Goal: Task Accomplishment & Management: Manage account settings

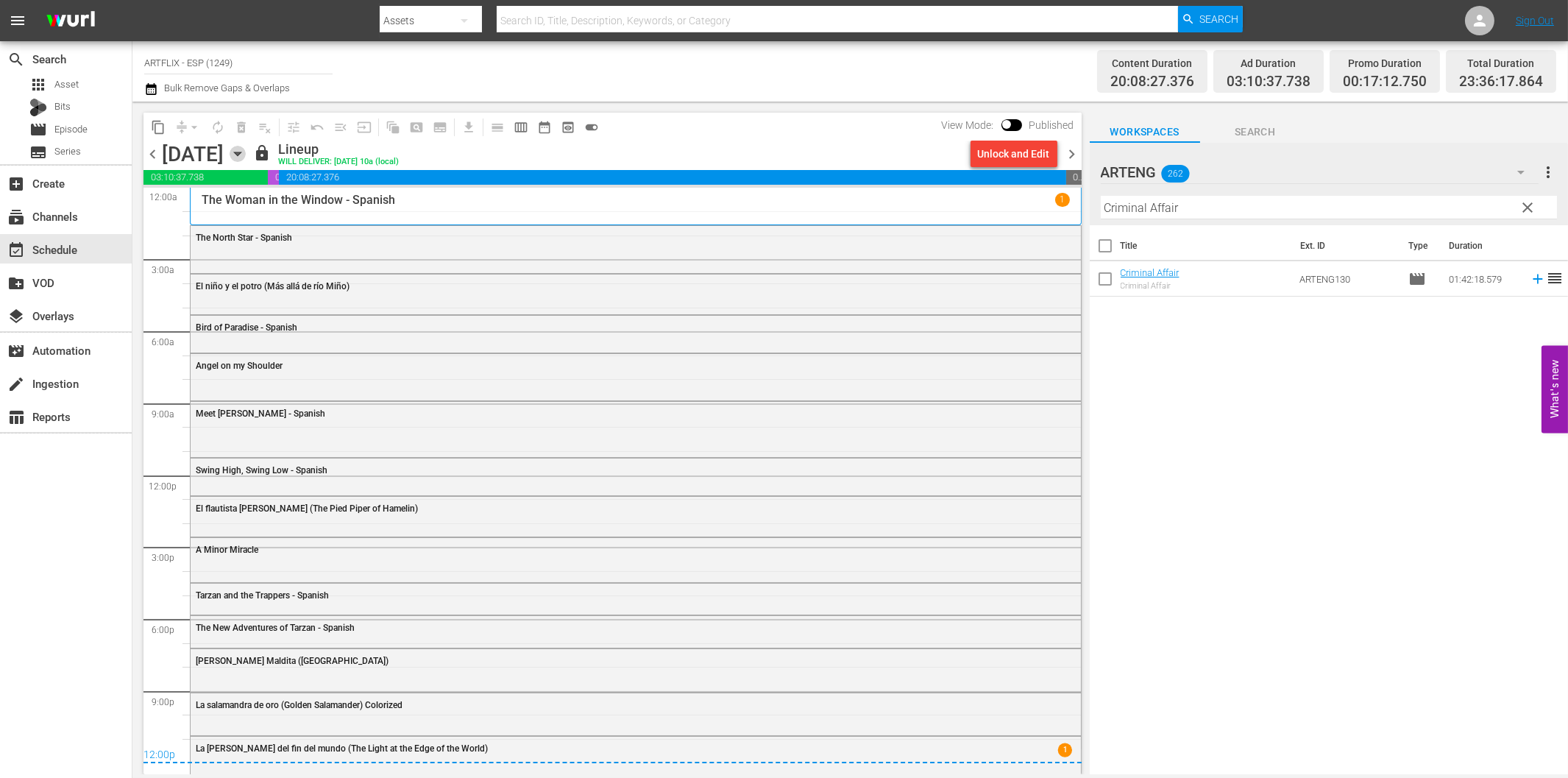
click at [241, 153] on icon "button" at bounding box center [237, 154] width 7 height 4
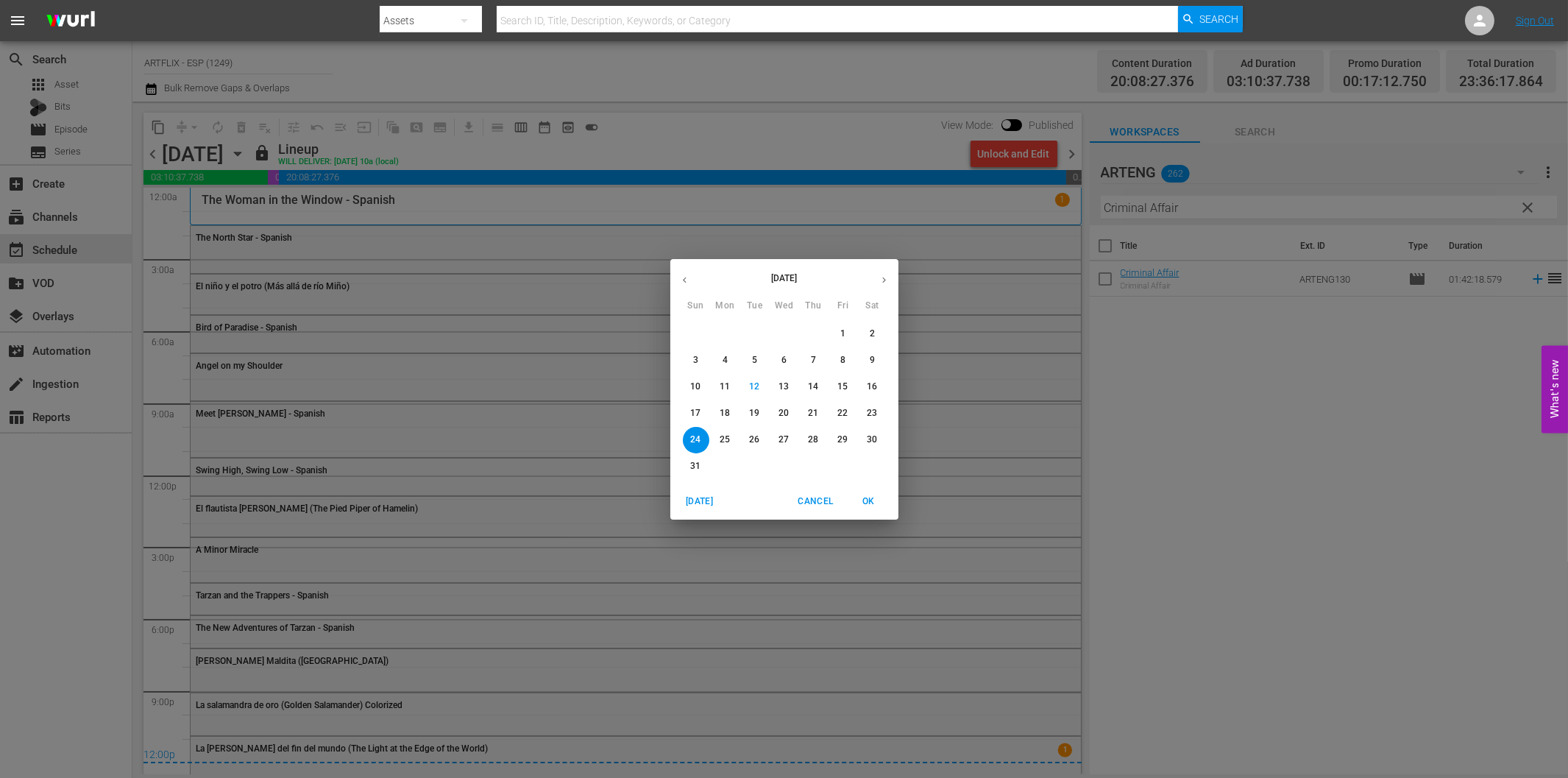
click at [723, 439] on p "25" at bounding box center [725, 439] width 11 height 13
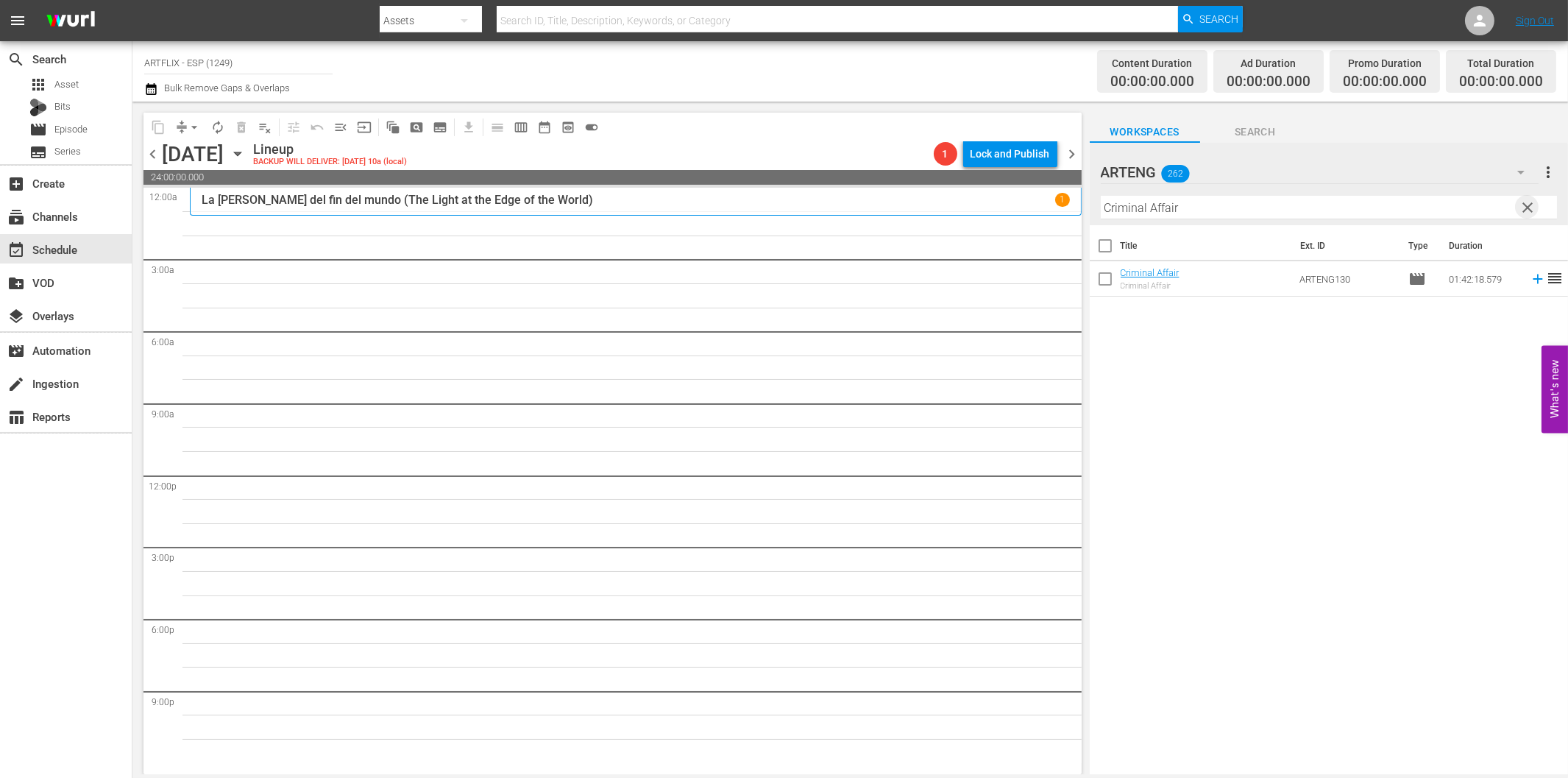
click at [1524, 207] on span "clear" at bounding box center [1528, 208] width 17 height 17
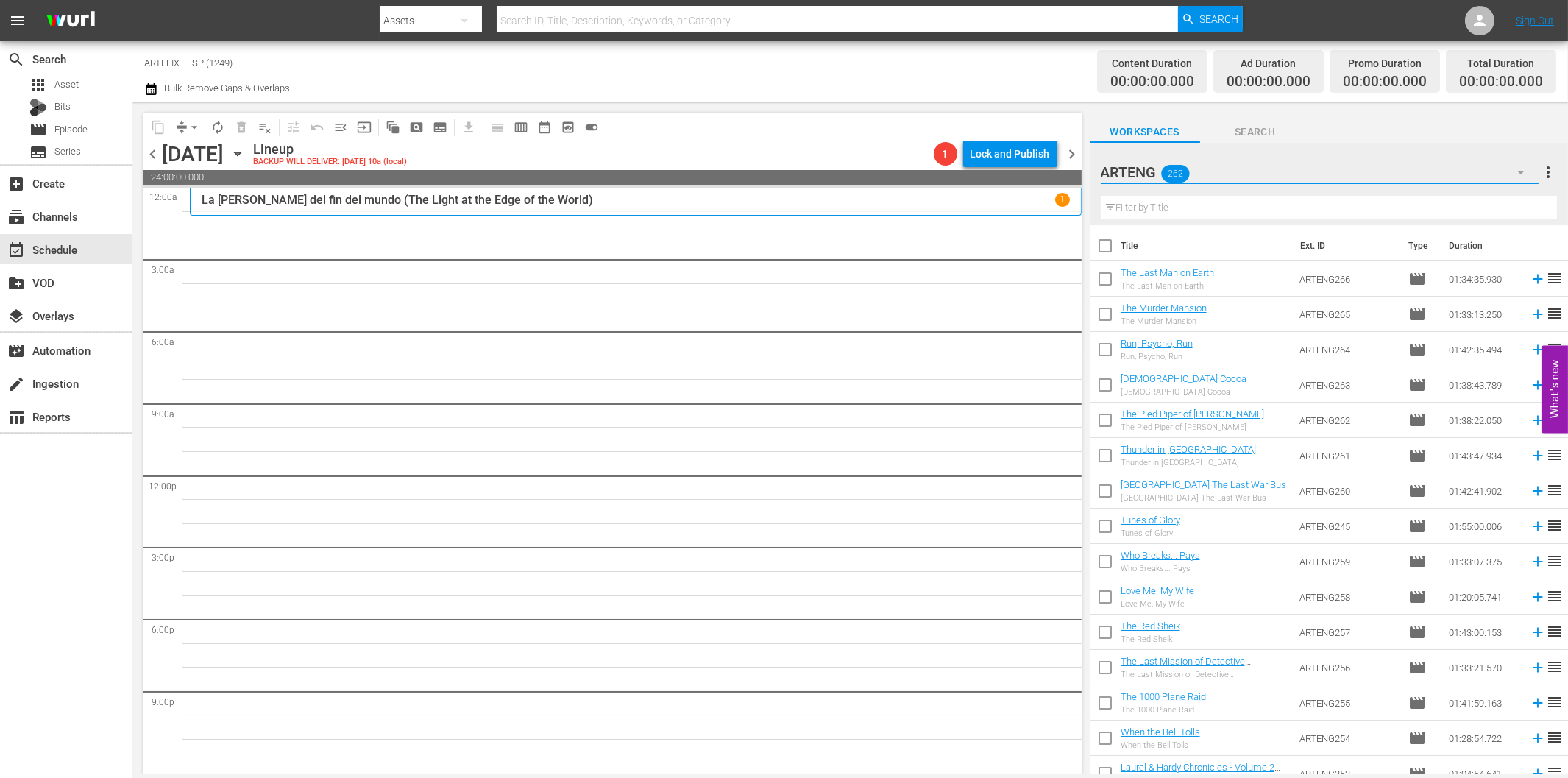
click at [1522, 171] on icon "button" at bounding box center [1521, 172] width 17 height 17
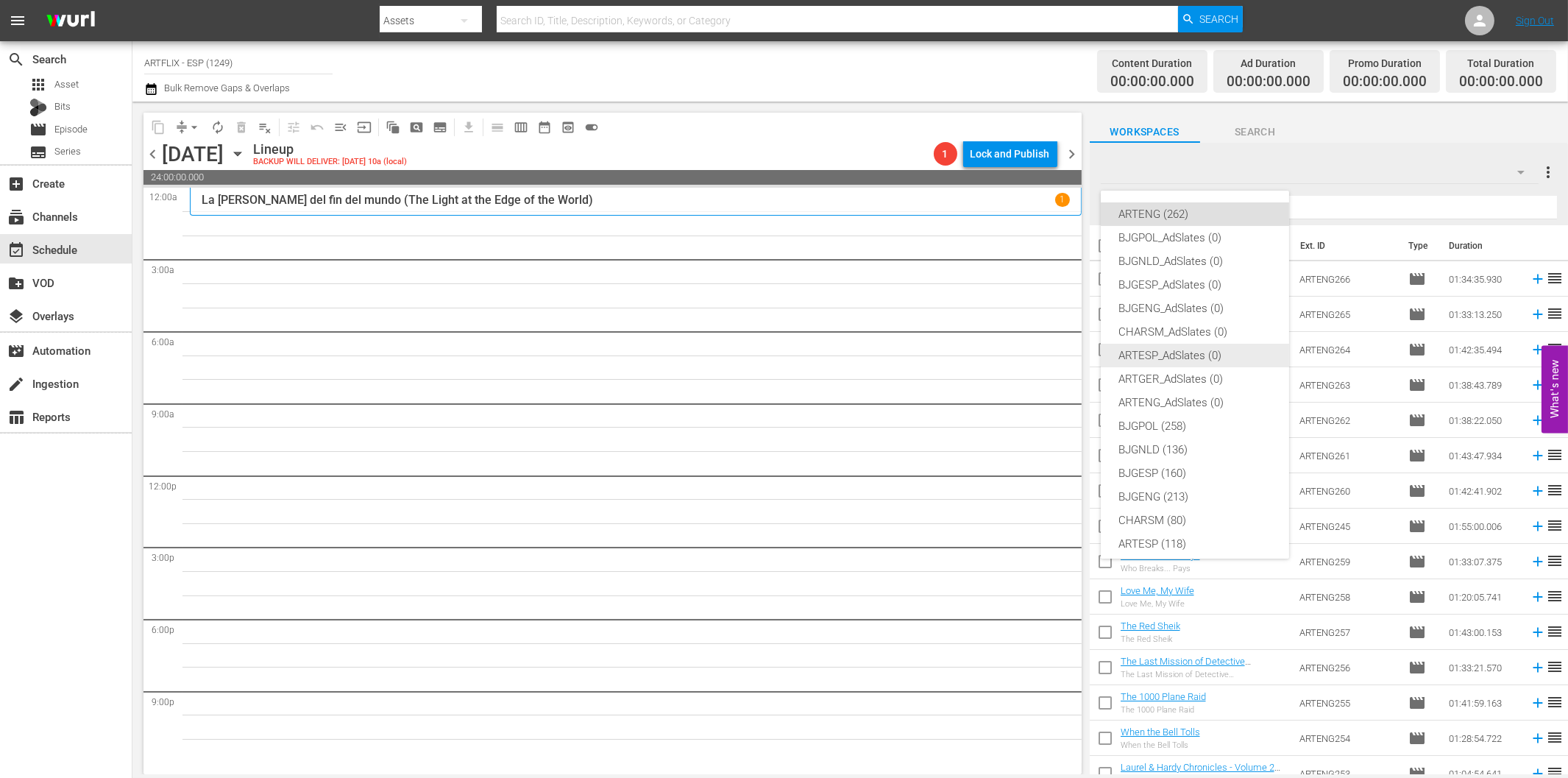
scroll to position [55, 0]
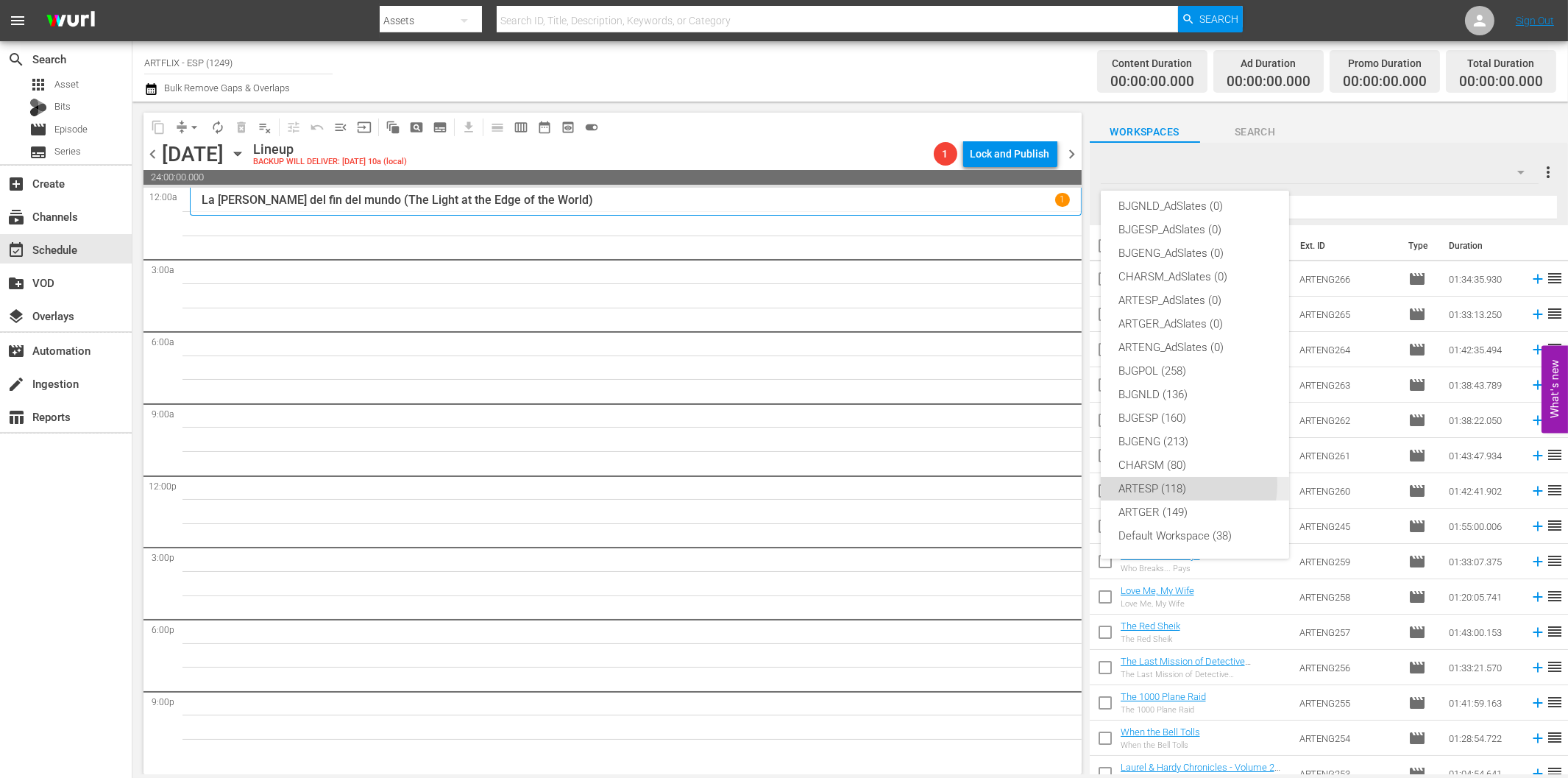
click at [1185, 485] on div "ARTESP (118)" at bounding box center [1196, 489] width 153 height 23
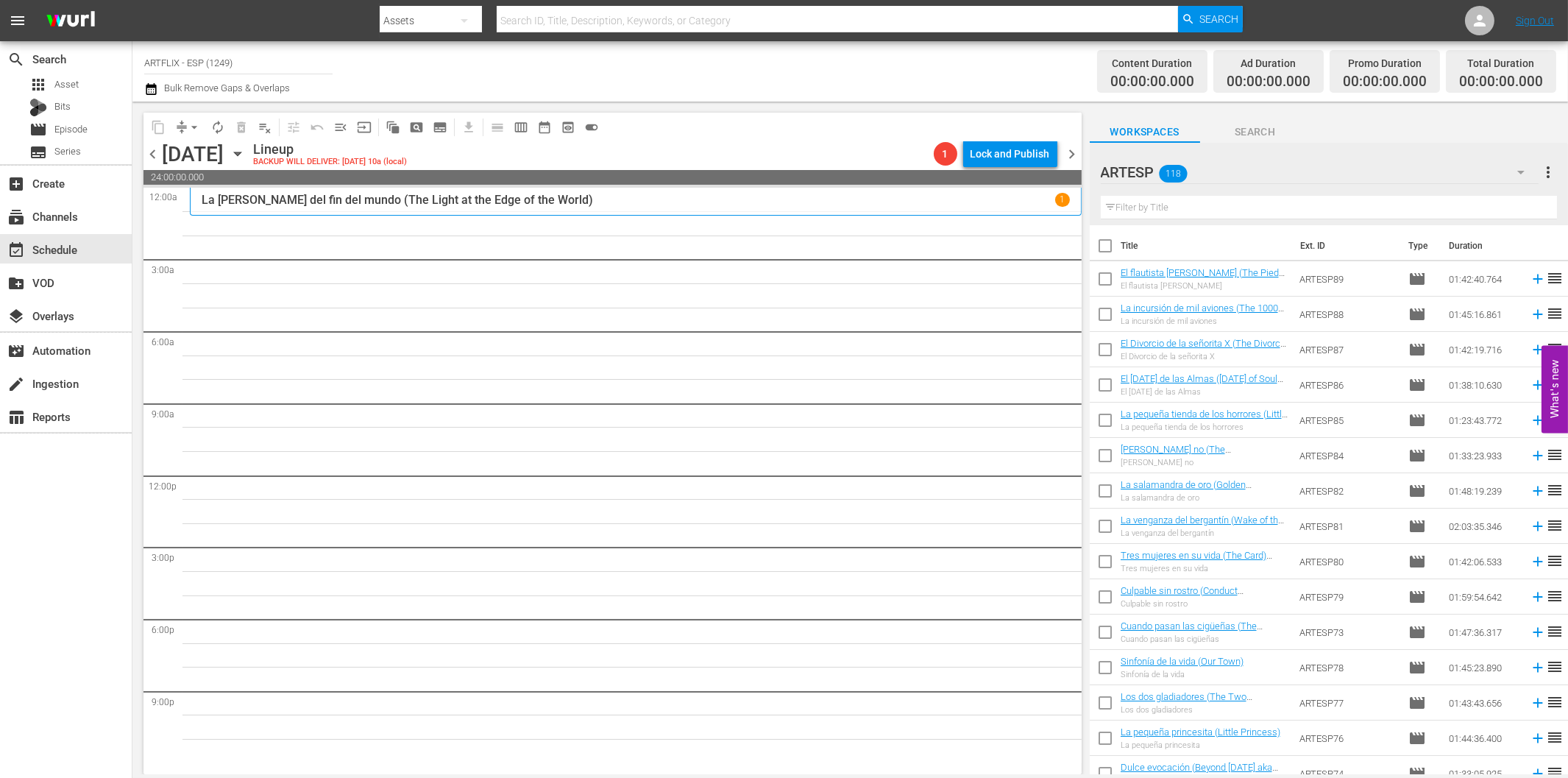
click at [1241, 199] on input "text" at bounding box center [1329, 208] width 457 height 23
paste input "Our Daily Bread - Spanish"
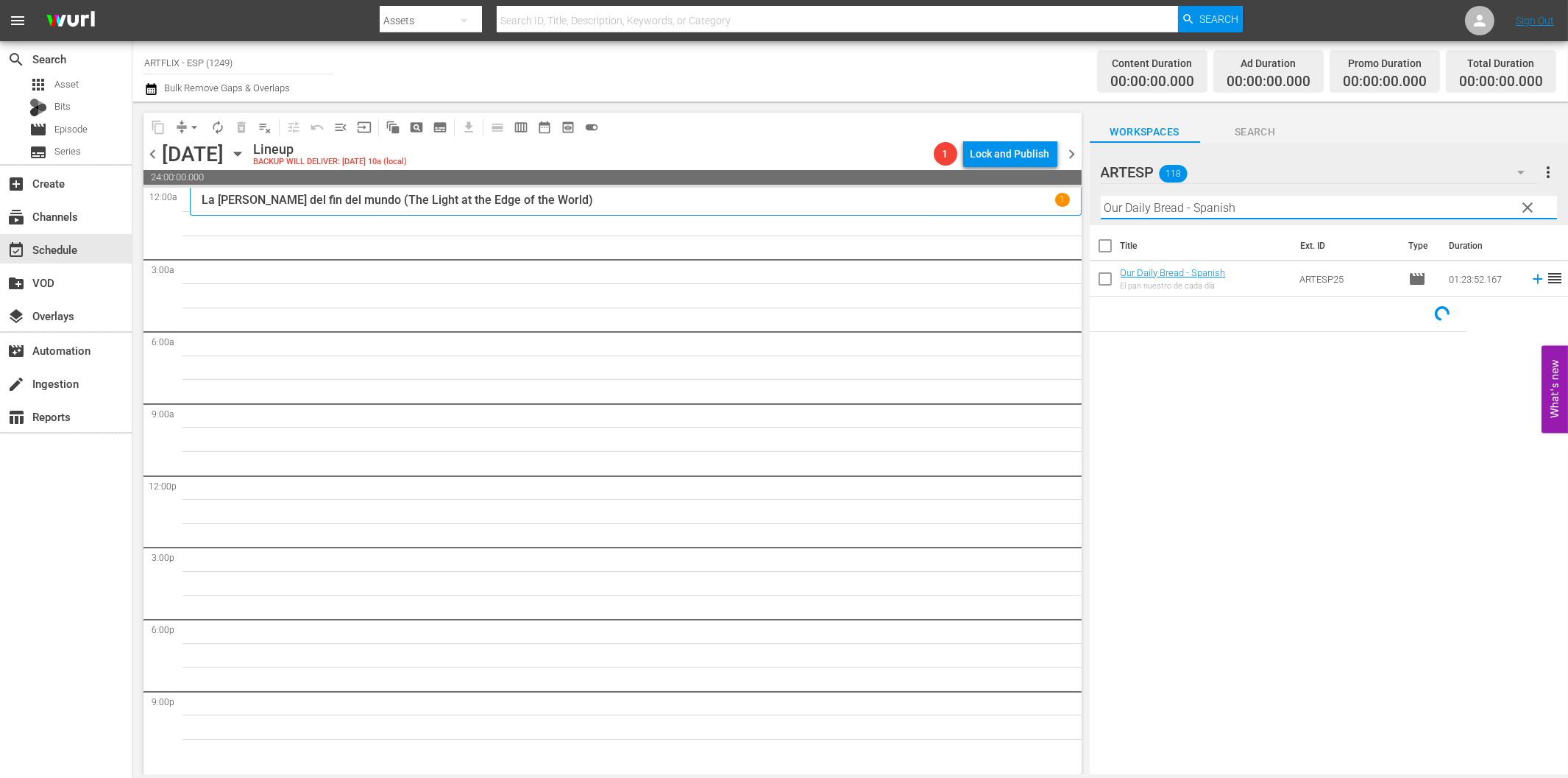
drag, startPoint x: 1187, startPoint y: 209, endPoint x: 1345, endPoint y: 208, distance: 158.0
click at [1345, 208] on input "Our Daily Bread - Spanish" at bounding box center [1329, 208] width 457 height 23
click at [1530, 278] on icon at bounding box center [1538, 279] width 17 height 17
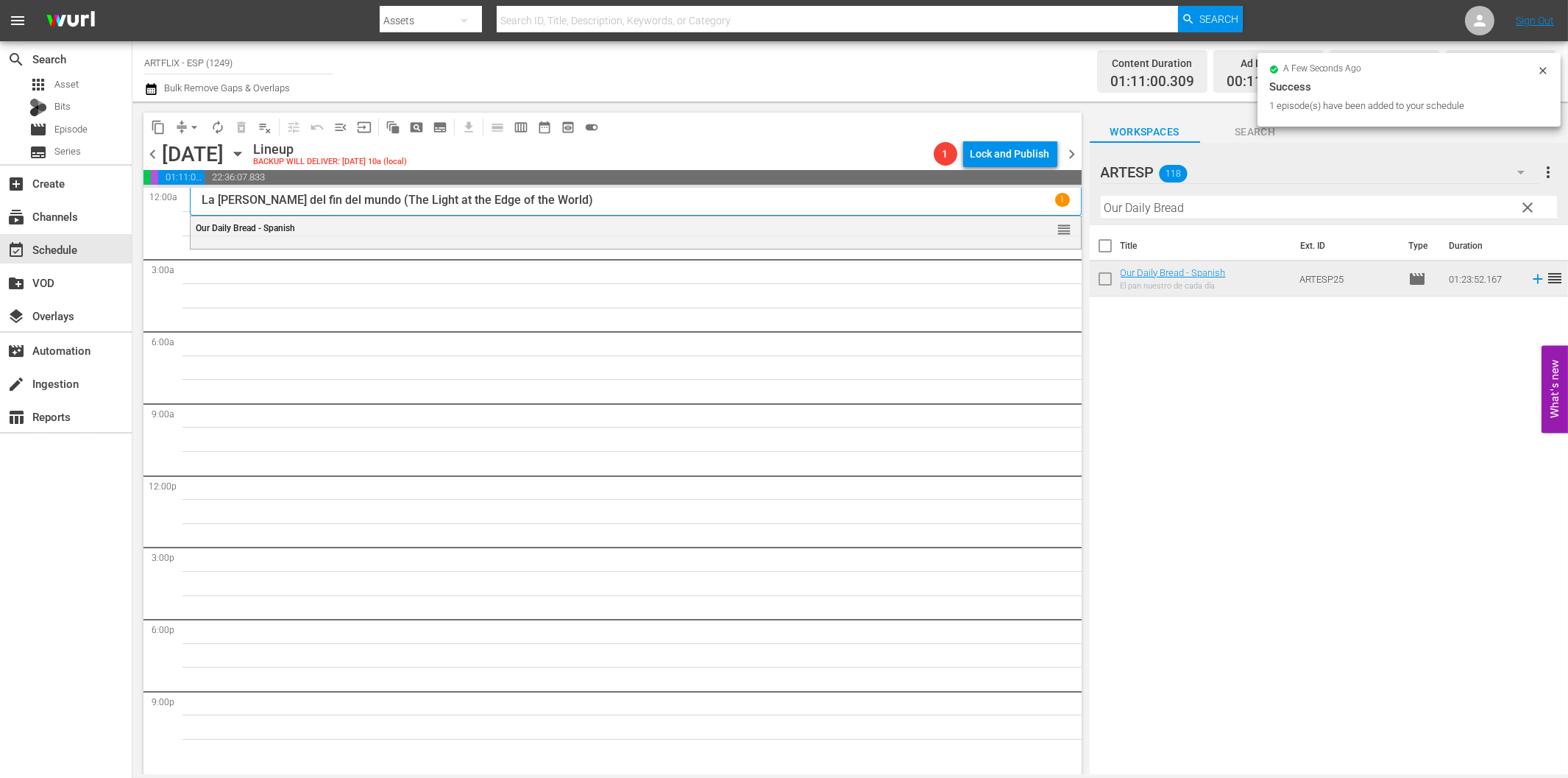
click at [1149, 207] on input "Our Daily Bread" at bounding box center [1329, 208] width 457 height 23
paste input "The Strange Love of [PERSON_NAME] - Spanish"
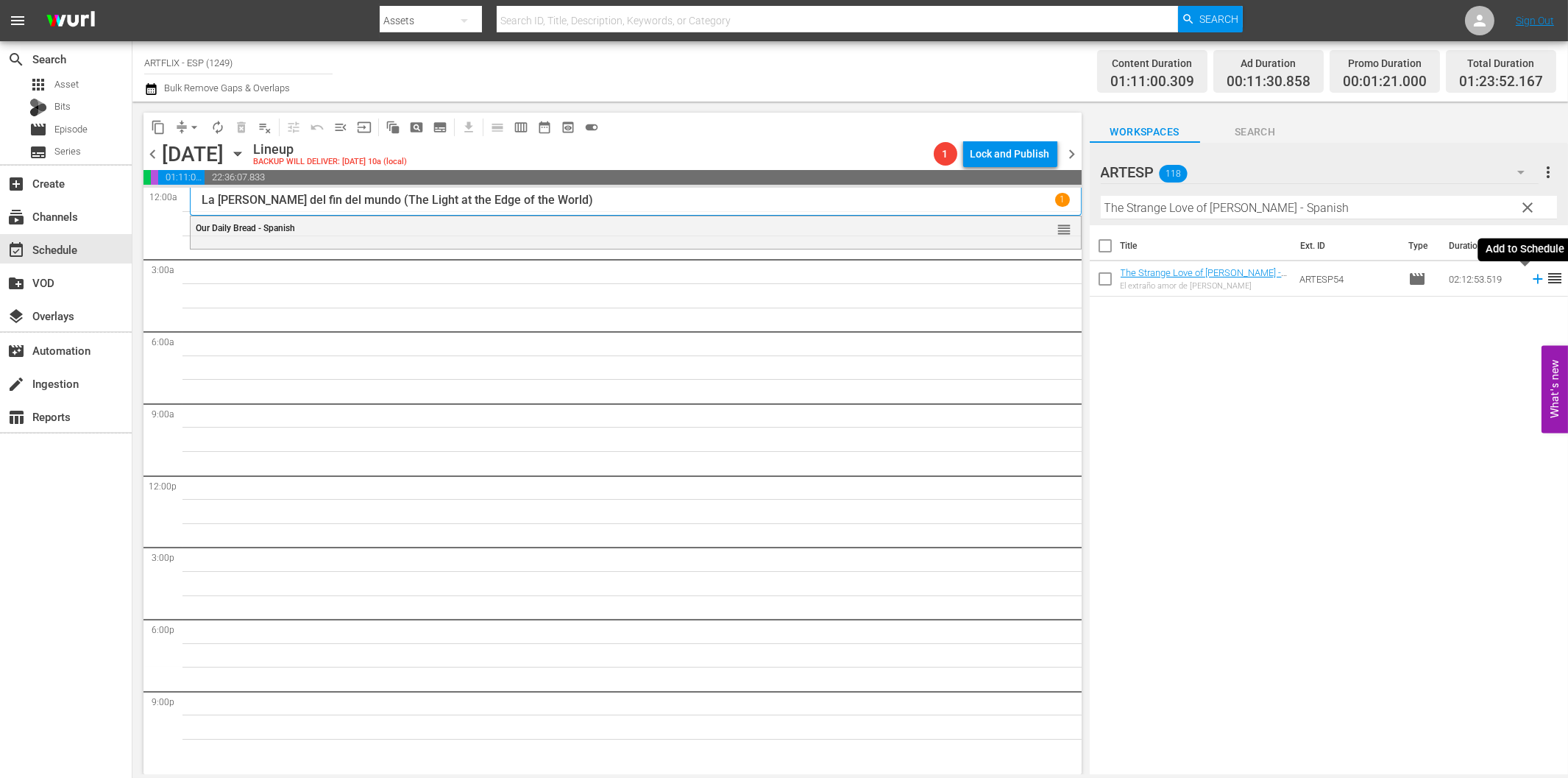
click at [1530, 281] on icon at bounding box center [1538, 279] width 17 height 17
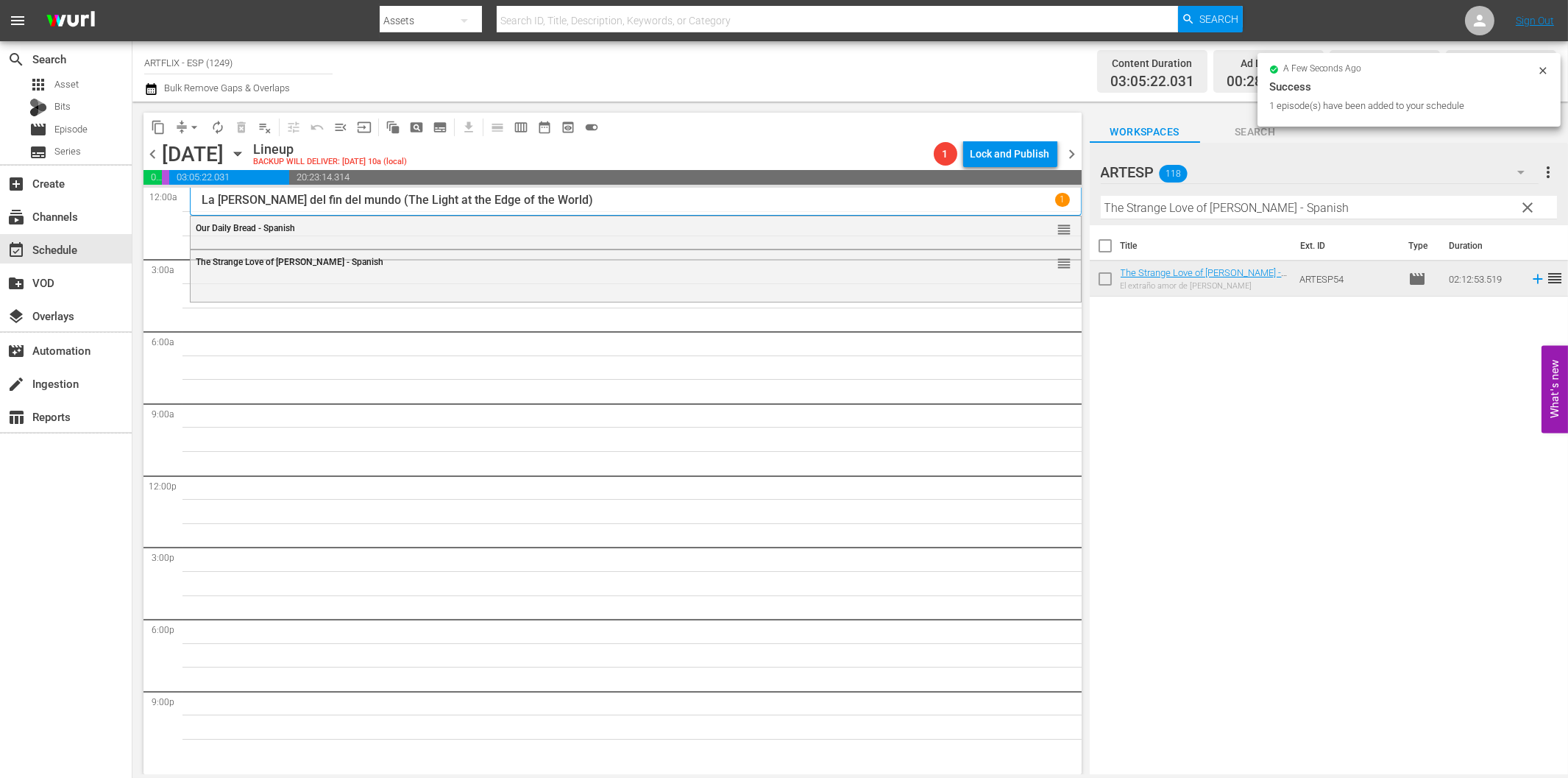
click at [1136, 202] on input "The Strange Love of [PERSON_NAME] - Spanish" at bounding box center [1329, 208] width 457 height 23
paste input "Conciencia culpable (Guilty Conscience)"
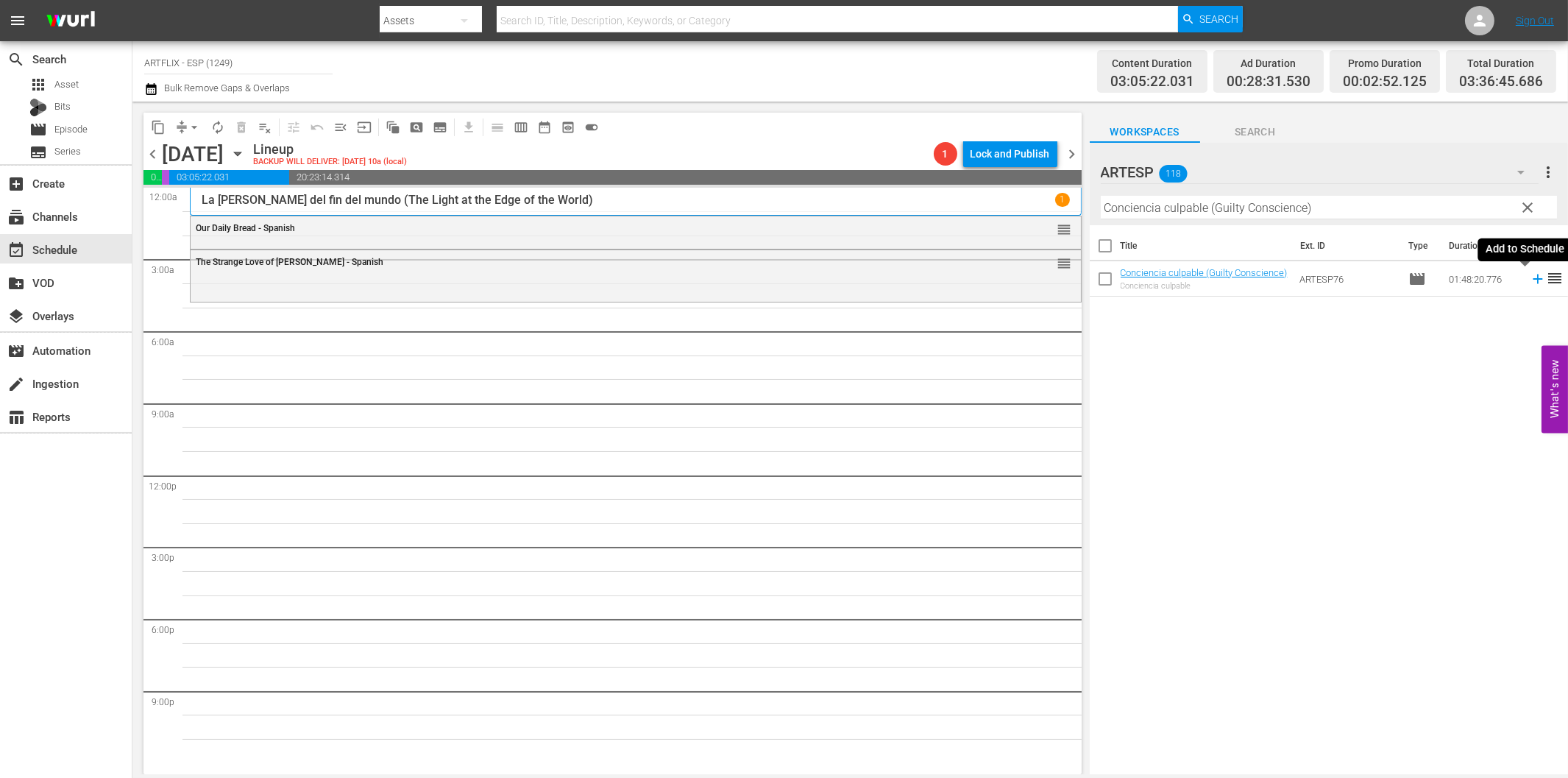
drag, startPoint x: 1523, startPoint y: 278, endPoint x: 1474, endPoint y: 289, distance: 50.2
click at [1530, 278] on icon at bounding box center [1538, 279] width 17 height 17
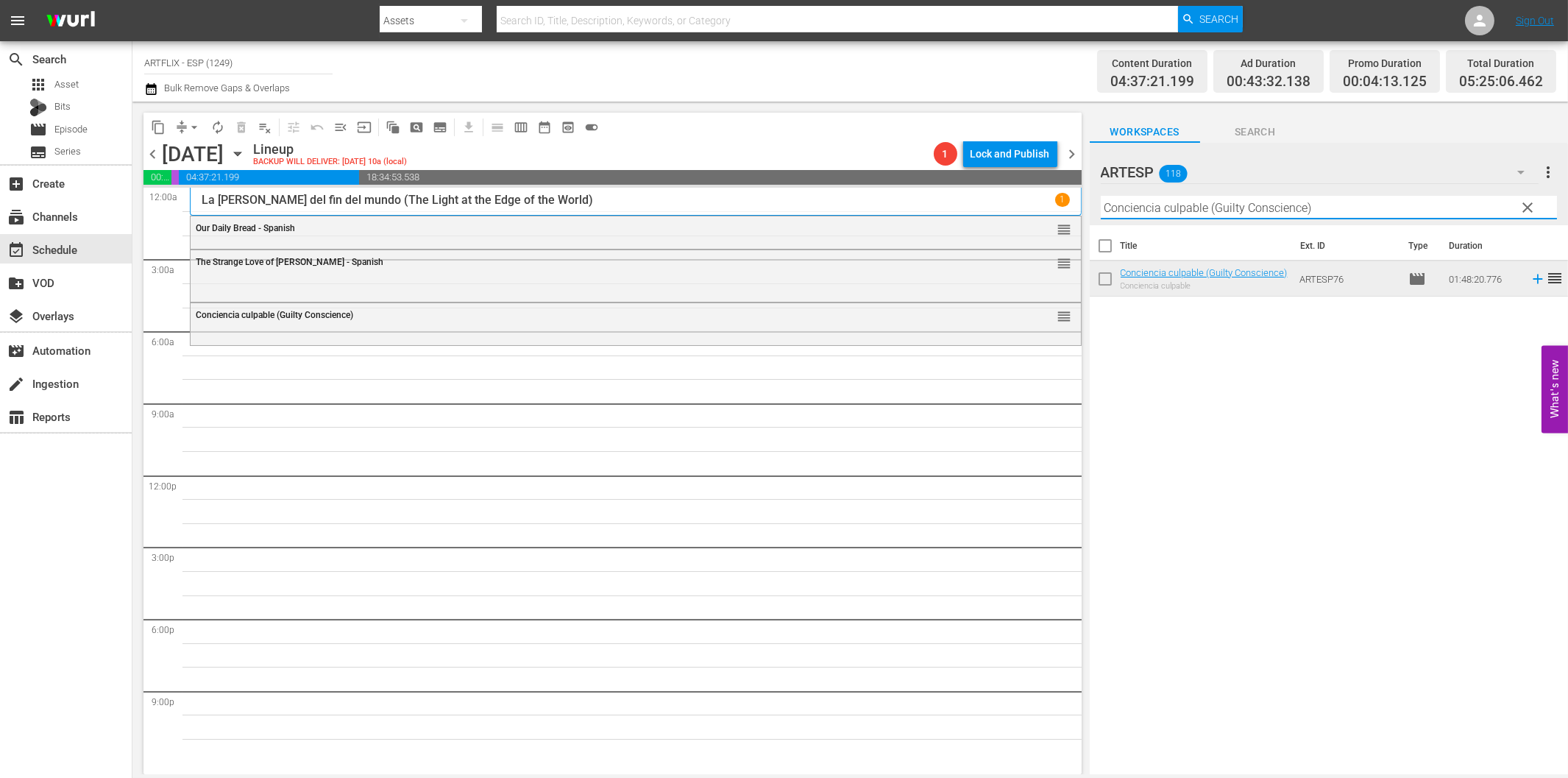
click at [1153, 203] on input "Conciencia culpable (Guilty Conscience)" at bounding box center [1329, 208] width 457 height 23
paste input "Second Chorus - Spanish"
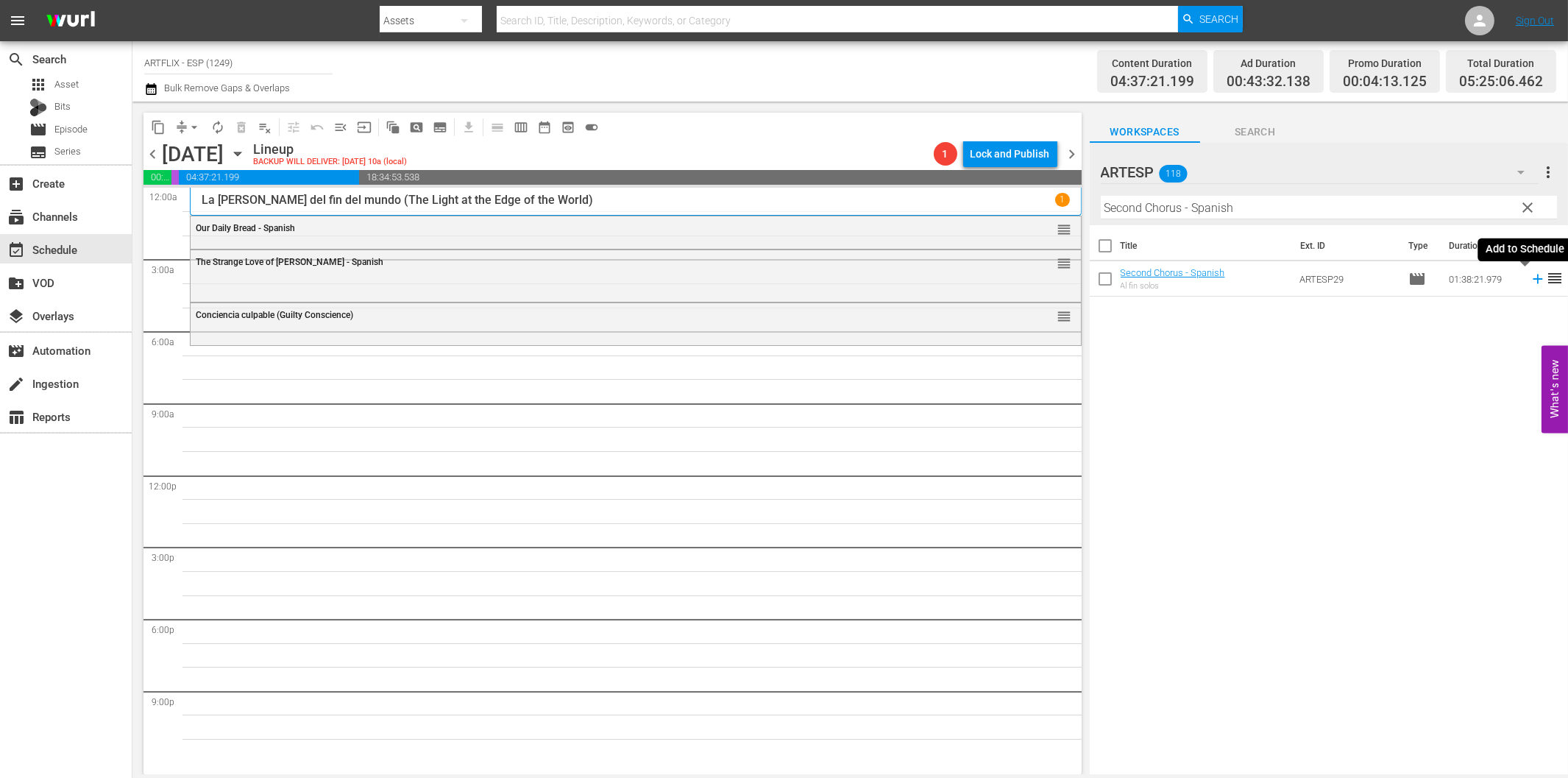
click at [1530, 281] on icon at bounding box center [1538, 279] width 17 height 17
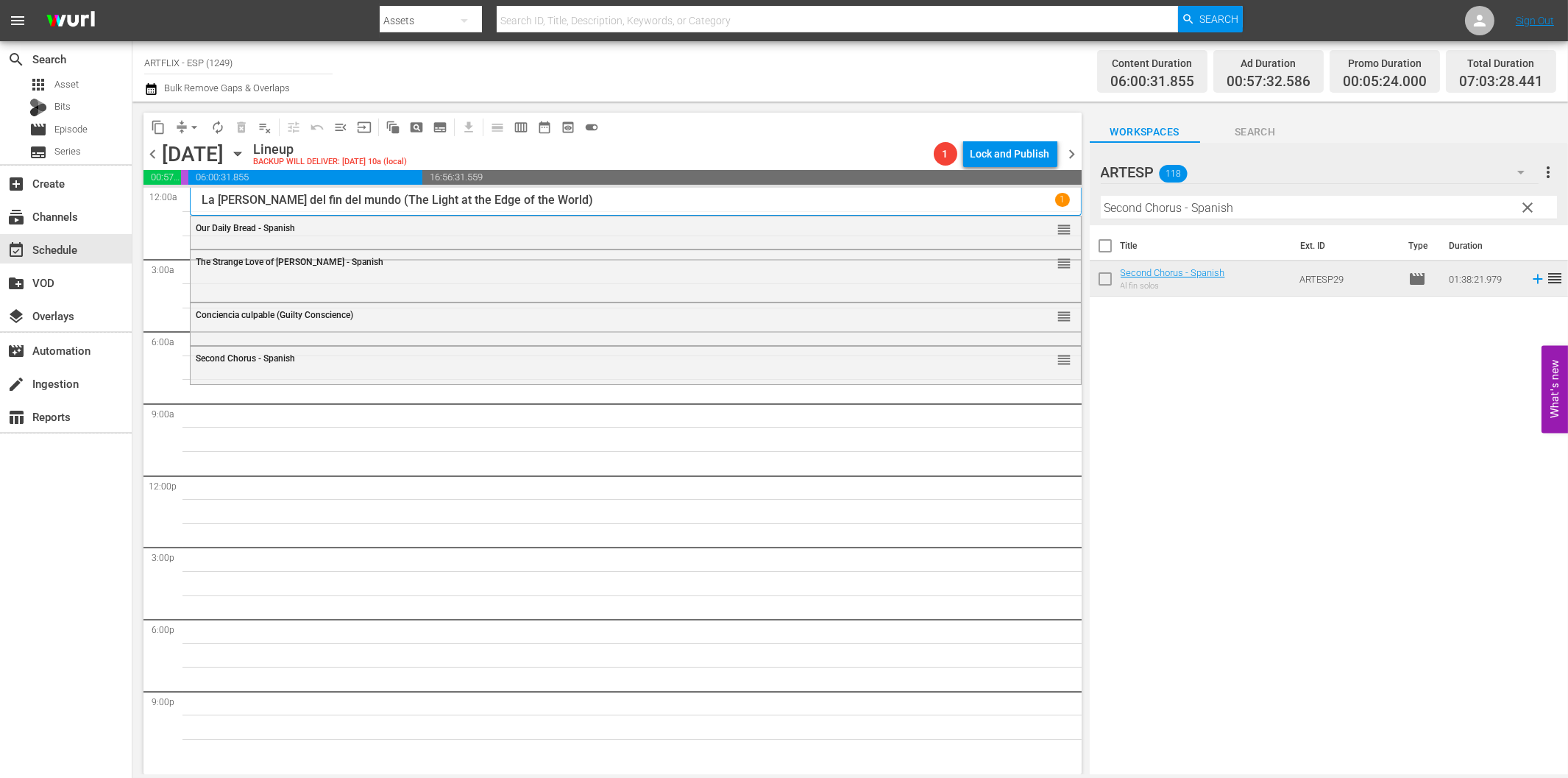
click at [1158, 214] on input "Second Chorus - Spanish" at bounding box center [1329, 208] width 457 height 23
paste input "The Woman in Green"
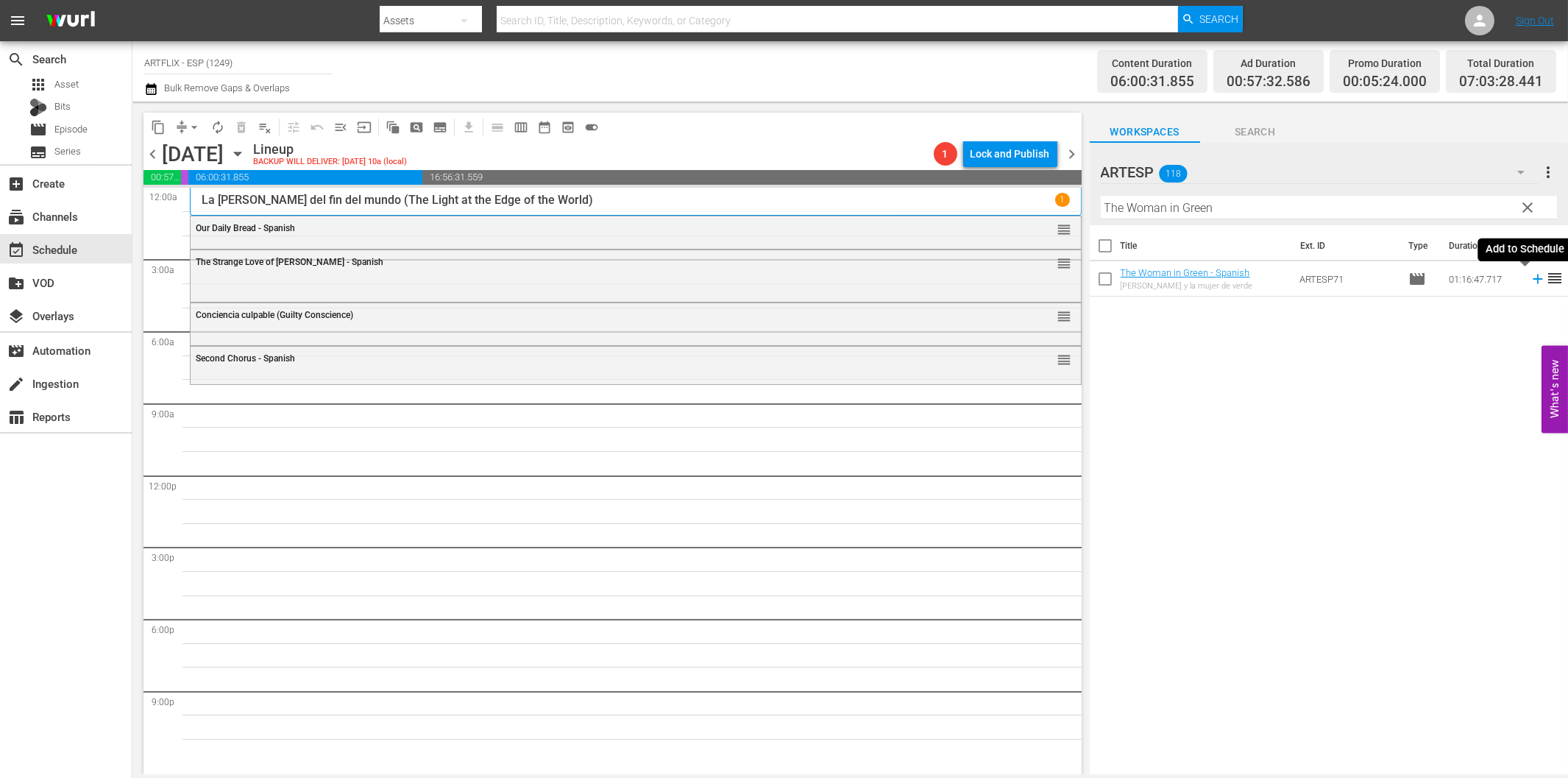
click at [1530, 277] on icon at bounding box center [1538, 279] width 17 height 17
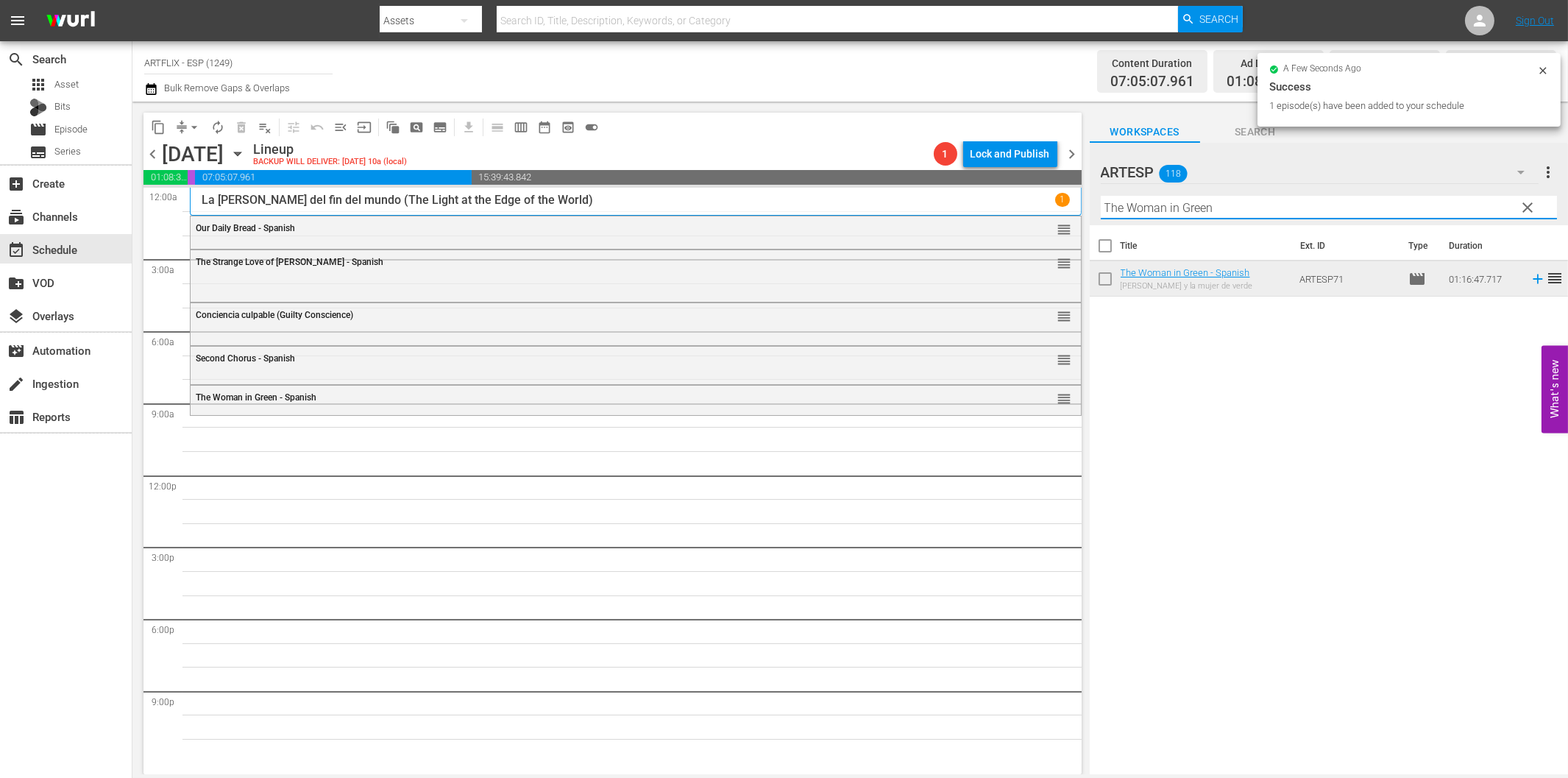
click at [1137, 208] on input "The Woman in Green" at bounding box center [1329, 208] width 457 height 23
paste input "Africa Screams - Spanish"
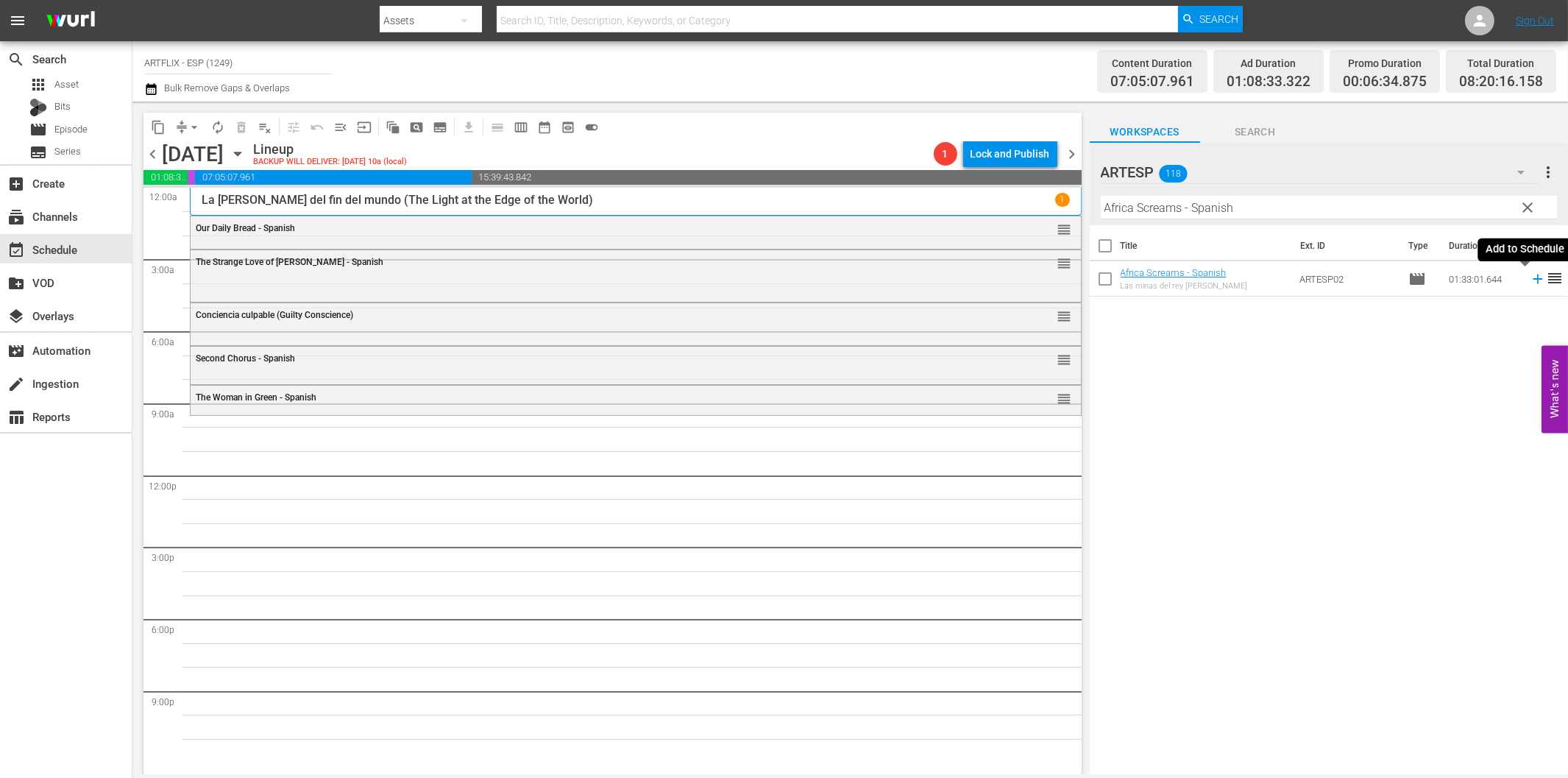
click at [1530, 277] on icon at bounding box center [1538, 279] width 17 height 17
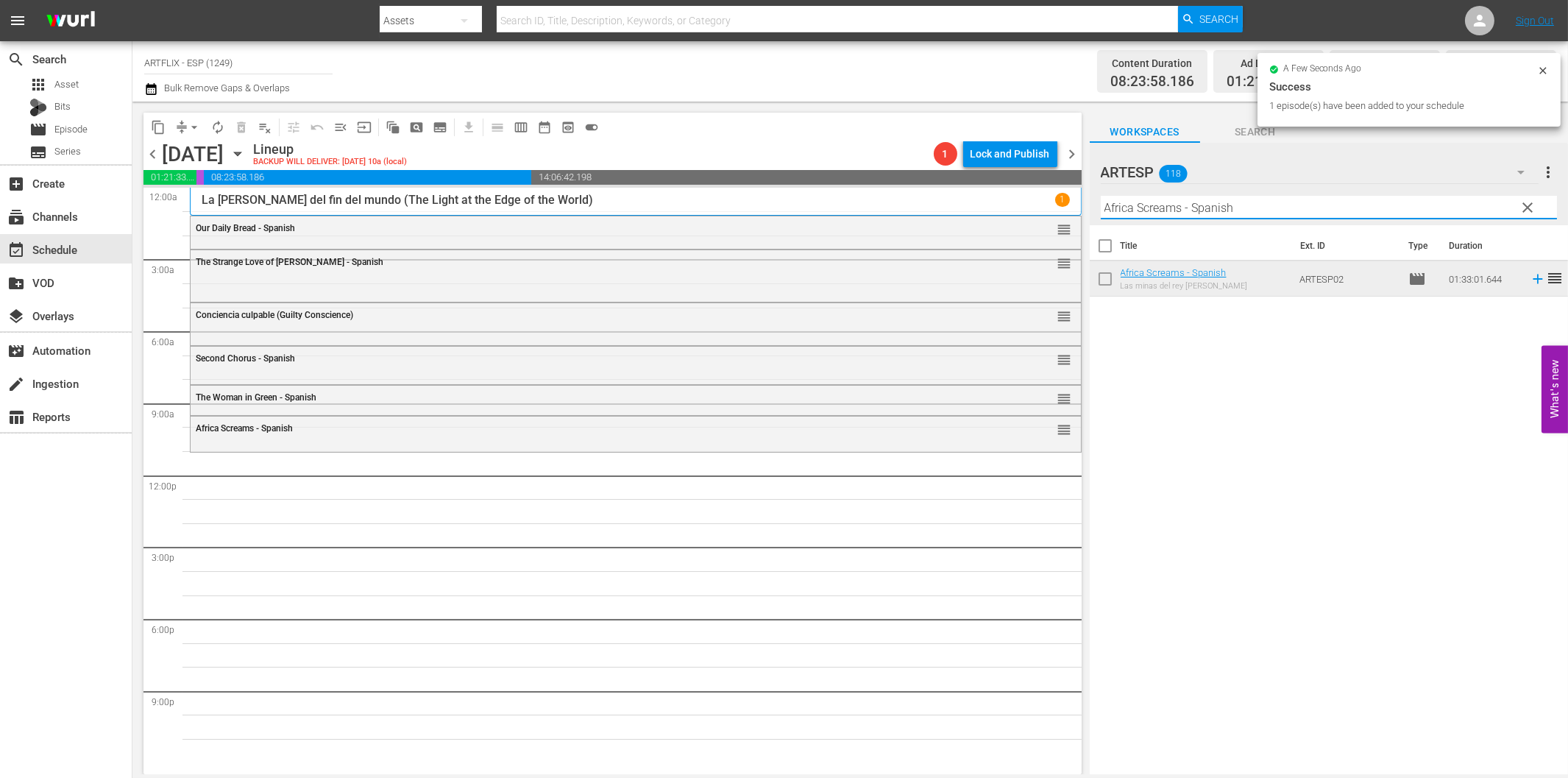
click at [1300, 216] on input "Africa Screams - Spanish" at bounding box center [1329, 208] width 457 height 23
paste input "Secretaria brasileña (Springtime in the Rockies)"
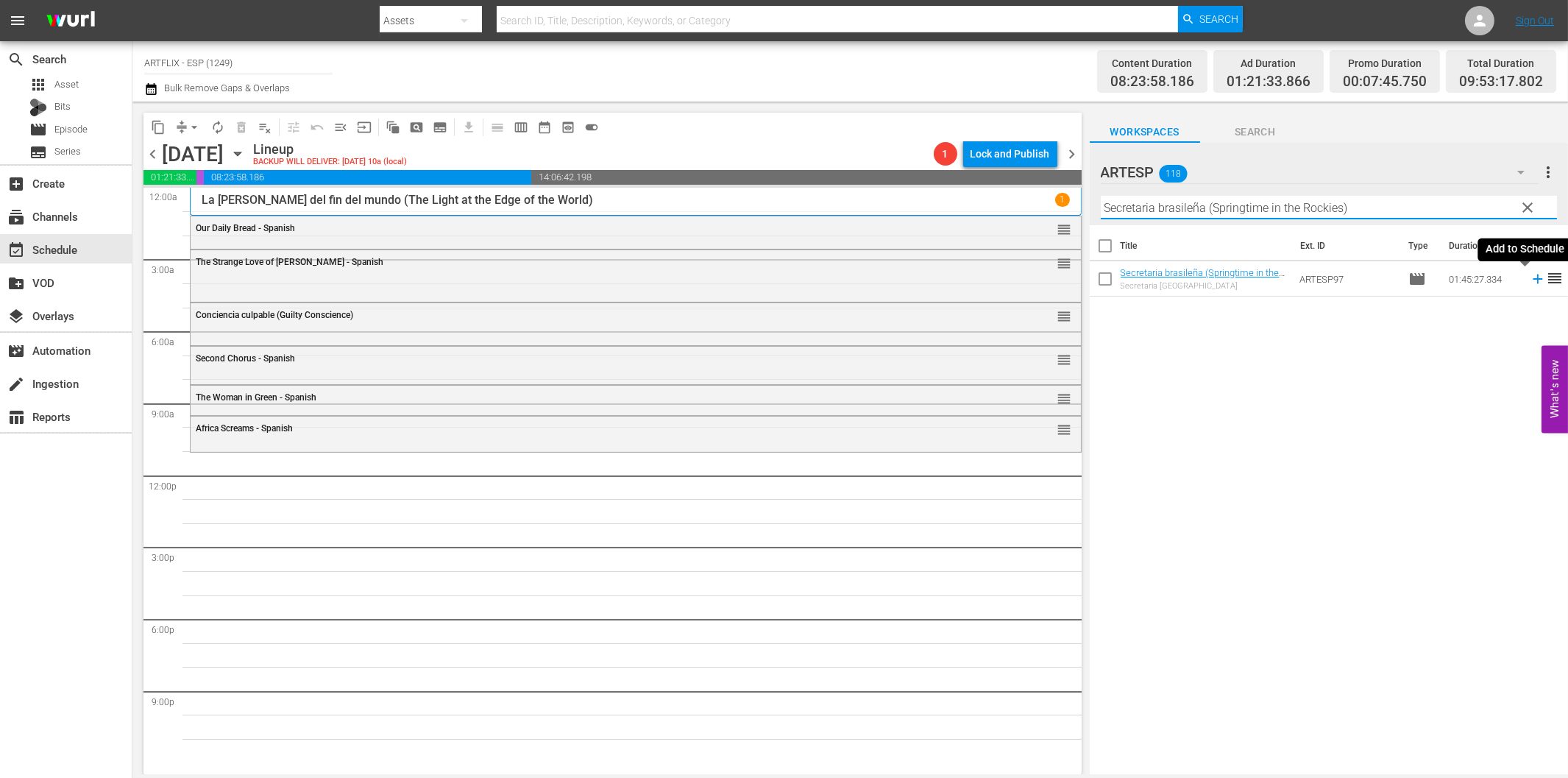
click at [1530, 272] on icon at bounding box center [1538, 279] width 17 height 17
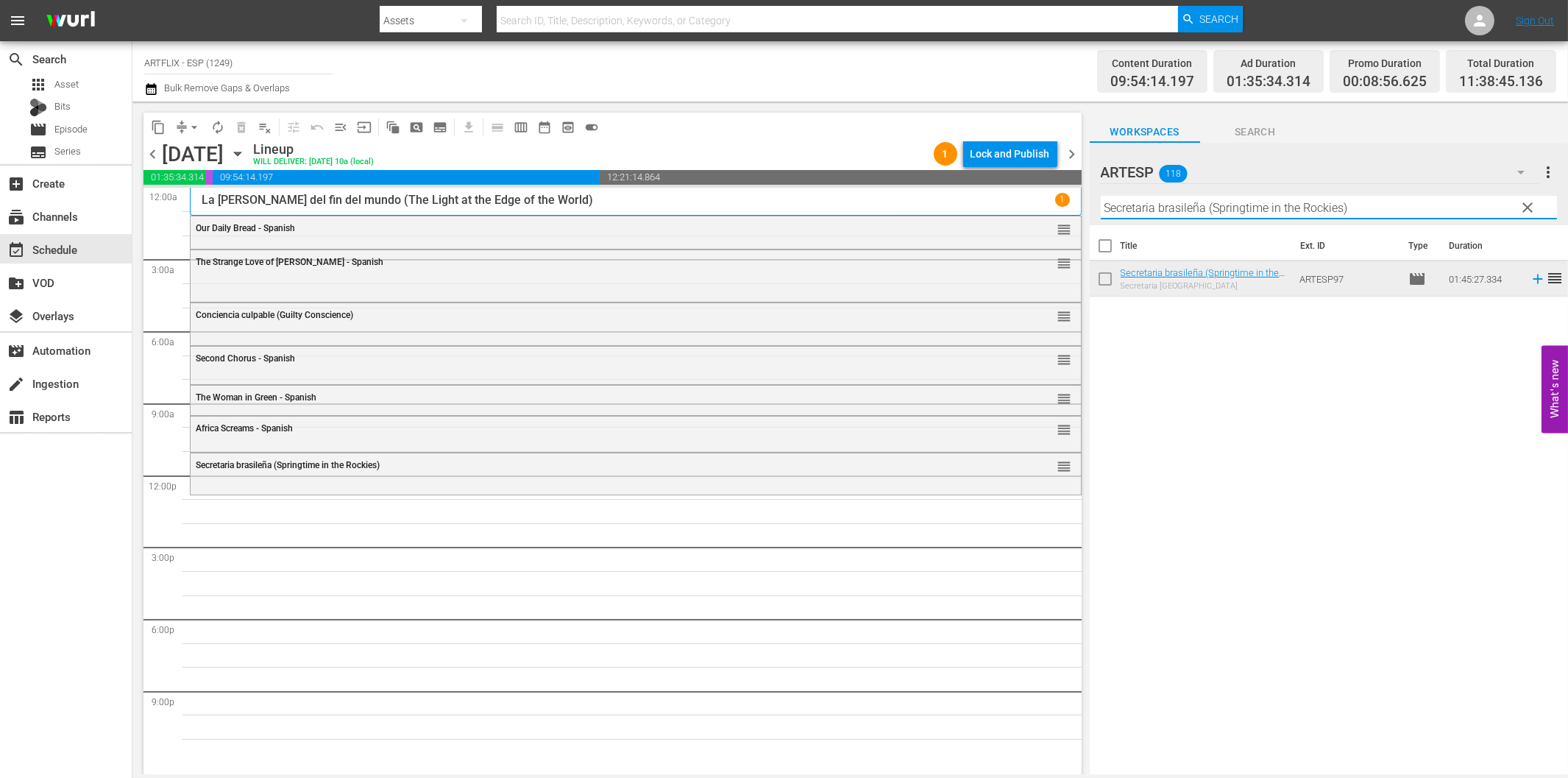
click at [1265, 201] on input "Secretaria brasileña (Springtime in the Rockies)" at bounding box center [1329, 208] width 457 height 23
paste input "The Flying Deuces - Spanish"
click at [1533, 278] on icon at bounding box center [1538, 280] width 10 height 10
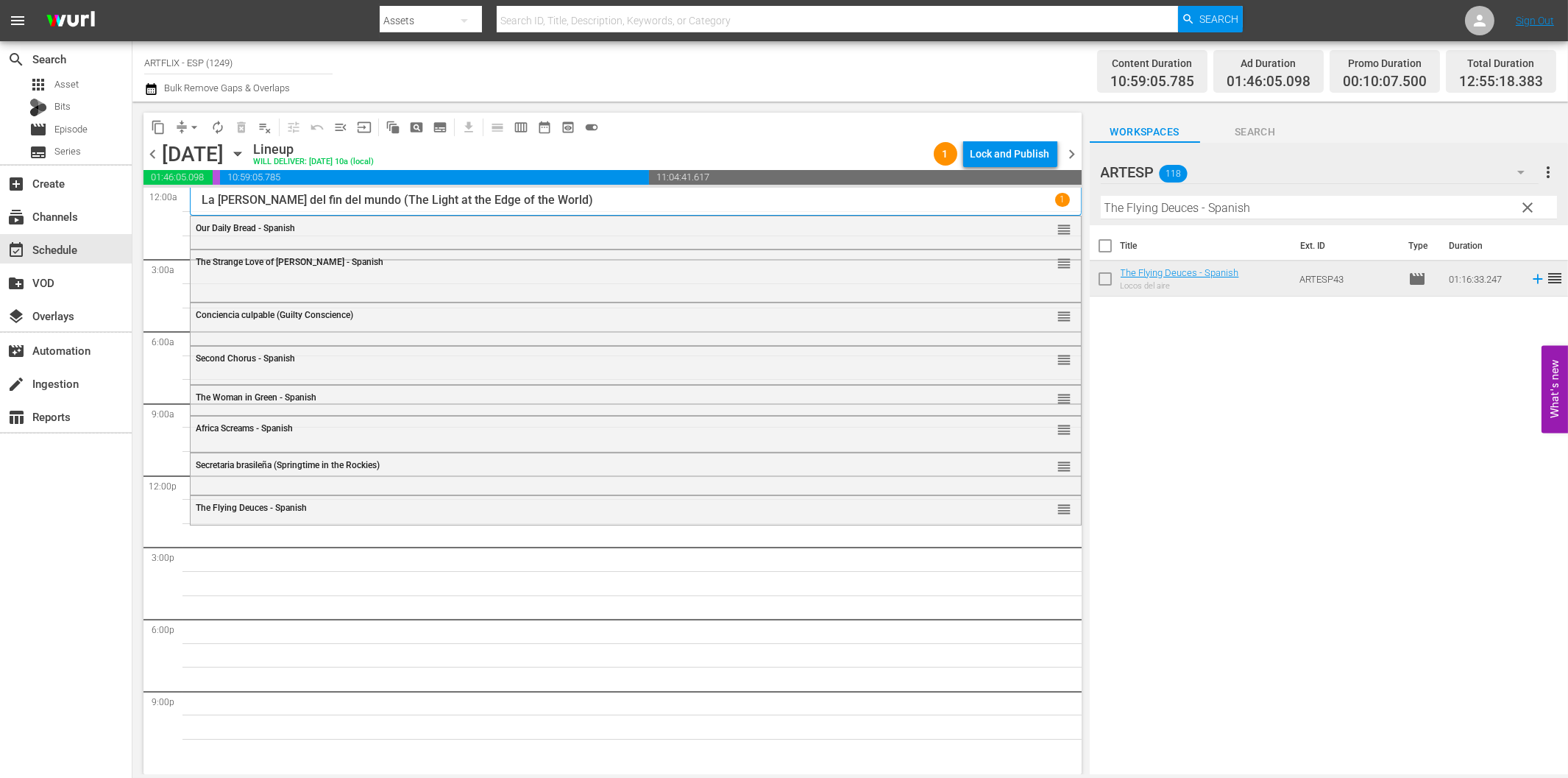
click at [1128, 207] on input "The Flying Deuces - Spanish" at bounding box center [1329, 208] width 457 height 23
paste input "Los dos gladiadores (The Two Gladiators)"
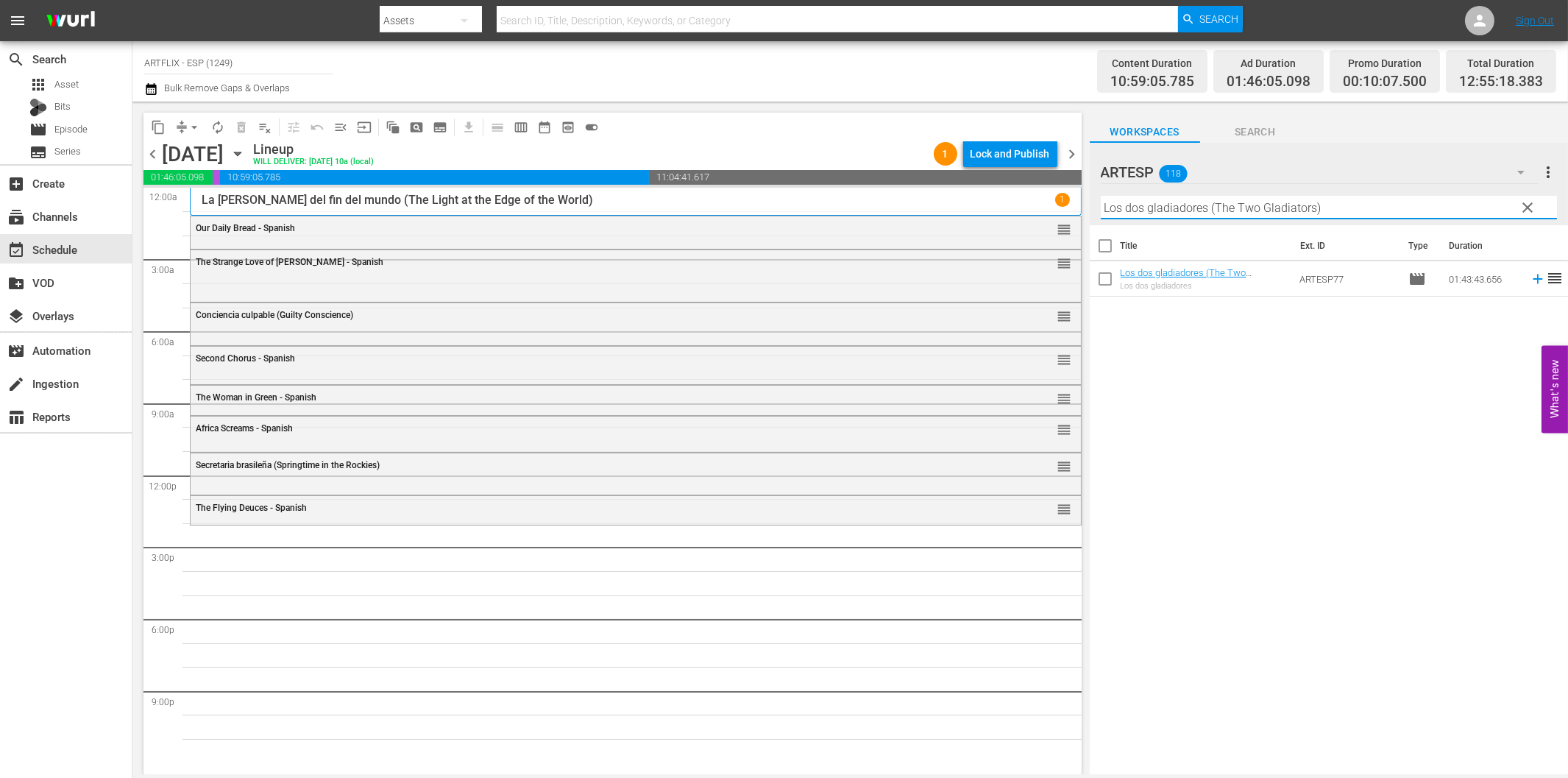
click at [1530, 276] on icon at bounding box center [1538, 279] width 17 height 17
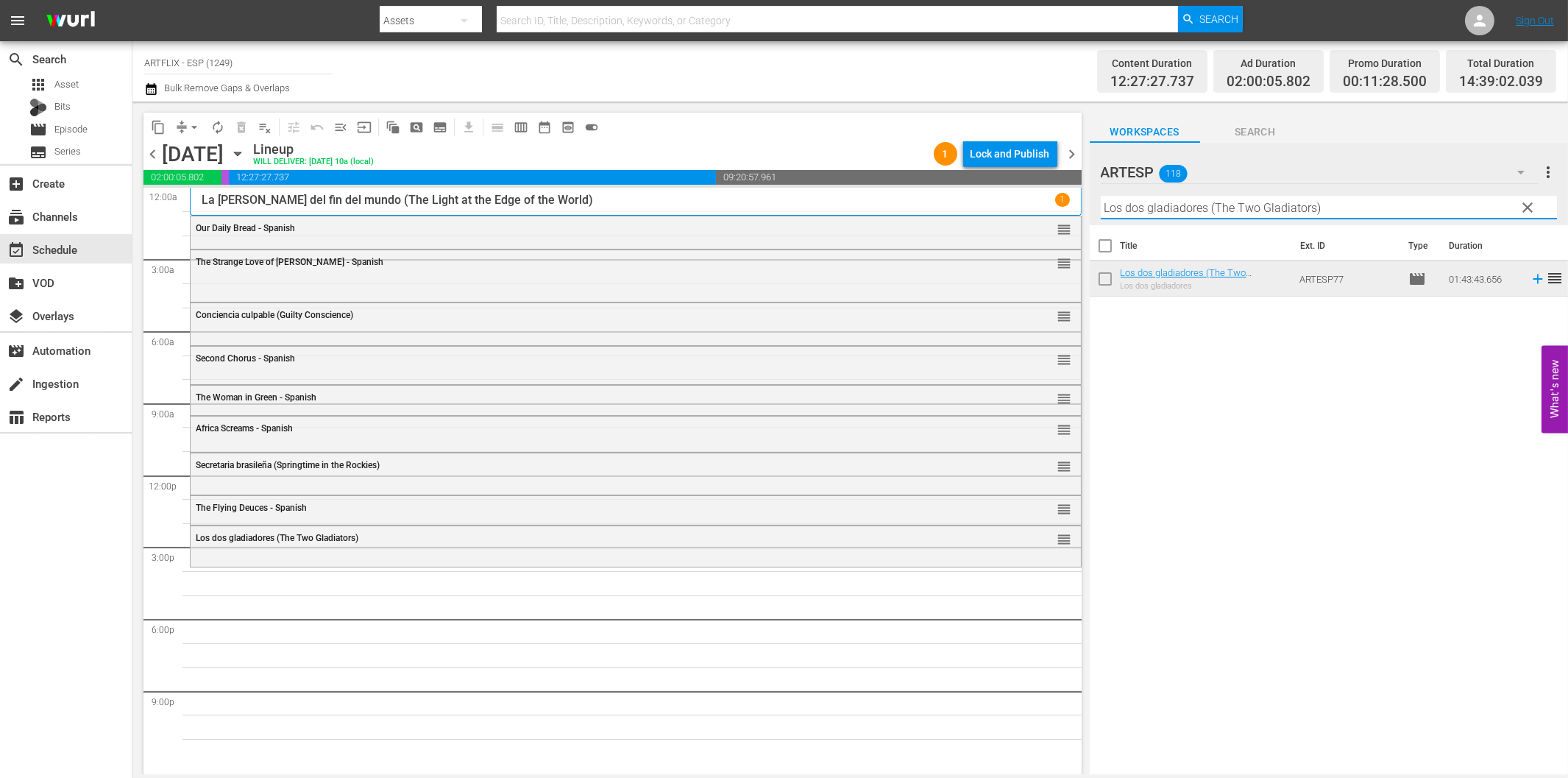
click at [1161, 208] on input "Los dos gladiadores (The Two Gladiators)" at bounding box center [1329, 208] width 457 height 23
paste input "[PERSON_NAME]'s Revenge - Spanish"
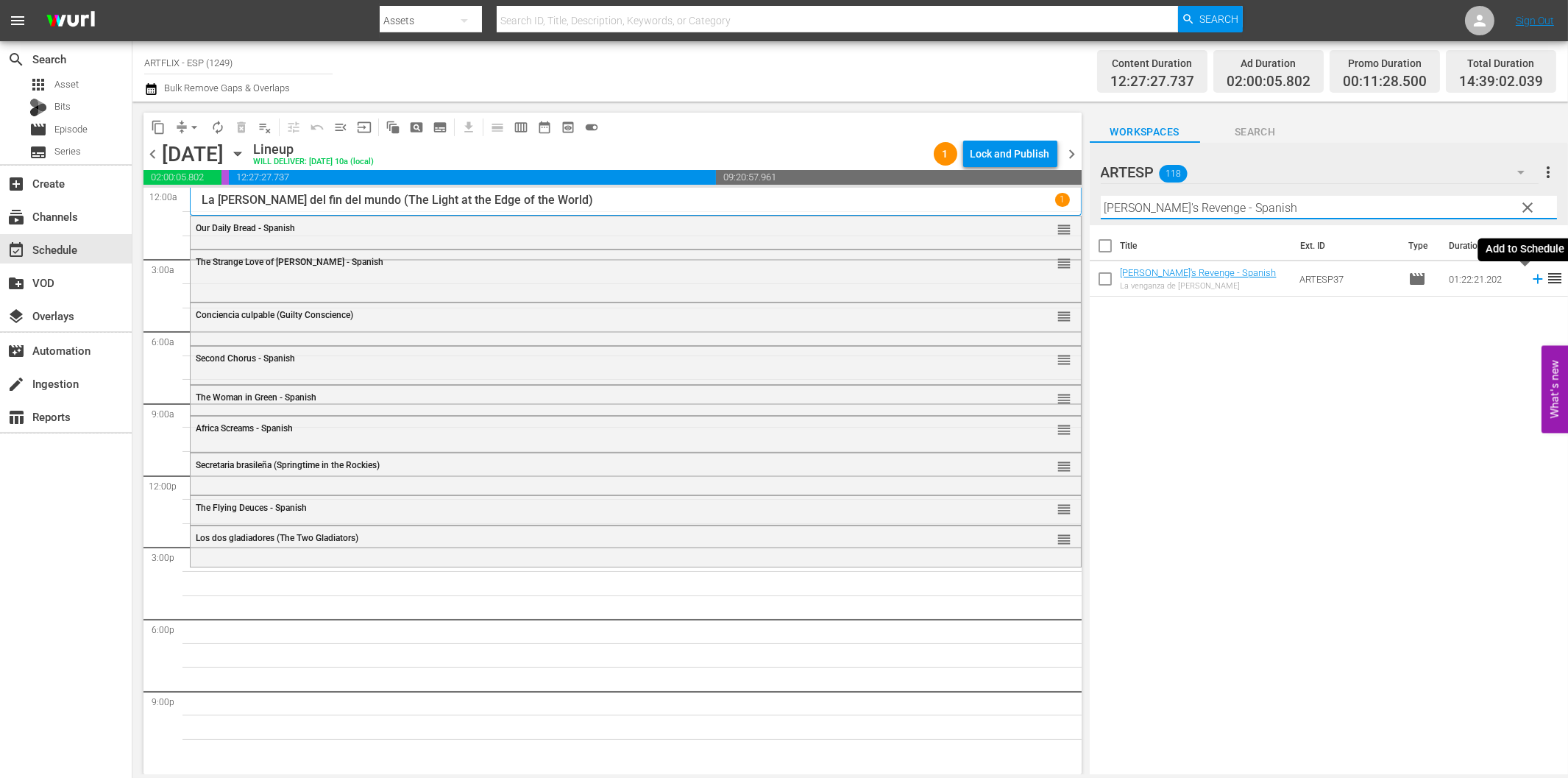
click at [1530, 271] on icon at bounding box center [1538, 279] width 17 height 17
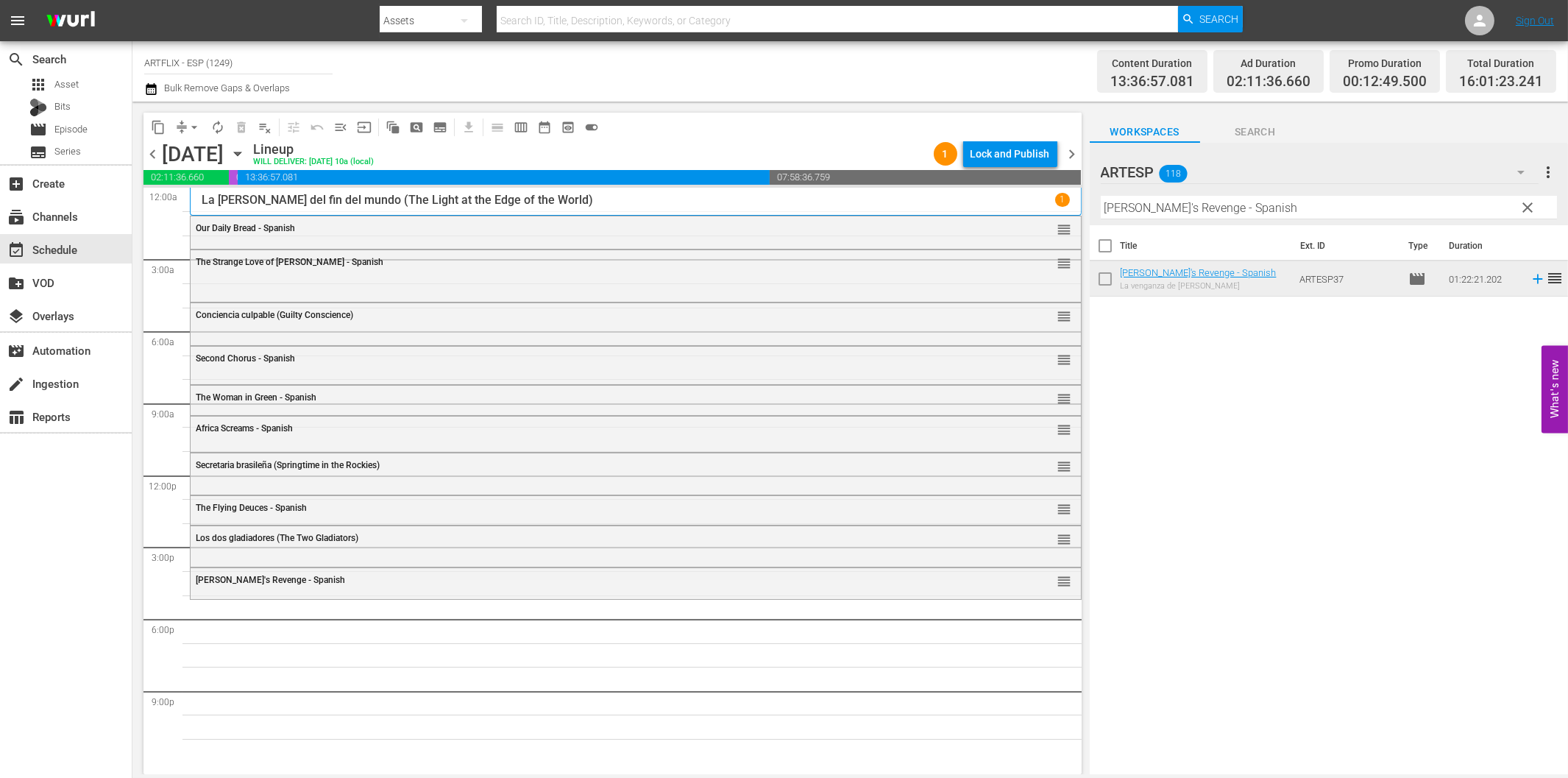
click at [1336, 208] on input "[PERSON_NAME]'s Revenge - Spanish" at bounding box center [1329, 208] width 457 height 23
paste input "Father's Little Dividend"
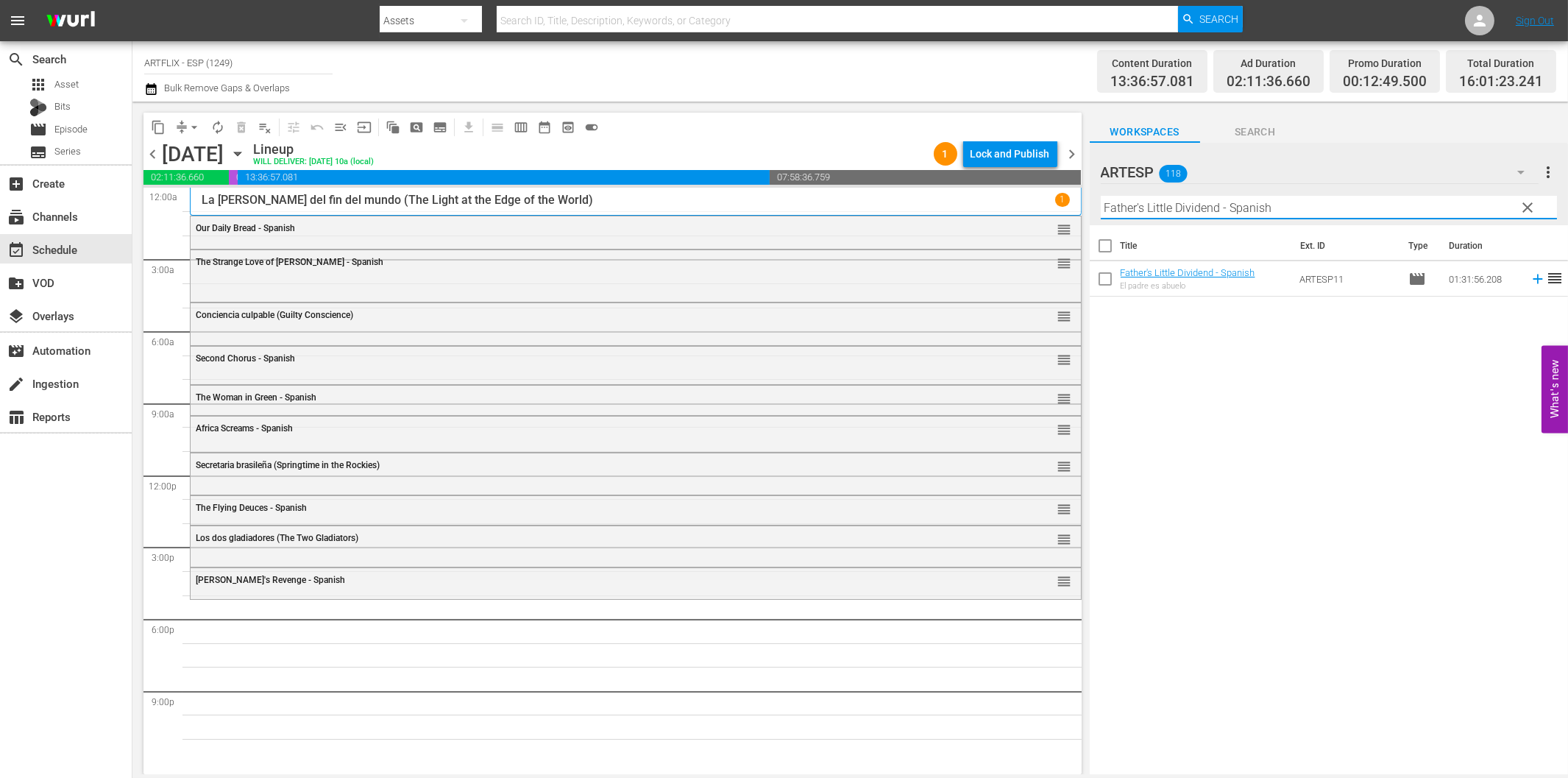
click at [1533, 280] on icon at bounding box center [1538, 280] width 10 height 10
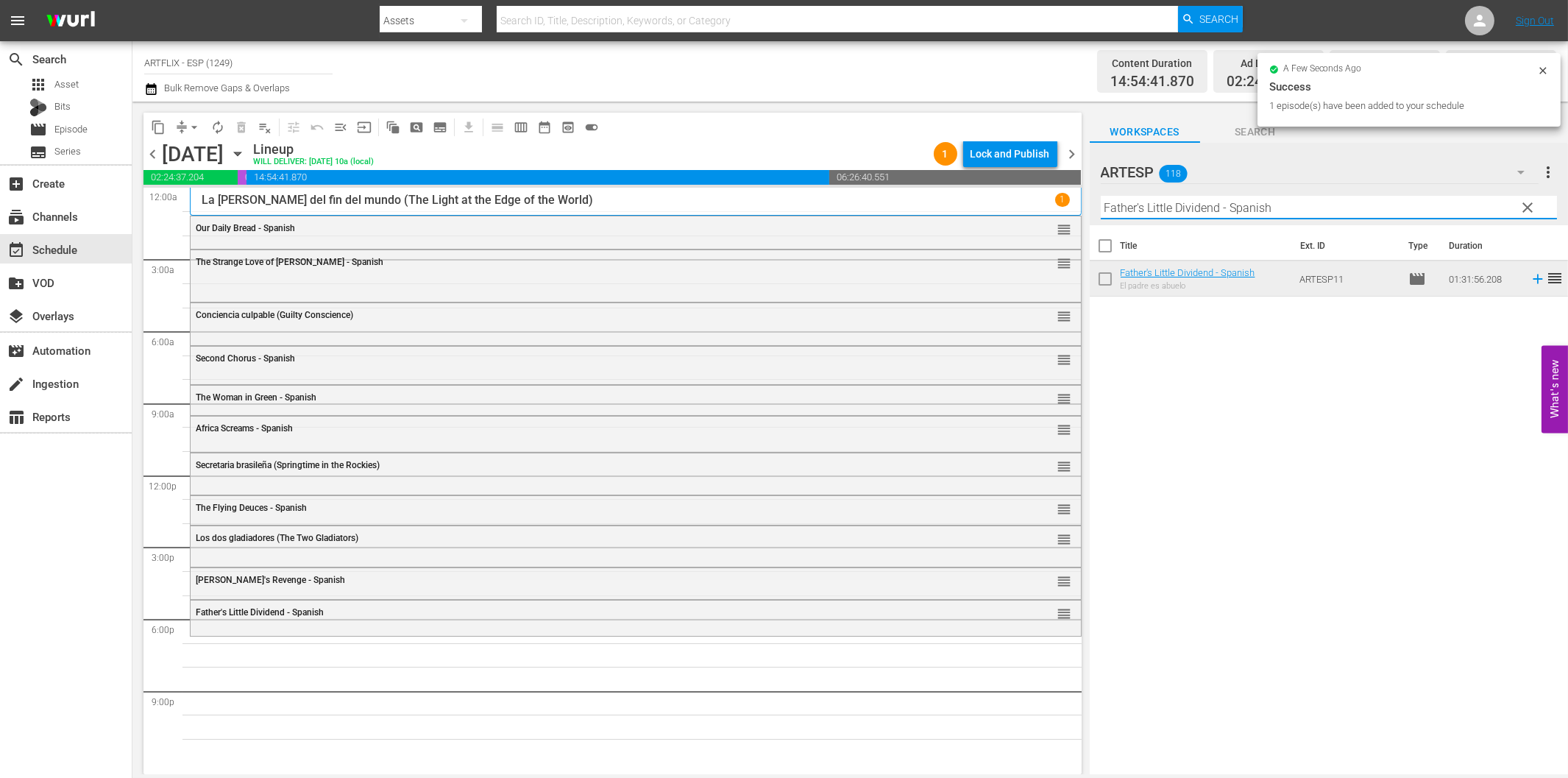
click at [1219, 208] on input "Father's Little Dividend - Spanish" at bounding box center [1329, 208] width 457 height 23
paste input "The Hitch-Hiker"
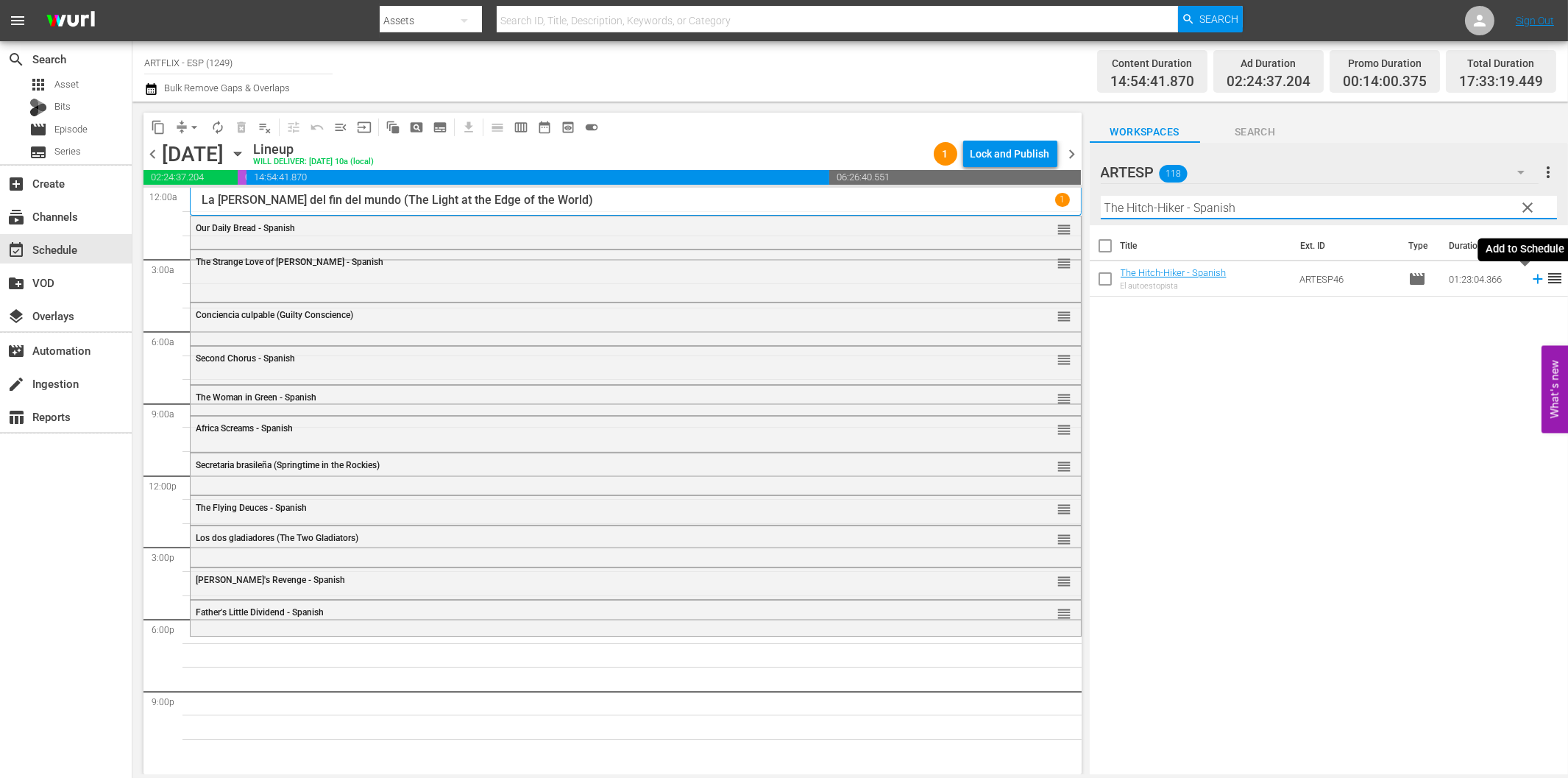
click at [1530, 278] on icon at bounding box center [1538, 279] width 17 height 17
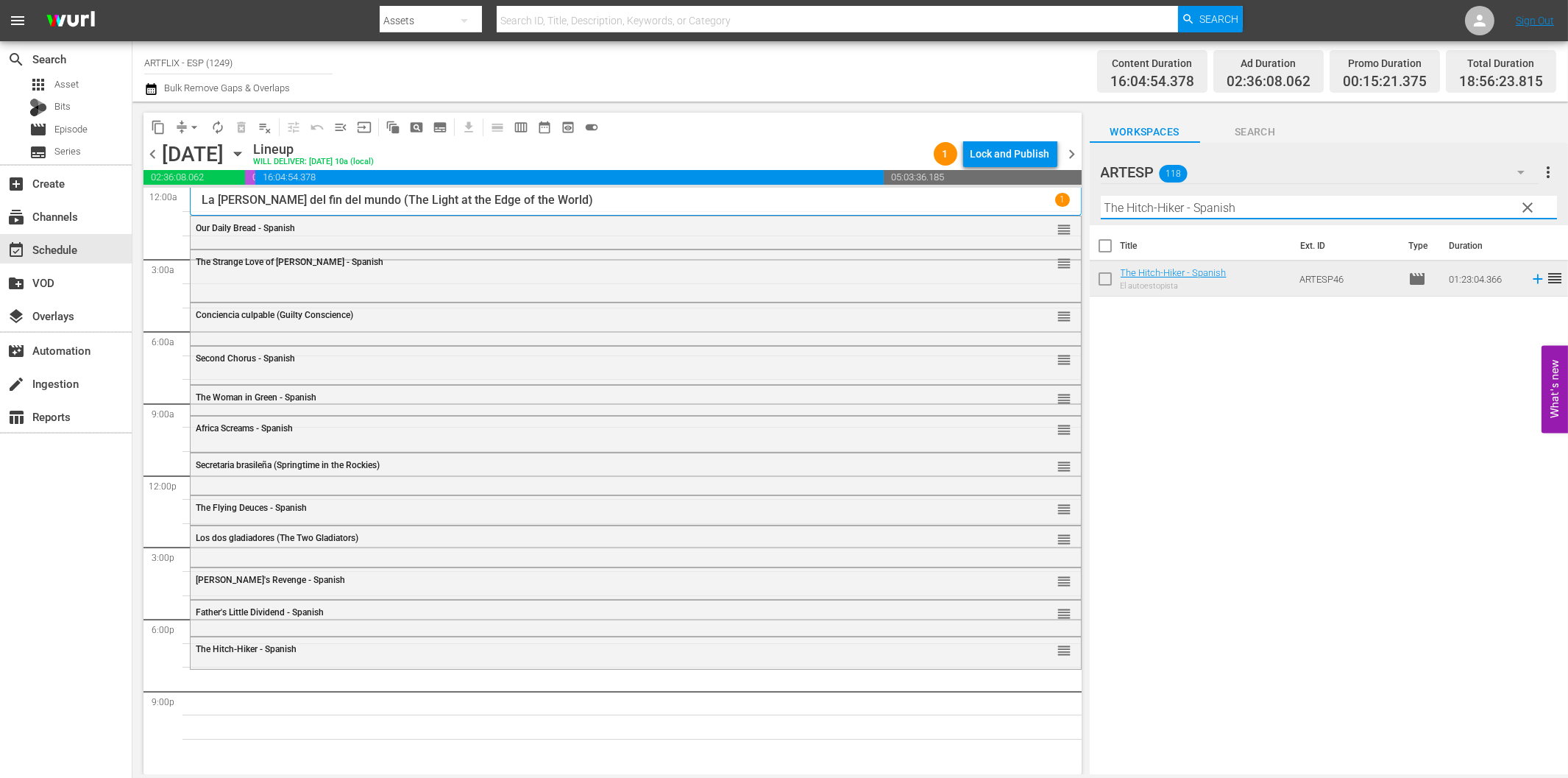
click at [1371, 207] on input "The Hitch-Hiker - Spanish" at bounding box center [1329, 208] width 457 height 23
paste input "A Boy and His Dog"
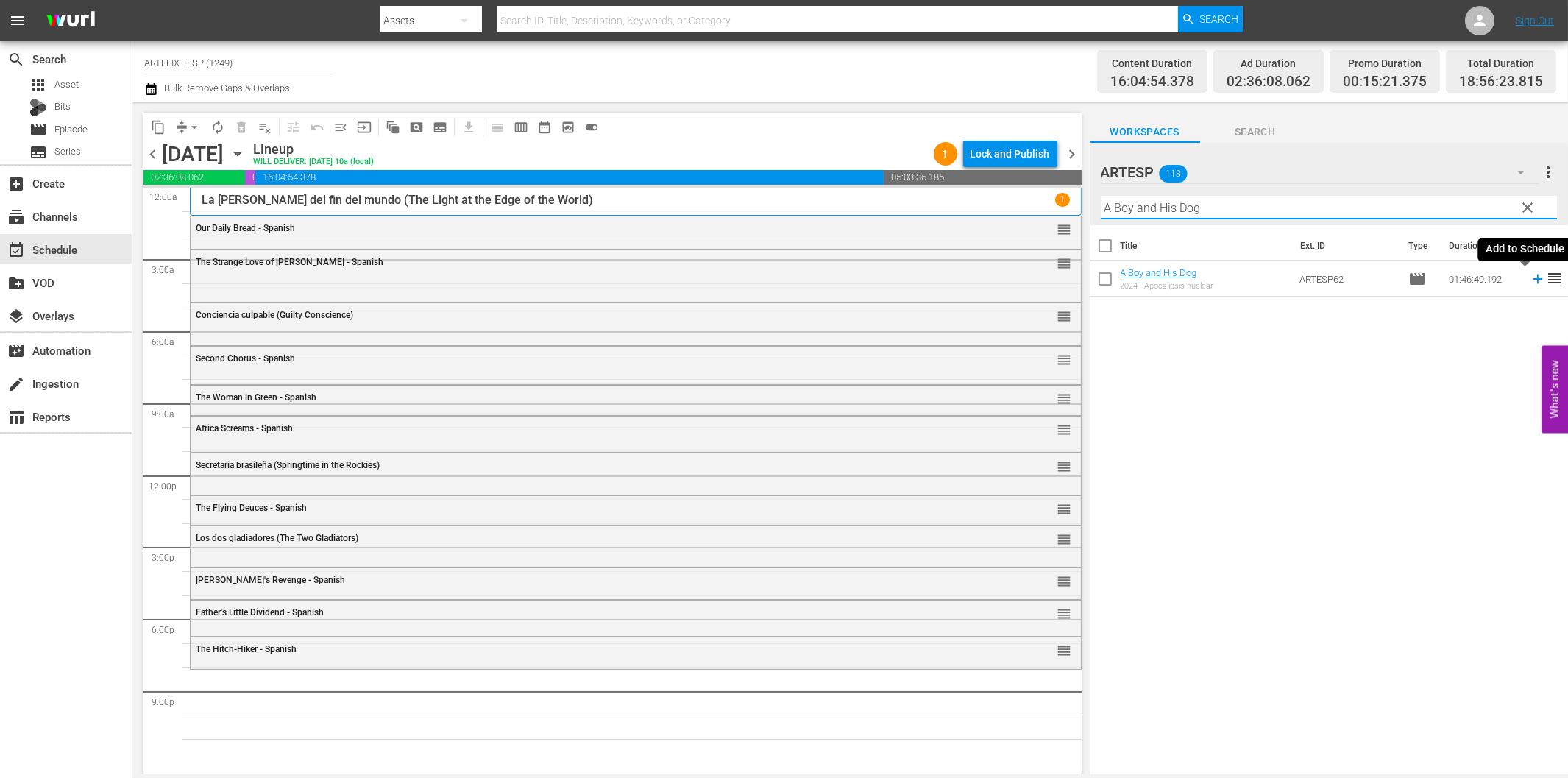
click at [1530, 277] on icon at bounding box center [1538, 279] width 17 height 17
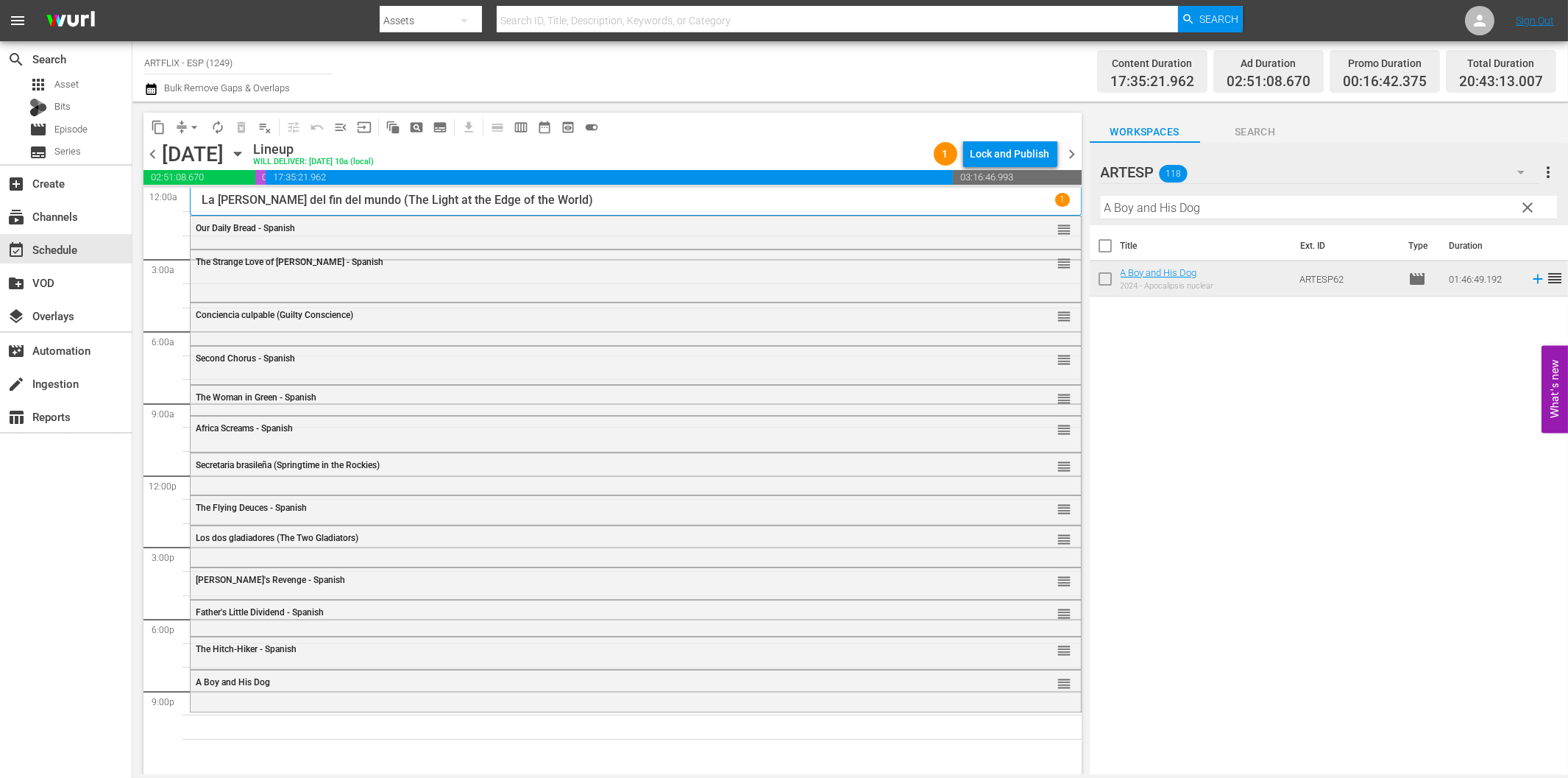
click at [1234, 208] on input "A Boy and His Dog" at bounding box center [1329, 208] width 457 height 23
paste input "Seven Alone"
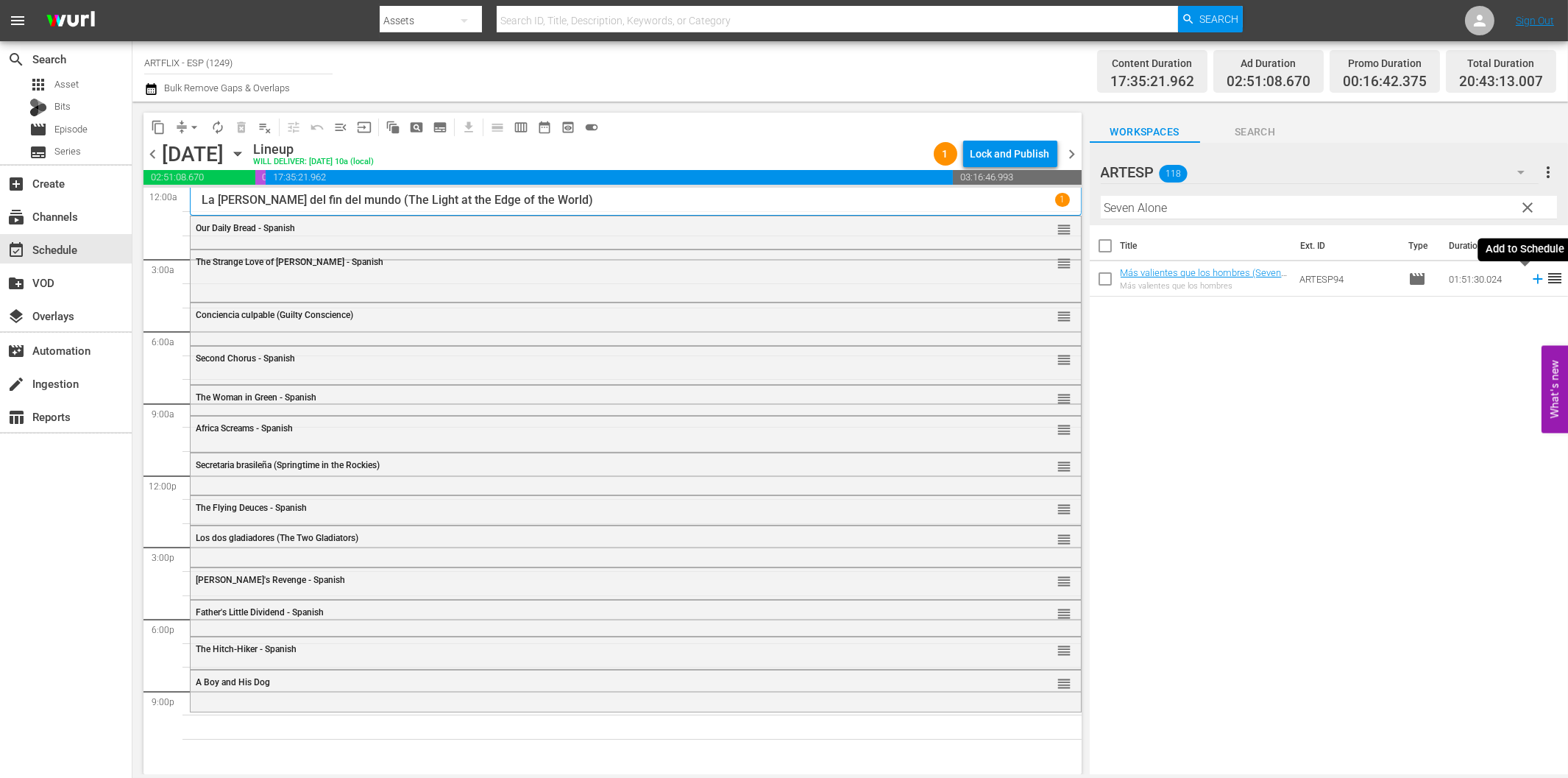
click at [1530, 281] on icon at bounding box center [1538, 279] width 17 height 17
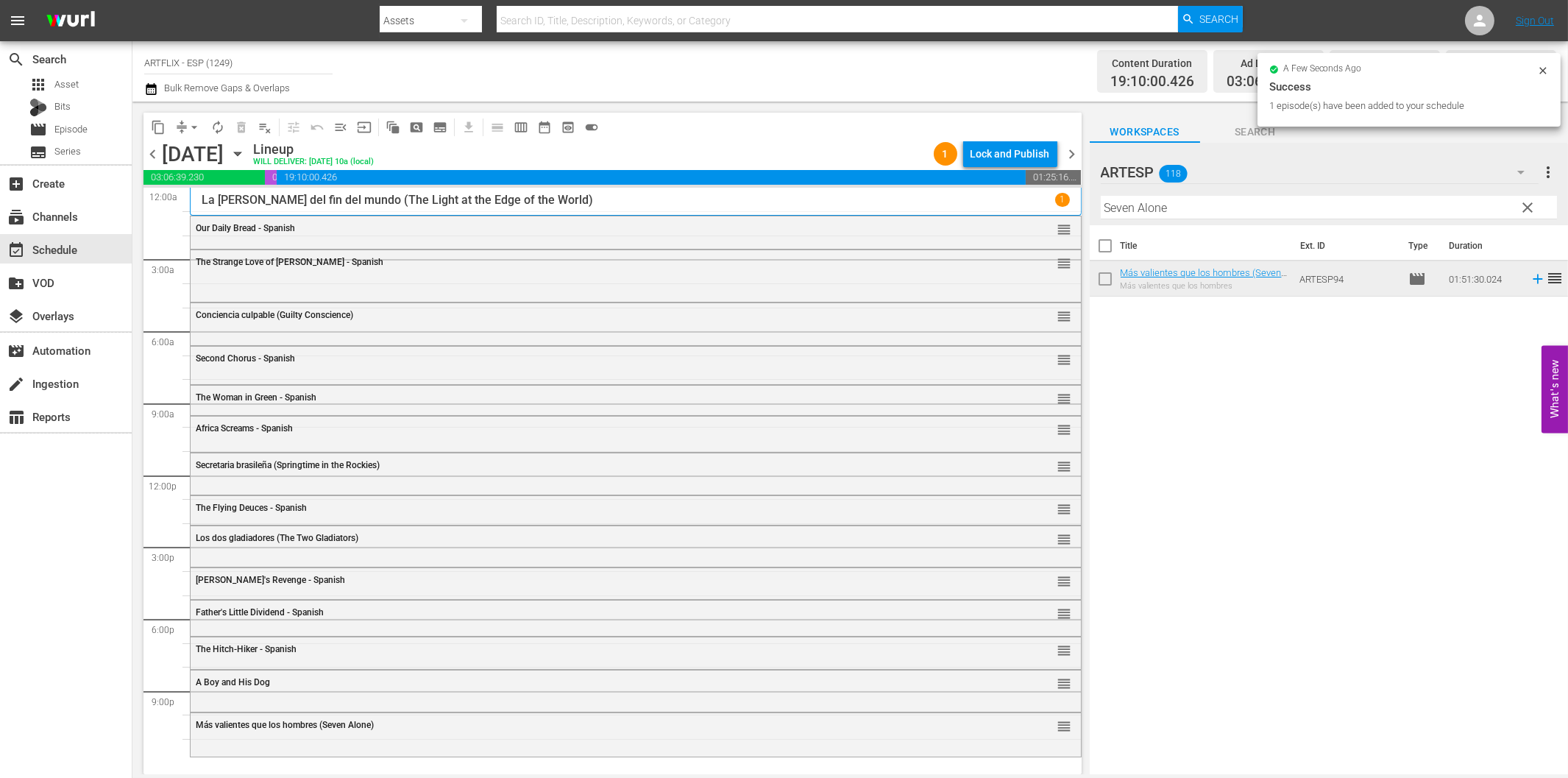
click at [1171, 210] on input "Seven Alone" at bounding box center [1329, 208] width 457 height 23
paste input "His Girl [DATE] - Spanish"
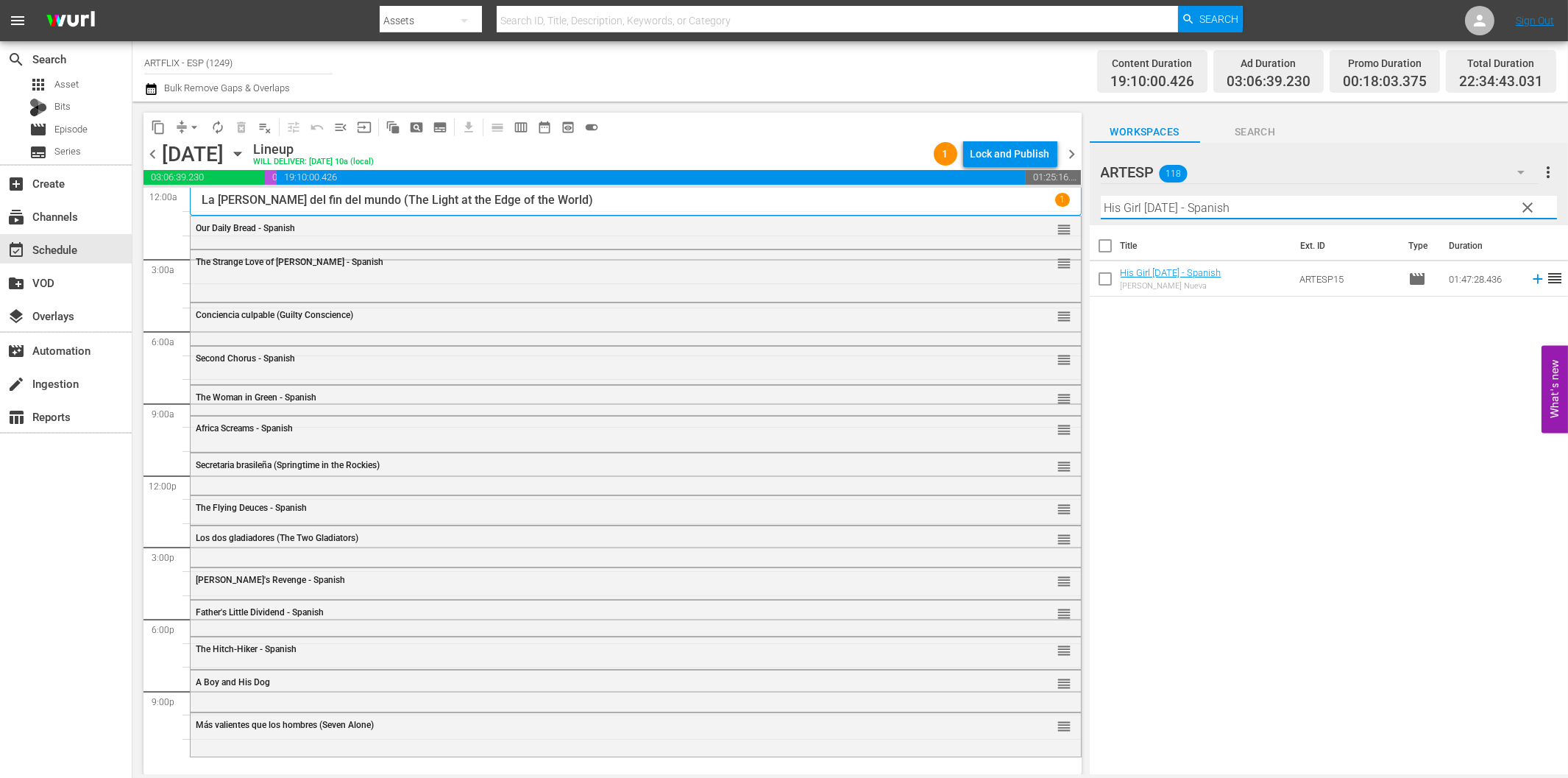
click at [1530, 277] on icon at bounding box center [1538, 279] width 17 height 17
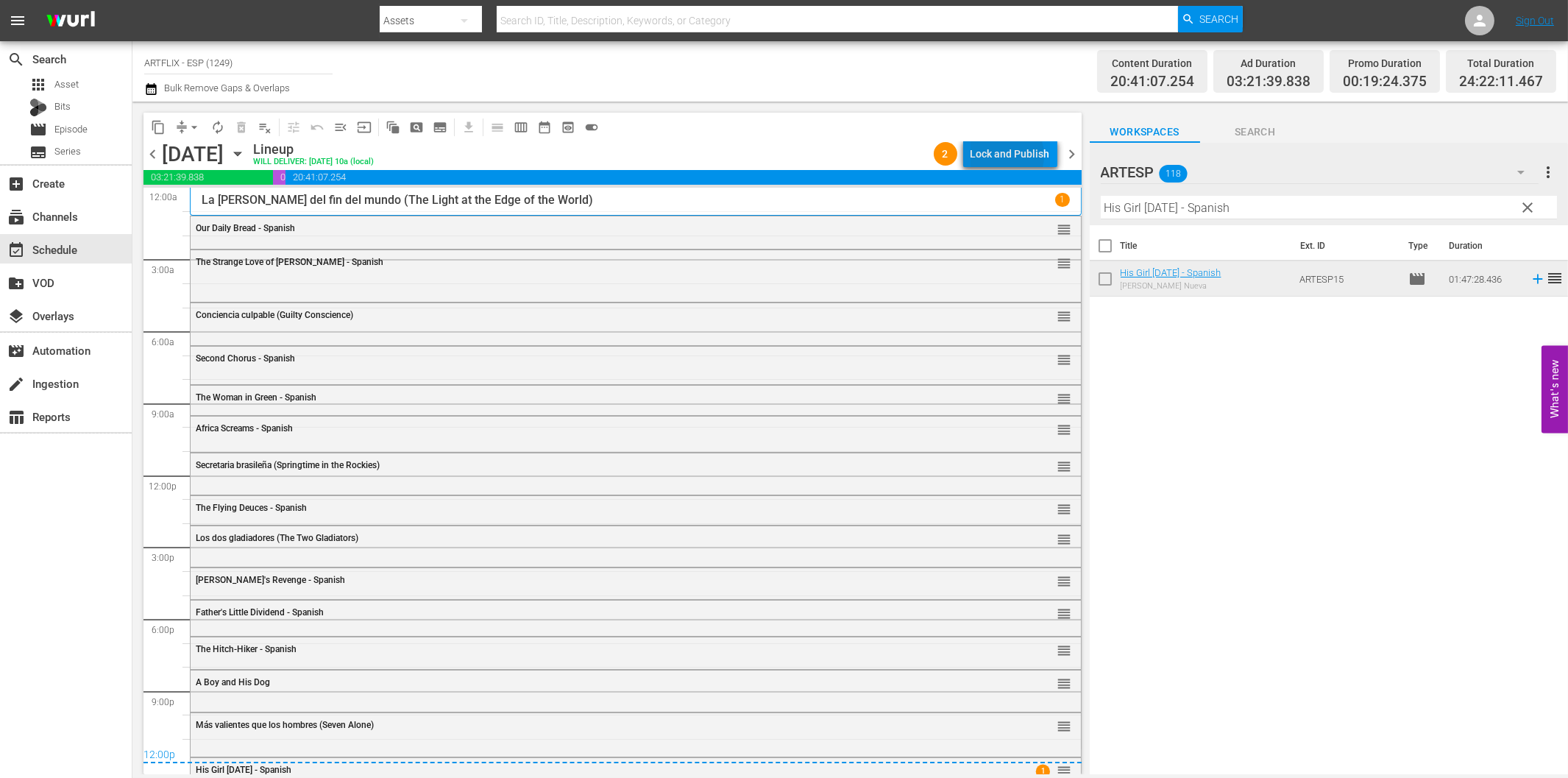
click at [1006, 155] on div "Lock and Publish" at bounding box center [1010, 153] width 80 height 26
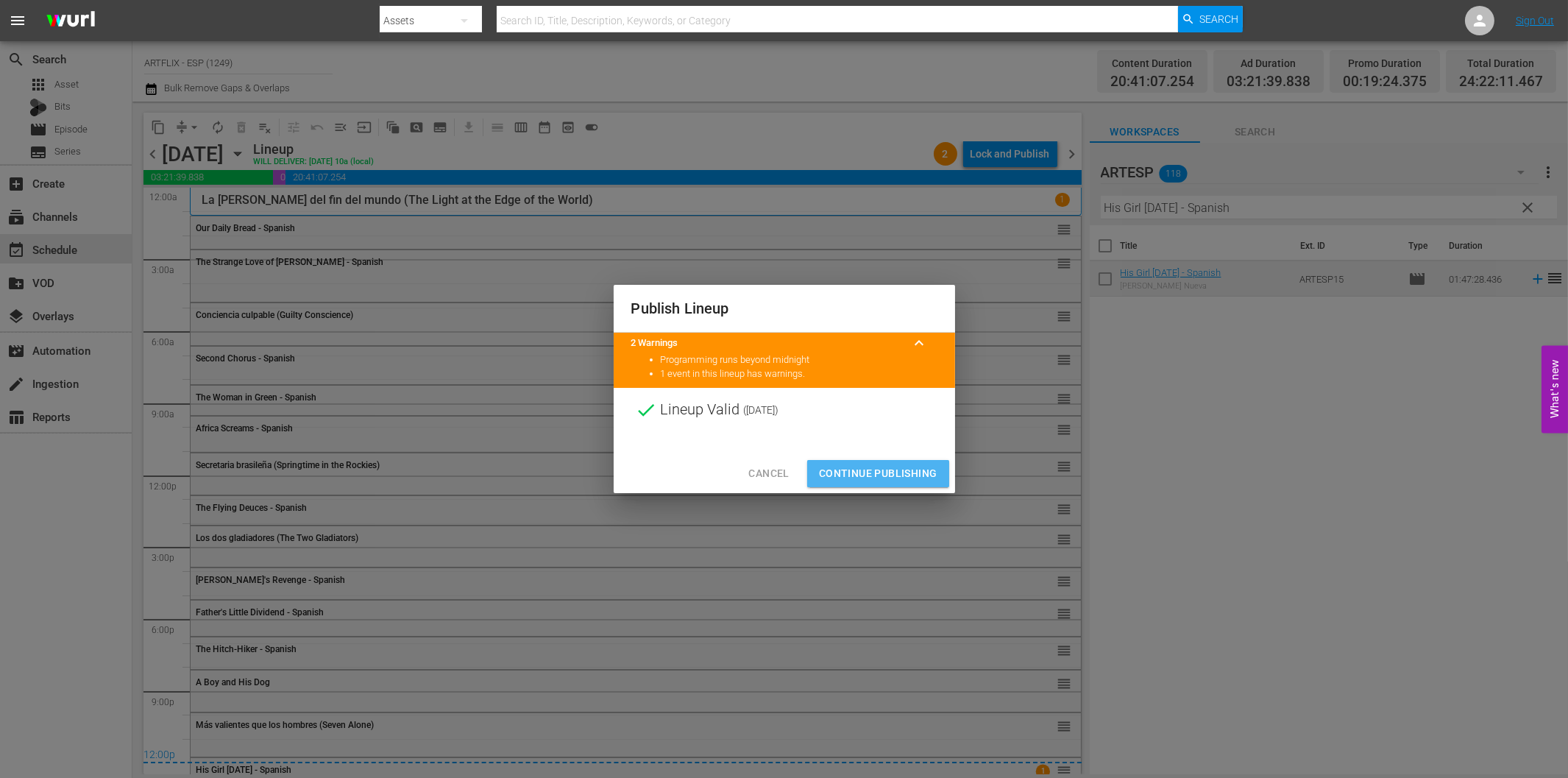
click at [914, 469] on span "Continue Publishing" at bounding box center [878, 473] width 119 height 18
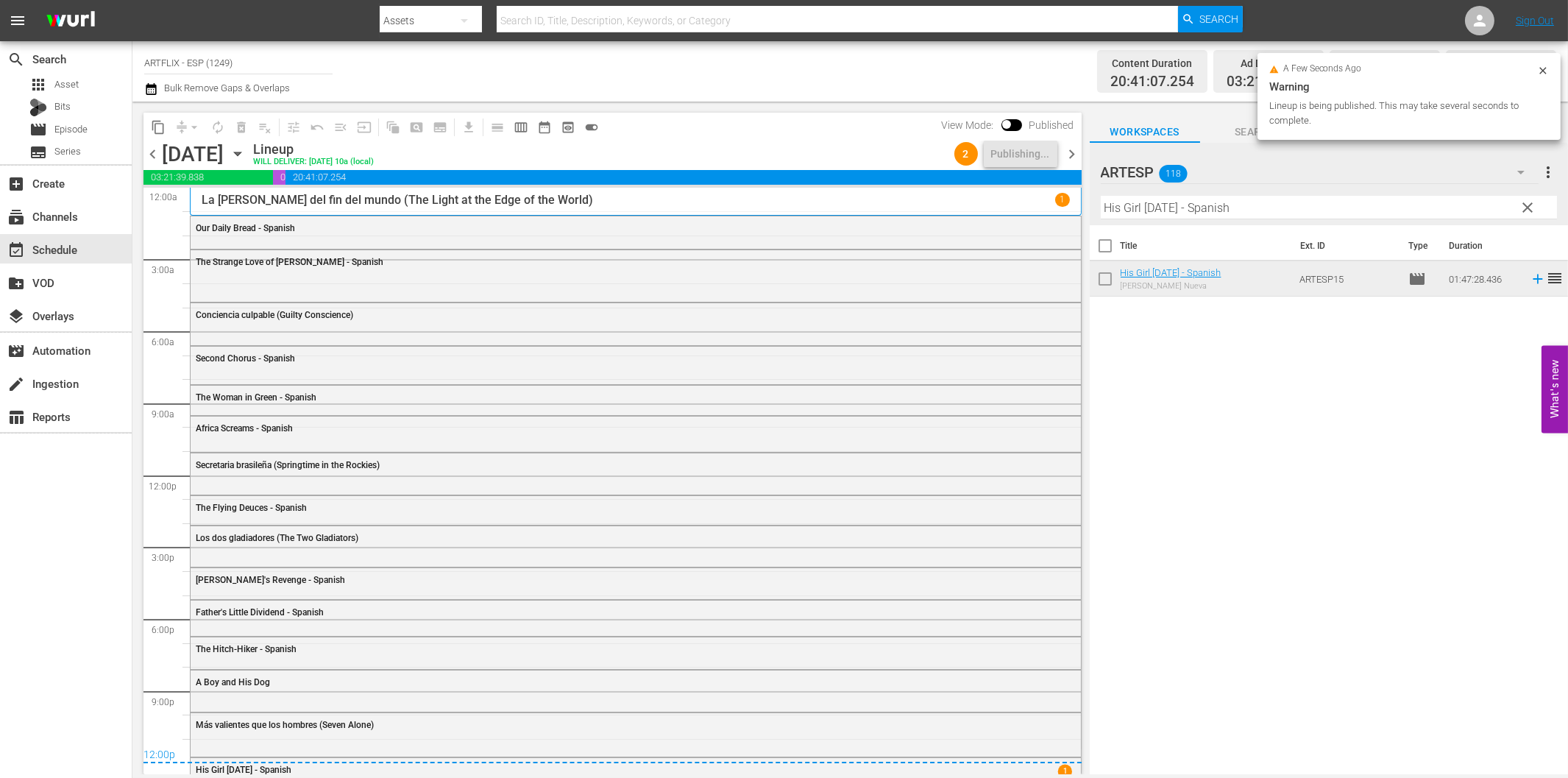
click at [1071, 157] on span "chevron_right" at bounding box center [1073, 153] width 18 height 18
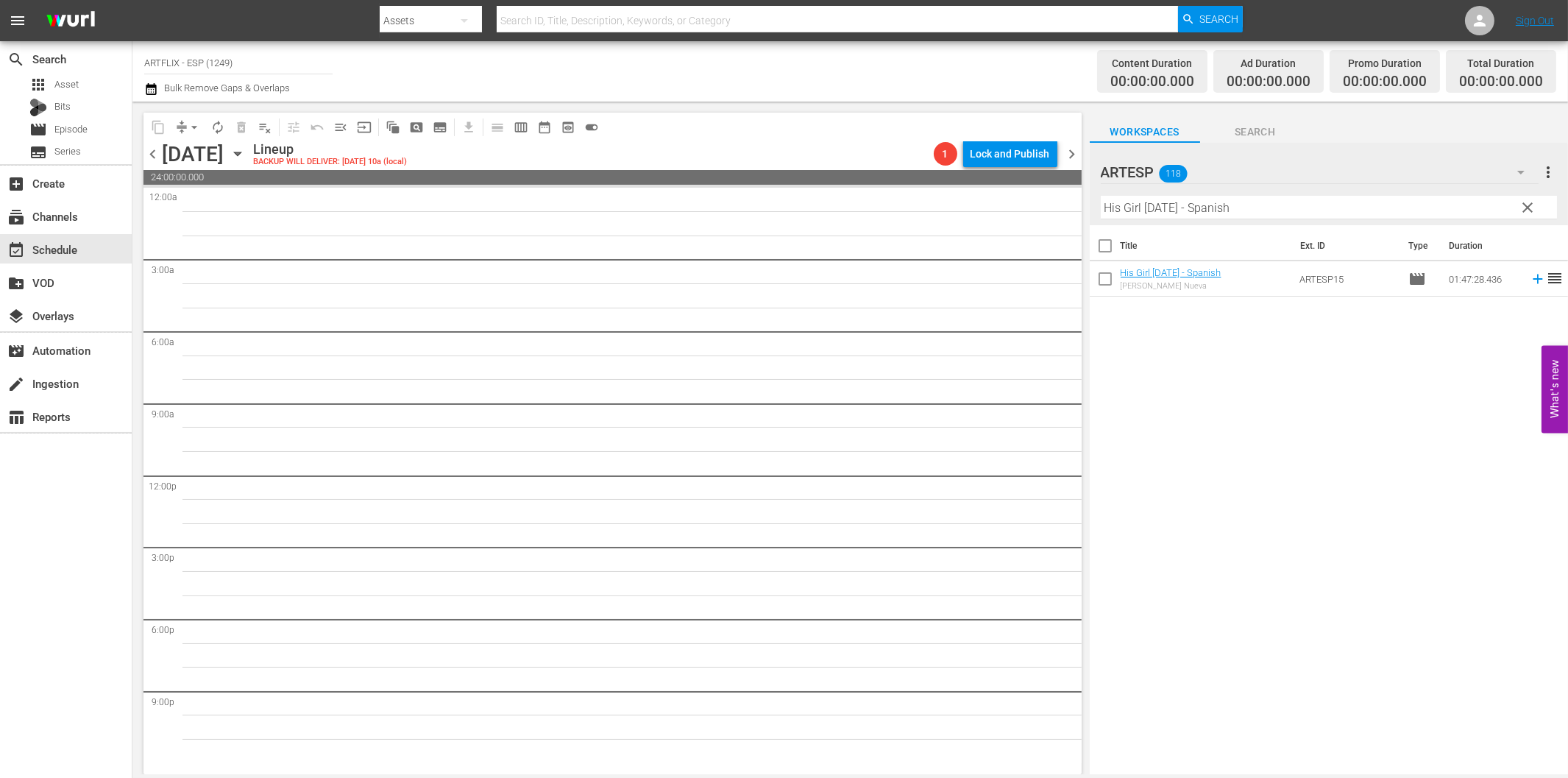
click at [1163, 214] on input "His Girl [DATE] - Spanish" at bounding box center [1329, 208] width 457 height 23
paste input "El_fantasma_de_la_opera_(The_Phantom_of_the_Opera)_Colorized"
click at [1530, 278] on icon at bounding box center [1538, 279] width 17 height 17
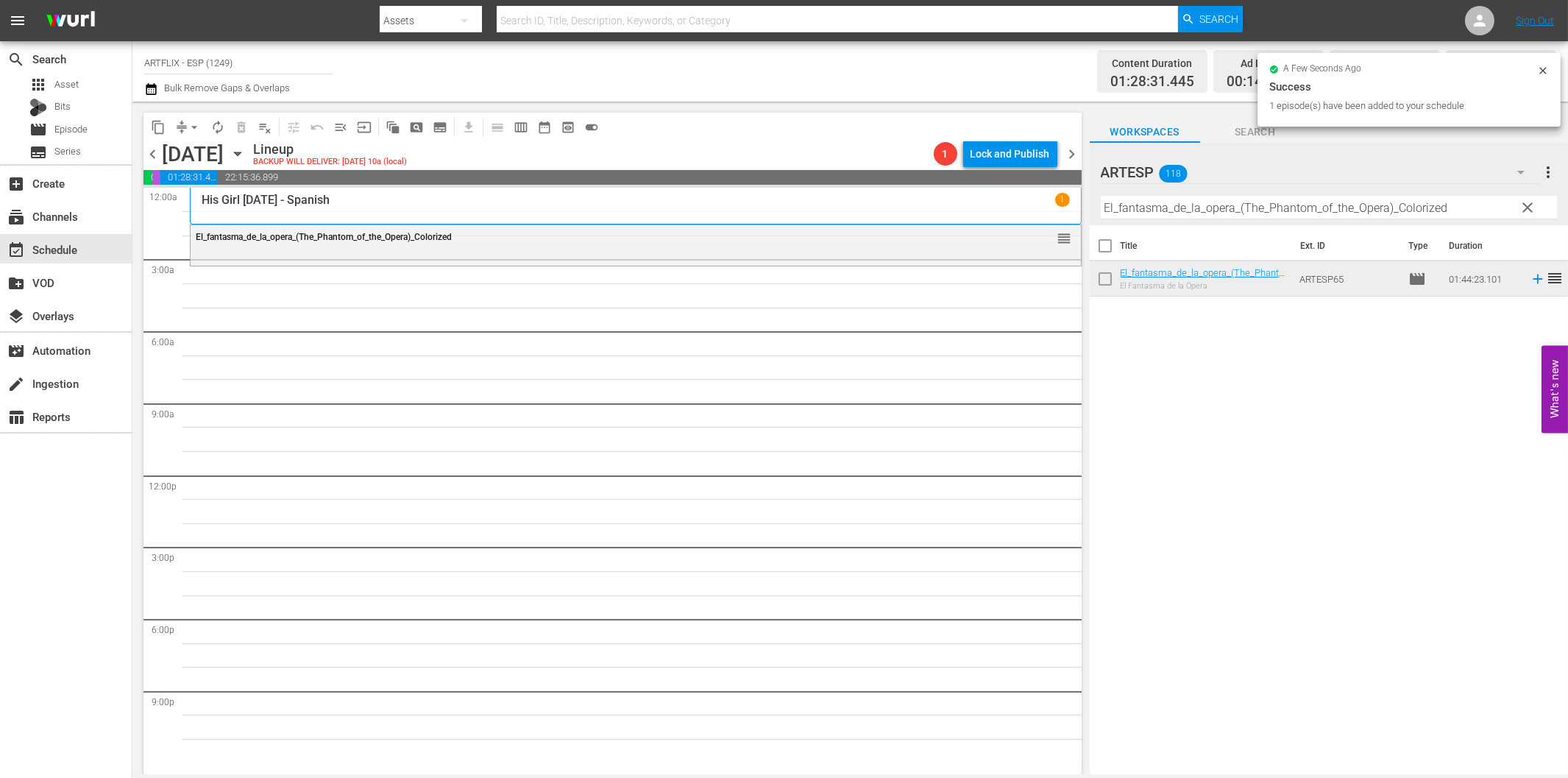
click at [1222, 206] on input "El_fantasma_de_la_opera_(The_Phantom_of_the_Opera)_Colorized" at bounding box center [1329, 208] width 457 height 23
paste input "Dead on Arrival - Spanish"
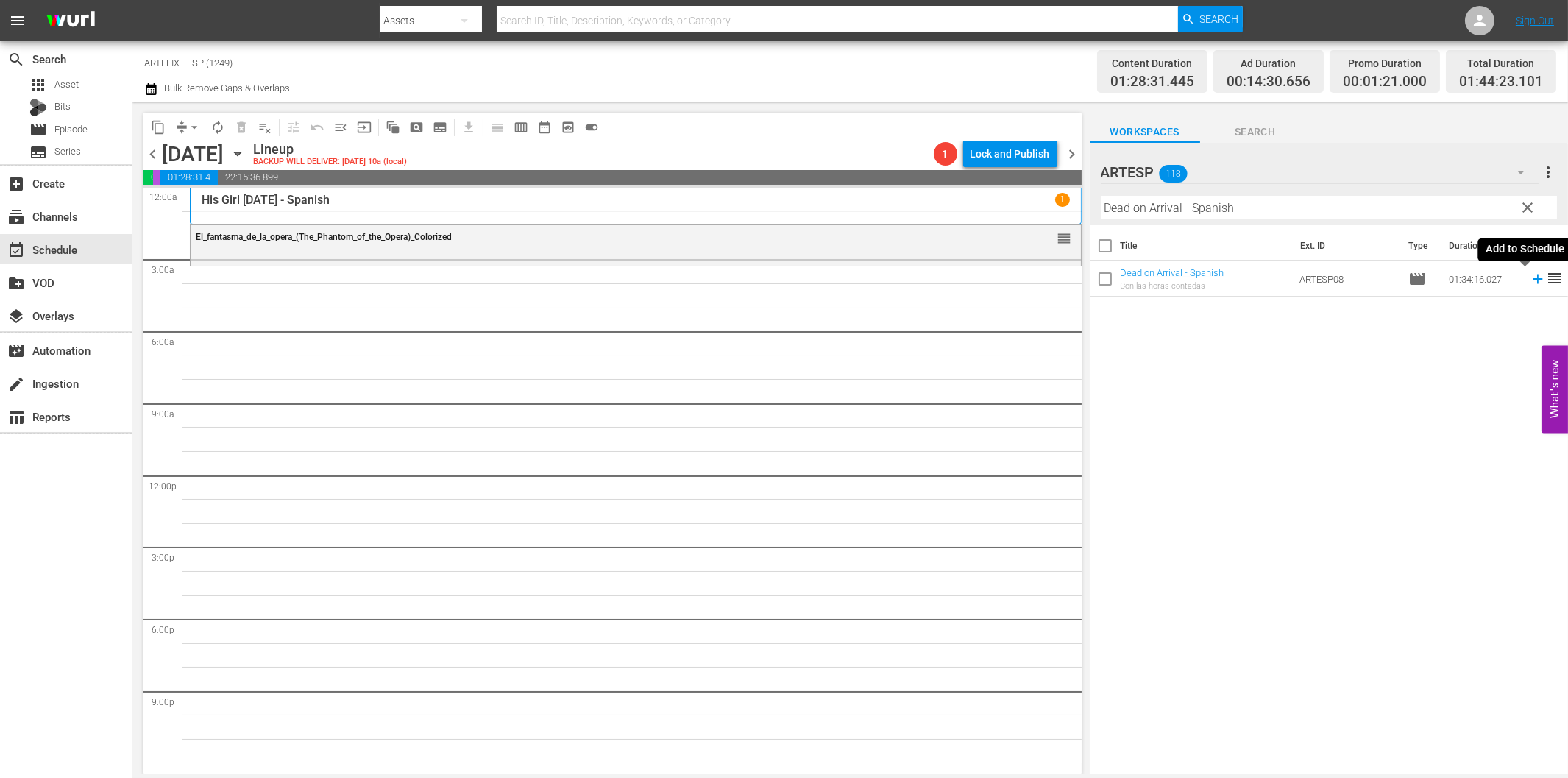
click at [1530, 276] on icon at bounding box center [1538, 279] width 17 height 17
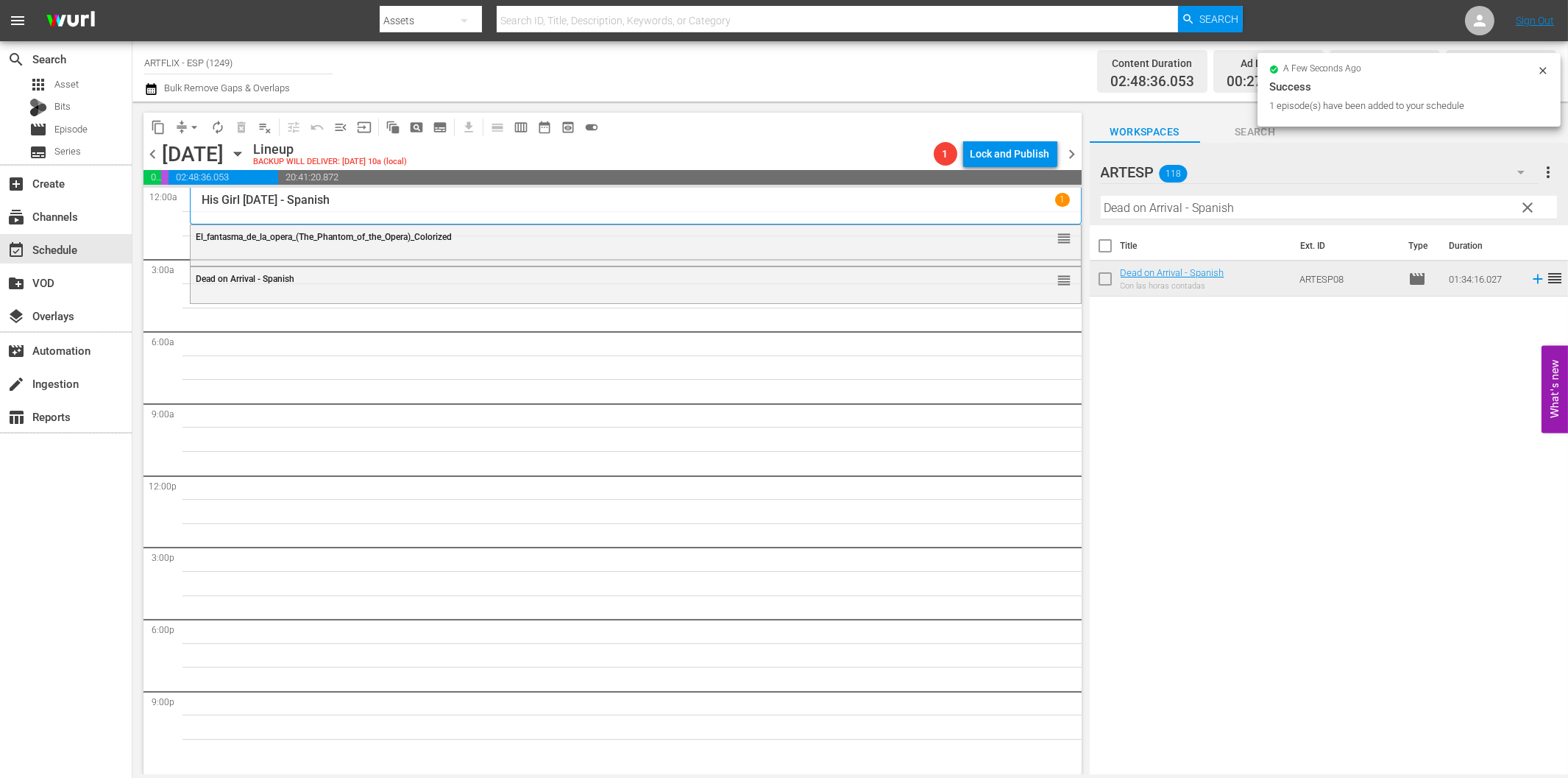
click at [1143, 208] on input "Dead on Arrival - Spanish" at bounding box center [1329, 208] width 457 height 23
paste input "Smash-Up - The Story of a Woman"
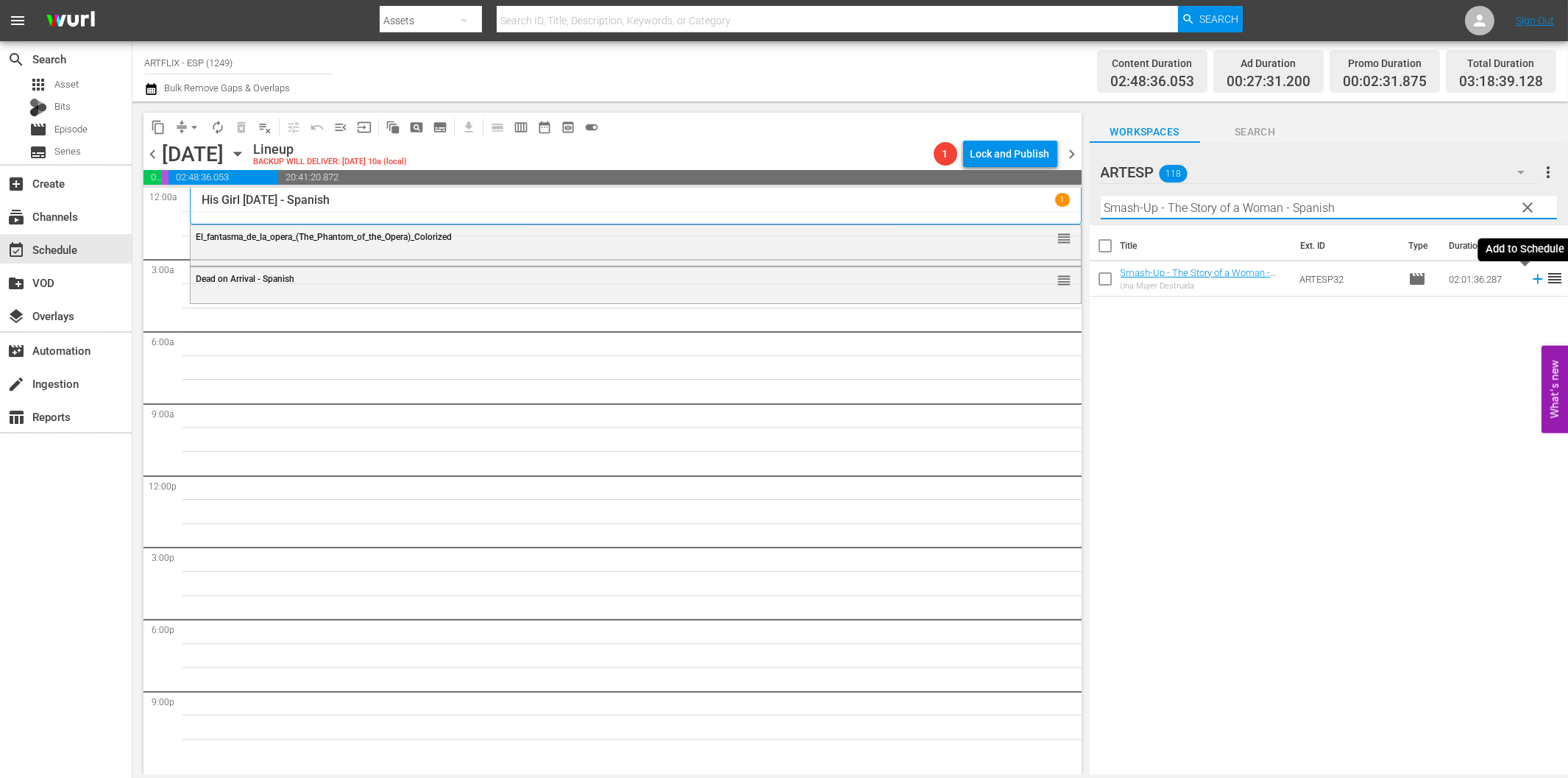
click at [1530, 278] on icon at bounding box center [1538, 279] width 17 height 17
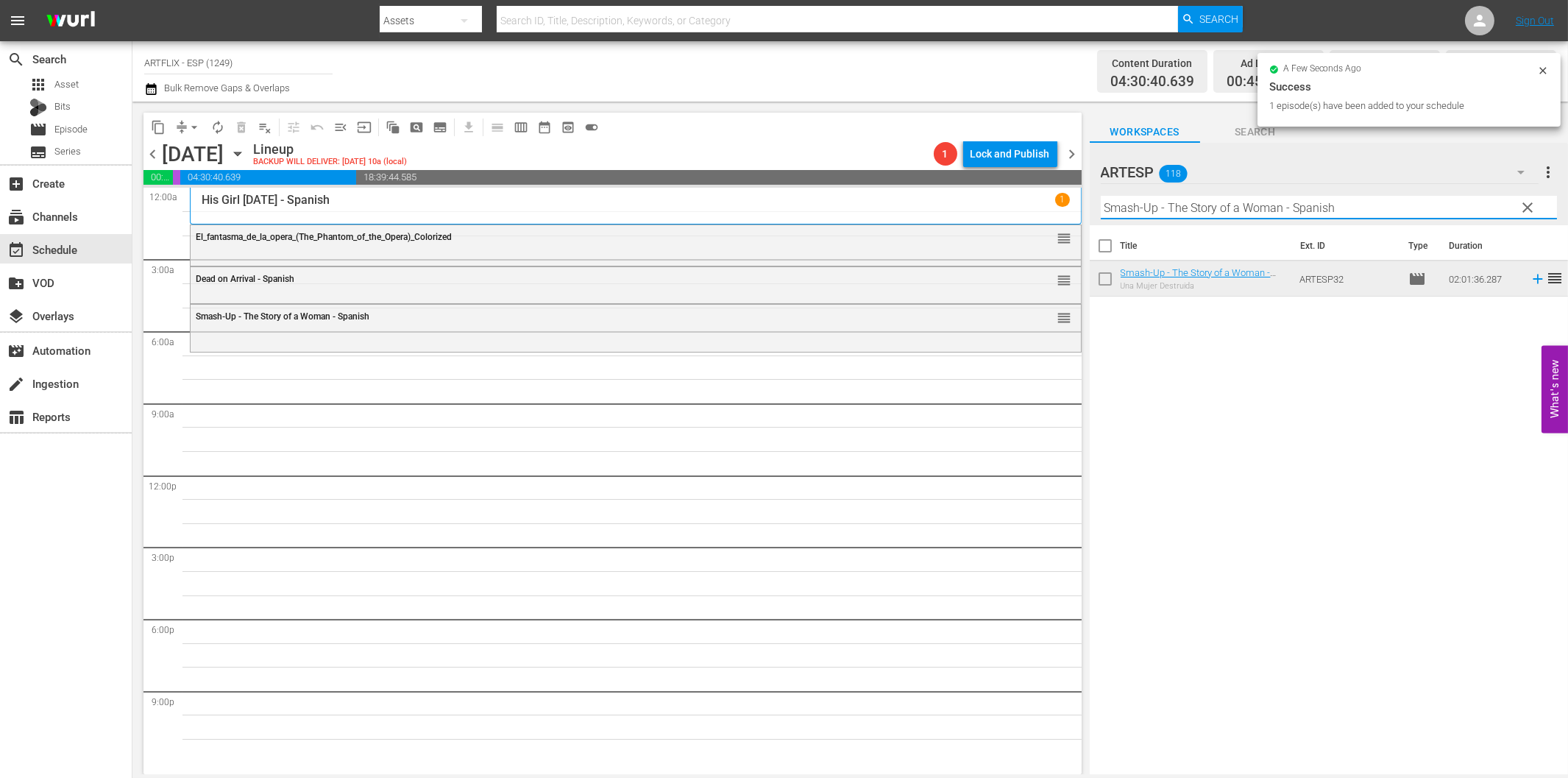
click at [1219, 217] on input "Smash-Up - The Story of a Woman - Spanish" at bounding box center [1329, 208] width 457 height 23
paste input "The Red House"
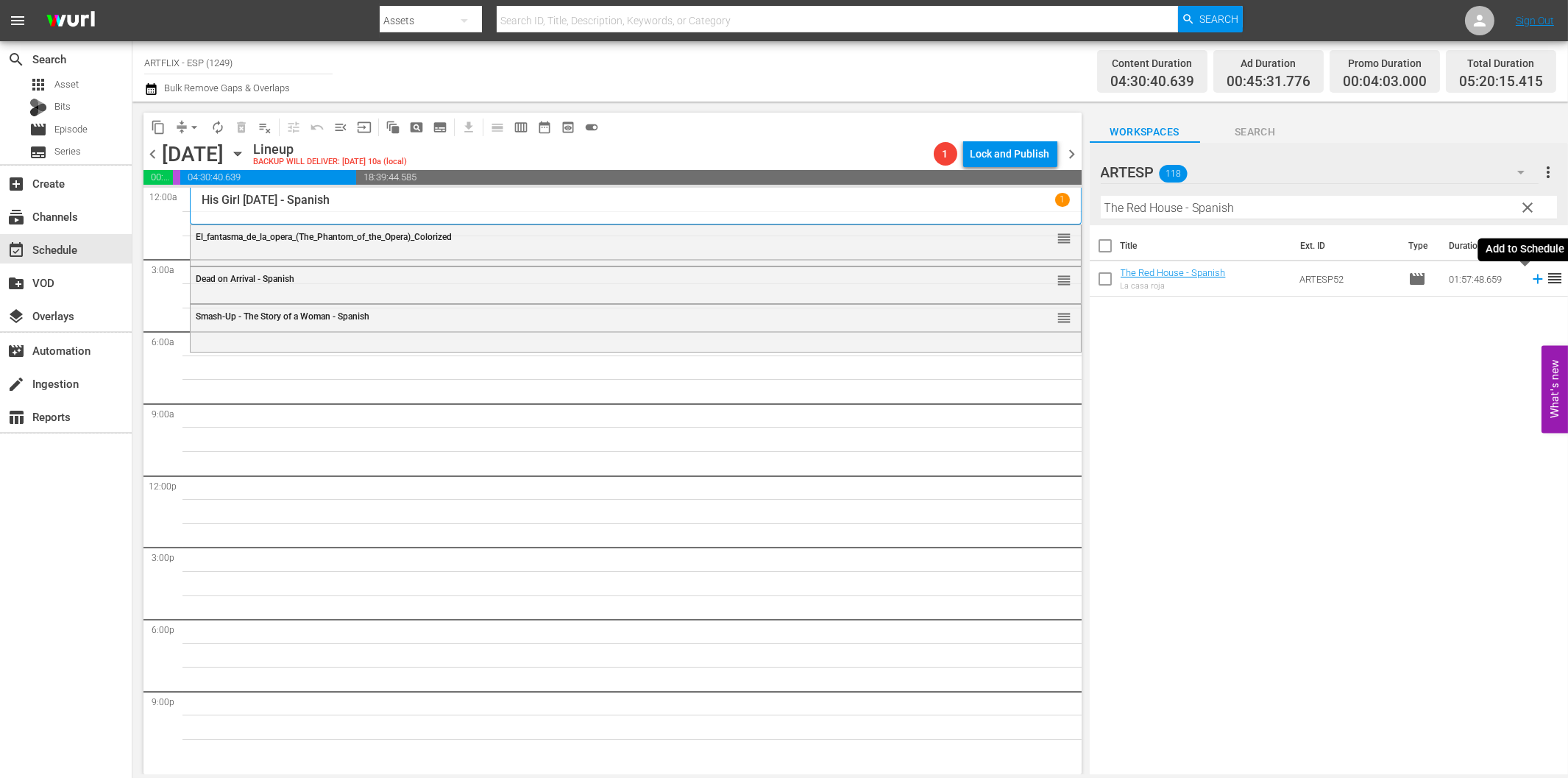
drag, startPoint x: 1527, startPoint y: 281, endPoint x: 1429, endPoint y: 295, distance: 99.0
click at [1530, 281] on icon at bounding box center [1538, 279] width 17 height 17
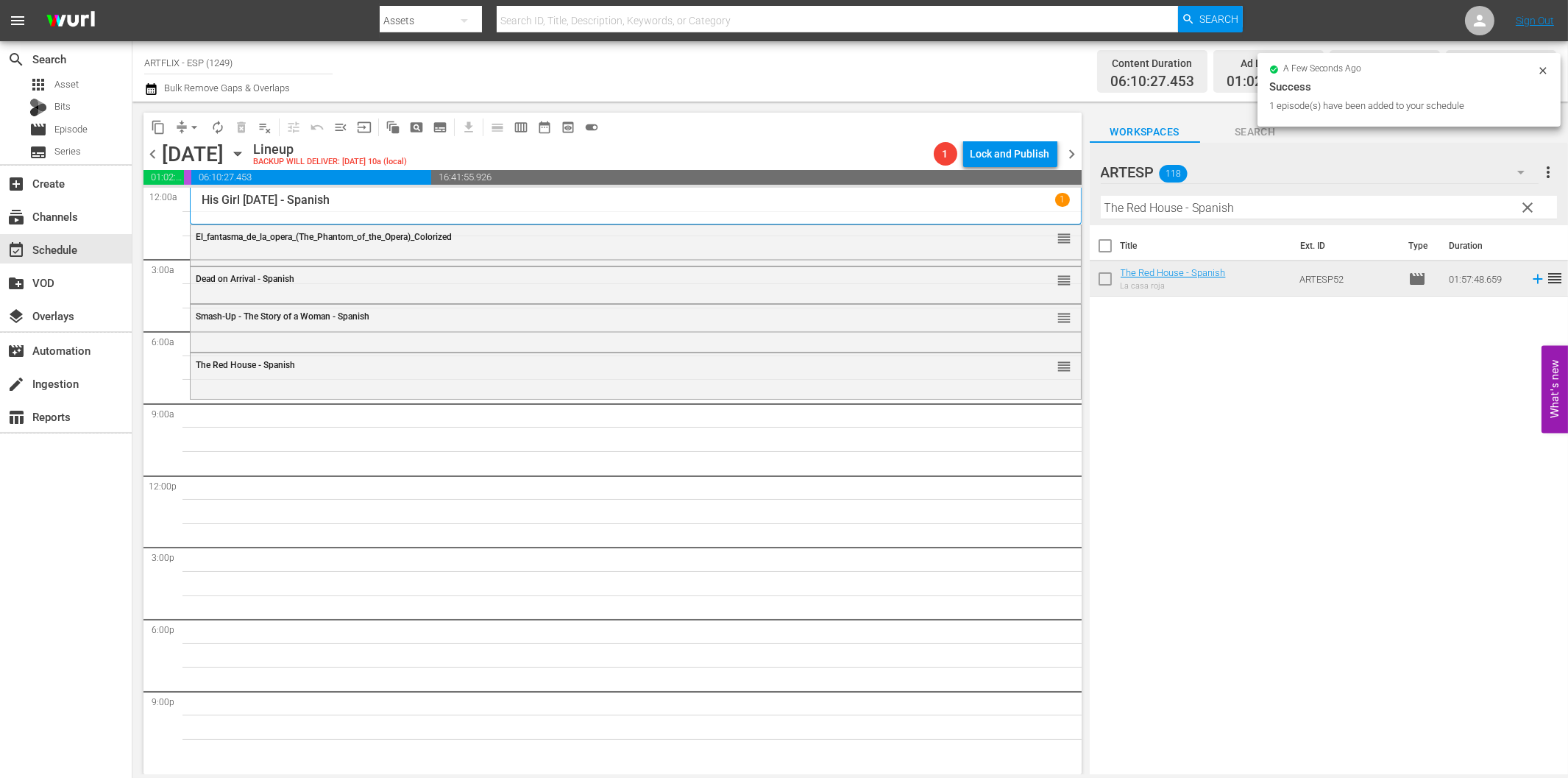
click at [1139, 211] on input "The Red House - Spanish" at bounding box center [1329, 208] width 457 height 23
paste input "[DEMOGRAPHIC_DATA] of Burlesqu"
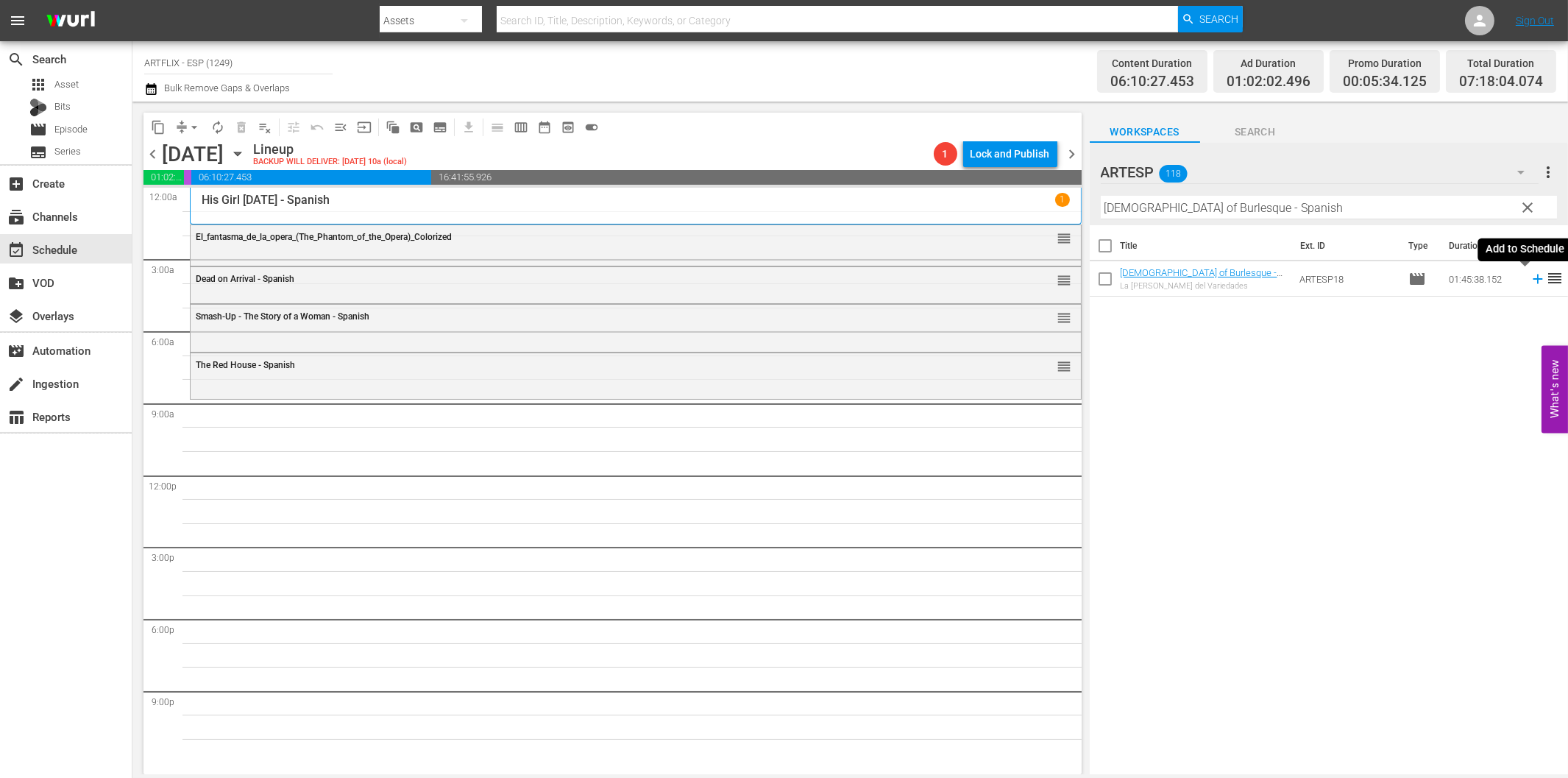
drag, startPoint x: 1526, startPoint y: 282, endPoint x: 1517, endPoint y: 288, distance: 10.8
click at [1530, 282] on icon at bounding box center [1538, 279] width 17 height 17
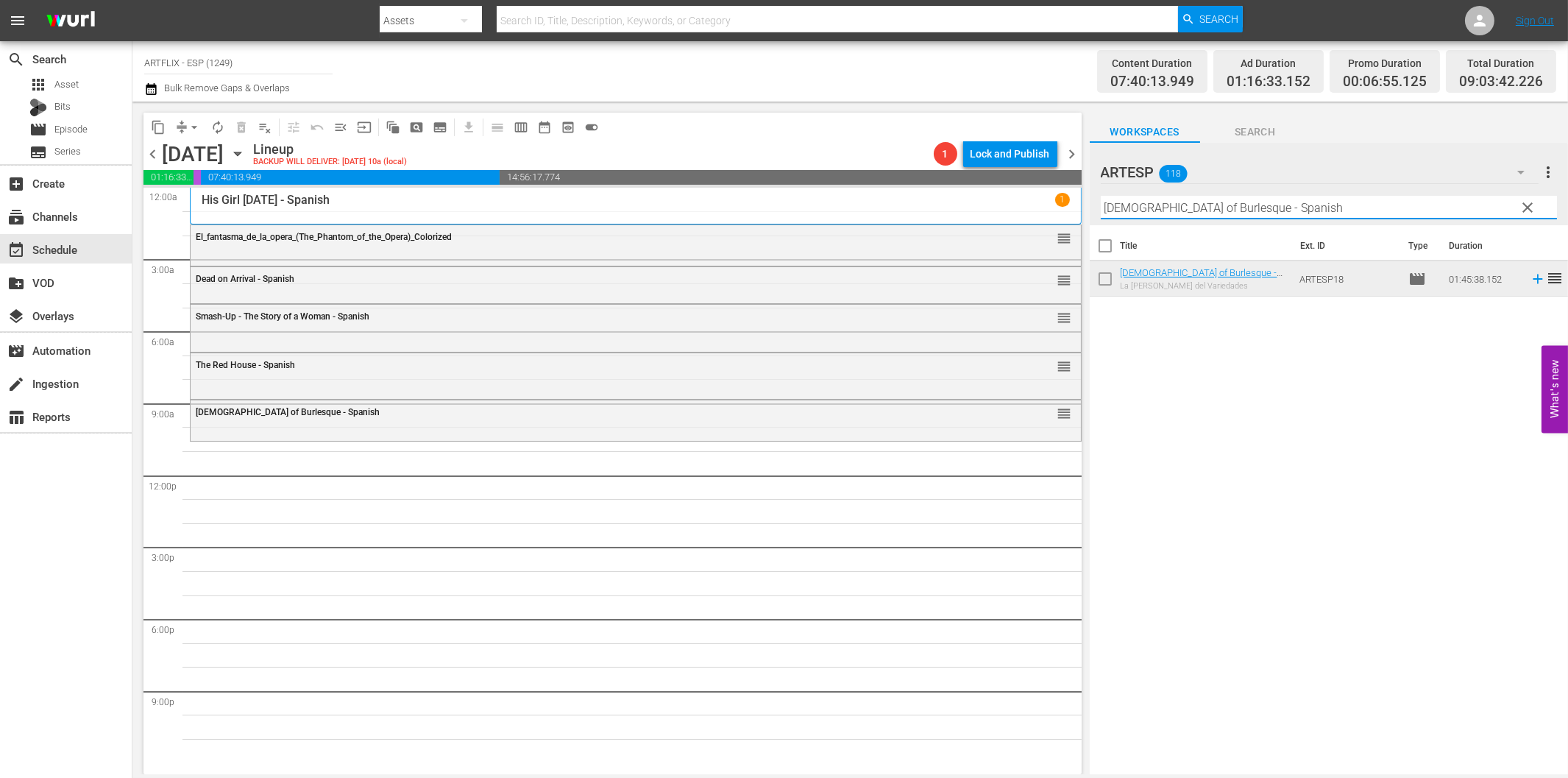
click at [1156, 201] on input "[DEMOGRAPHIC_DATA] of Burlesque - Spanish" at bounding box center [1329, 208] width 457 height 23
paste input "Topper Returns"
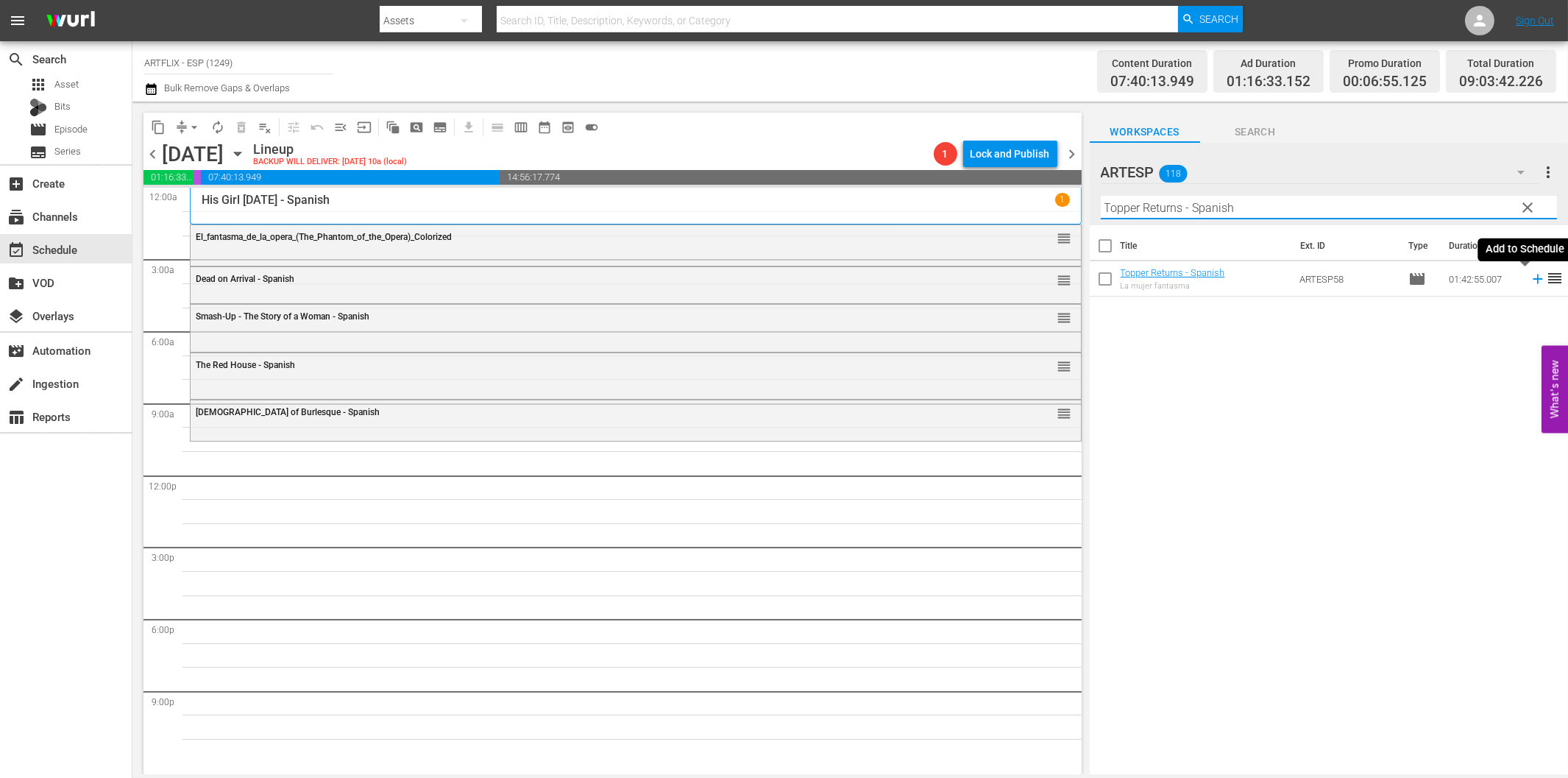
click at [1530, 277] on icon at bounding box center [1538, 279] width 17 height 17
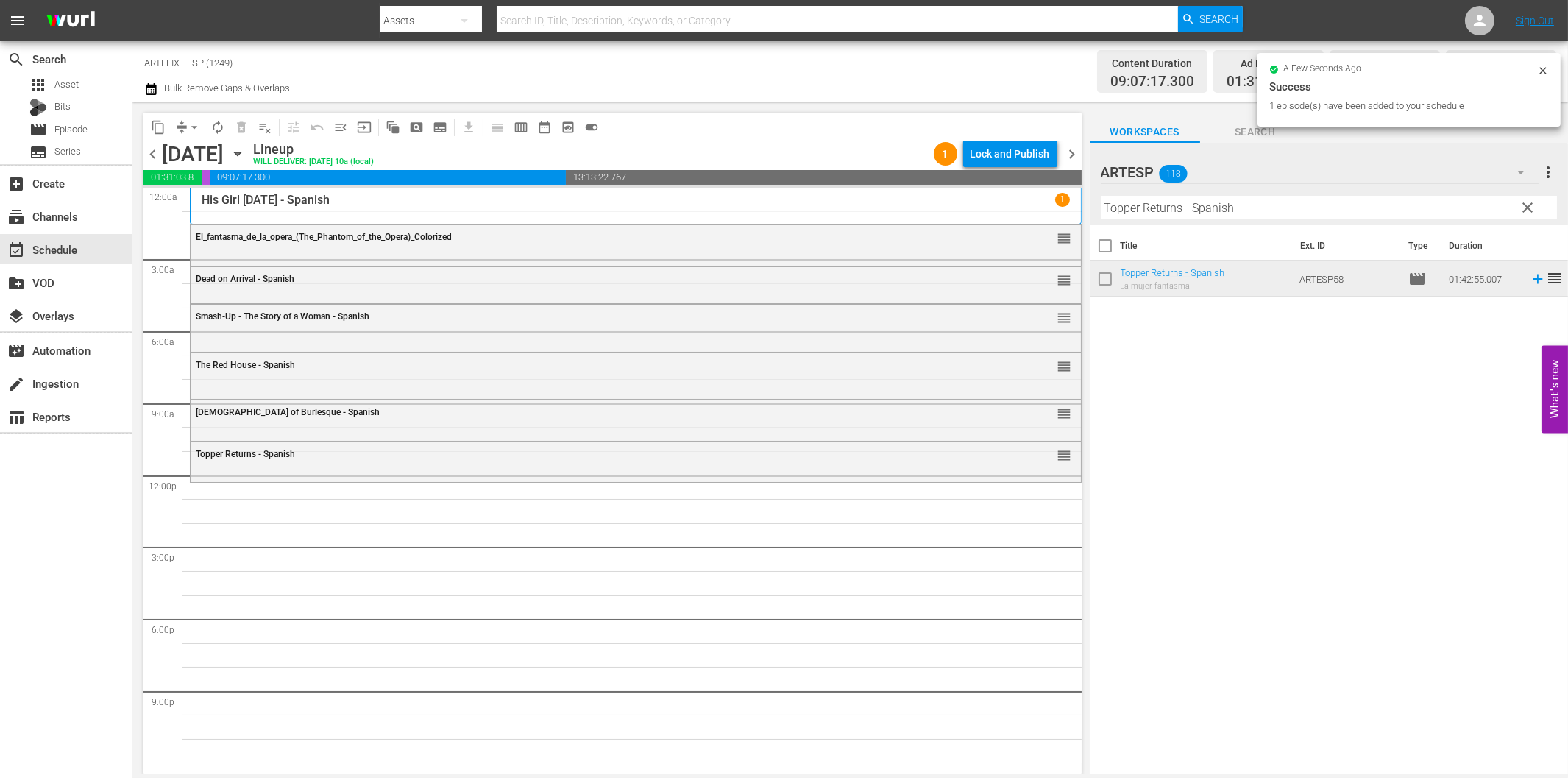
click at [1261, 216] on input "Topper Returns - Spanish" at bounding box center [1329, 208] width 457 height 23
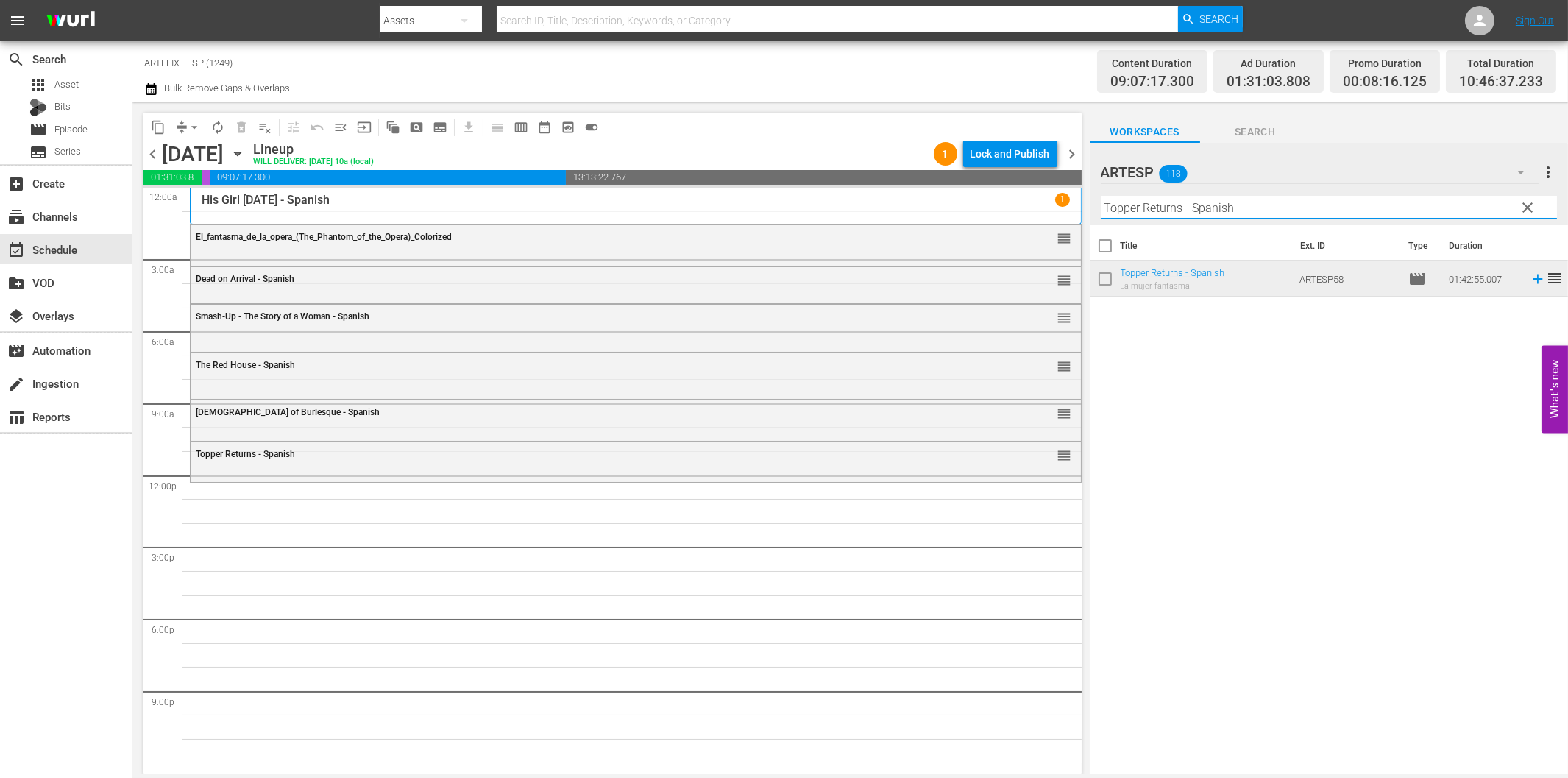
paste input "Lassie - [GEOGRAPHIC_DATA] (Lassie - [GEOGRAPHIC_DATA])"
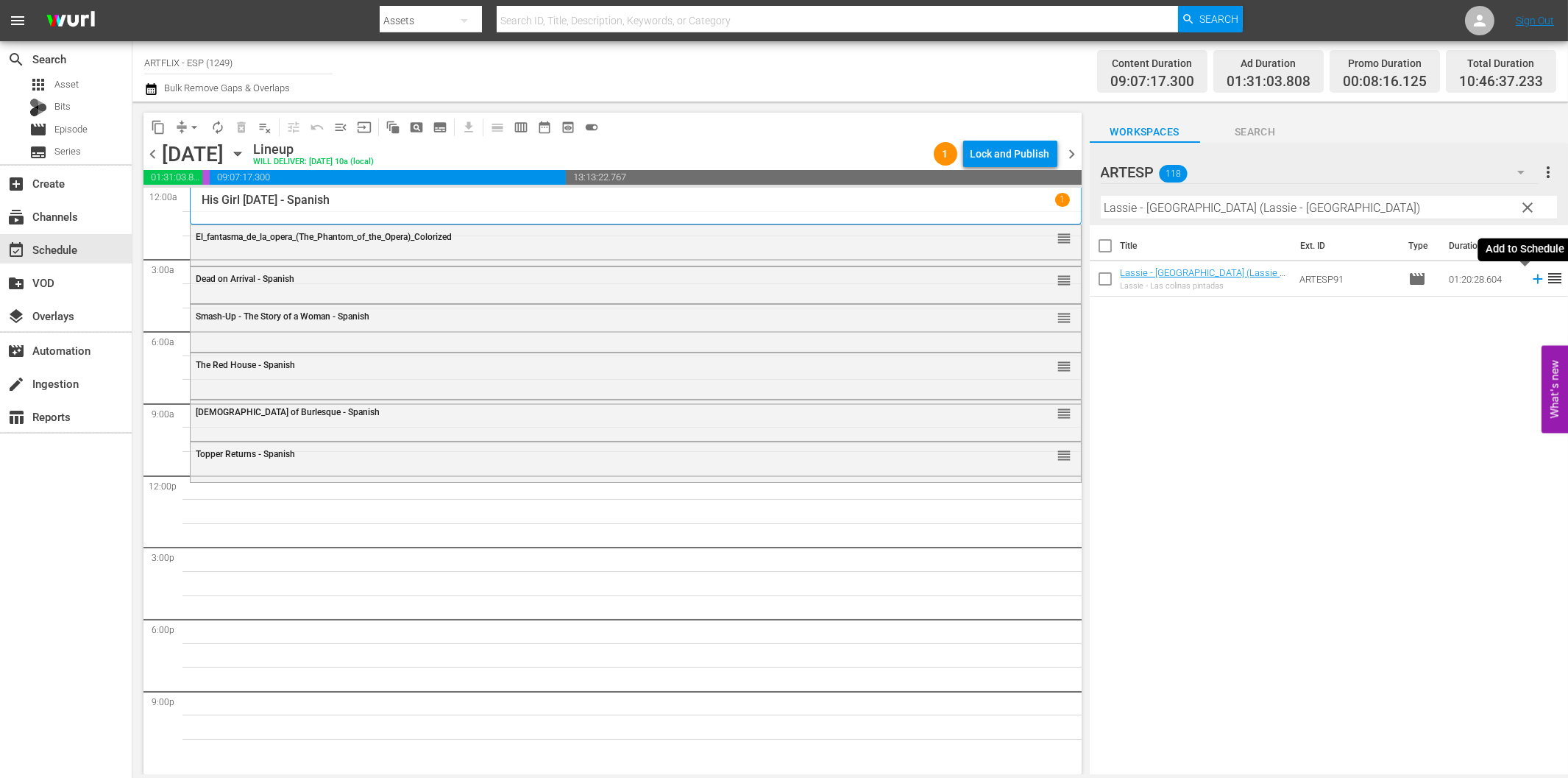
click at [1533, 278] on icon at bounding box center [1538, 280] width 10 height 10
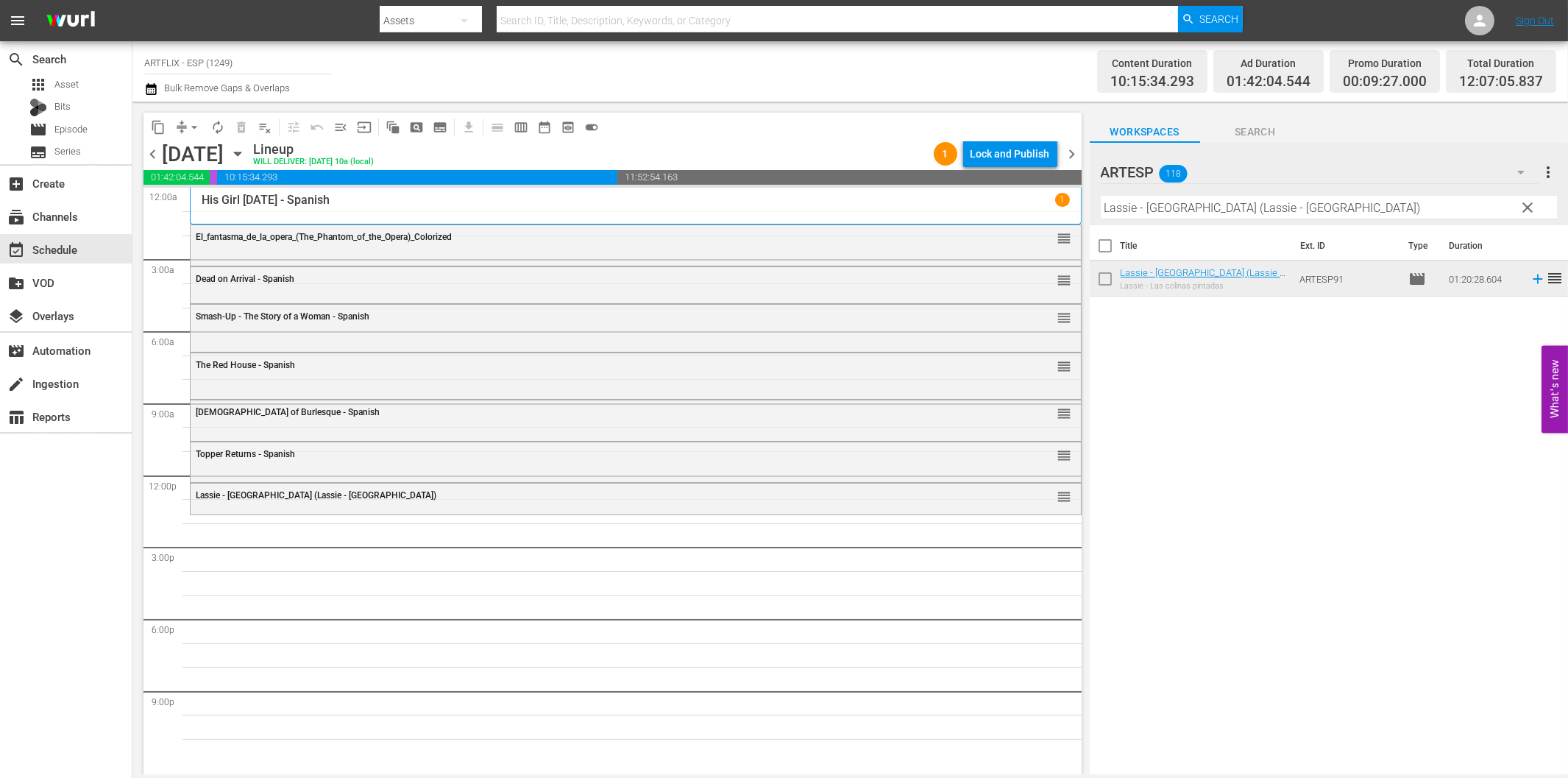
click at [1192, 212] on input "Lassie - [GEOGRAPHIC_DATA] (Lassie - [GEOGRAPHIC_DATA])" at bounding box center [1329, 208] width 457 height 23
paste input "os bicivoladores (BMX Bandit"
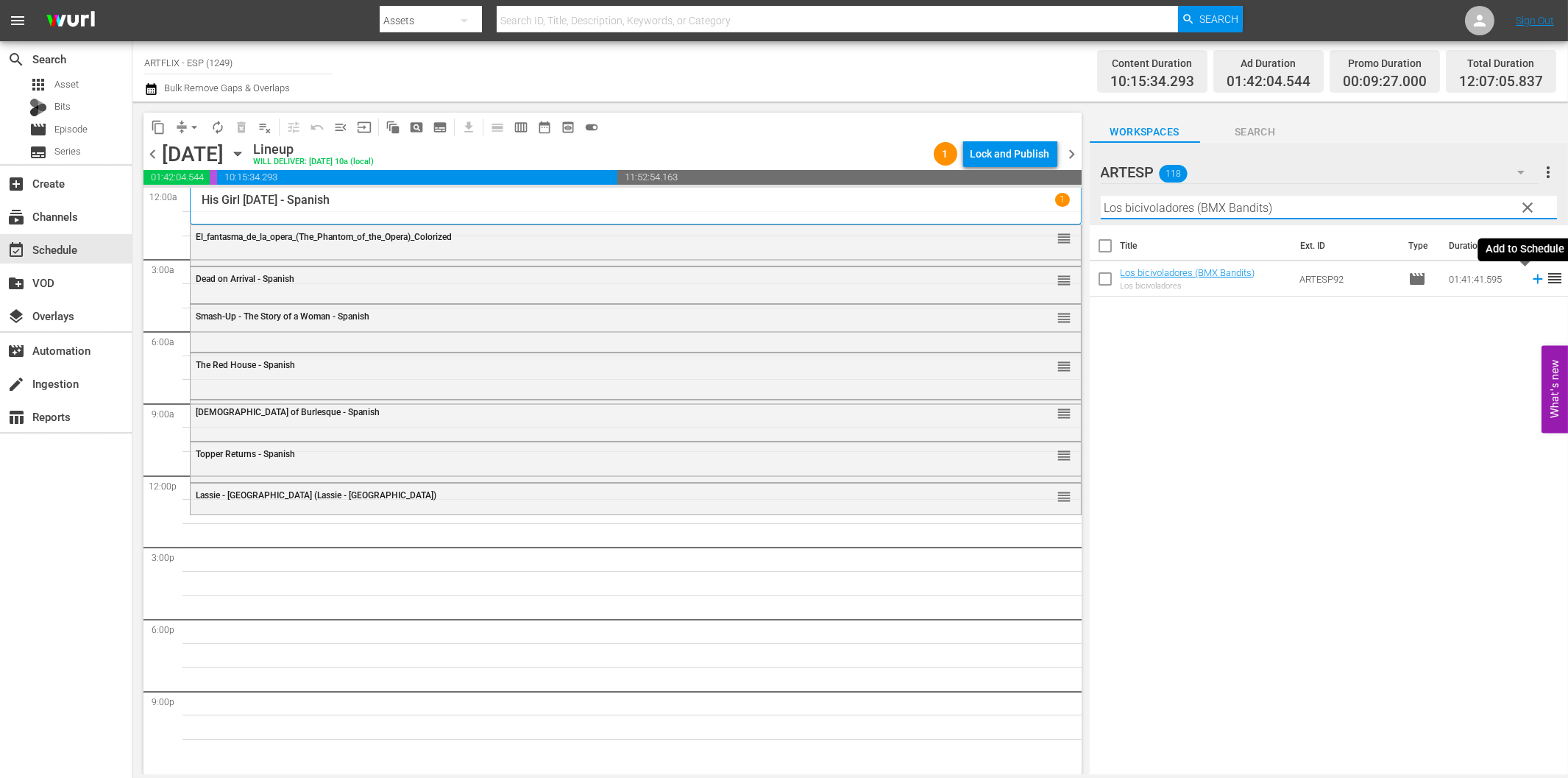
drag, startPoint x: 1521, startPoint y: 281, endPoint x: 1514, endPoint y: 284, distance: 7.6
click at [1530, 281] on icon at bounding box center [1538, 279] width 17 height 17
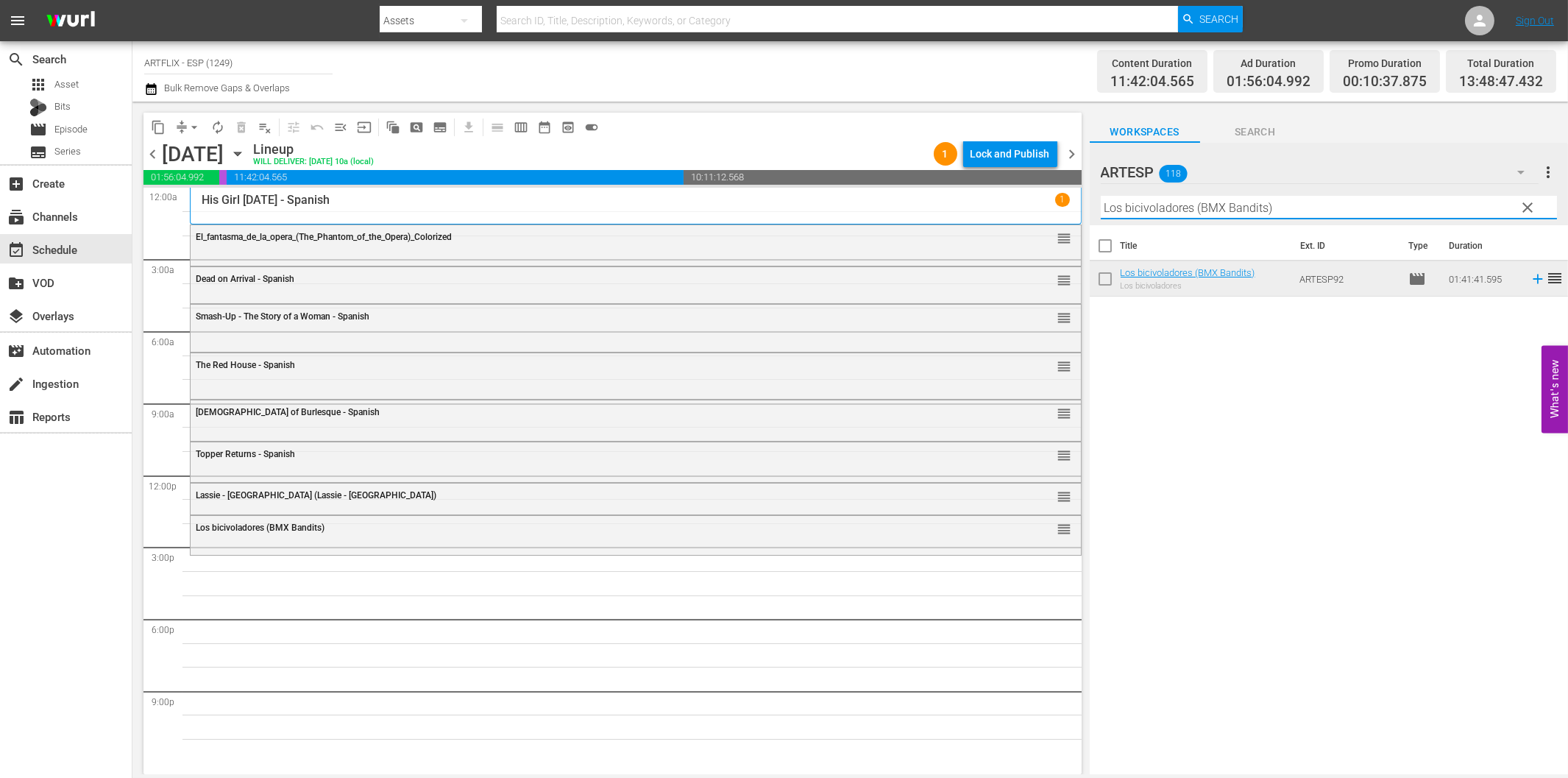
click at [1253, 212] on input "Los bicivoladores (BMX Bandits)" at bounding box center [1329, 208] width 457 height 23
paste input "Tres mujeres en su vida (The Card"
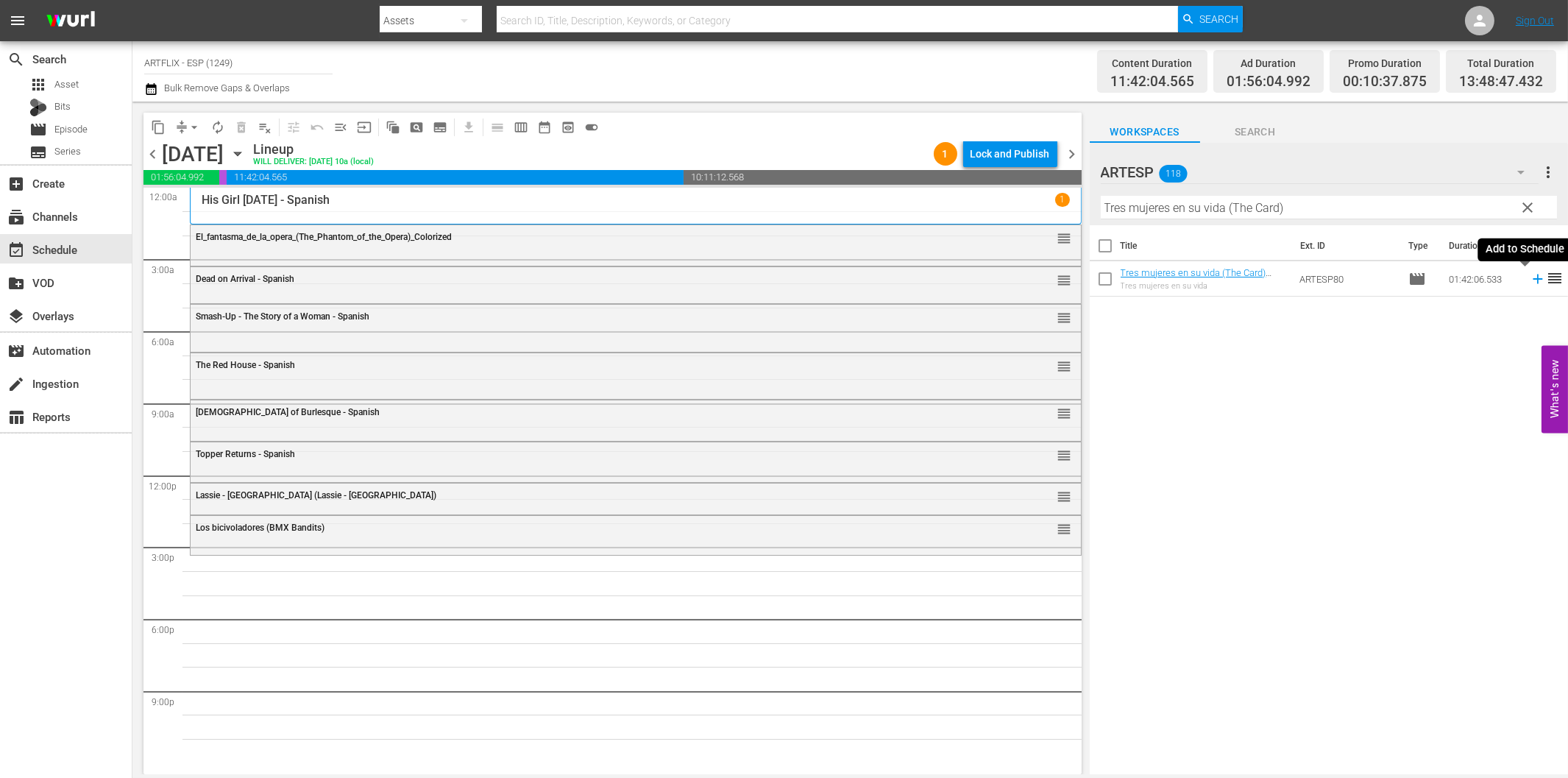
click at [1530, 281] on icon at bounding box center [1538, 279] width 17 height 17
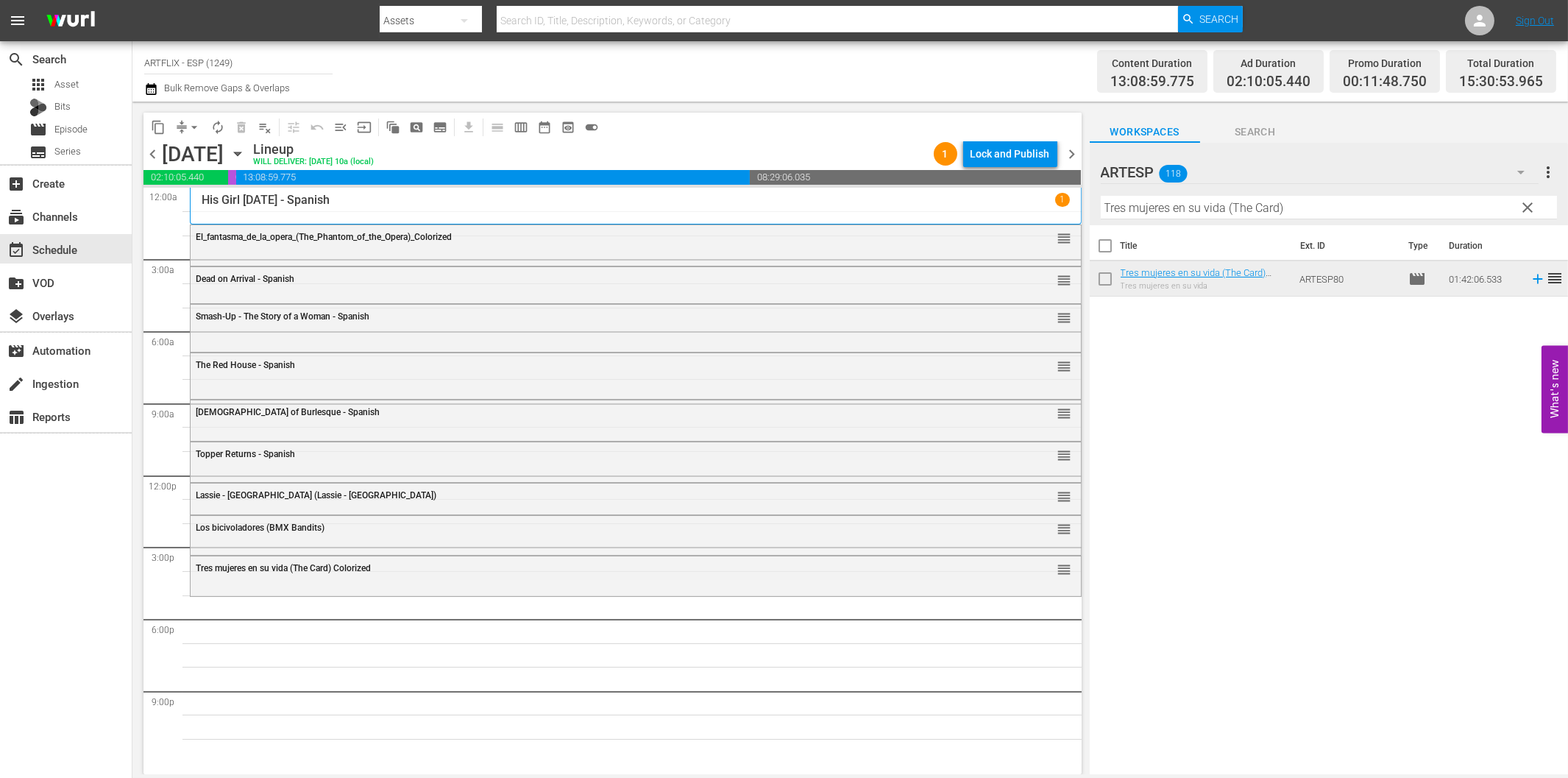
click at [1319, 215] on input "Tres mujeres en su vida (The Card)" at bounding box center [1329, 208] width 457 height 23
paste input "Capitán [PERSON_NAME] (Captain [PERSON_NAME]"
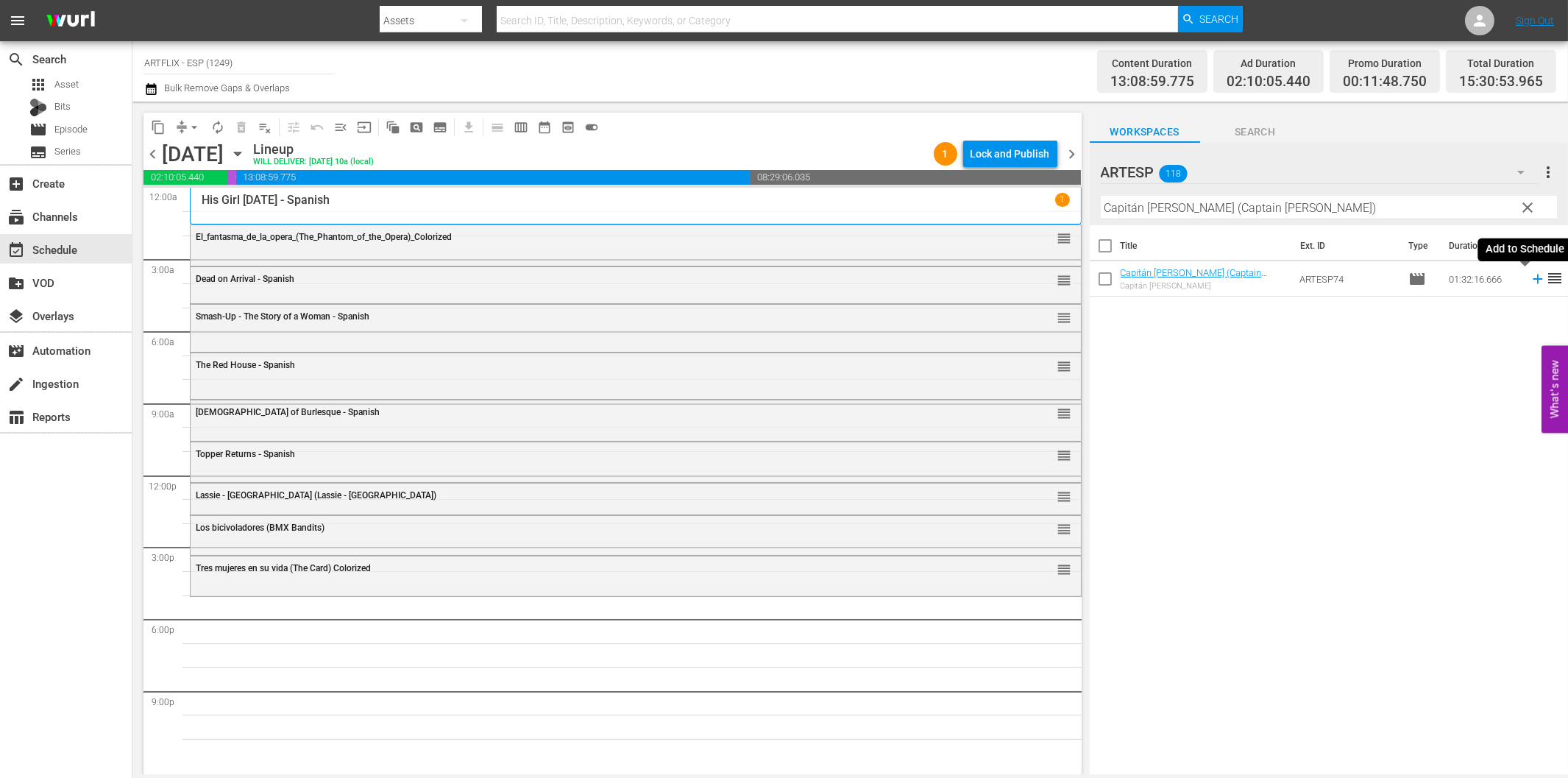
click at [1530, 283] on icon at bounding box center [1538, 279] width 17 height 17
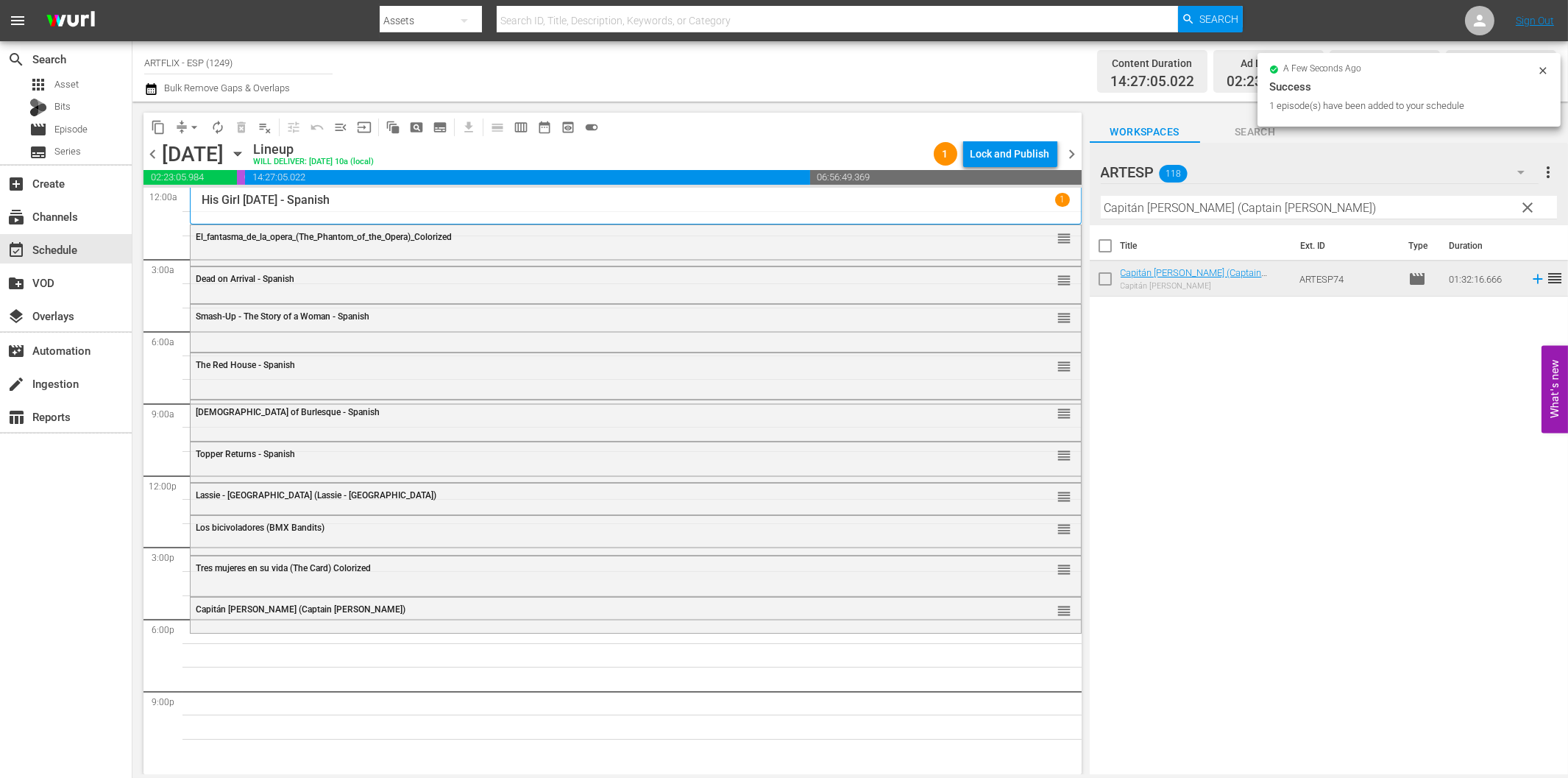
click at [1244, 200] on input "Capitán [PERSON_NAME] (Captain [PERSON_NAME])" at bounding box center [1329, 208] width 457 height 23
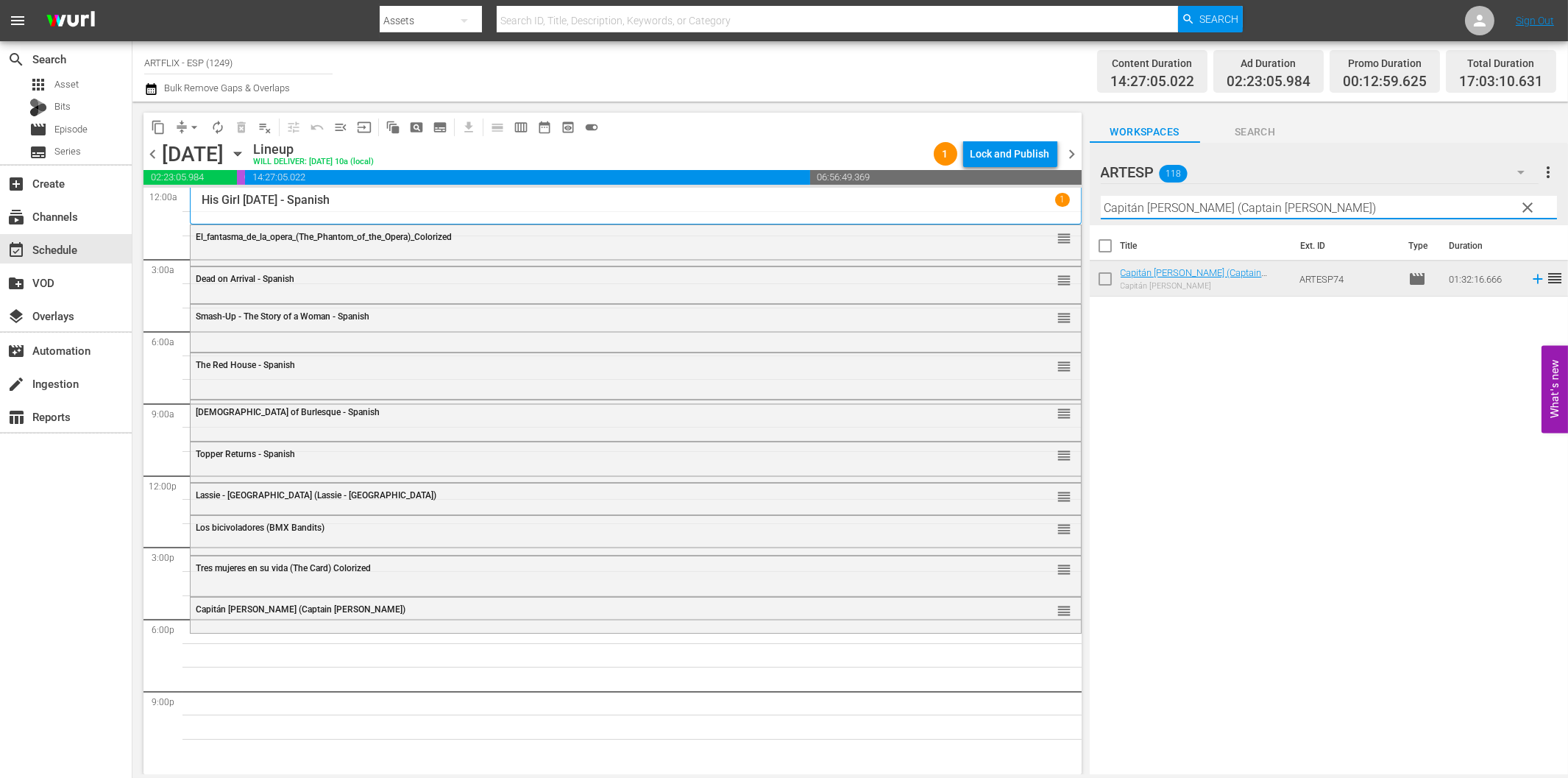
paste input "yrano de Bergerac - Spanish"
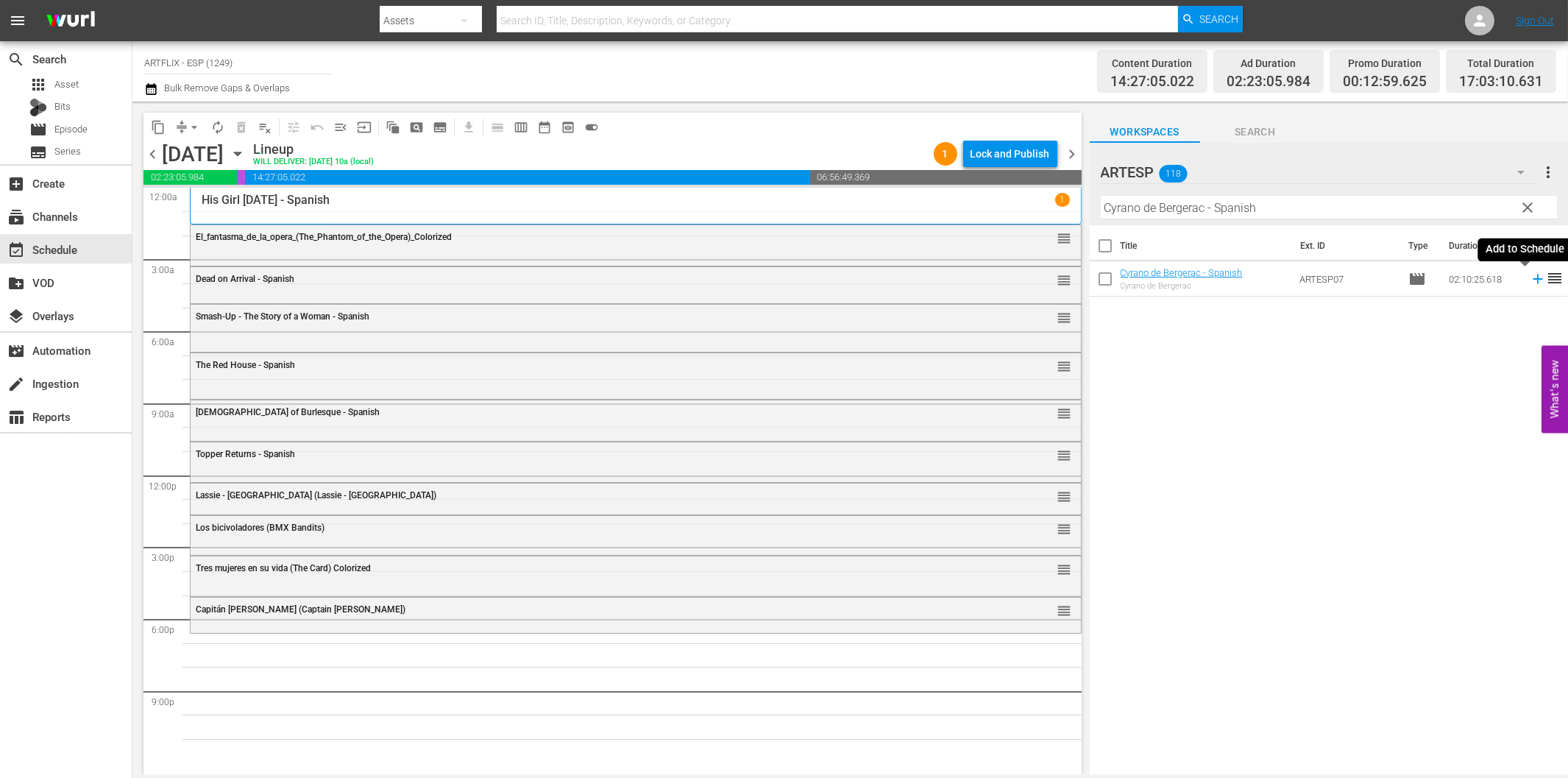
click at [1530, 274] on icon at bounding box center [1538, 279] width 17 height 17
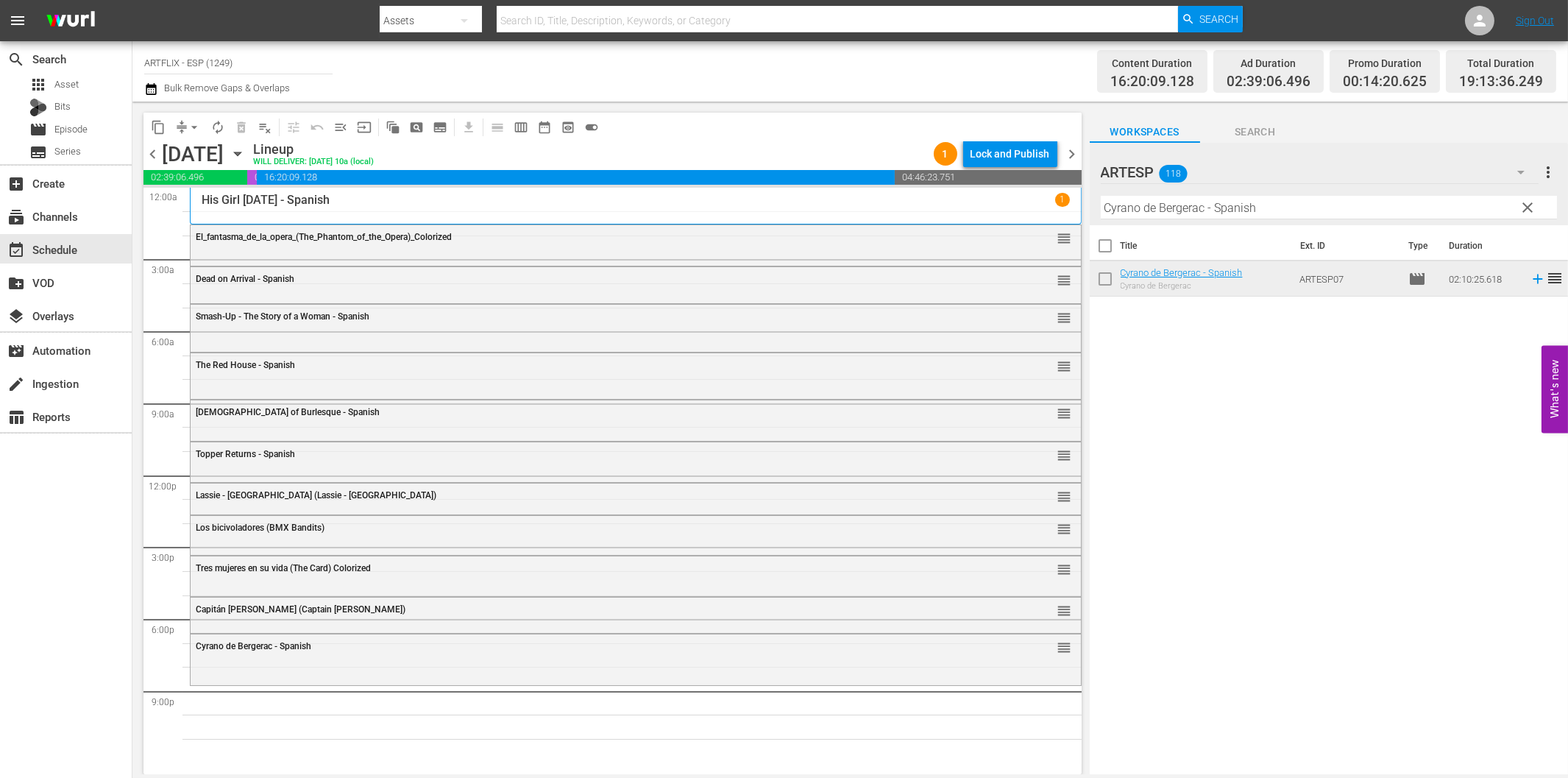
click at [1142, 208] on input "Cyrano de Bergerac - Spanish" at bounding box center [1329, 208] width 457 height 23
paste input "[PERSON_NAME] - Dressed to Kill"
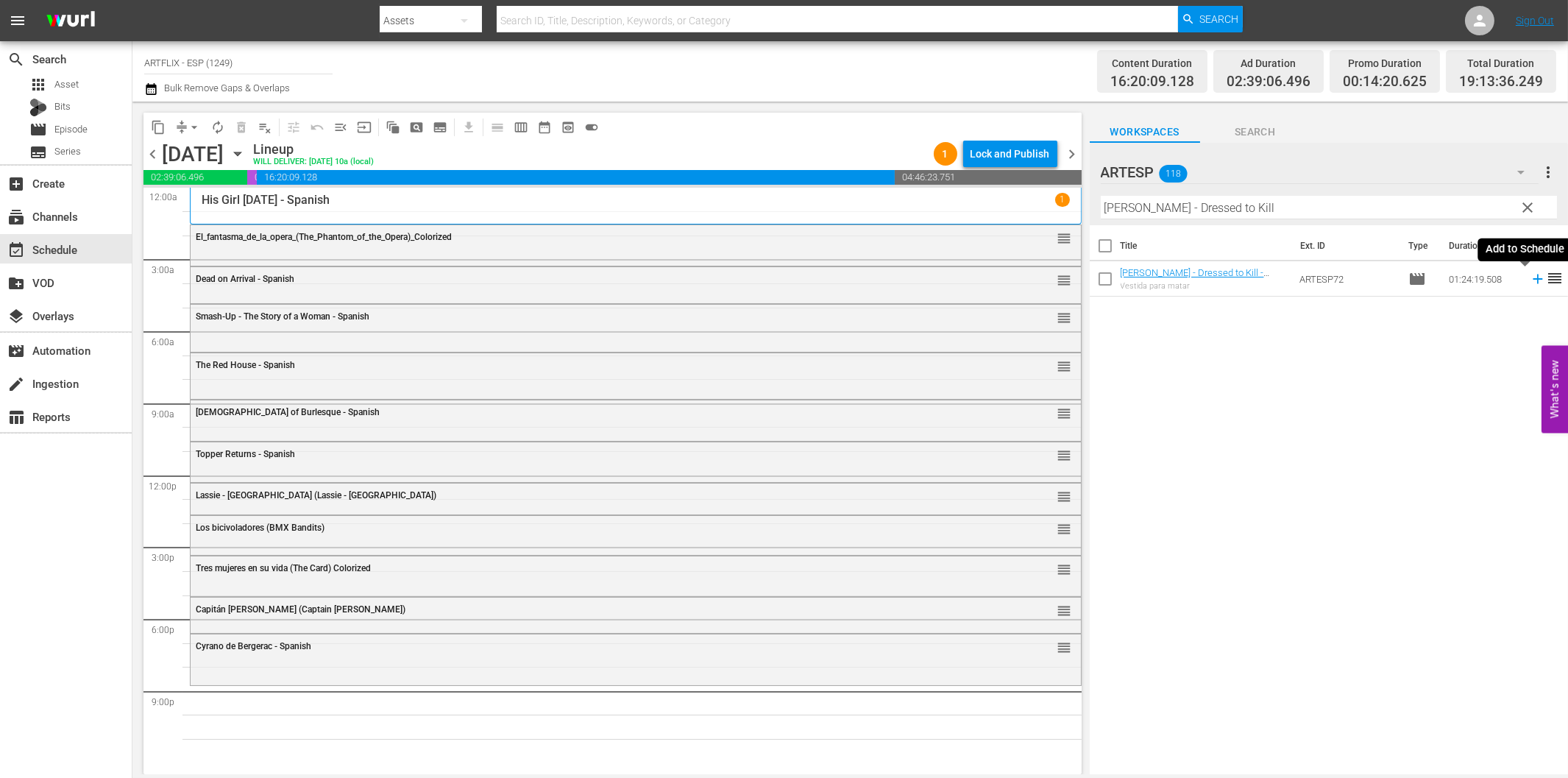
click at [1533, 280] on icon at bounding box center [1538, 280] width 10 height 10
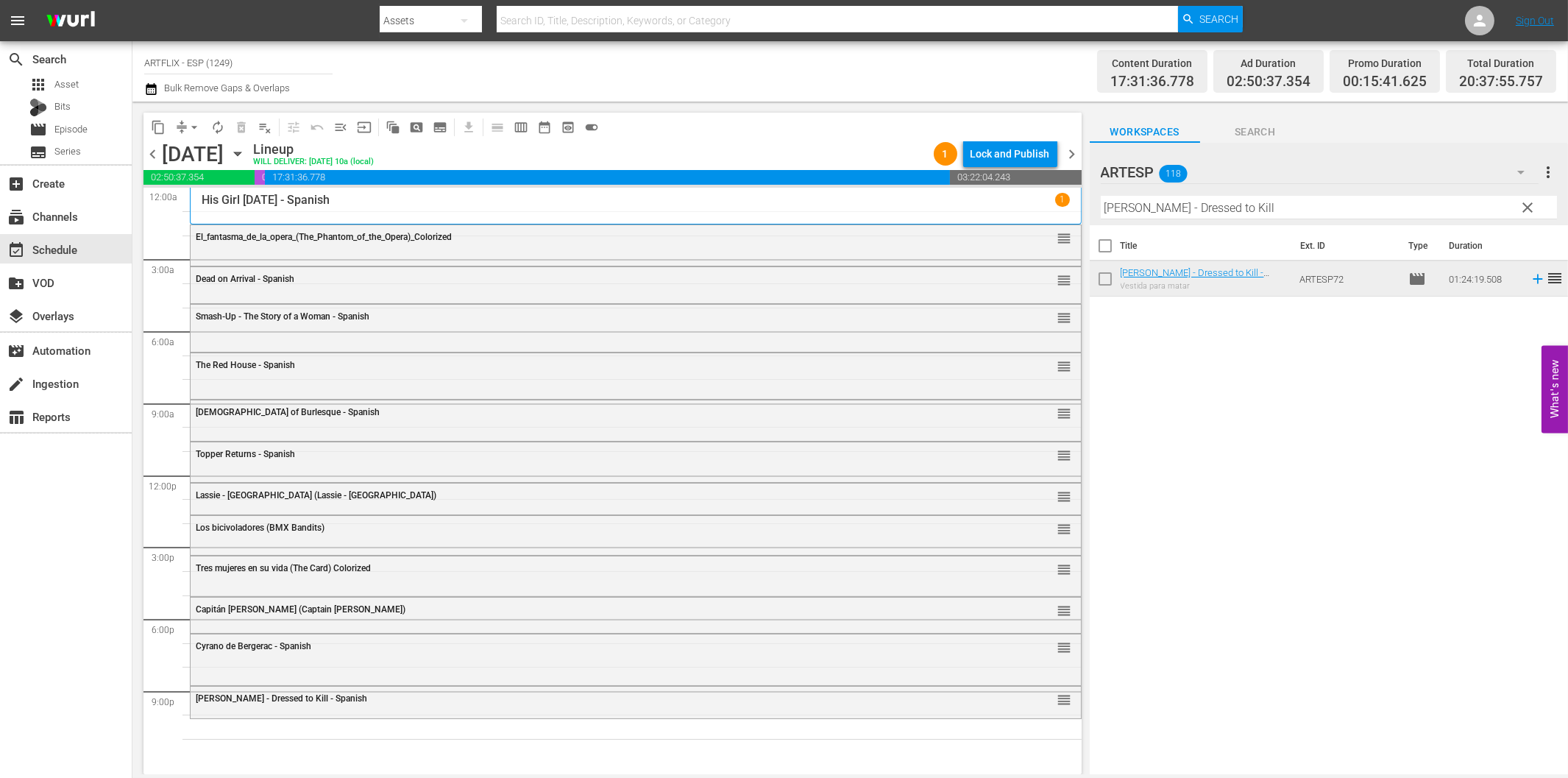
click at [1289, 210] on input "[PERSON_NAME] - Dressed to Kill" at bounding box center [1329, 208] width 457 height 23
paste input "undown - Spanish"
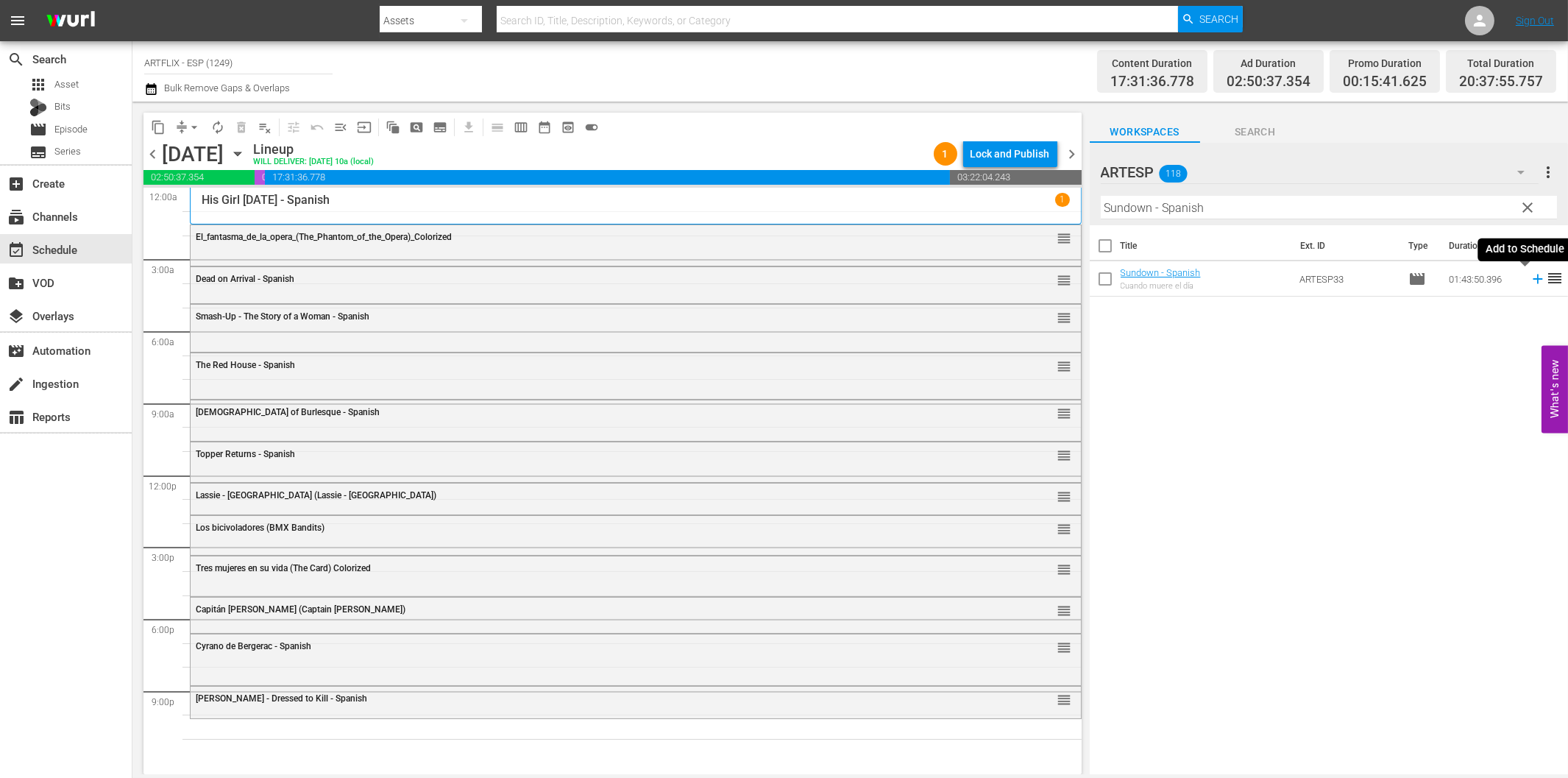
click at [1530, 277] on icon at bounding box center [1538, 279] width 17 height 17
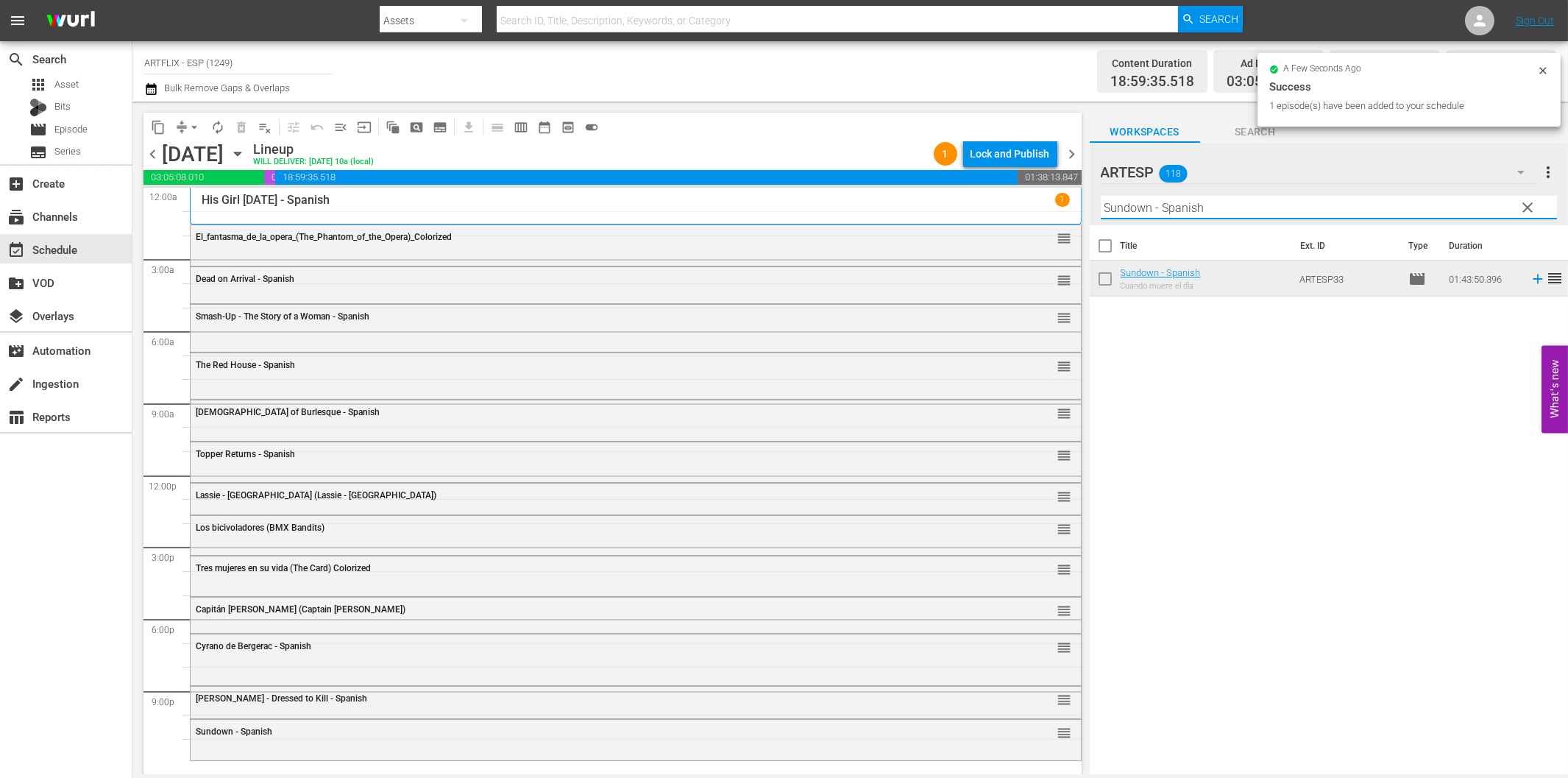
click at [1202, 208] on input "Sundown - Spanish" at bounding box center [1329, 208] width 457 height 23
paste input "El buque maldito (The Ghost Galleon)"
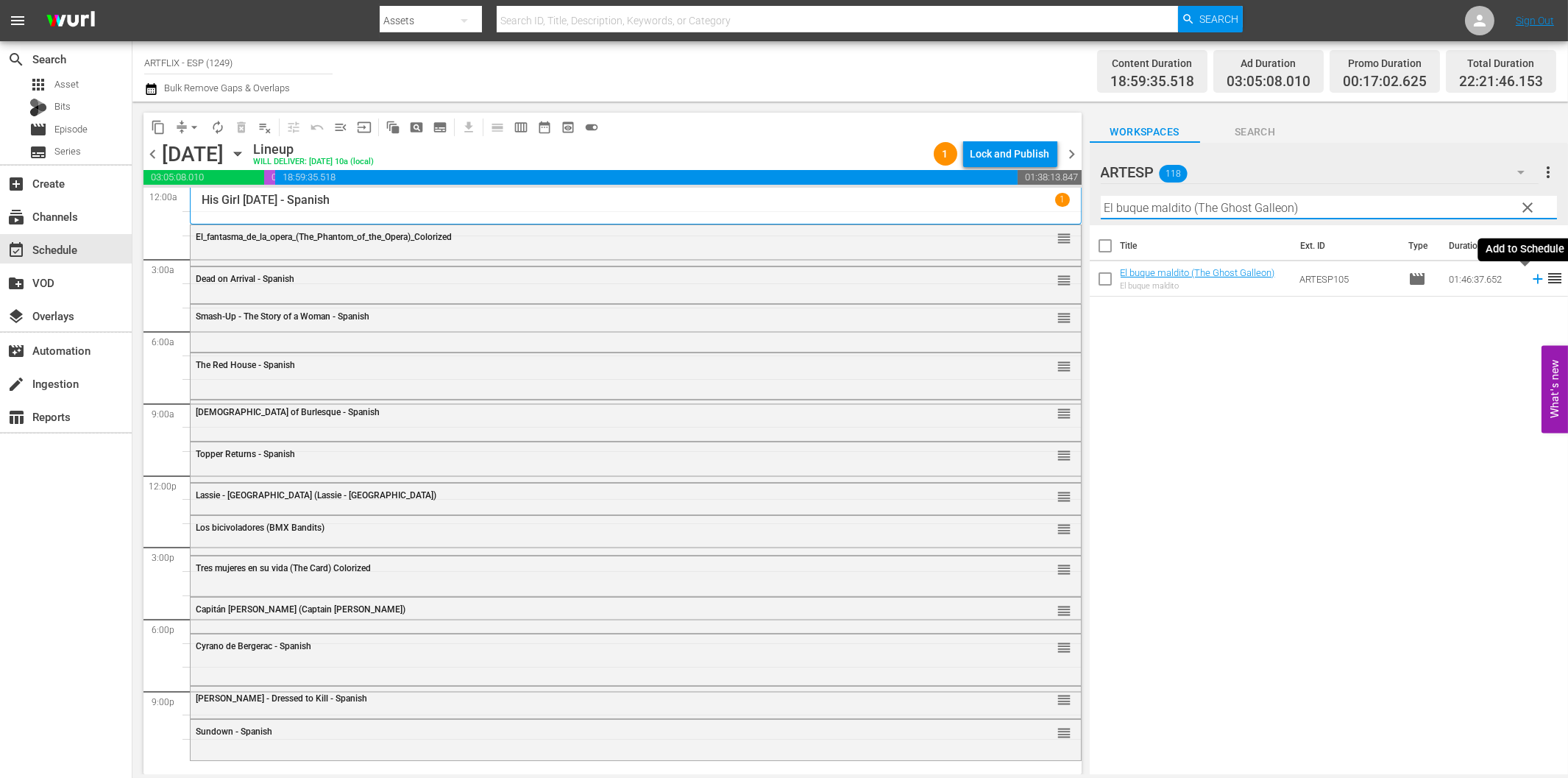
drag, startPoint x: 1525, startPoint y: 276, endPoint x: 1485, endPoint y: 286, distance: 41.2
click at [1530, 277] on icon at bounding box center [1538, 279] width 17 height 17
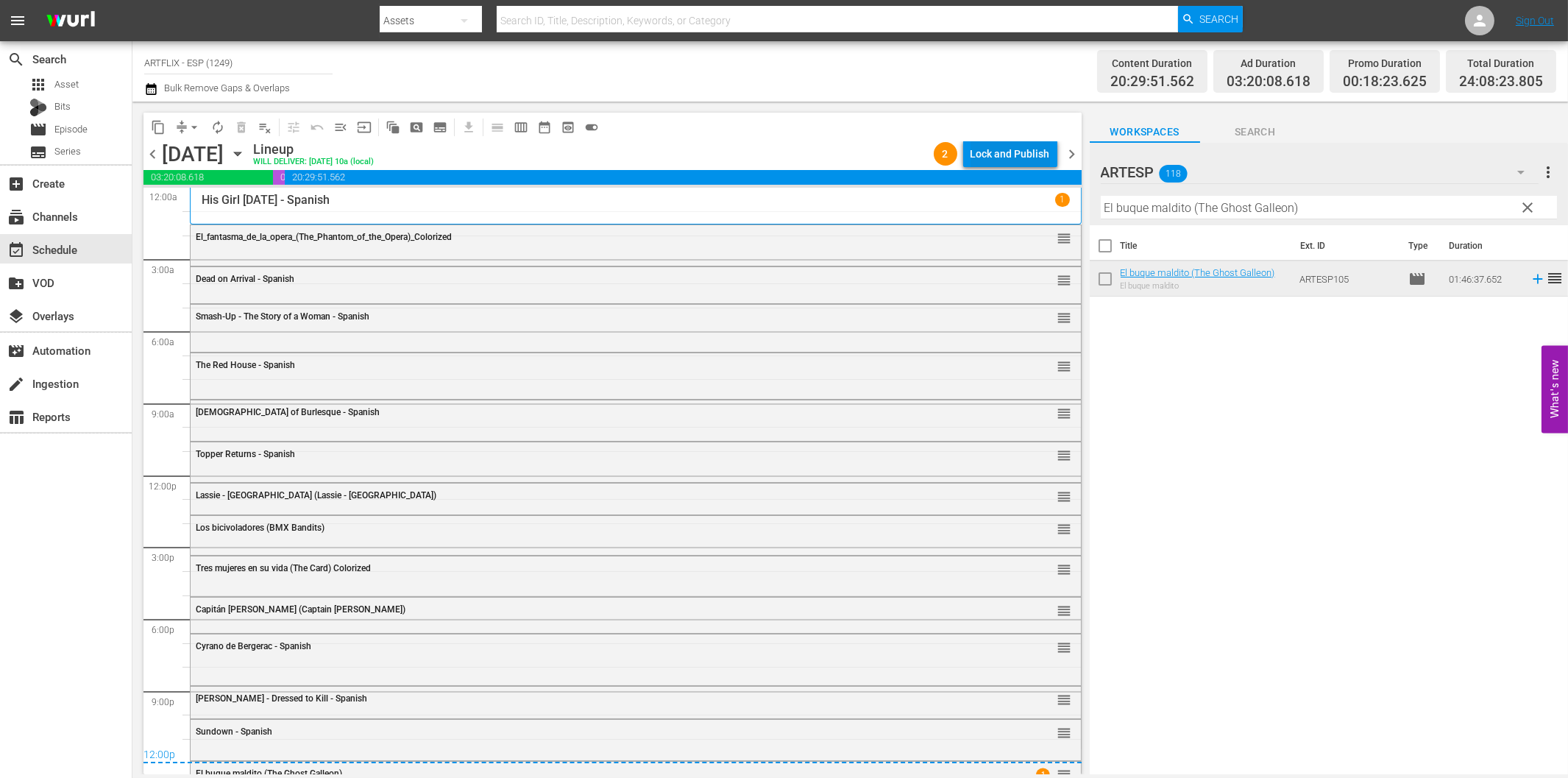
click at [995, 151] on div "Lock and Publish" at bounding box center [1010, 153] width 80 height 26
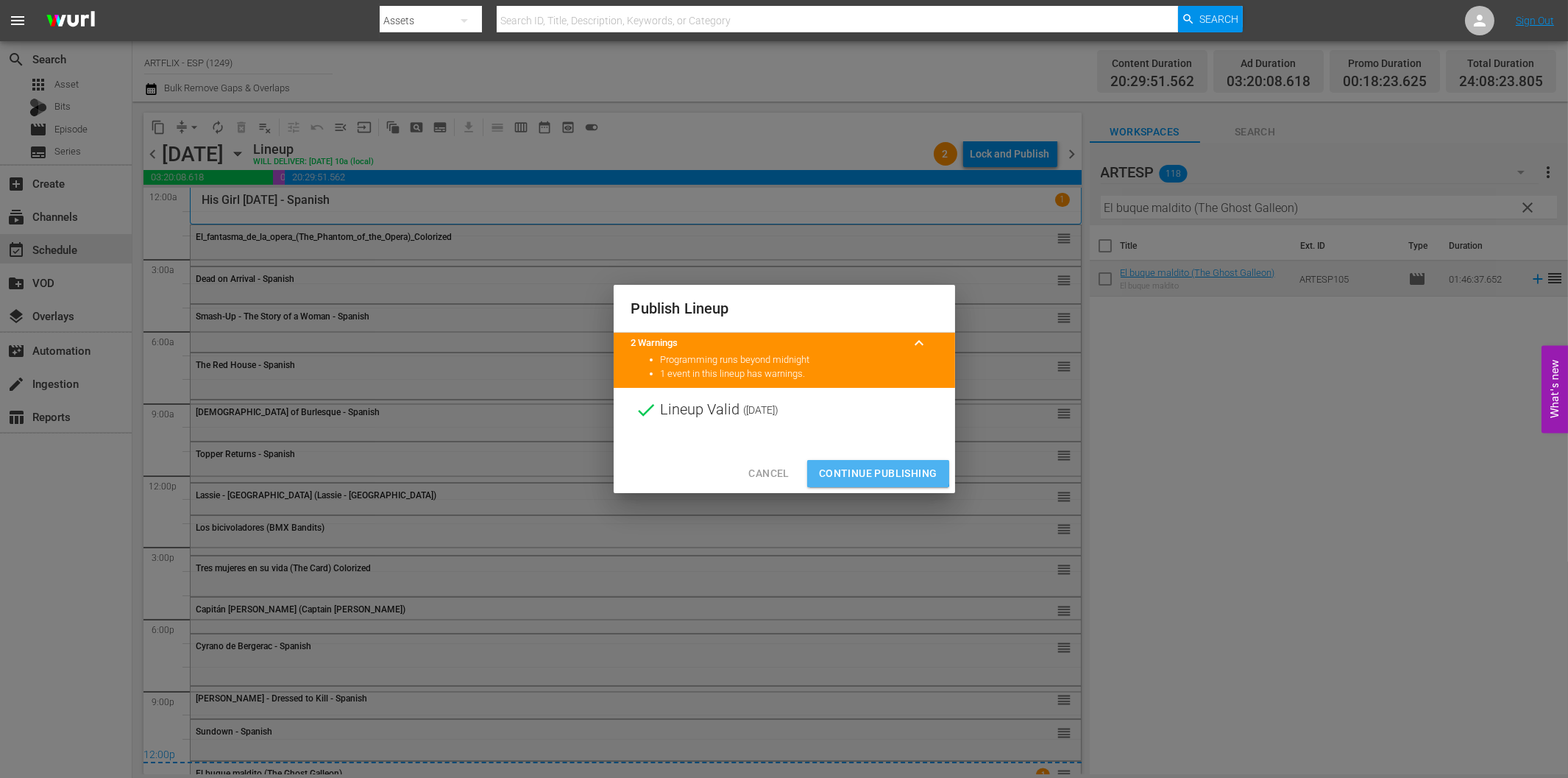
click at [867, 464] on span "Continue Publishing" at bounding box center [878, 473] width 119 height 18
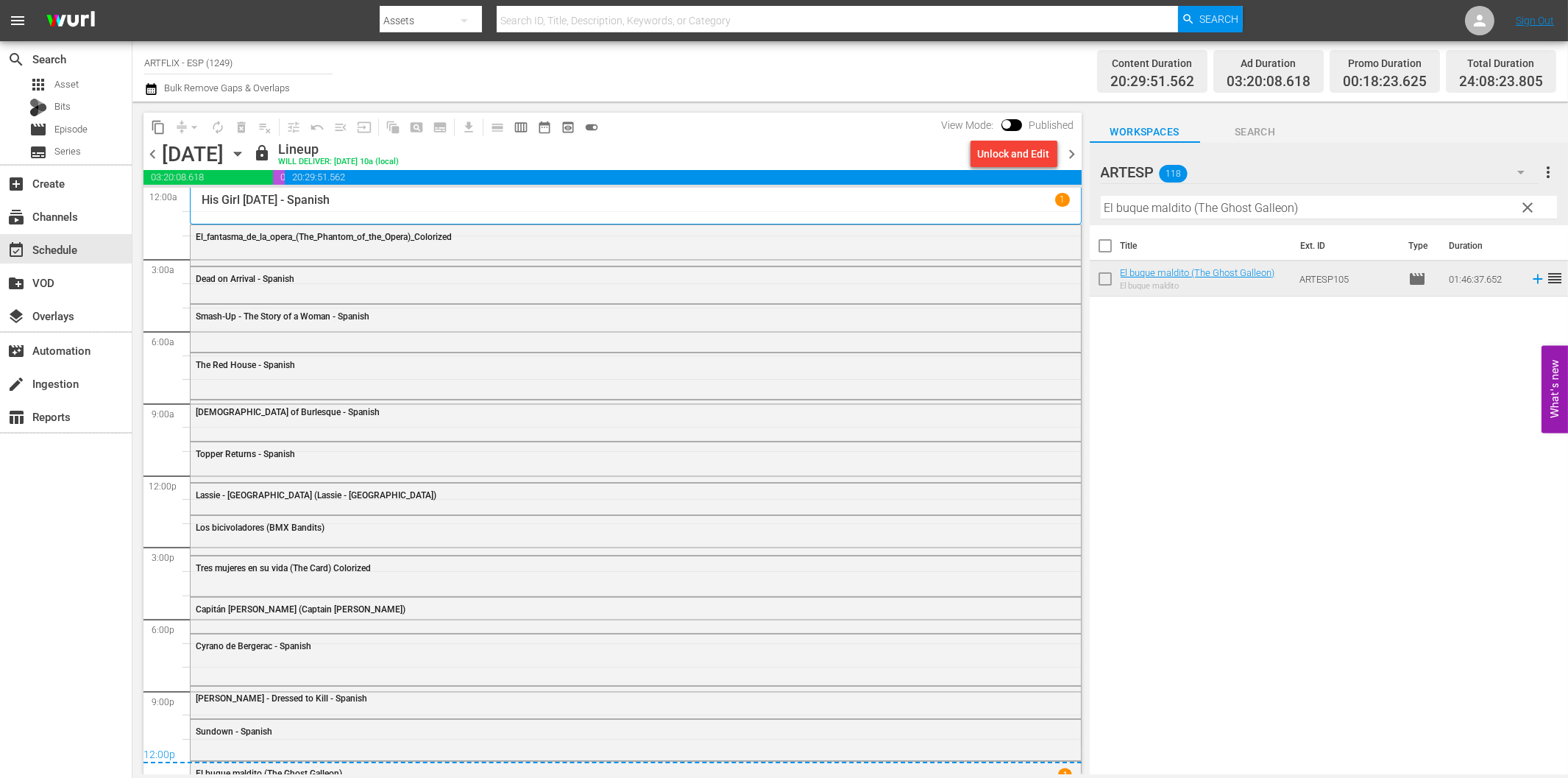
click at [1076, 157] on span "chevron_right" at bounding box center [1073, 153] width 18 height 18
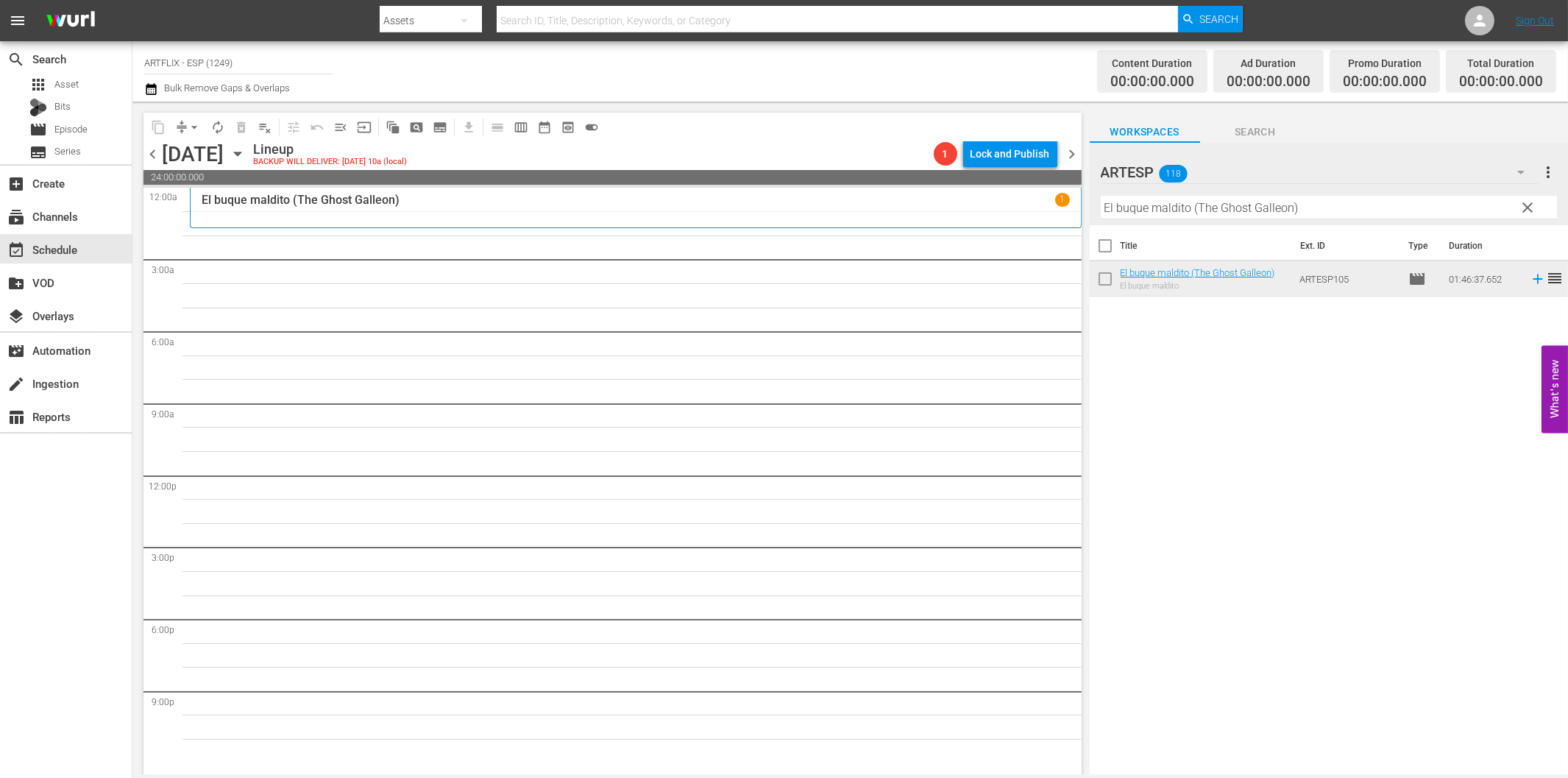
click at [1198, 216] on input "El buque maldito (The Ghost Galleon)" at bounding box center [1329, 208] width 457 height 23
paste input "White Zombie - Spanish"
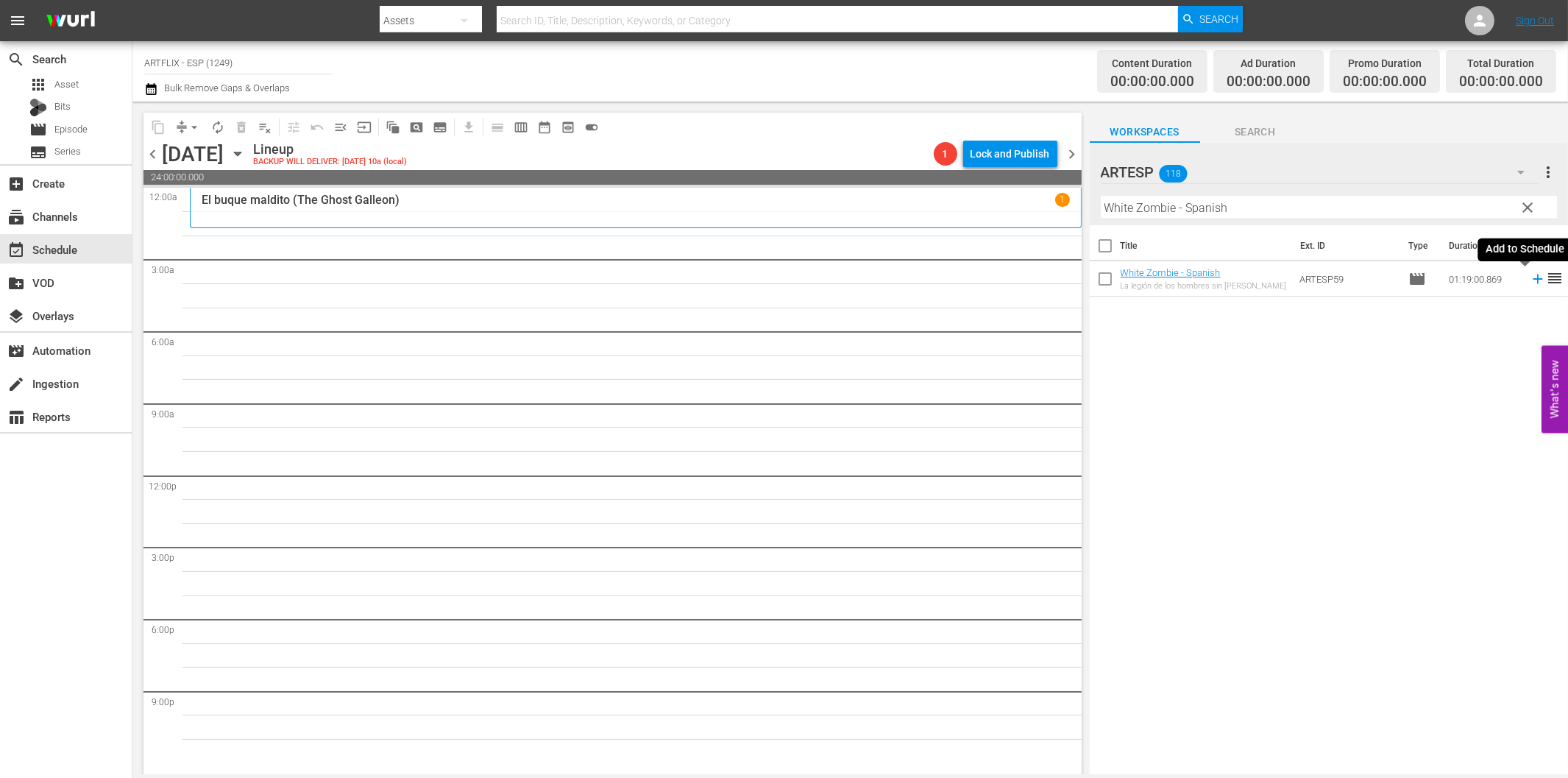
click at [1530, 281] on icon at bounding box center [1538, 279] width 17 height 17
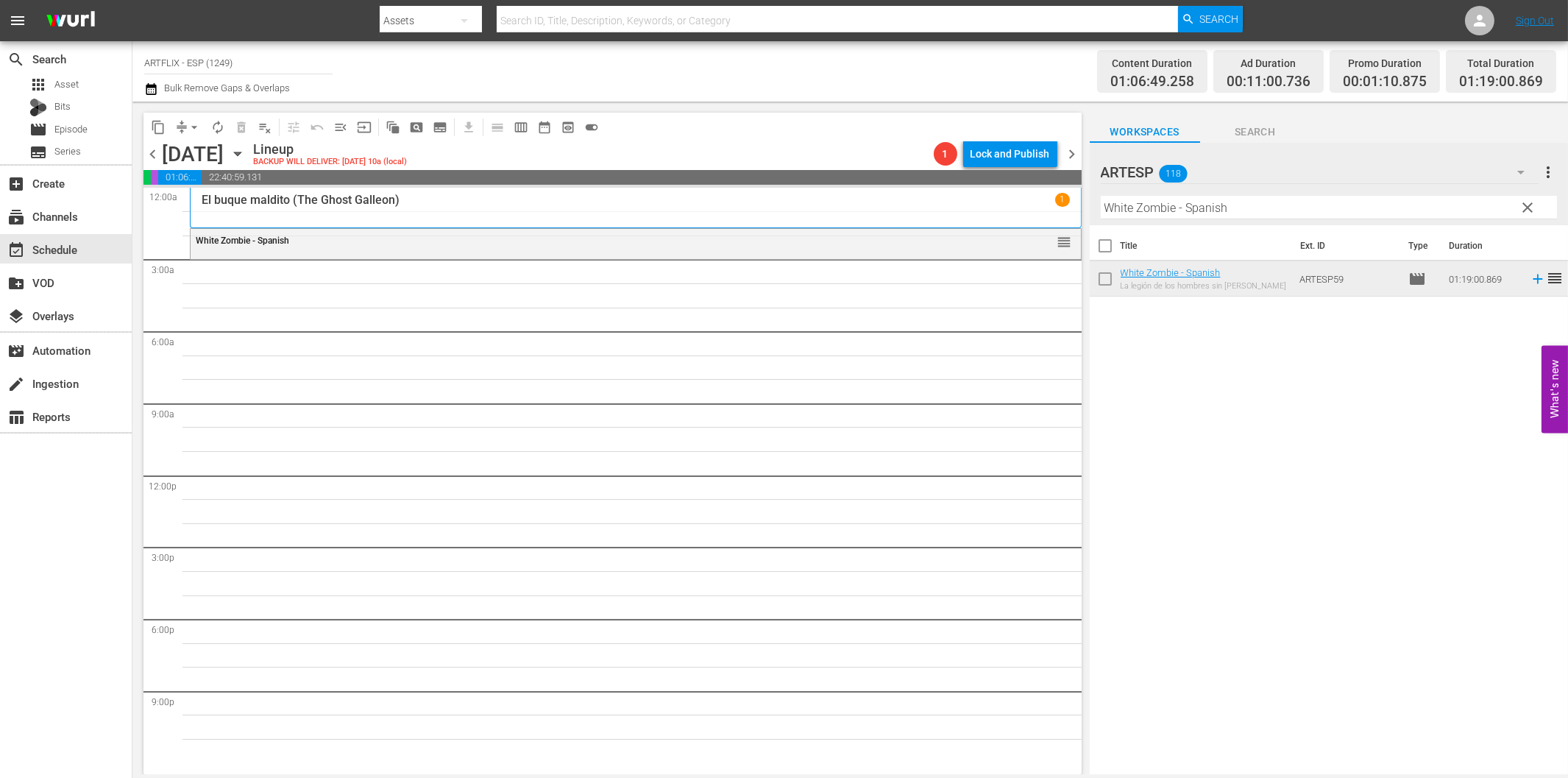
click at [1128, 200] on input "White Zombie - Spanish" at bounding box center [1329, 208] width 457 height 23
paste input "Sangre en el [PERSON_NAME] de Drácula (Blood of Dracula's Castle)"
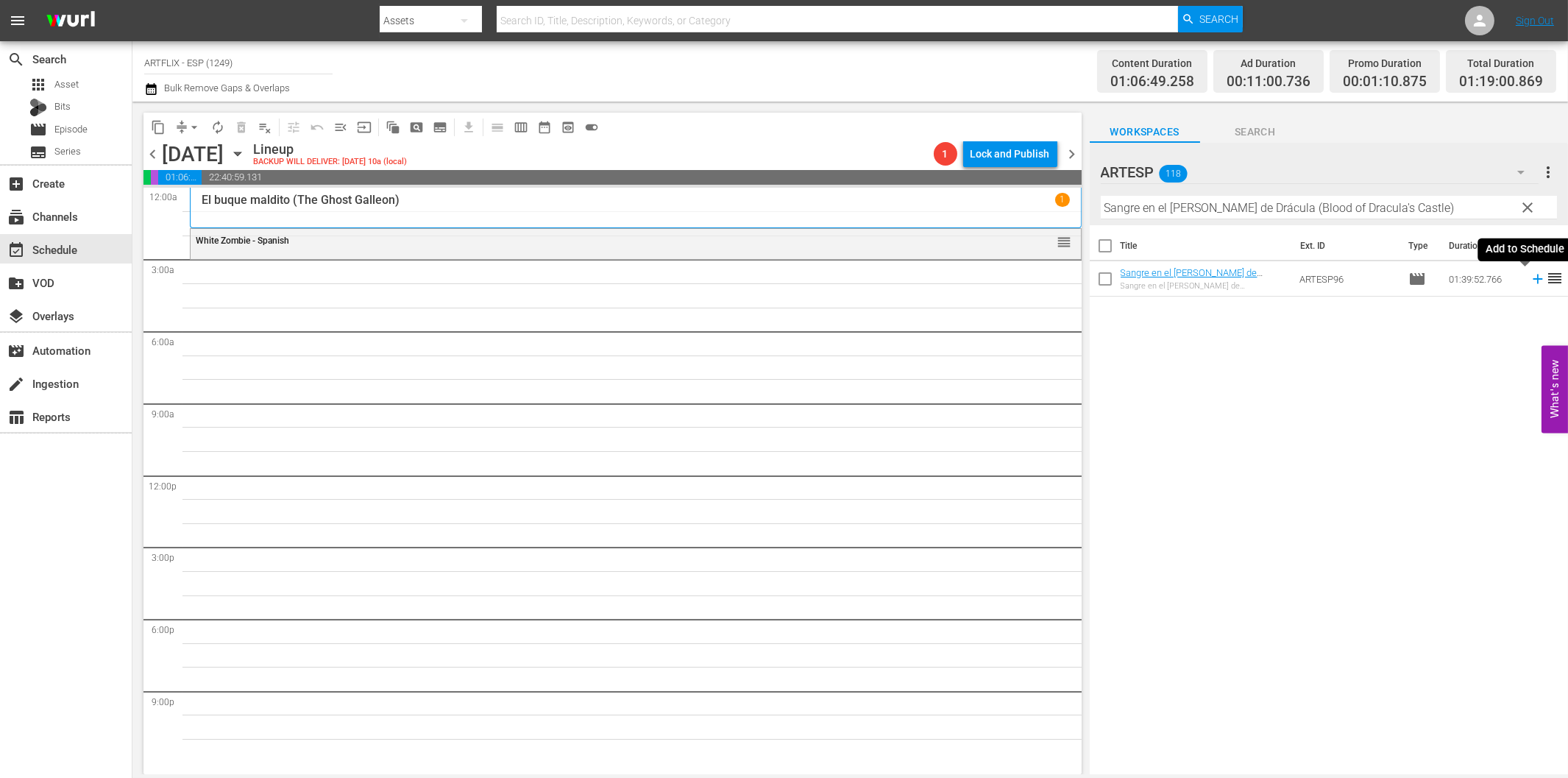
click at [1530, 278] on icon at bounding box center [1538, 279] width 17 height 17
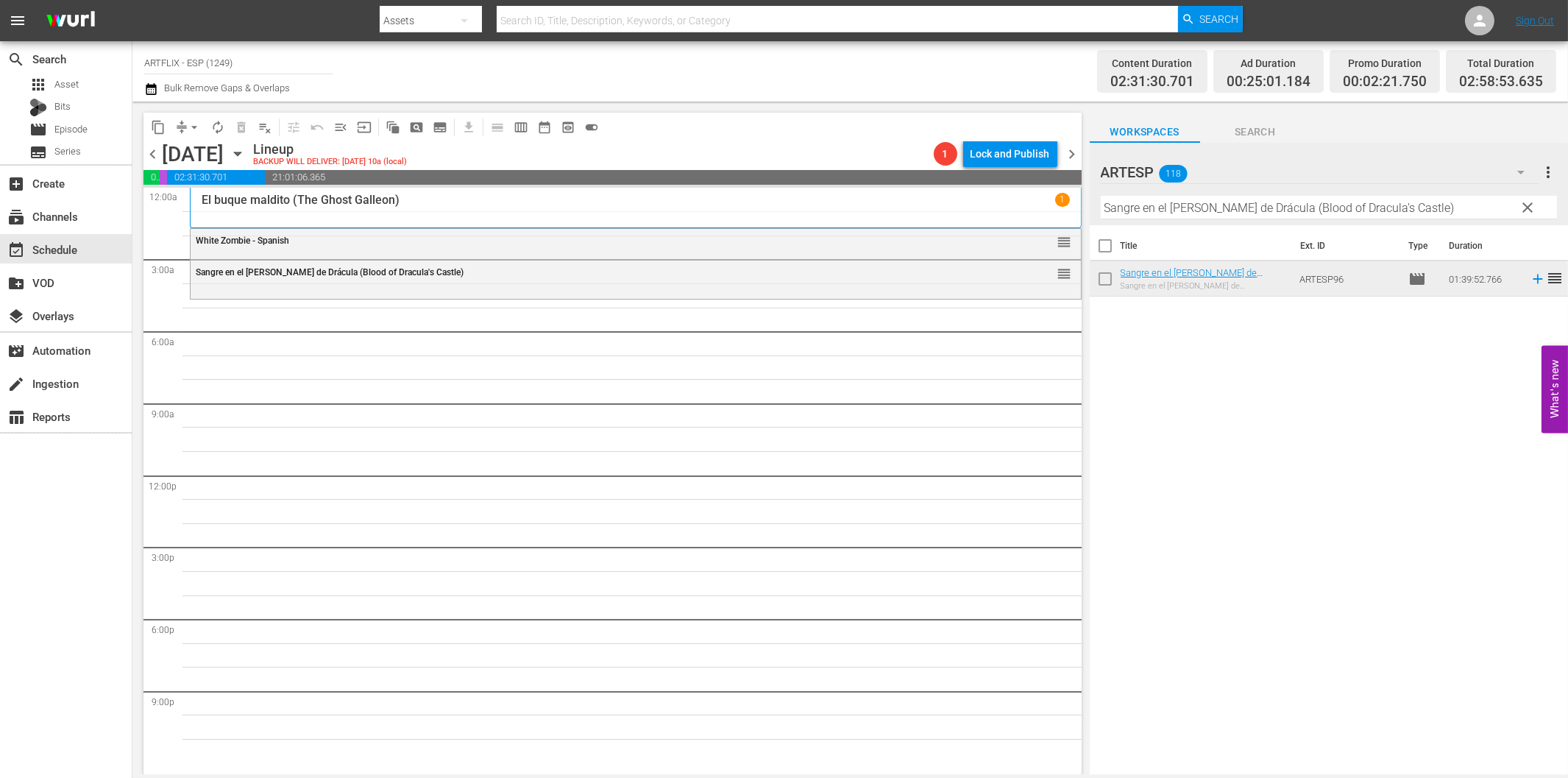
click at [1141, 205] on input "Sangre en el [PERSON_NAME] de Drácula (Blood of Dracula's Castle)" at bounding box center [1329, 208] width 457 height 23
paste input "[PERSON_NAME] y el rey ([PERSON_NAME] and the King"
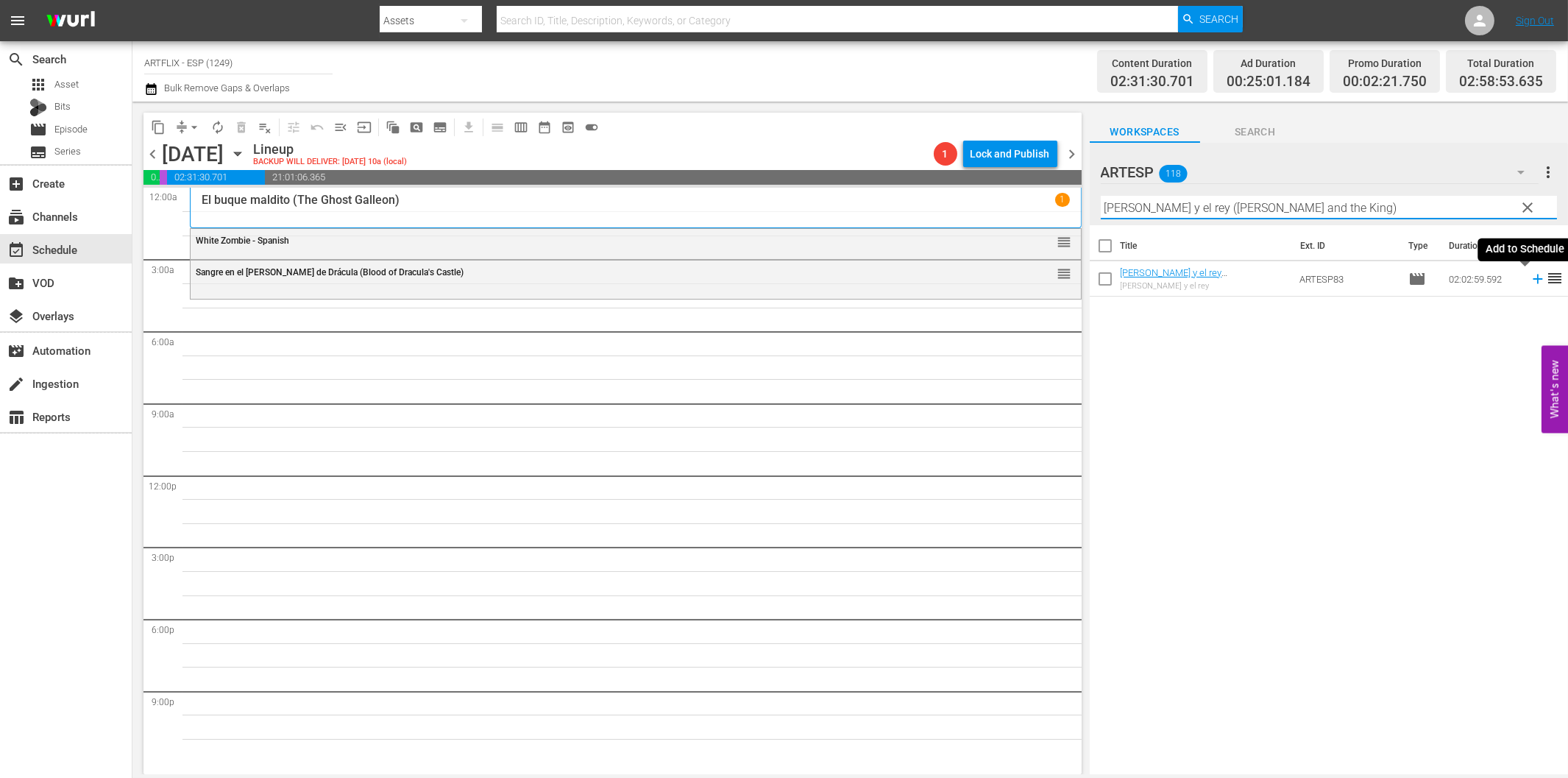
click at [1530, 278] on icon at bounding box center [1538, 279] width 17 height 17
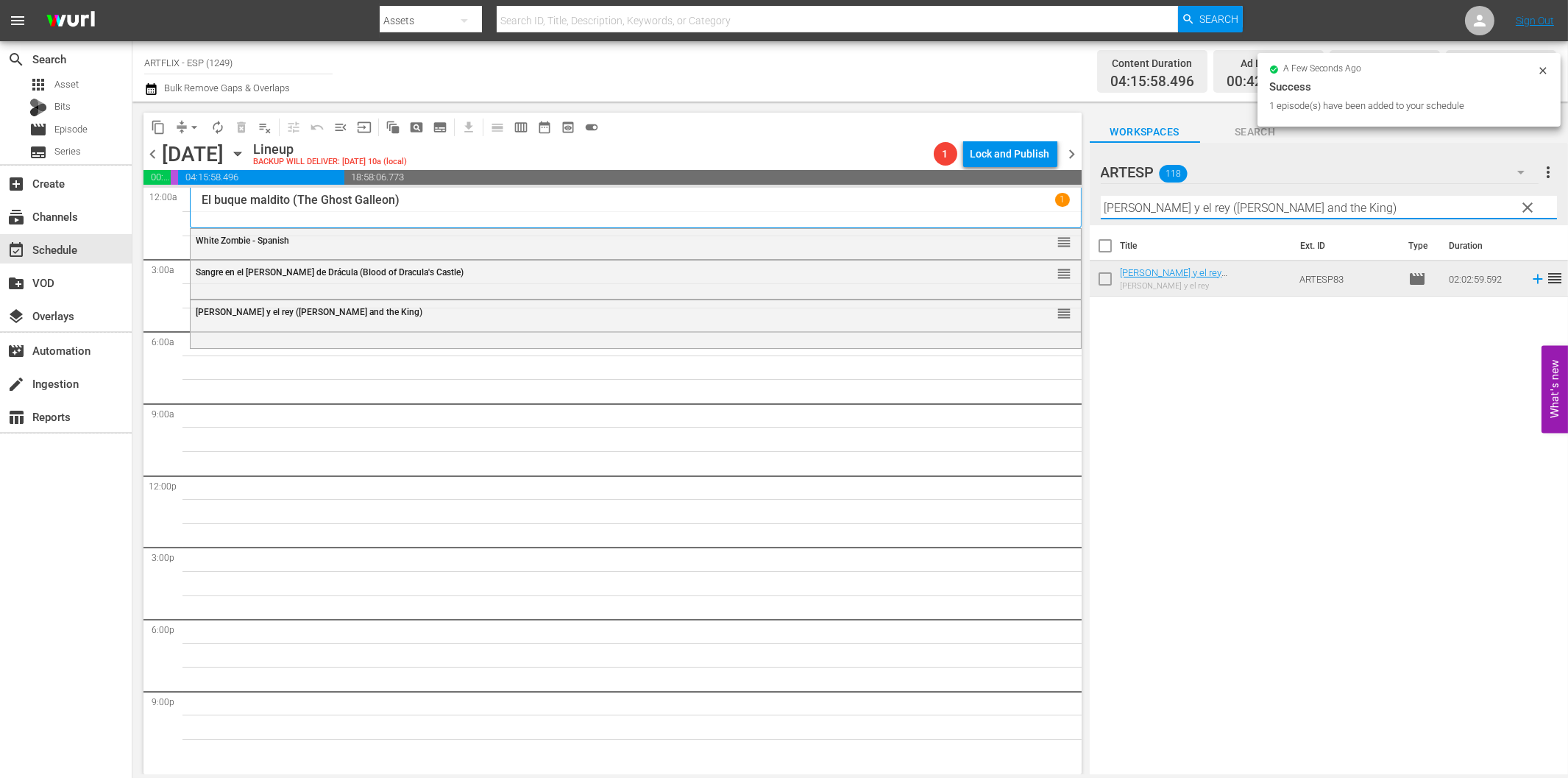
click at [1241, 208] on input "[PERSON_NAME] y el rey ([PERSON_NAME] and the King)" at bounding box center [1329, 208] width 457 height 23
paste input "Charada (Charade"
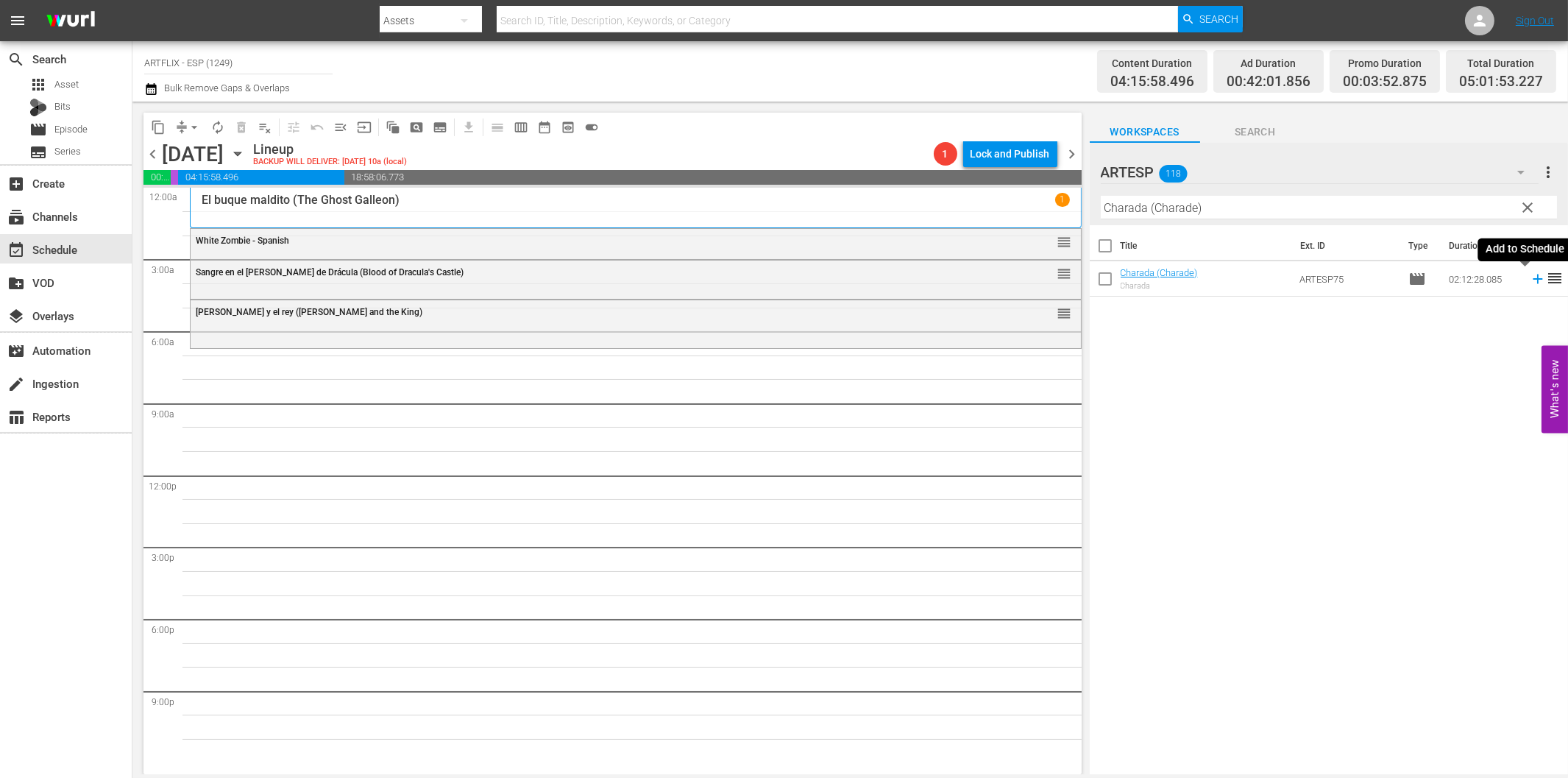
click at [1533, 278] on icon at bounding box center [1538, 280] width 10 height 10
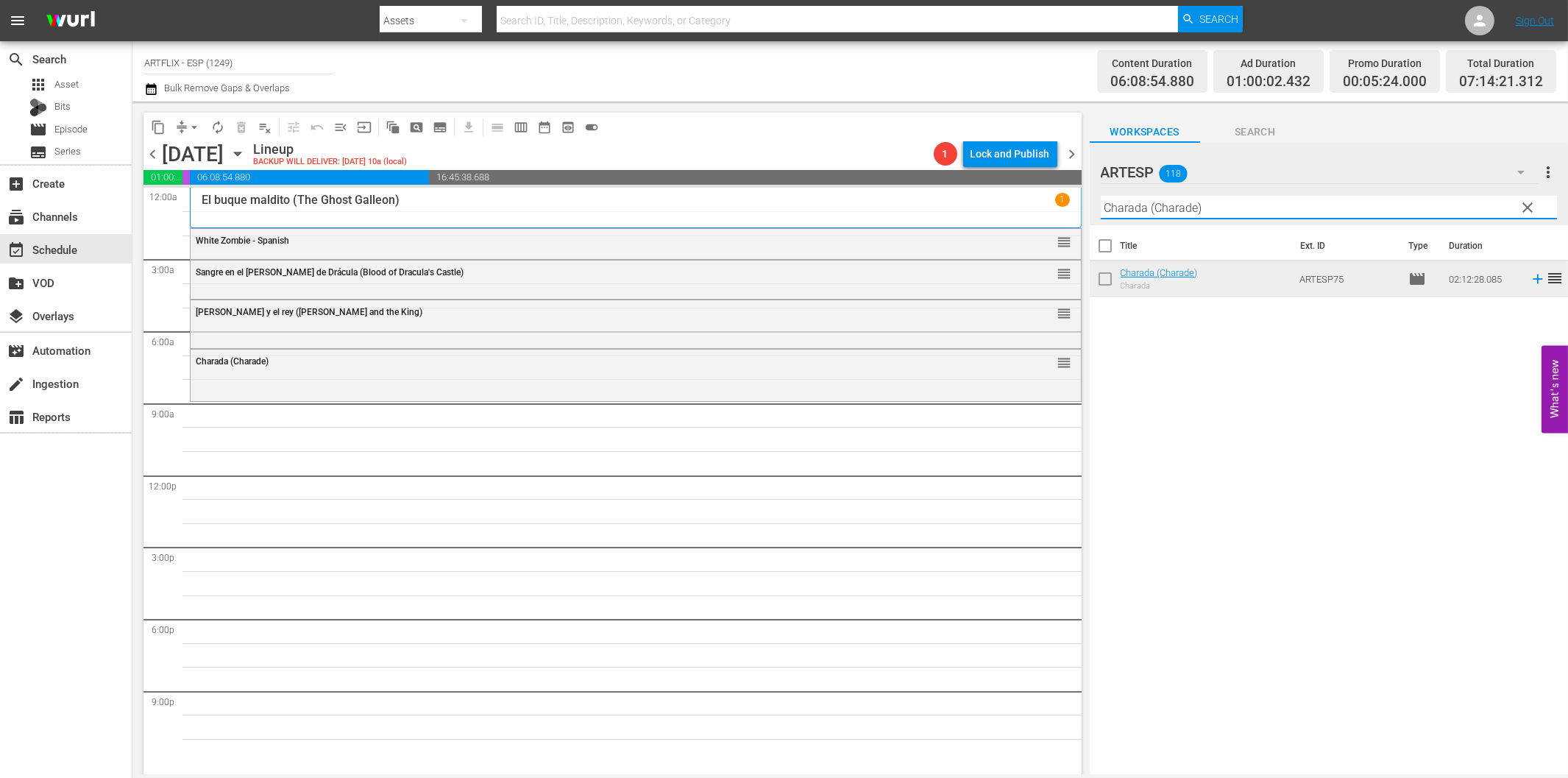
click at [1215, 204] on input "Charada (Charade)" at bounding box center [1329, 208] width 457 height 23
paste input "La feria de la vanidad ([PERSON_NAME]"
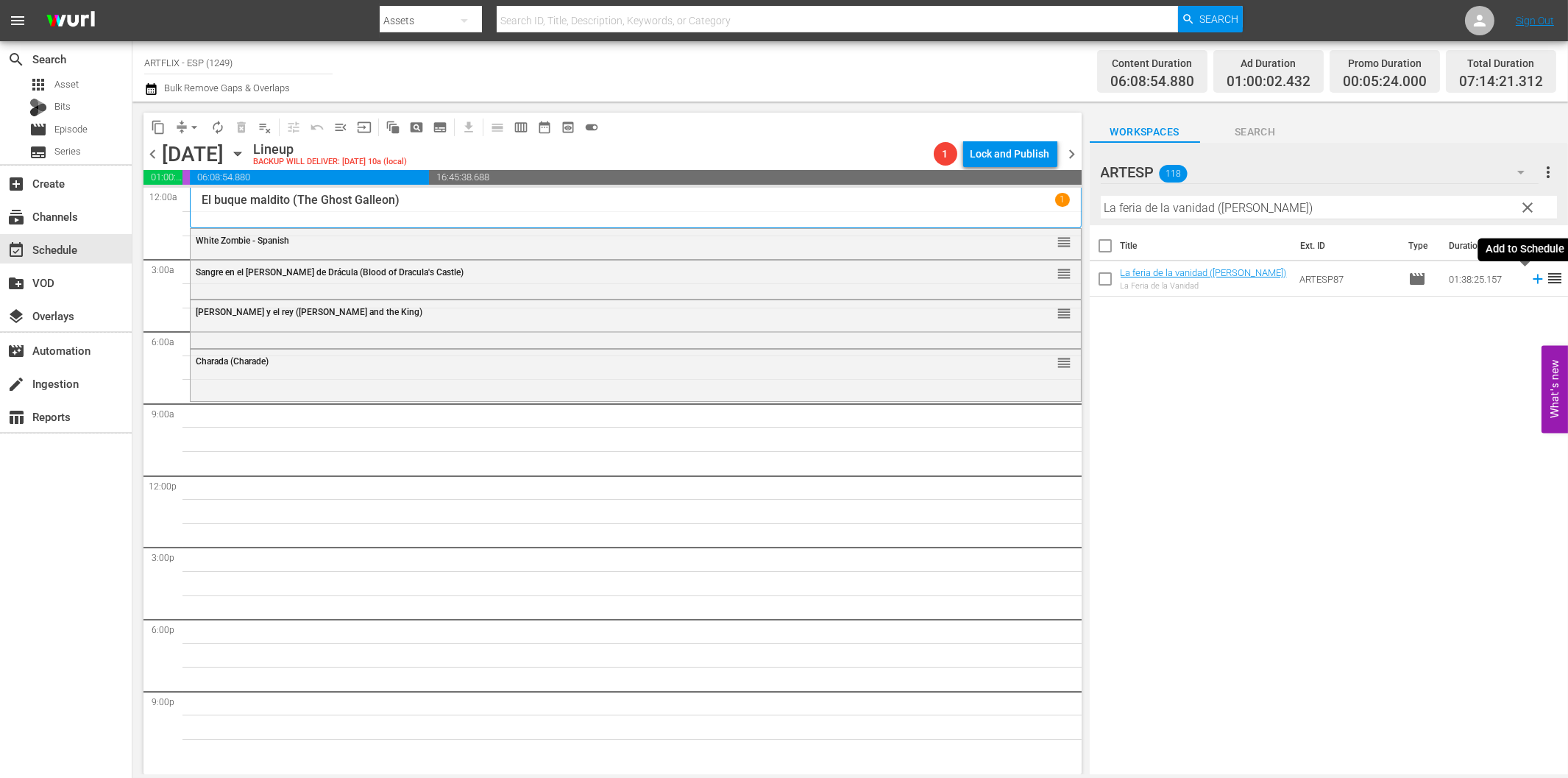
click at [1530, 276] on icon at bounding box center [1538, 279] width 17 height 17
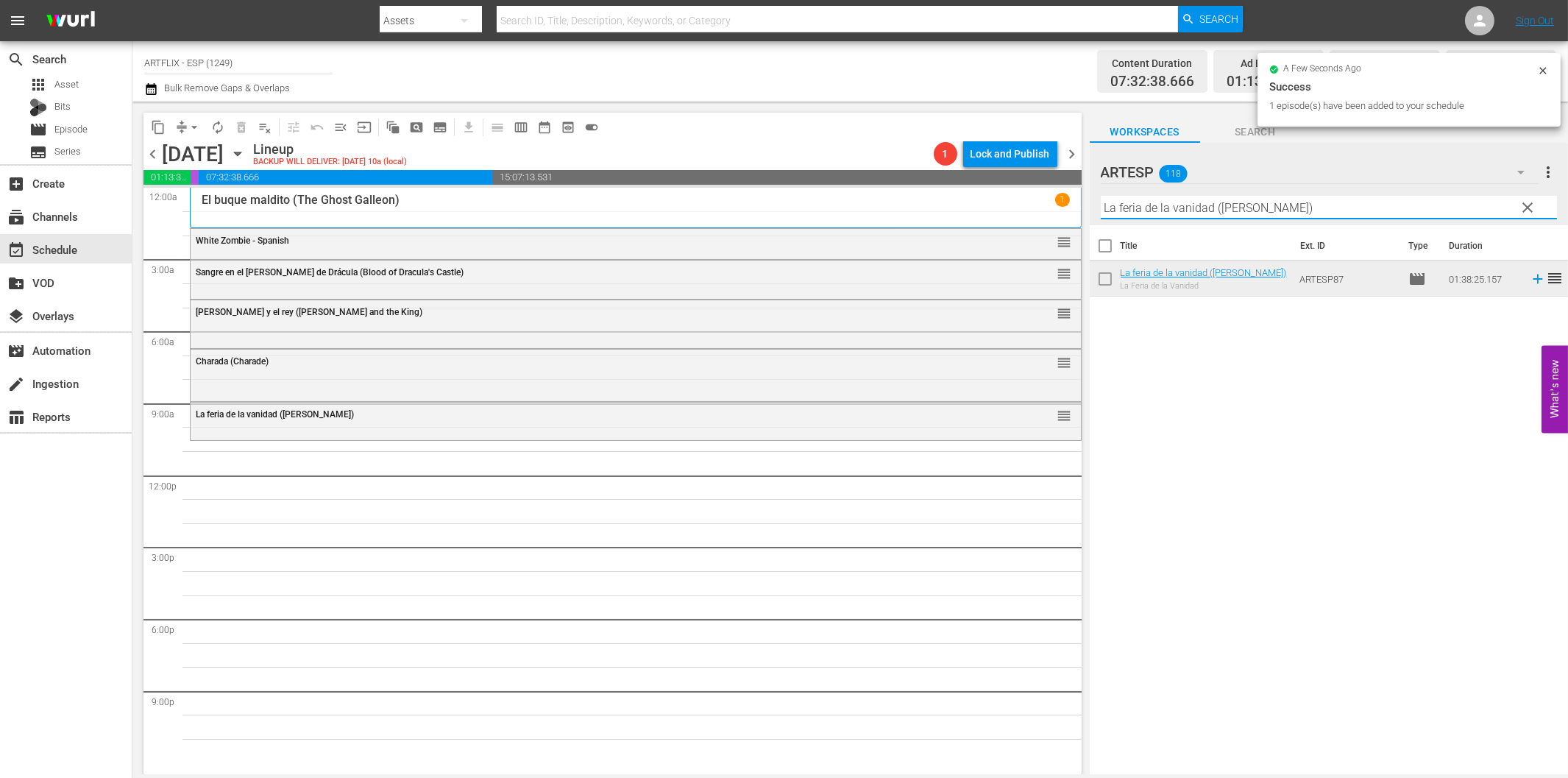
click at [1171, 211] on input "La feria de la vanidad ([PERSON_NAME])" at bounding box center [1329, 208] width 457 height 23
paste input "Escipión, el africano (Scipio the [DEMOGRAPHIC_DATA]"
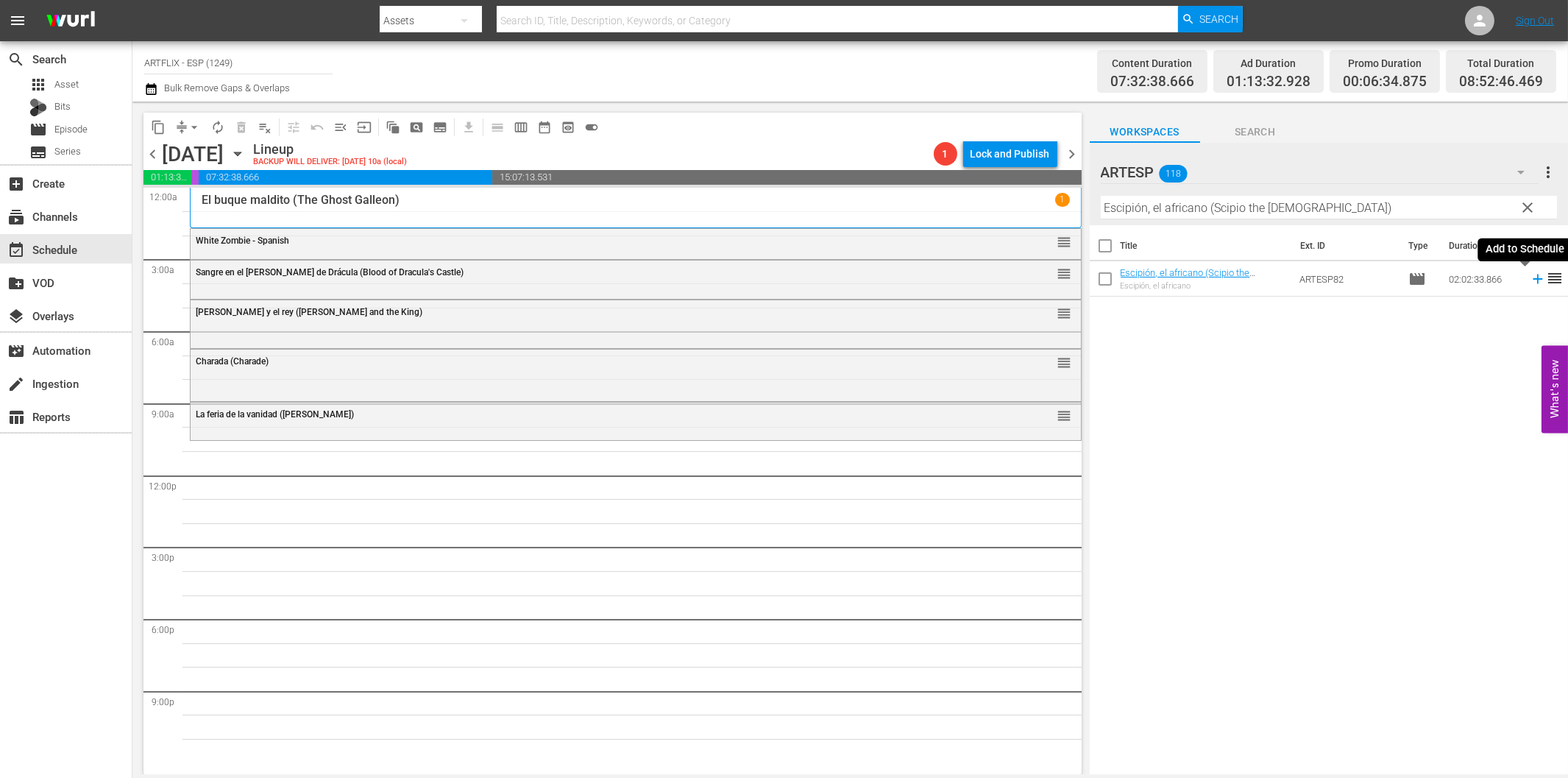
click at [1530, 282] on icon at bounding box center [1538, 279] width 17 height 17
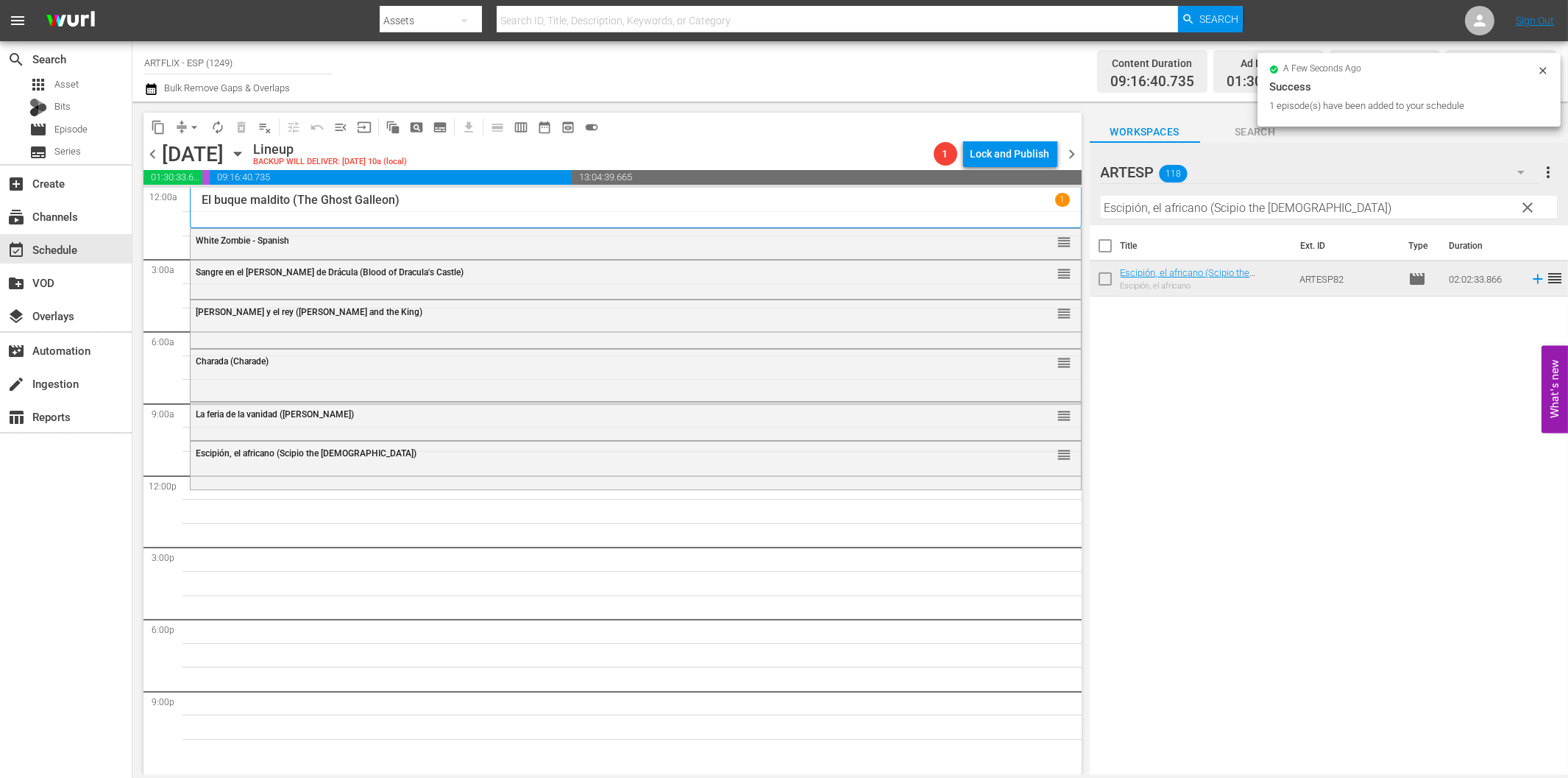
click at [1177, 208] on input "Escipión, el africano (Scipio the [DEMOGRAPHIC_DATA])" at bounding box center [1329, 208] width 457 height 23
paste input "l oro de Acapulco (Acapulco Gold"
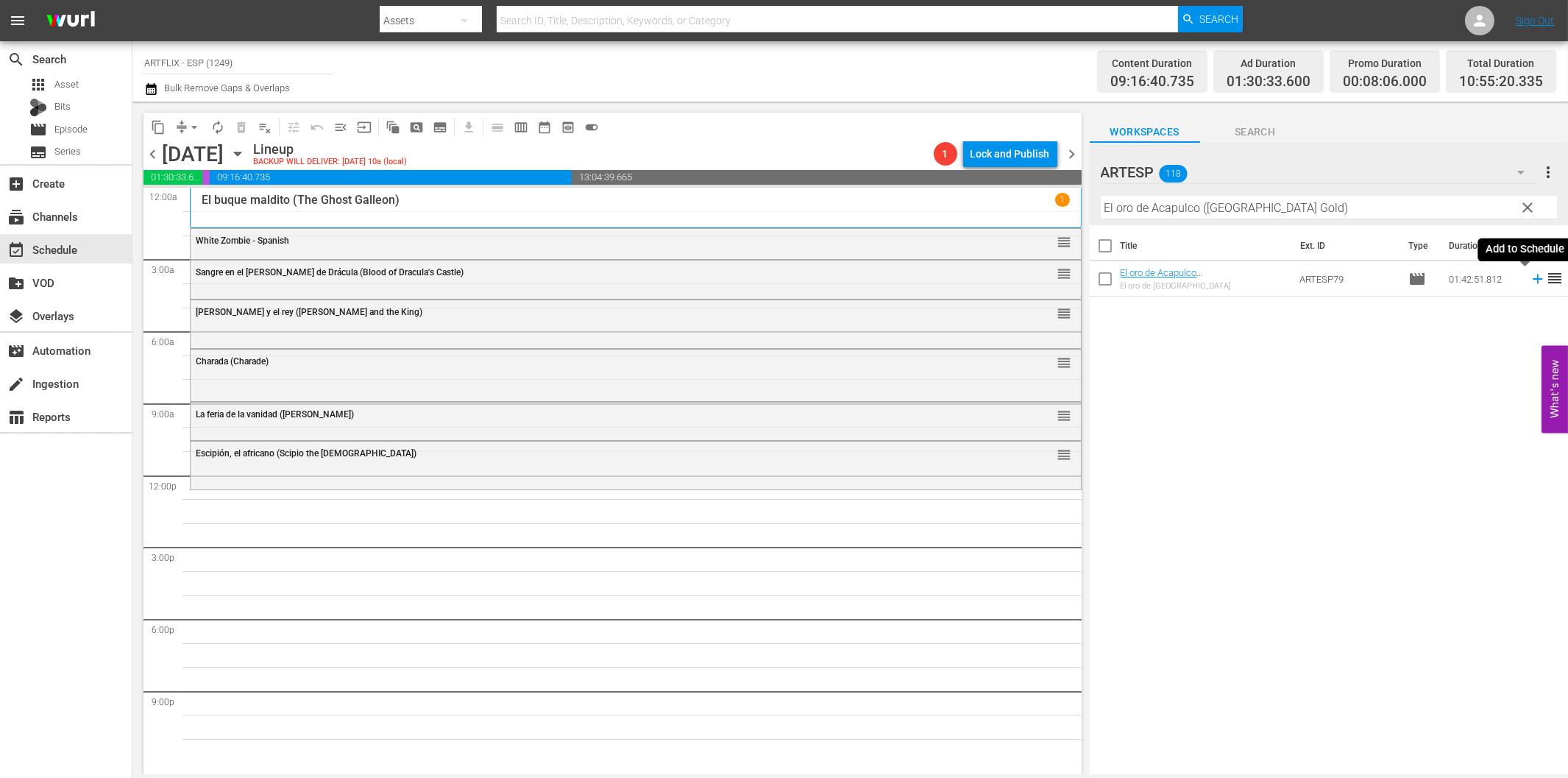
click at [1530, 275] on icon at bounding box center [1538, 279] width 17 height 17
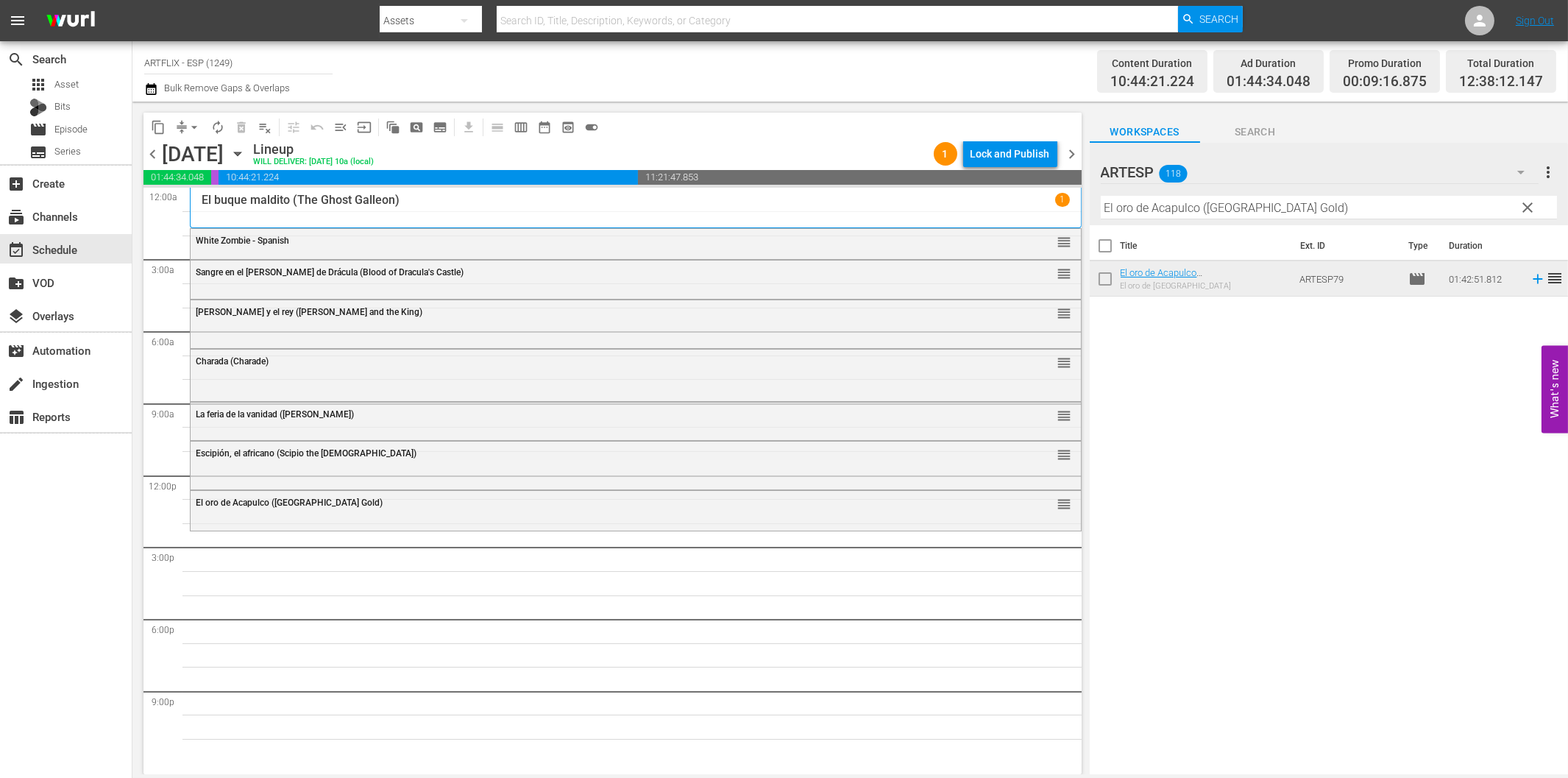
click at [1207, 208] on input "El oro de Acapulco ([GEOGRAPHIC_DATA] Gold)" at bounding box center [1329, 208] width 457 height 23
paste input "Love Laughs at [PERSON_NAME] - Spanish"
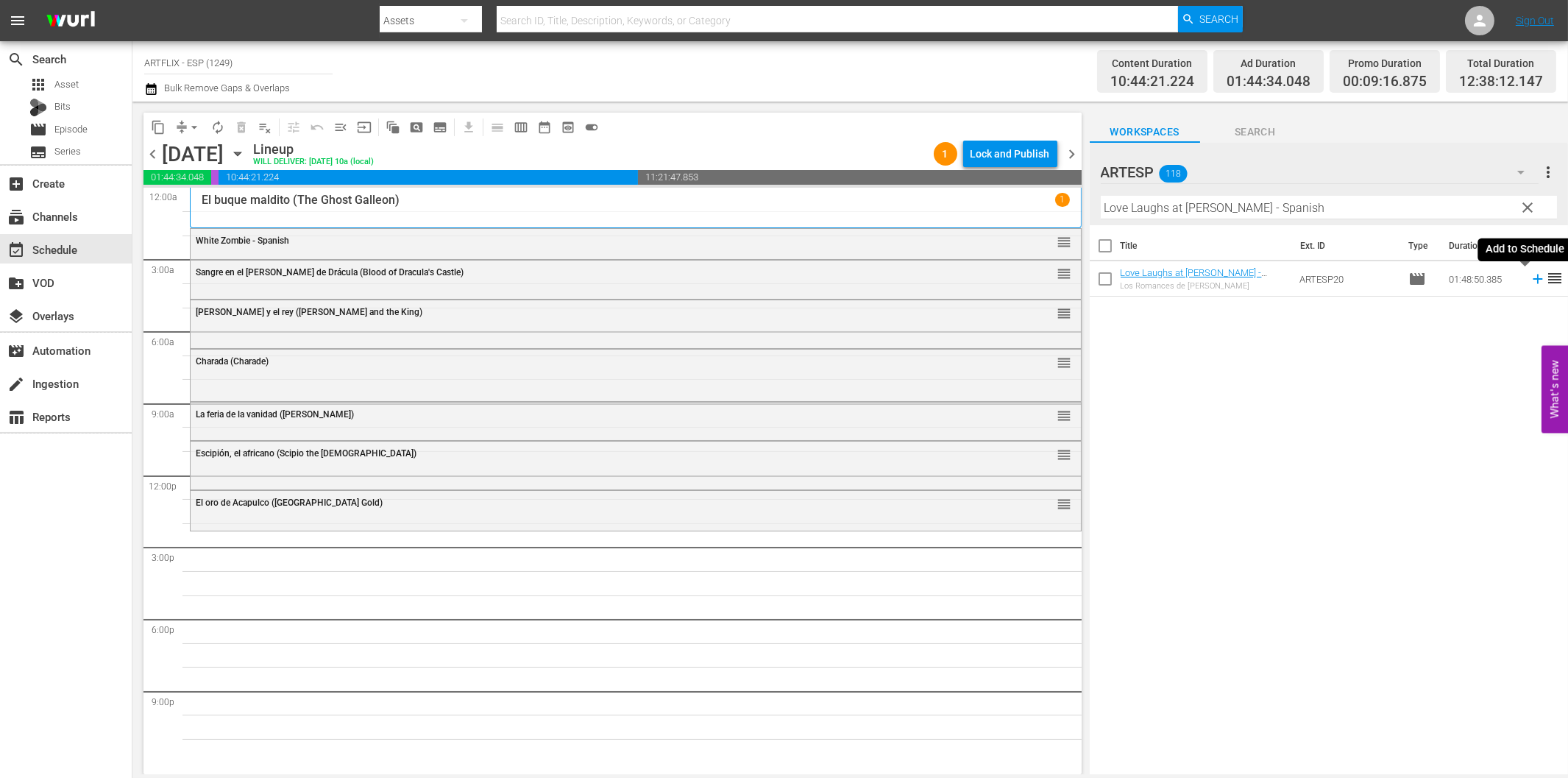
click at [1530, 281] on icon at bounding box center [1538, 279] width 17 height 17
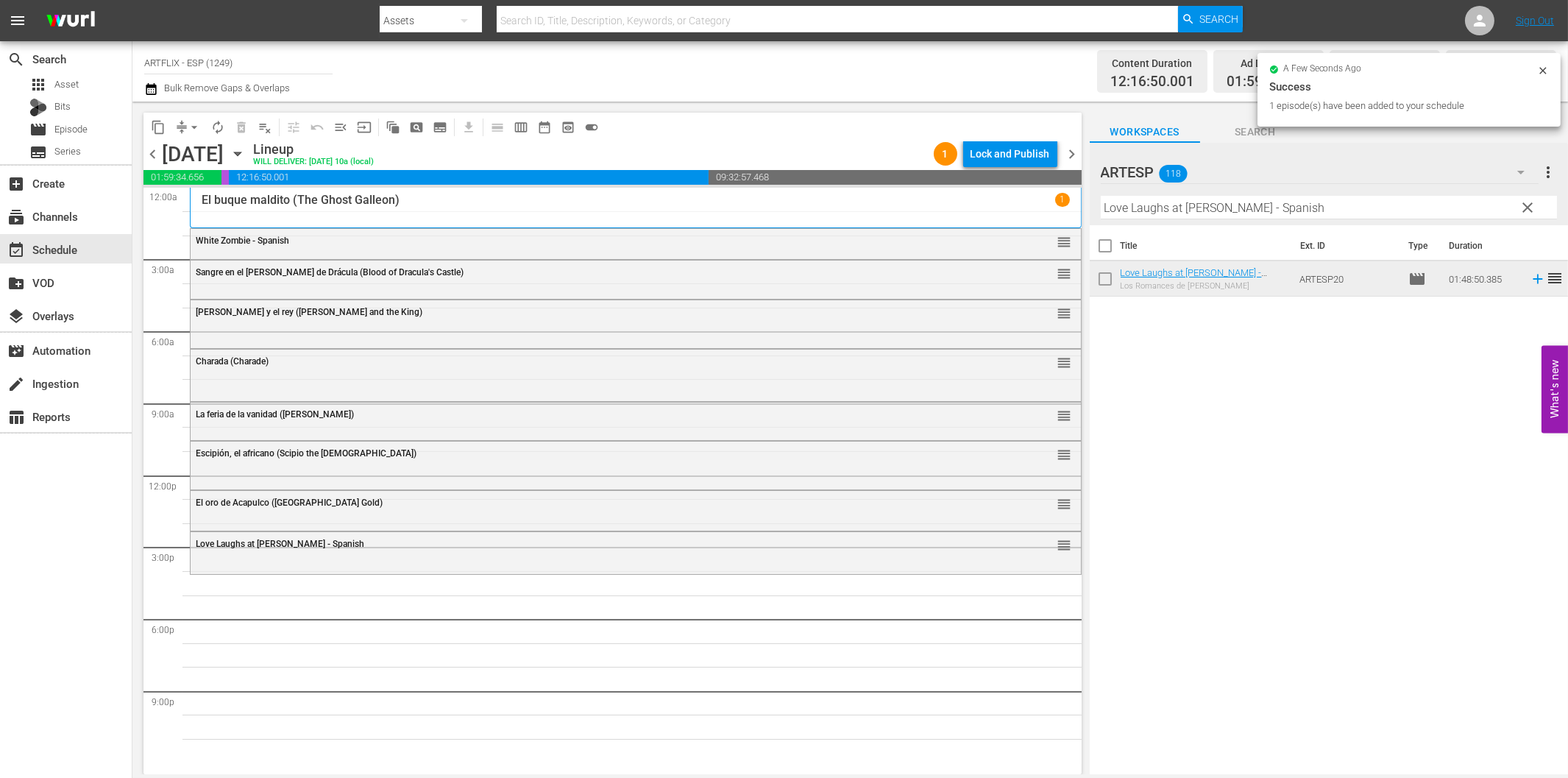
click at [1389, 202] on input "Love Laughs at [PERSON_NAME] - Spanish" at bounding box center [1329, 208] width 457 height 23
paste input "The Sin of [PERSON_NAME]"
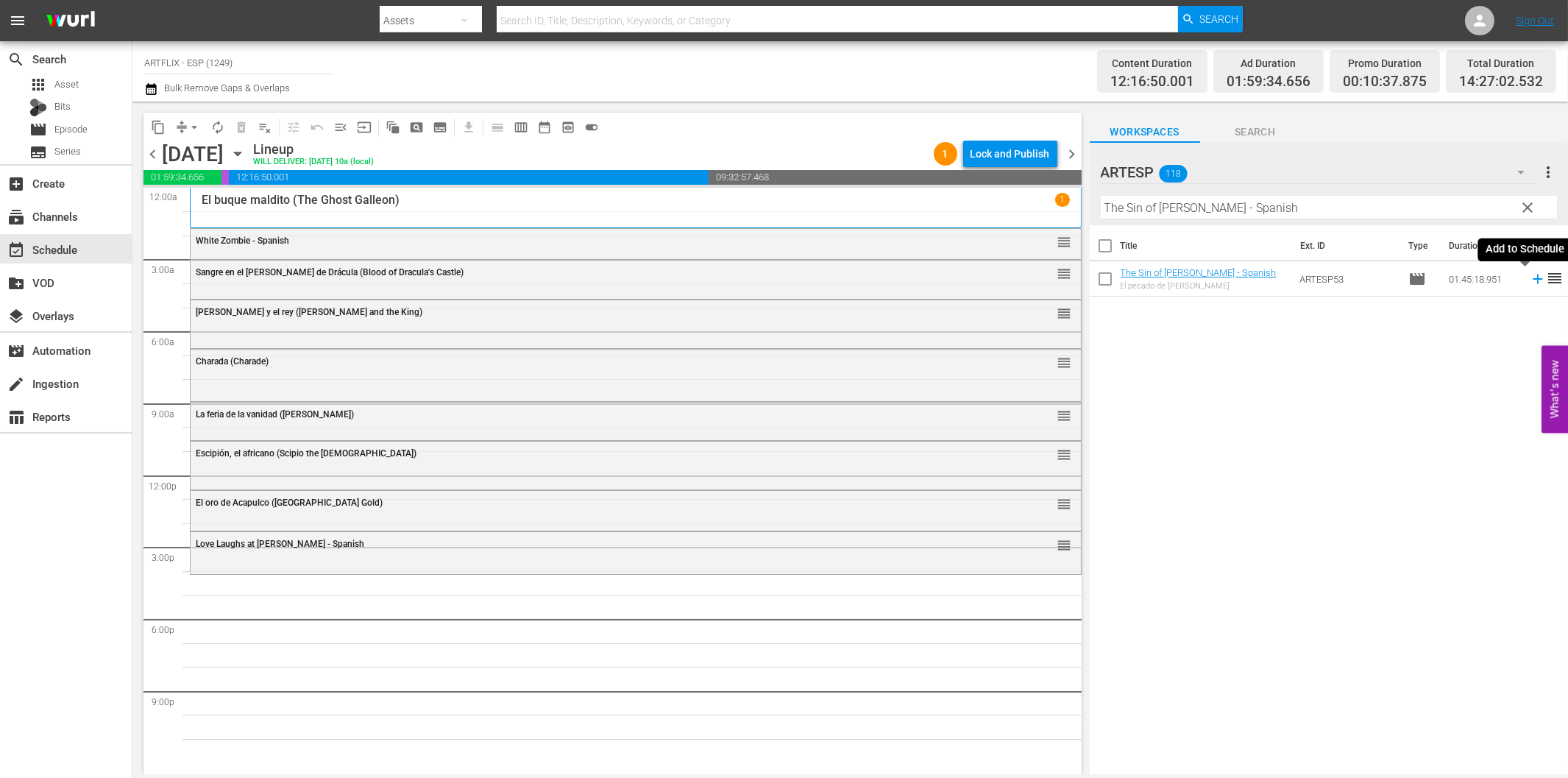
click at [1533, 277] on icon at bounding box center [1538, 280] width 10 height 10
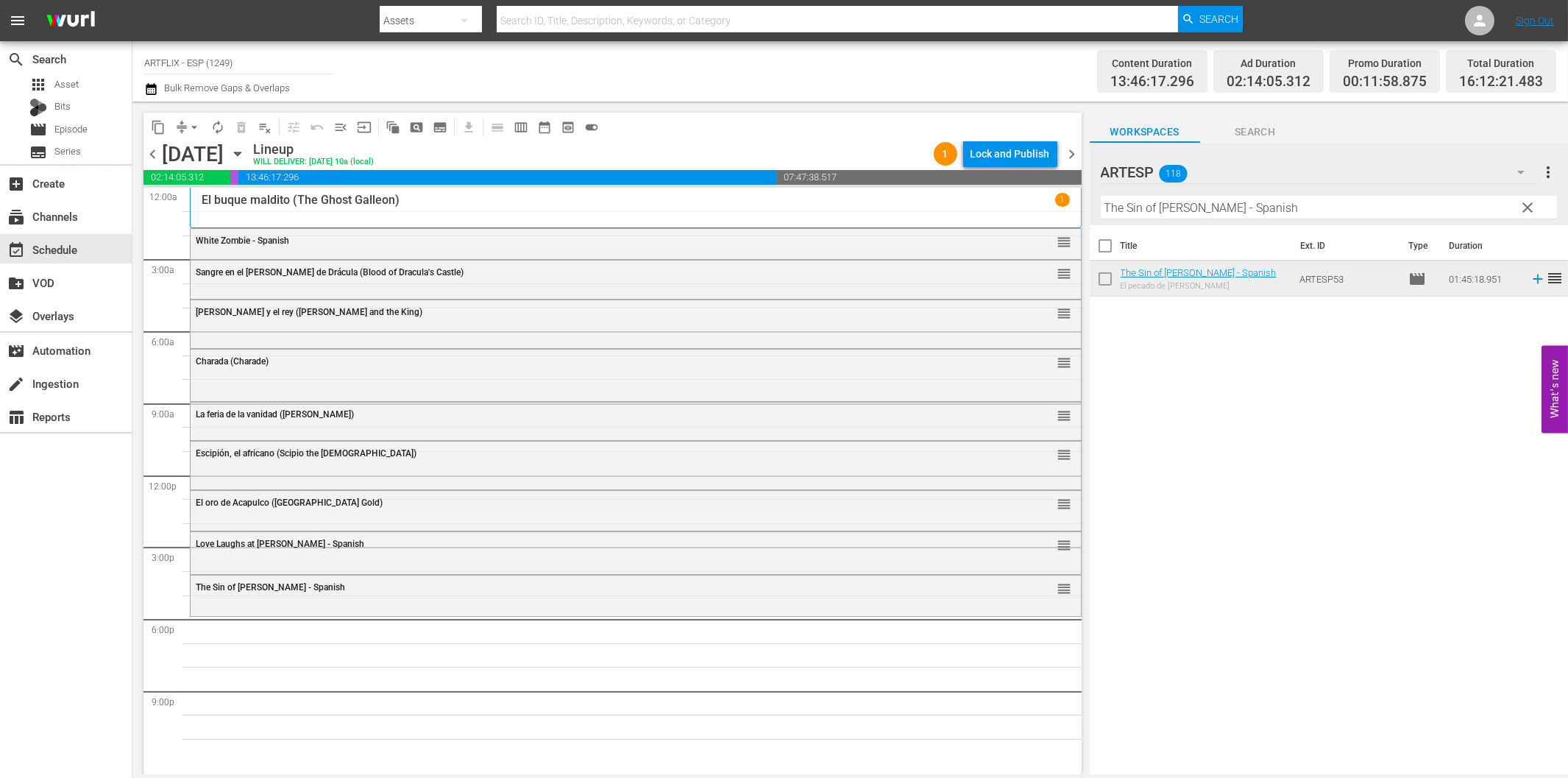
click at [1198, 209] on input "The Sin of [PERSON_NAME] - Spanish" at bounding box center [1329, 208] width 457 height 23
paste input "Las [PERSON_NAME] del Kilimanjaro (The Snows of Kilimanjaro)"
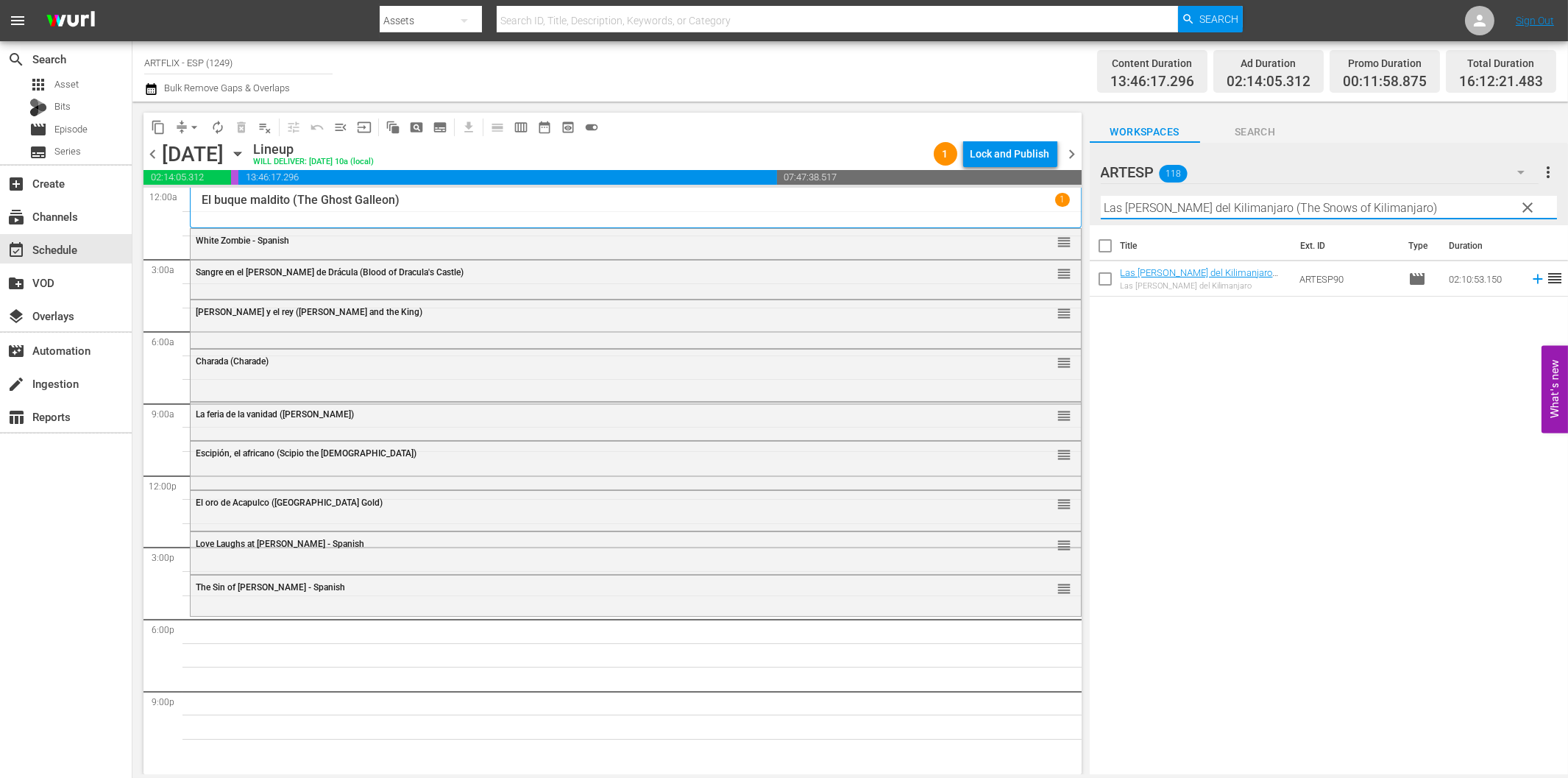
click at [1533, 284] on icon at bounding box center [1538, 280] width 10 height 10
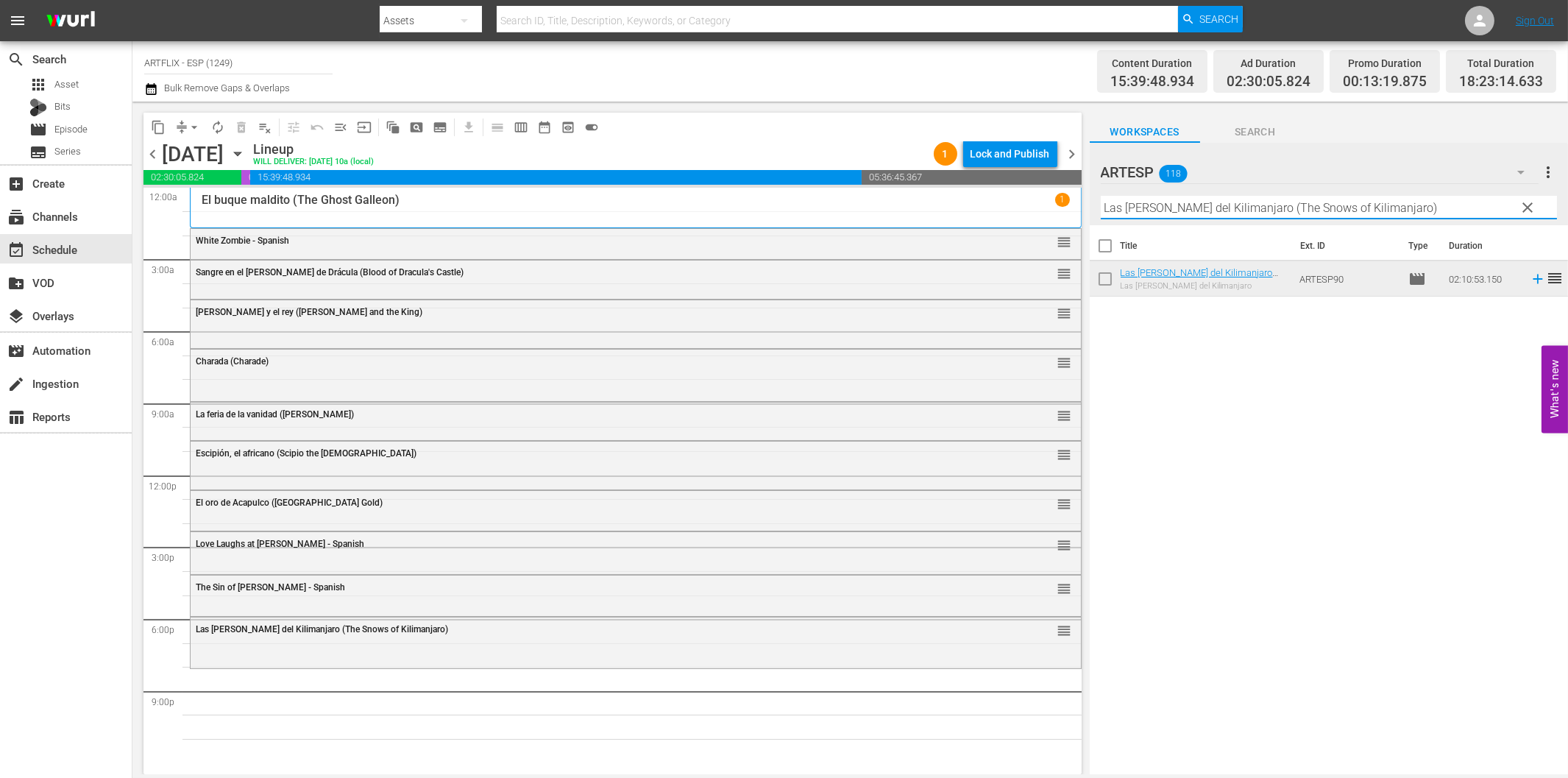
click at [1329, 210] on input "Las [PERSON_NAME] del Kilimanjaro (The Snows of Kilimanjaro)" at bounding box center [1329, 208] width 457 height 23
paste input "13 Frightened Girls"
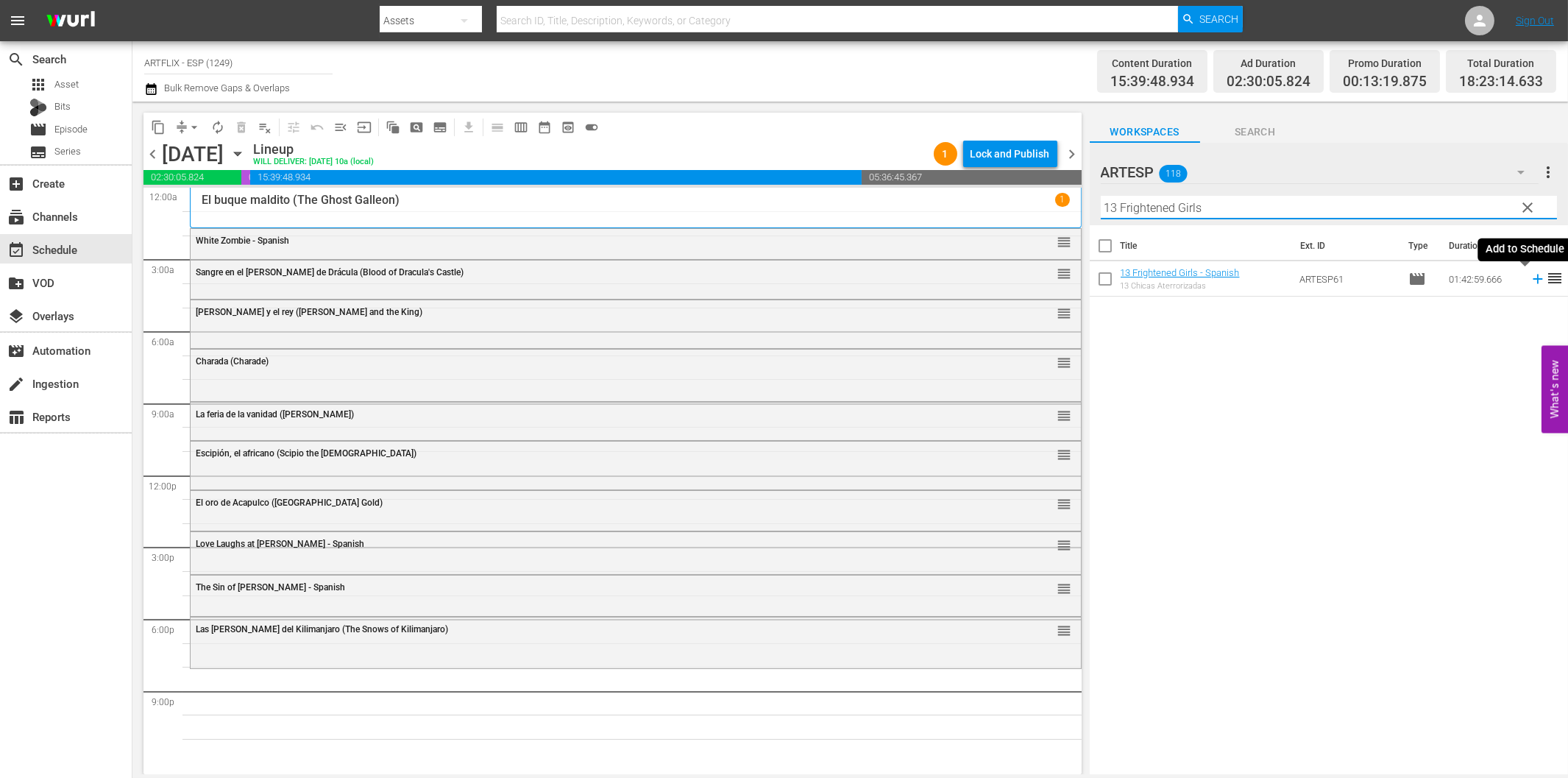
click at [1530, 277] on icon at bounding box center [1538, 279] width 17 height 17
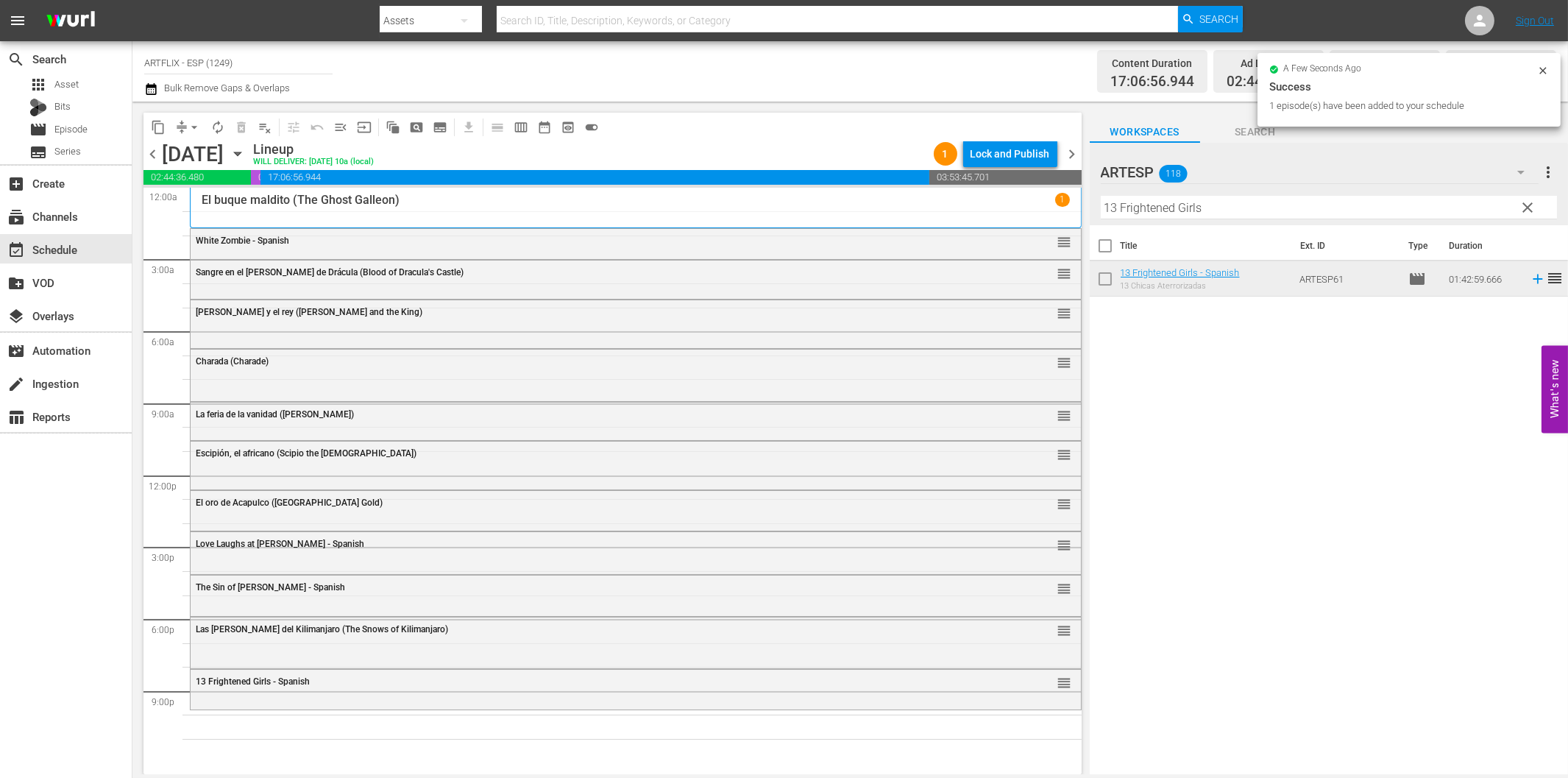
click at [1275, 196] on input "13 Frightened Girls" at bounding box center [1329, 208] width 457 height 23
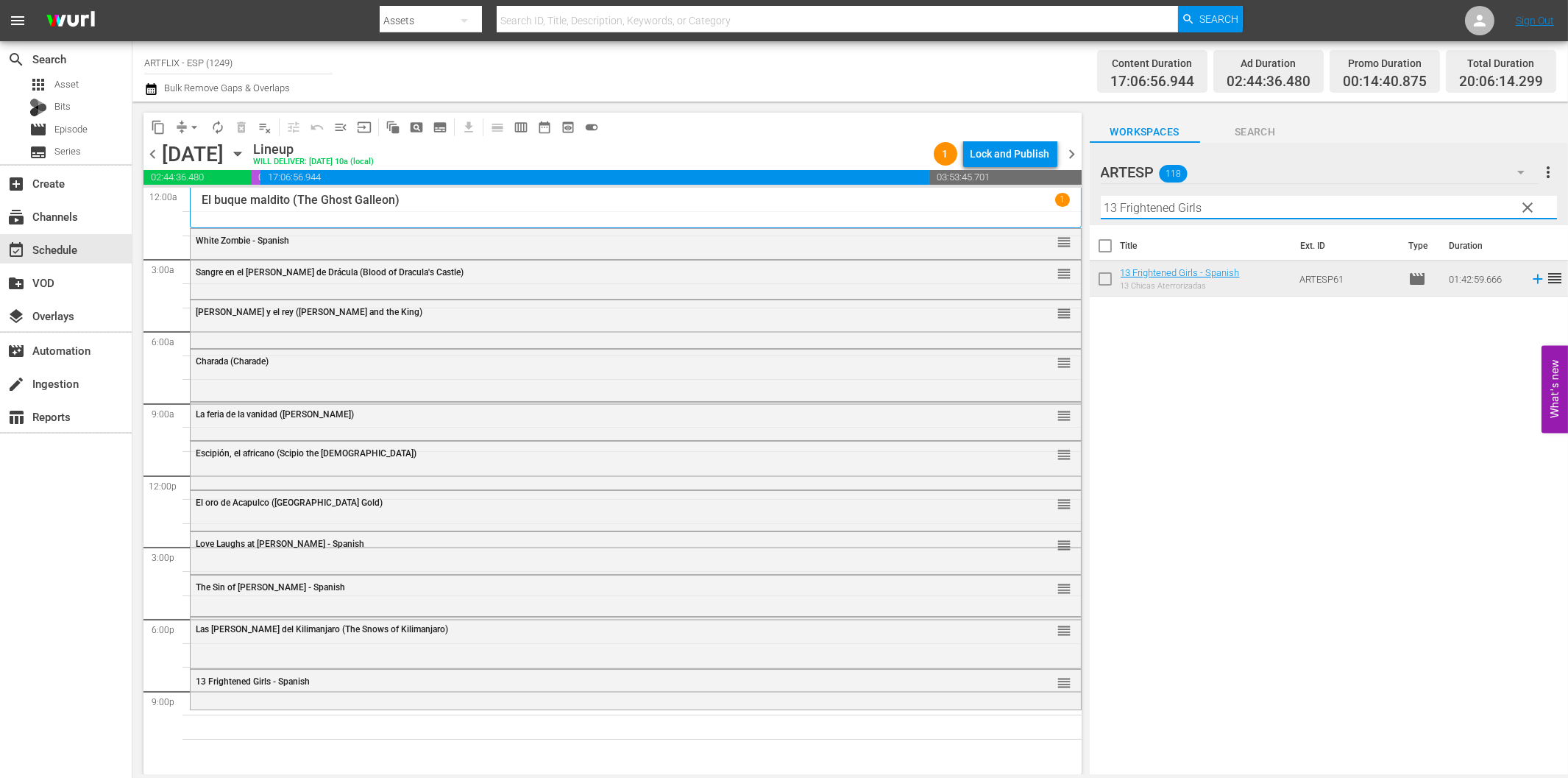
paste input "Blood on the Sun - Spanish"
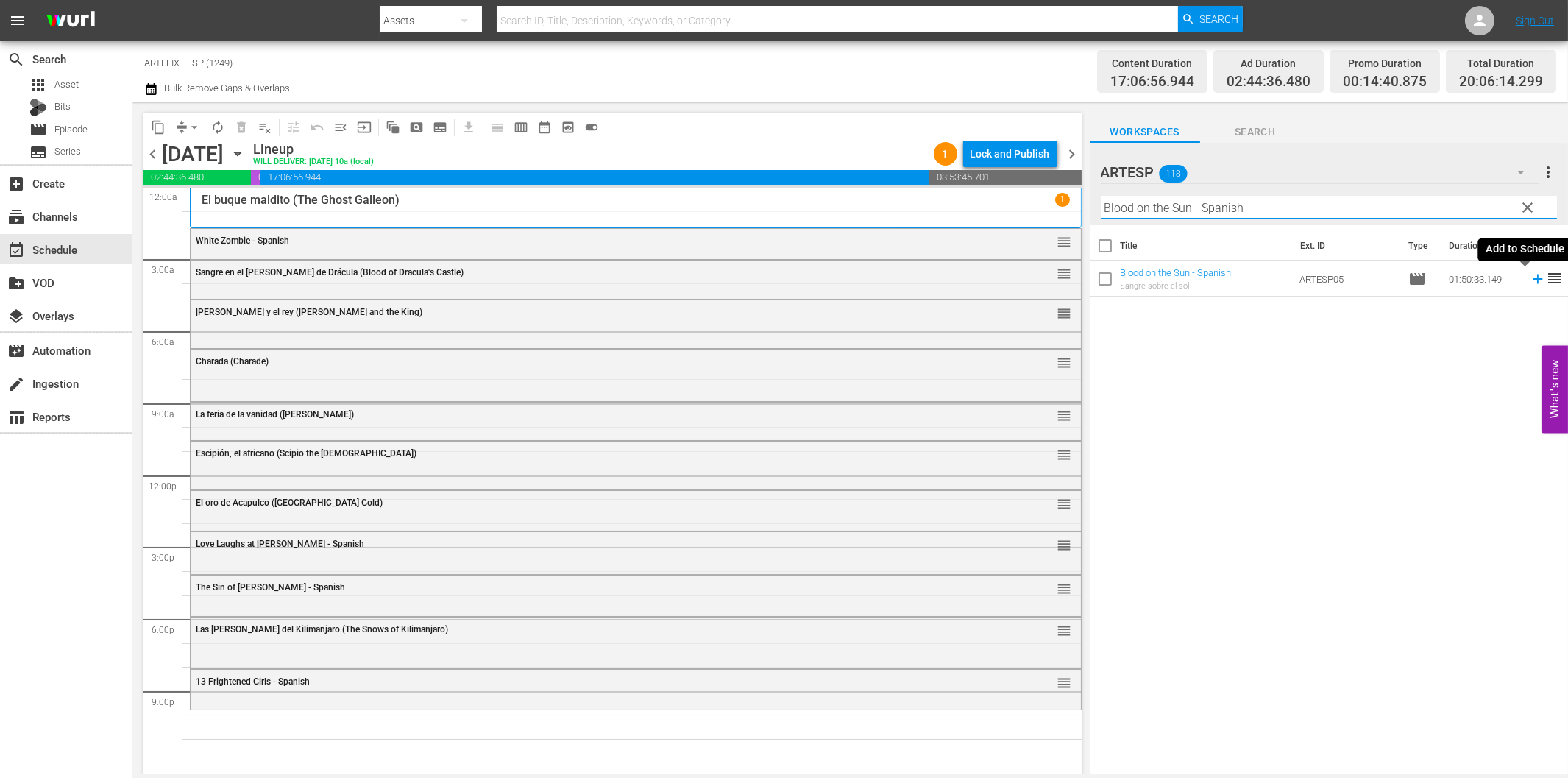
click at [1530, 278] on icon at bounding box center [1538, 279] width 17 height 17
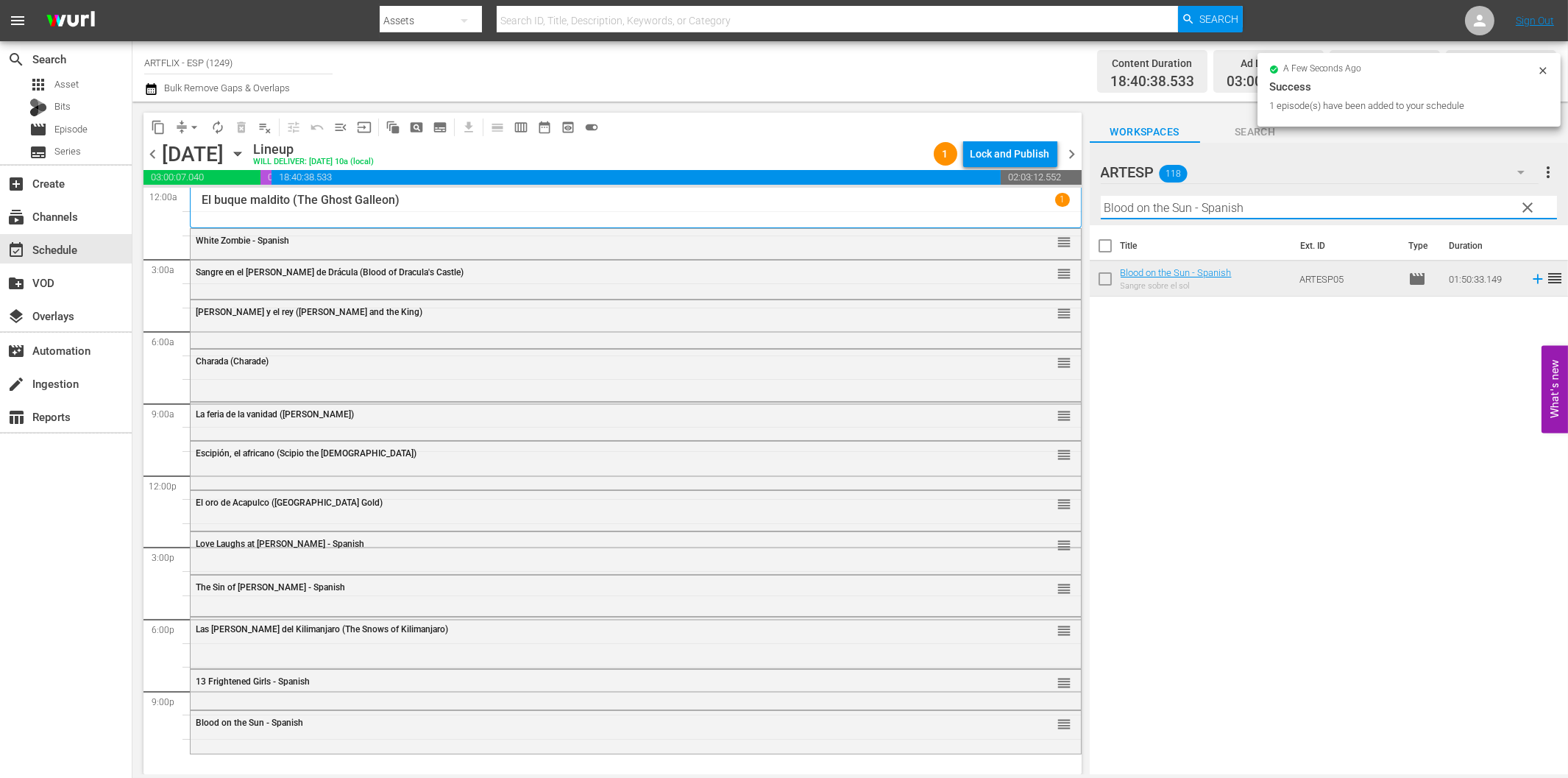
click at [1204, 202] on input "Blood on the Sun - Spanish" at bounding box center [1329, 208] width 457 height 23
paste input "Of Human Bondage"
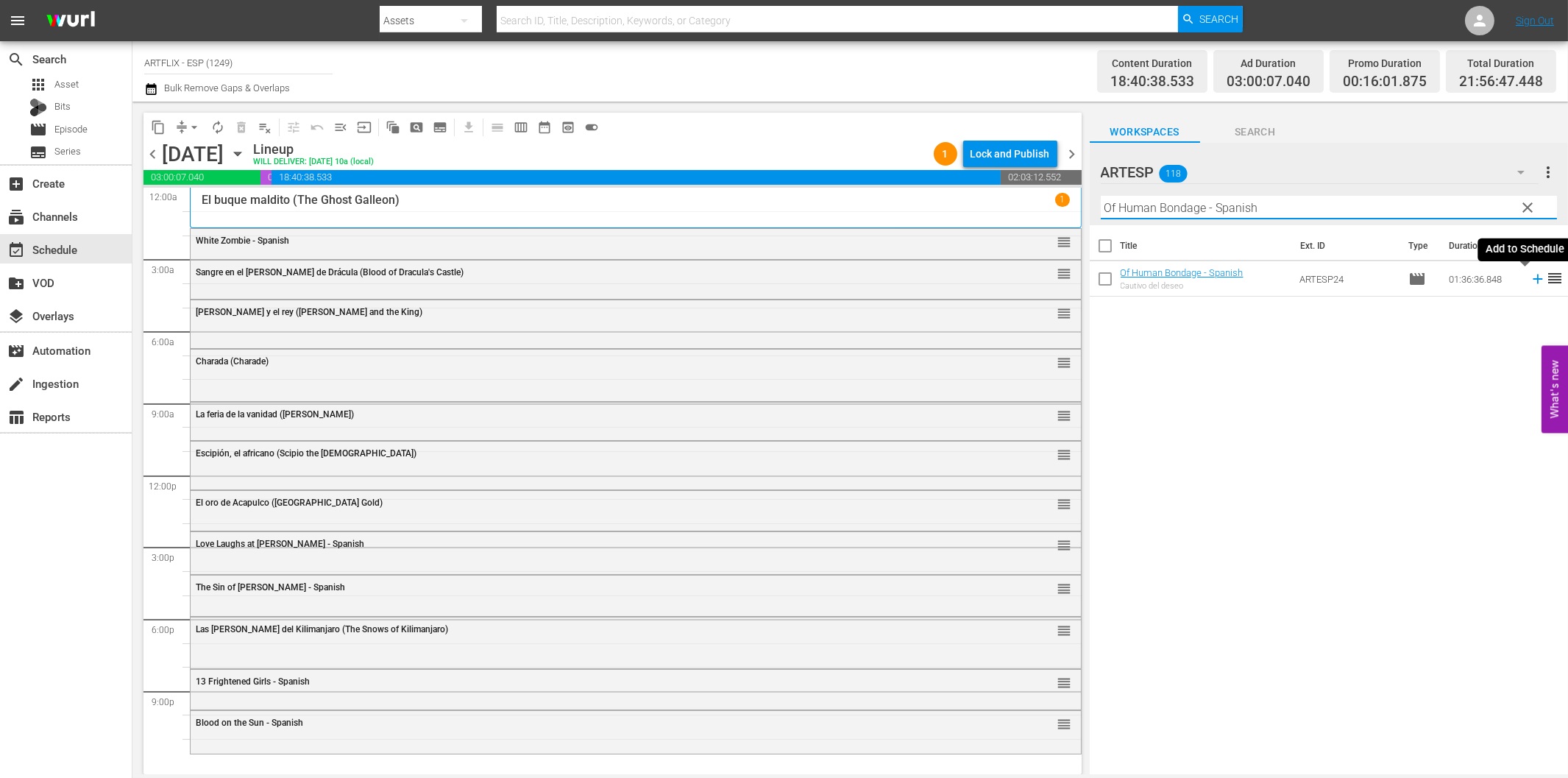
click at [1530, 277] on icon at bounding box center [1538, 279] width 17 height 17
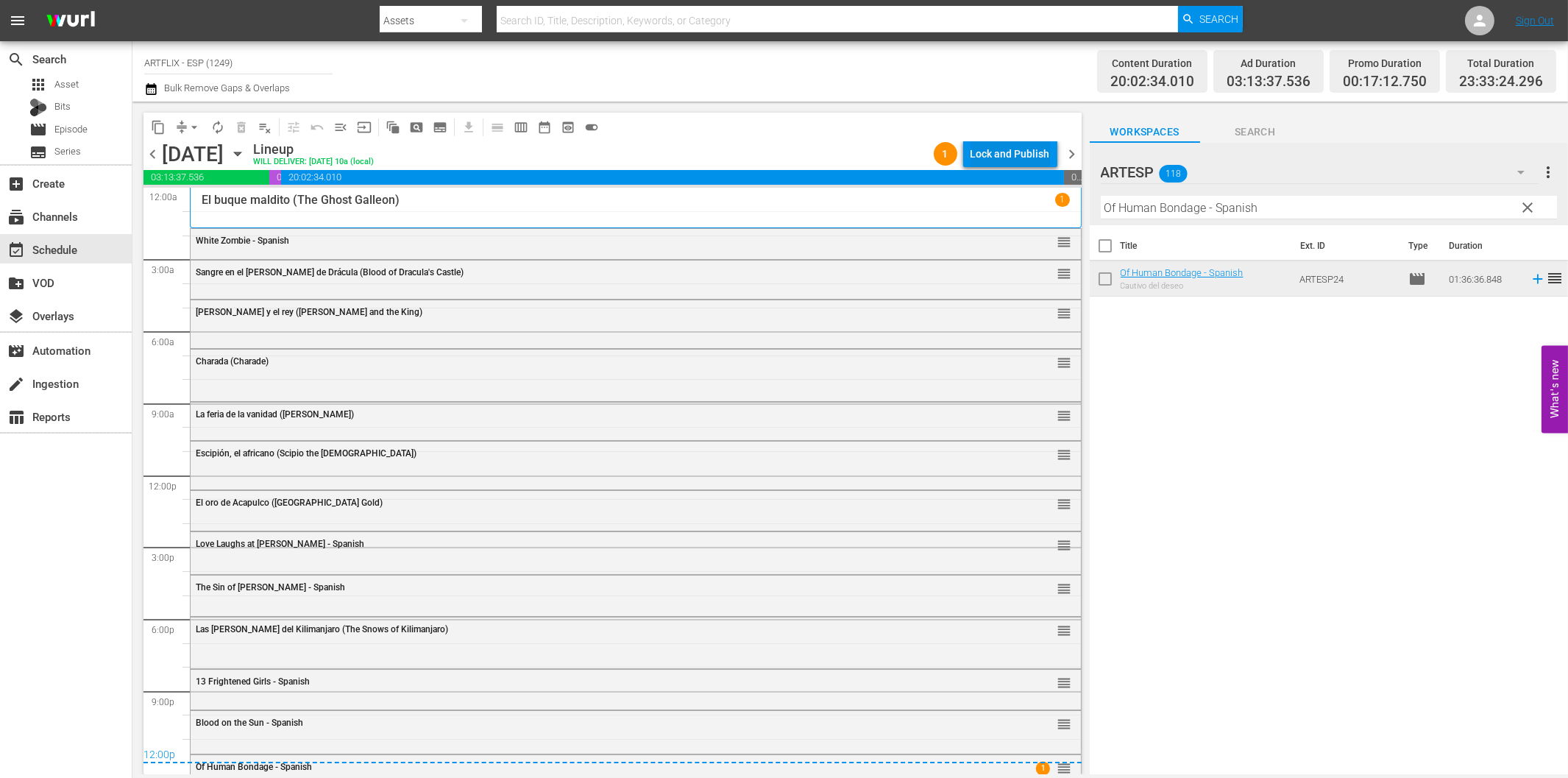
click at [1017, 154] on div "Lock and Publish" at bounding box center [1010, 153] width 80 height 26
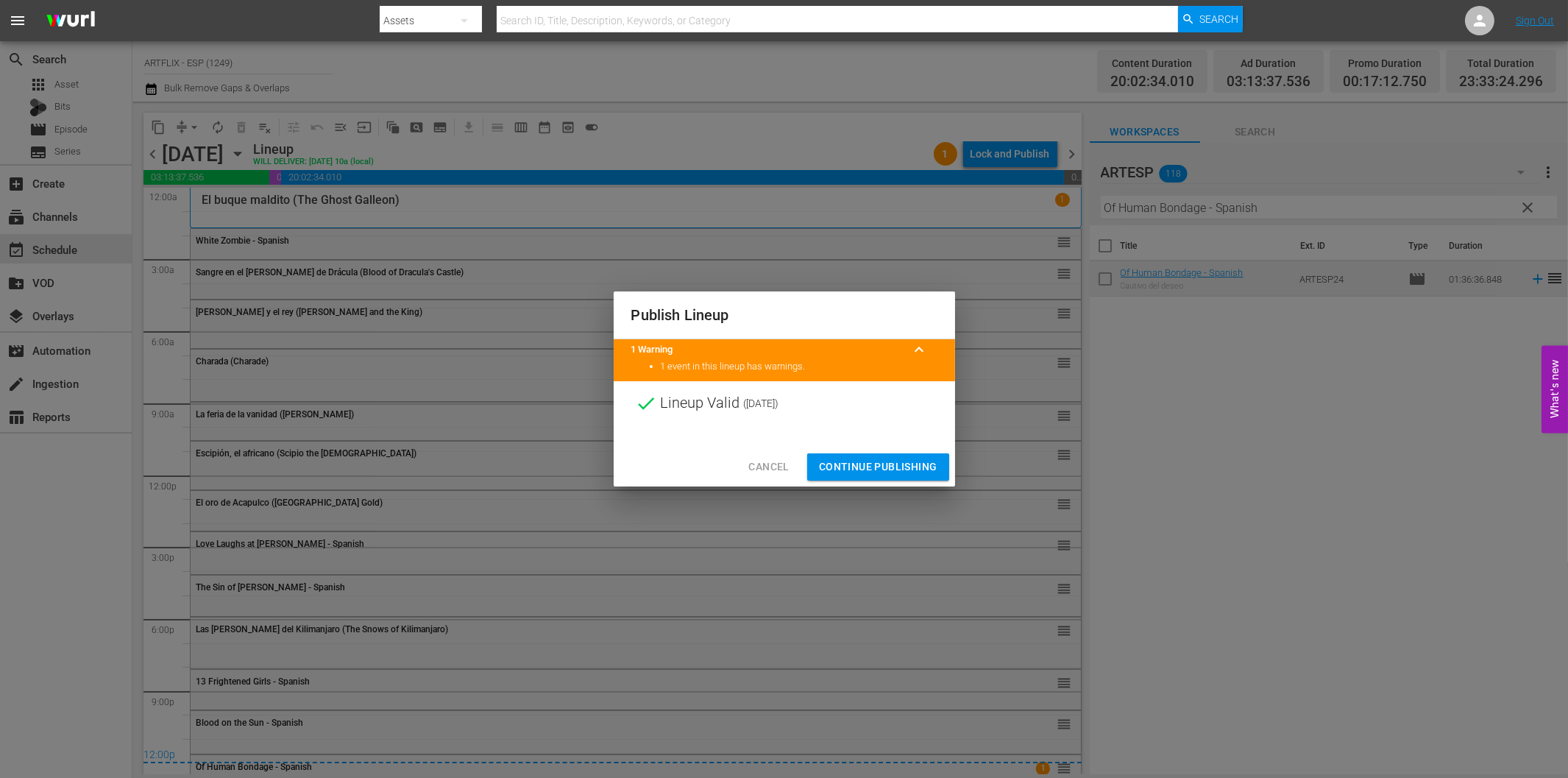
click at [901, 461] on span "Continue Publishing" at bounding box center [878, 466] width 119 height 18
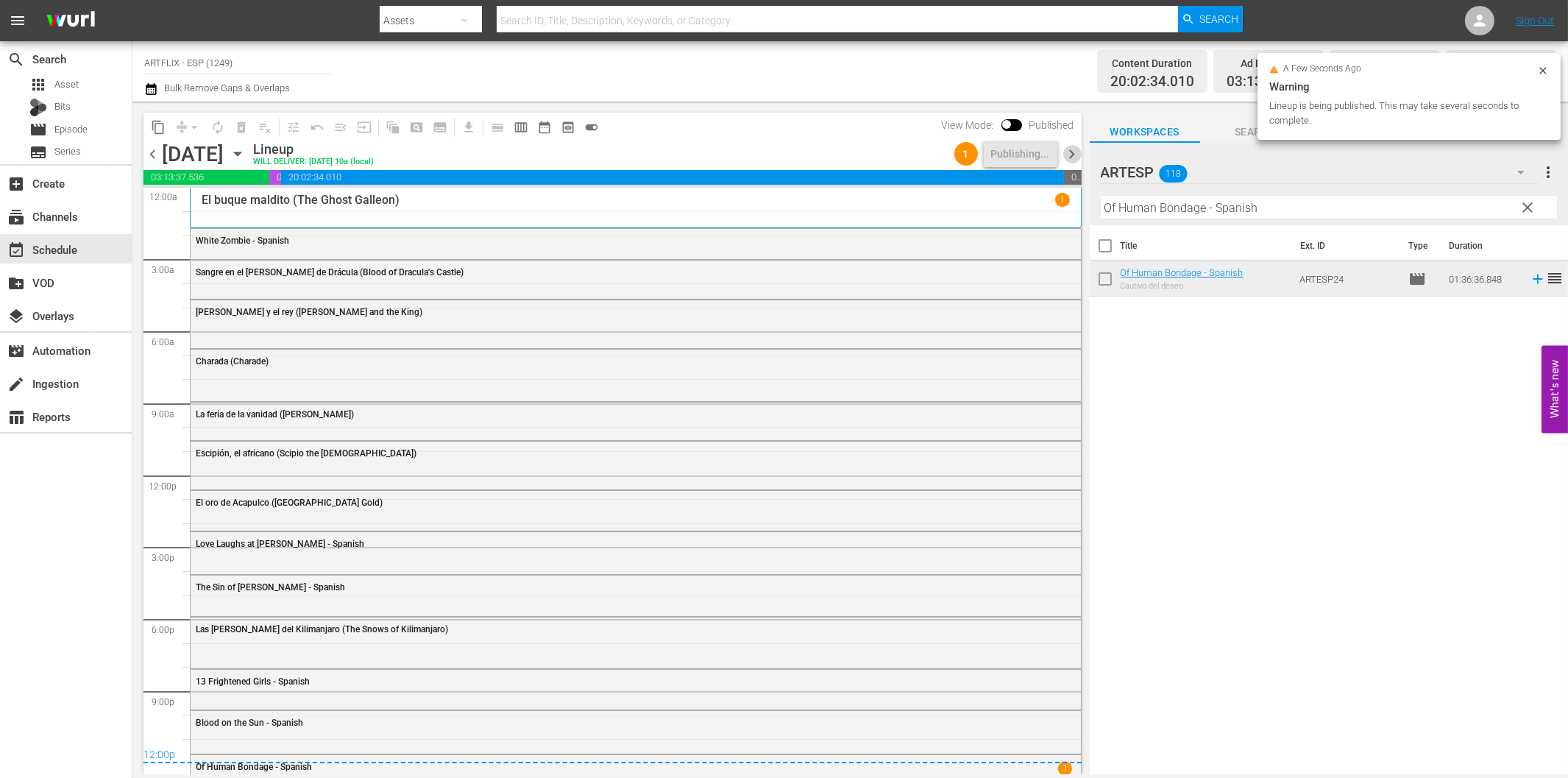
click at [1071, 148] on span "chevron_right" at bounding box center [1073, 153] width 18 height 18
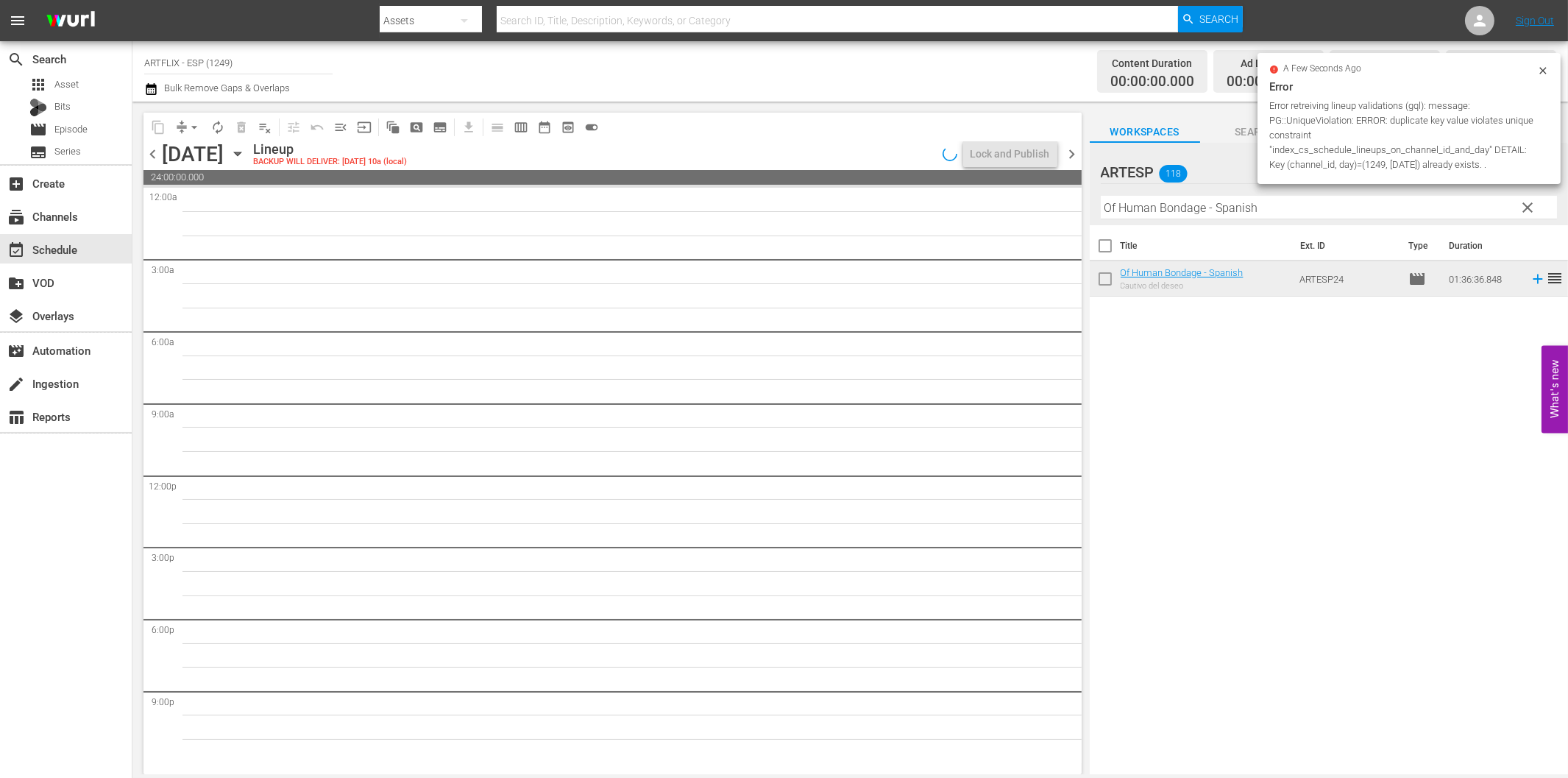
click at [1289, 214] on input "Of Human Bondage - Spanish" at bounding box center [1329, 208] width 457 height 23
paste input "[PERSON_NAME] - Terror by Night"
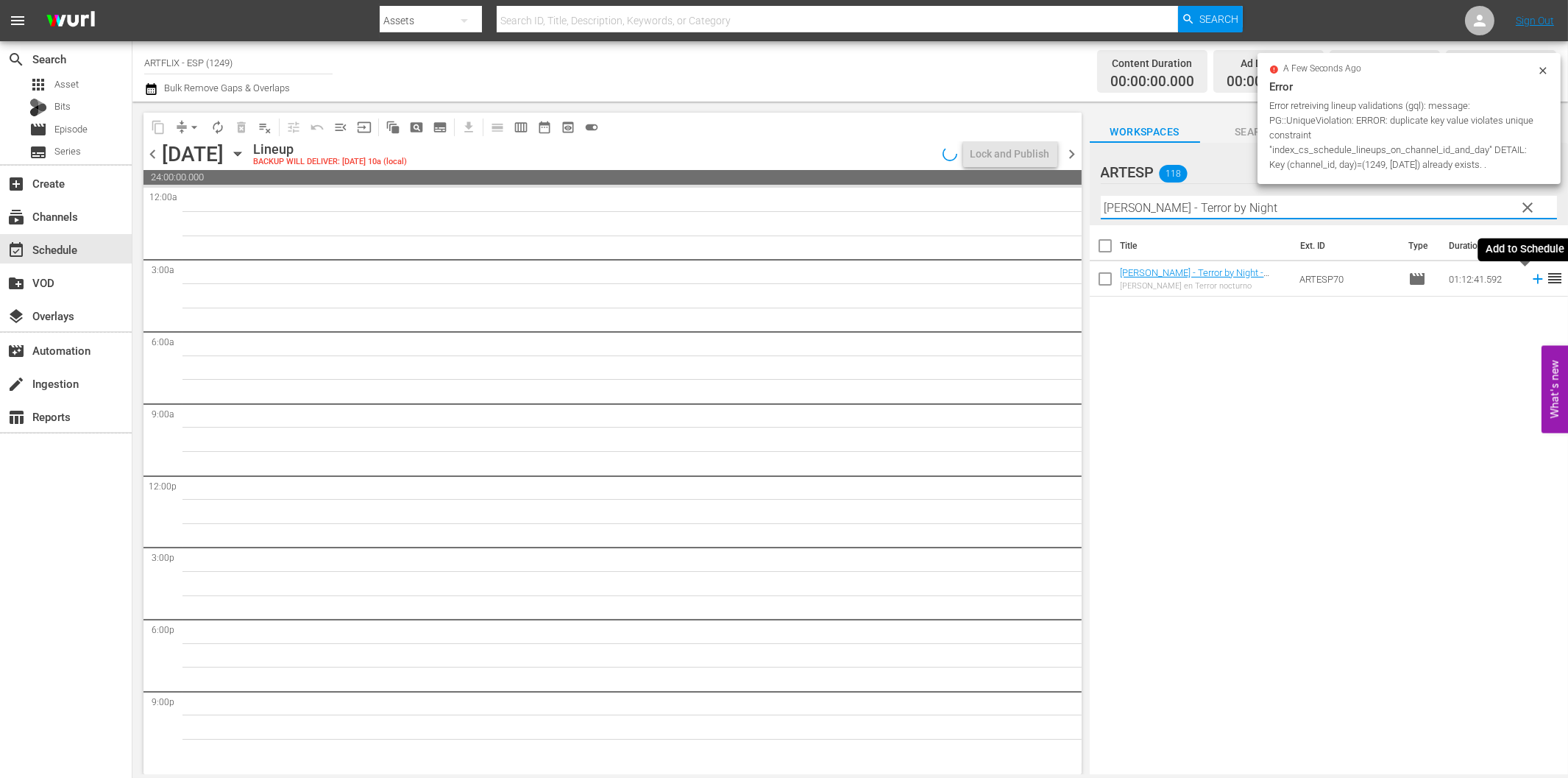
click at [1533, 282] on icon at bounding box center [1538, 280] width 10 height 10
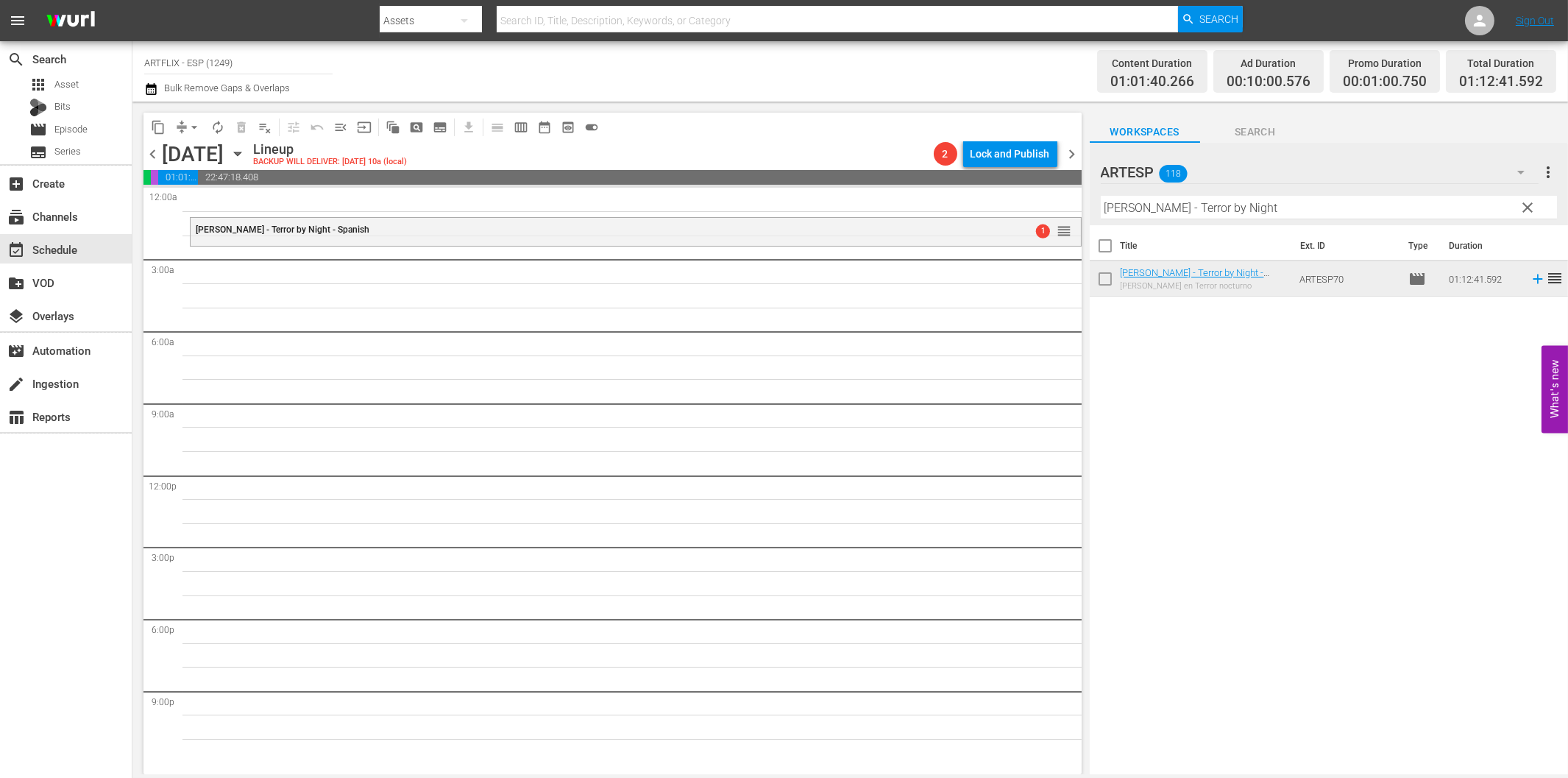
click at [1182, 204] on input "[PERSON_NAME] - Terror by Night" at bounding box center [1329, 208] width 457 height 23
paste input "He Walked by Night - Spanish"
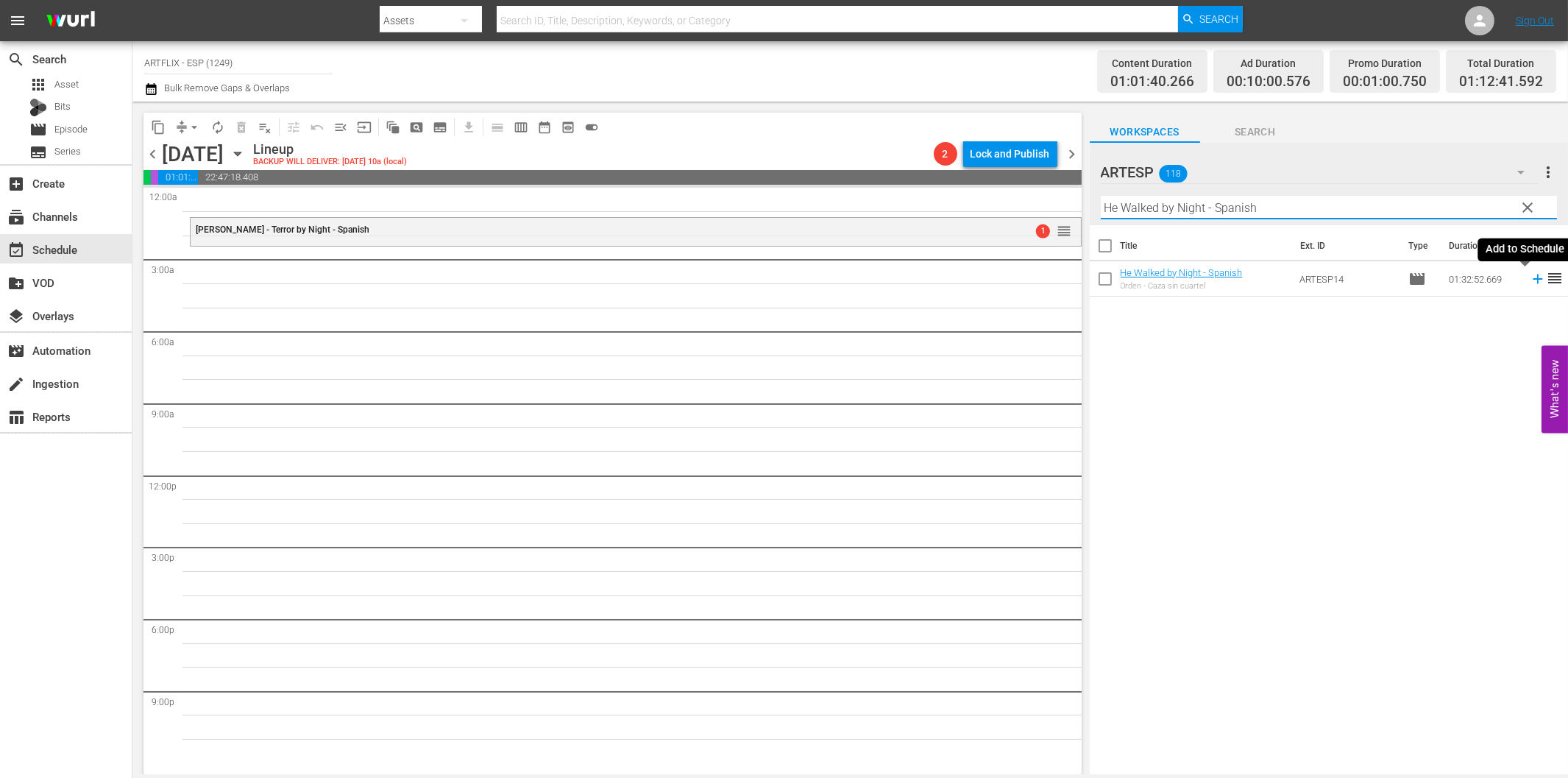
click at [1533, 278] on icon at bounding box center [1538, 280] width 10 height 10
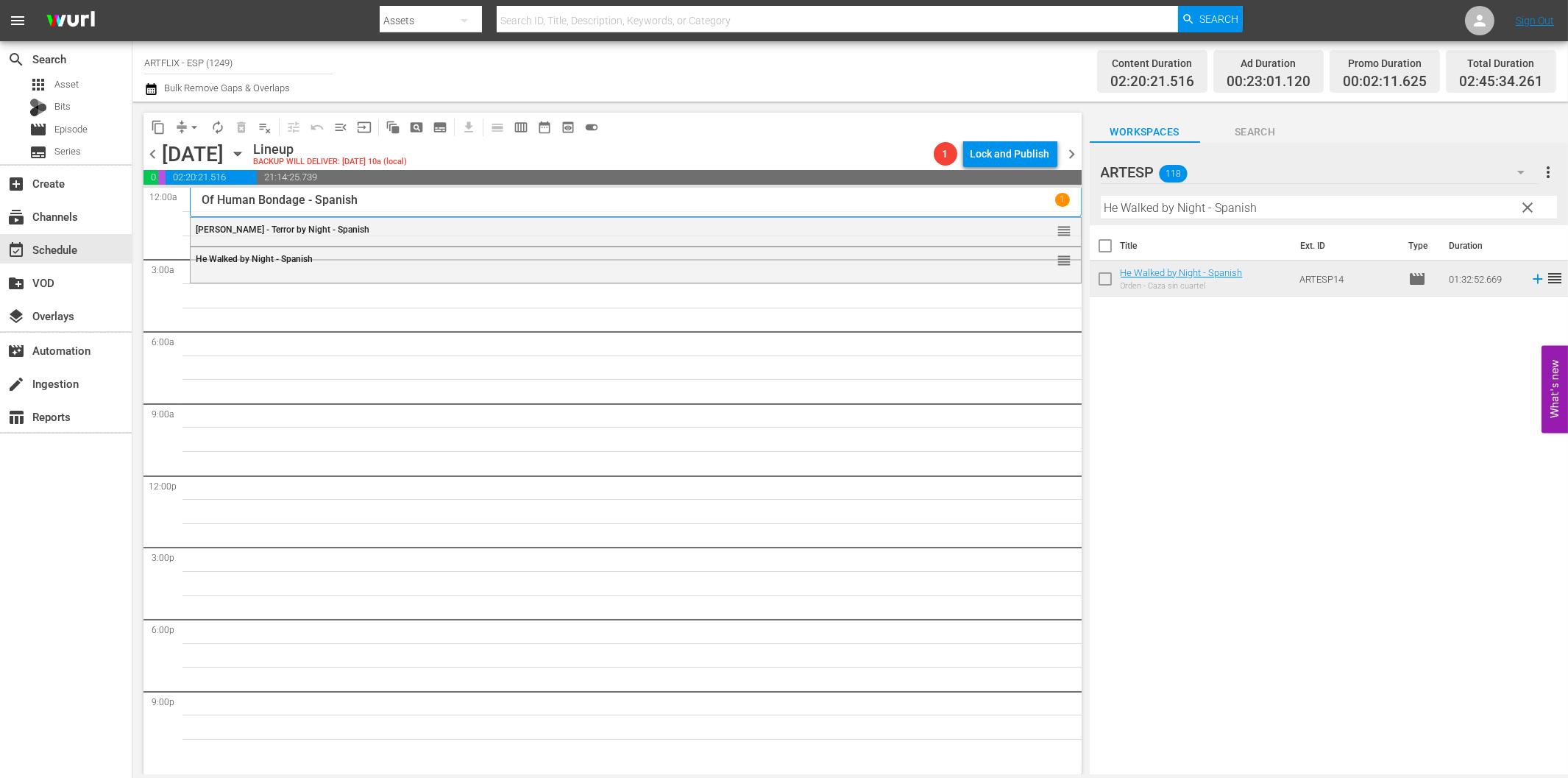
click at [1160, 212] on input "He Walked by Night - Spanish" at bounding box center [1329, 208] width 457 height 23
paste input "A Star Is Born"
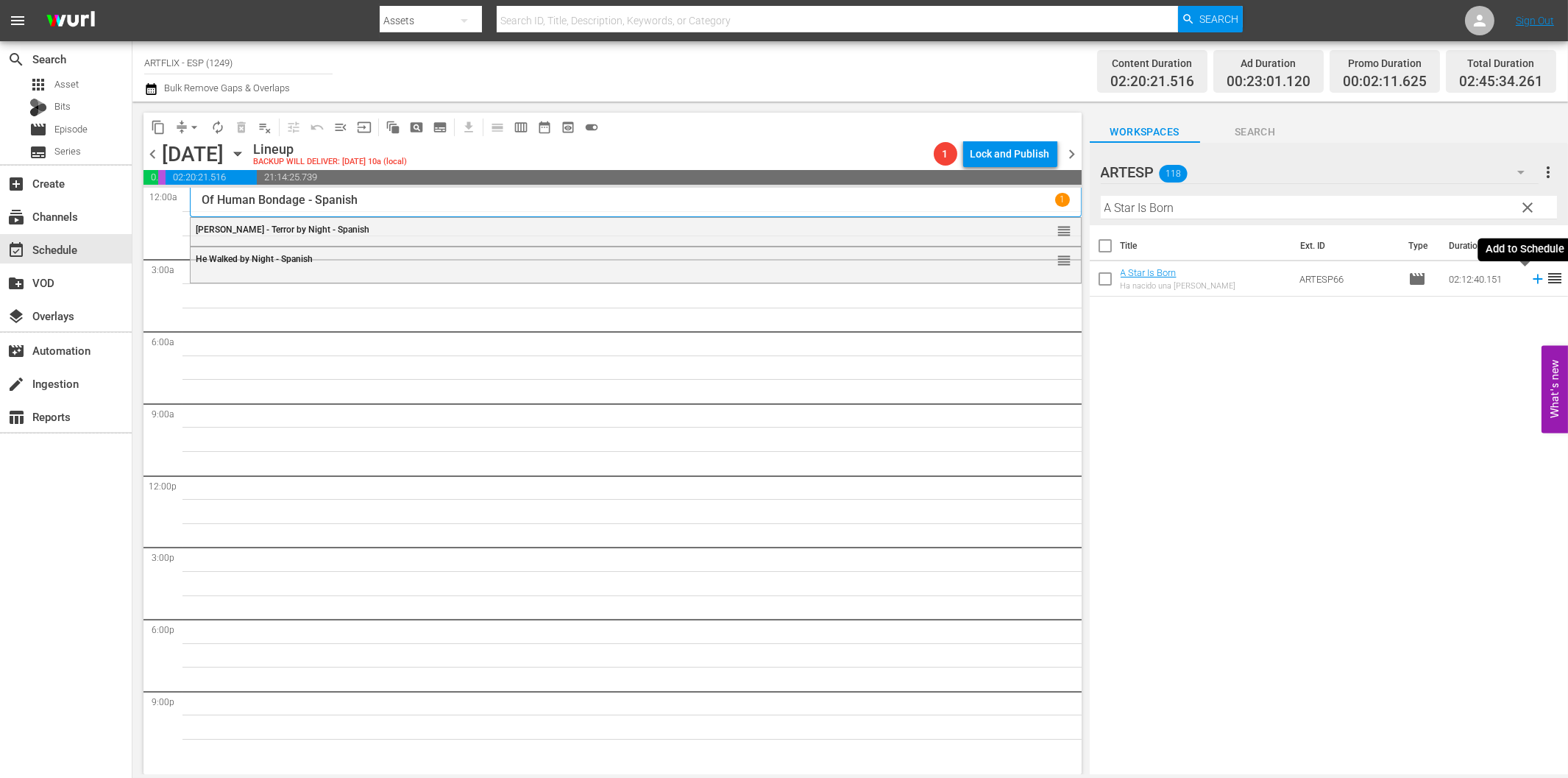
drag, startPoint x: 1522, startPoint y: 278, endPoint x: 1513, endPoint y: 280, distance: 9.2
click at [1533, 280] on icon at bounding box center [1538, 280] width 10 height 10
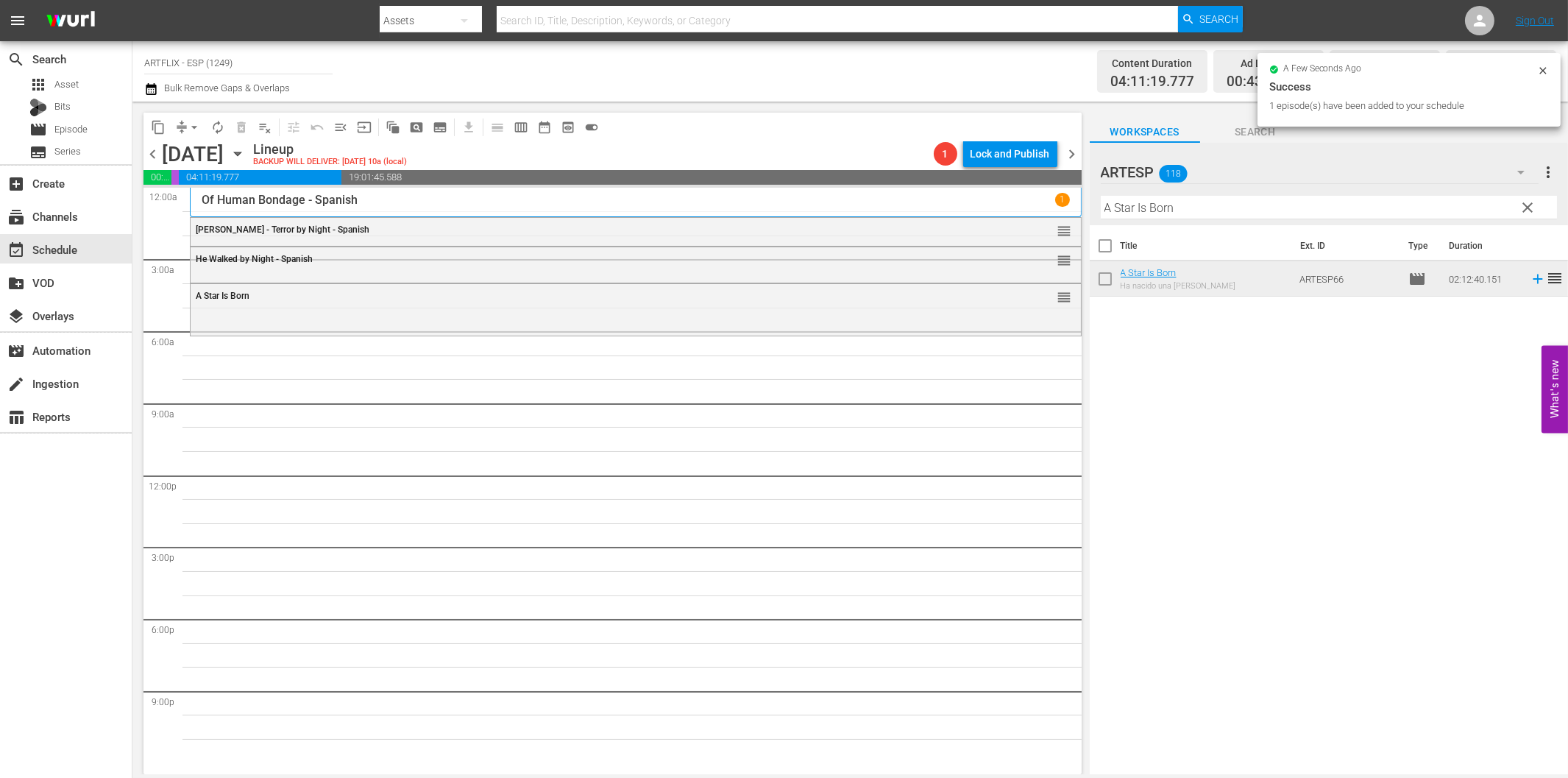
click at [1190, 214] on input "A Star Is Born" at bounding box center [1329, 208] width 457 height 23
paste input "[US_STATE] City Confidential - Spanish"
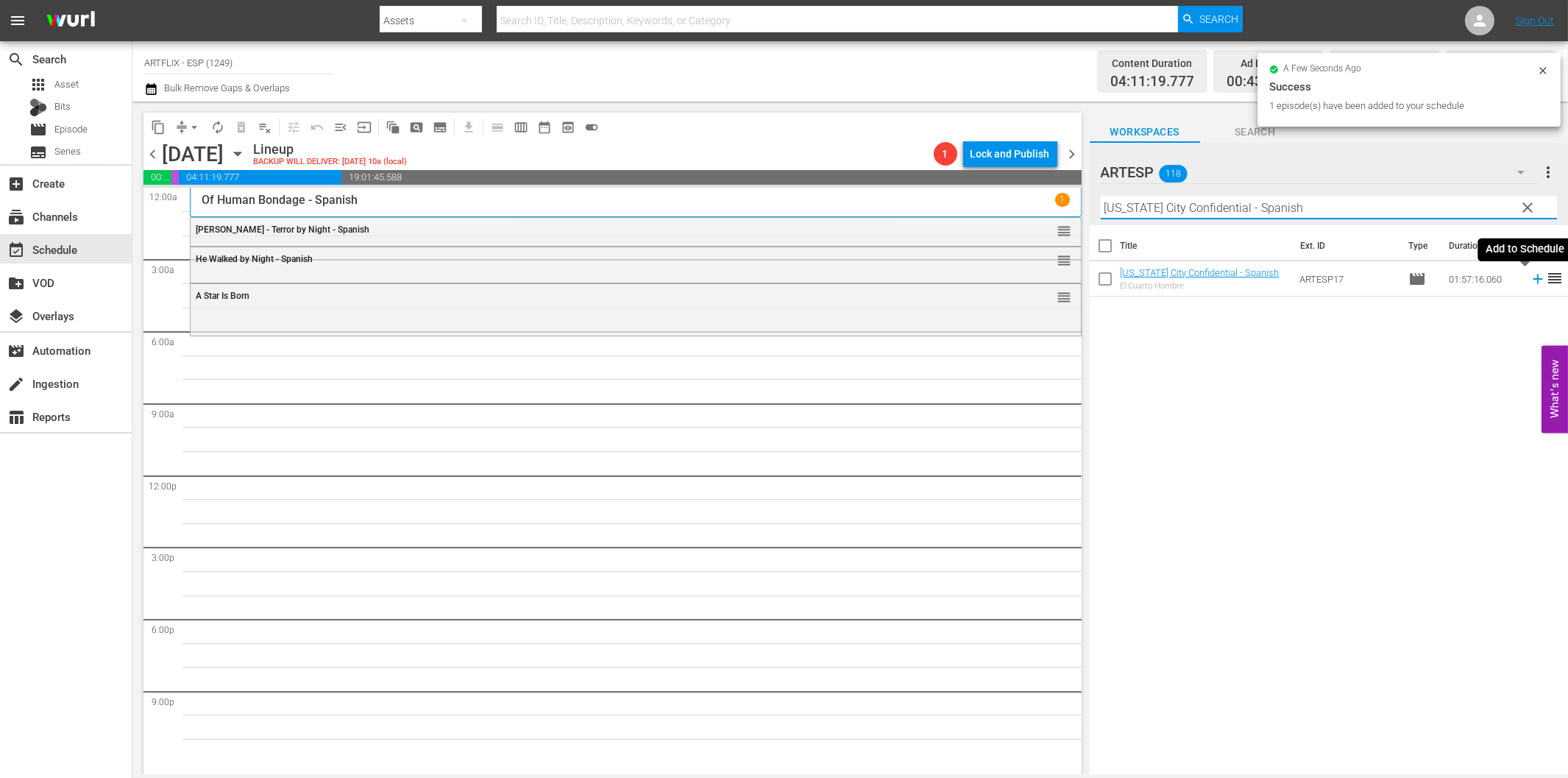
click at [1530, 274] on icon at bounding box center [1538, 279] width 17 height 17
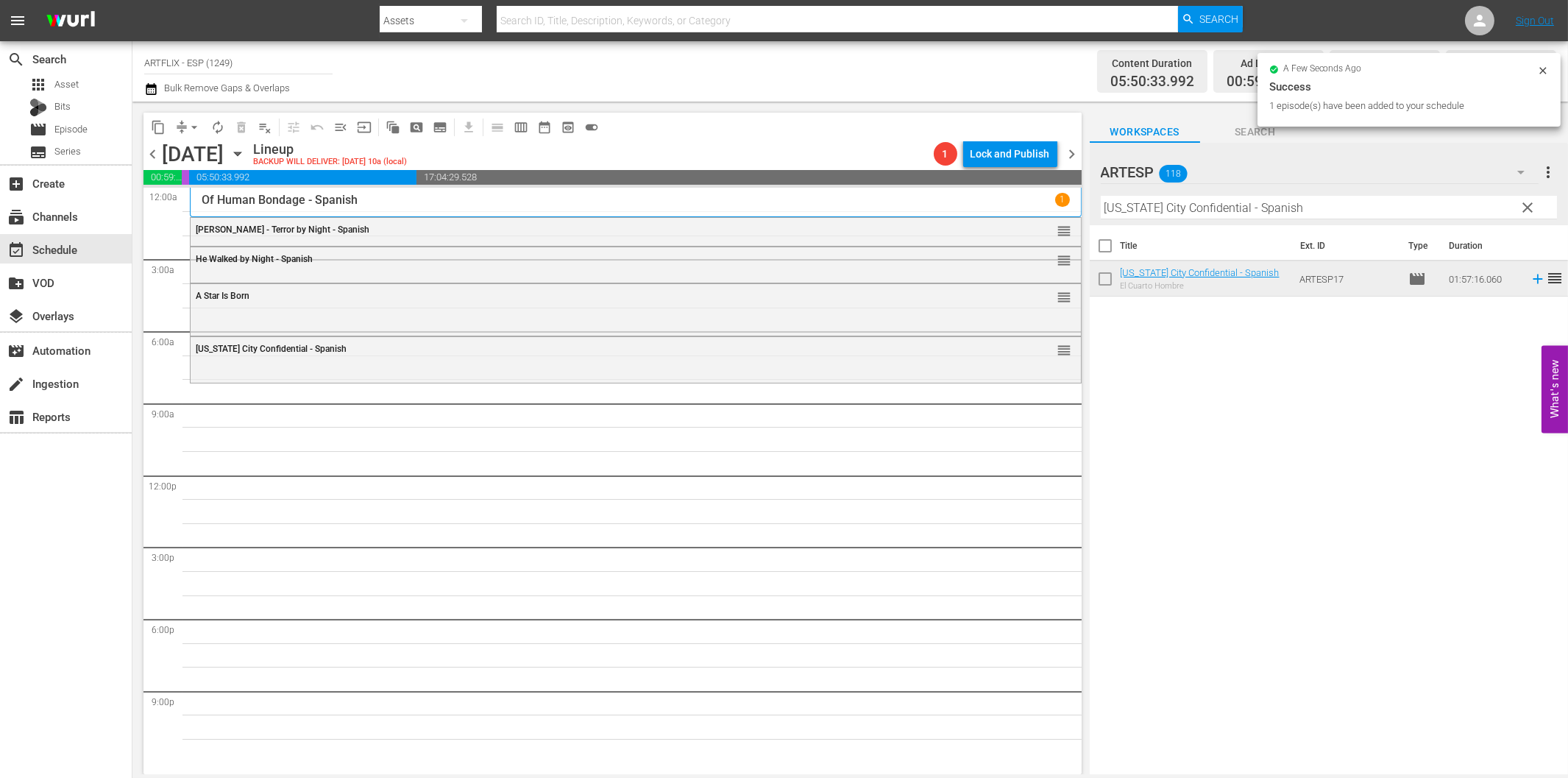
click at [1274, 208] on input "[US_STATE] City Confidential - Spanish" at bounding box center [1329, 208] width 457 height 23
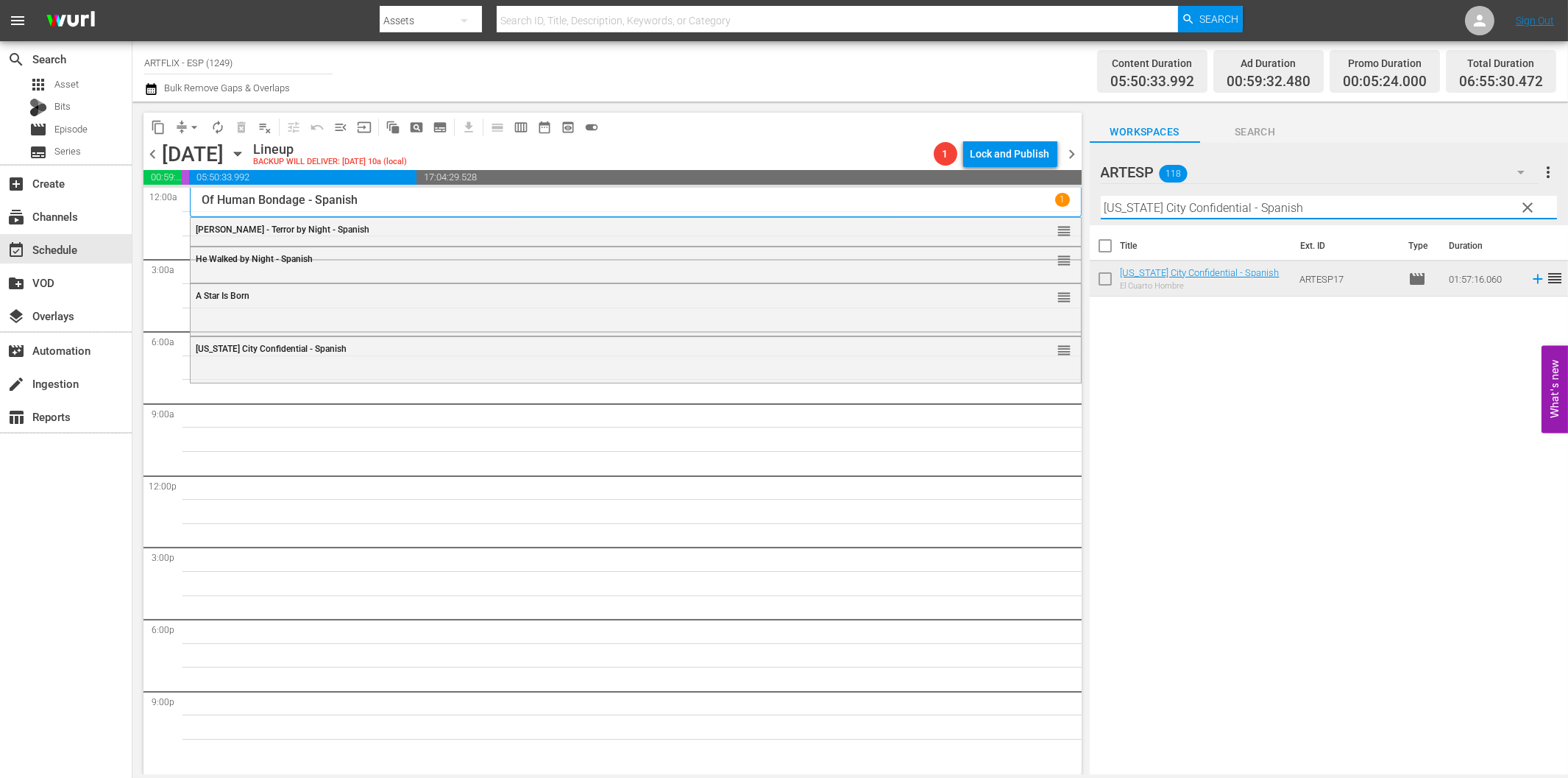
paste input "La salamandra de oro (Golden Salamander) Colorized"
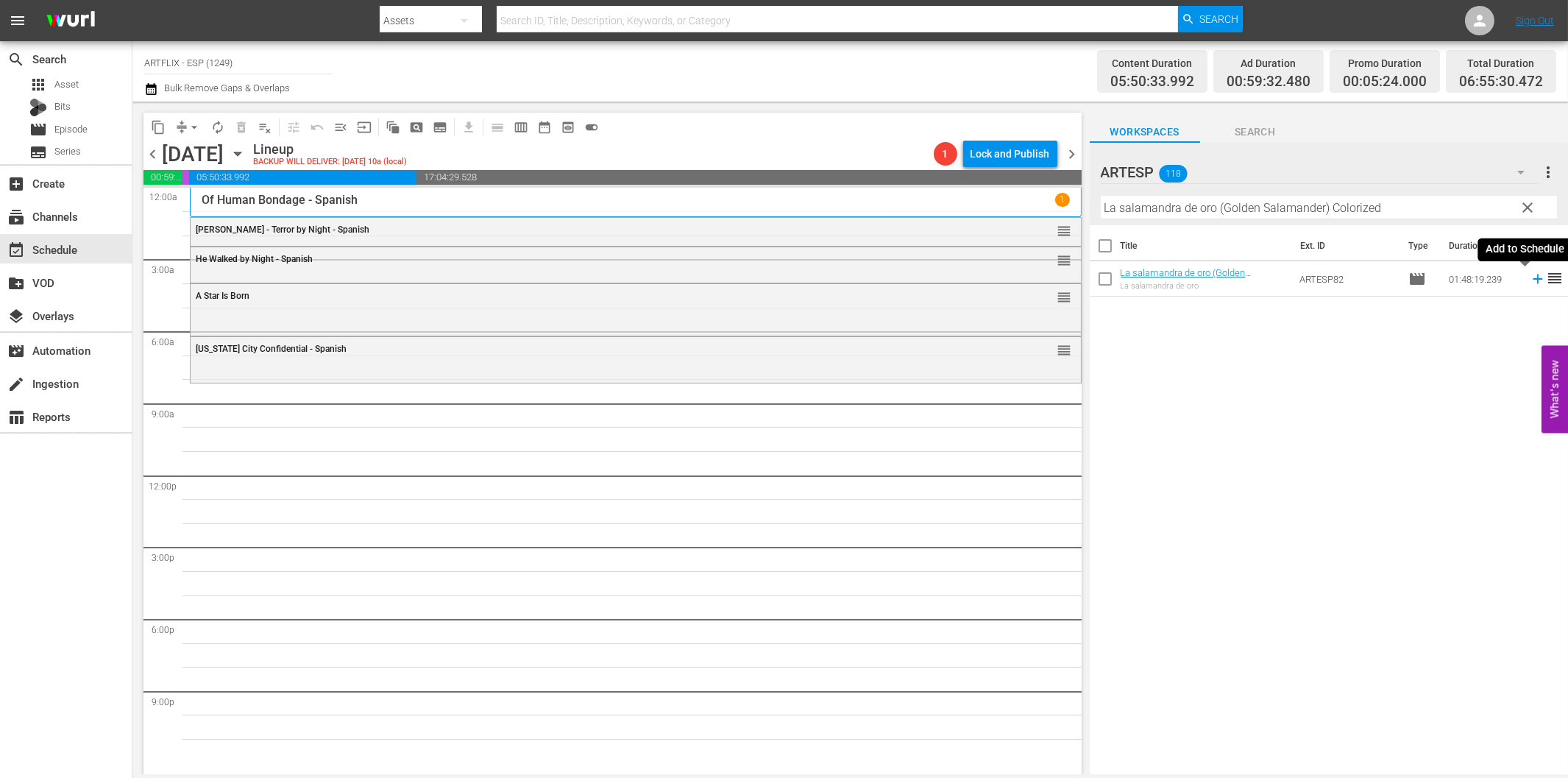
click at [1530, 276] on icon at bounding box center [1538, 279] width 17 height 17
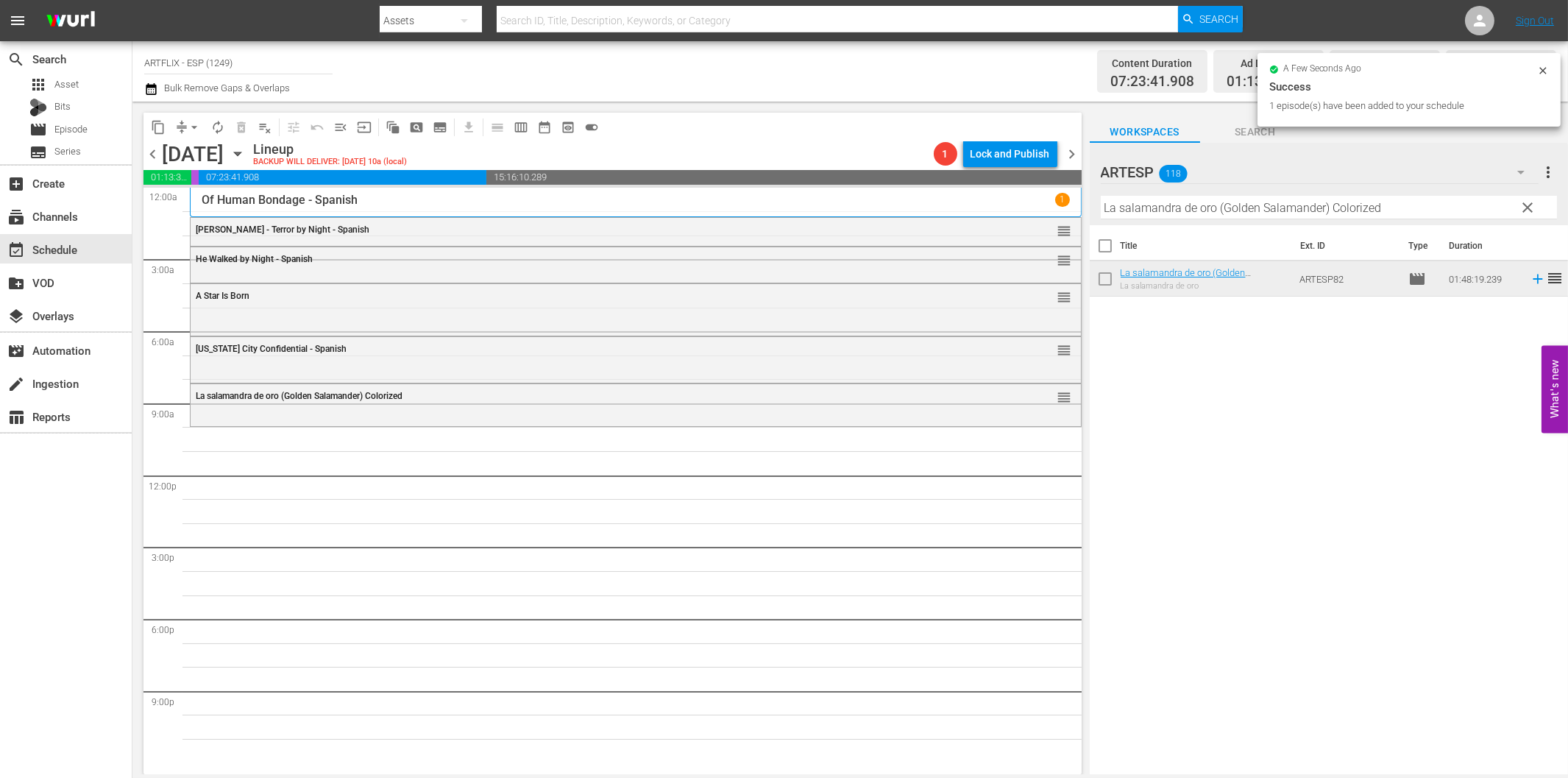
click at [1215, 209] on input "La salamandra de oro (Golden Salamander) Colorized" at bounding box center [1329, 208] width 457 height 23
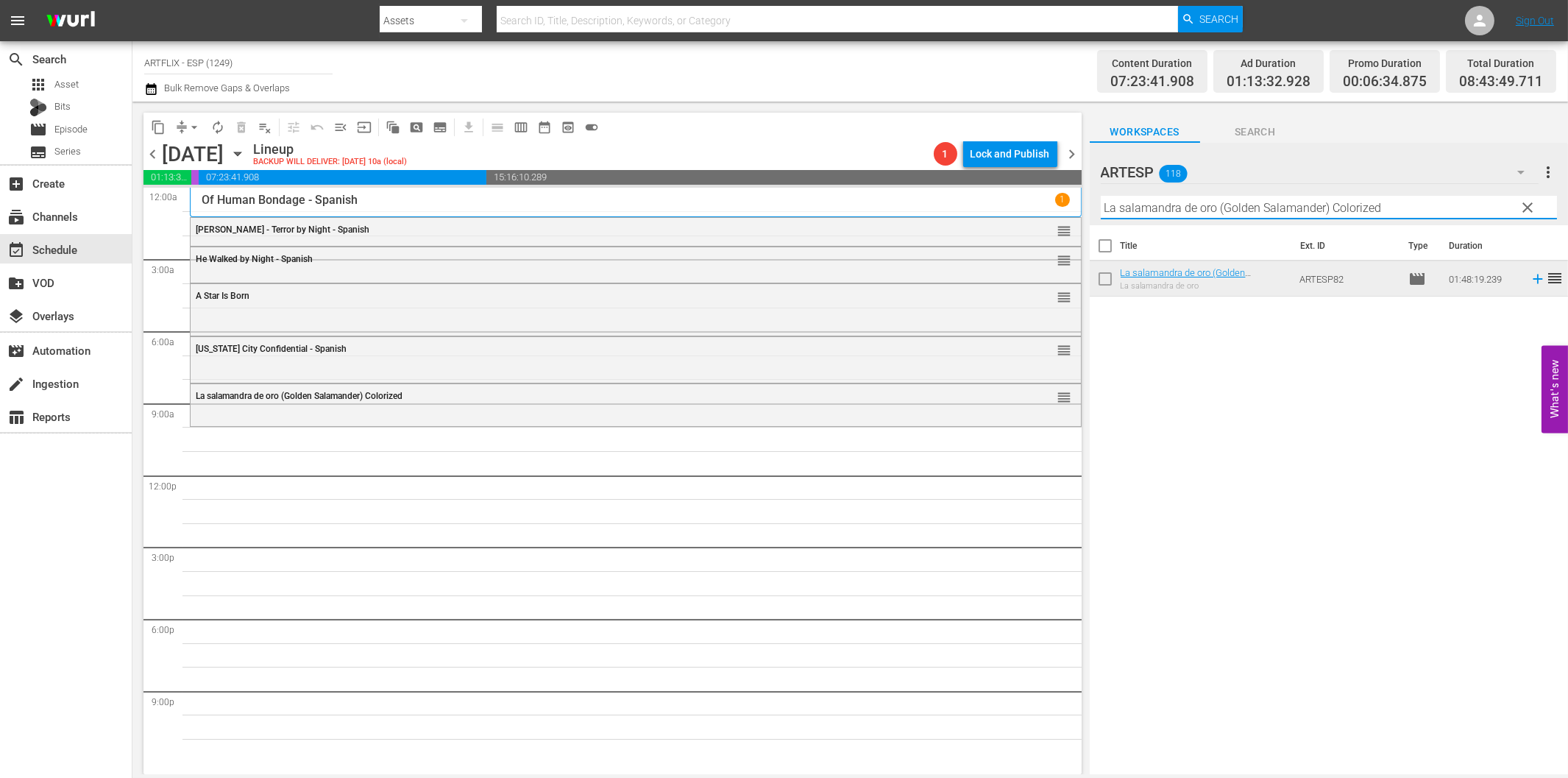
paste input "posada maldita ([GEOGRAPHIC_DATA])"
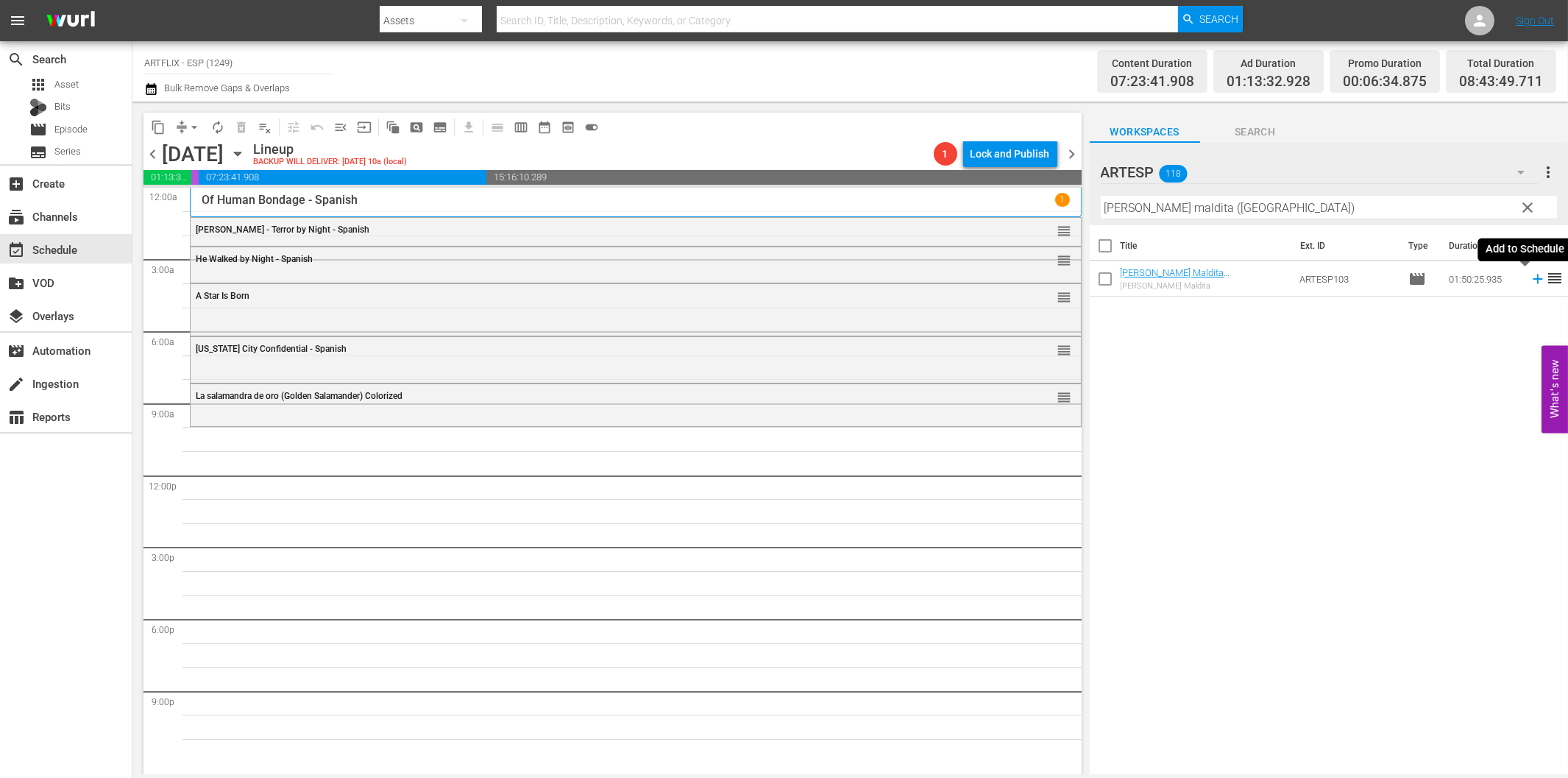
click at [1530, 275] on icon at bounding box center [1538, 279] width 17 height 17
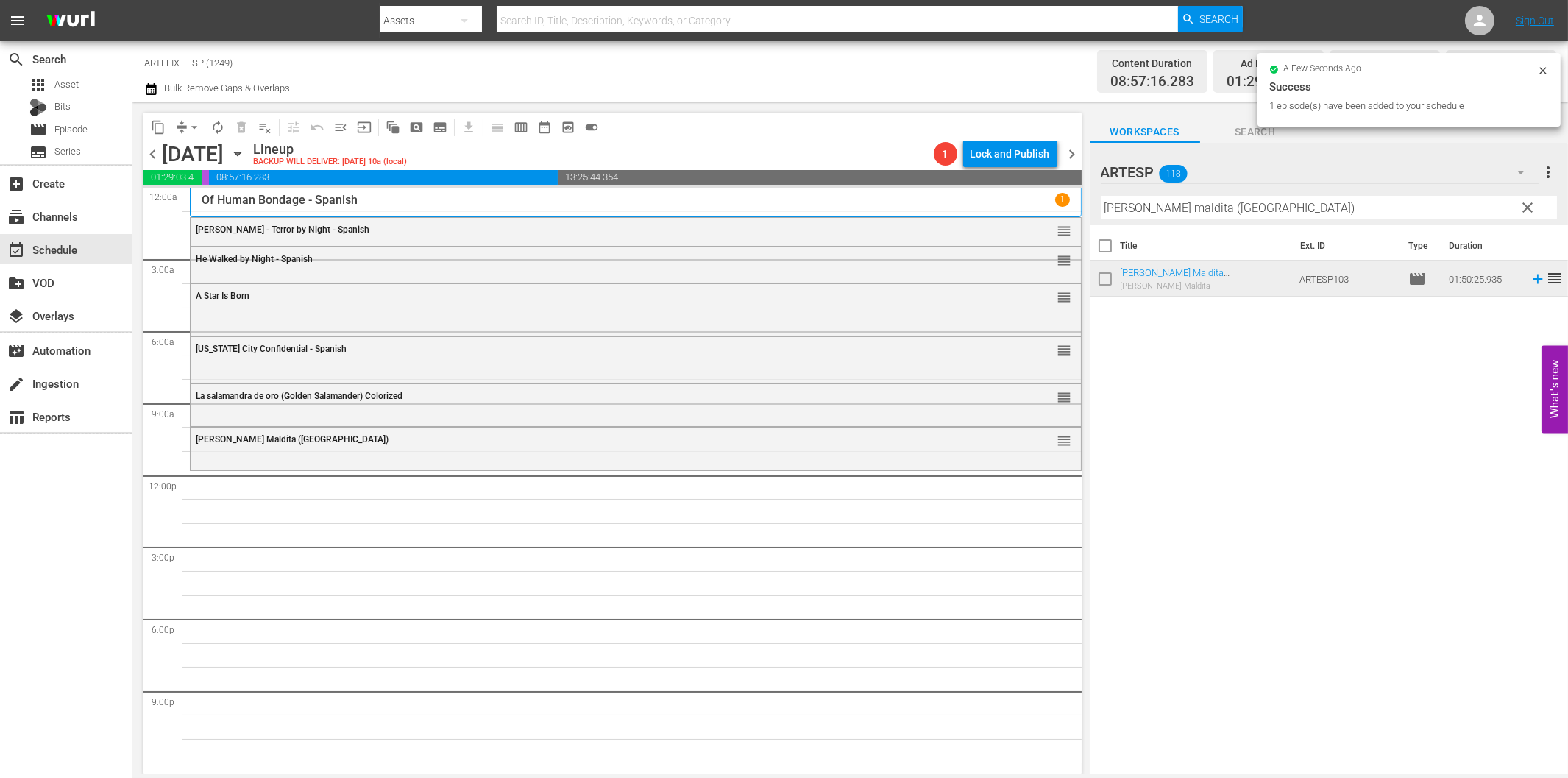
click at [1341, 204] on input "[PERSON_NAME] maldita ([GEOGRAPHIC_DATA])" at bounding box center [1329, 208] width 457 height 23
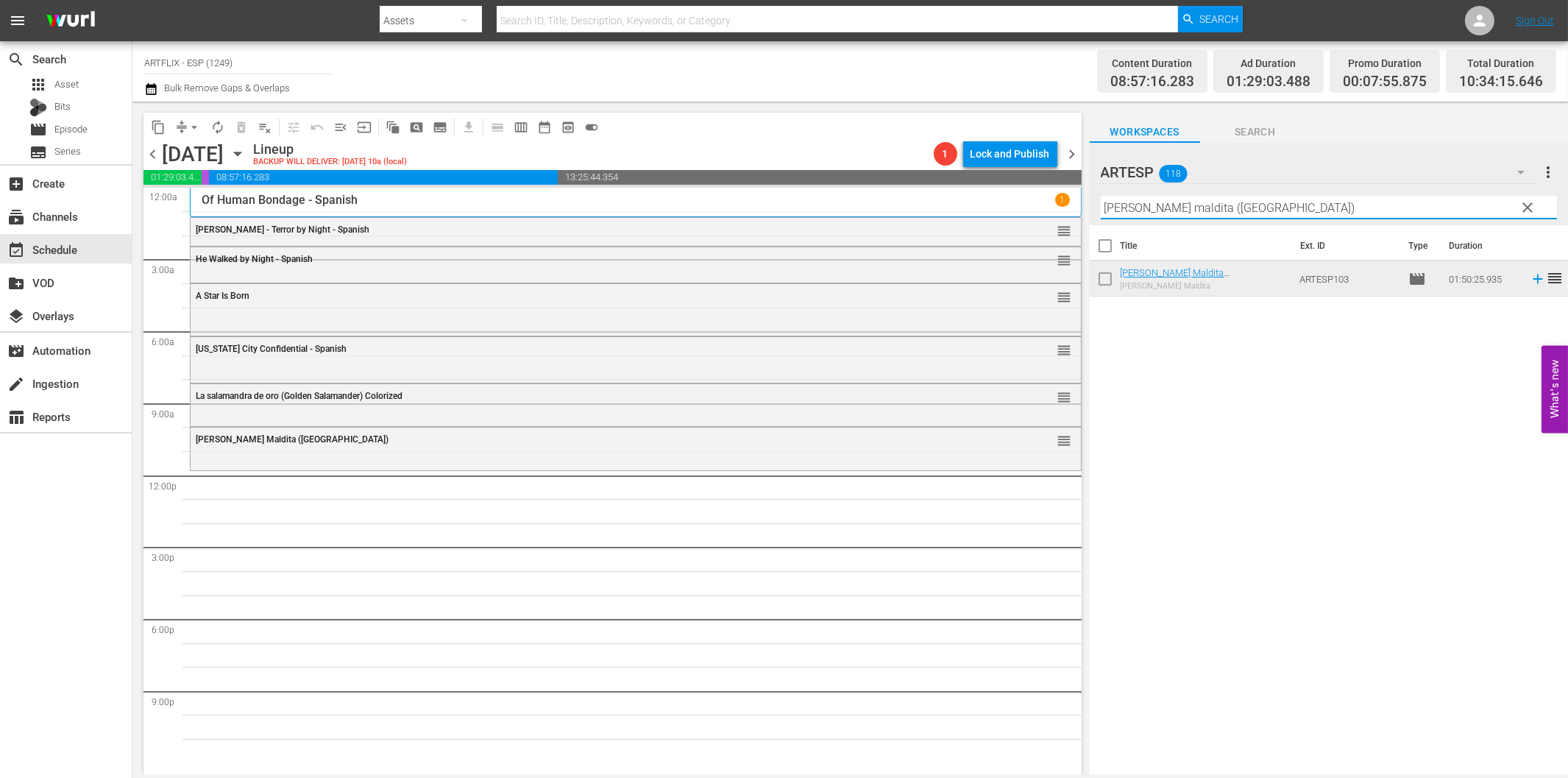
paste input "Takes a Holiday - Spanish"
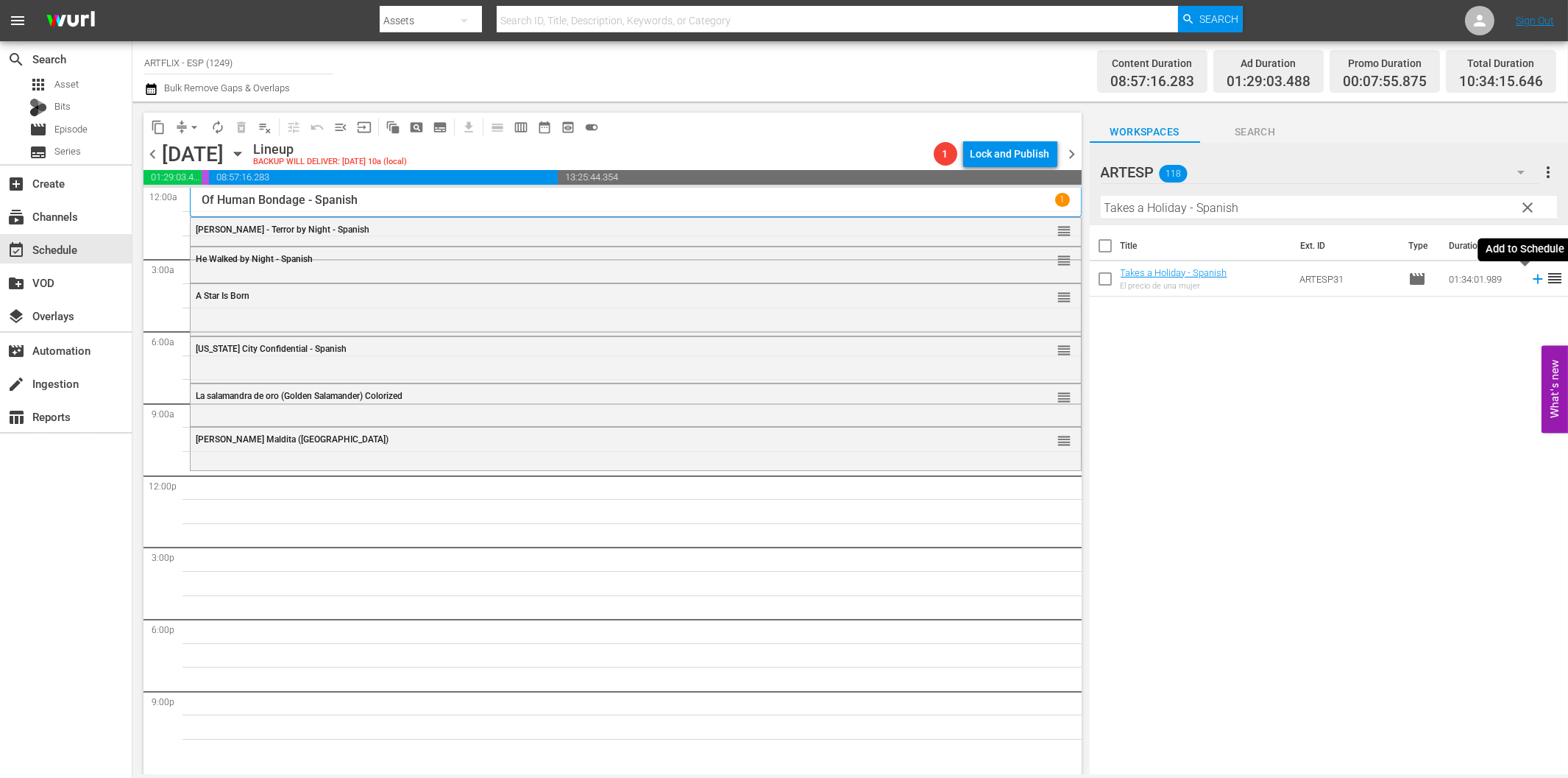
click at [1533, 280] on icon at bounding box center [1538, 280] width 10 height 10
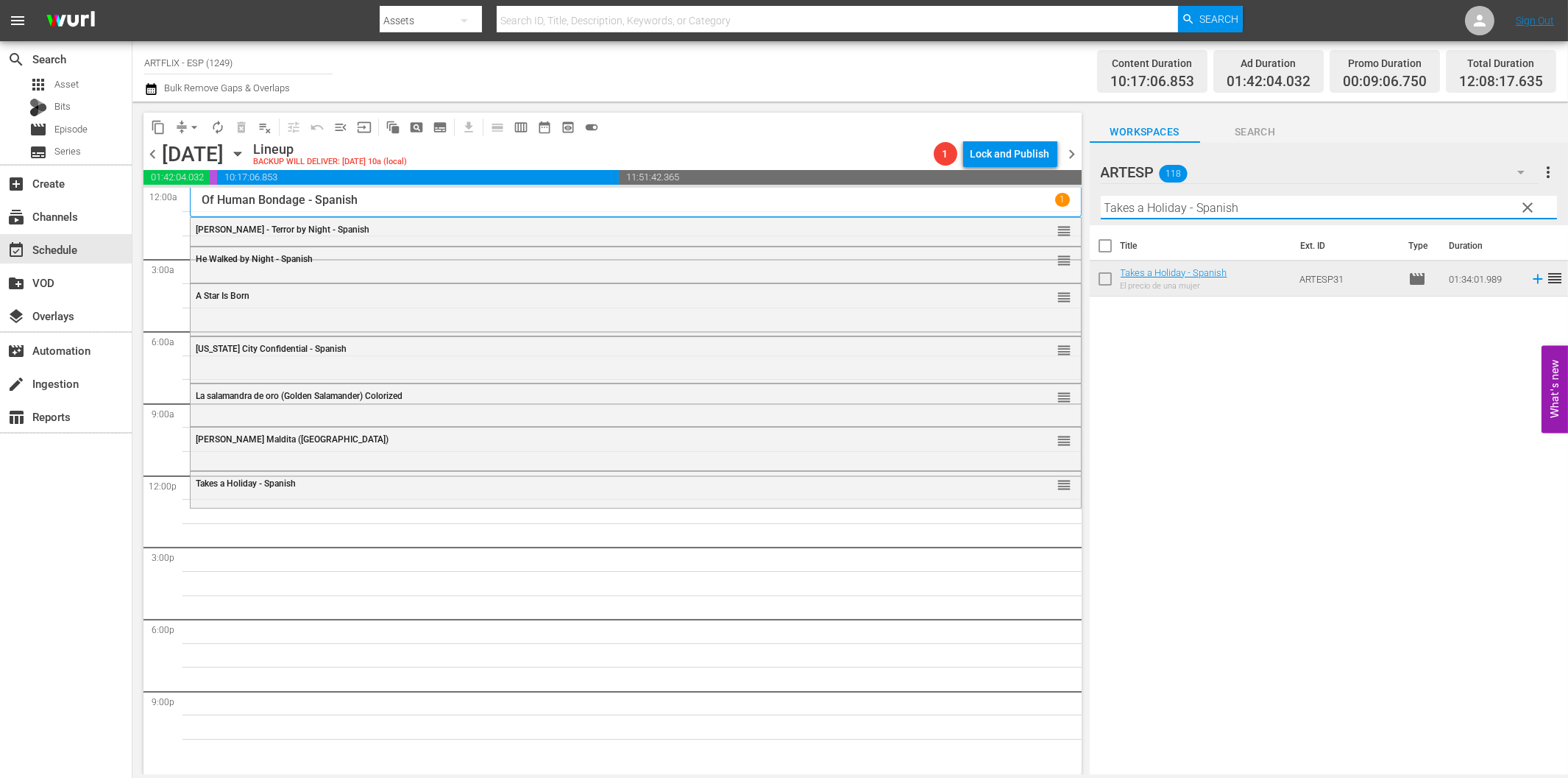
click at [1387, 202] on input "Takes a Holiday - Spanish" at bounding box center [1329, 208] width 457 height 23
paste input "La pequeña princesita (Little Princess)"
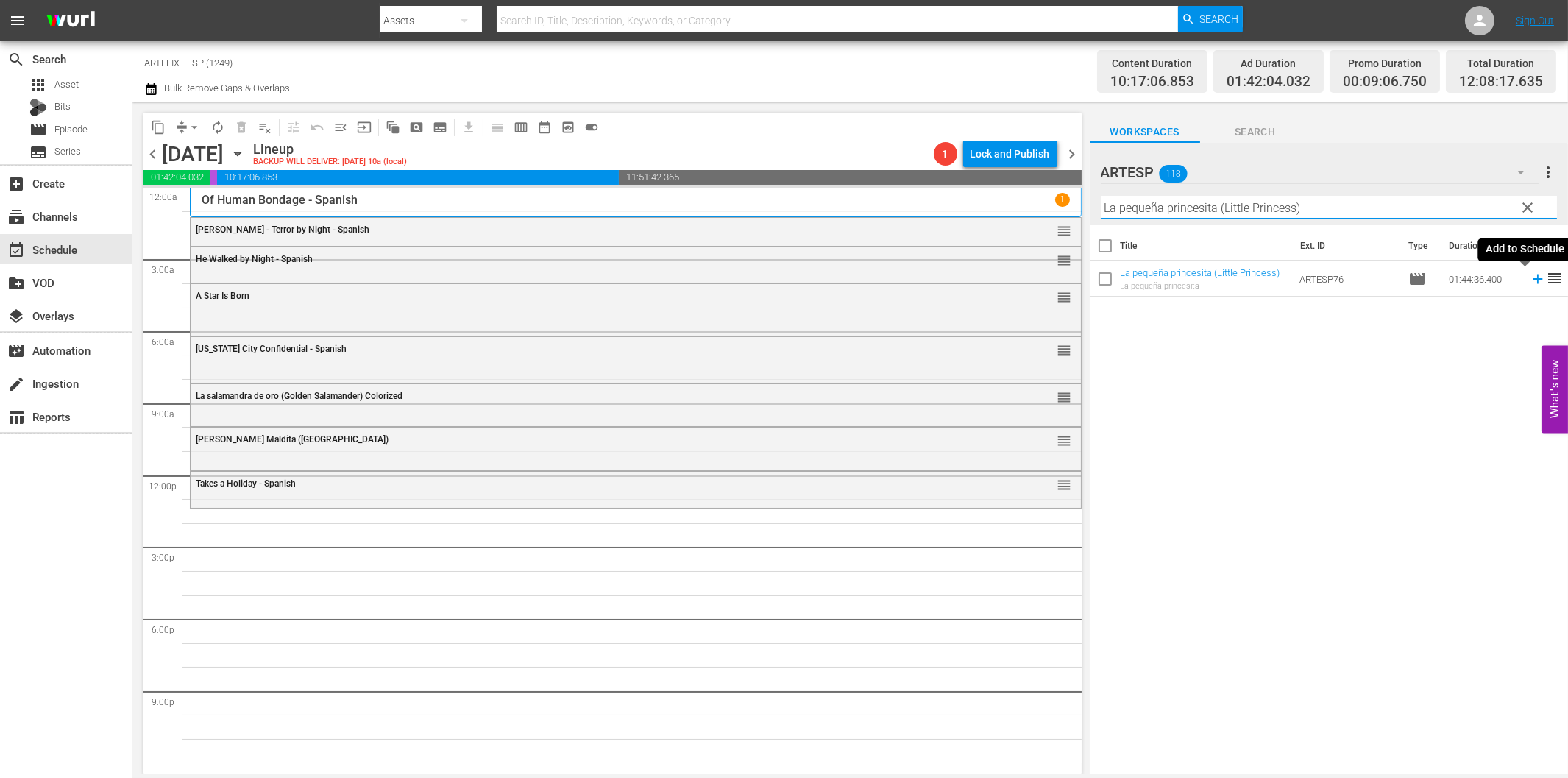
click at [1530, 277] on icon at bounding box center [1538, 279] width 17 height 17
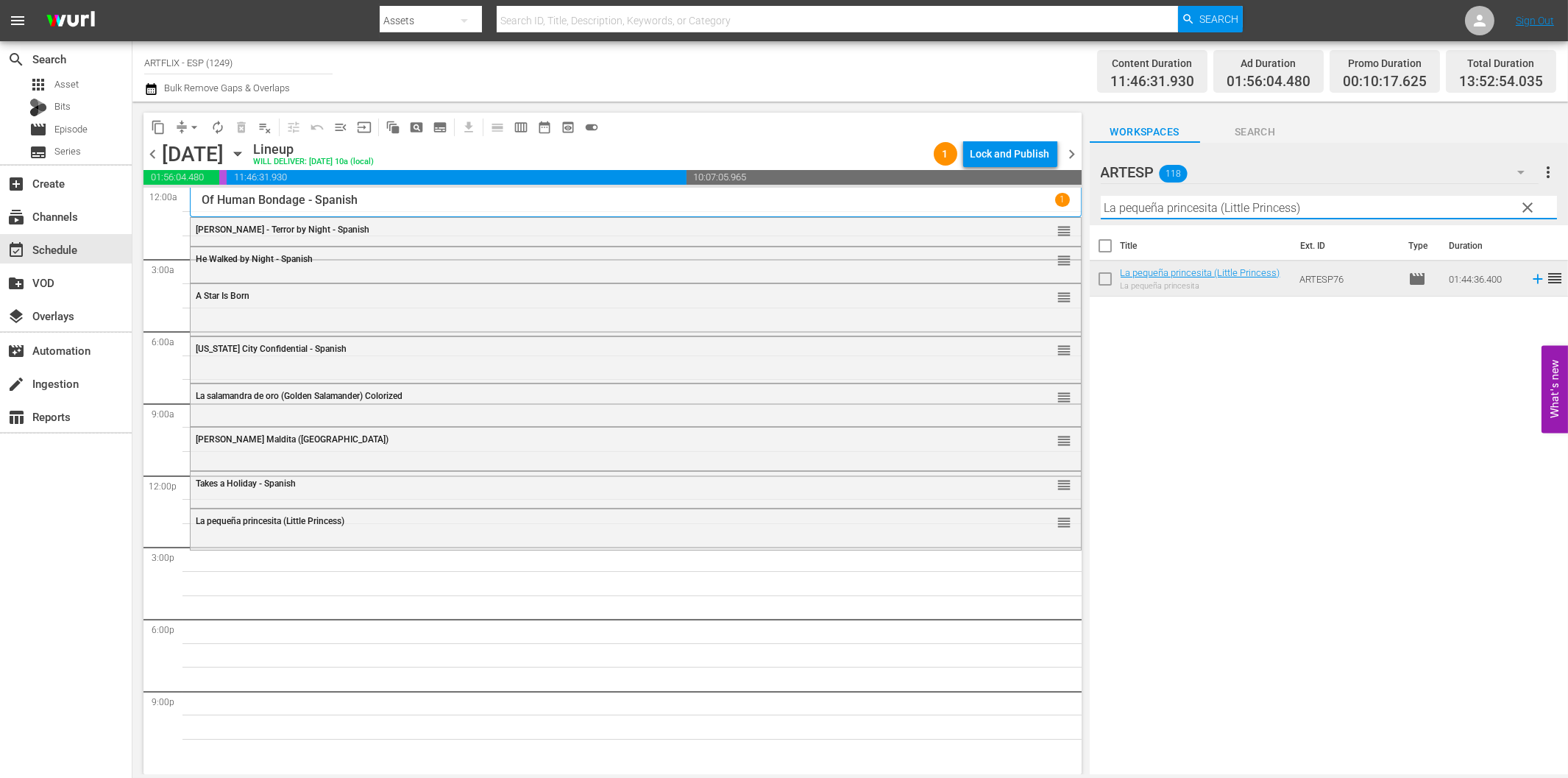
click at [1148, 211] on input "La pequeña princesita (Little Princess)" at bounding box center [1329, 208] width 457 height 23
paste input "Hasta que las nubes [DATE] (Till the Clouds Roll By"
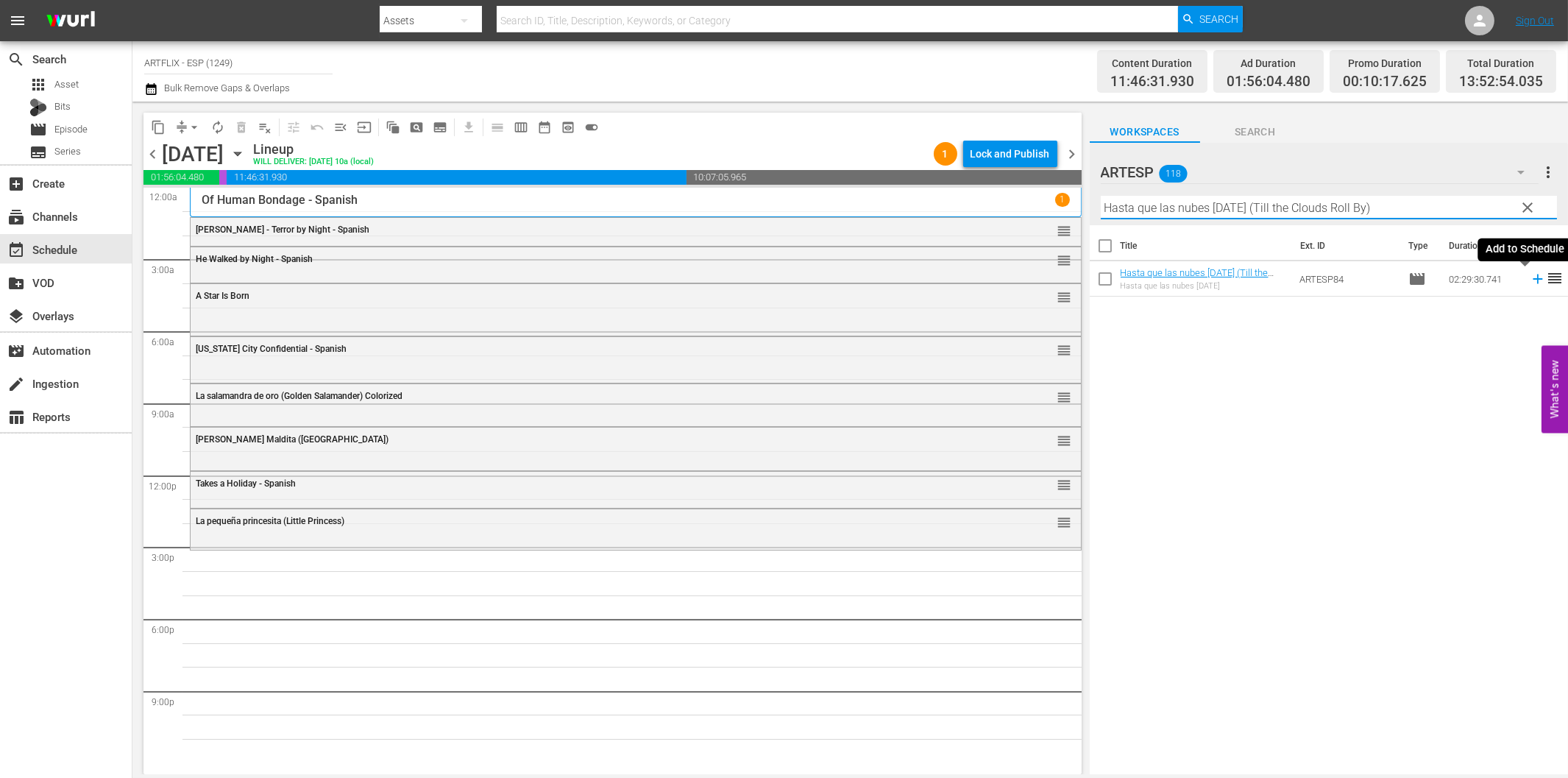
click at [1530, 281] on icon at bounding box center [1538, 279] width 17 height 17
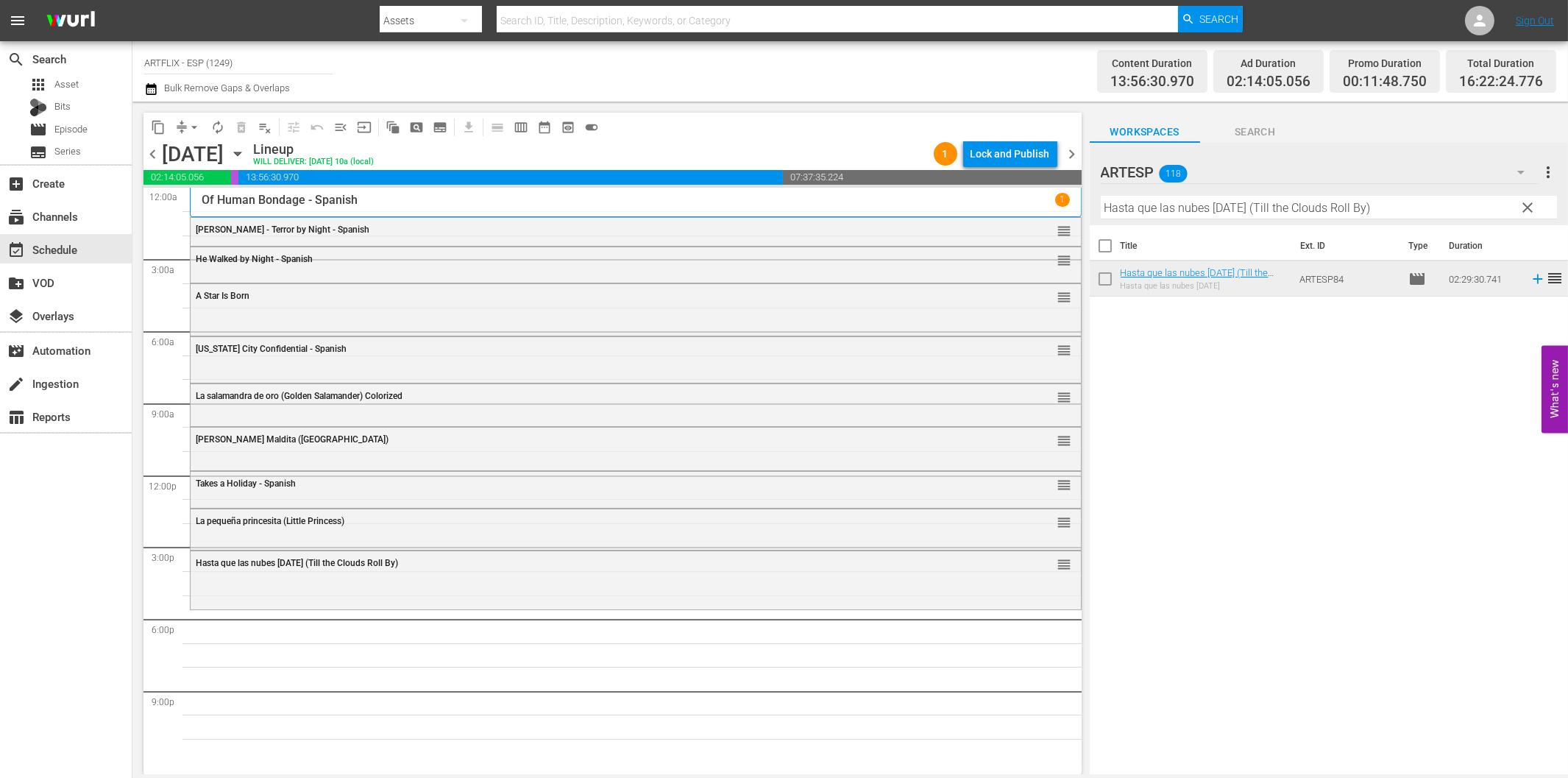
click at [1171, 217] on input "Hasta que las nubes [DATE] (Till the Clouds Roll By)" at bounding box center [1329, 208] width 457 height 23
paste input "La última mujer sobre la Tierra (The Last Woman on Earth"
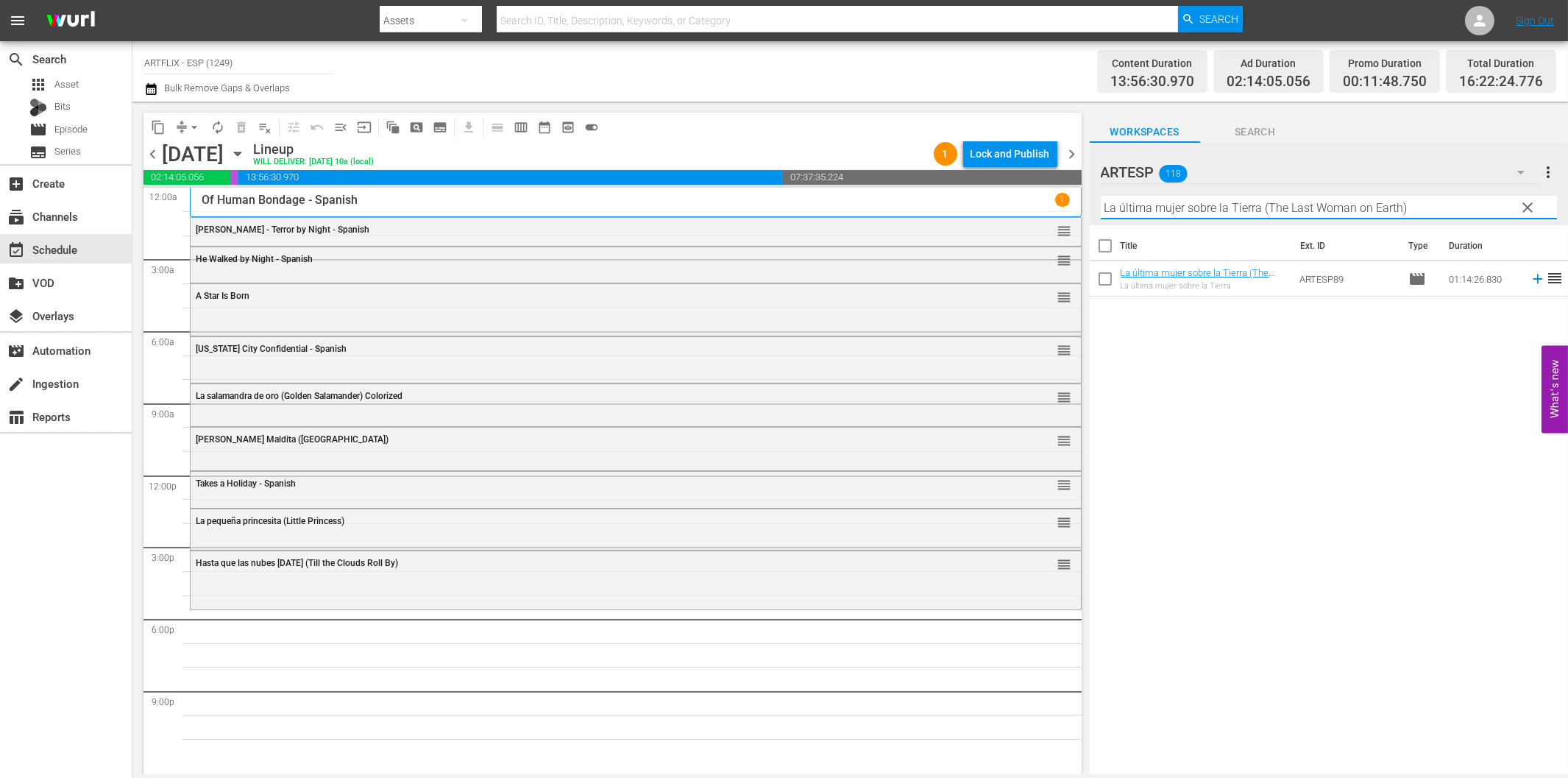
click at [1530, 275] on icon at bounding box center [1538, 279] width 17 height 17
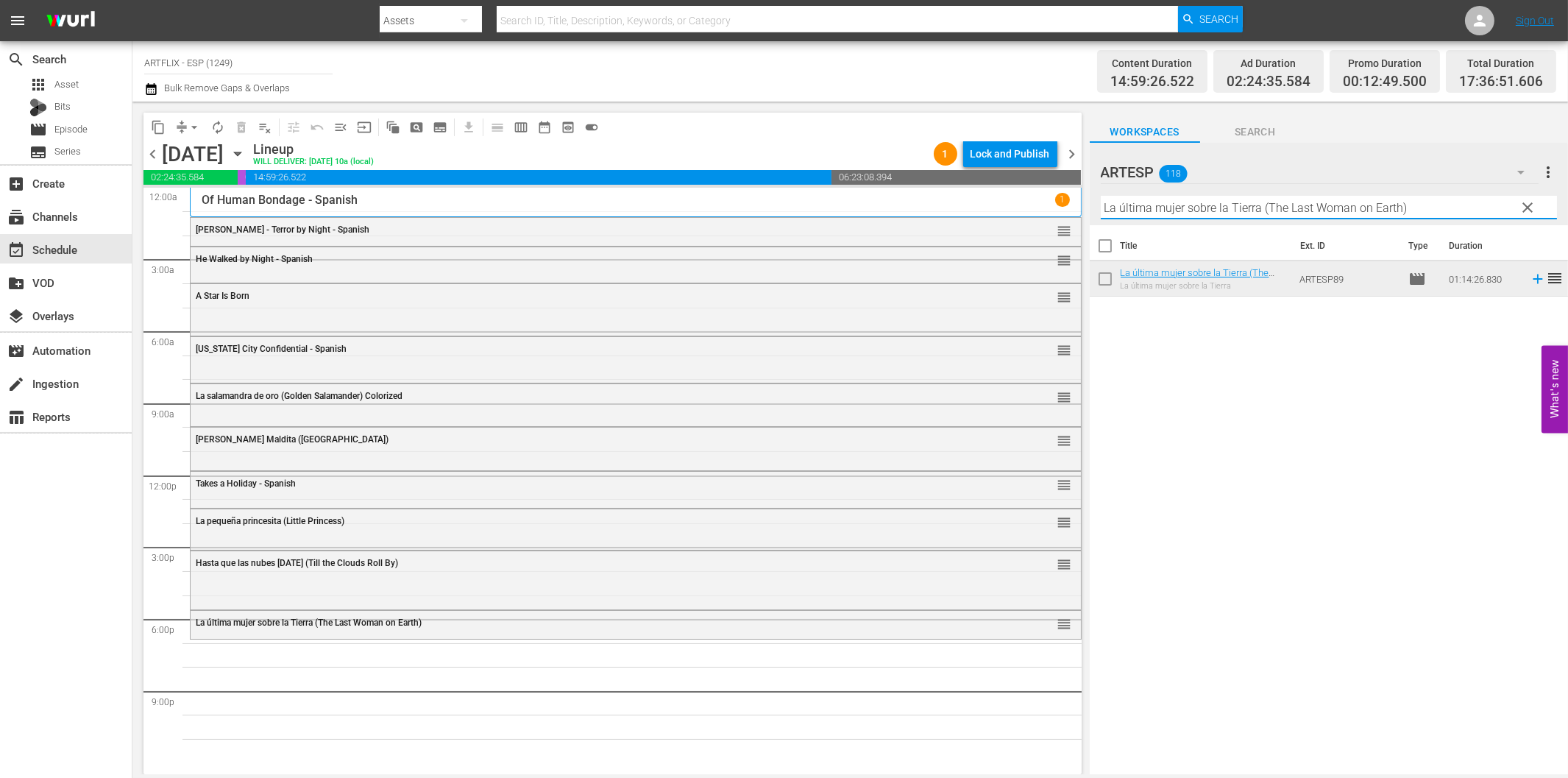
click at [1171, 200] on input "La última mujer sobre la Tierra (The Last Woman on Earth)" at bounding box center [1329, 208] width 457 height 23
paste input "venganza del bergantín (Wake of the Red Witch) Colorized"
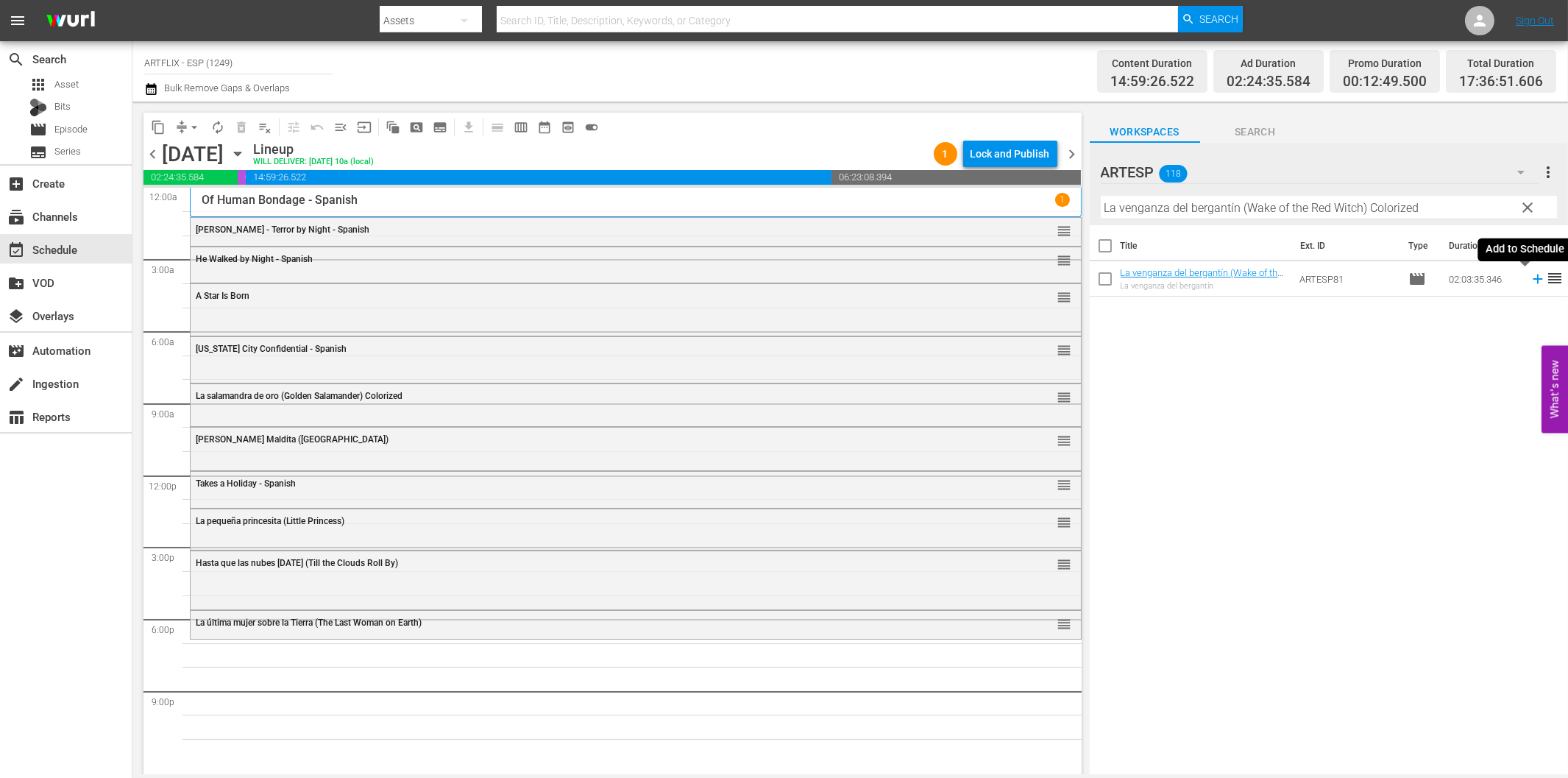
click at [1530, 281] on icon at bounding box center [1538, 279] width 17 height 17
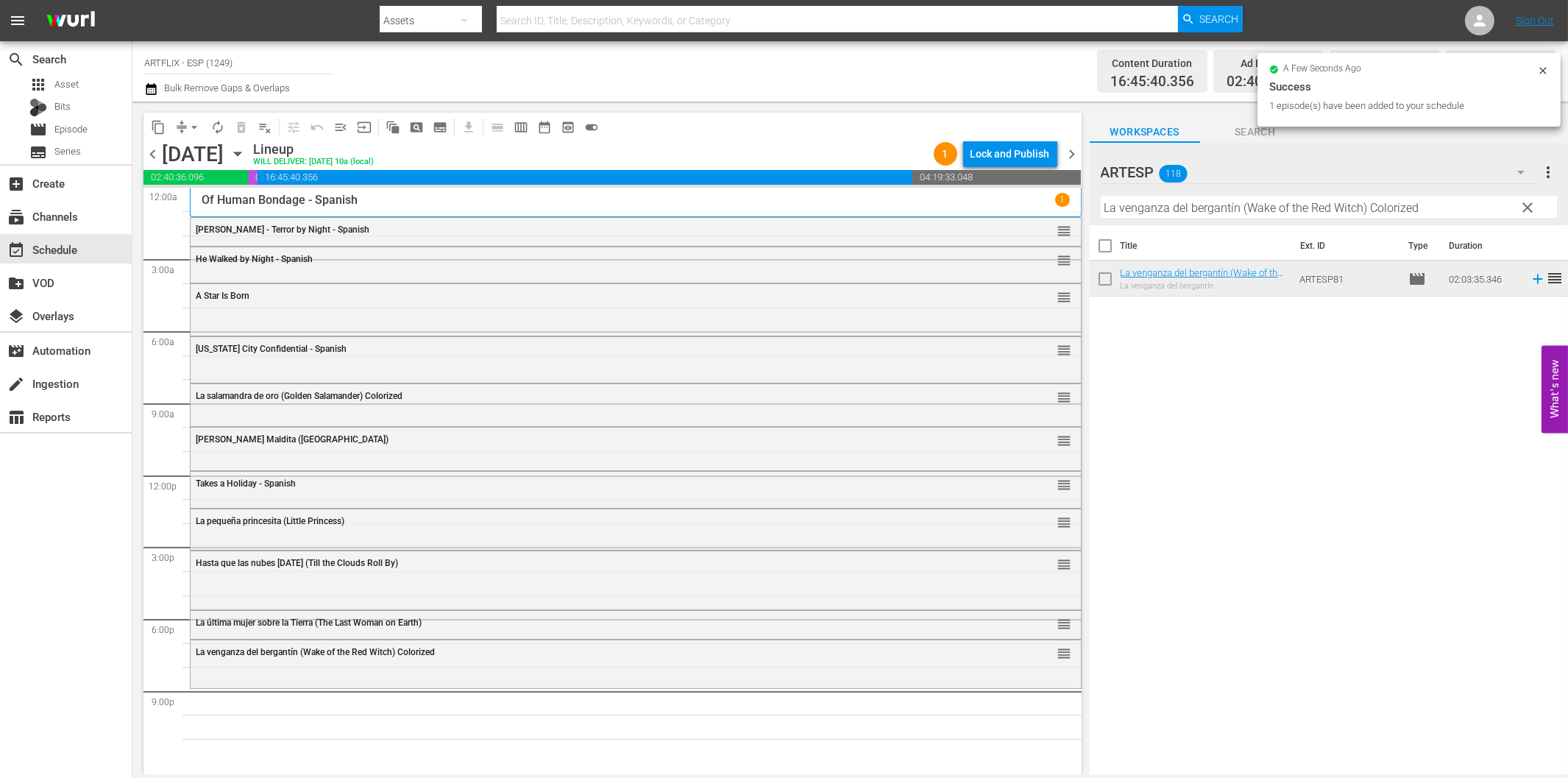
click at [1186, 208] on input "La venganza del bergantín (Wake of the Red Witch) Colorized" at bounding box center [1329, 208] width 457 height 23
paste input "The Black Book - Spanish"
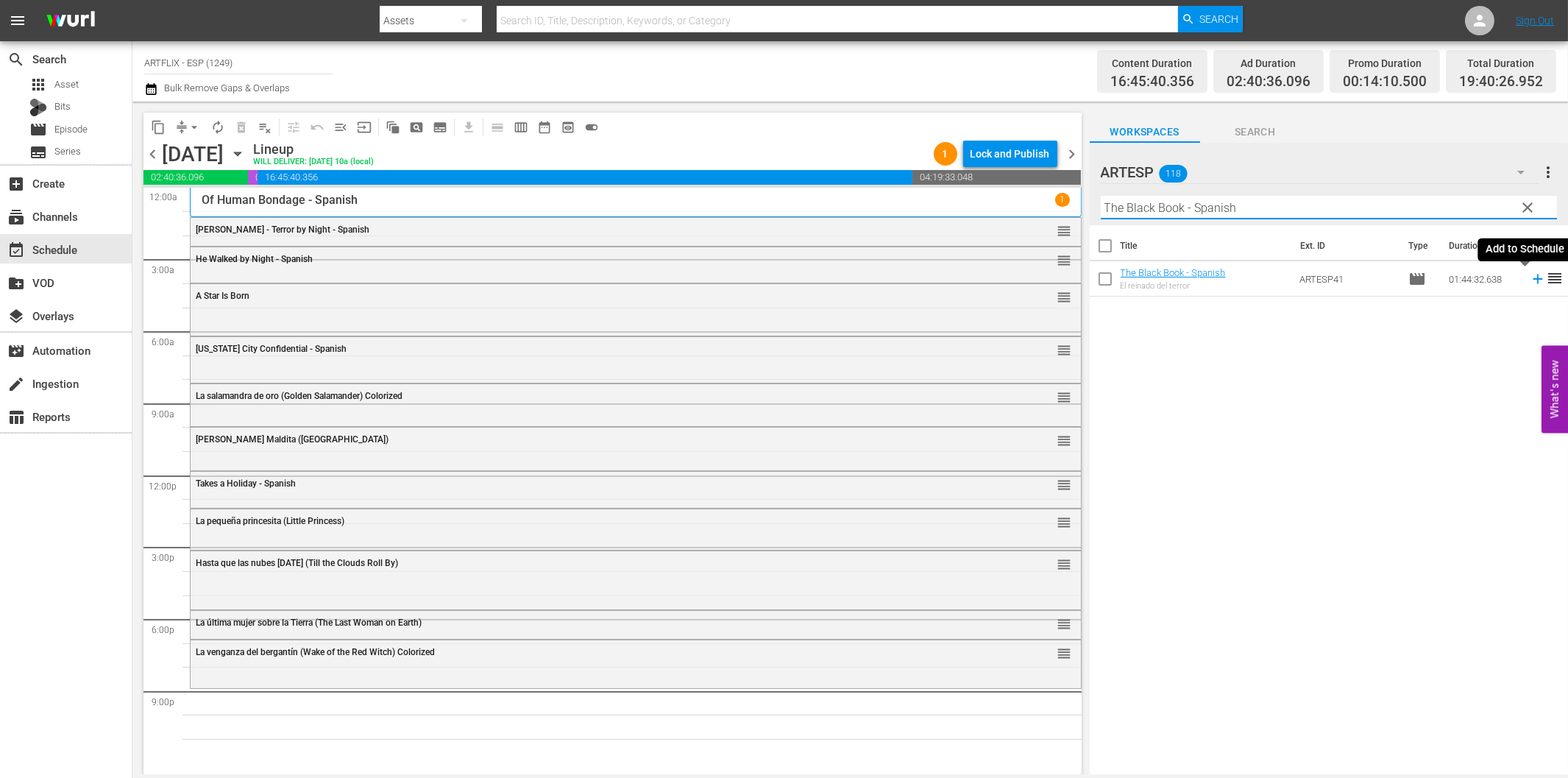
click at [1530, 278] on icon at bounding box center [1538, 279] width 17 height 17
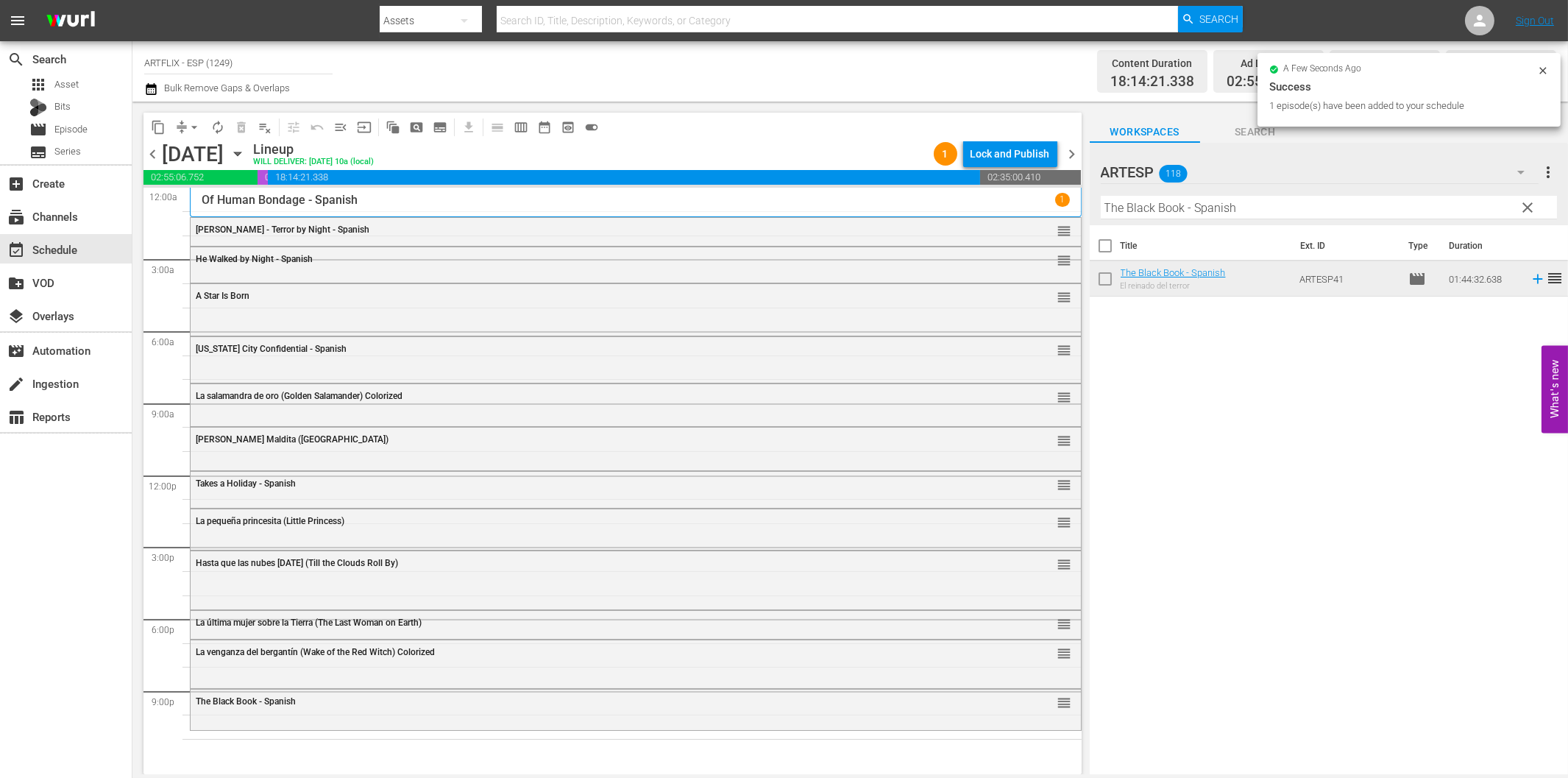
click at [1269, 207] on input "The Black Book - Spanish" at bounding box center [1329, 208] width 457 height 23
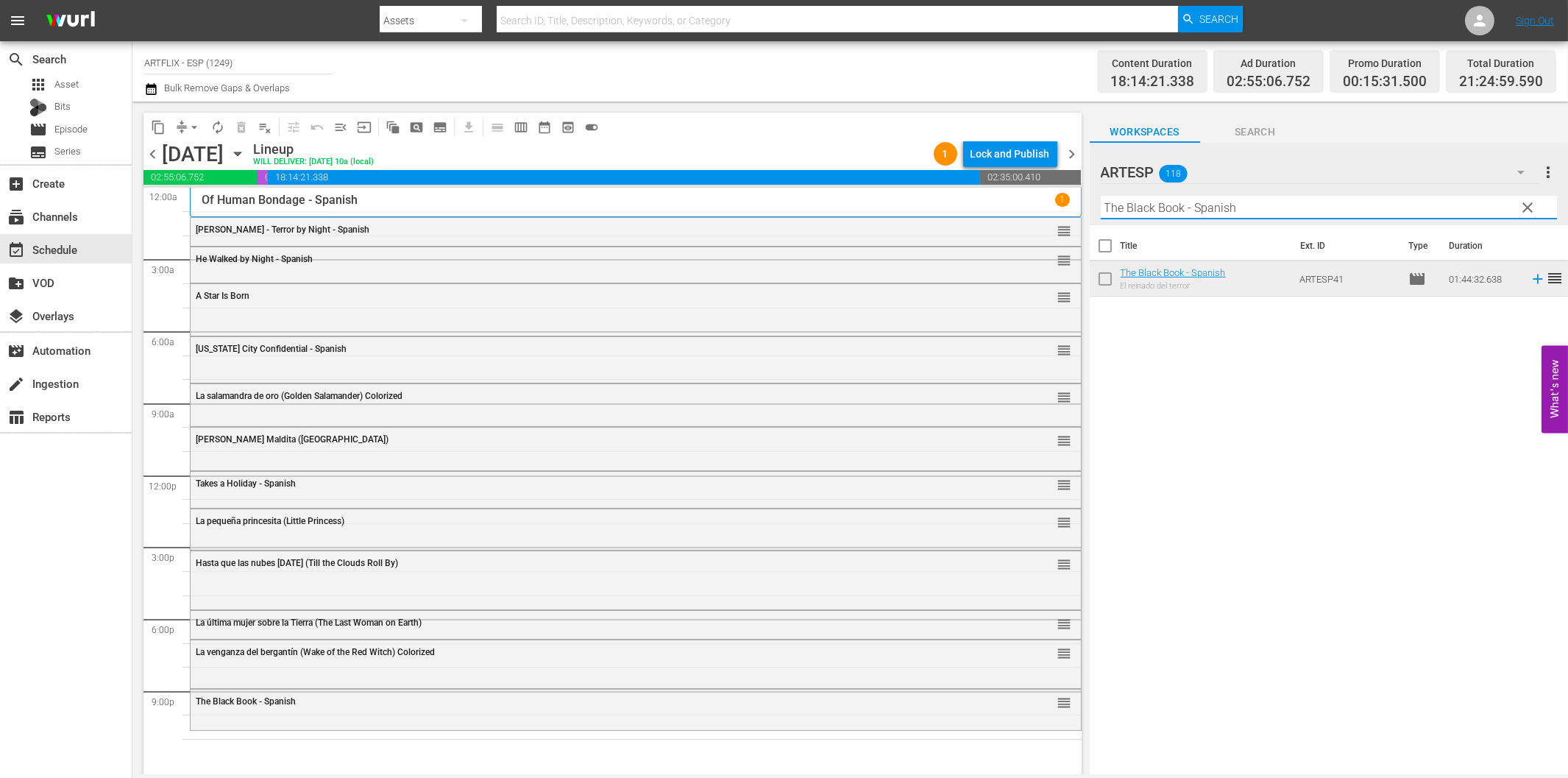
paste input "Wasp Woman"
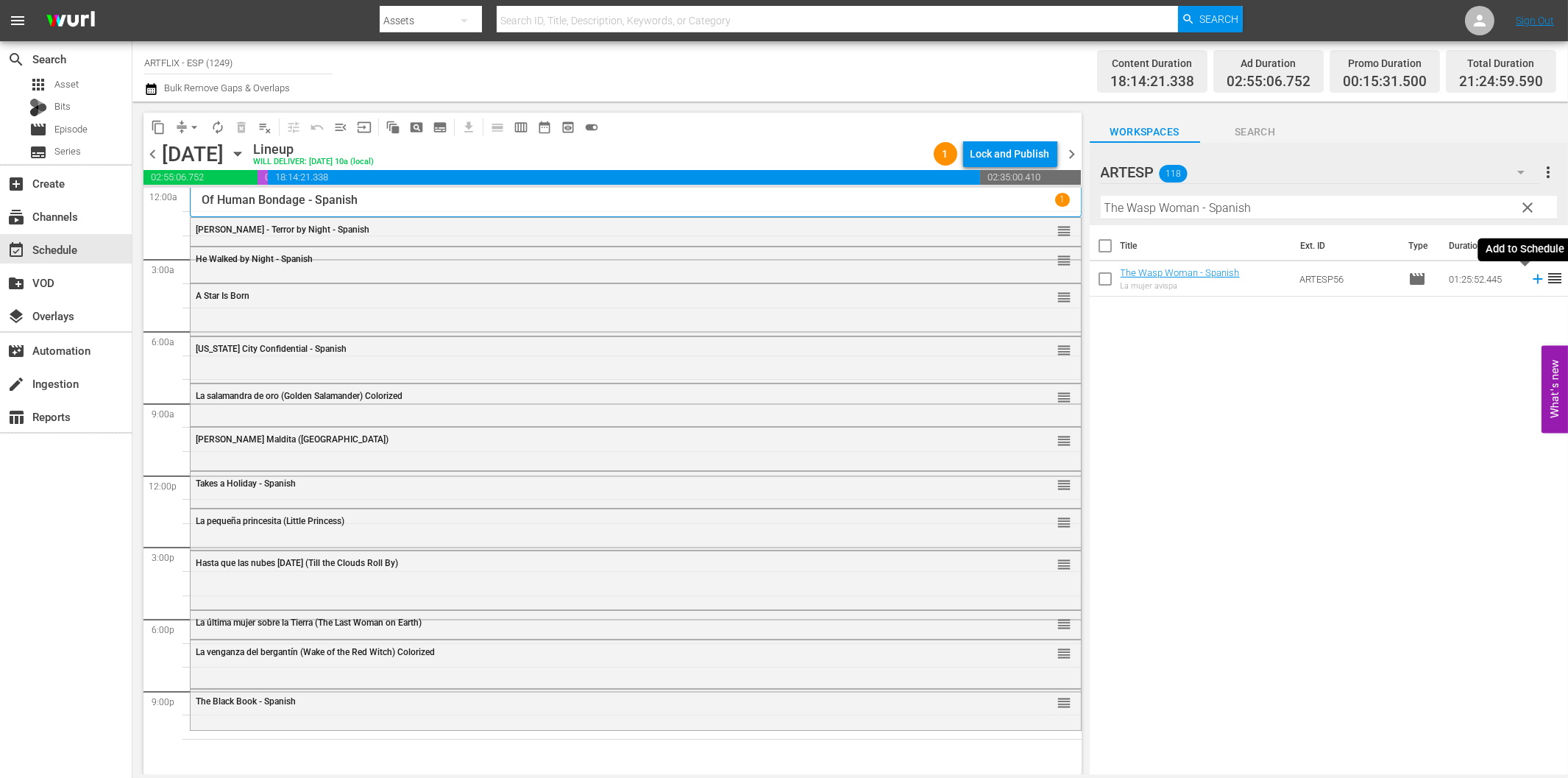
drag, startPoint x: 1526, startPoint y: 278, endPoint x: 1517, endPoint y: 277, distance: 9.1
click at [1530, 278] on icon at bounding box center [1538, 279] width 17 height 17
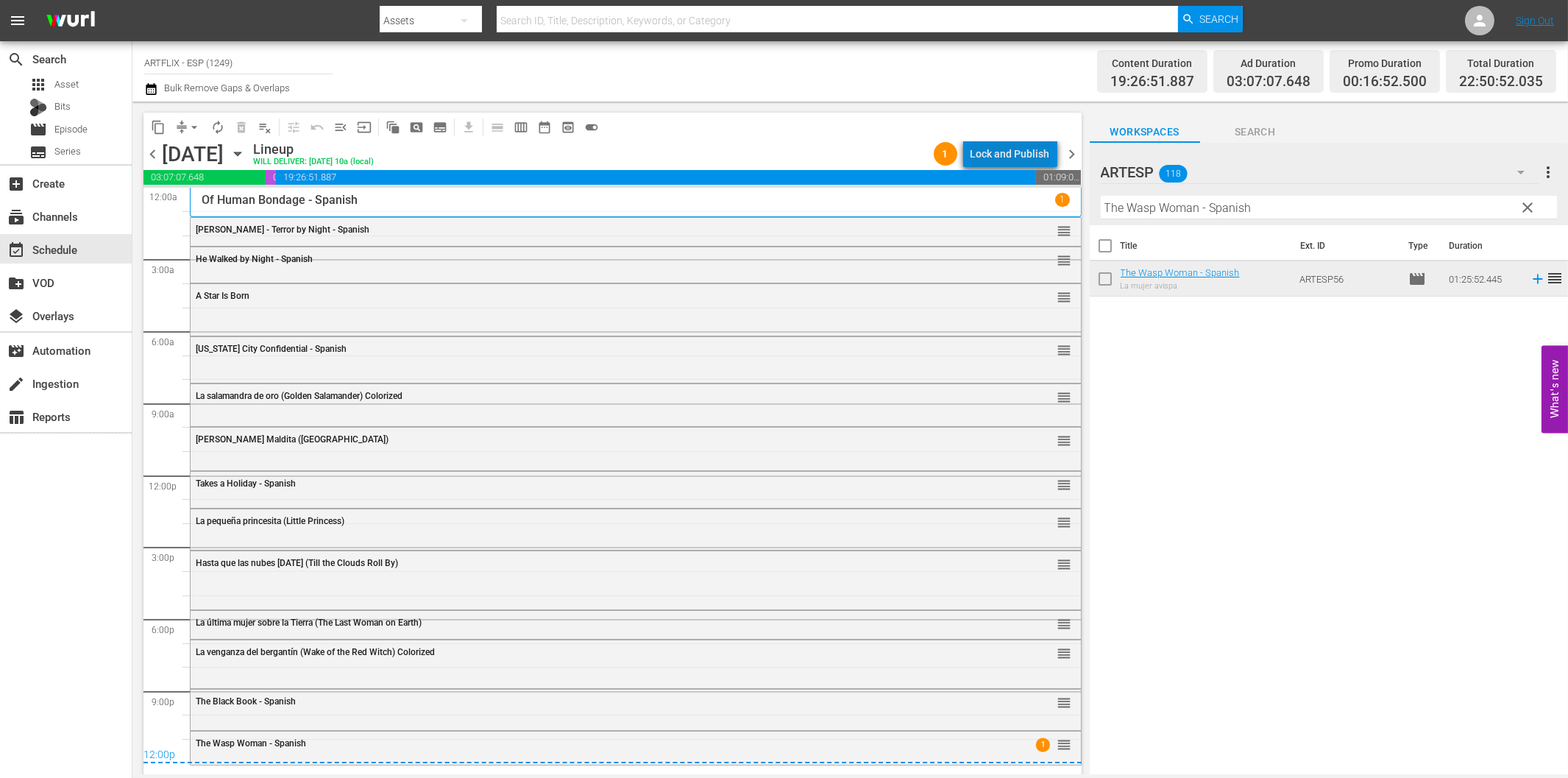
click at [1029, 159] on div "Lock and Publish" at bounding box center [1010, 153] width 80 height 26
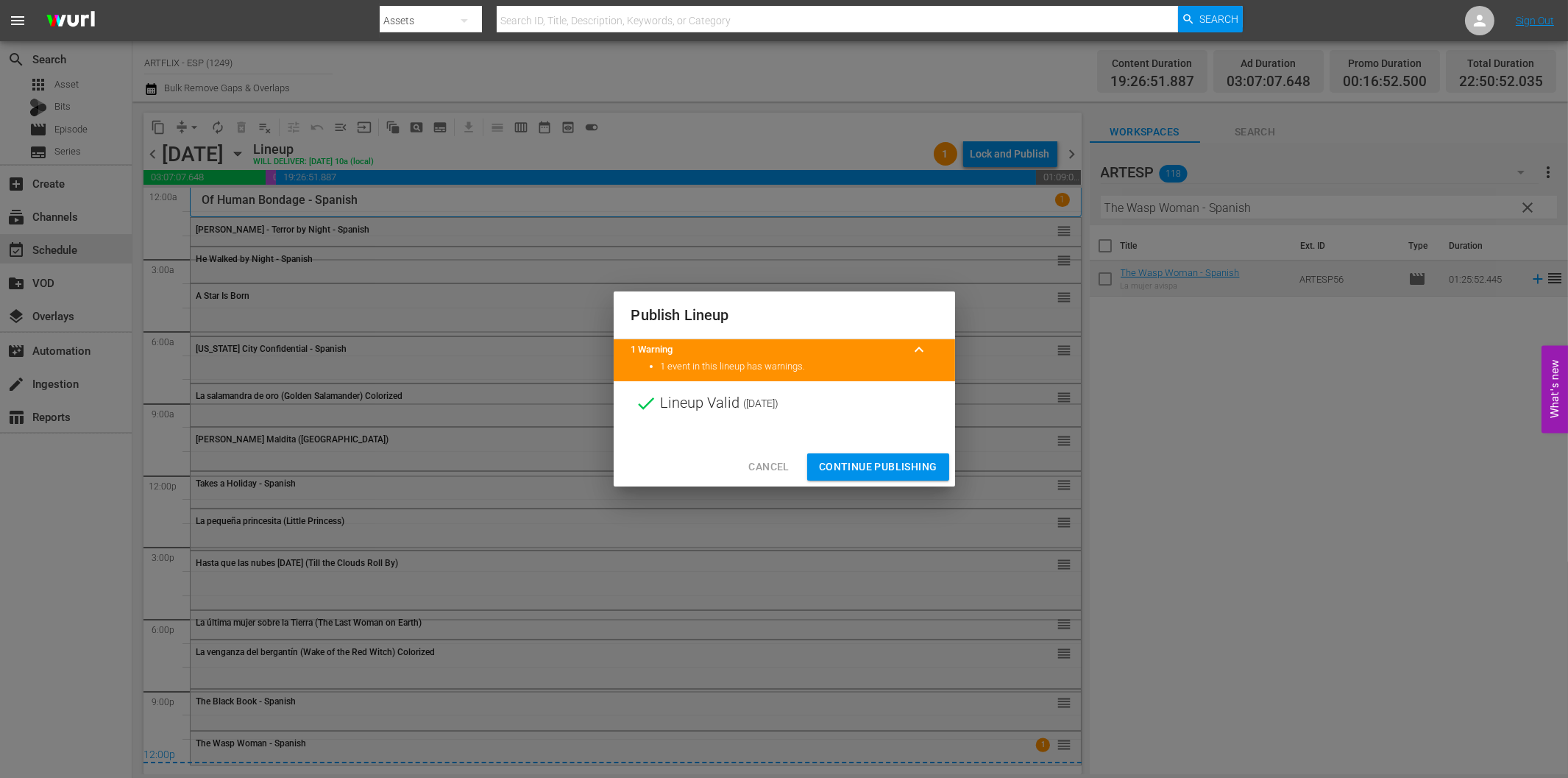
click at [907, 460] on span "Continue Publishing" at bounding box center [878, 466] width 119 height 18
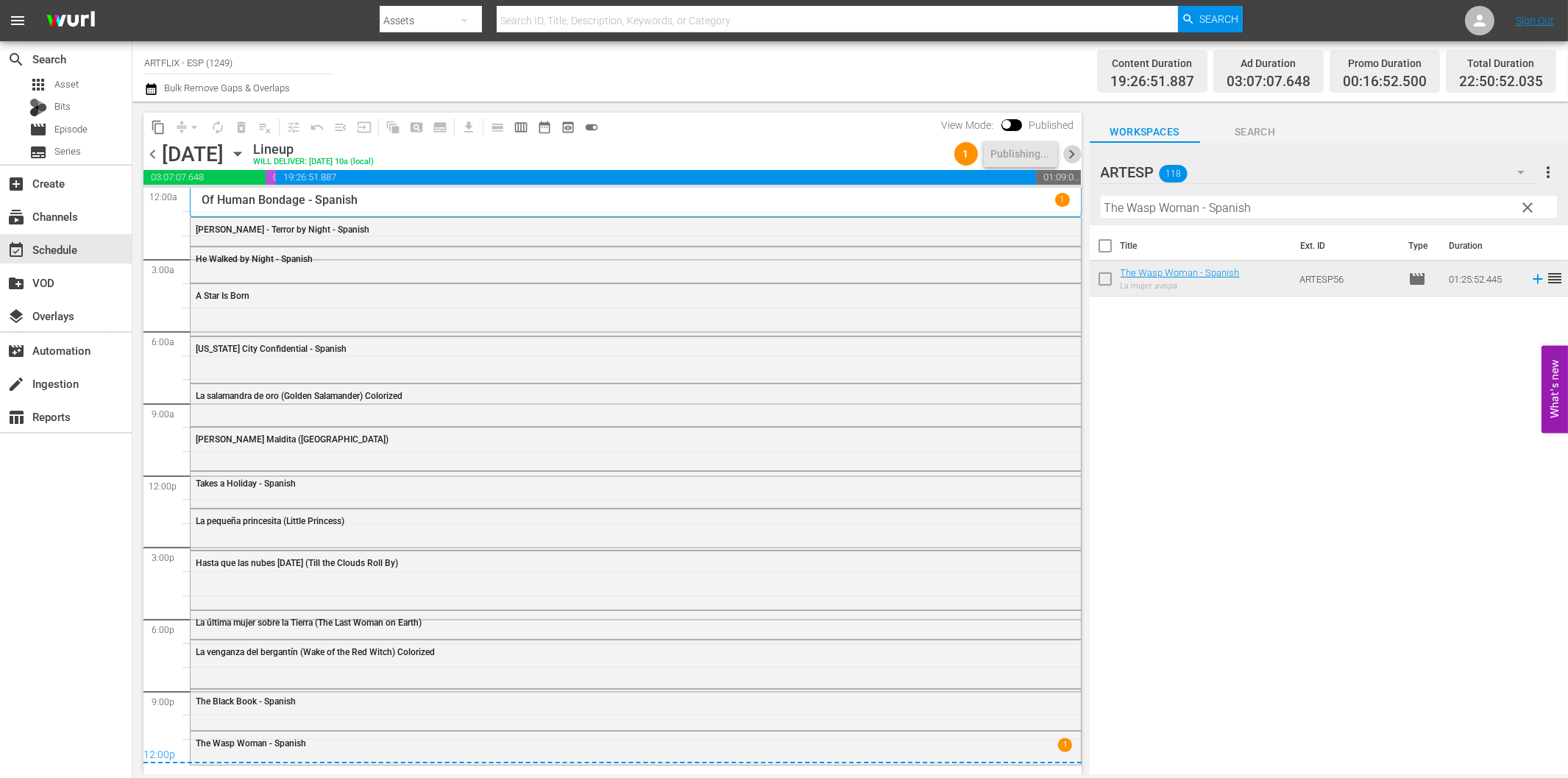
click at [1071, 153] on span "chevron_right" at bounding box center [1073, 153] width 18 height 18
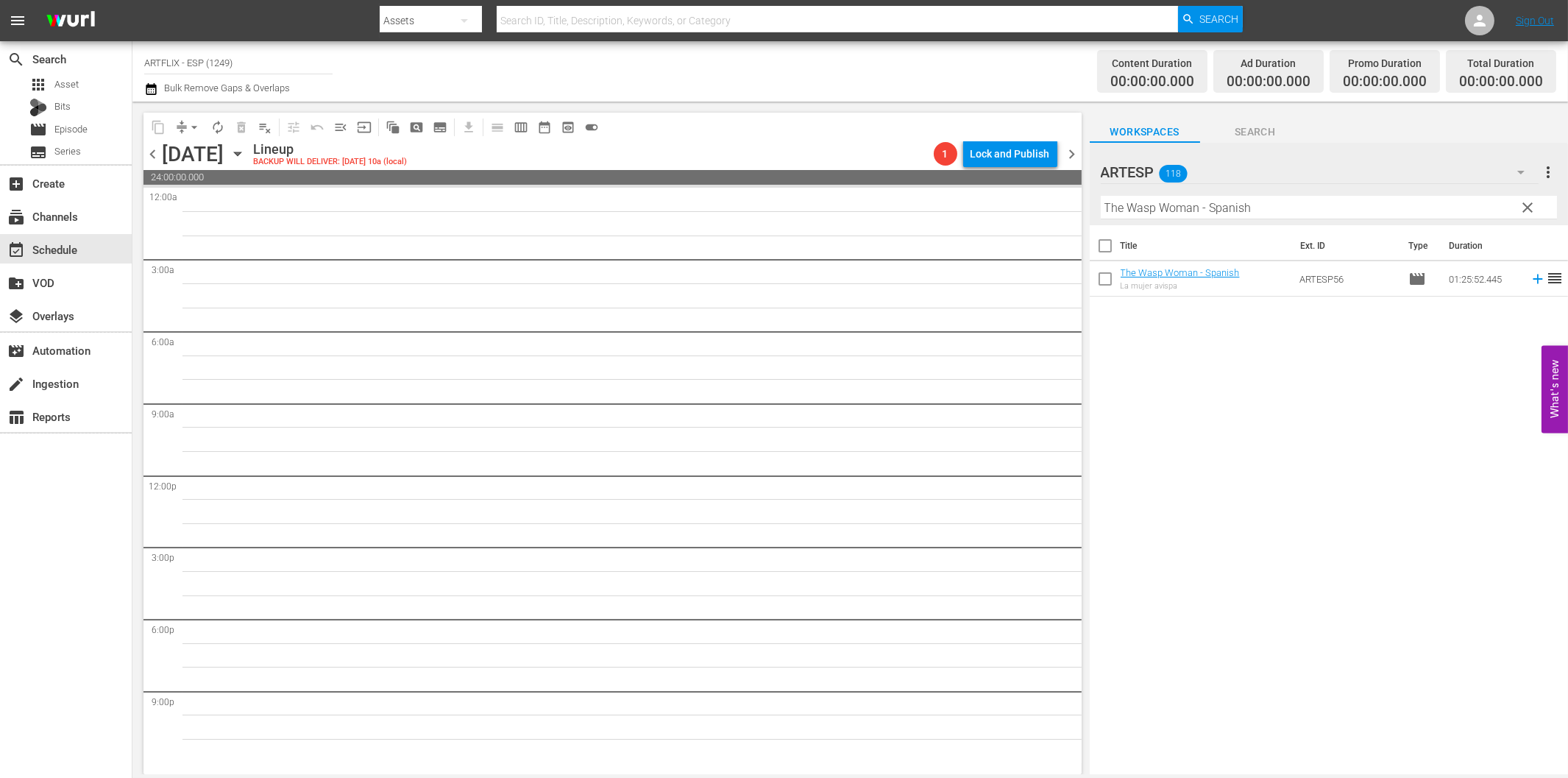
click at [1202, 215] on input "The Wasp Woman - Spanish" at bounding box center [1329, 208] width 457 height 23
paste input "A Minor Miracle"
click at [1530, 276] on icon at bounding box center [1538, 279] width 17 height 17
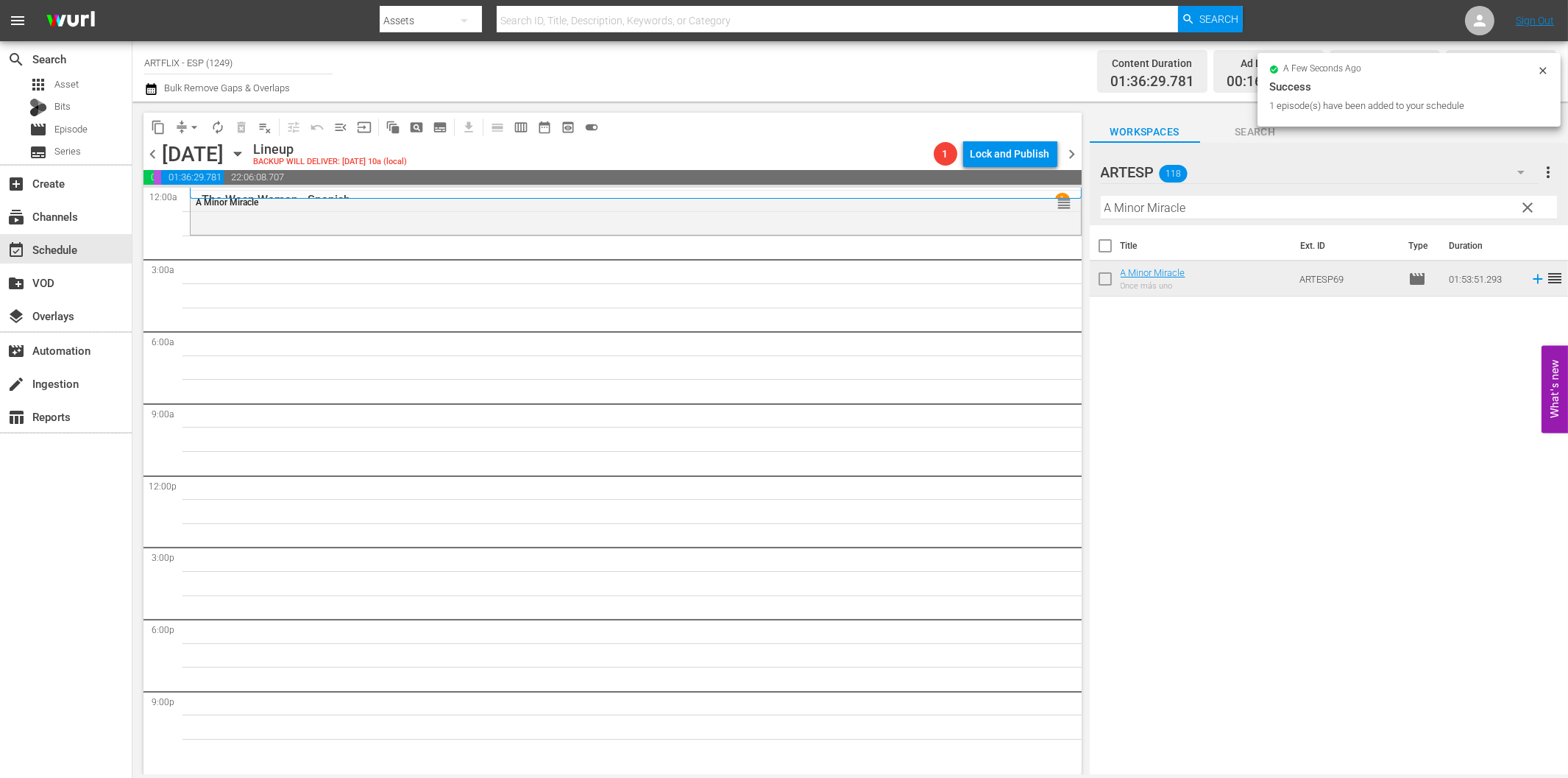
click at [1239, 204] on input "A Minor Miracle" at bounding box center [1329, 208] width 457 height 23
paste input "Woman on the Run"
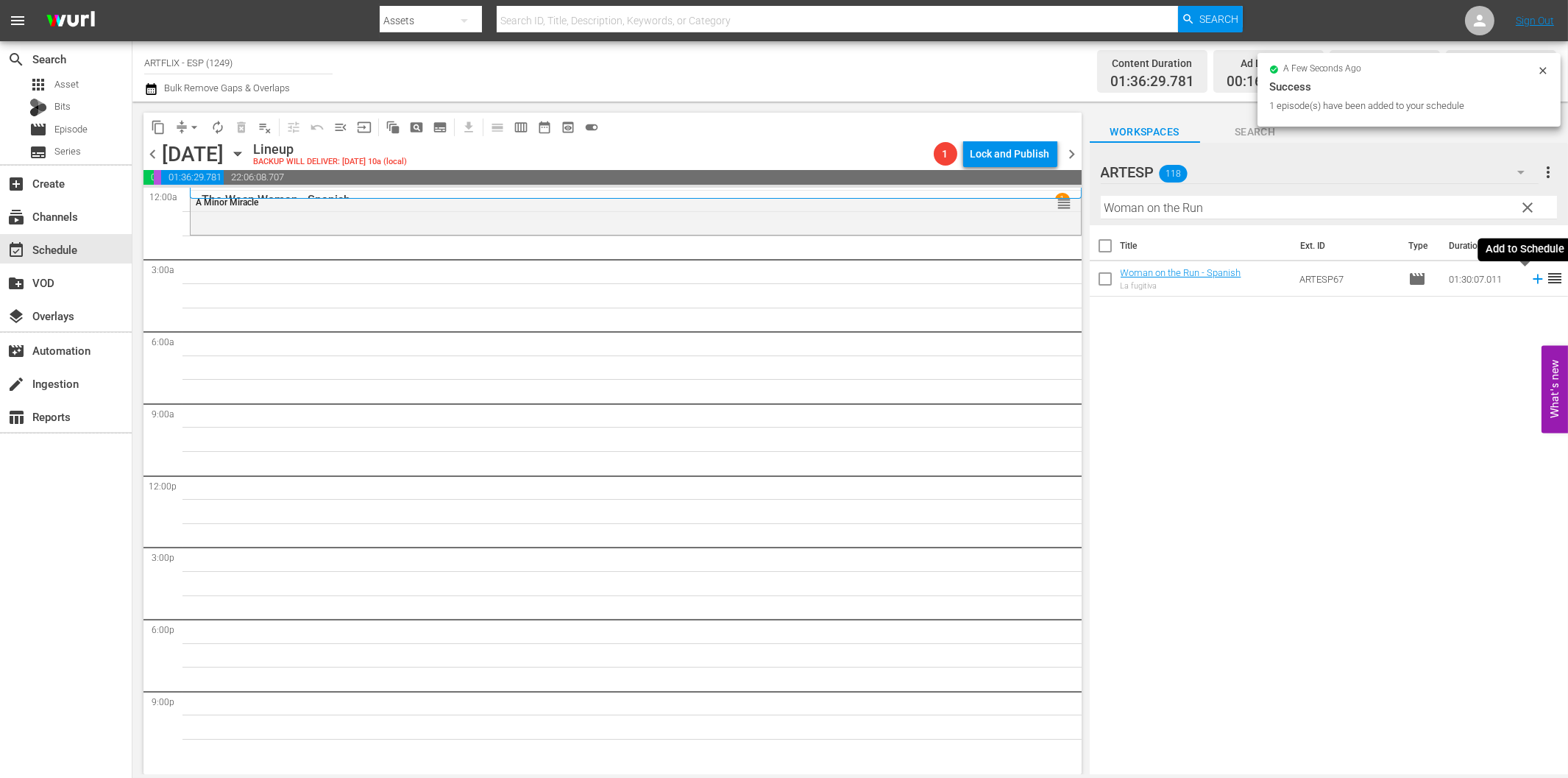
click at [1530, 278] on icon at bounding box center [1538, 279] width 17 height 17
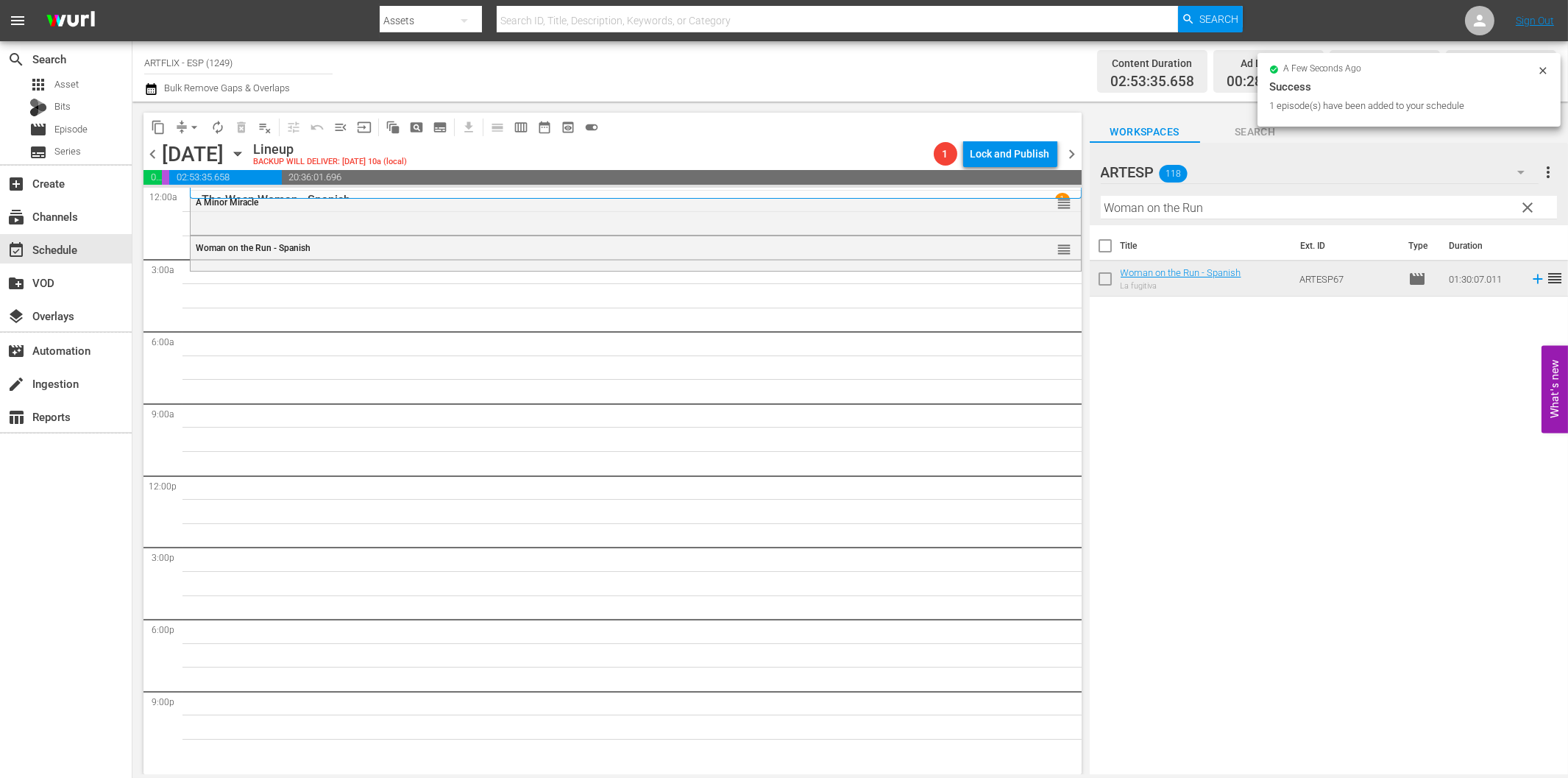
click at [1134, 212] on input "Woman on the Run" at bounding box center [1329, 208] width 457 height 23
paste input "ives Under Suspicion - Spanish"
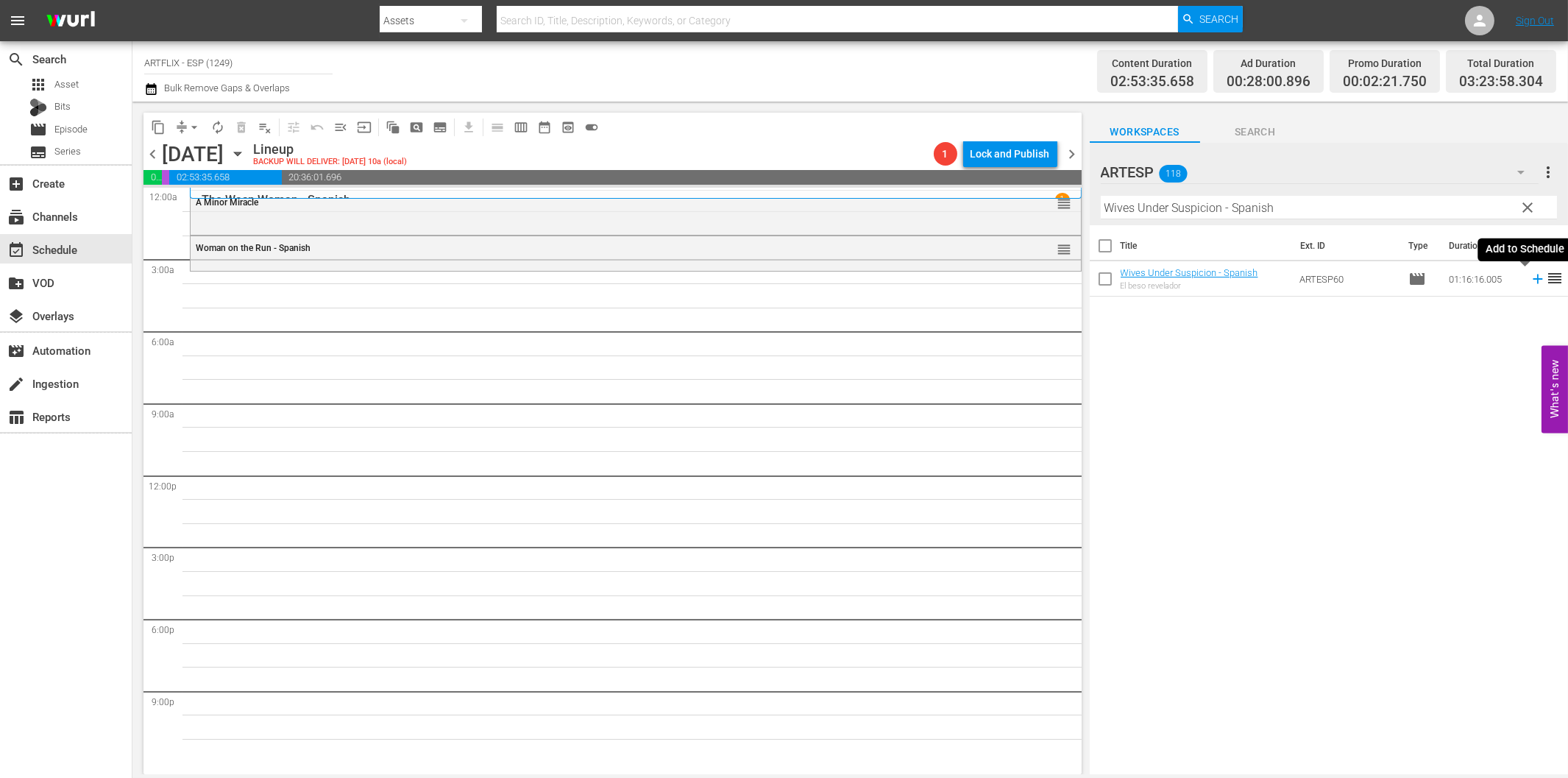
click at [1531, 277] on icon at bounding box center [1538, 279] width 17 height 17
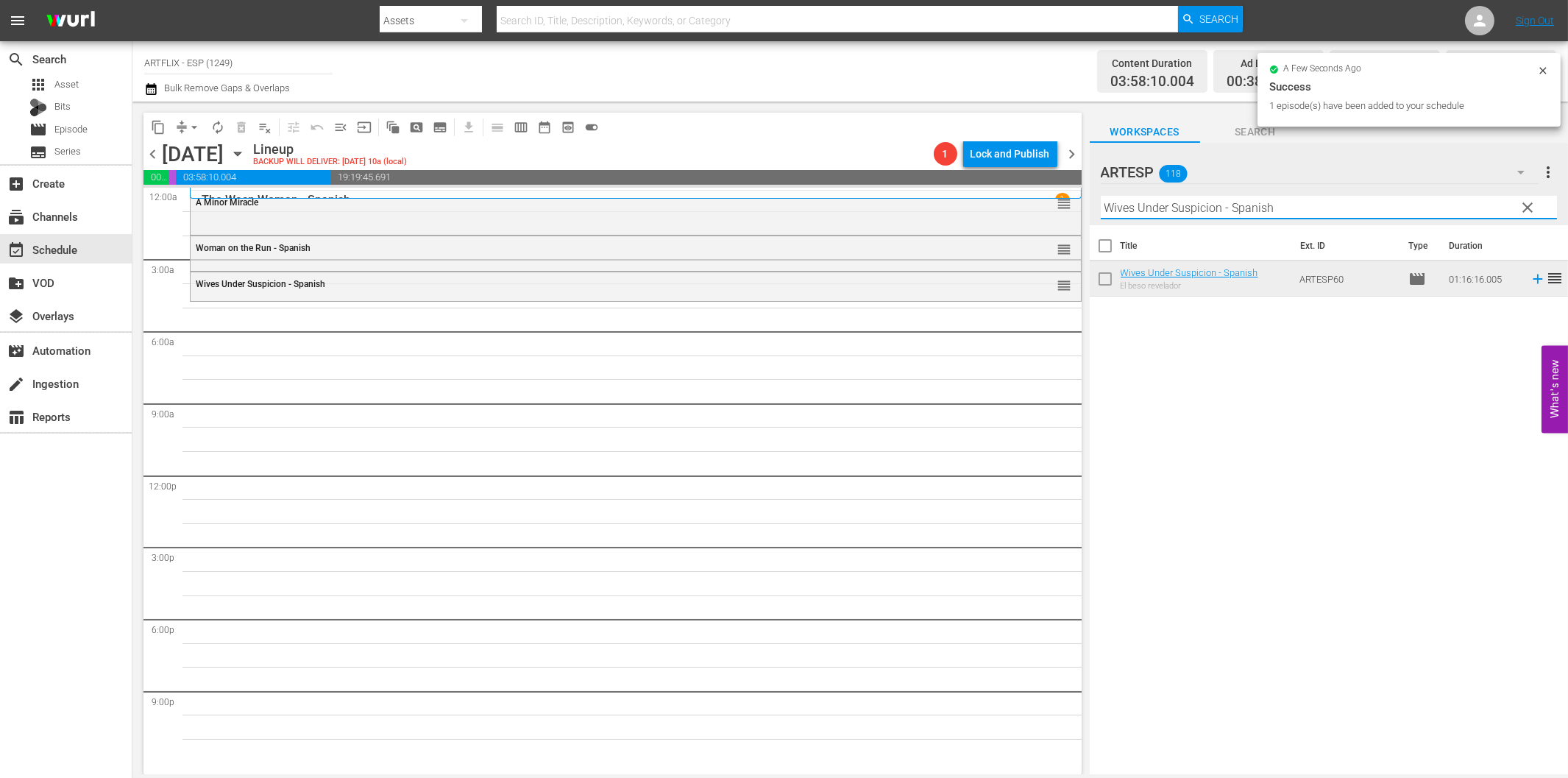
click at [1239, 211] on input "Wives Under Suspicion - Spanish" at bounding box center [1329, 208] width 457 height 23
paste input "The Woman in the Window"
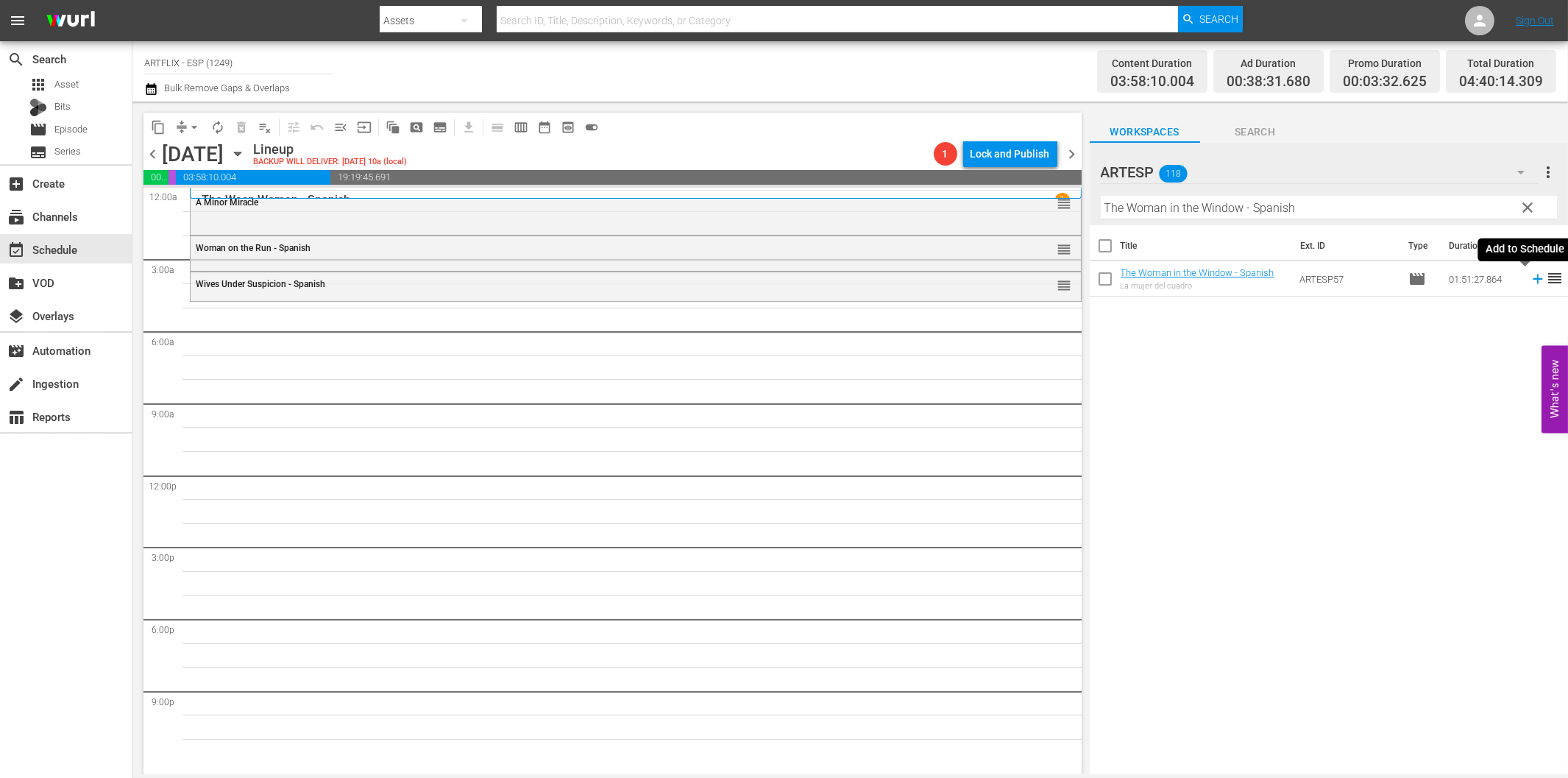
click at [1530, 284] on icon at bounding box center [1538, 279] width 17 height 17
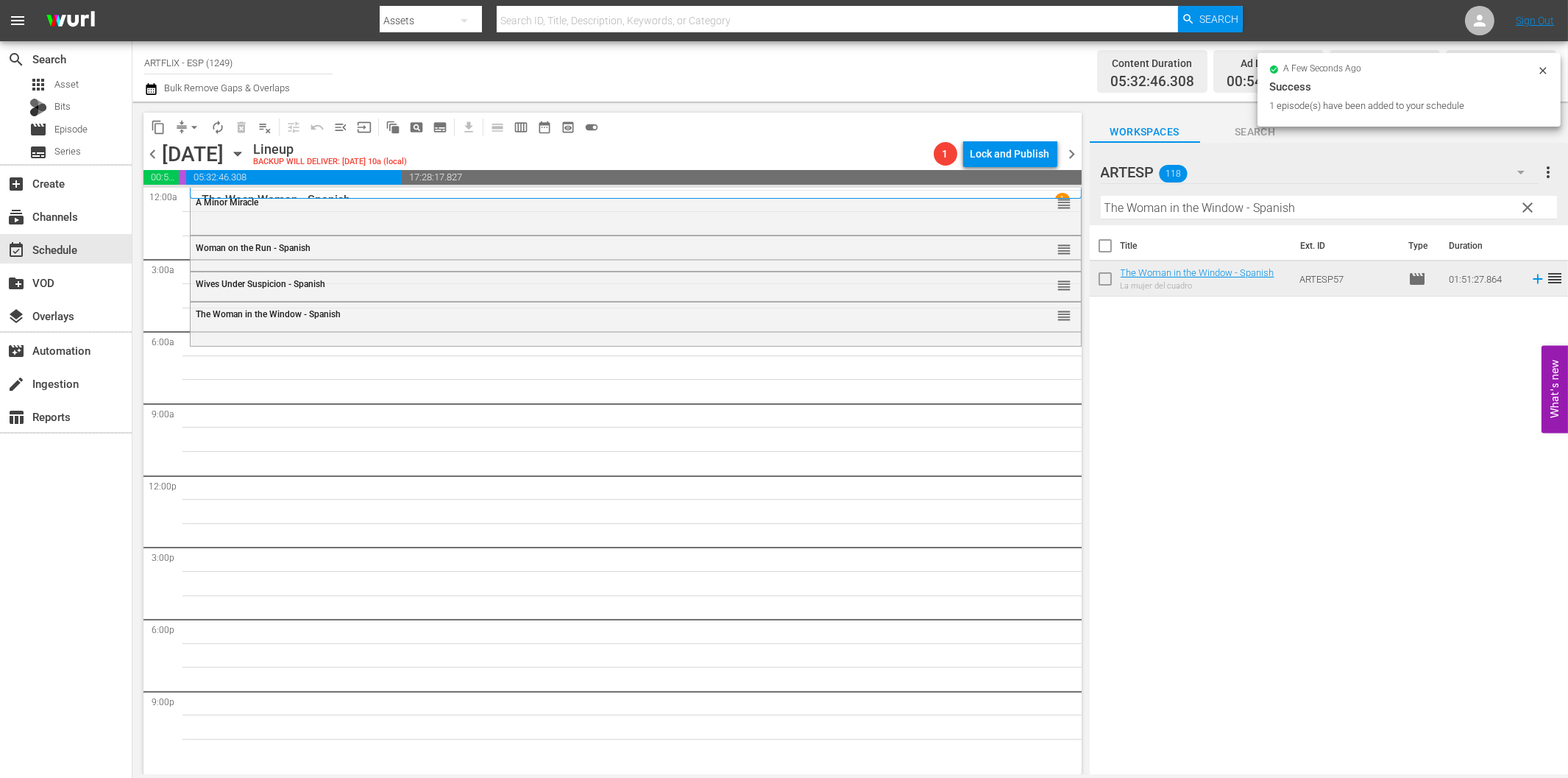
click at [1161, 209] on input "The Woman in the Window - Spanish" at bounding box center [1329, 208] width 457 height 23
paste input "Front Page"
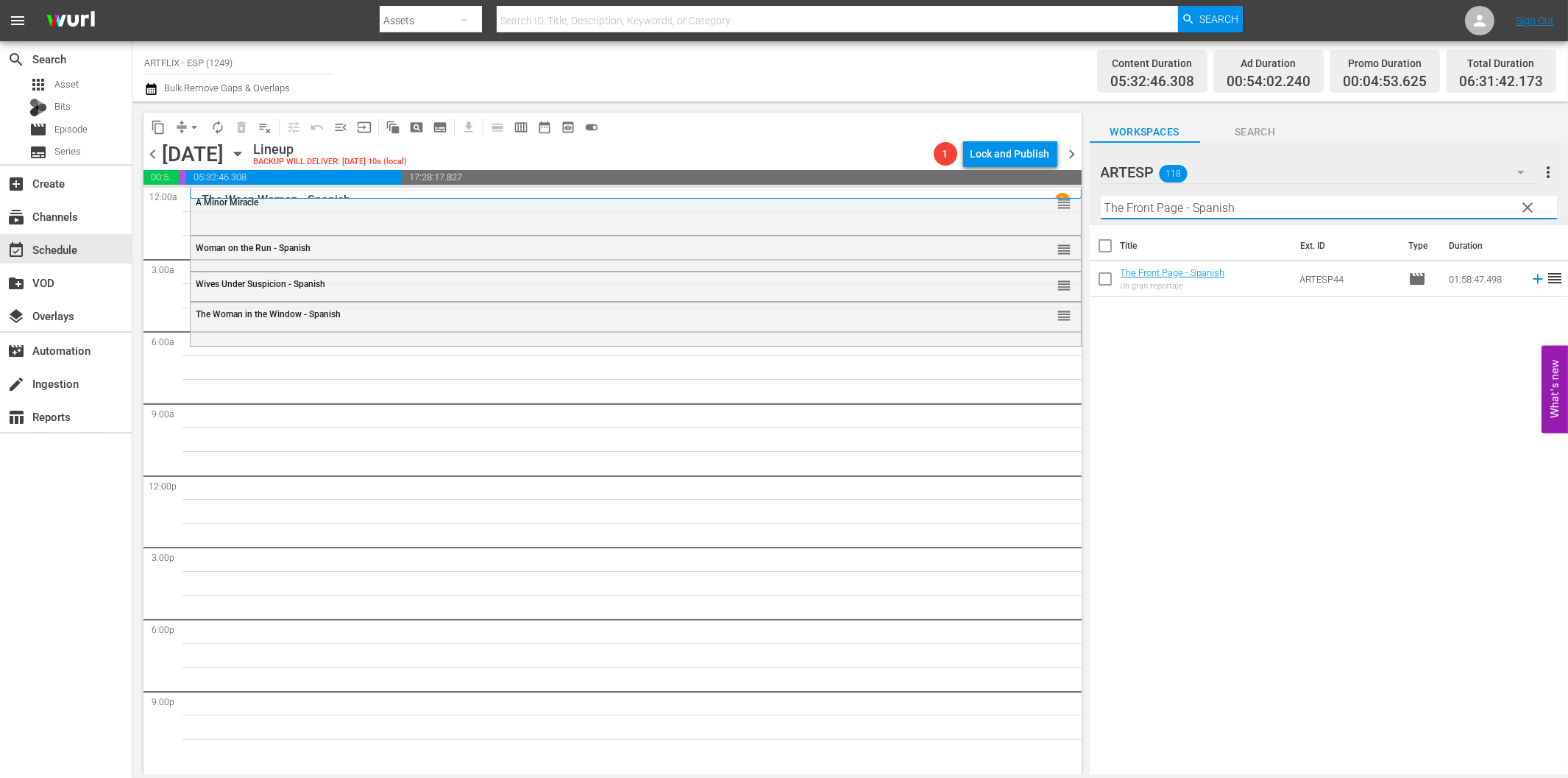
click at [1530, 281] on icon at bounding box center [1538, 279] width 17 height 17
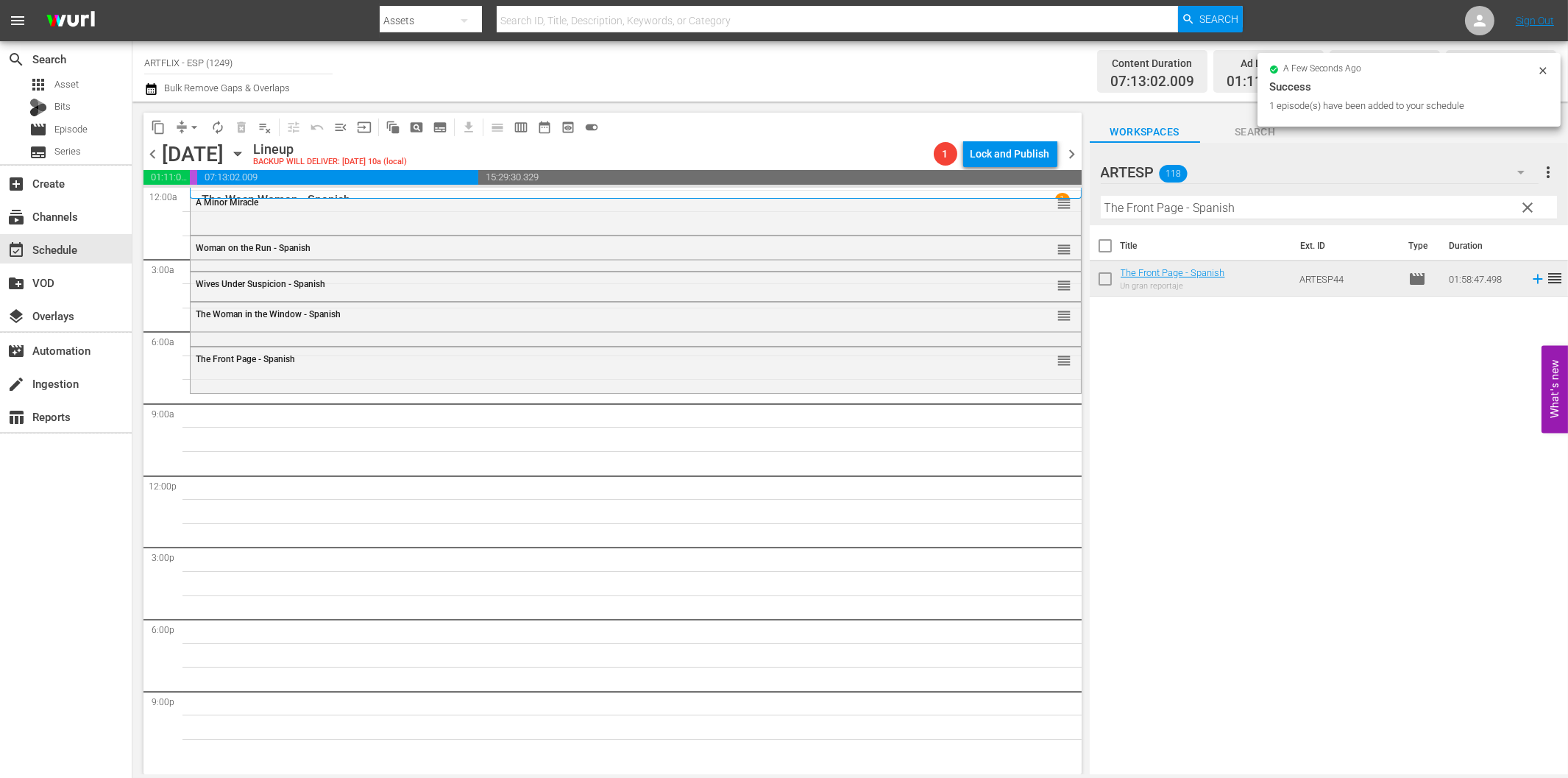
click at [1234, 201] on input "The Front Page - Spanish" at bounding box center [1329, 208] width 457 height 23
paste input "Detour"
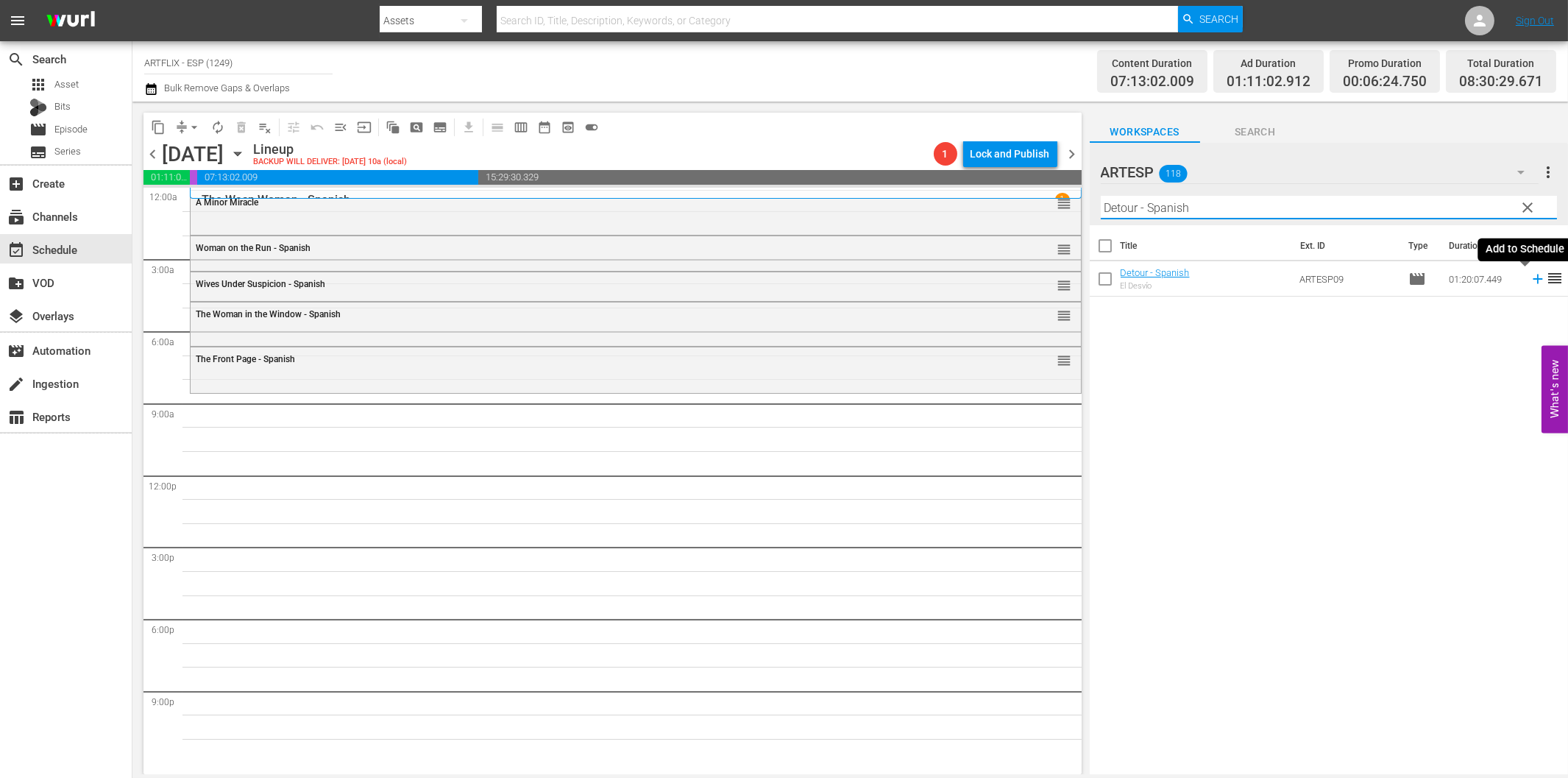
click at [1530, 278] on icon at bounding box center [1538, 279] width 17 height 17
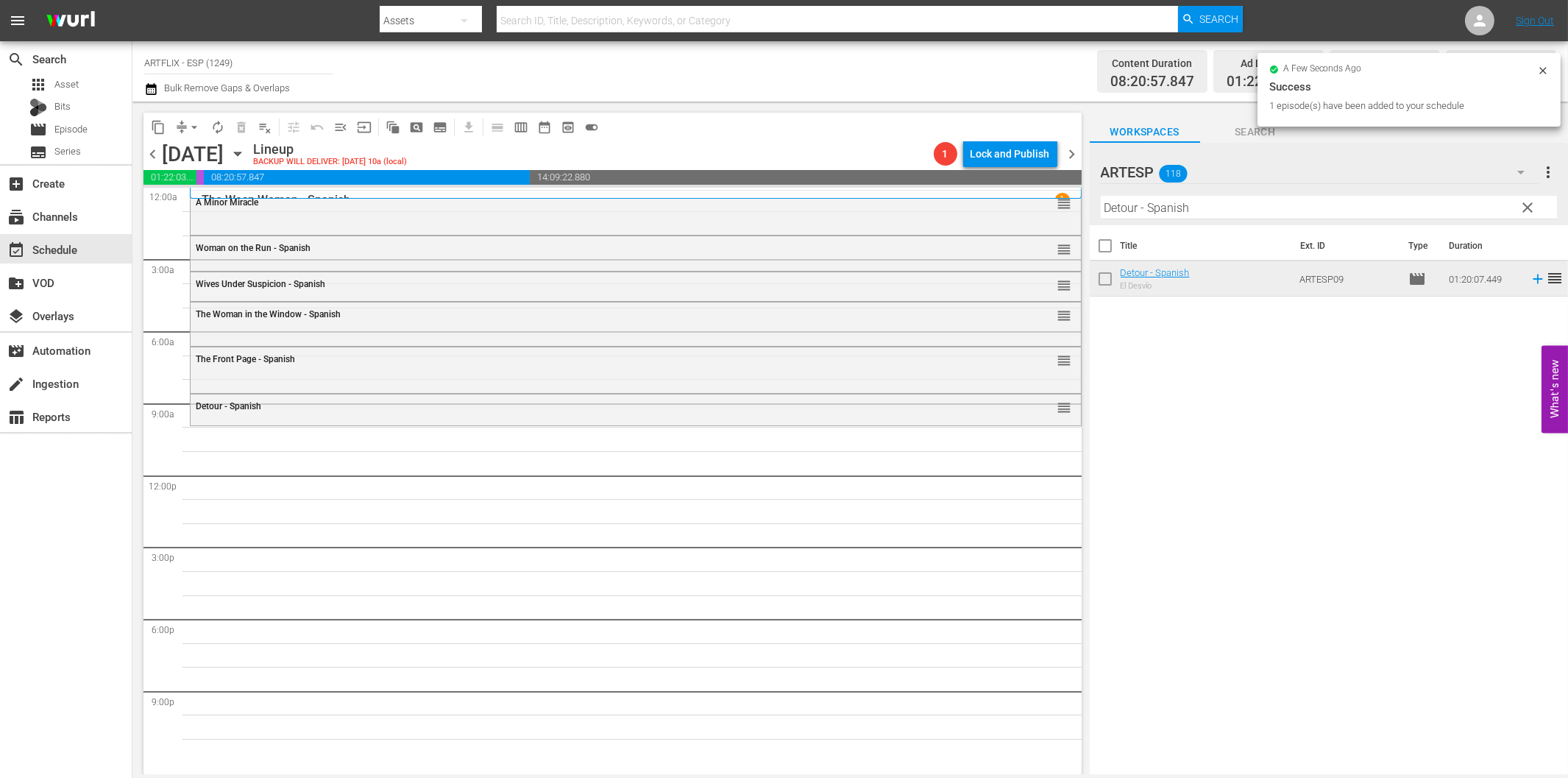
click at [1333, 202] on input "Detour - Spanish" at bounding box center [1329, 208] width 457 height 23
paste input "[PERSON_NAME] and the Trappers"
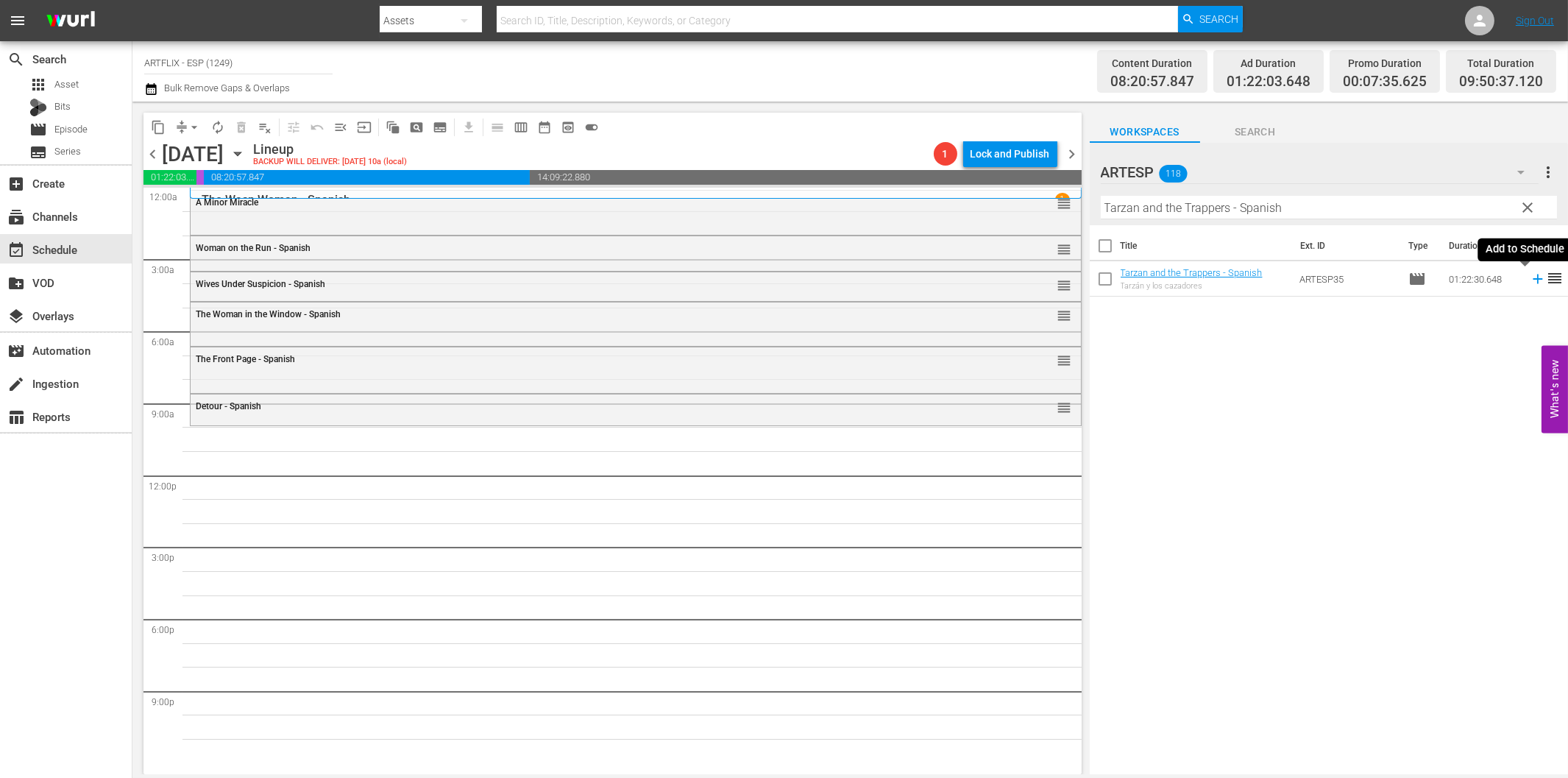
click at [1530, 277] on icon at bounding box center [1538, 279] width 17 height 17
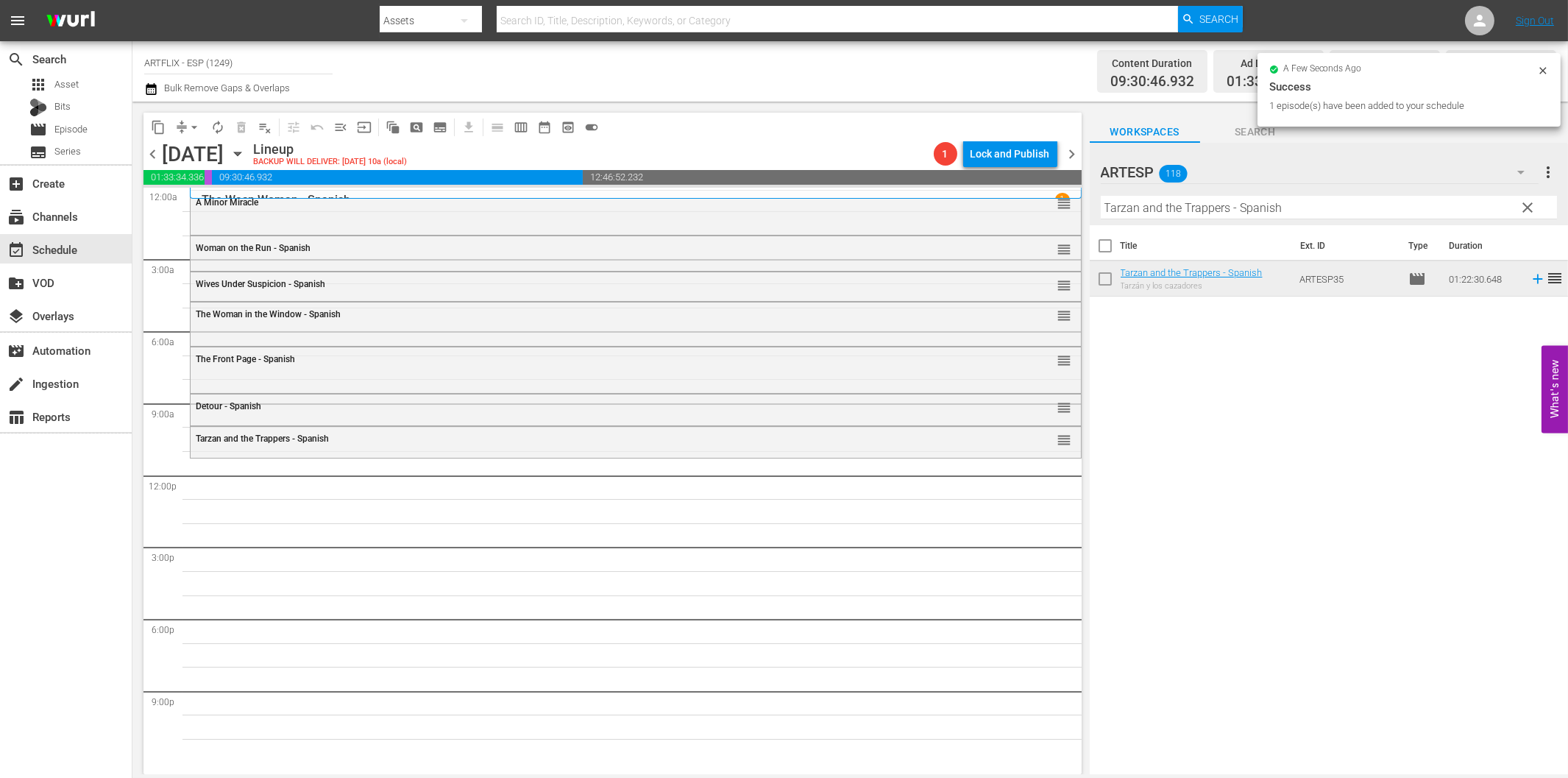
click at [1195, 208] on input "Tarzan and the Trappers - Spanish" at bounding box center [1329, 208] width 457 height 23
paste input "he Flying Deuce"
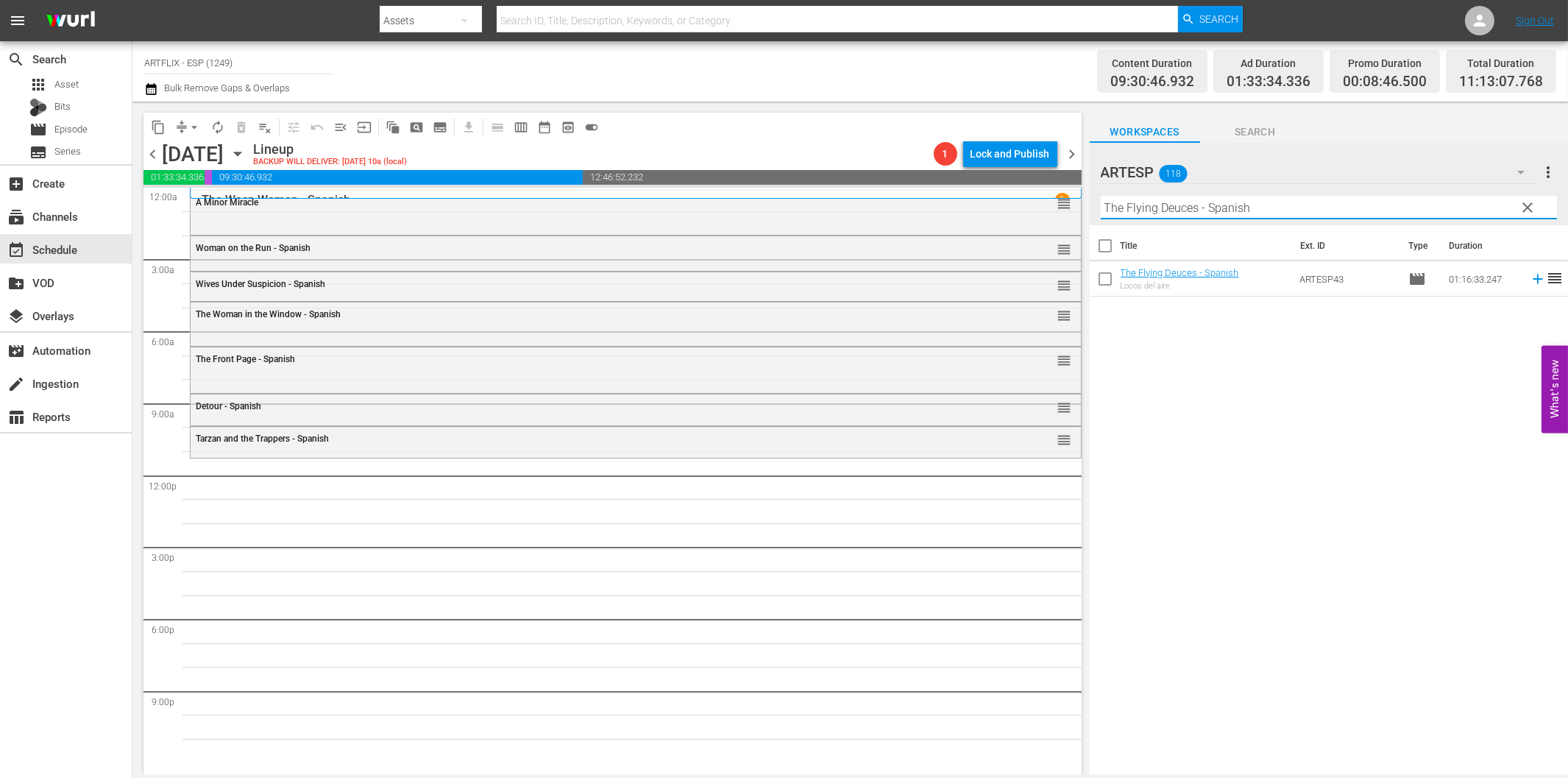
click at [1530, 274] on icon at bounding box center [1538, 279] width 17 height 17
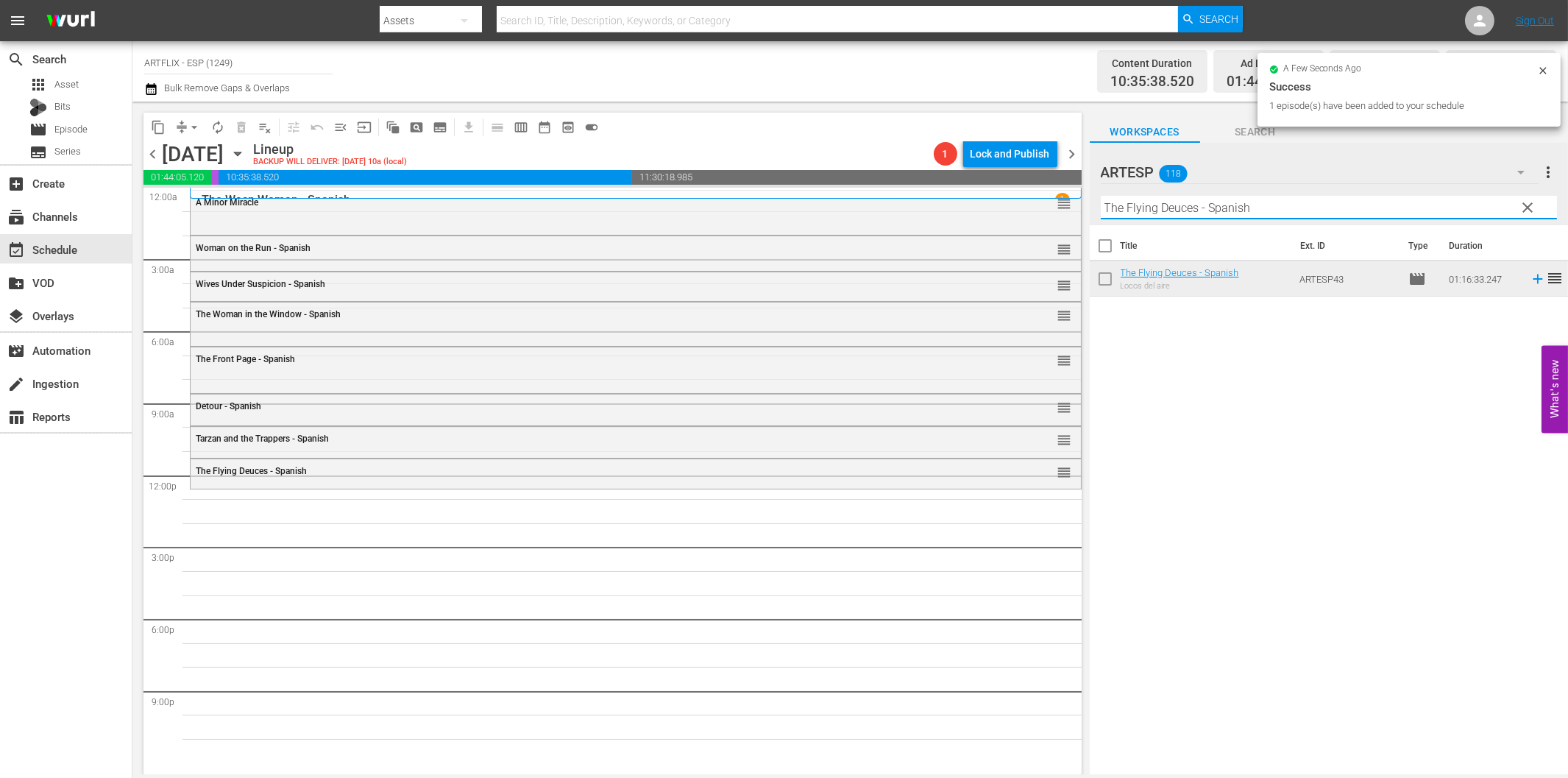
click at [1134, 202] on input "The Flying Deuces - Spanish" at bounding box center [1329, 208] width 457 height 23
paste input "Secretaria brasileña (Springtime in the Rockies)"
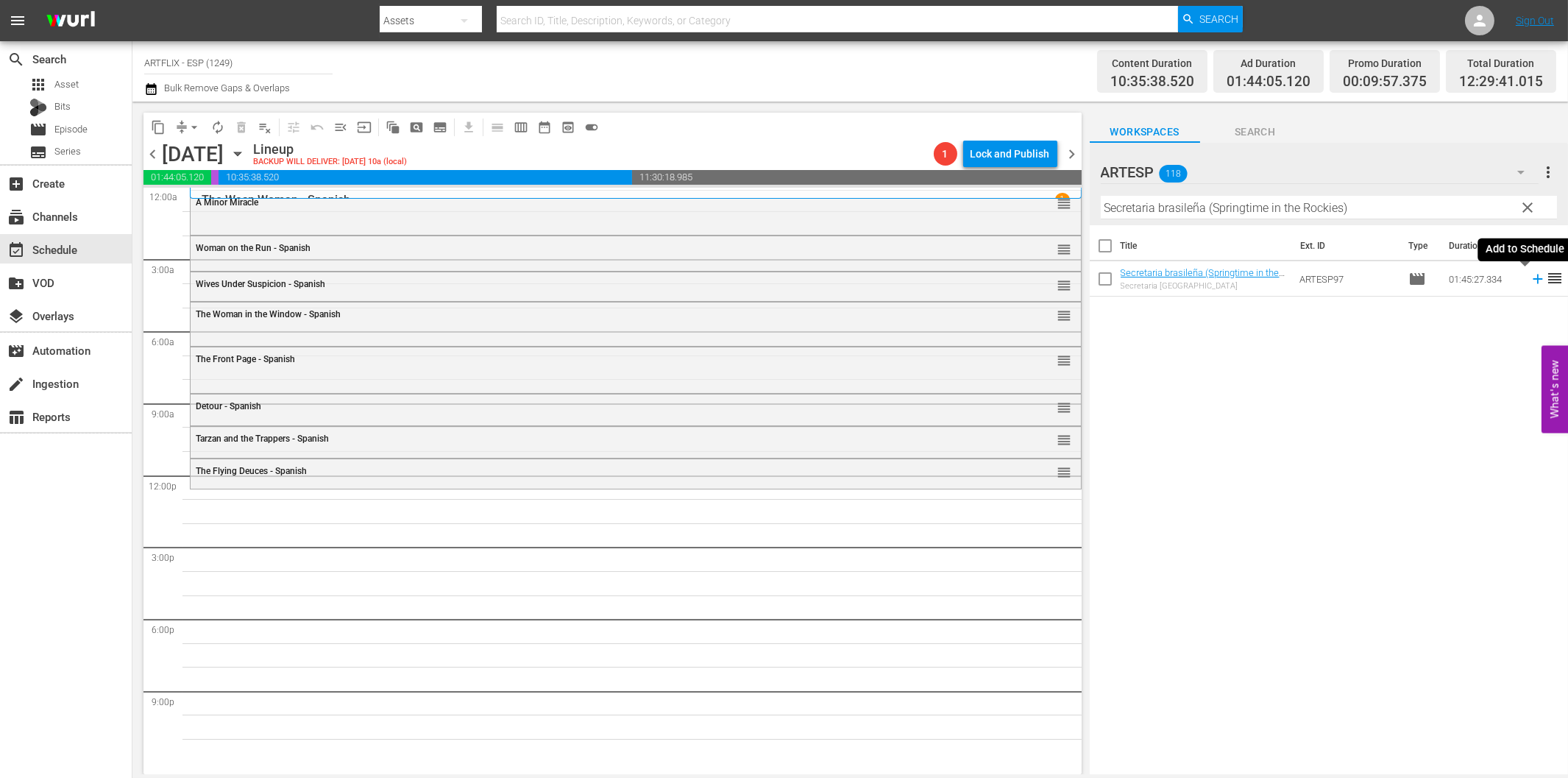
click at [1530, 276] on icon at bounding box center [1538, 279] width 17 height 17
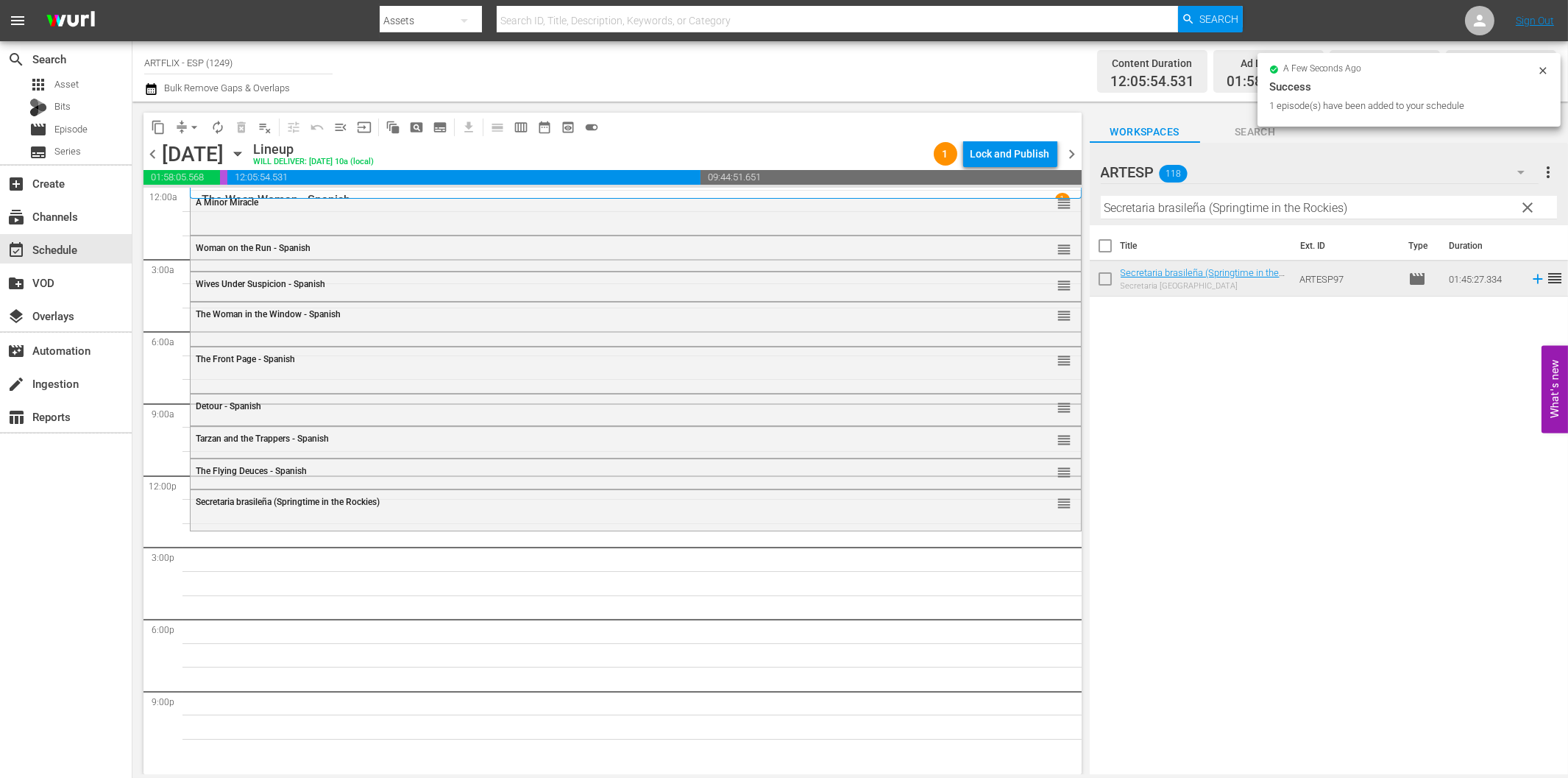
click at [1216, 212] on input "Secretaria brasileña (Springtime in the Rockies)" at bounding box center [1329, 208] width 457 height 23
paste input "[DEMOGRAPHIC_DATA] Cocoa"
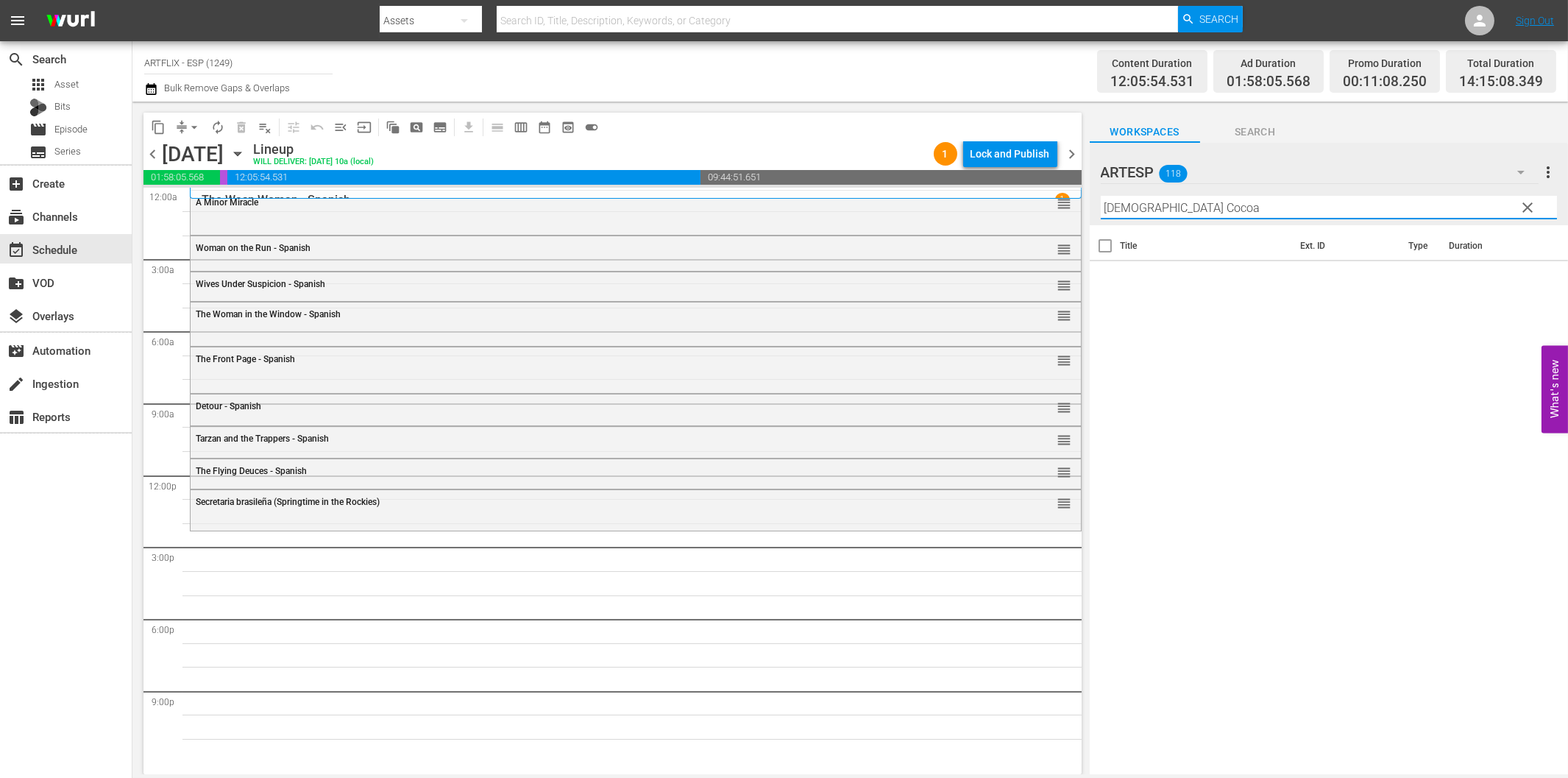
drag, startPoint x: 1131, startPoint y: 209, endPoint x: 1322, endPoint y: 211, distance: 191.0
click at [1322, 211] on input "[DEMOGRAPHIC_DATA] Cocoa" at bounding box center [1329, 208] width 457 height 23
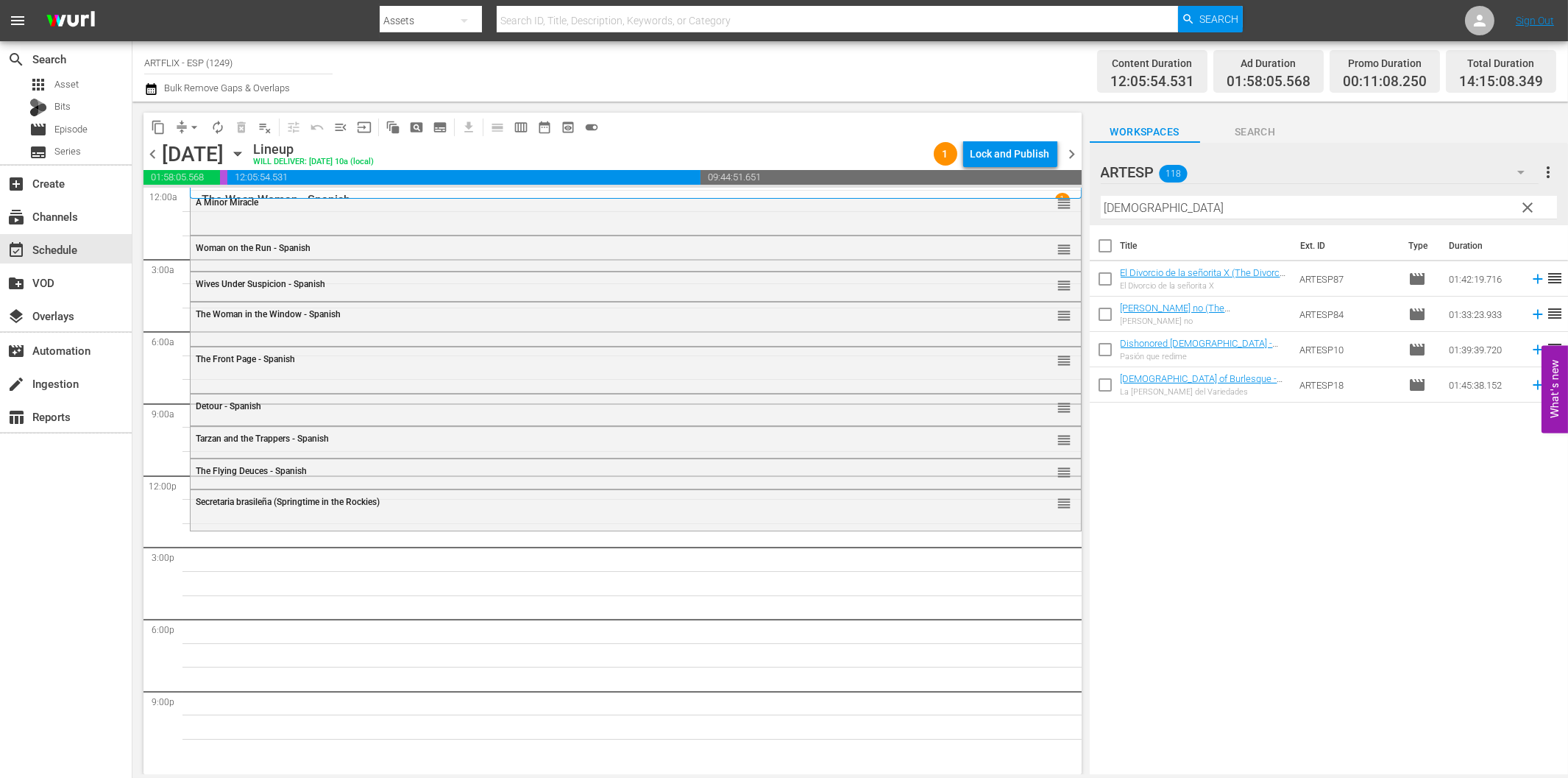
click at [1263, 208] on input "[DEMOGRAPHIC_DATA]" at bounding box center [1329, 208] width 457 height 23
paste input "El Divorcio de la señorita X (The Divorce of [DEMOGRAPHIC_DATA] X)"
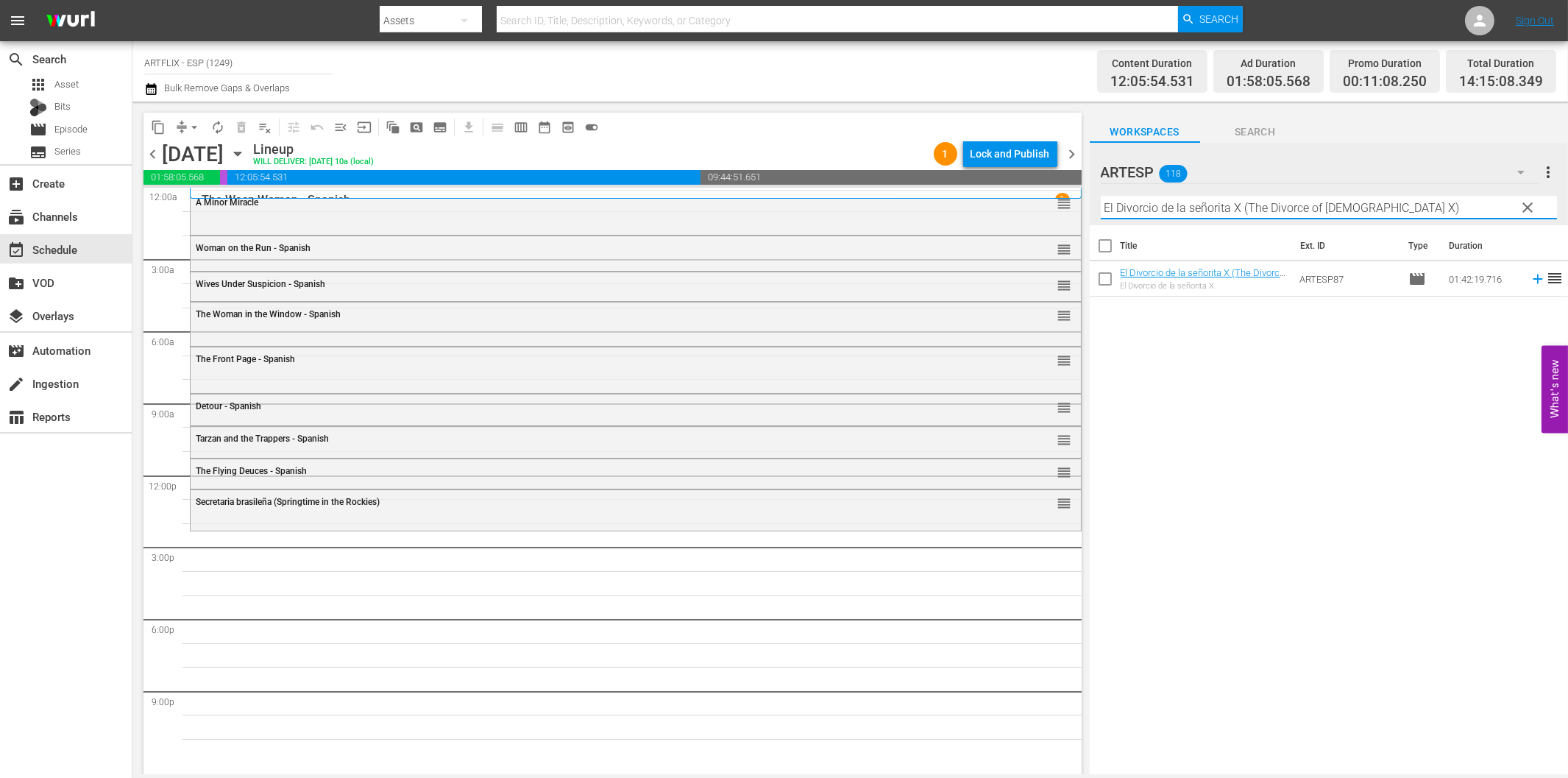
click at [1530, 278] on icon at bounding box center [1538, 279] width 17 height 17
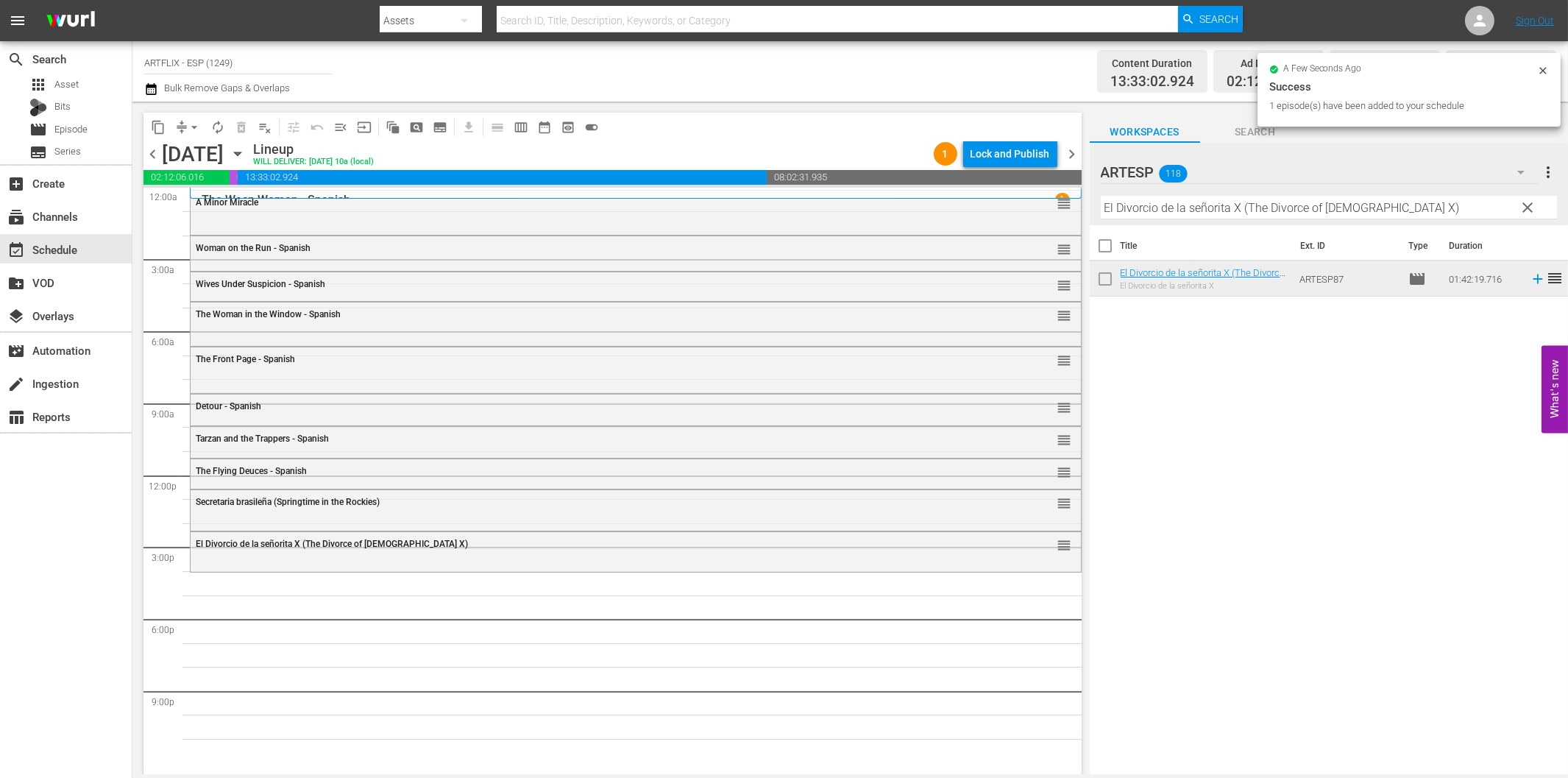
click at [1163, 202] on input "El Divorcio de la señorita X (The Divorce of [DEMOGRAPHIC_DATA] X)" at bounding box center [1329, 208] width 457 height 23
paste input "Letter of Introduction - Spanish"
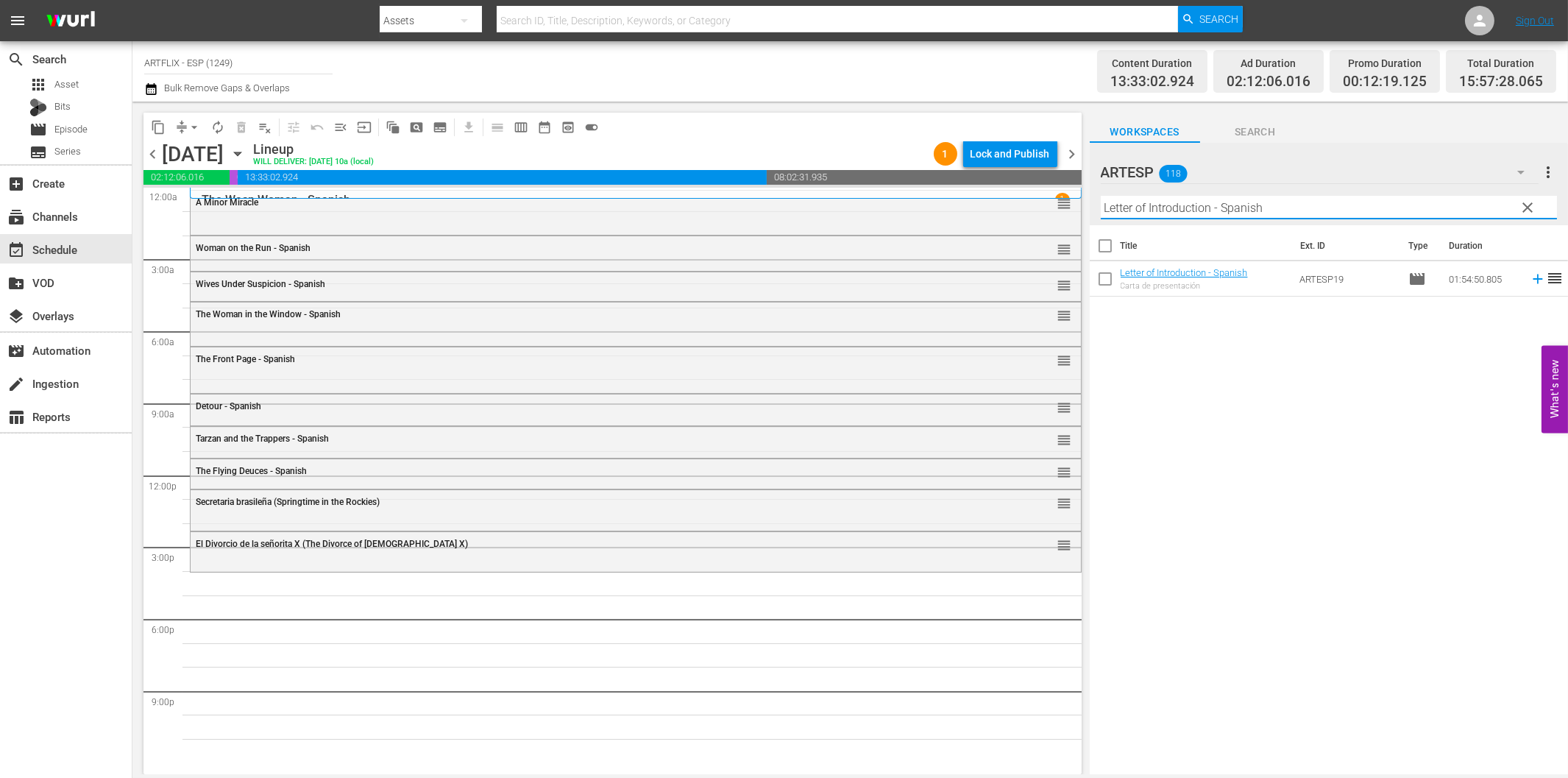
drag, startPoint x: 1525, startPoint y: 280, endPoint x: 1498, endPoint y: 283, distance: 27.2
click at [1533, 280] on icon at bounding box center [1538, 280] width 10 height 10
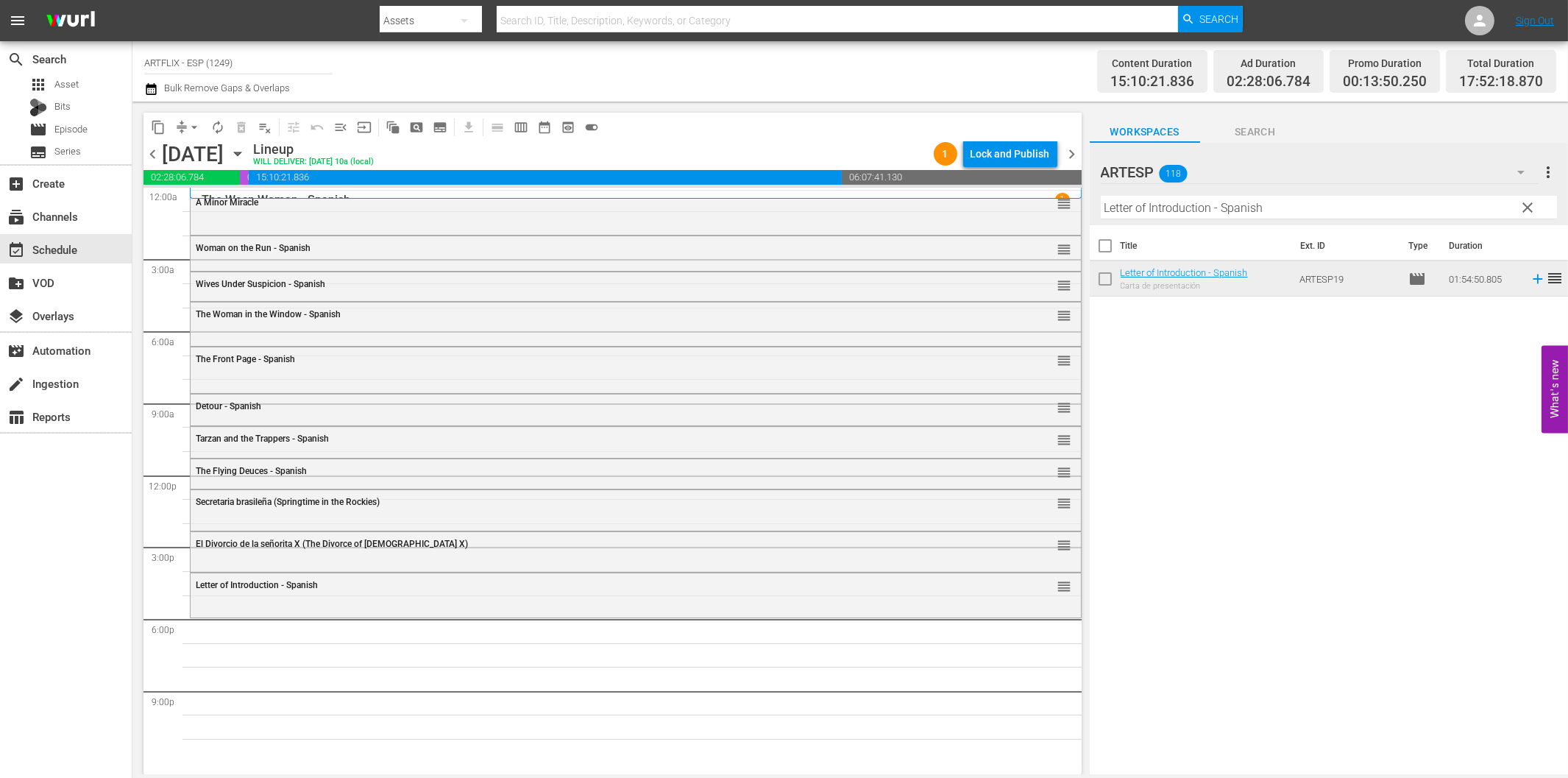
click at [1195, 207] on input "Letter of Introduction - Spanish" at bounding box center [1329, 208] width 457 height 23
paste input "a pequeña tienda de los horrores (Little Shop of Horrors)"
click at [1138, 219] on hr at bounding box center [1329, 219] width 457 height 1
click at [1143, 212] on input "La pequeña tienda de los horrores (Little Shop of Horrors)" at bounding box center [1329, 208] width 457 height 23
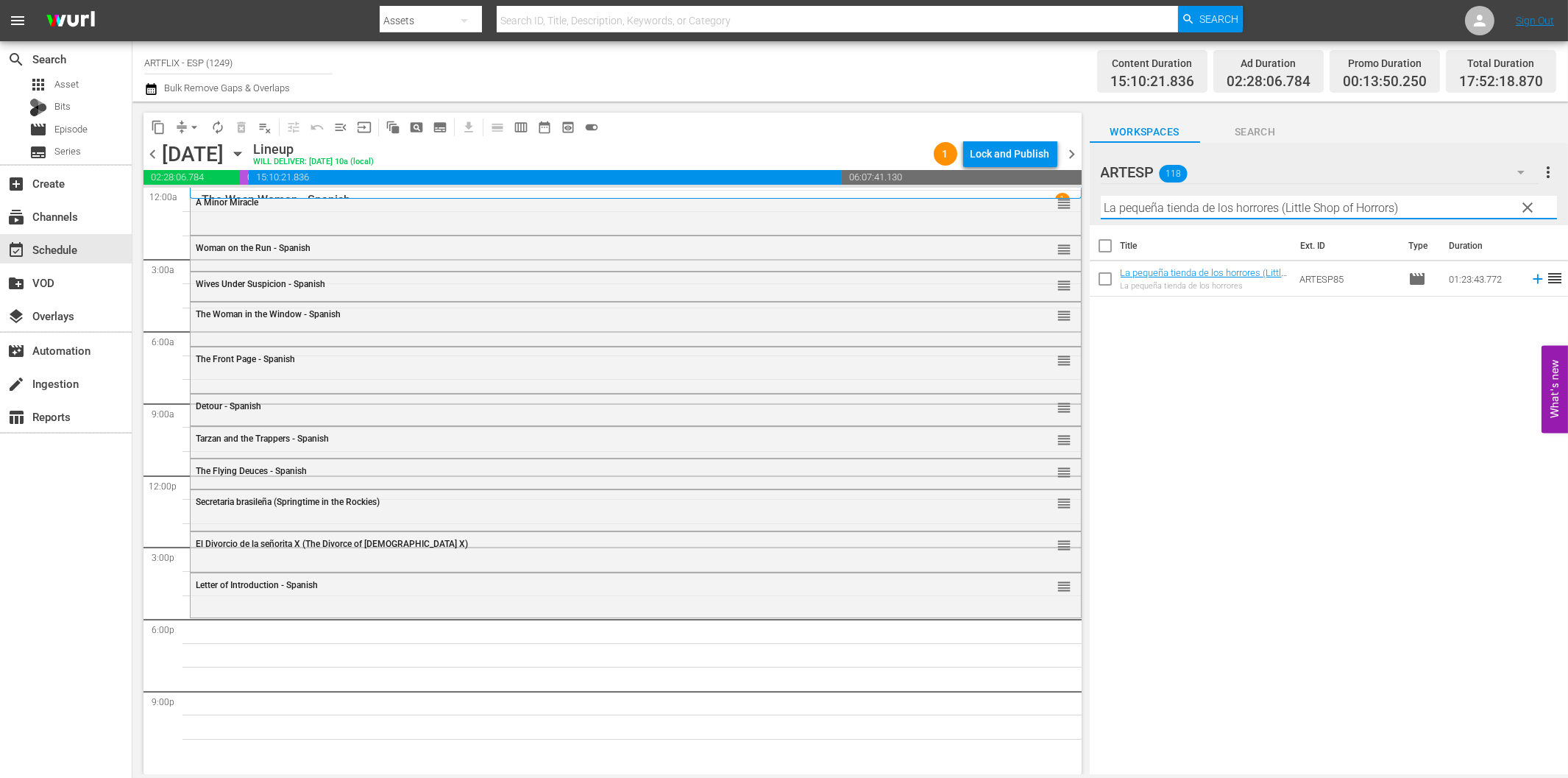
paste input "Tarzan the Fearless - Spanish"
click at [1533, 278] on icon at bounding box center [1538, 280] width 10 height 10
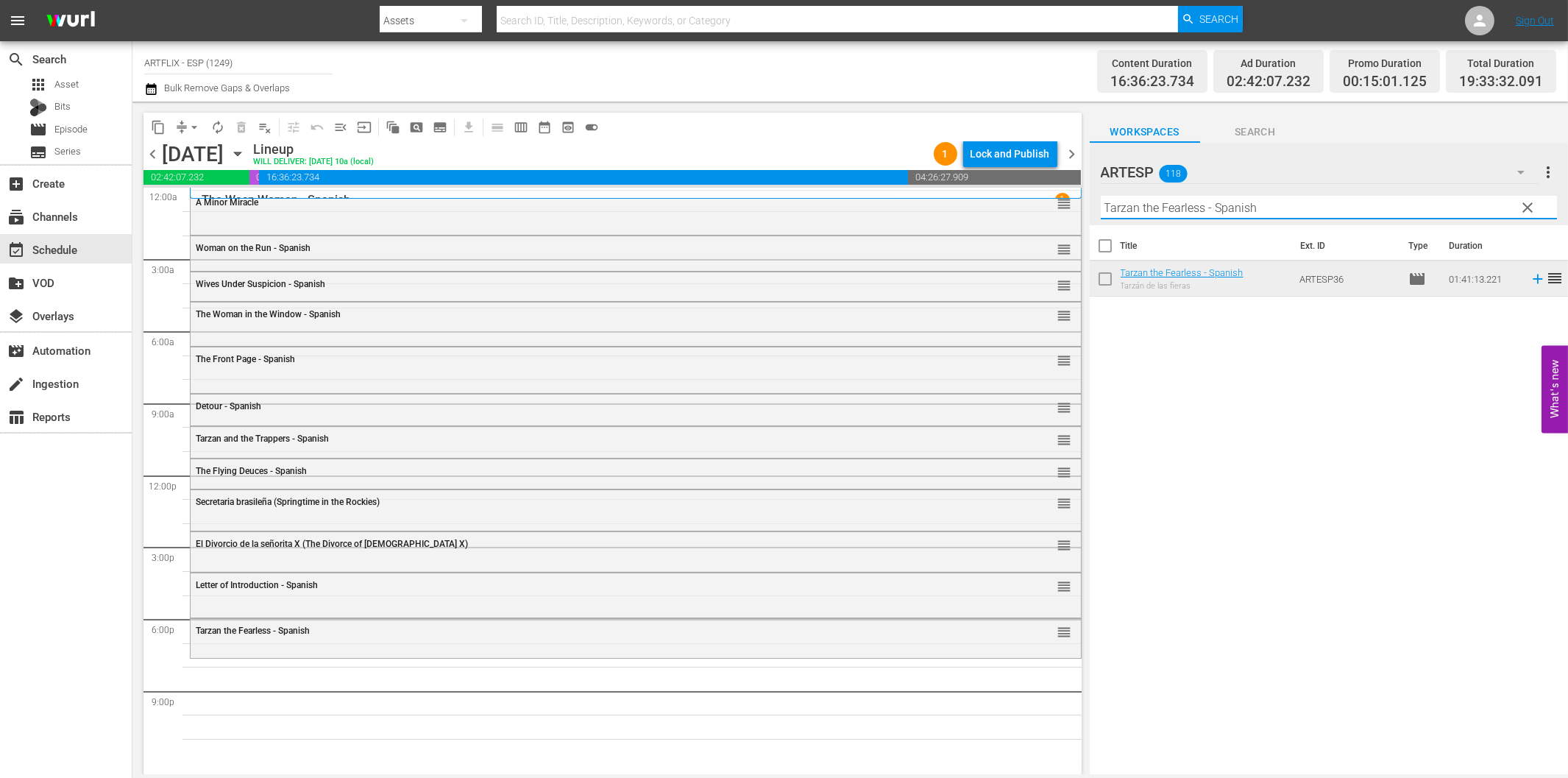
click at [1213, 208] on input "Tarzan the Fearless - Spanish" at bounding box center [1329, 208] width 457 height 23
paste input "La pequeña tienda de los horrores (Little Shop of Horrors)"
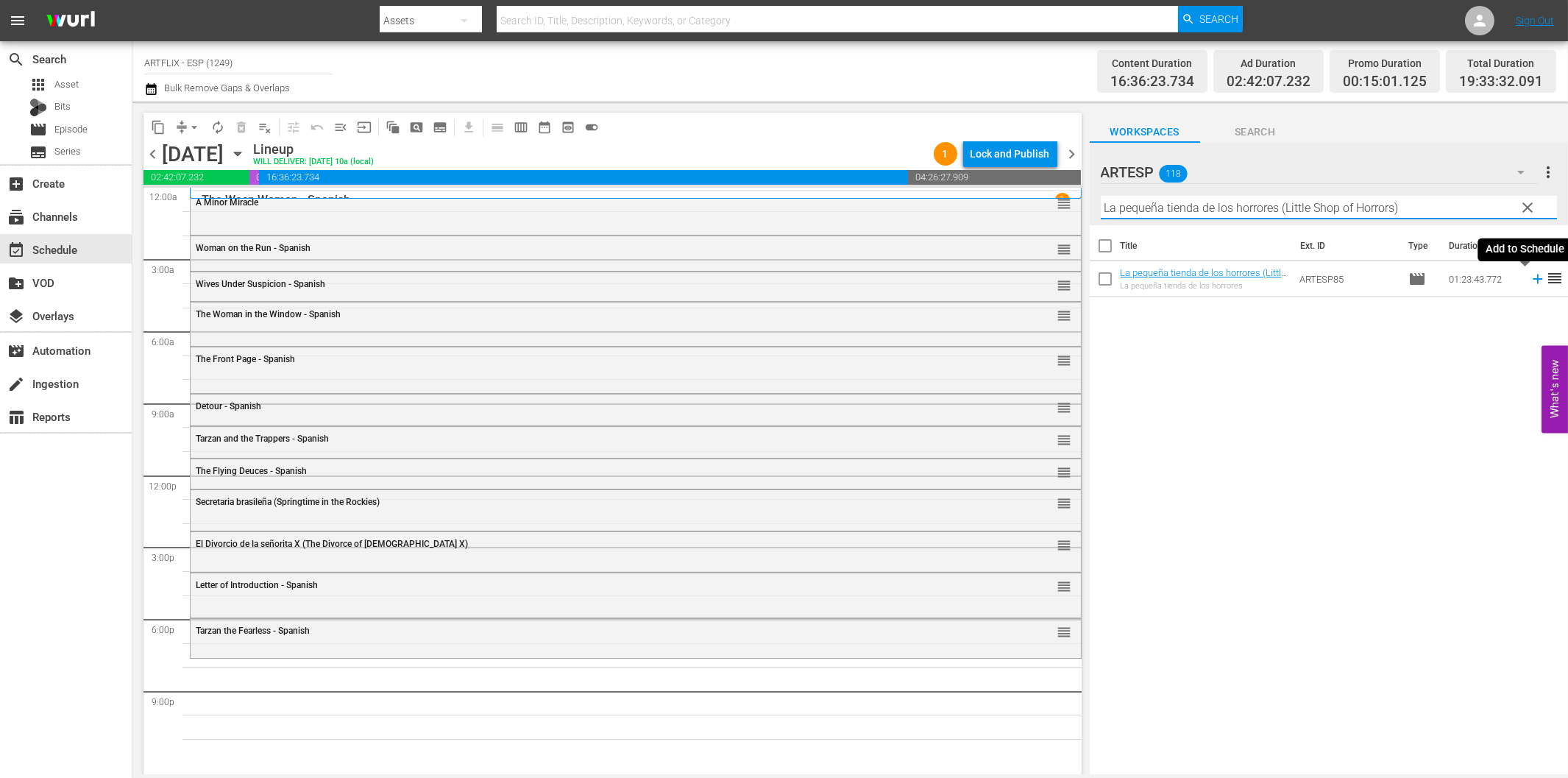
click at [1530, 282] on icon at bounding box center [1538, 279] width 17 height 17
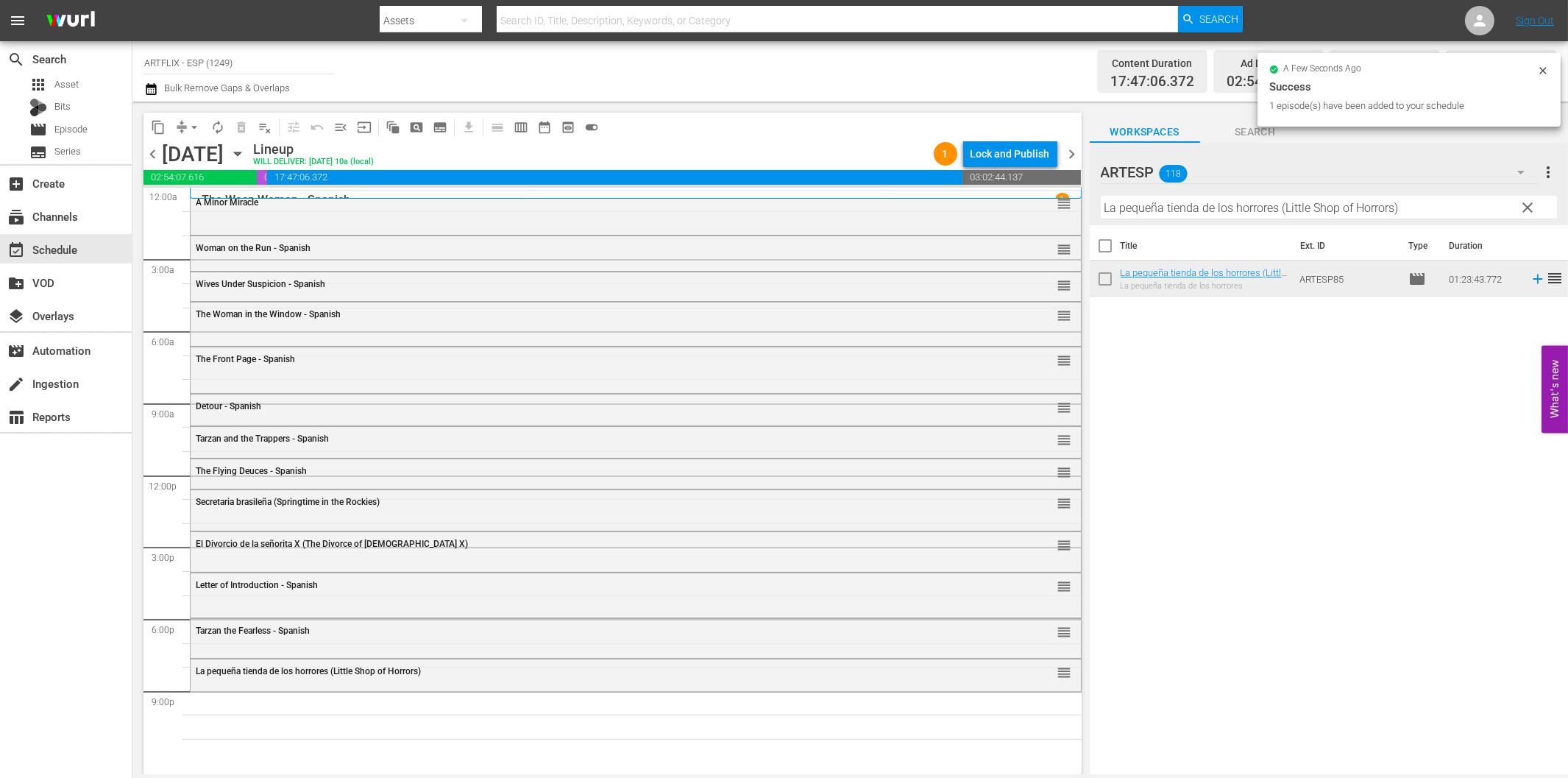
click at [1229, 208] on input "La pequeña tienda de los horrores (Little Shop of Horrors)" at bounding box center [1329, 208] width 457 height 23
paste input "El [DATE] de las Almas ([DATE] of Soul"
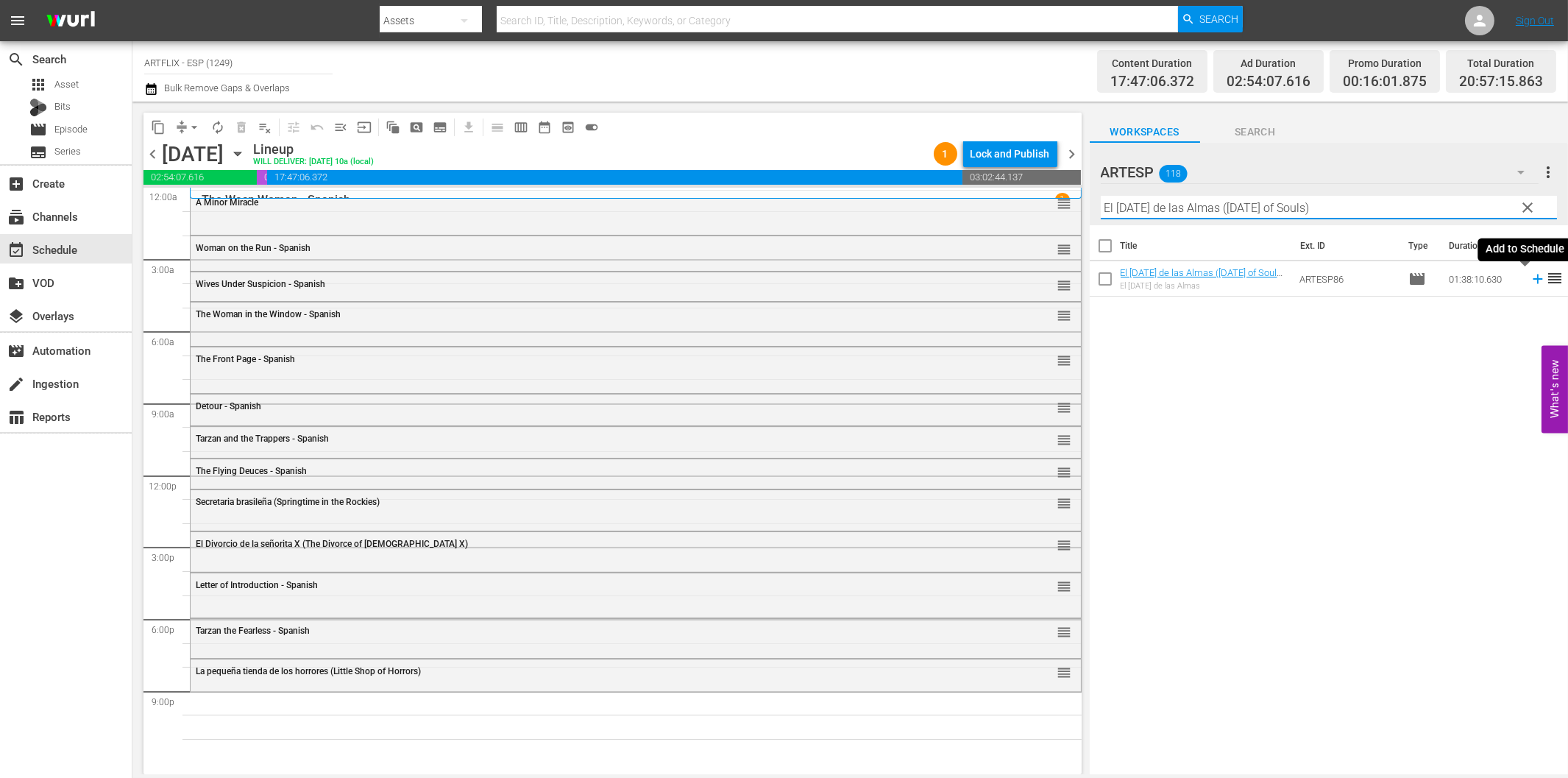
click at [1530, 275] on icon at bounding box center [1538, 279] width 17 height 17
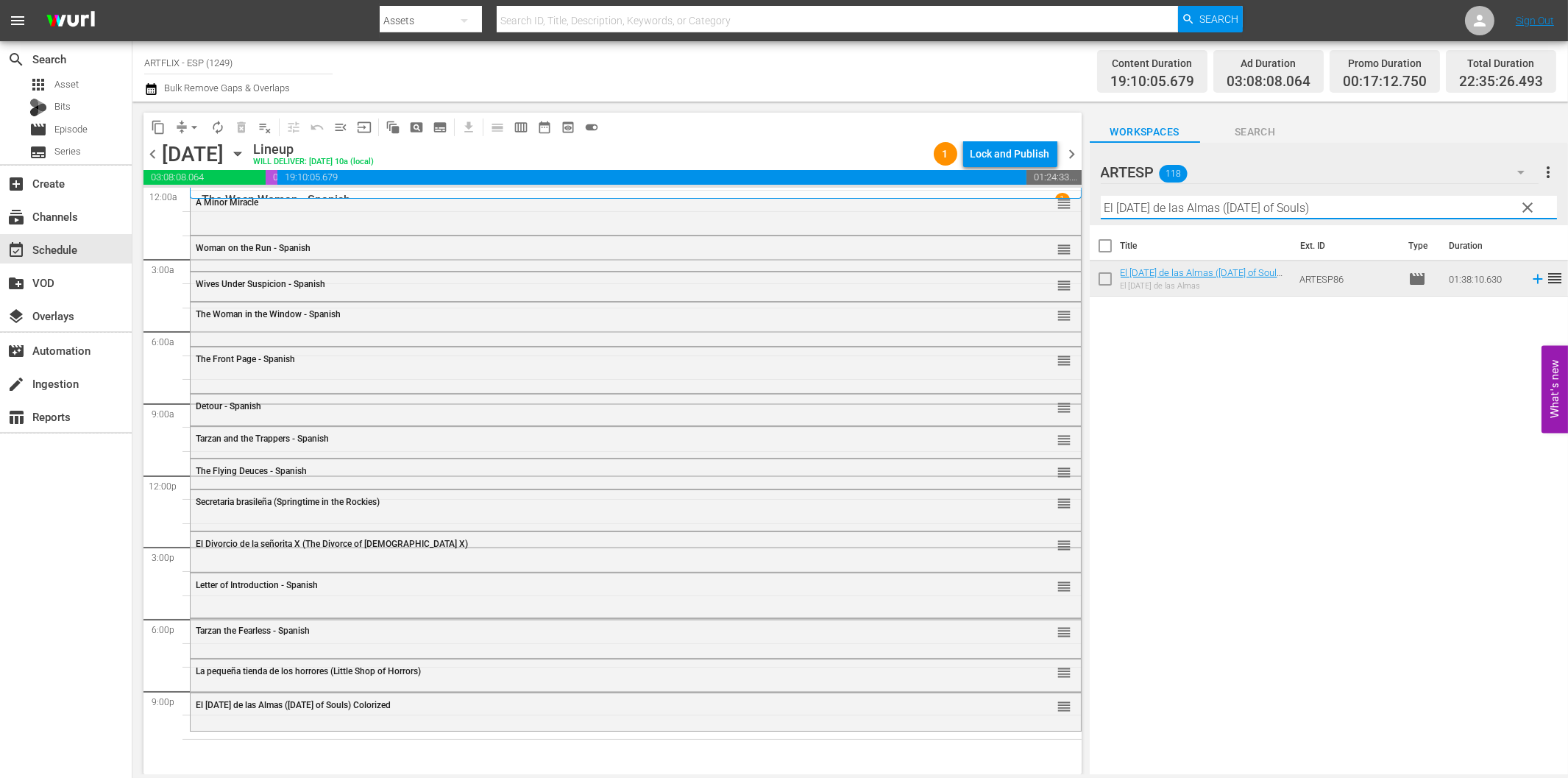
click at [1398, 201] on input "El [DATE] de las Almas ([DATE] of Souls)" at bounding box center [1329, 208] width 457 height 23
paste input "La espada mágica (The Magic Sword"
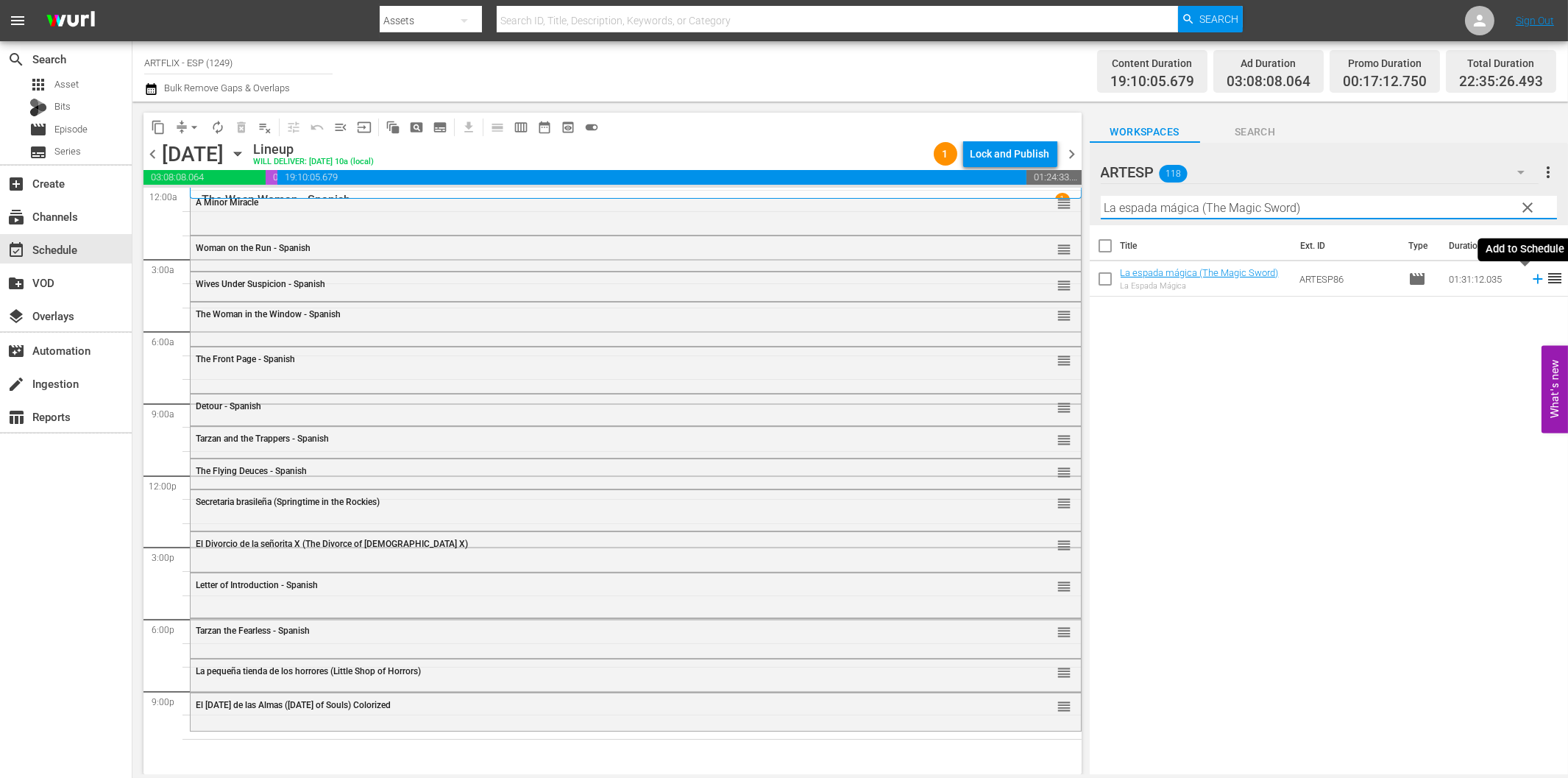
click at [1530, 278] on icon at bounding box center [1538, 279] width 17 height 17
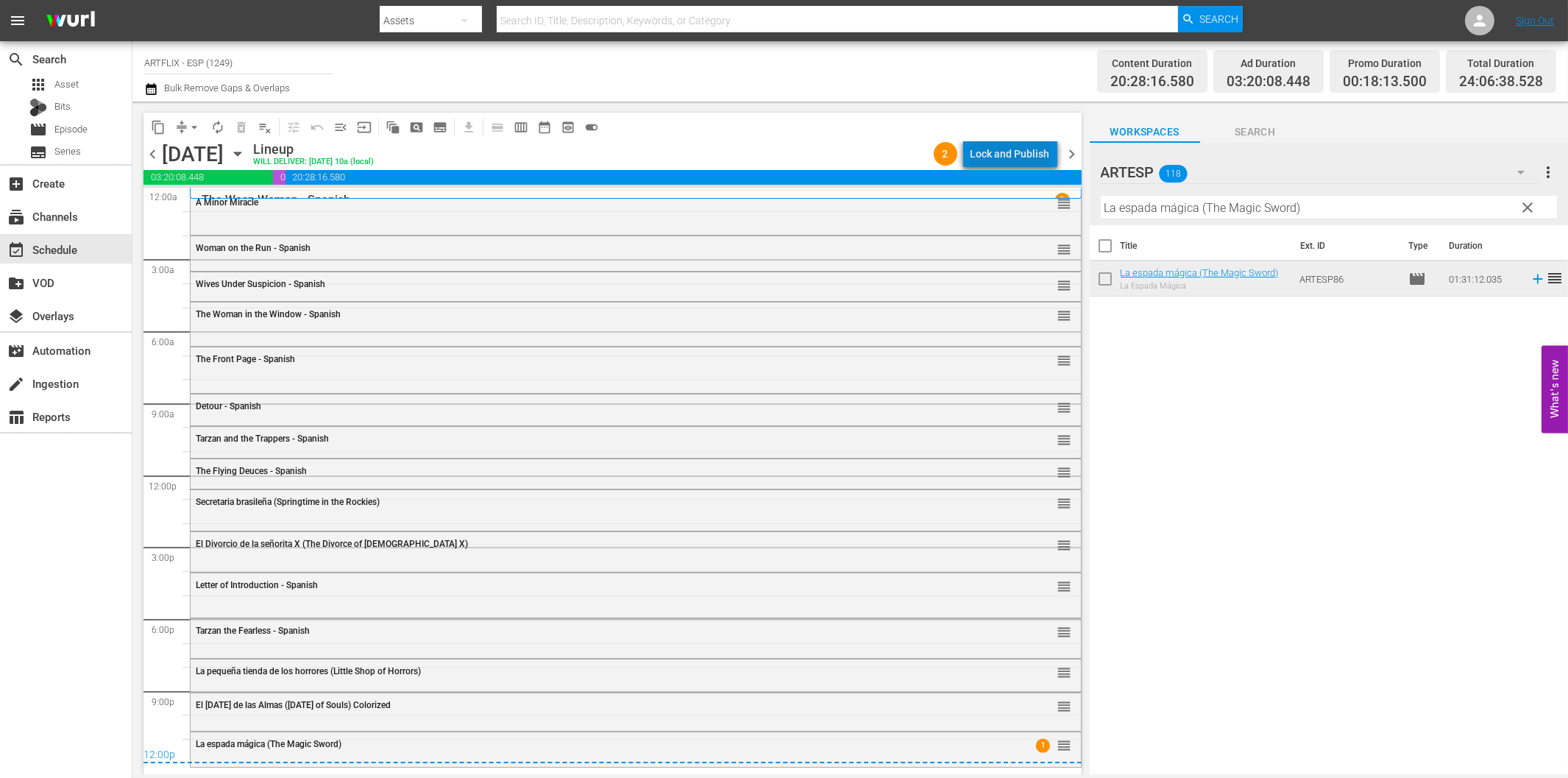
click at [1025, 155] on div "Lock and Publish" at bounding box center [1010, 153] width 80 height 26
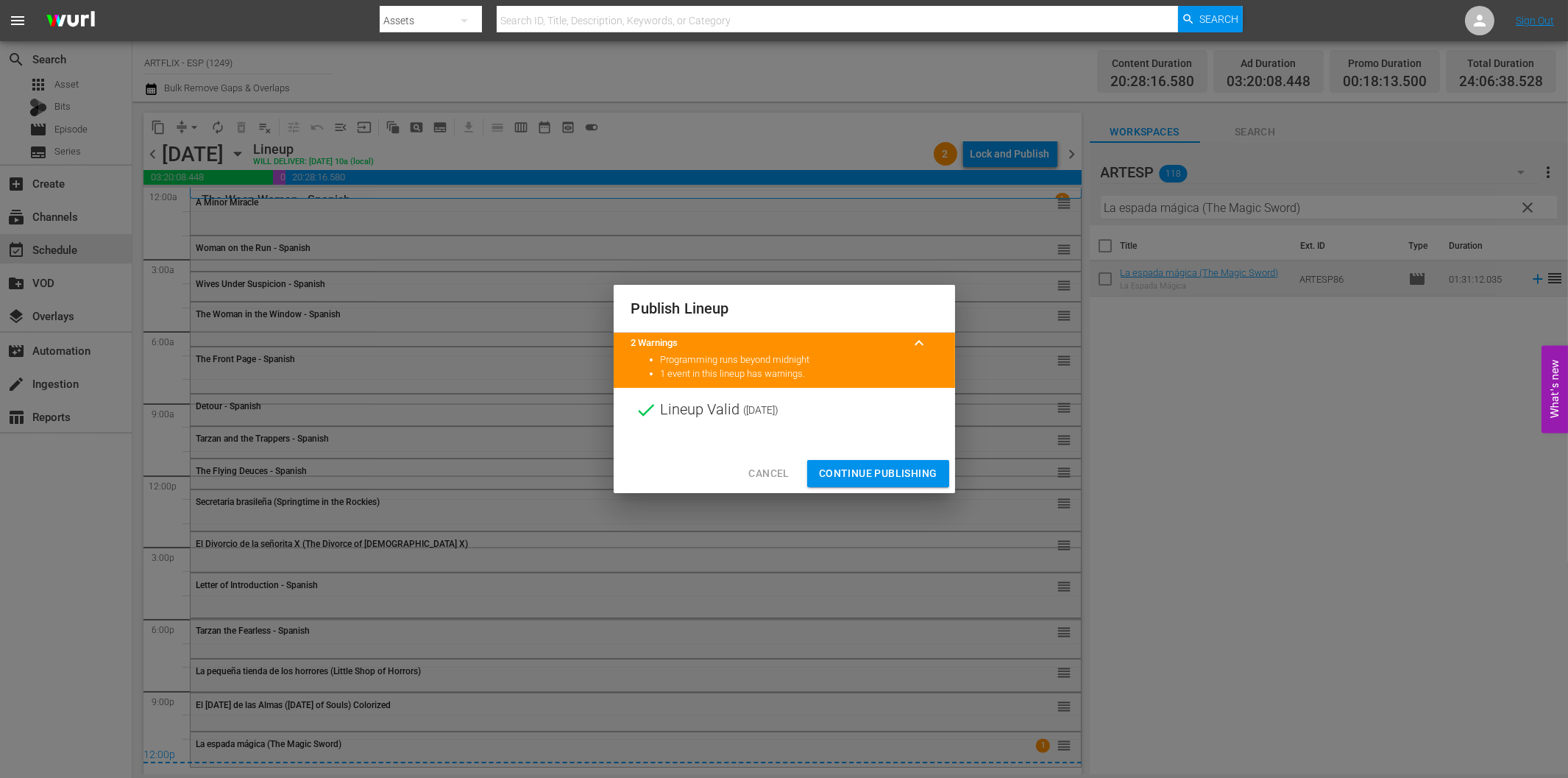
click at [873, 479] on span "Continue Publishing" at bounding box center [878, 473] width 119 height 18
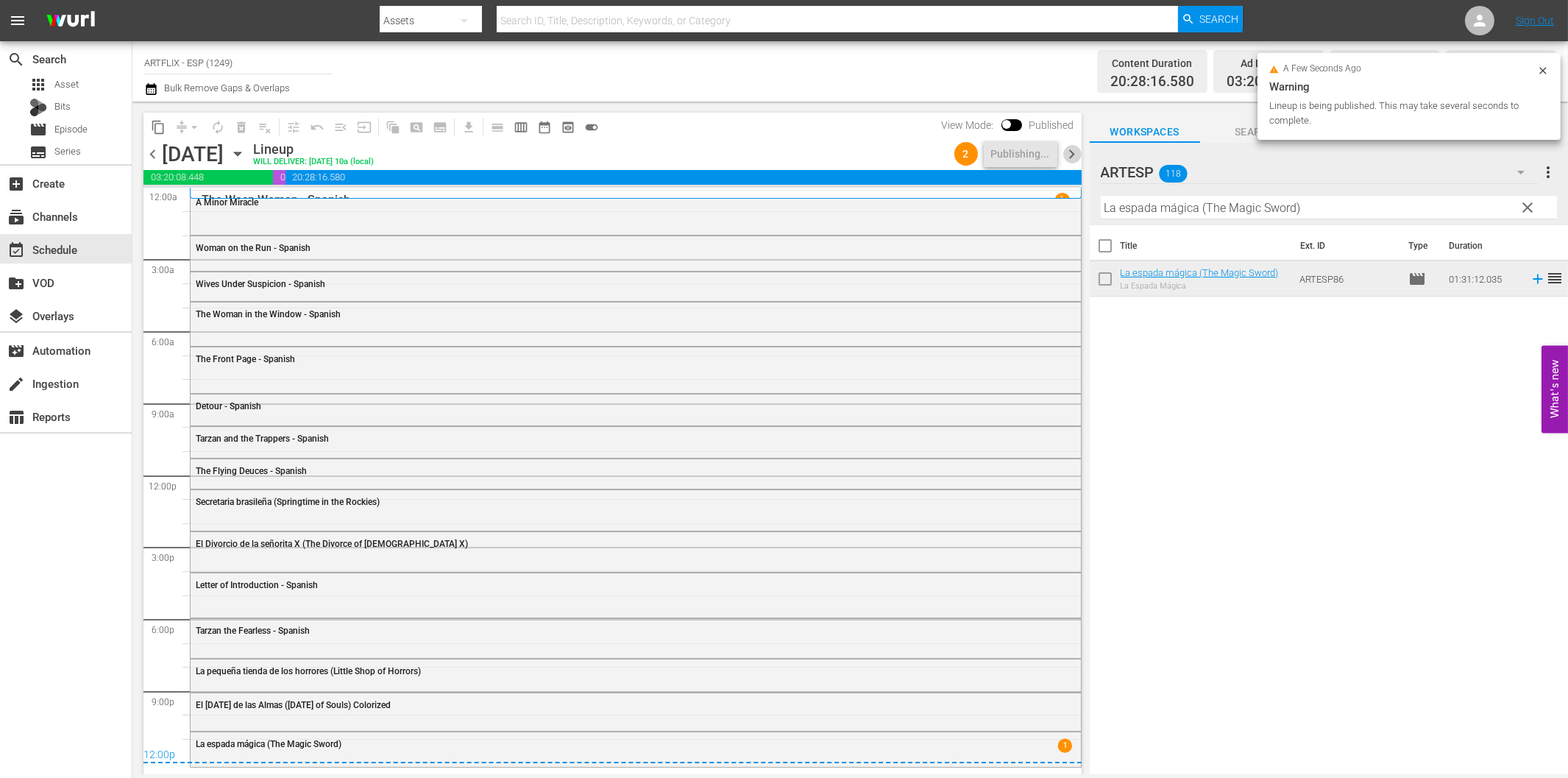
click at [1074, 154] on span "chevron_right" at bounding box center [1073, 153] width 18 height 18
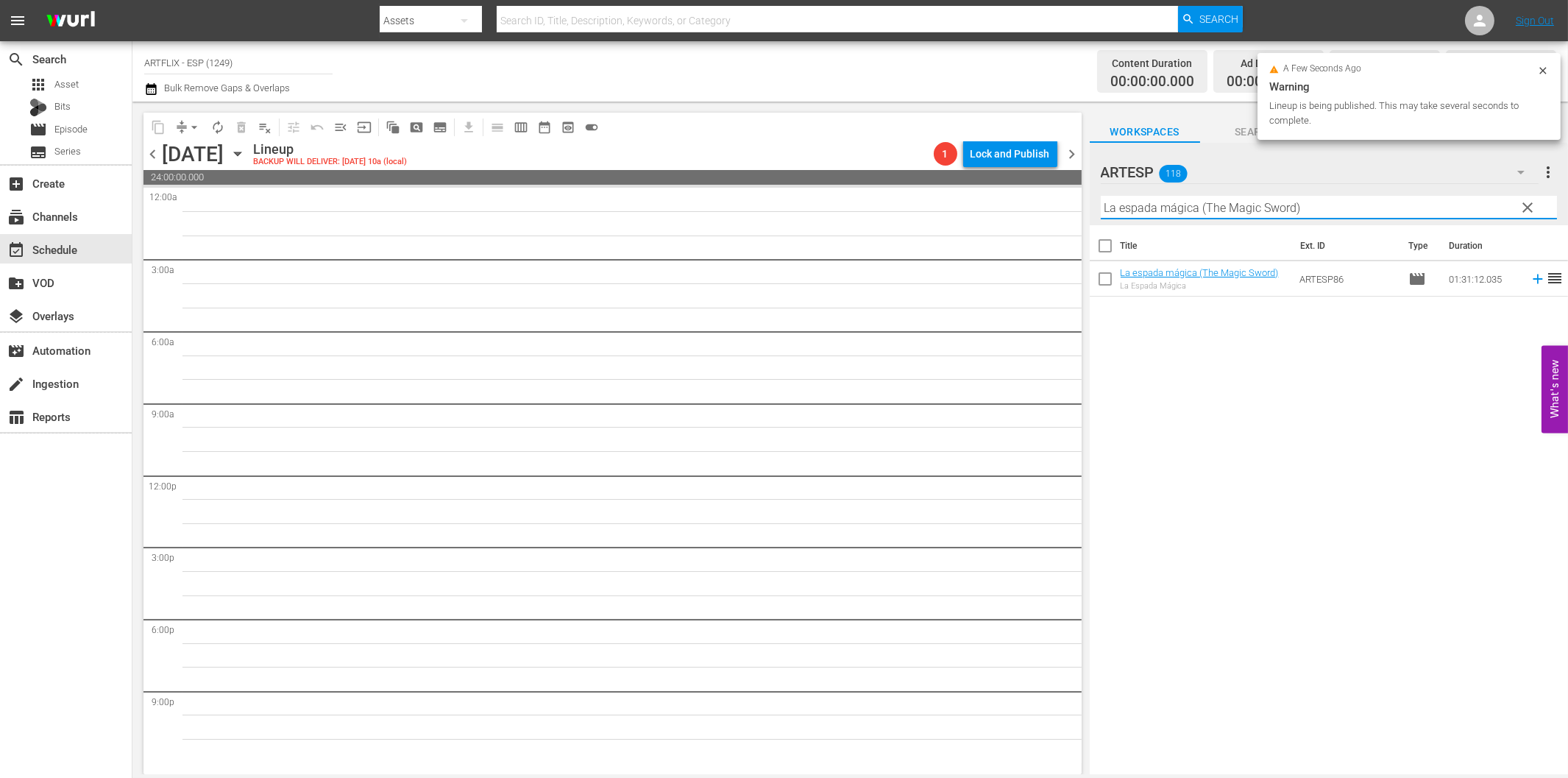
click at [1189, 209] on input "La espada mágica (The Magic Sword)" at bounding box center [1329, 208] width 457 height 23
paste input "Salt of the Earth - Spanish"
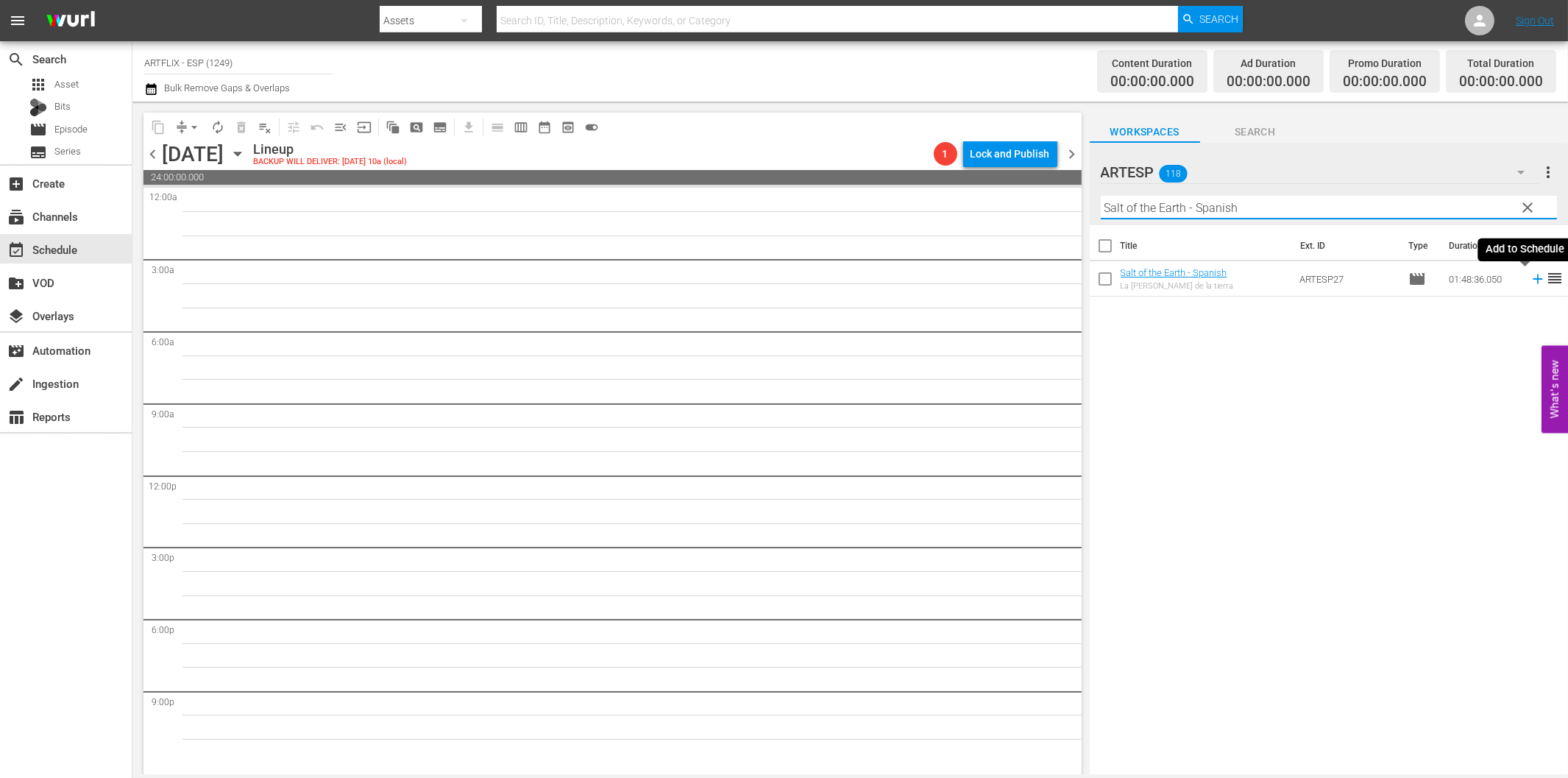
click at [1533, 278] on icon at bounding box center [1538, 280] width 10 height 10
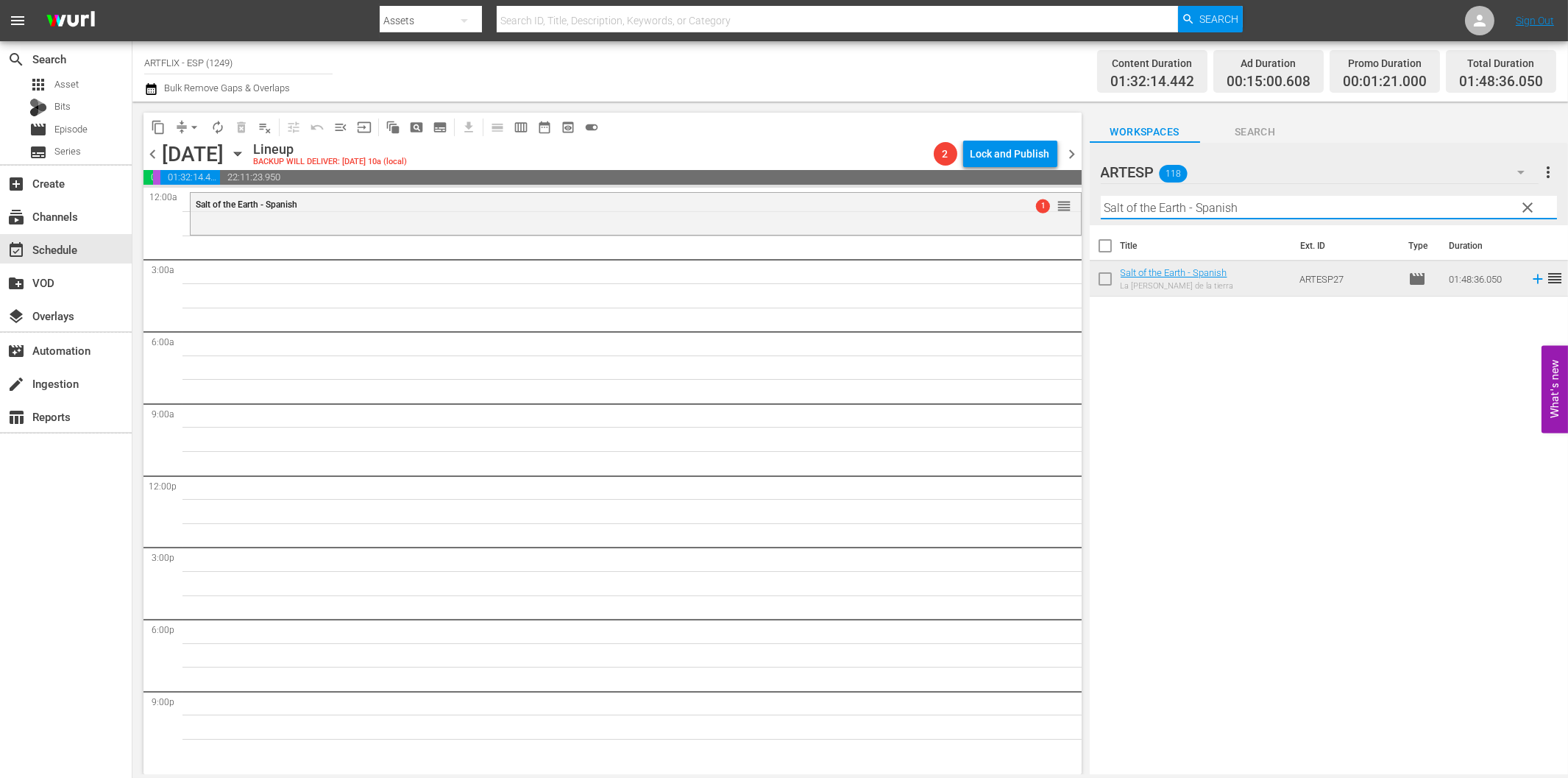
click at [1321, 204] on input "Salt of the Earth - Spanish" at bounding box center [1329, 208] width 457 height 23
paste input "Mi querida secretaria (My Dear Secretary)"
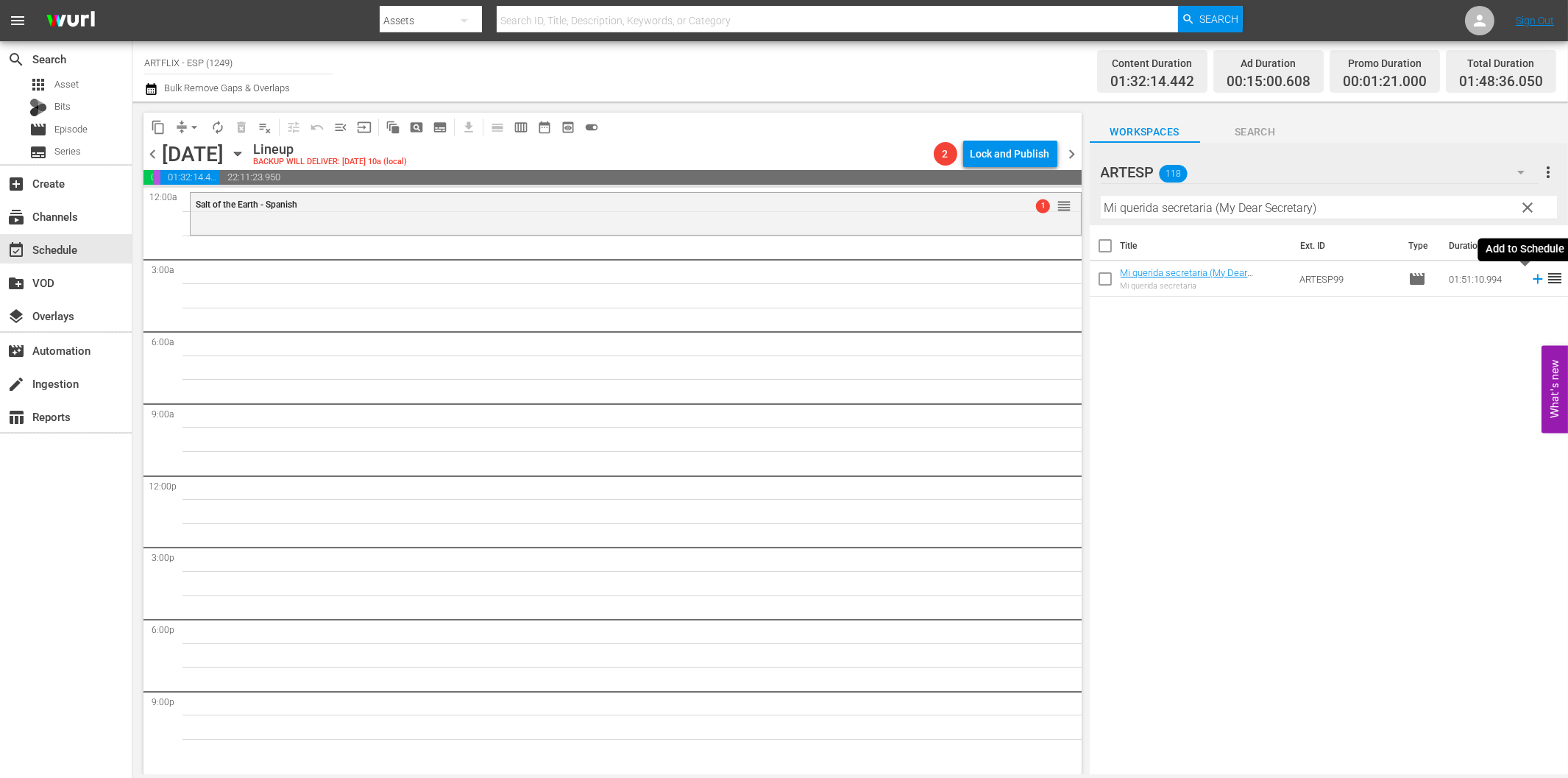
click at [1533, 278] on icon at bounding box center [1538, 280] width 10 height 10
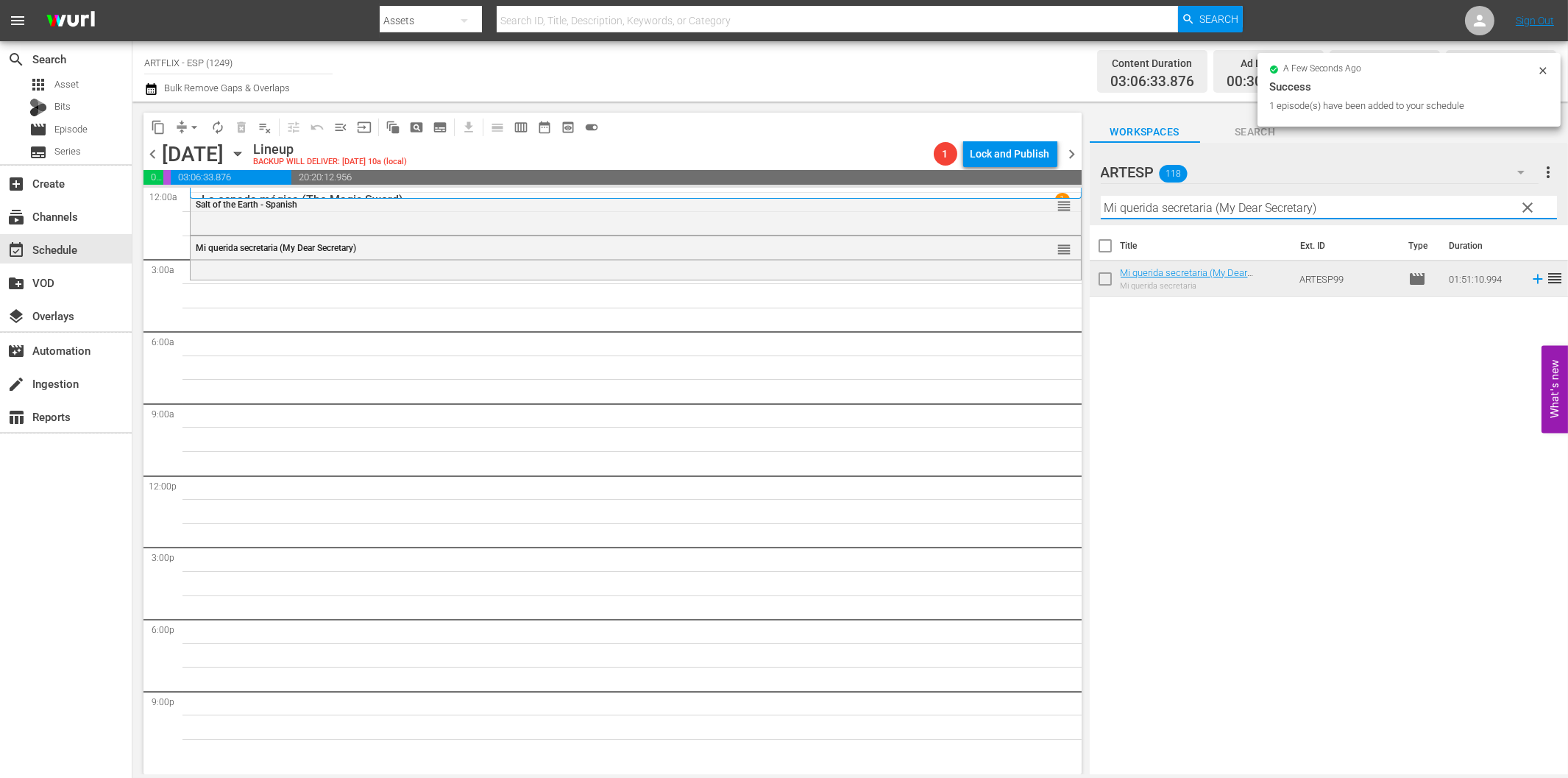
click at [1356, 211] on input "Mi querida secretaria (My Dear Secretary)" at bounding box center [1329, 208] width 457 height 23
paste input "[PERSON_NAME] no (The [DEMOGRAPHIC_DATA] Says No) Colorized"
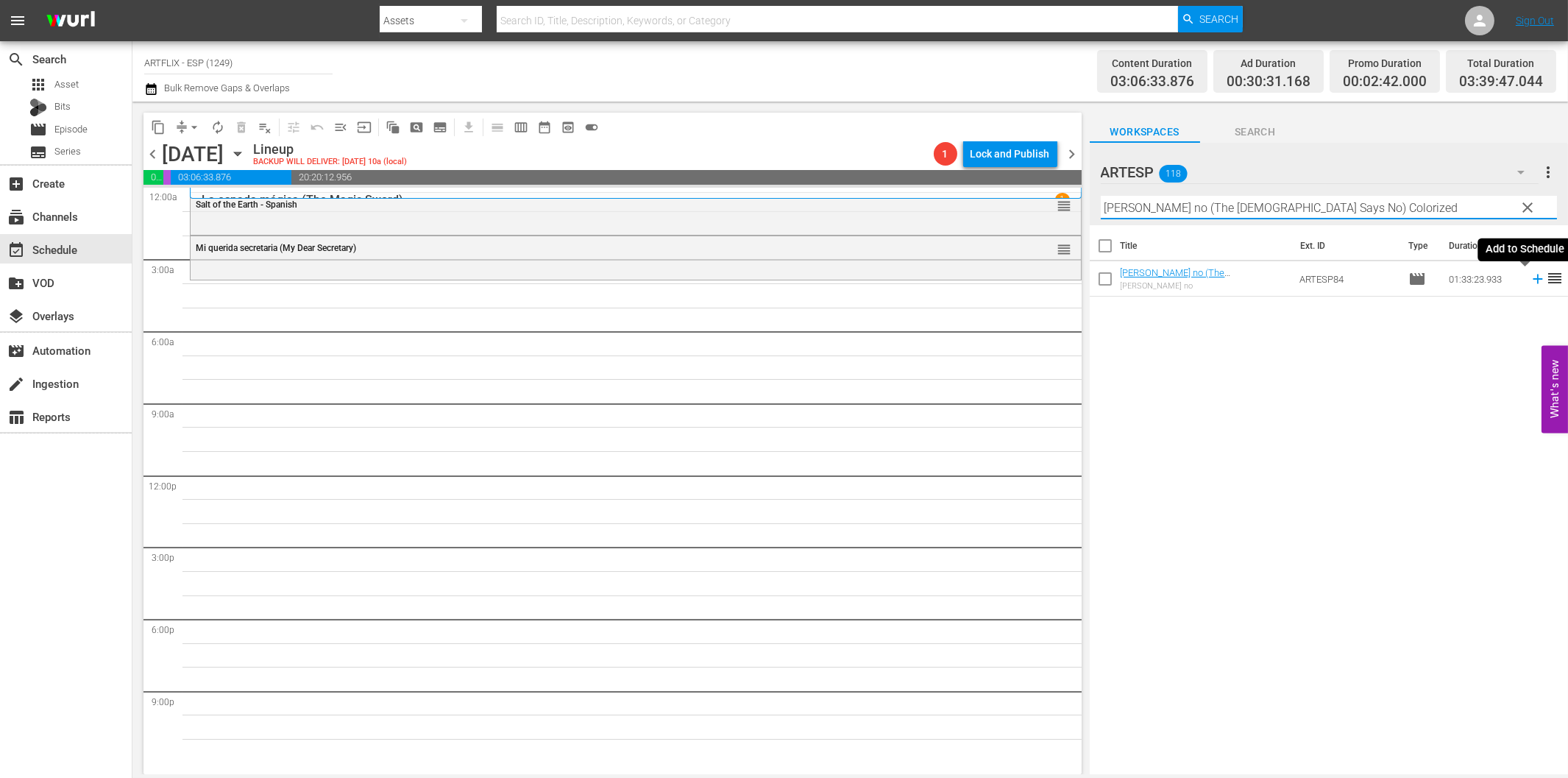
click at [1533, 278] on icon at bounding box center [1538, 280] width 10 height 10
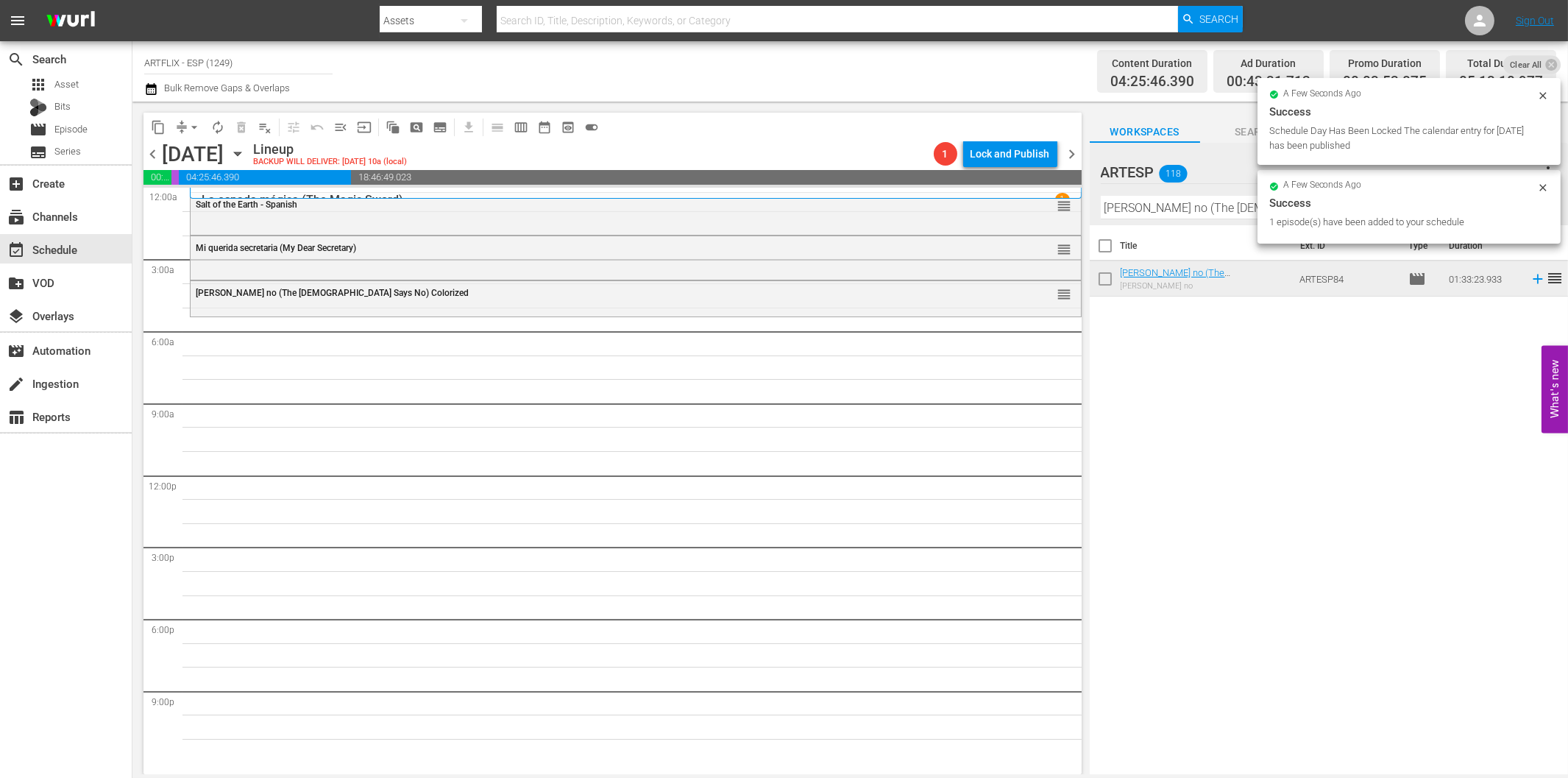
click at [1198, 204] on input "[PERSON_NAME] no (The [DEMOGRAPHIC_DATA] Says No) Colorized" at bounding box center [1329, 208] width 457 height 23
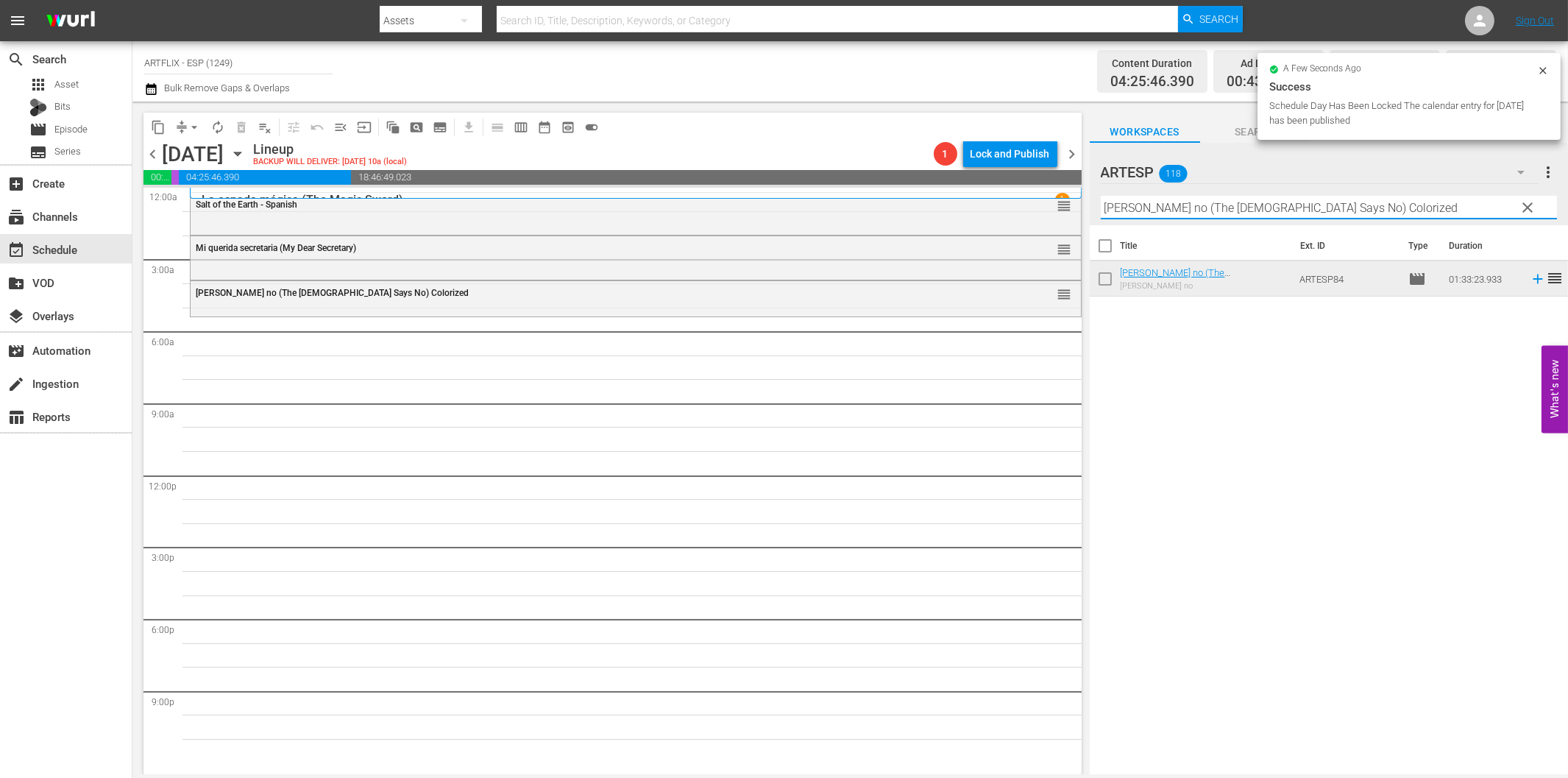
paste input "Second Chorus - Spanish"
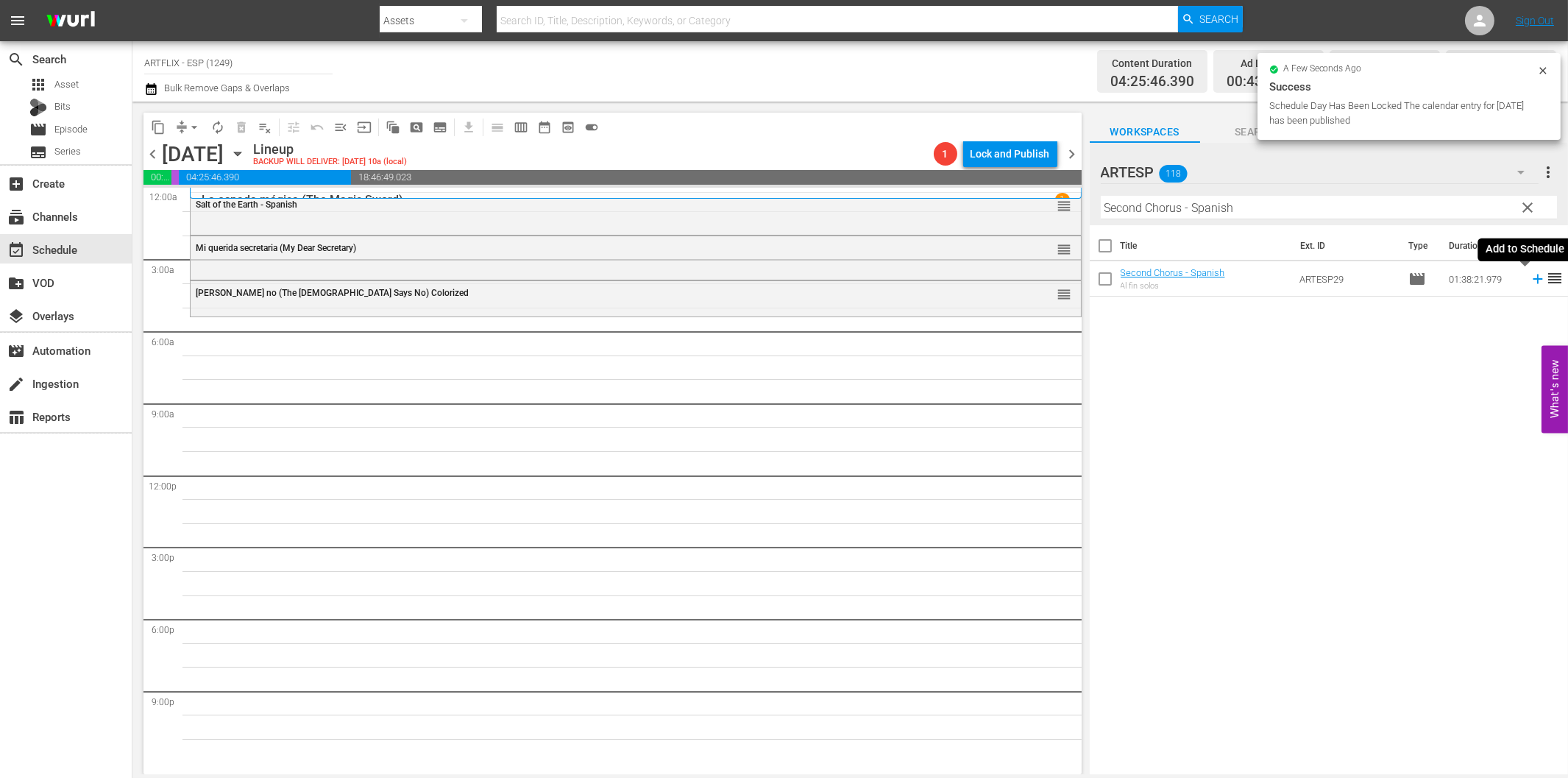
click at [1530, 284] on icon at bounding box center [1538, 279] width 17 height 17
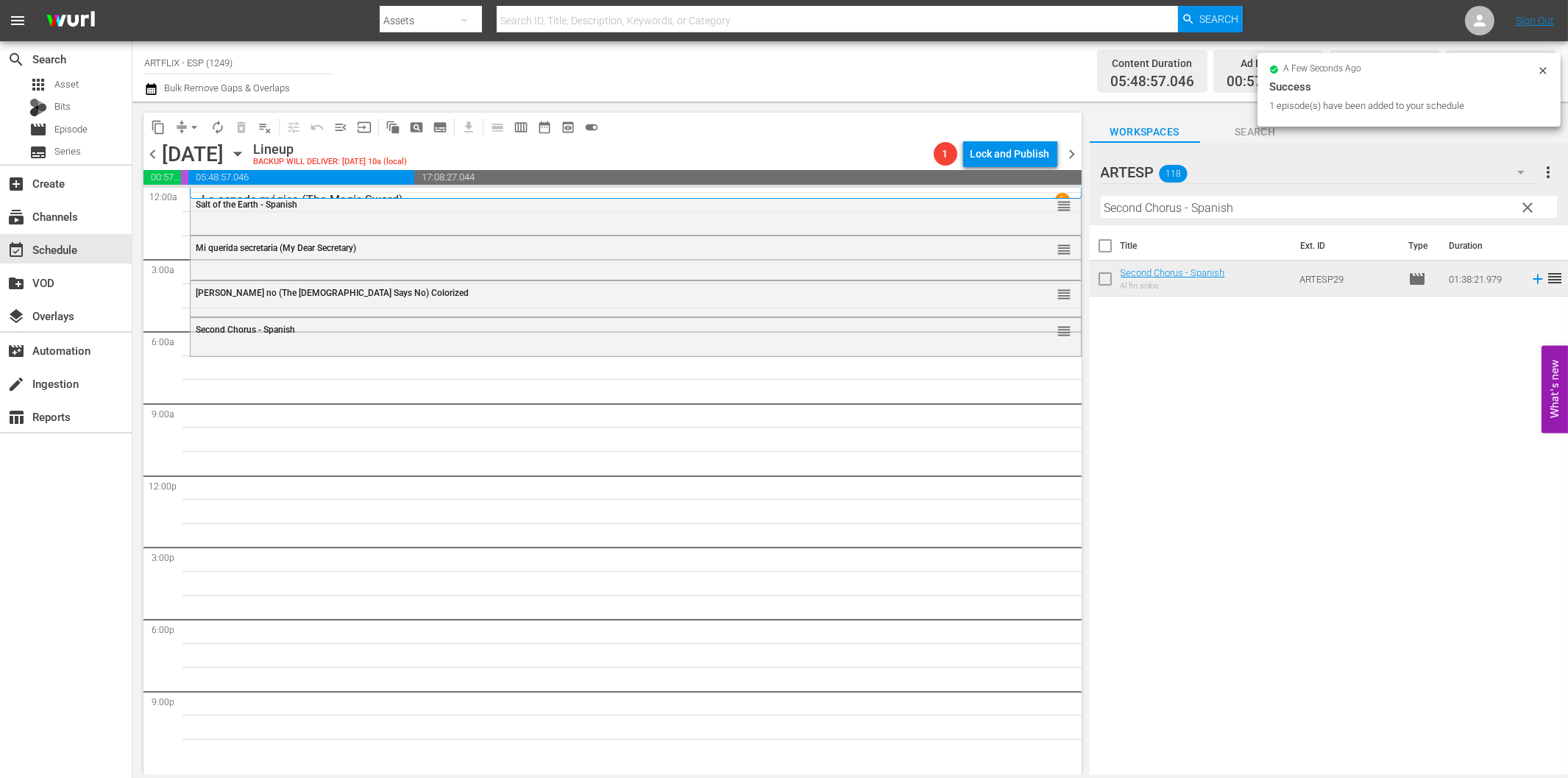
click at [1330, 215] on input "Second Chorus - Spanish" at bounding box center [1329, 208] width 457 height 23
paste input "The Strange Love of [PERSON_NAME]"
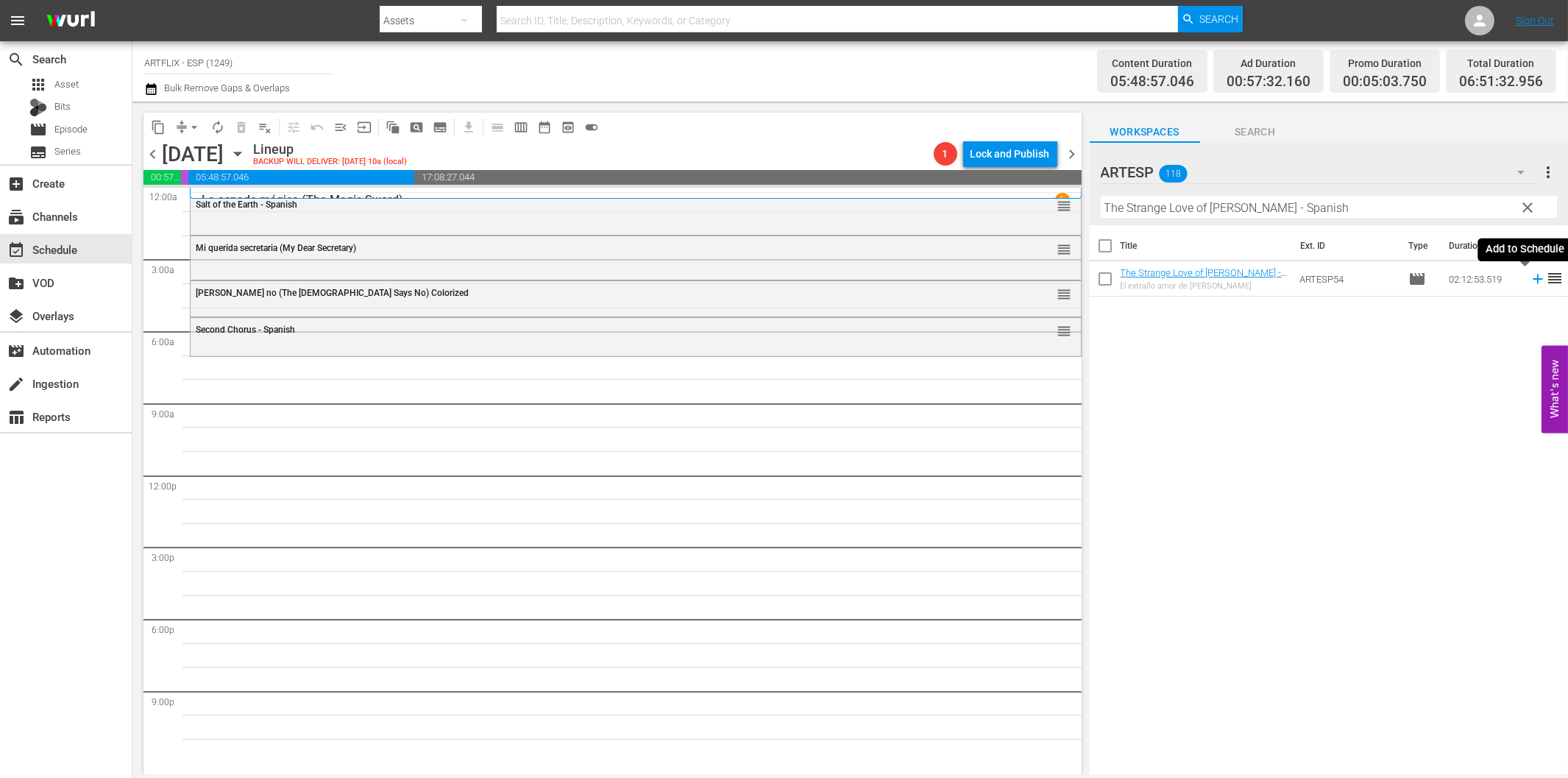
drag, startPoint x: 1526, startPoint y: 282, endPoint x: 1484, endPoint y: 287, distance: 42.3
click at [1530, 282] on icon at bounding box center [1538, 279] width 17 height 17
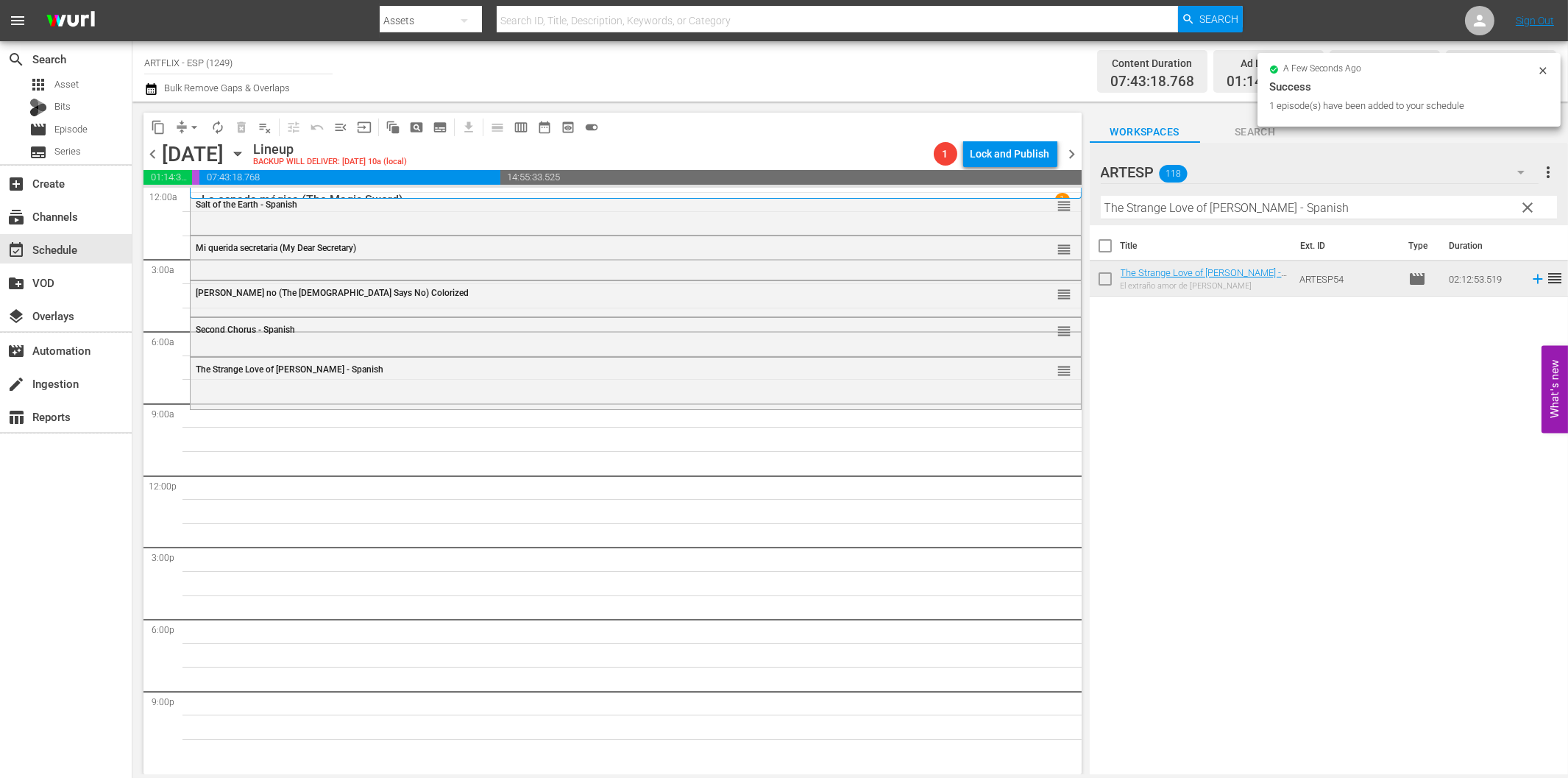
click at [1247, 202] on input "The Strange Love of [PERSON_NAME] - Spanish" at bounding box center [1329, 208] width 457 height 23
paste input "Los dos gladiadores (The Two Gladiators)"
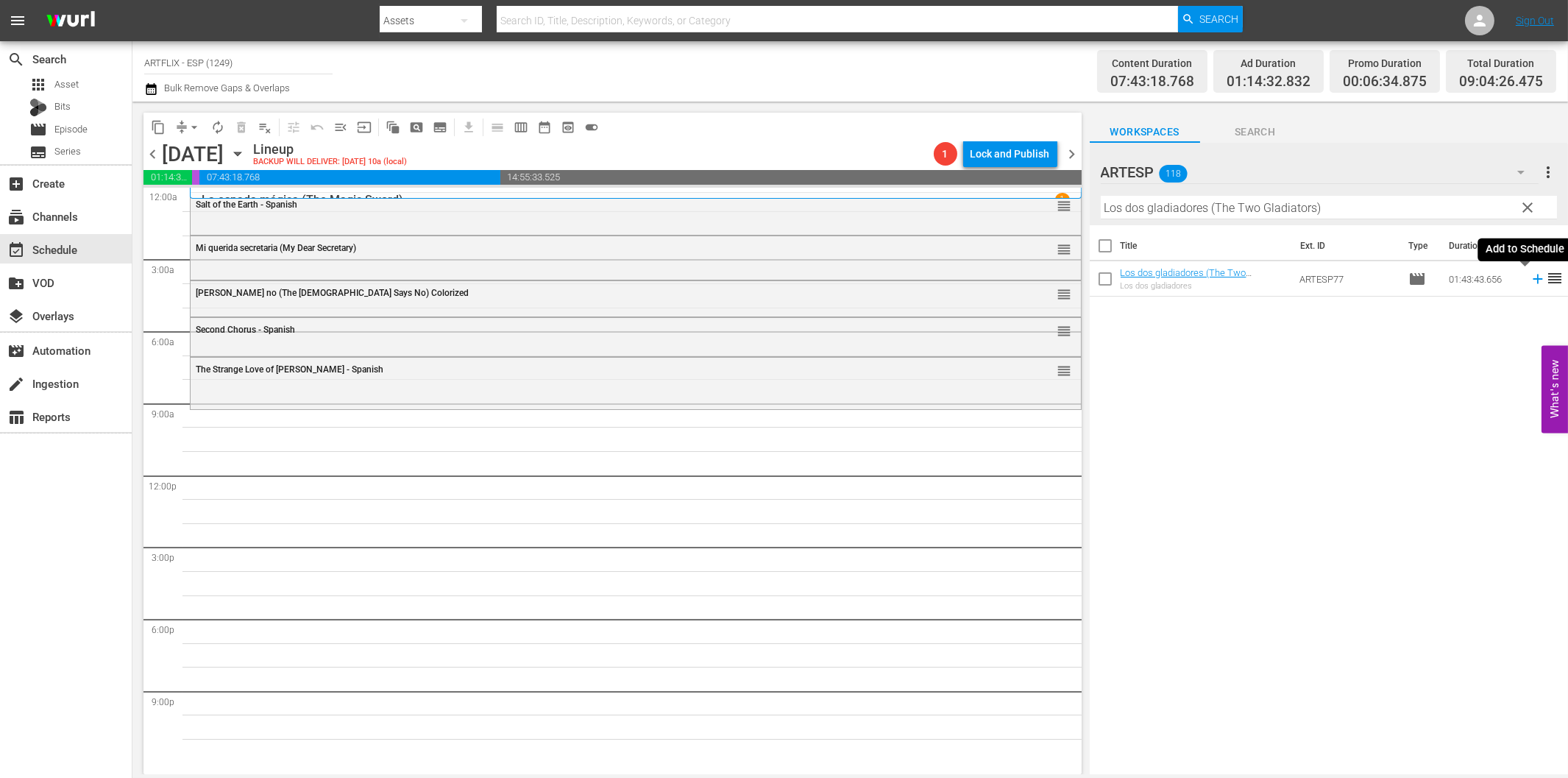
click at [1530, 281] on icon at bounding box center [1538, 279] width 17 height 17
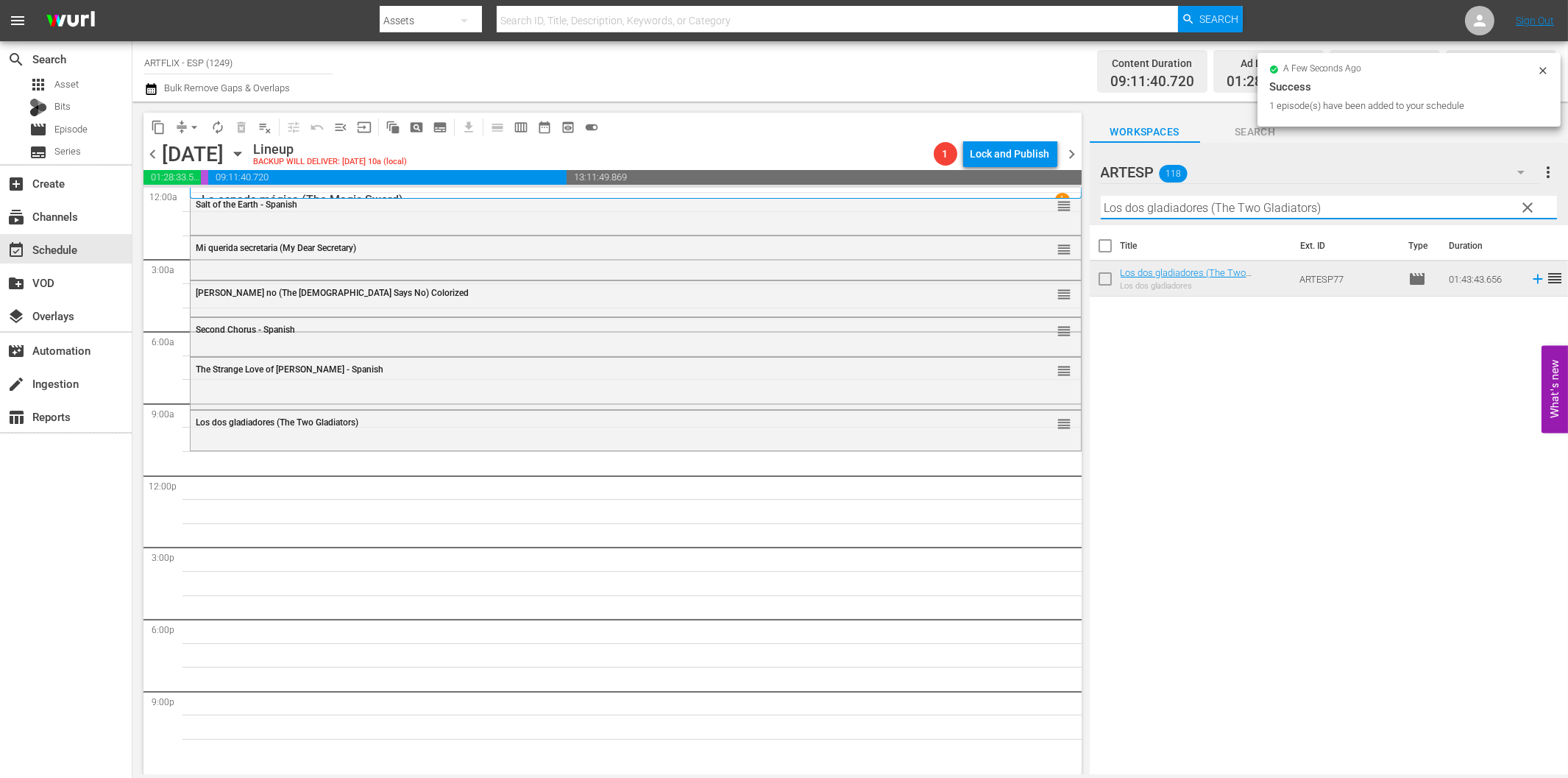
click at [1254, 199] on input "Los dos gladiadores (The Two Gladiators)" at bounding box center [1329, 208] width 457 height 23
paste input "Dulce evocación (Beyond [DATE] aka Beyond [PERSON_NAME]"
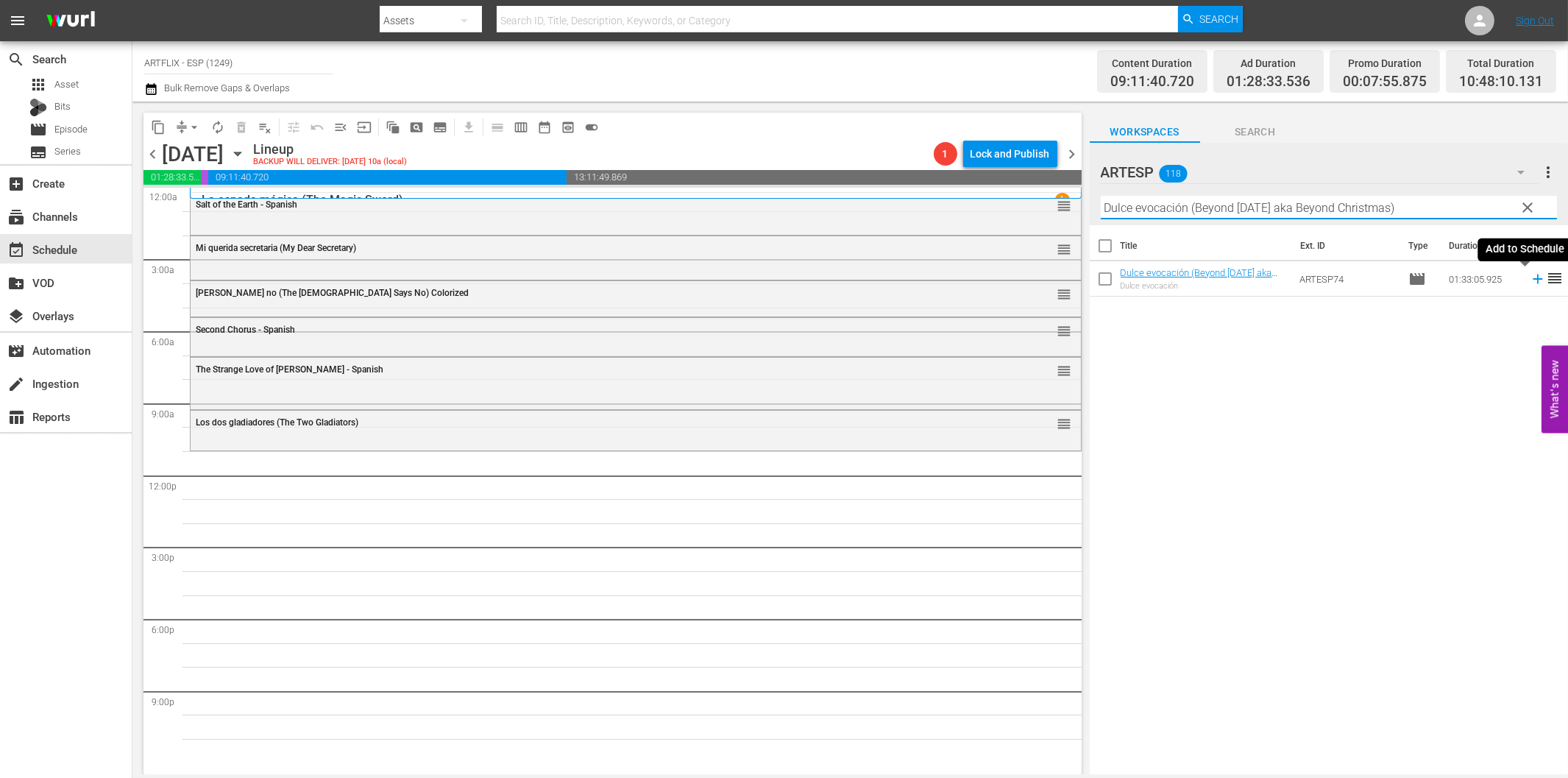
click at [1533, 280] on icon at bounding box center [1538, 280] width 10 height 10
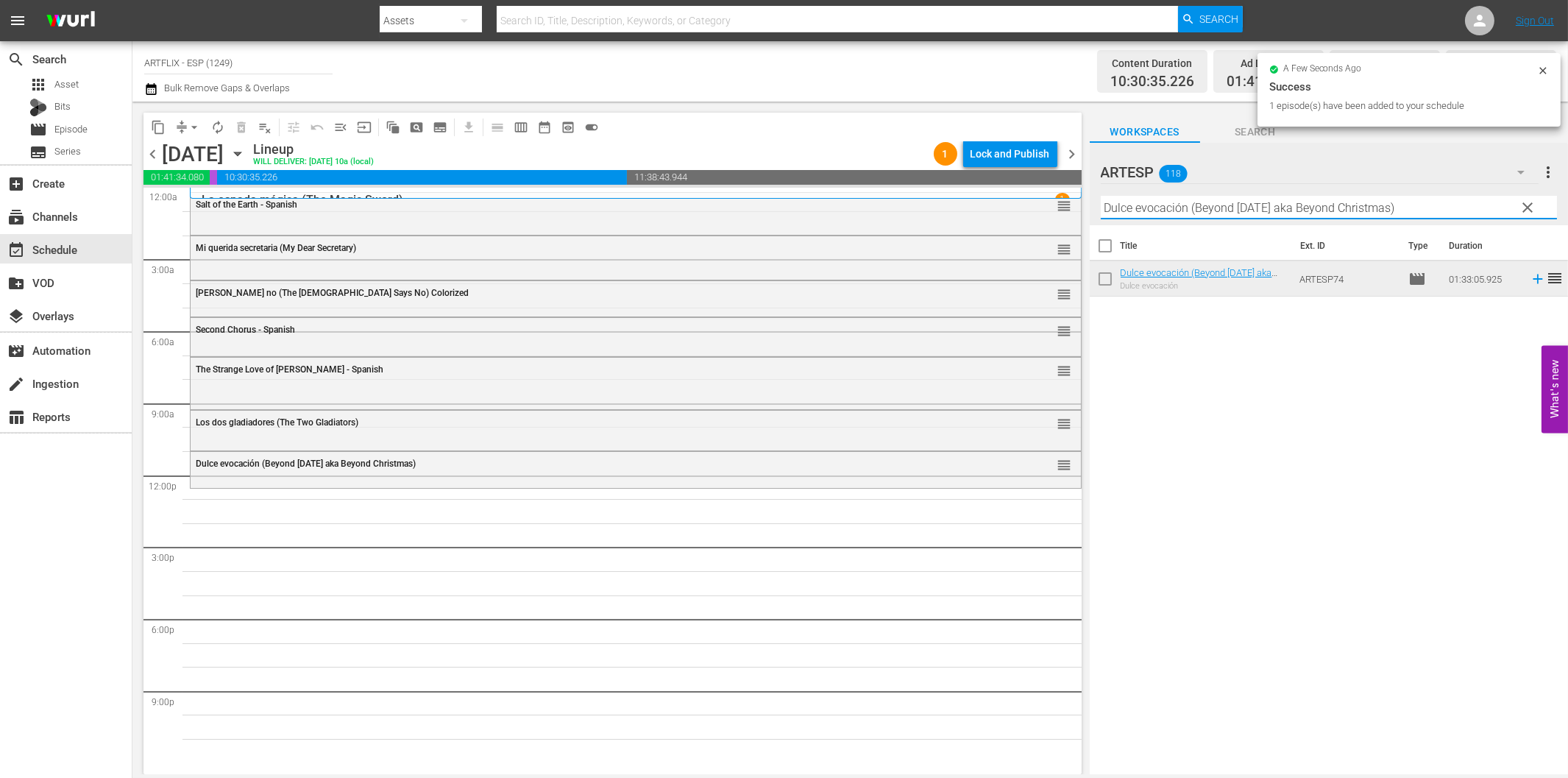
click at [1260, 202] on input "Dulce evocación (Beyond [DATE] aka Beyond Christmas)" at bounding box center [1329, 208] width 457 height 23
paste input "The Big Combo - Spanish"
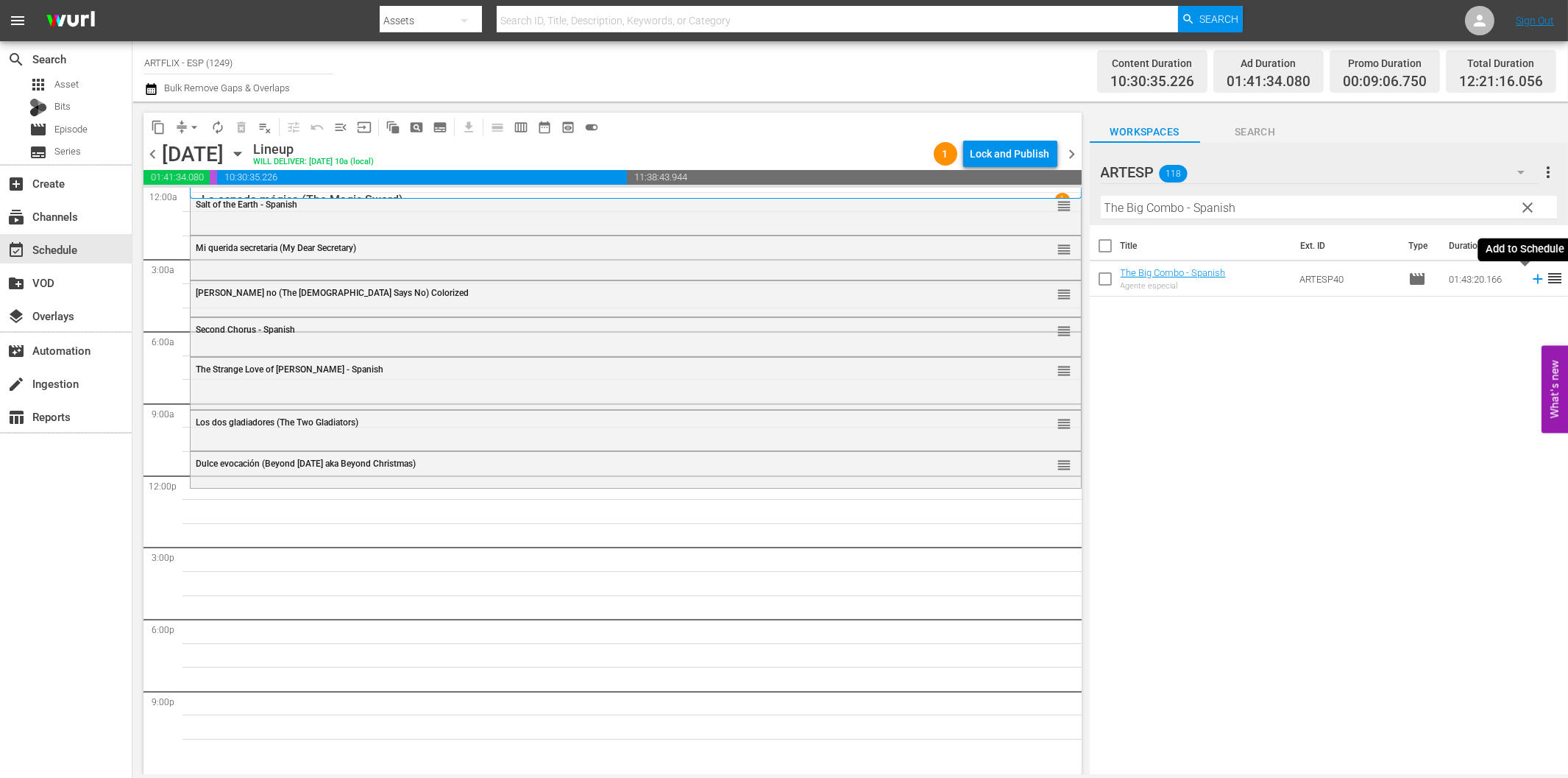
click at [1533, 278] on icon at bounding box center [1538, 280] width 10 height 10
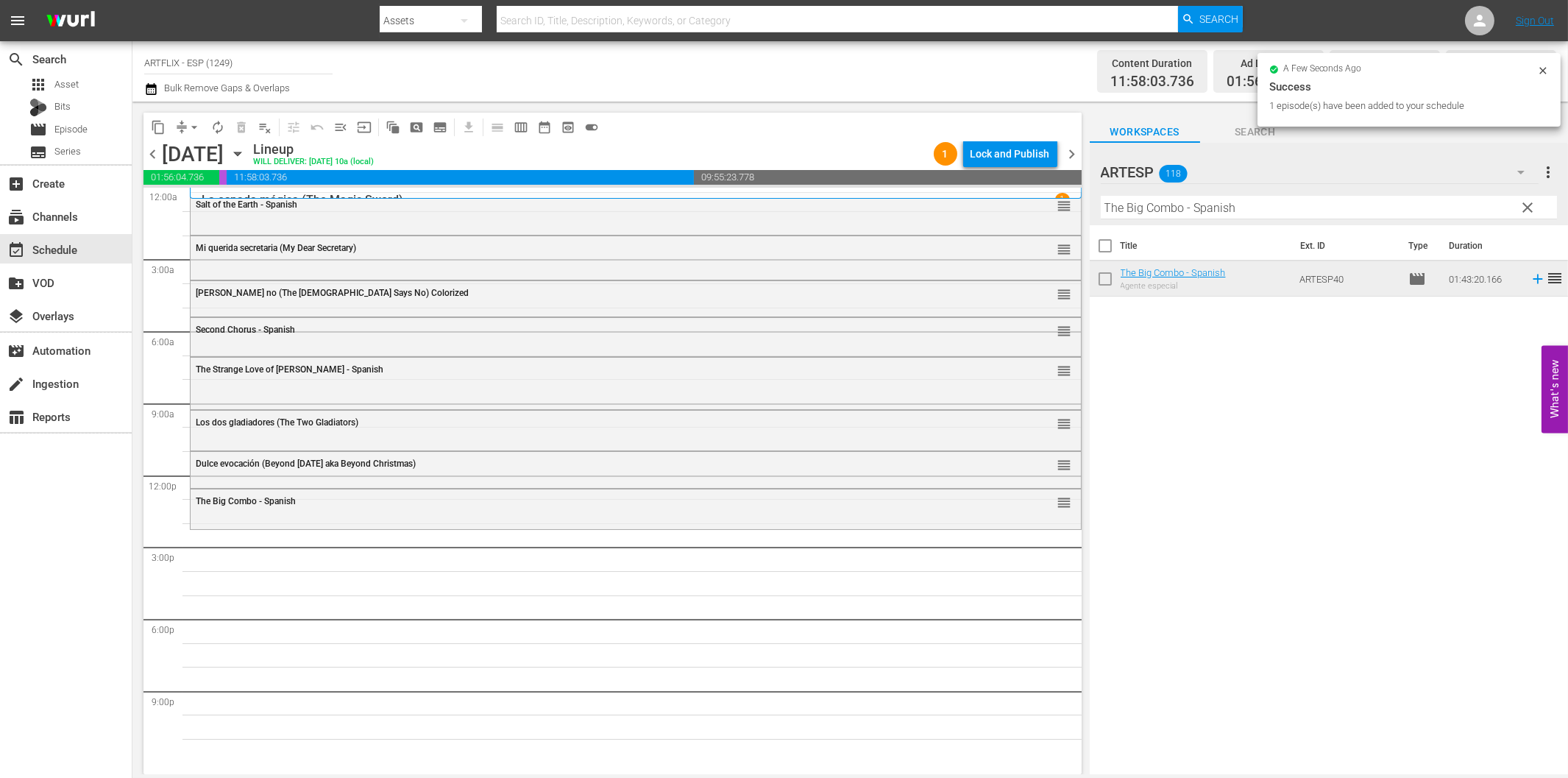
click at [1143, 215] on input "The Big Combo - Spanish" at bounding box center [1329, 208] width 457 height 23
paste input "Manina, la chica de la isla"
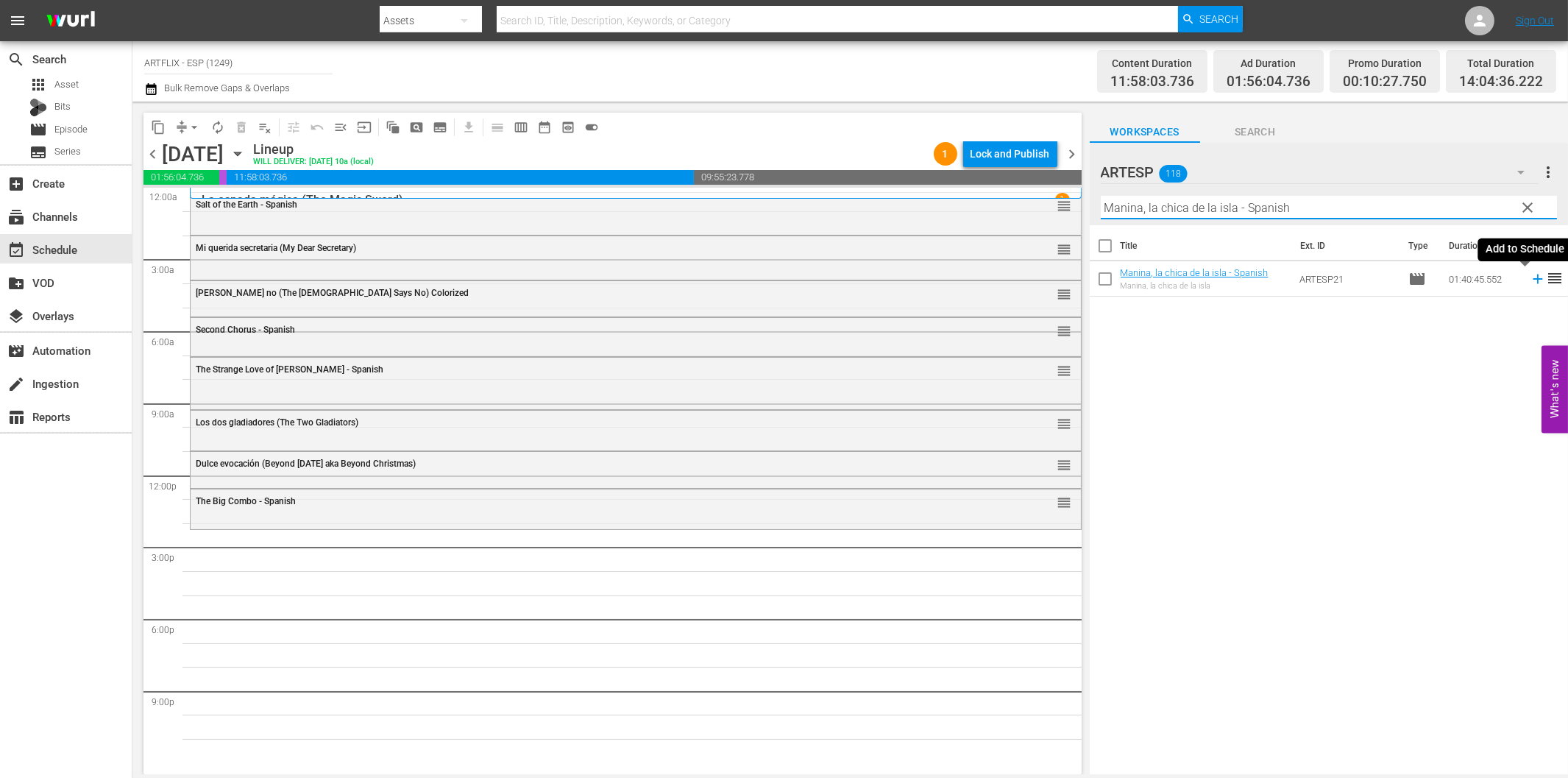
click at [1530, 275] on icon at bounding box center [1538, 279] width 17 height 17
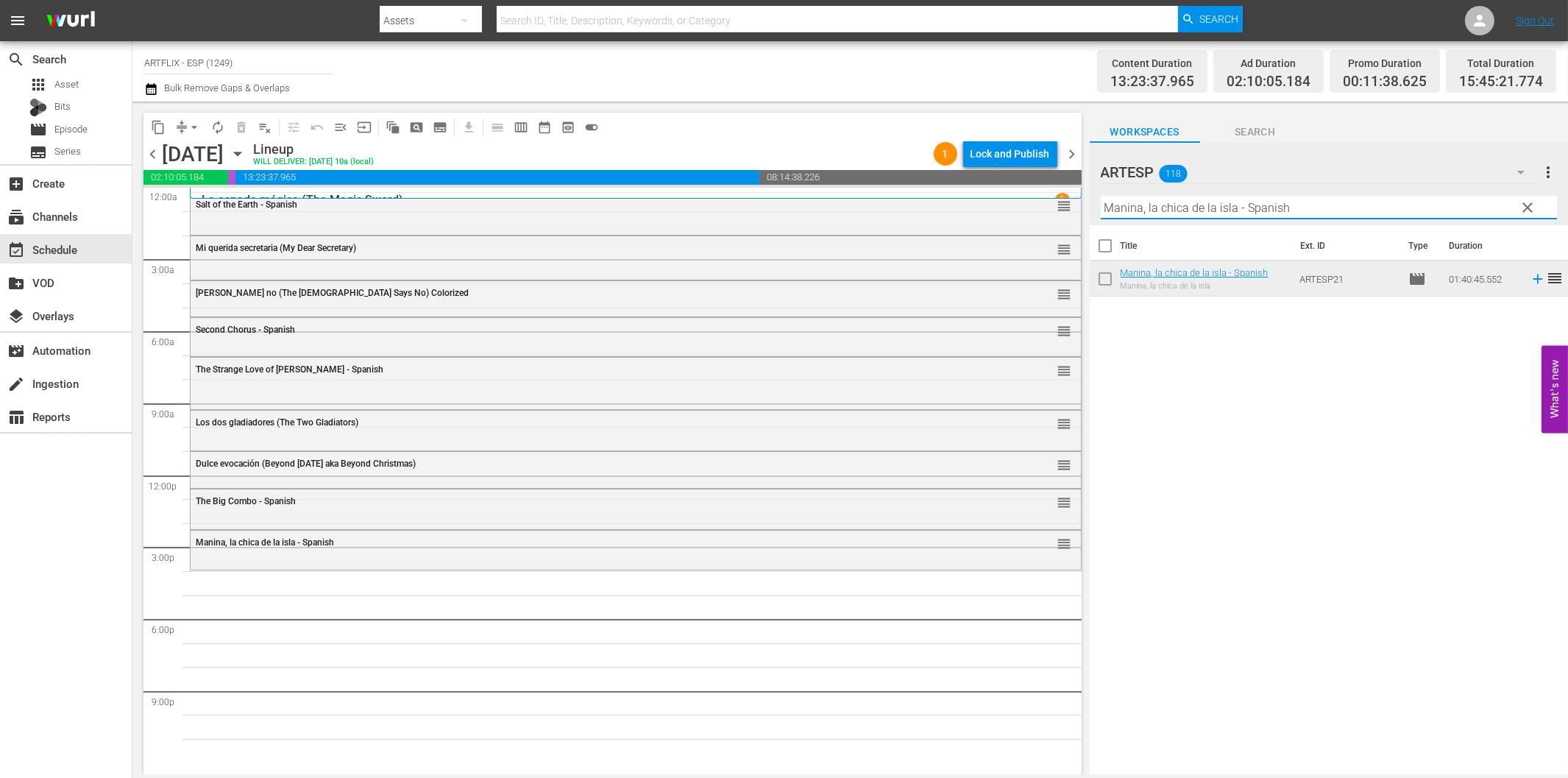
click at [1269, 208] on input "Manina, la chica de la isla - Spanish" at bounding box center [1329, 208] width 457 height 23
paste input "La [PERSON_NAME] (A Tattered Web)"
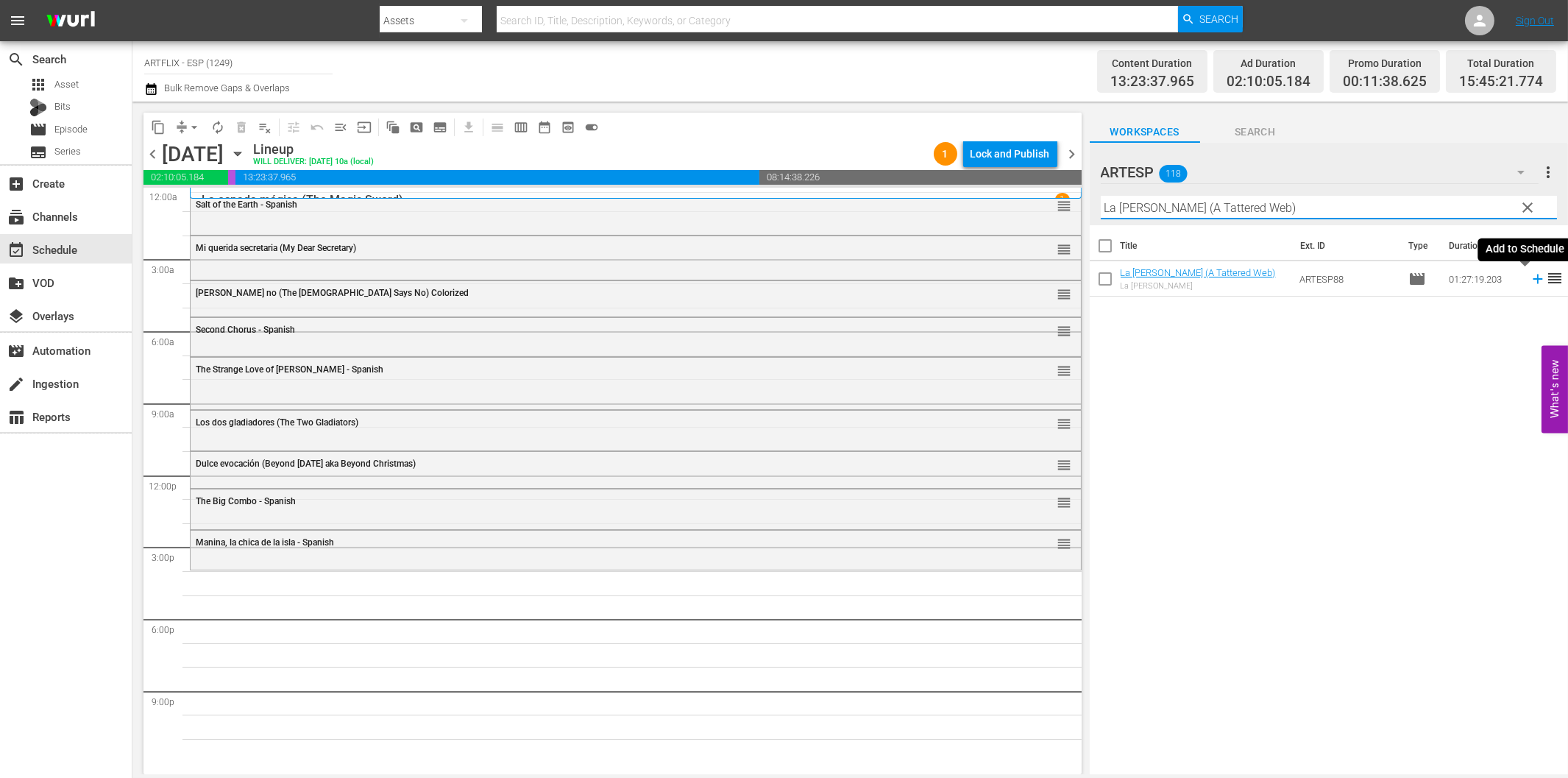
click at [1533, 278] on icon at bounding box center [1538, 280] width 10 height 10
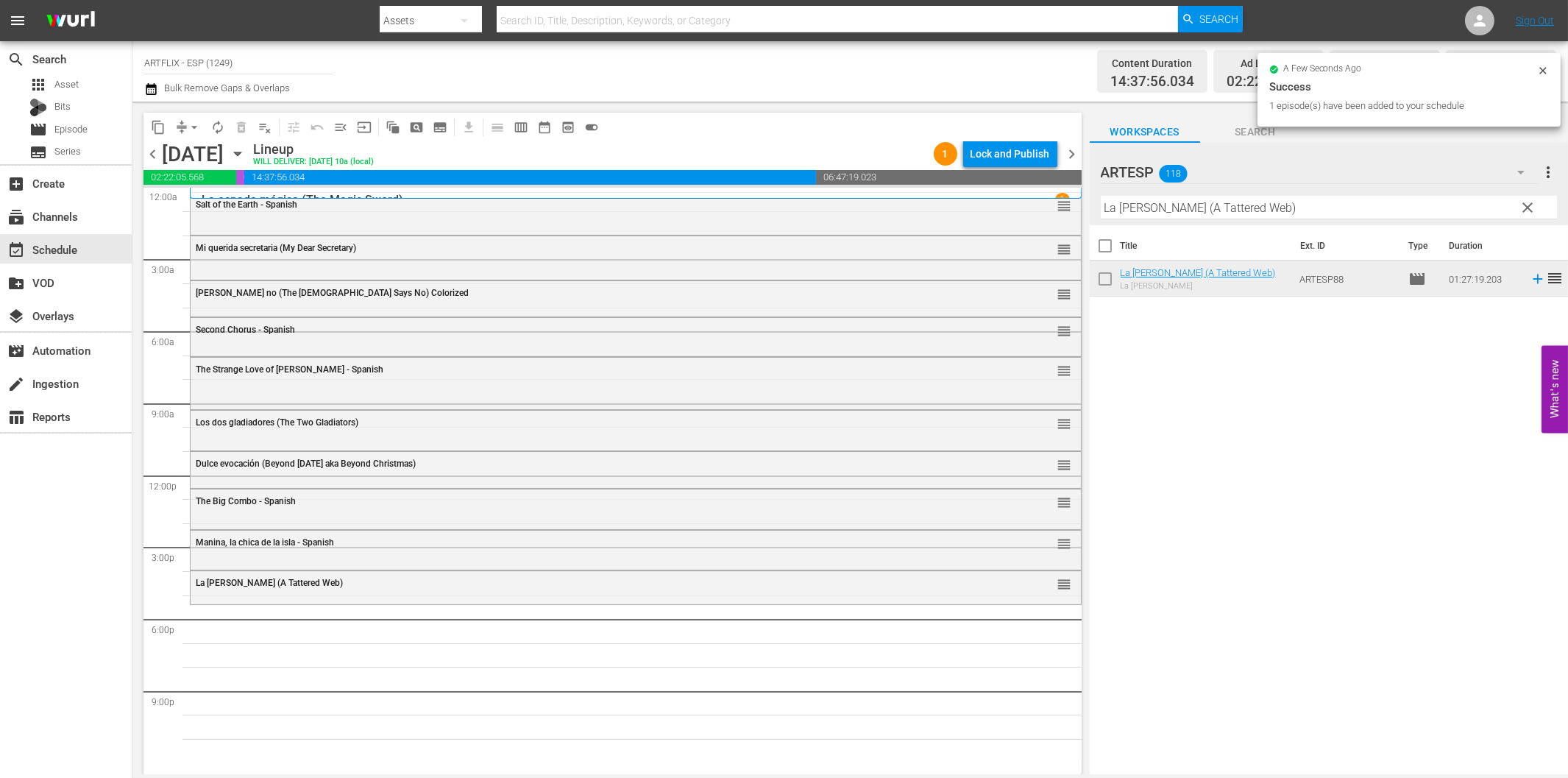
drag, startPoint x: 1209, startPoint y: 205, endPoint x: 1224, endPoint y: 215, distance: 18.0
click at [1210, 205] on input "La [PERSON_NAME] (A Tattered Web)" at bounding box center [1329, 208] width 457 height 23
paste input "Outpost in [GEOGRAPHIC_DATA] - Spanish"
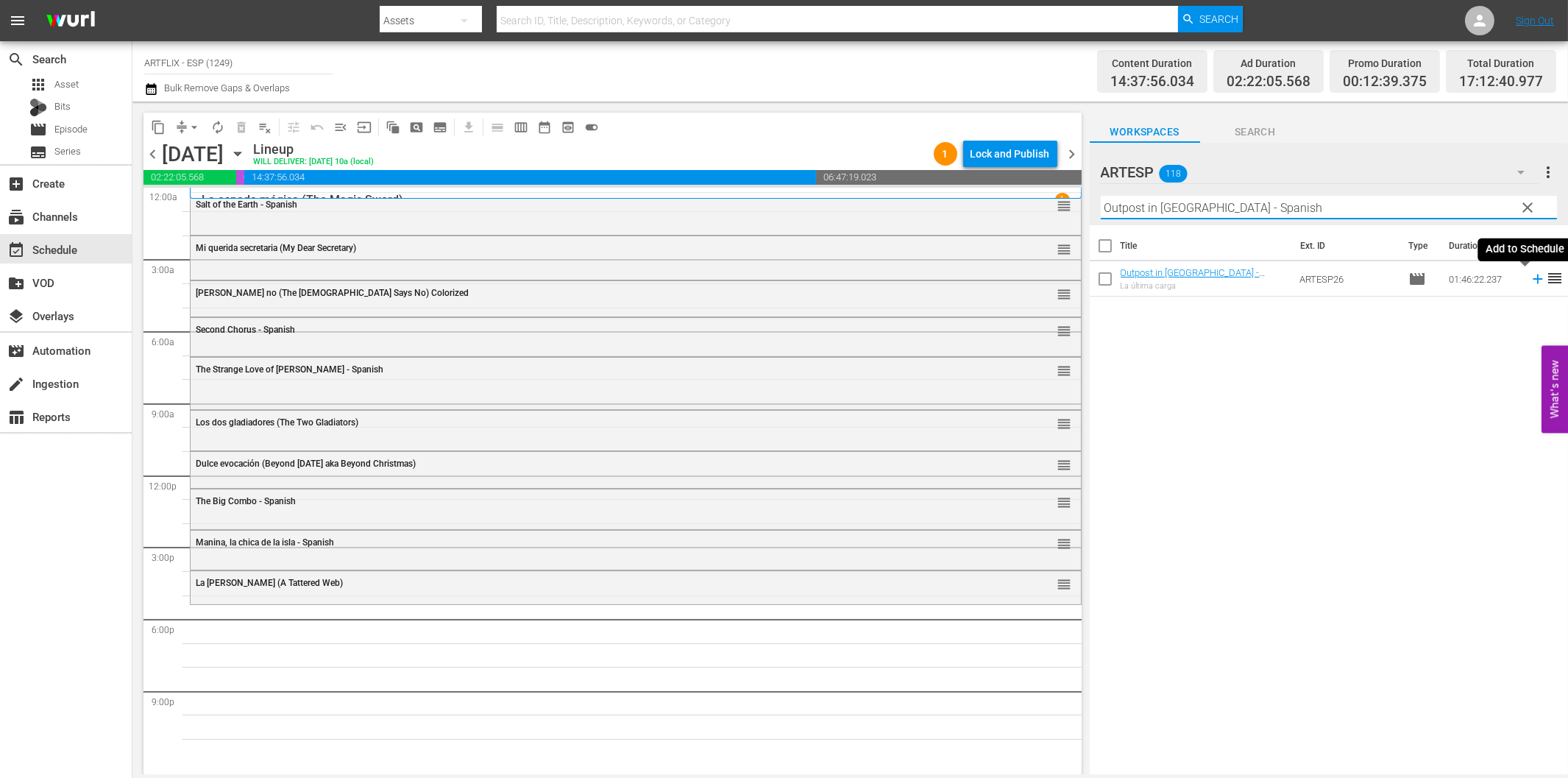
click at [1530, 283] on icon at bounding box center [1538, 279] width 17 height 17
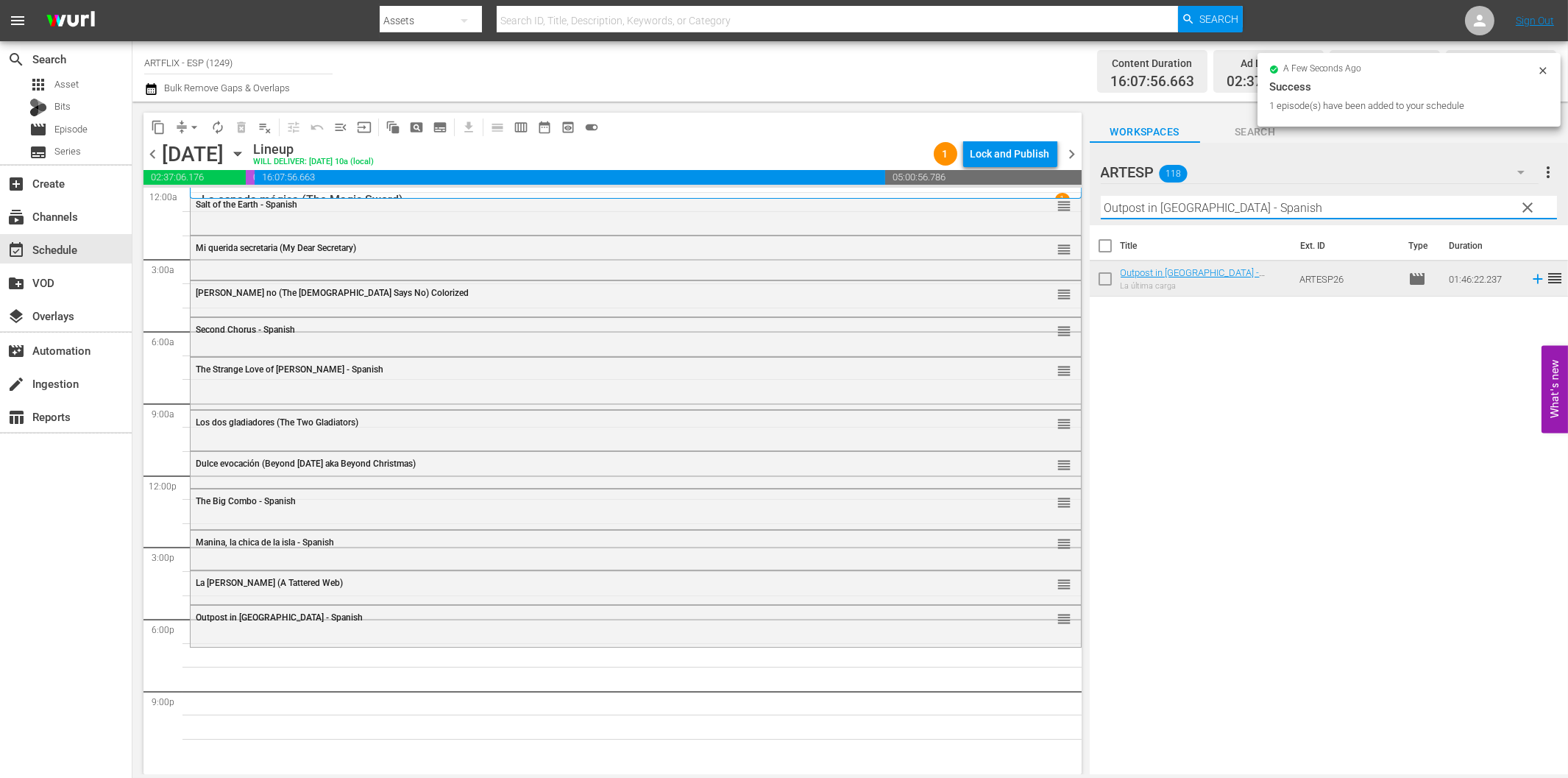
click at [1306, 212] on input "Outpost in [GEOGRAPHIC_DATA] - Spanish" at bounding box center [1329, 208] width 457 height 23
paste input "[PERSON_NAME] - Dressed to Kill"
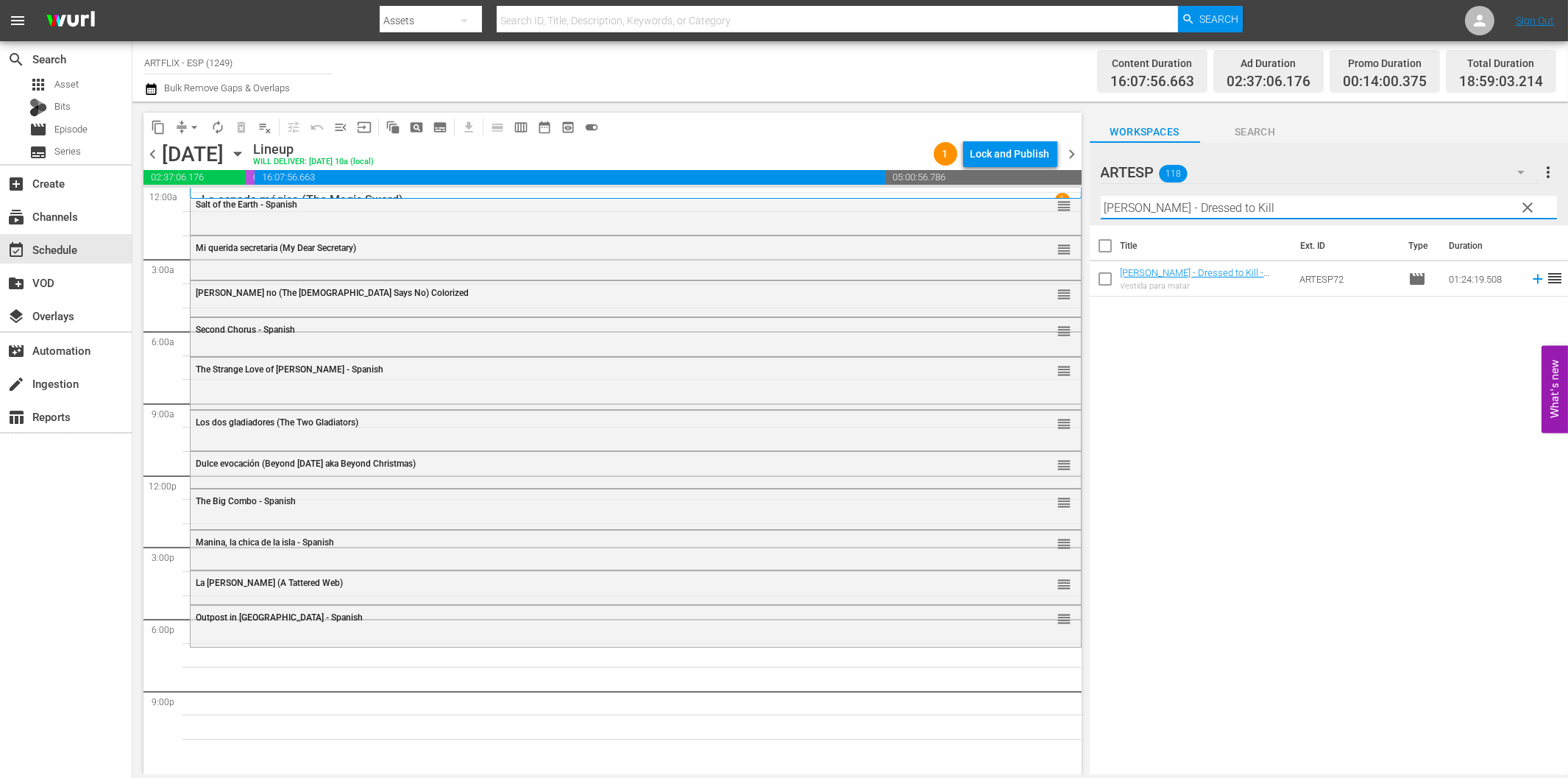
click at [1533, 280] on icon at bounding box center [1538, 280] width 10 height 10
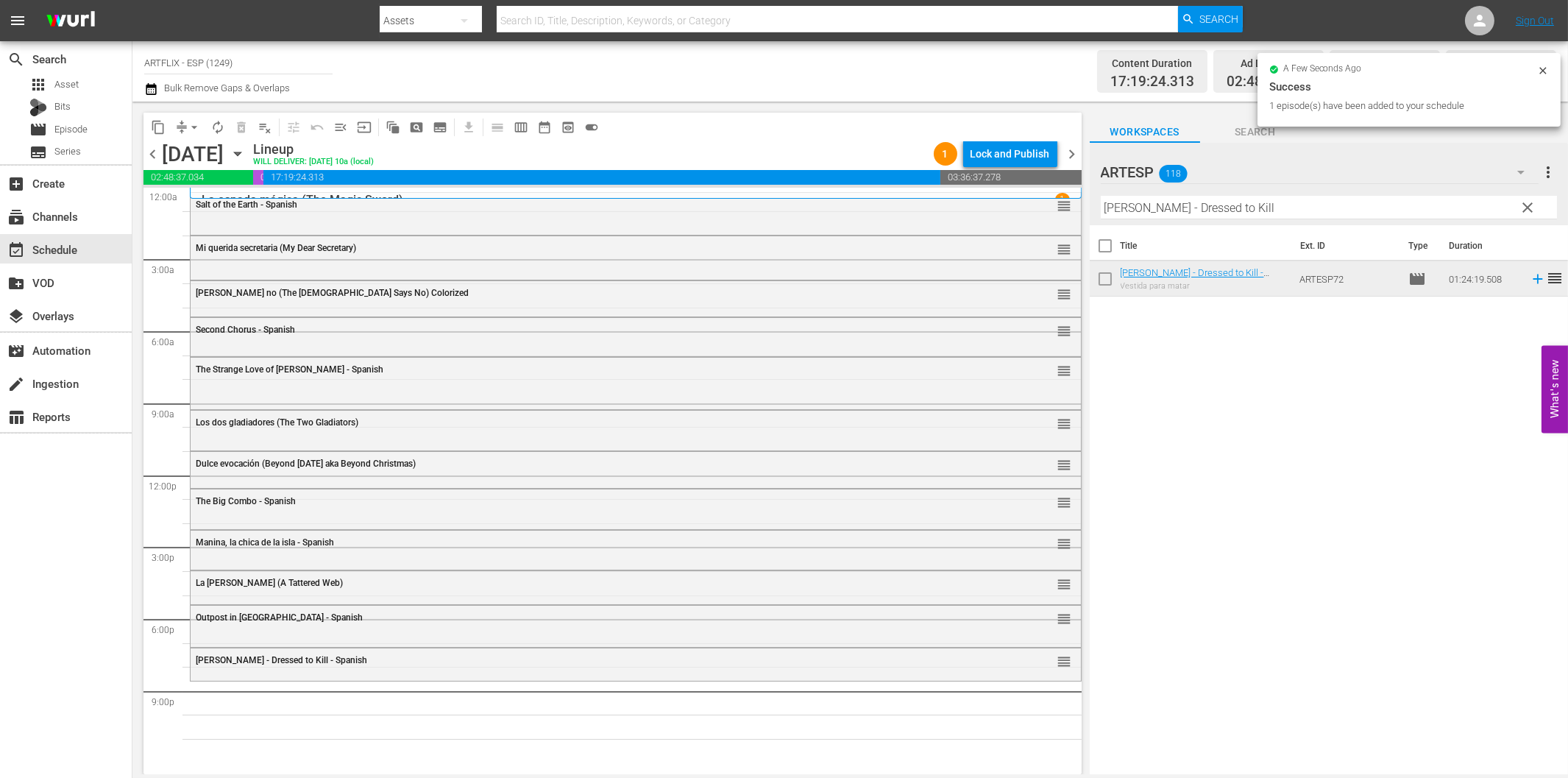
click at [1306, 199] on input "[PERSON_NAME] - Dressed to Kill" at bounding box center [1329, 208] width 457 height 23
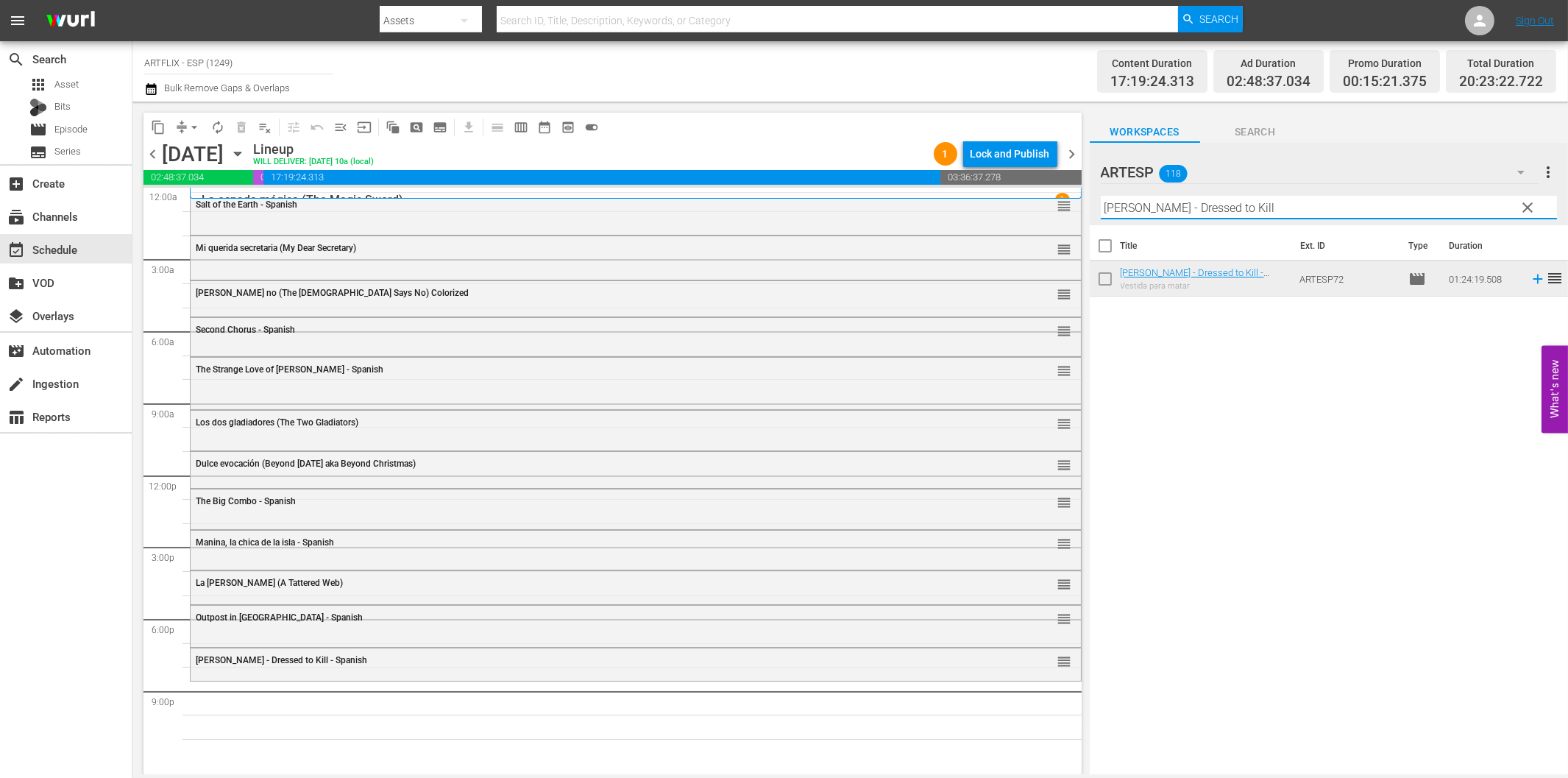
paste input "El buque maldito (The Ghost Galleon)"
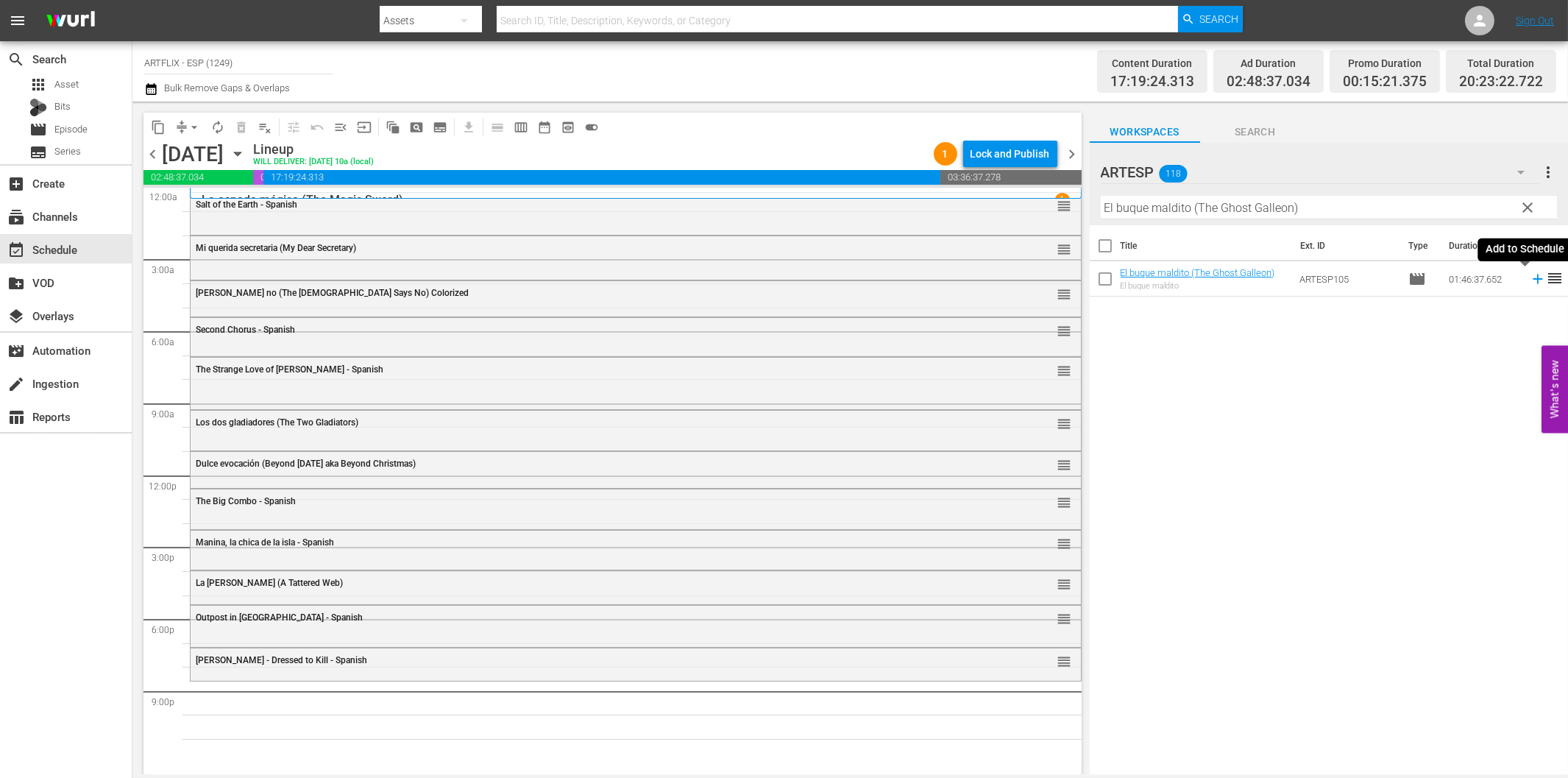
click at [1530, 284] on icon at bounding box center [1538, 279] width 17 height 17
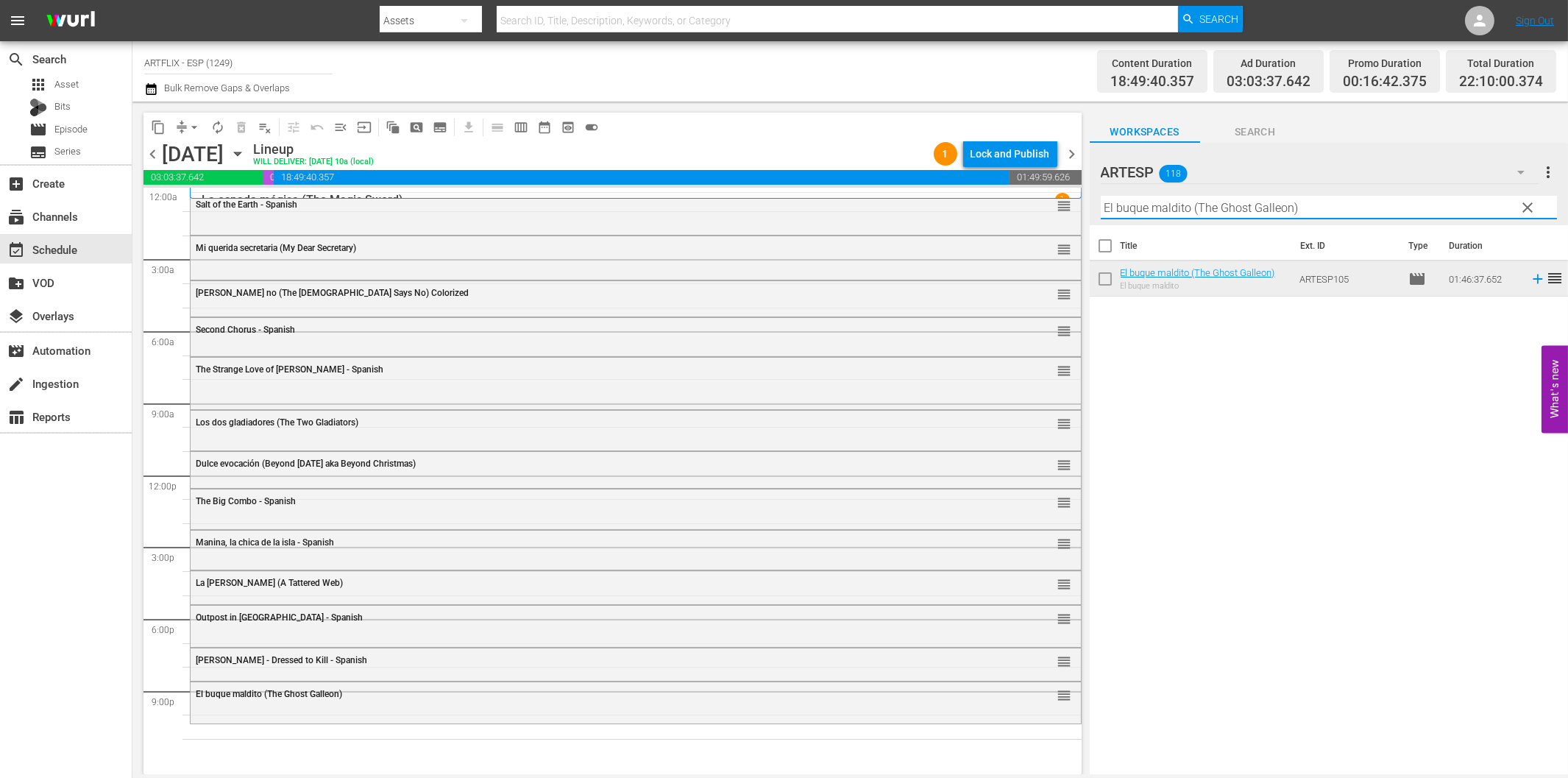
click at [1127, 216] on input "El buque maldito (The Ghost Galleon)" at bounding box center [1329, 208] width 457 height 23
paste input "The Devil Bat - Spanish"
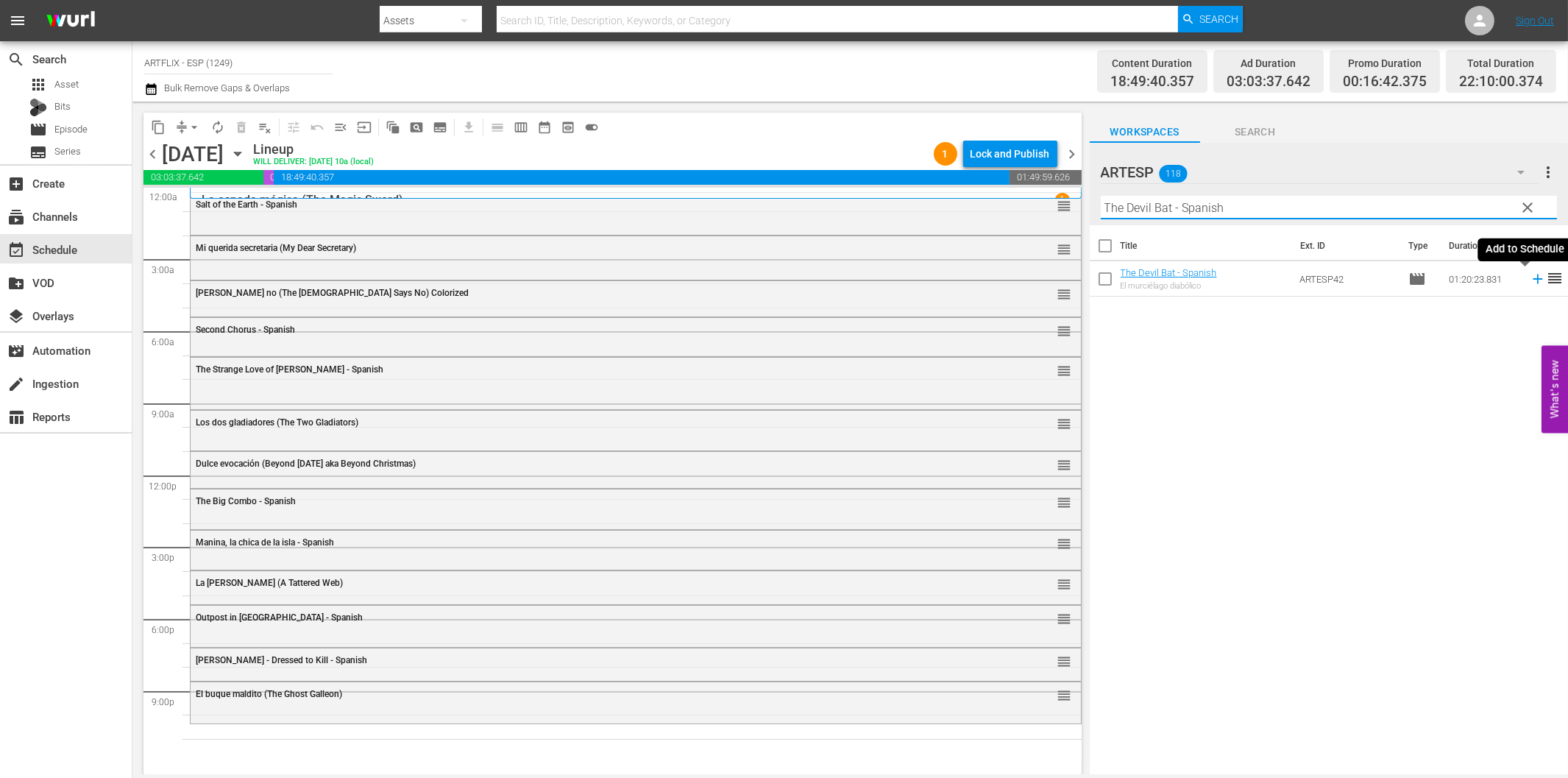
click at [1533, 280] on icon at bounding box center [1538, 280] width 10 height 10
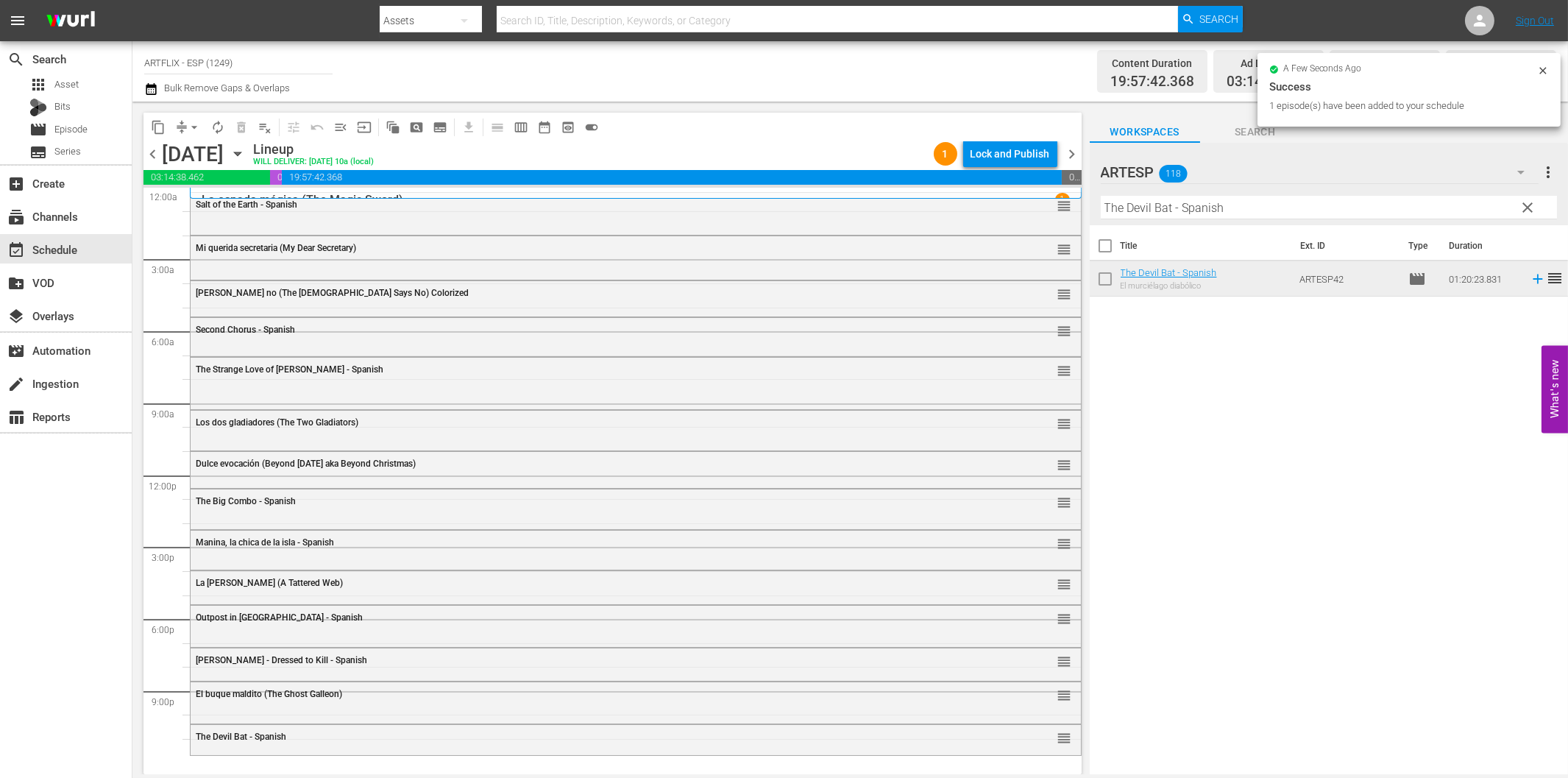
click at [1210, 207] on input "The Devil Bat - Spanish" at bounding box center [1329, 208] width 457 height 23
paste input "Night of the Living Dead"
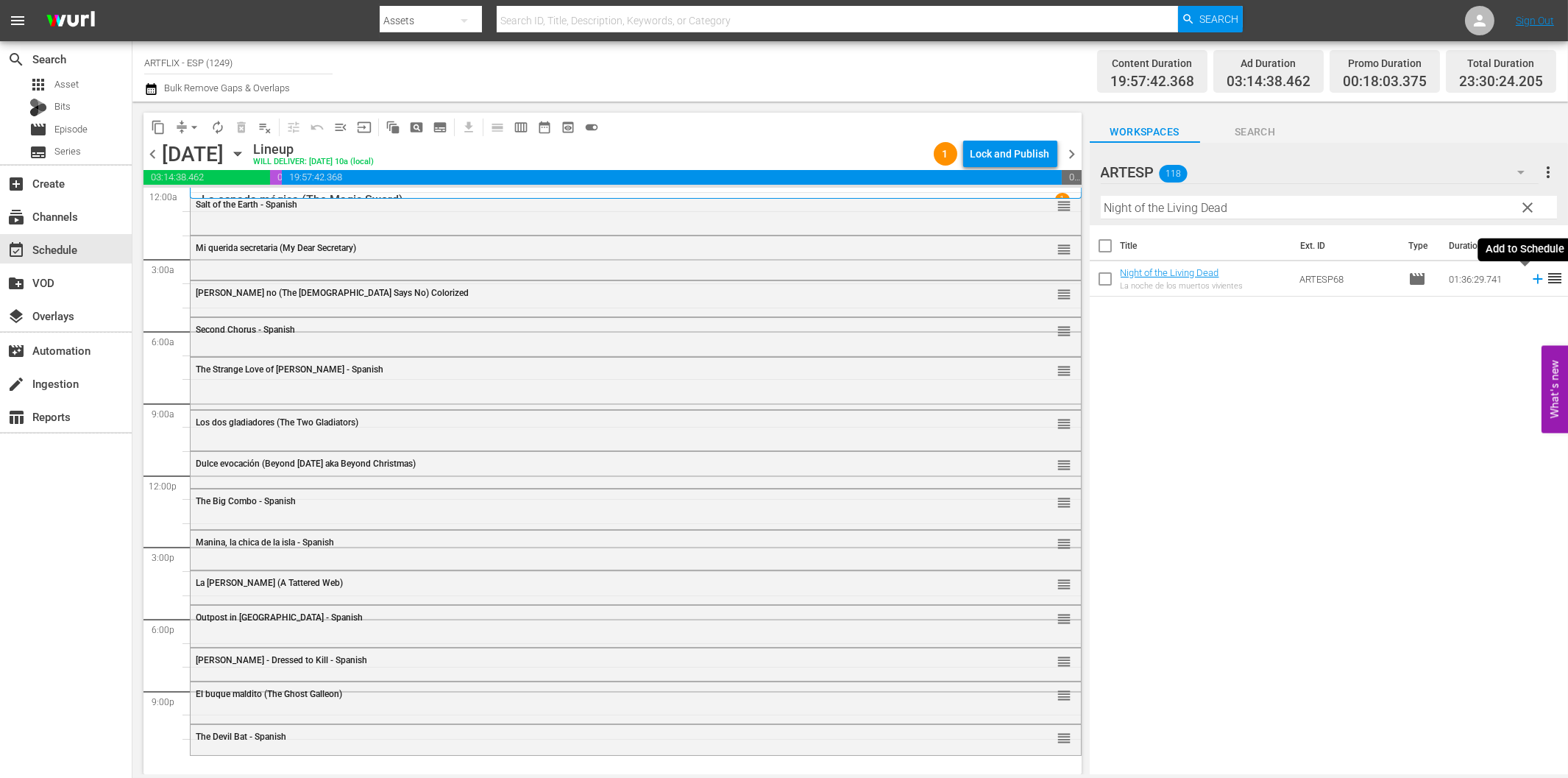
click at [1533, 280] on icon at bounding box center [1538, 280] width 10 height 10
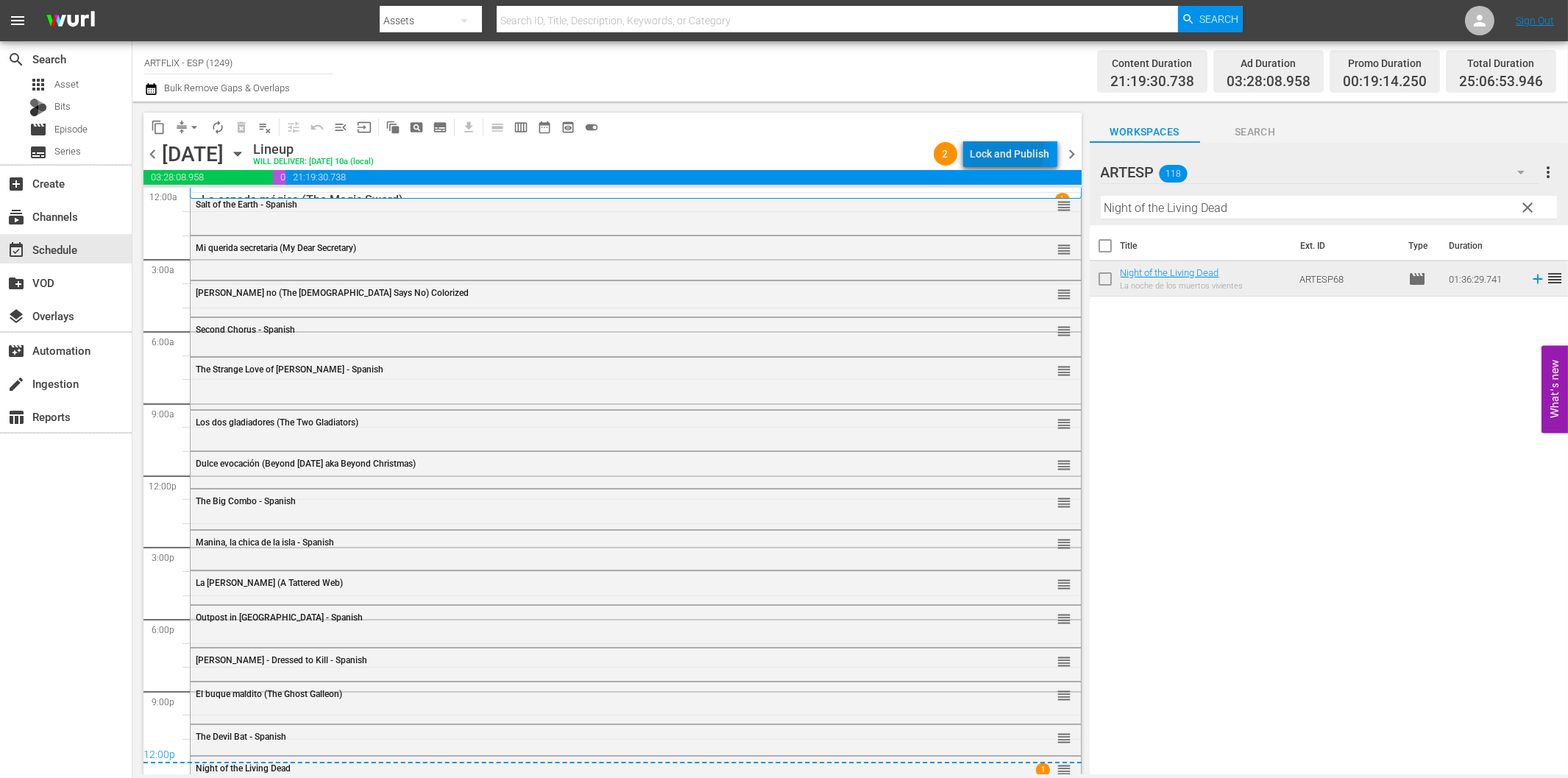
click at [1001, 148] on div "Lock and Publish" at bounding box center [1010, 153] width 80 height 26
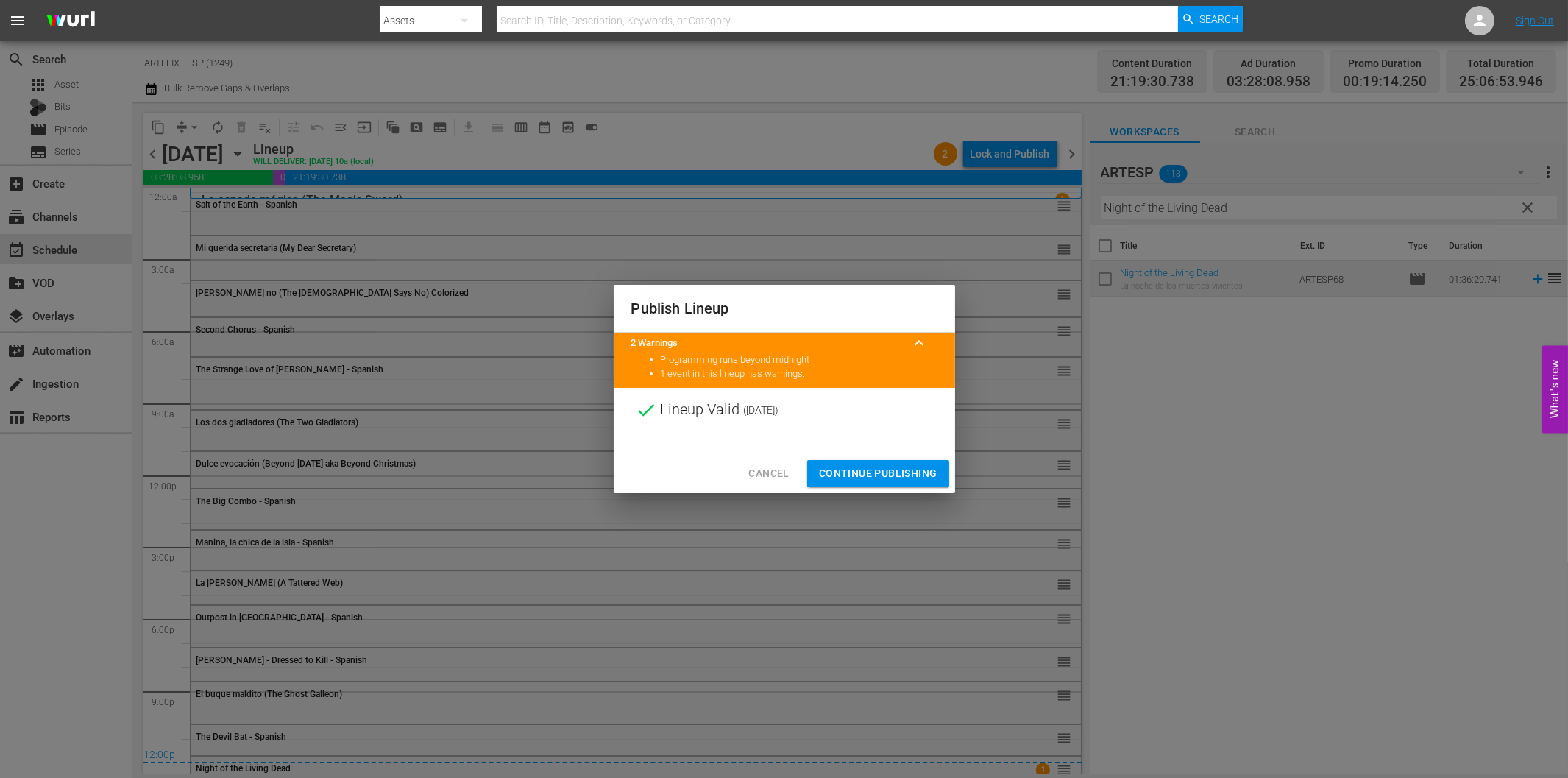
click at [906, 472] on span "Continue Publishing" at bounding box center [878, 473] width 119 height 18
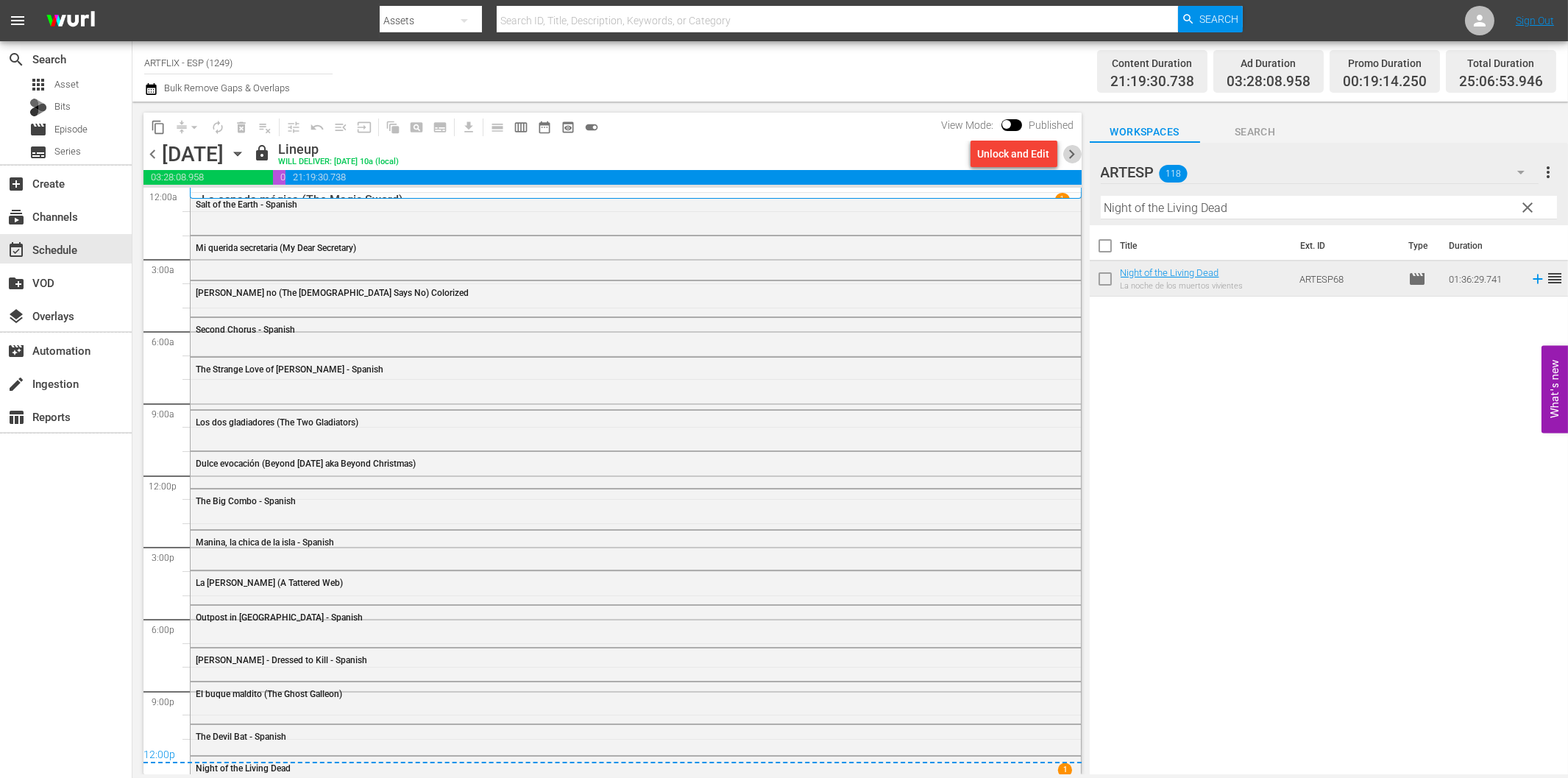
click at [1074, 145] on span "chevron_right" at bounding box center [1073, 153] width 18 height 18
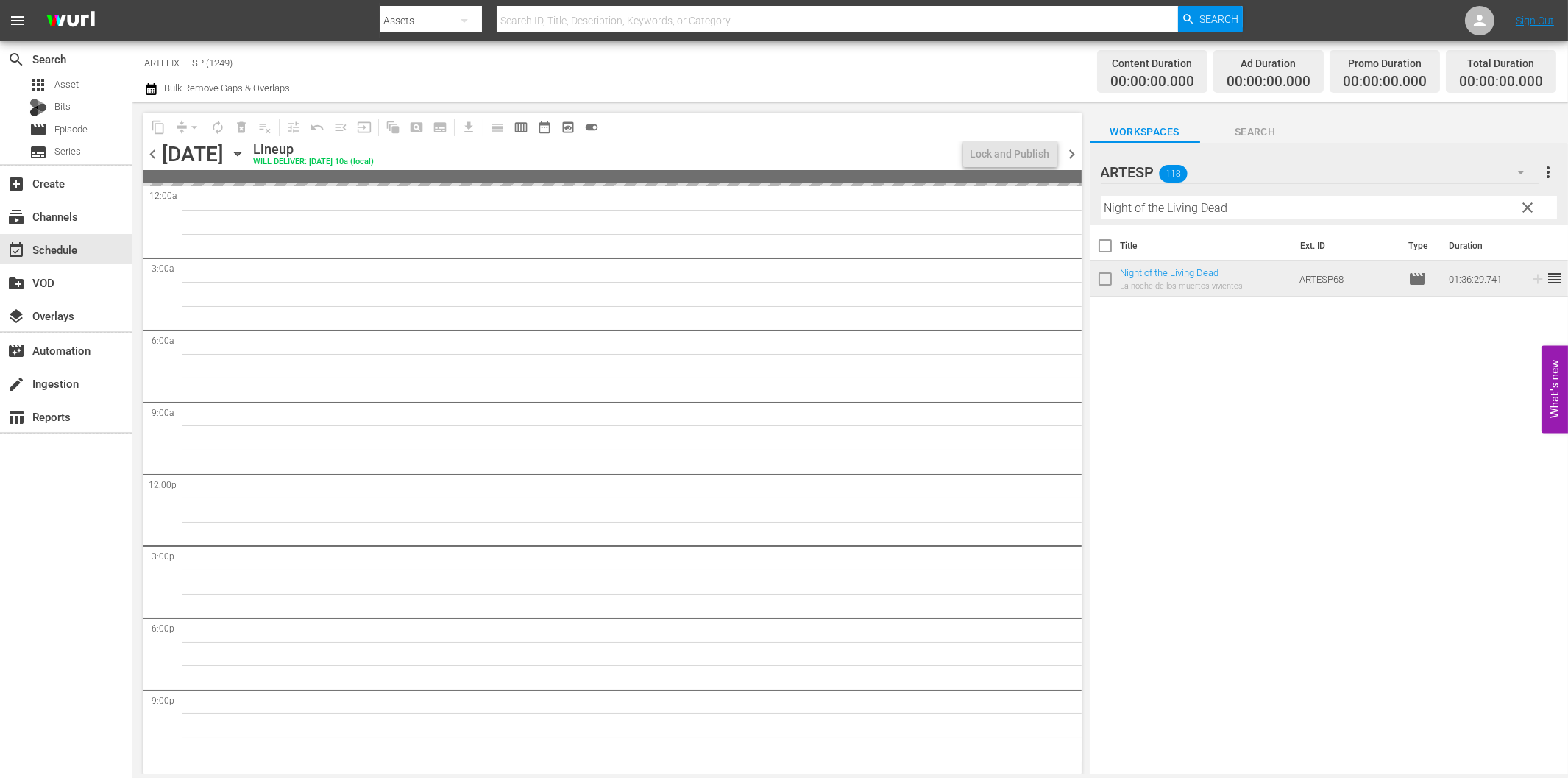
click at [1176, 201] on input "Night of the Living Dead" at bounding box center [1329, 208] width 457 height 23
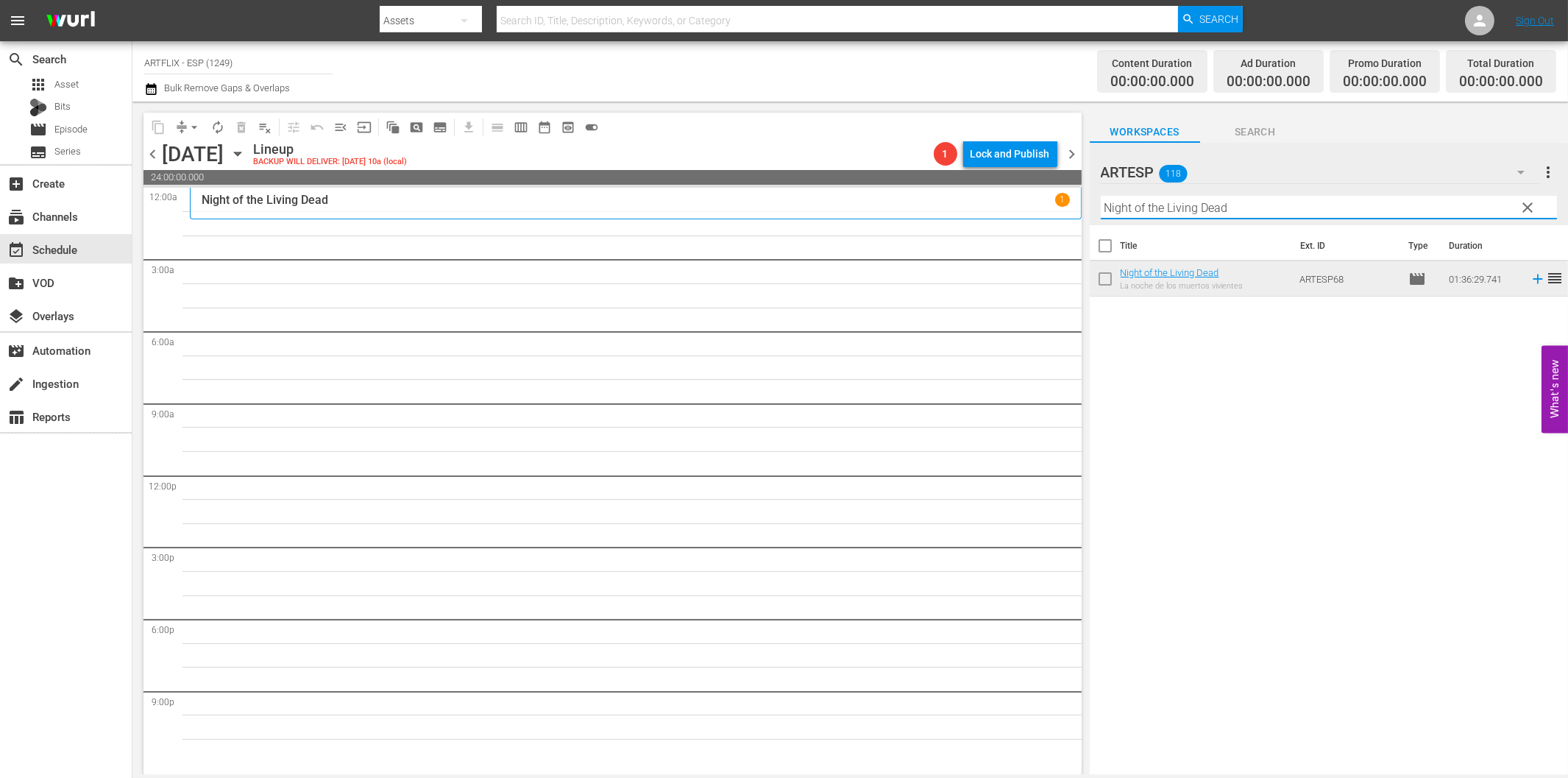
paste input "Shock - Spanish"
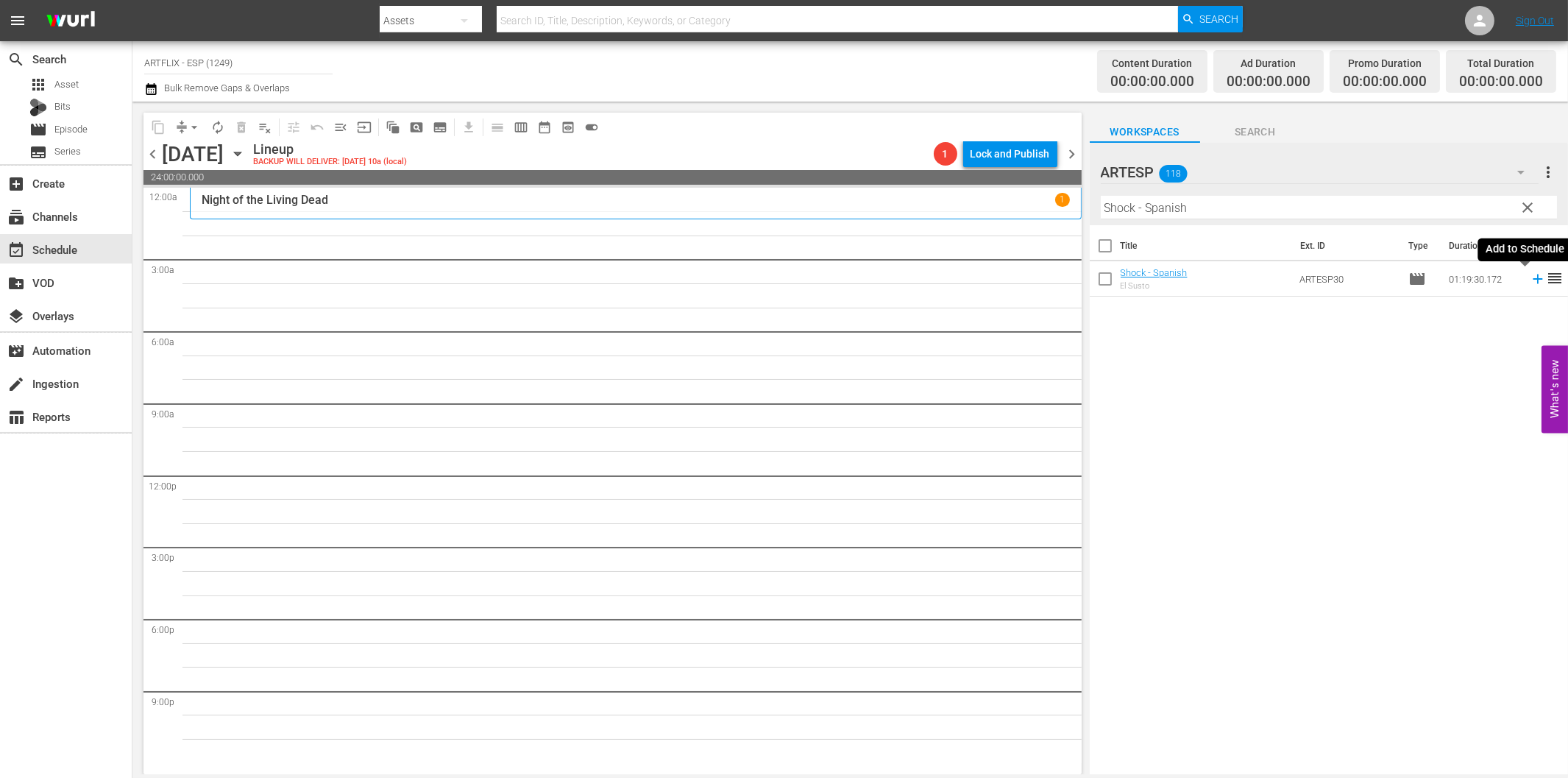
click at [1530, 275] on icon at bounding box center [1538, 279] width 17 height 17
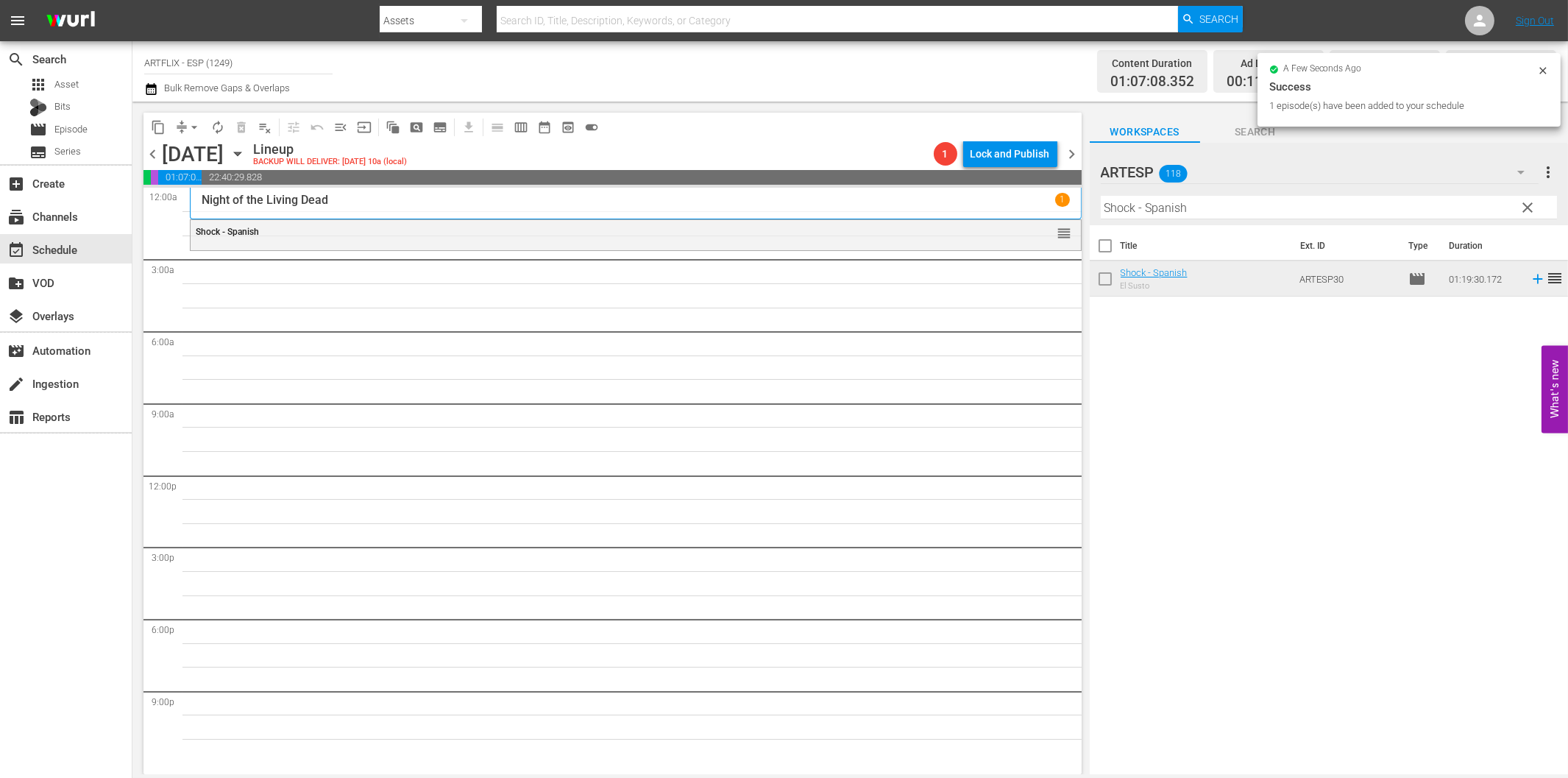
click at [1277, 211] on input "Shock - Spanish" at bounding box center [1329, 208] width 457 height 23
paste input "The North Star"
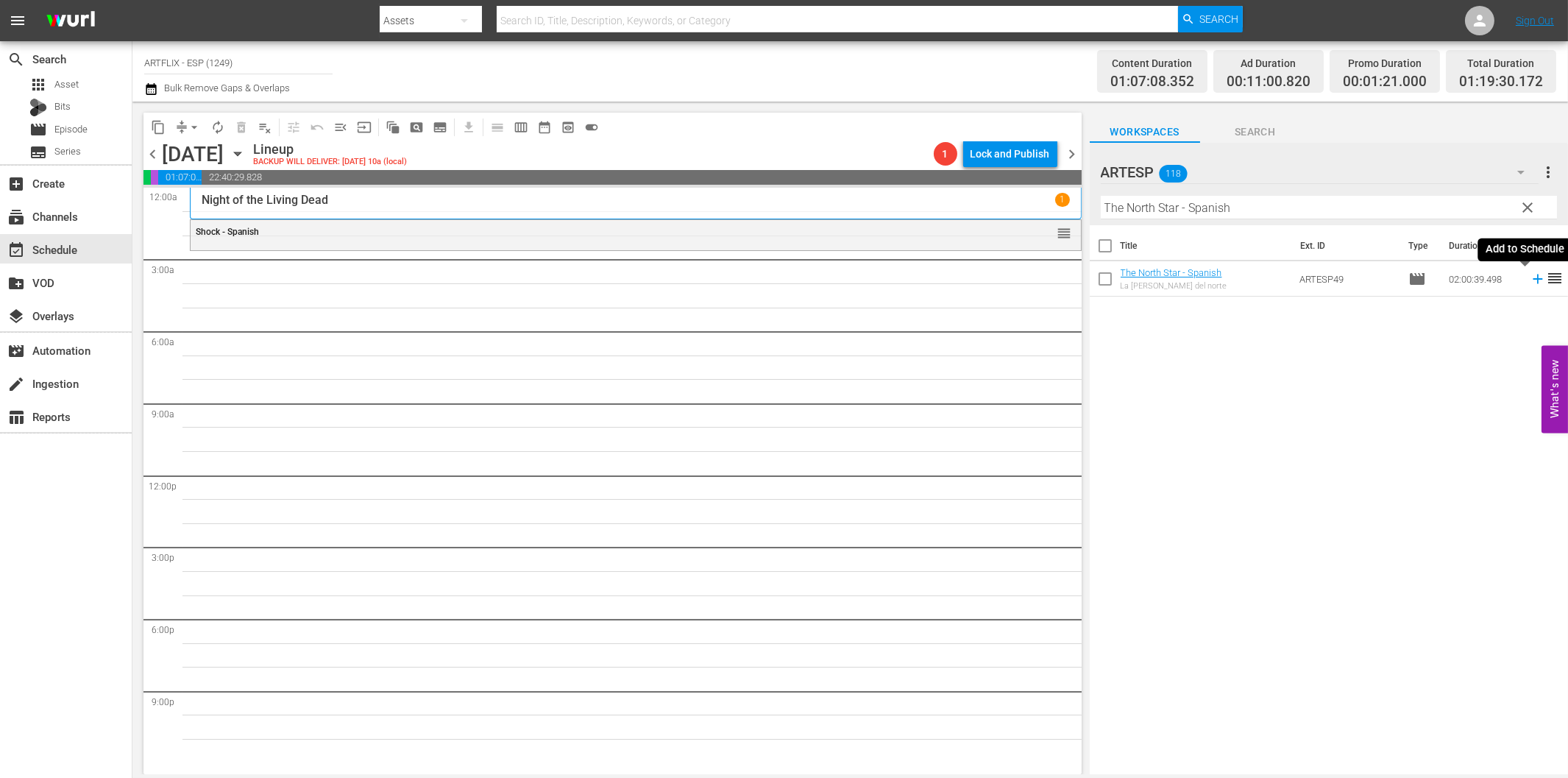
click at [1533, 280] on icon at bounding box center [1538, 280] width 10 height 10
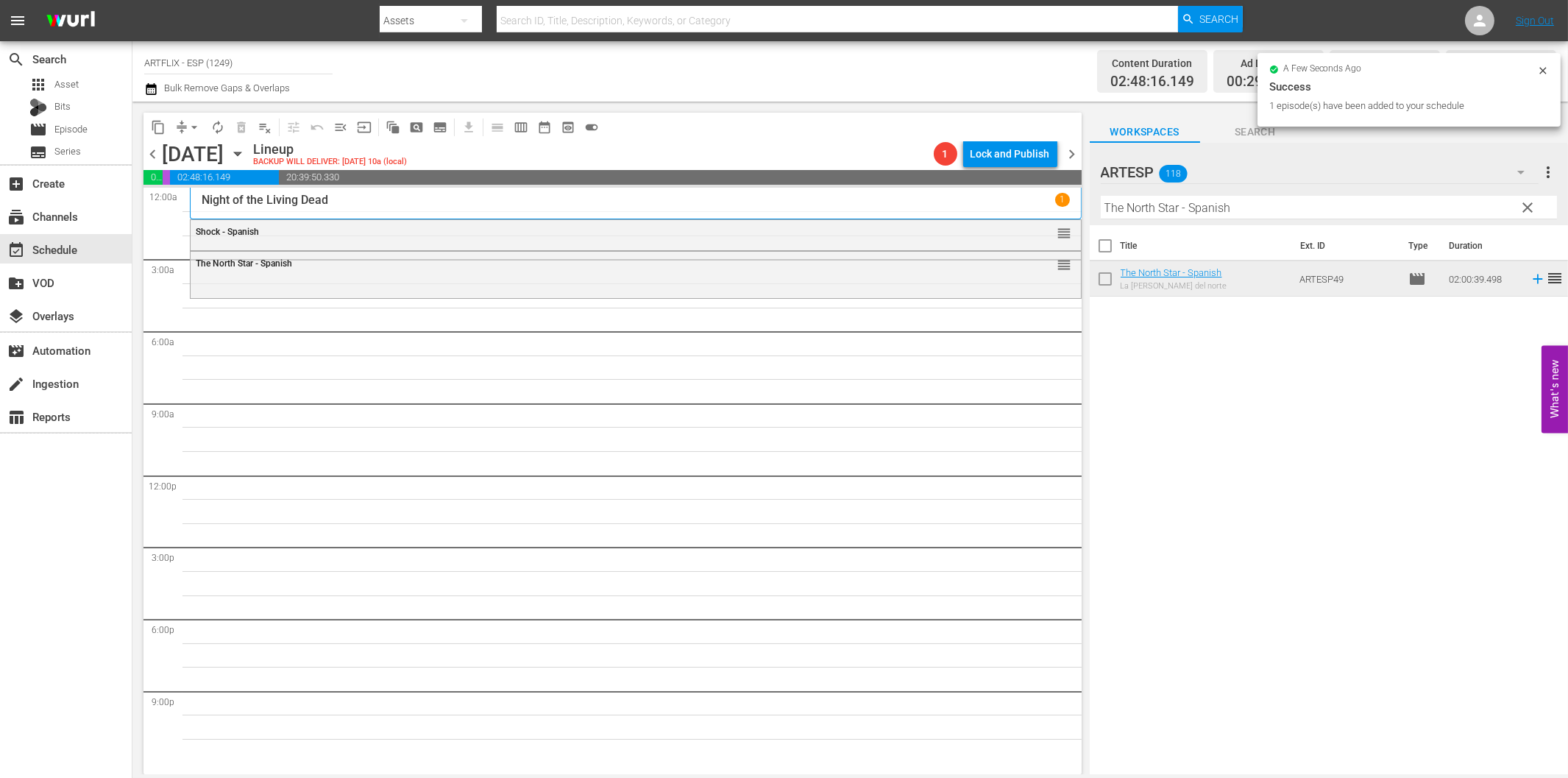
click at [1233, 204] on input "The North Star - Spanish" at bounding box center [1329, 208] width 457 height 23
paste input "Bodas reales (Royal Wedding)"
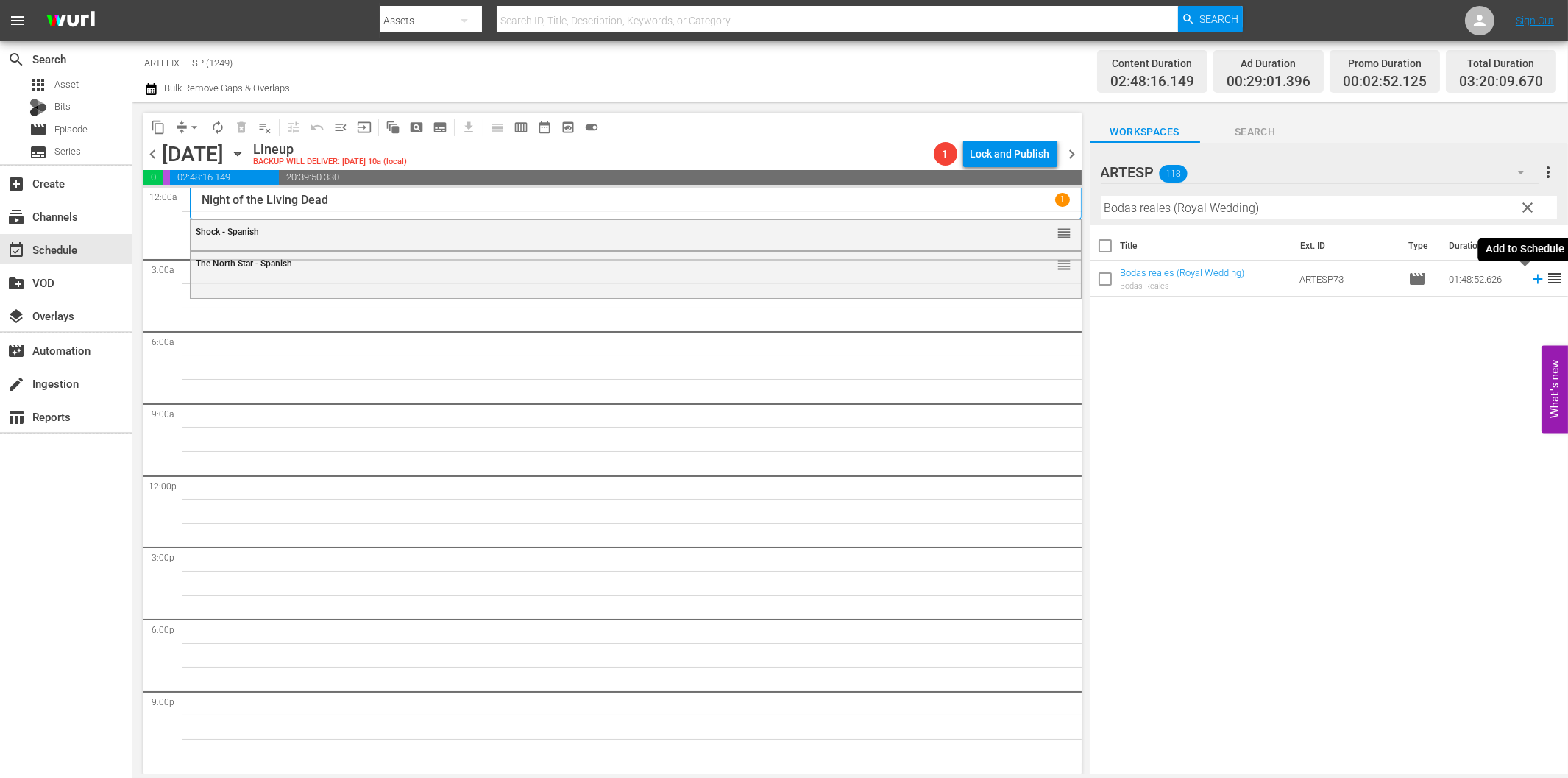
click at [1530, 275] on icon at bounding box center [1538, 279] width 17 height 17
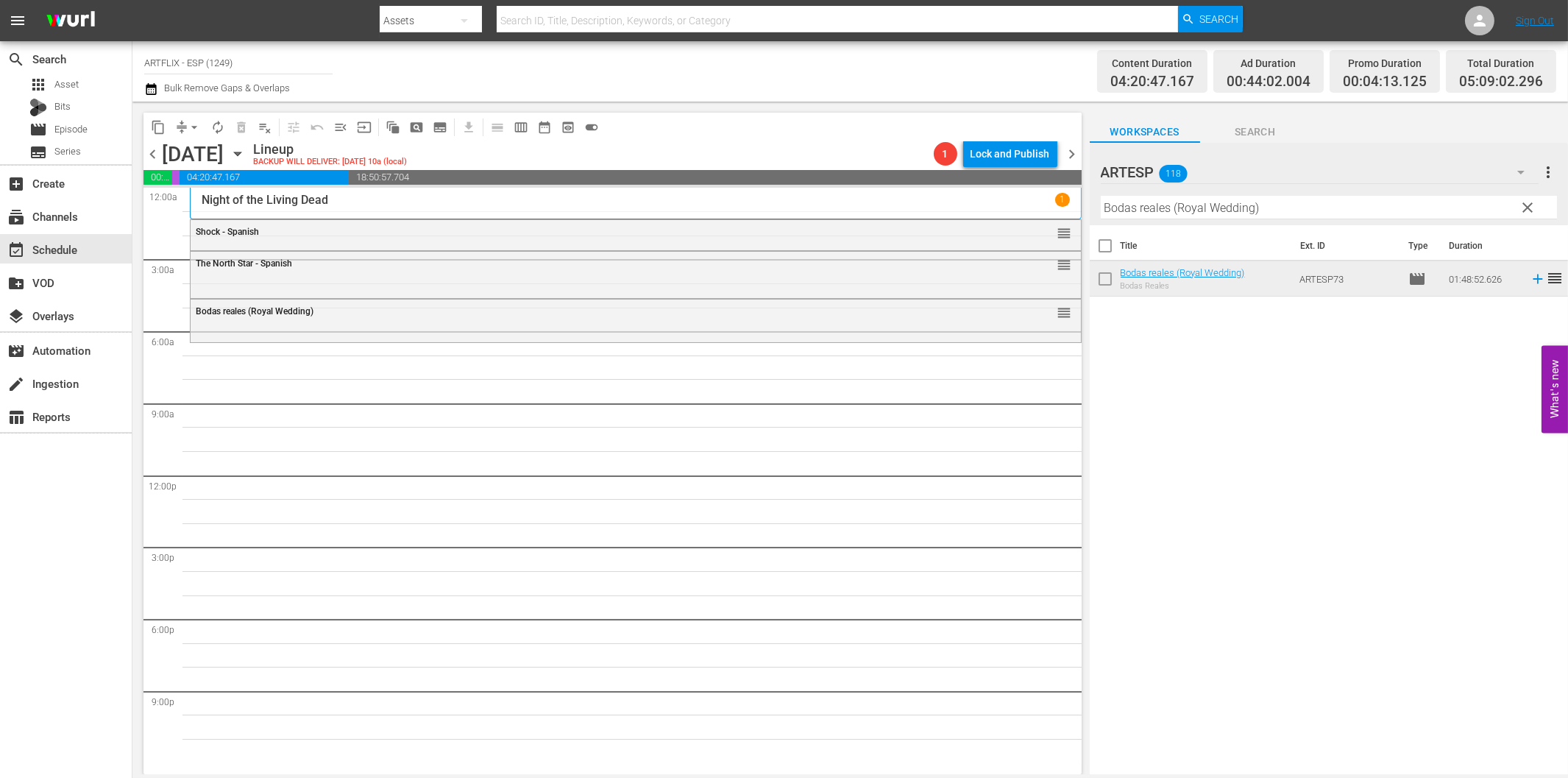
click at [1290, 201] on input "Bodas reales (Royal Wedding)" at bounding box center [1329, 208] width 457 height 23
paste input "Swing High, Swing Low - Spanish"
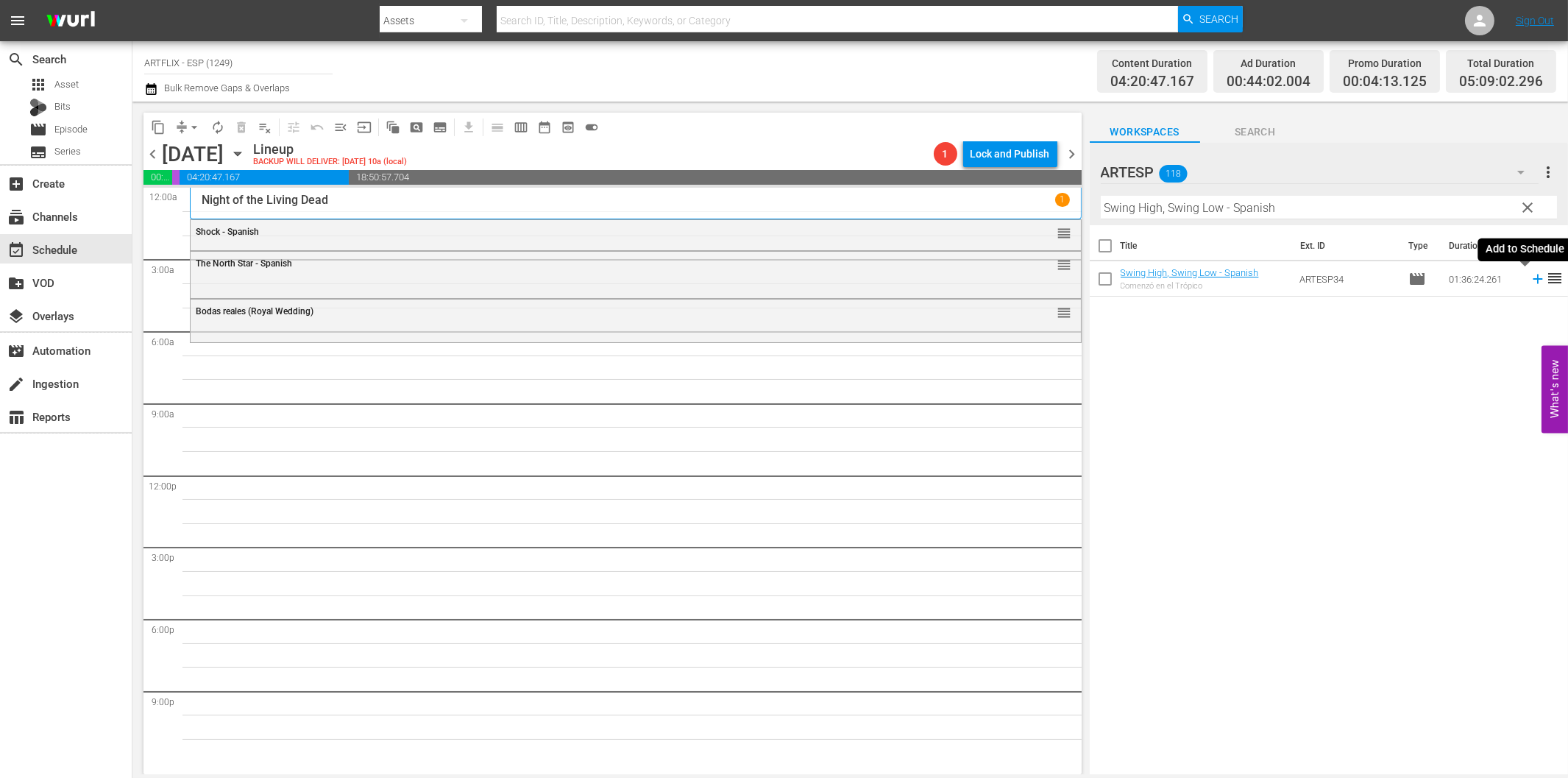
click at [1530, 281] on icon at bounding box center [1538, 279] width 17 height 17
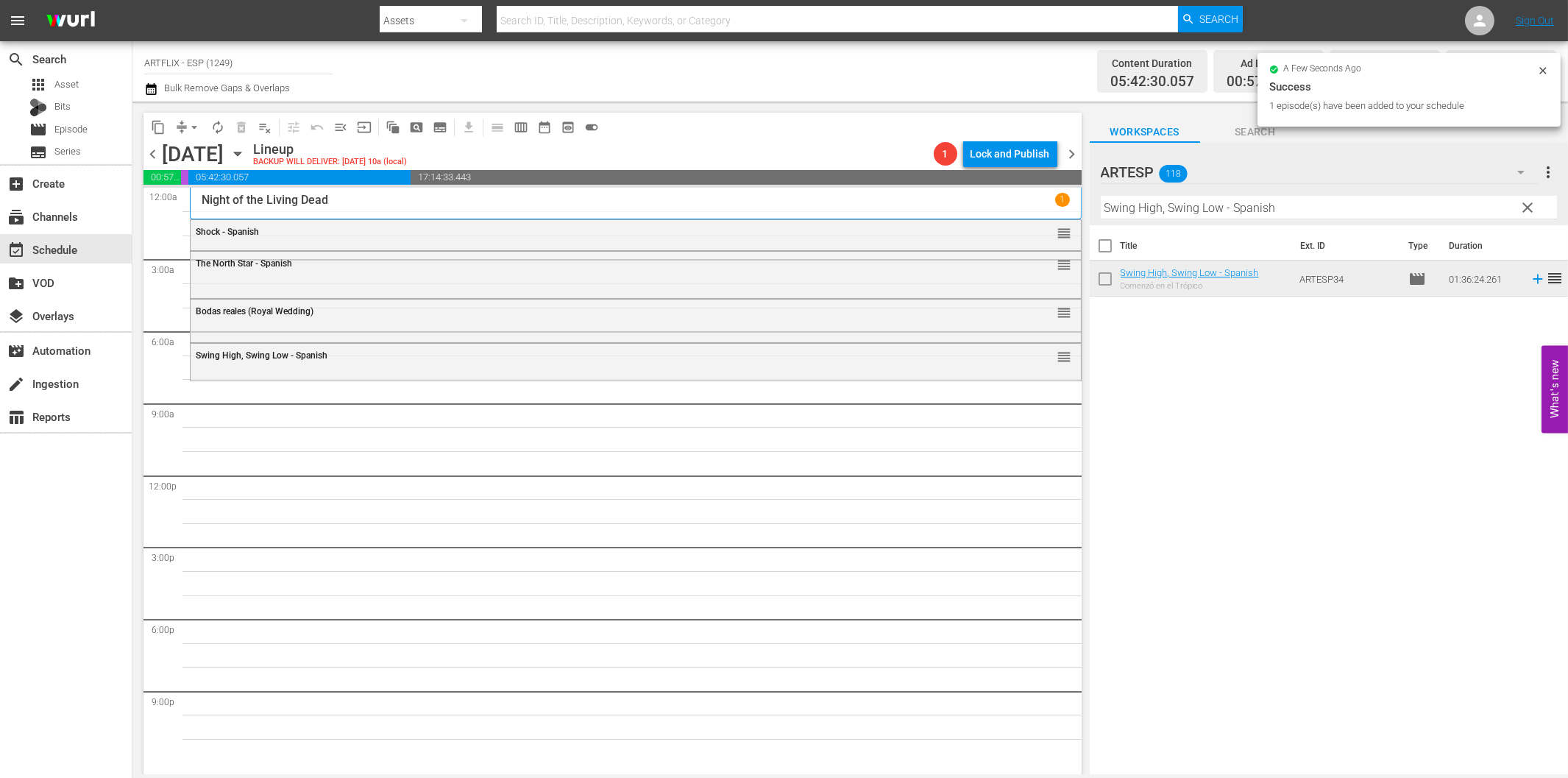
click at [1259, 201] on input "Swing High, Swing Low - Spanish" at bounding box center [1329, 208] width 457 height 23
paste input "infonía de la vida (Our Town)"
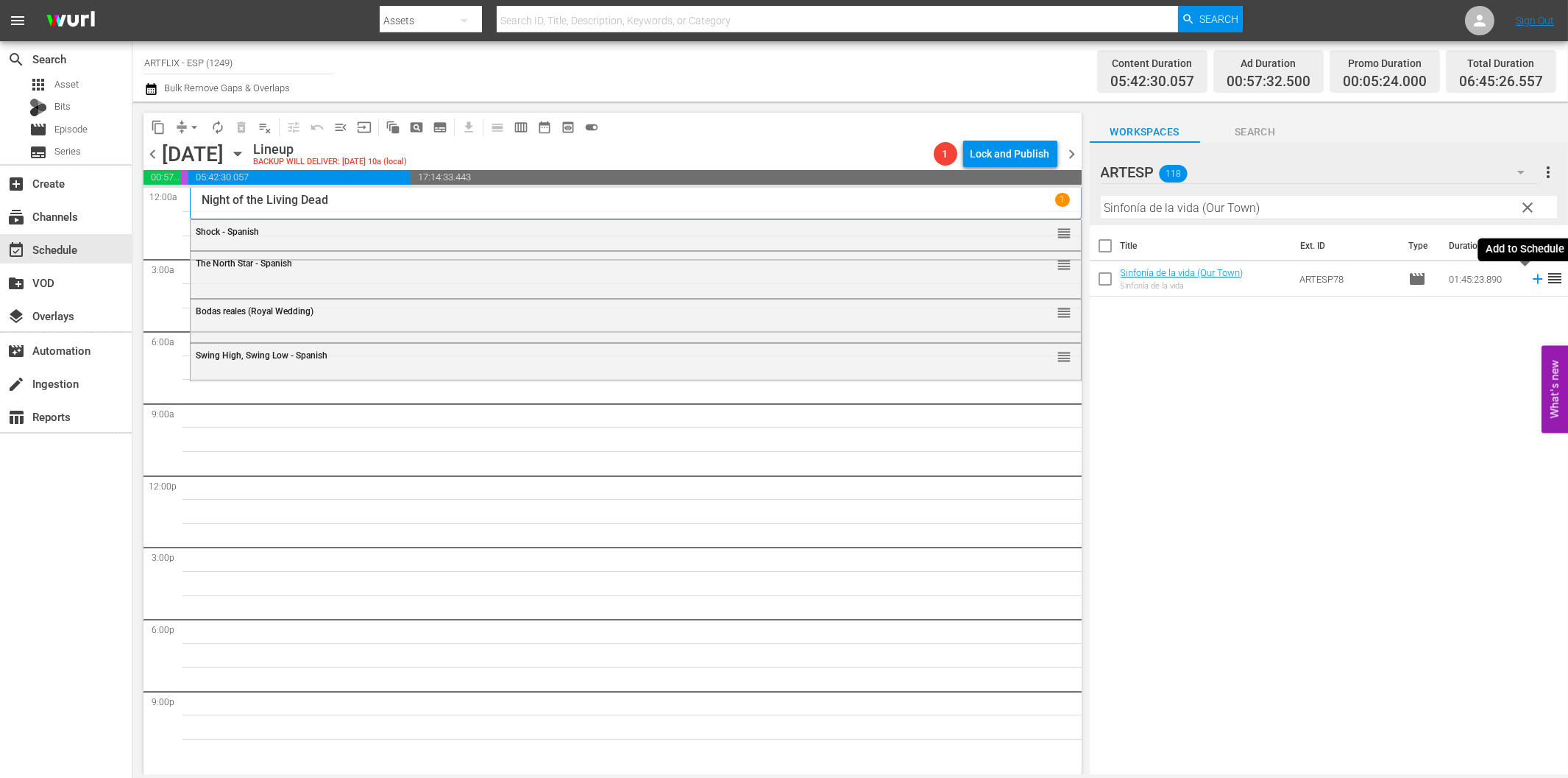
click at [1530, 281] on icon at bounding box center [1538, 279] width 17 height 17
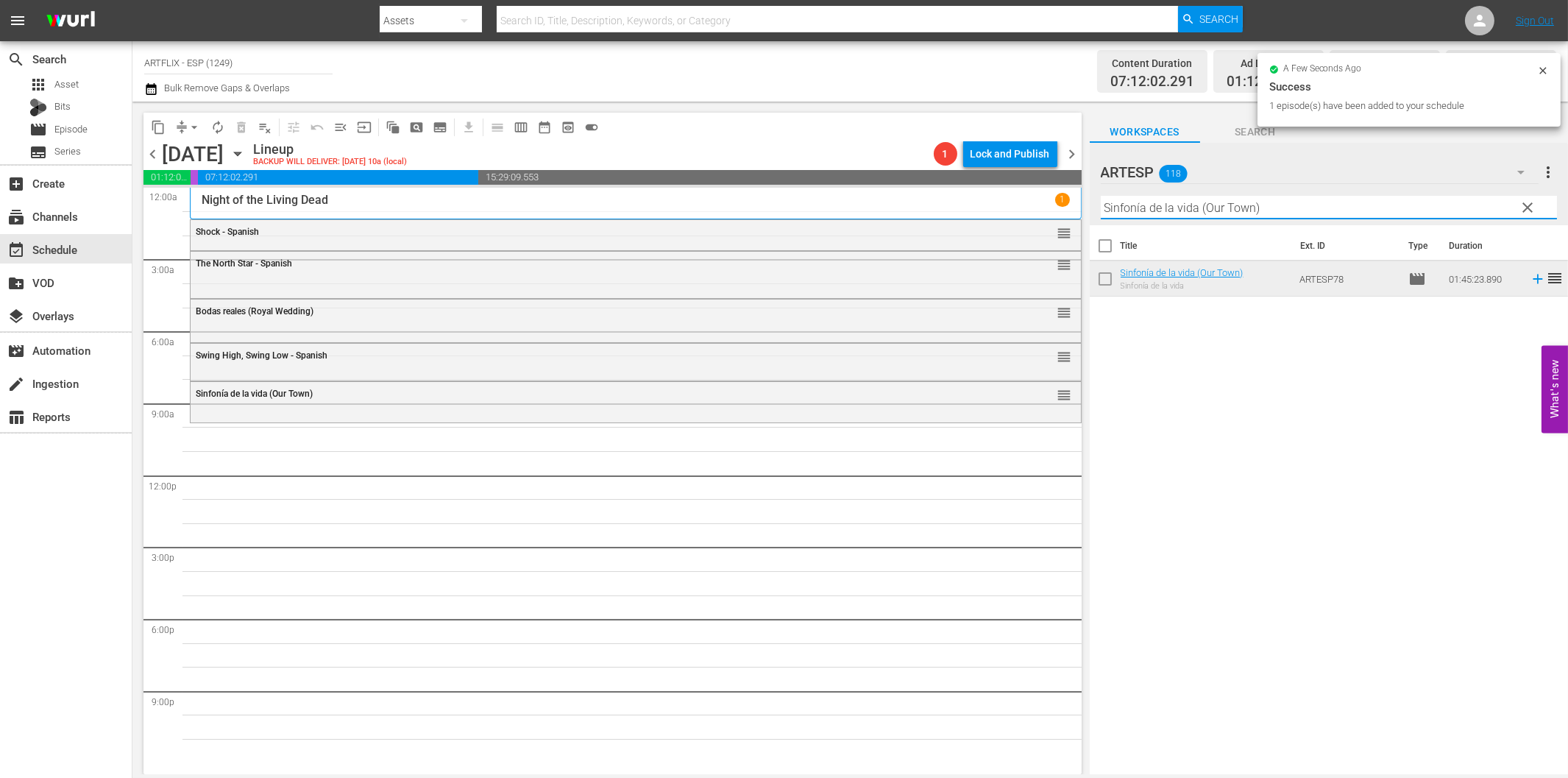
click at [1311, 205] on input "Sinfonía de la vida (Our Town)" at bounding box center [1329, 208] width 457 height 23
paste input "Lassie - [GEOGRAPHIC_DATA] ([GEOGRAPHIC_DATA] - [GEOGRAPHIC_DATA]"
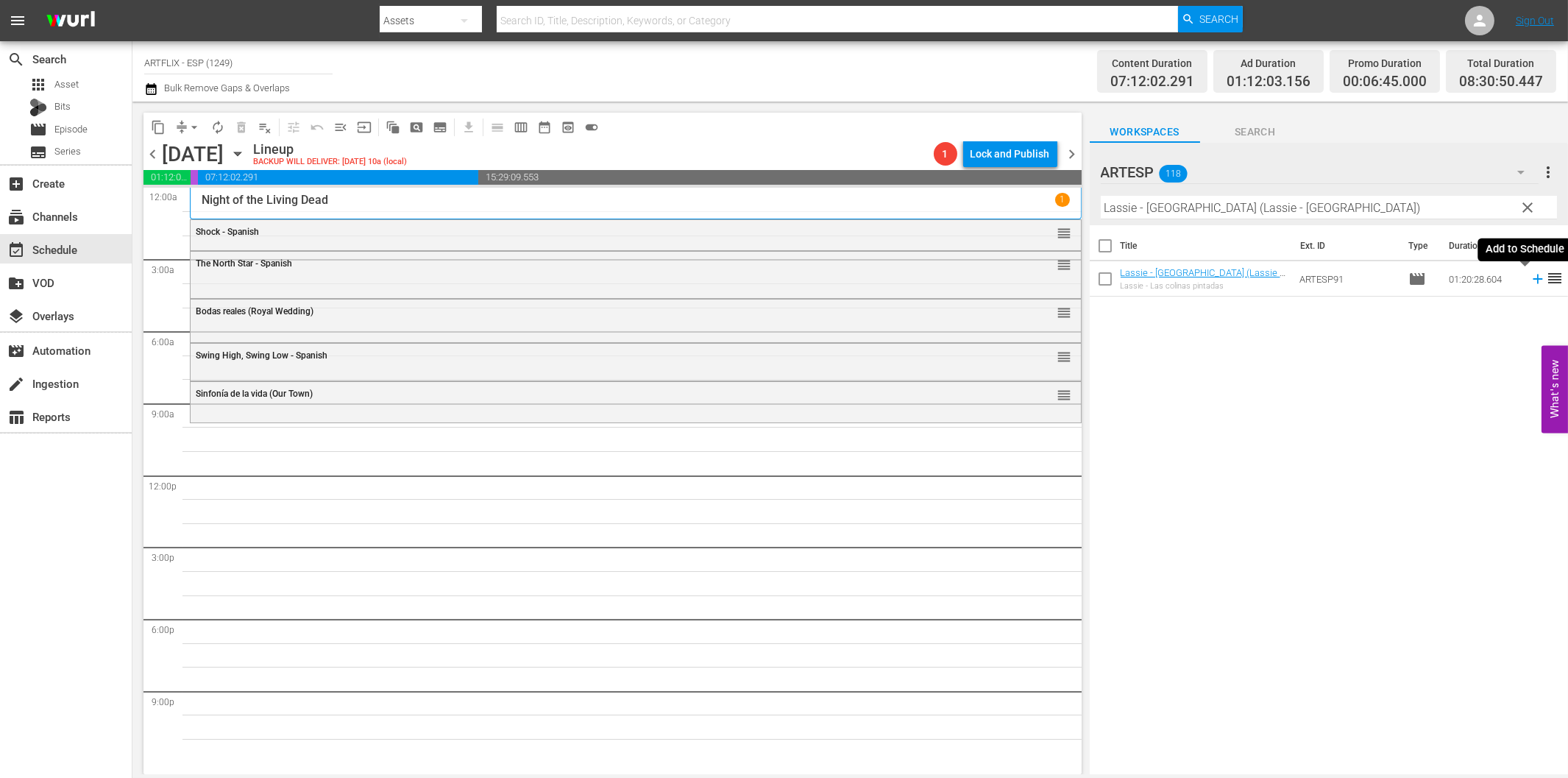
click at [1533, 280] on icon at bounding box center [1538, 280] width 10 height 10
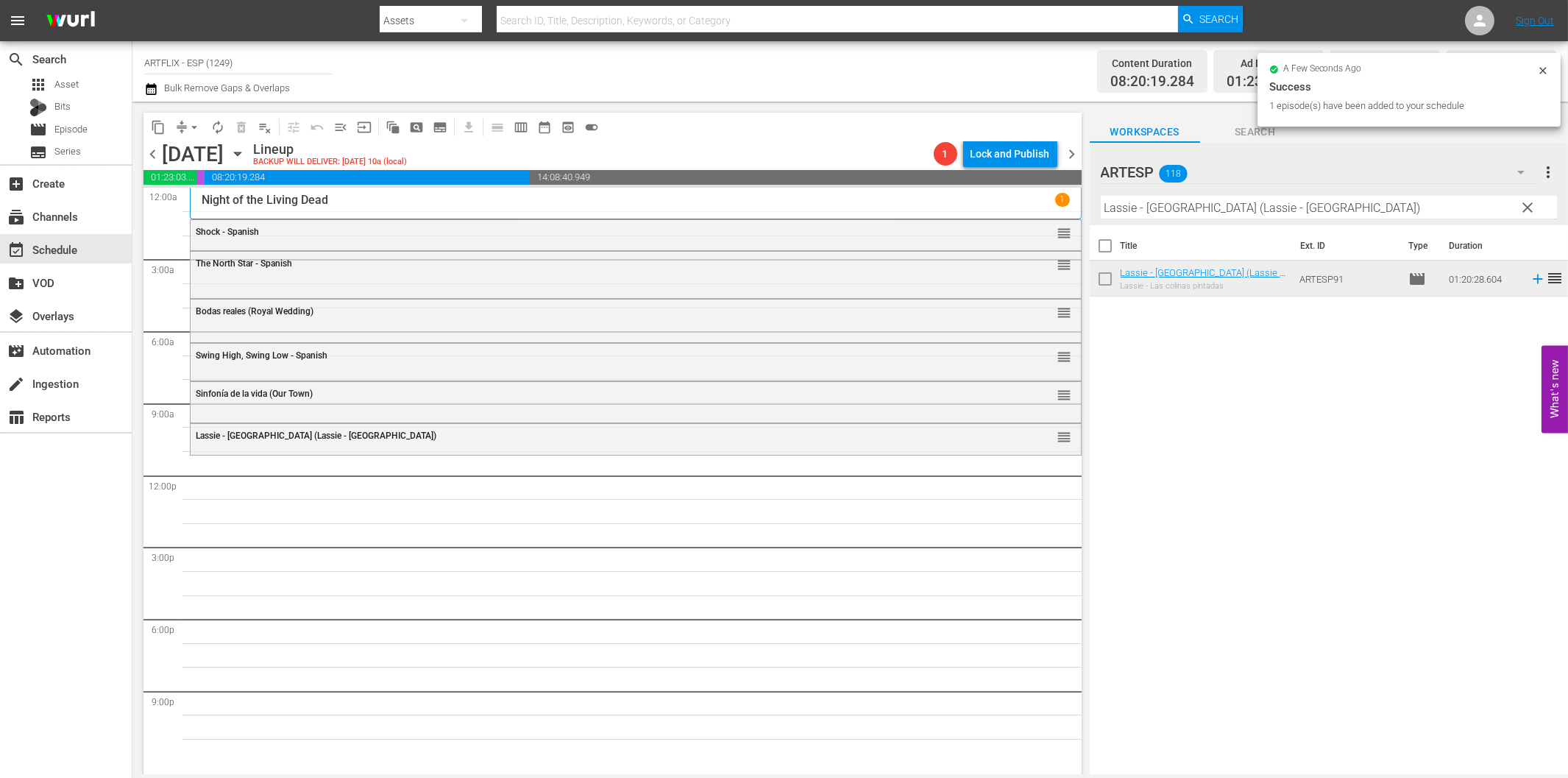
click at [1237, 210] on input "Lassie - [GEOGRAPHIC_DATA] (Lassie - [GEOGRAPHIC_DATA])" at bounding box center [1329, 208] width 457 height 23
paste input "The New Adventures of Tarzan - Spanish"
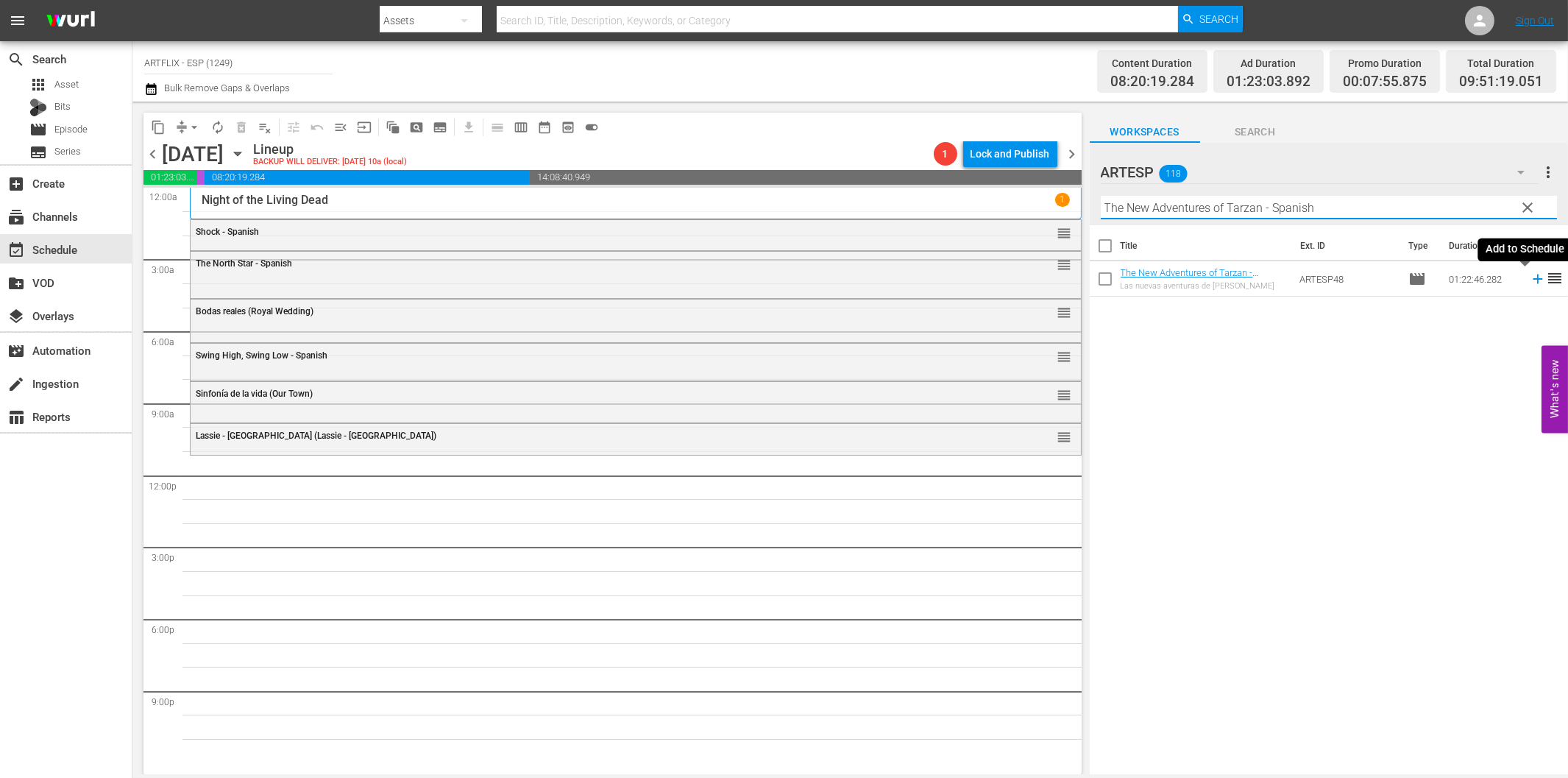
click at [1530, 277] on icon at bounding box center [1538, 279] width 17 height 17
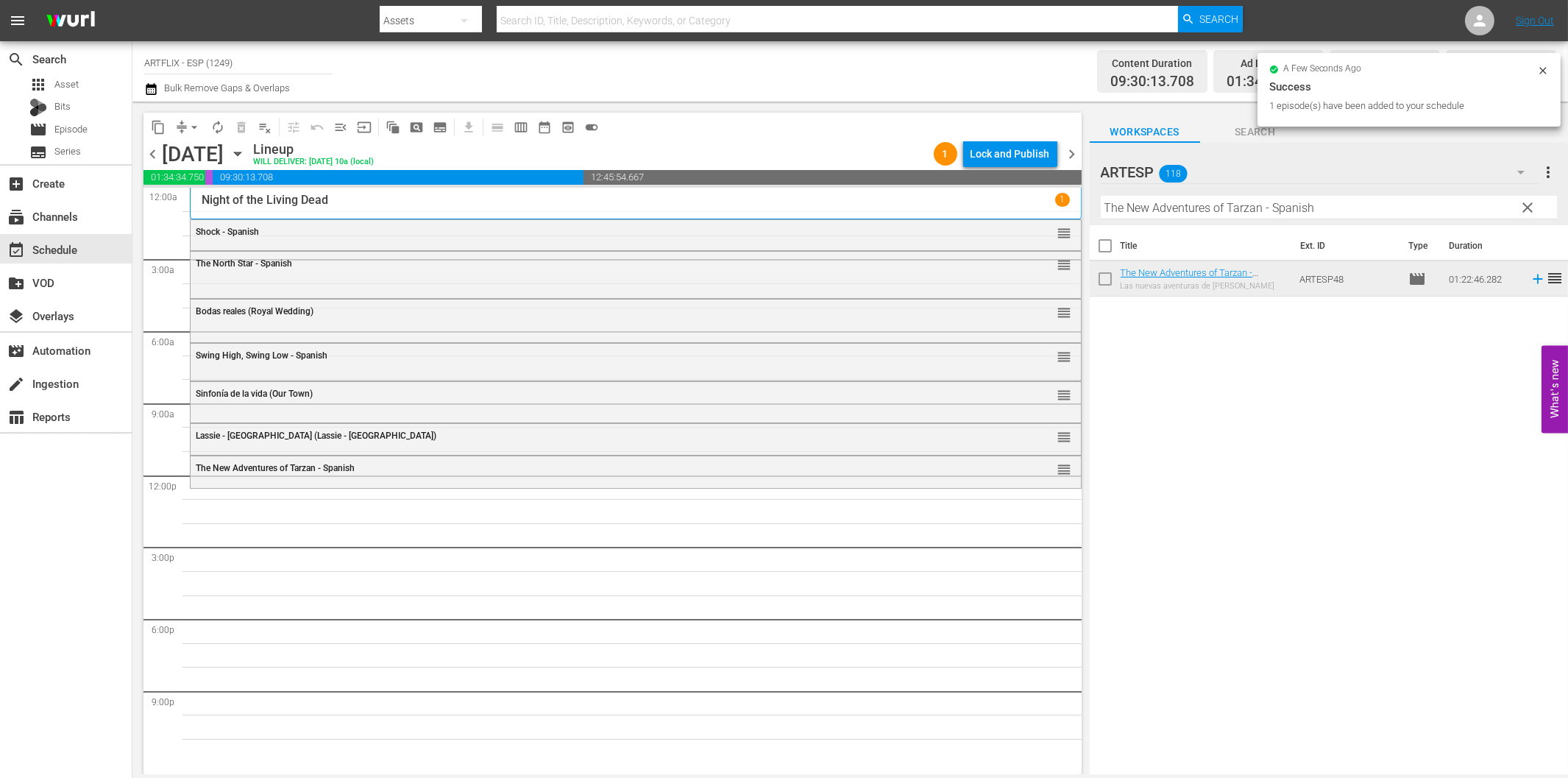
click at [1177, 212] on input "The New Adventures of Tarzan - Spanish" at bounding box center [1329, 208] width 457 height 23
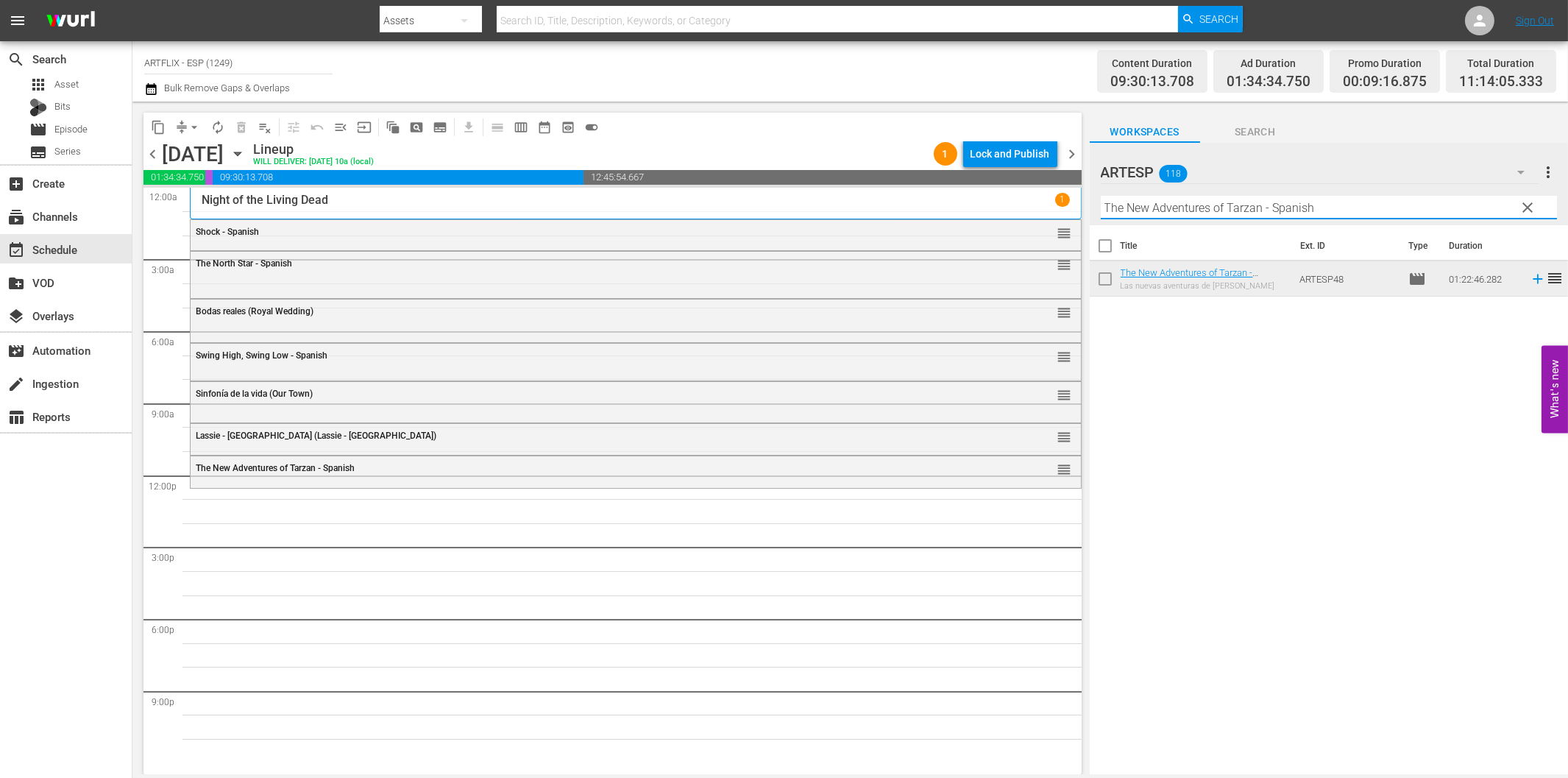
paste input "Cuando pasan las cigüeñas (The Cranes Are Flying)"
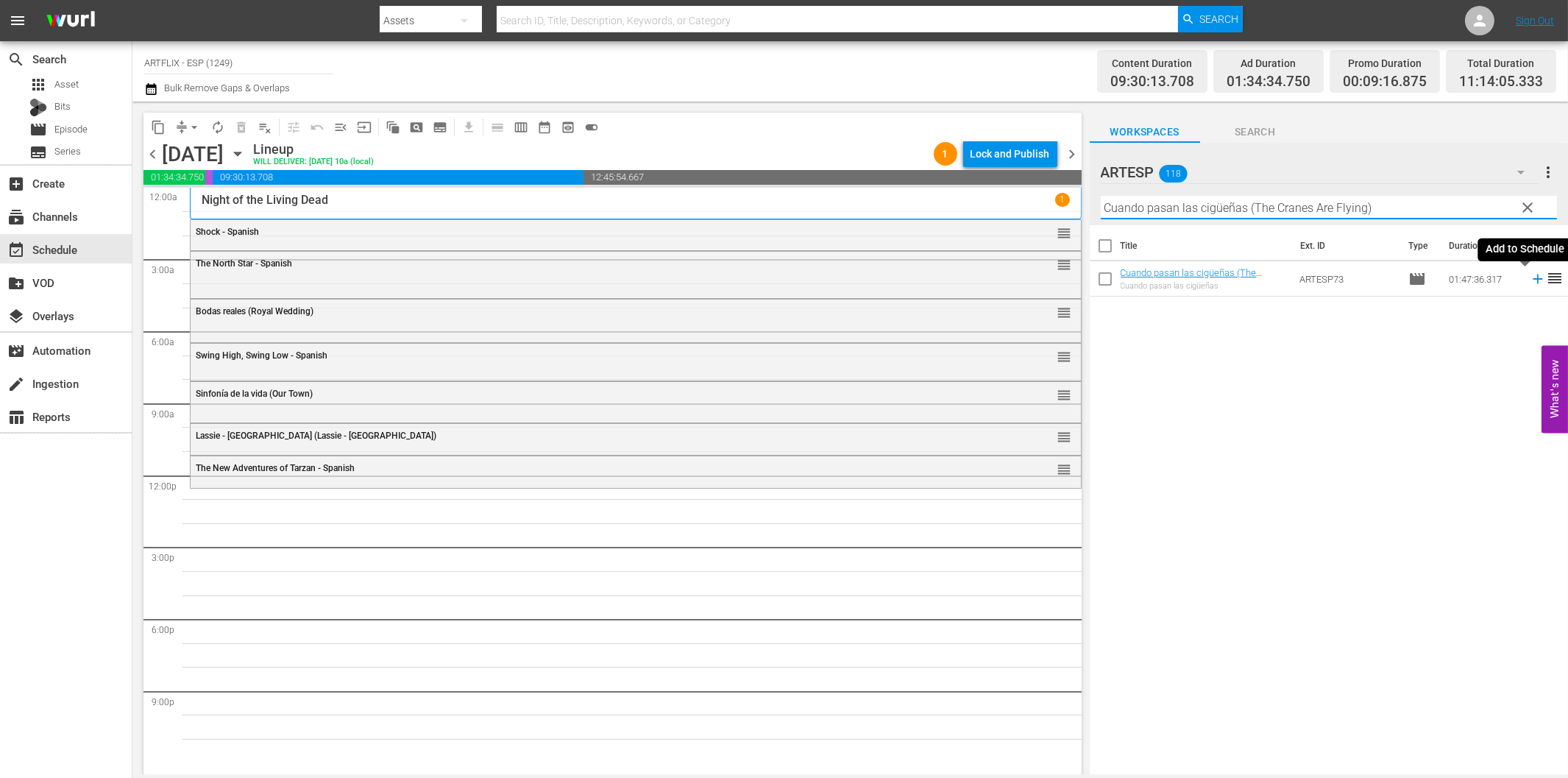
click at [1533, 280] on icon at bounding box center [1538, 280] width 10 height 10
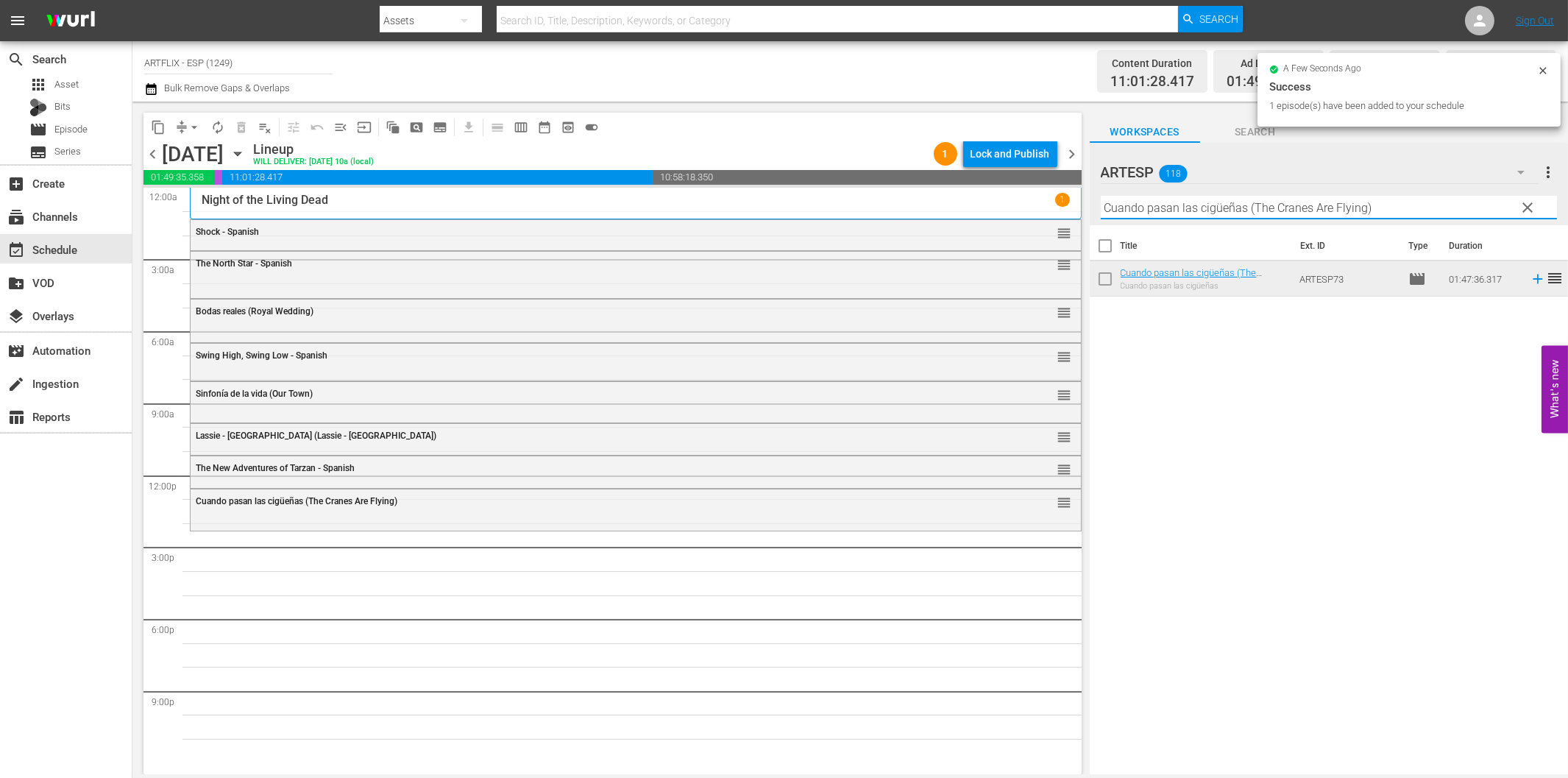
click at [1418, 206] on input "Cuando pasan las cigüeñas (The Cranes Are Flying)" at bounding box center [1329, 208] width 457 height 23
paste input "Meet [PERSON_NAME] - Spanish"
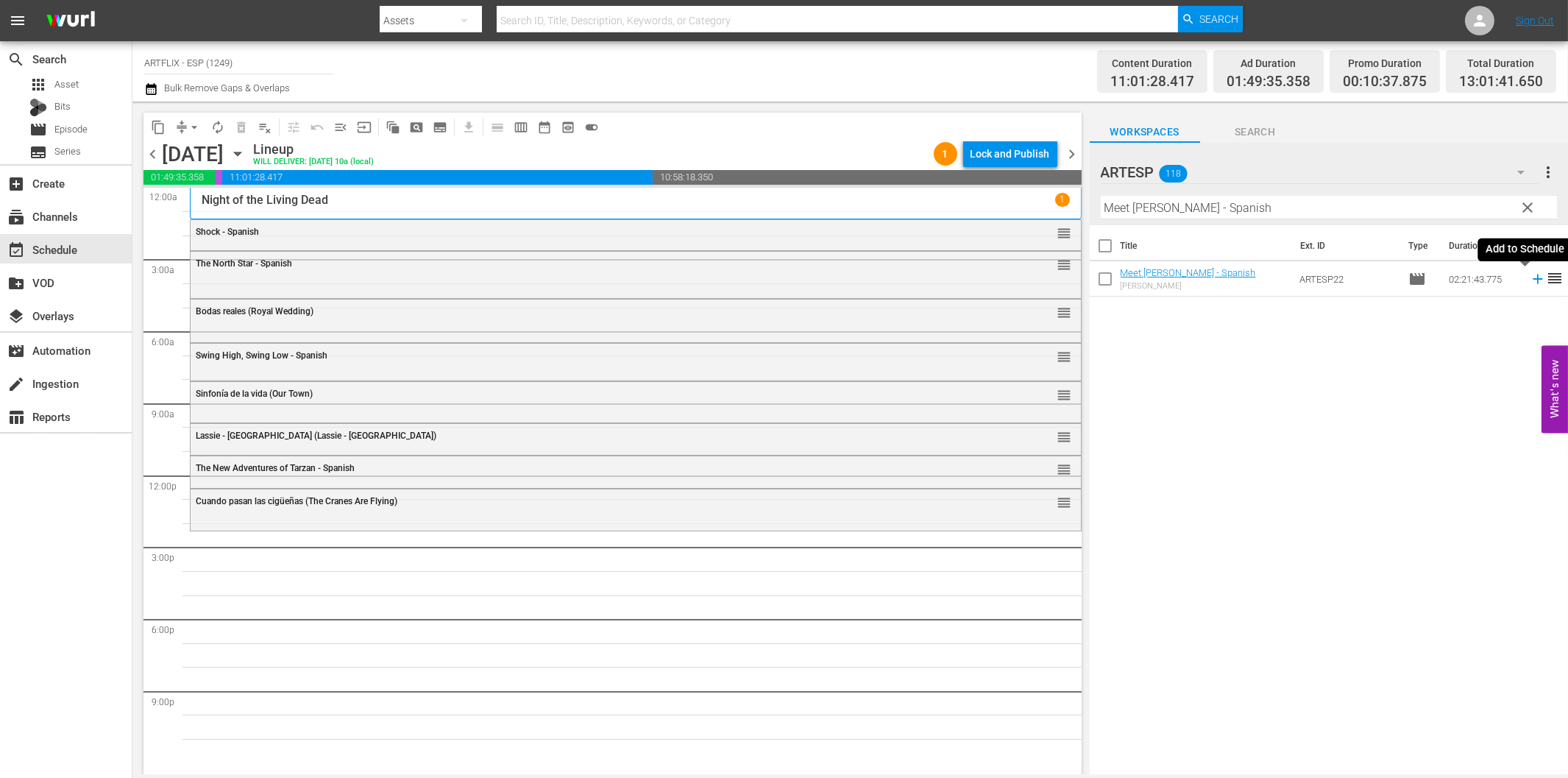
click at [1530, 281] on icon at bounding box center [1538, 279] width 17 height 17
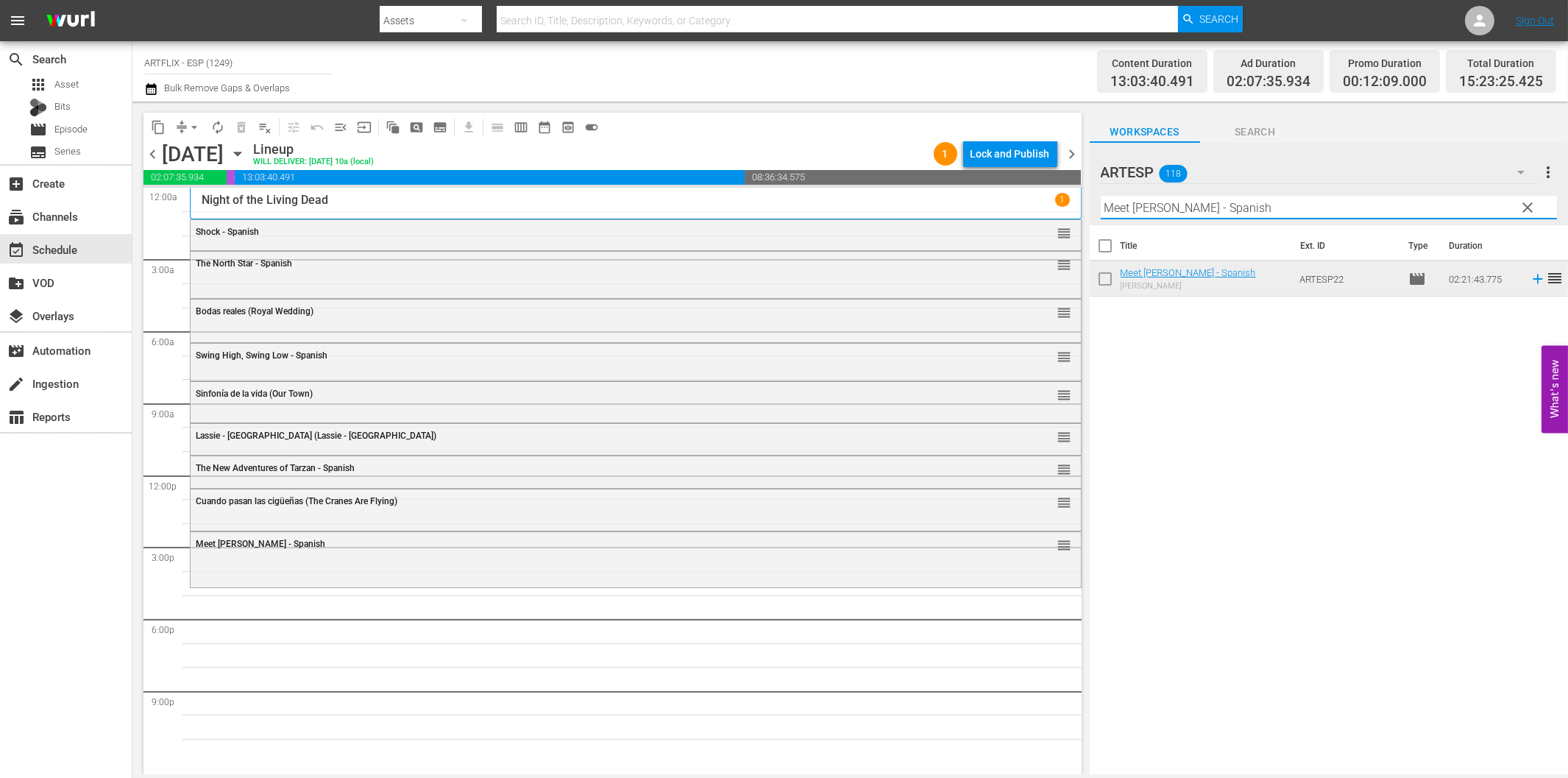
click at [1196, 208] on input "Meet [PERSON_NAME] - Spanish" at bounding box center [1329, 208] width 457 height 23
paste input "[PERSON_NAME] Captain [PERSON_NAME]"
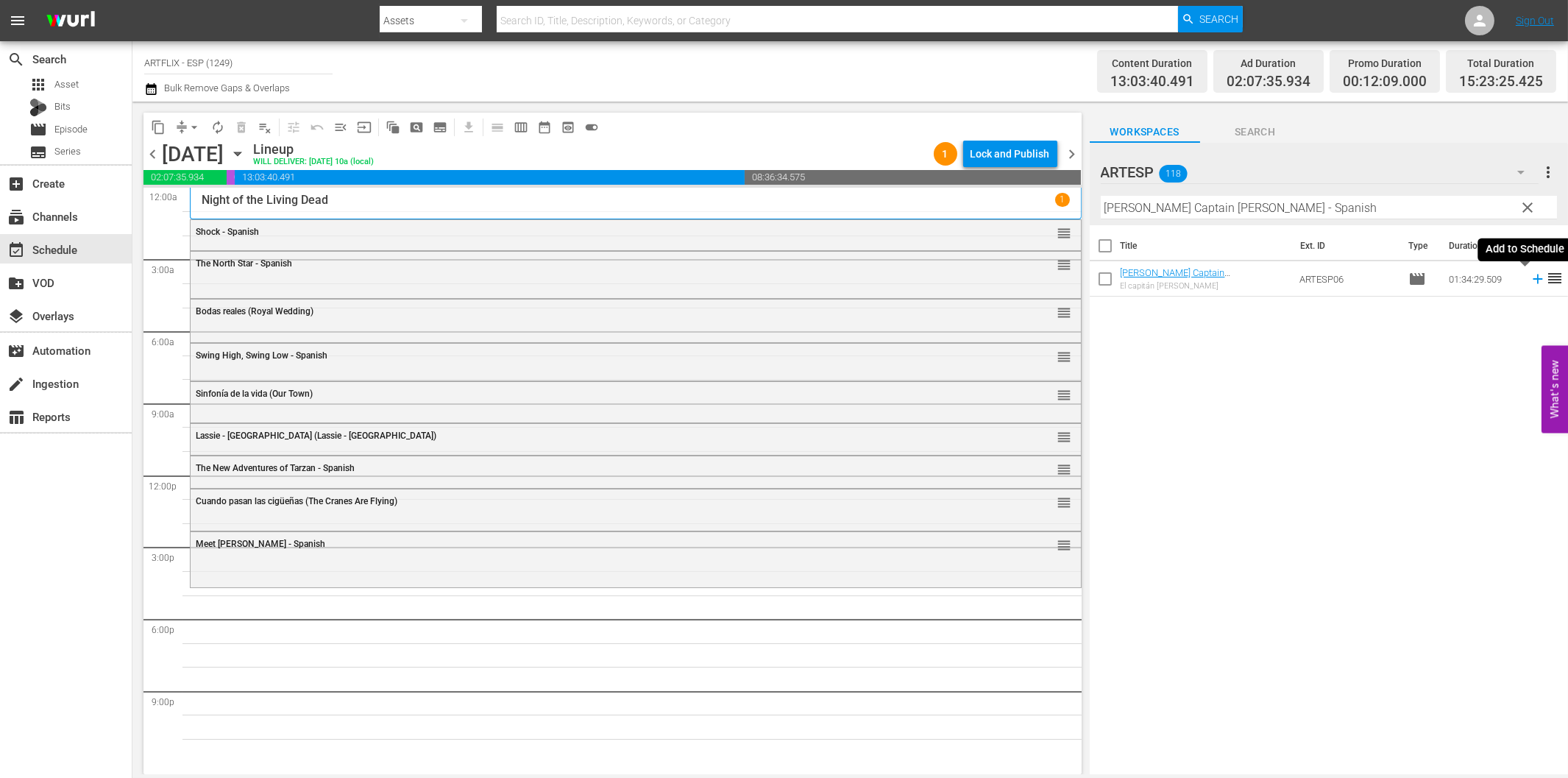
click at [1530, 281] on icon at bounding box center [1538, 279] width 17 height 17
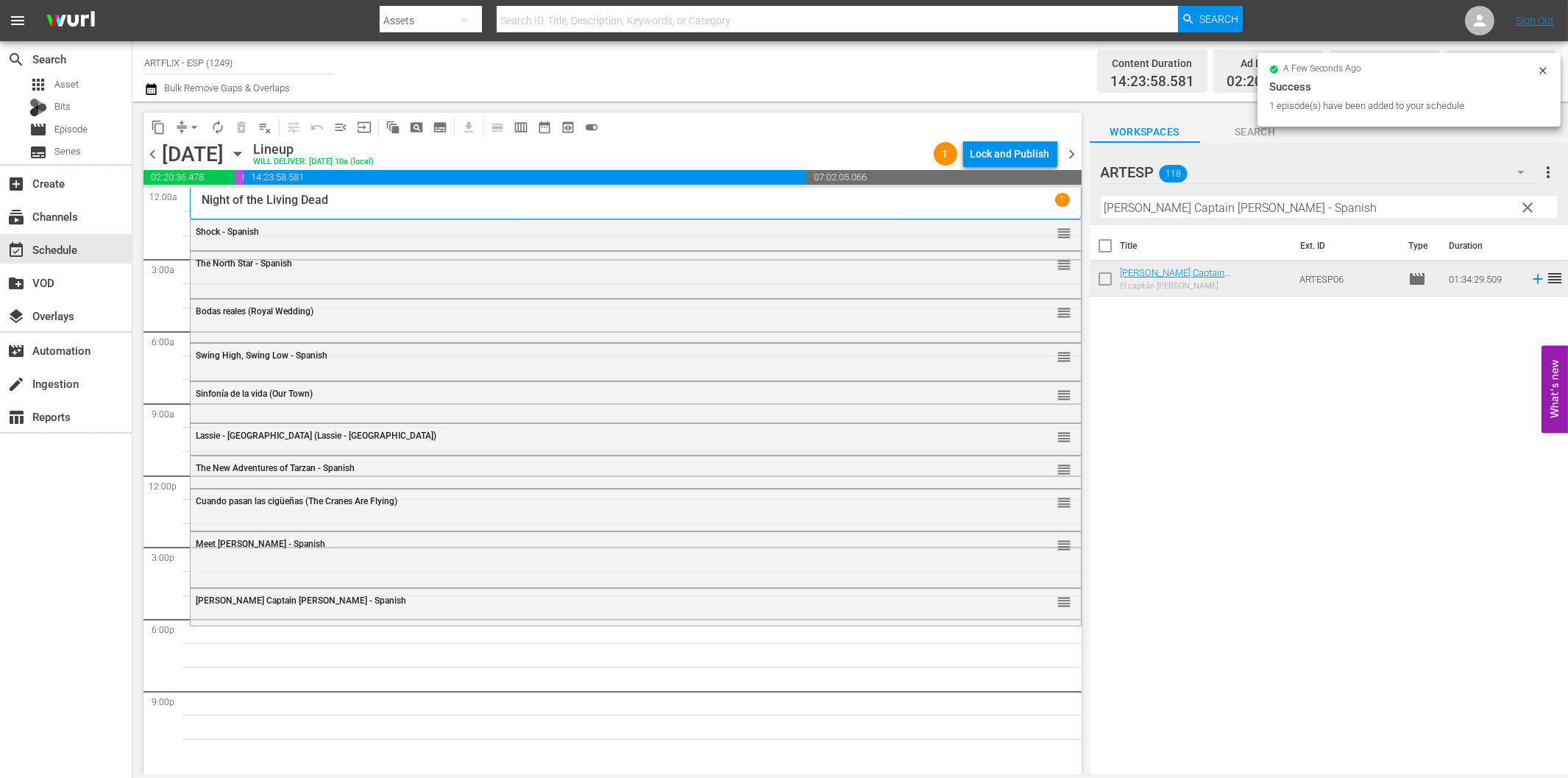
click at [1205, 202] on input "[PERSON_NAME] Captain [PERSON_NAME] - Spanish" at bounding box center [1329, 208] width 457 height 23
paste input "El flautista [PERSON_NAME] (The Pied Piper of Hamelin)"
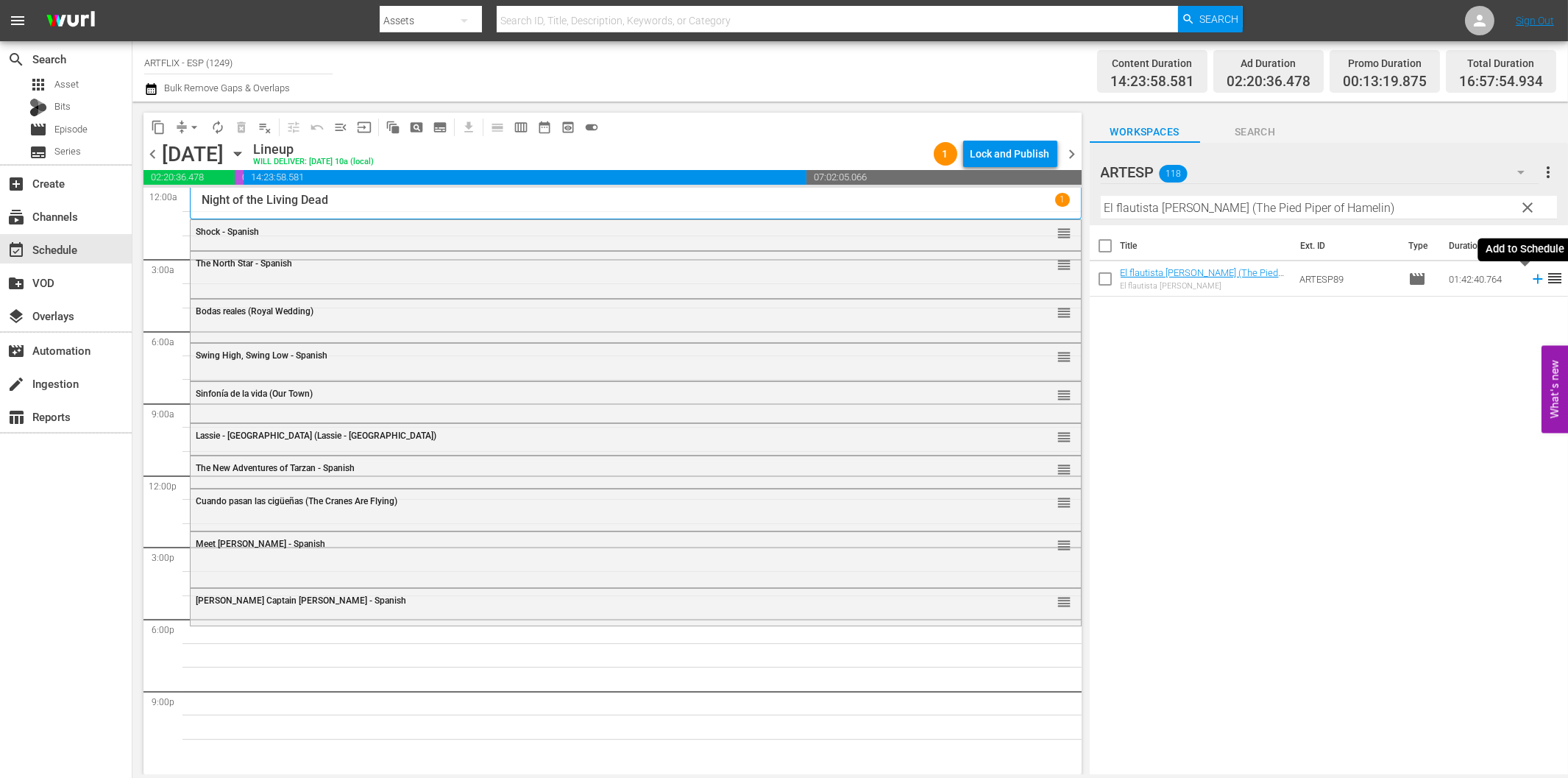
click at [1530, 281] on icon at bounding box center [1538, 279] width 17 height 17
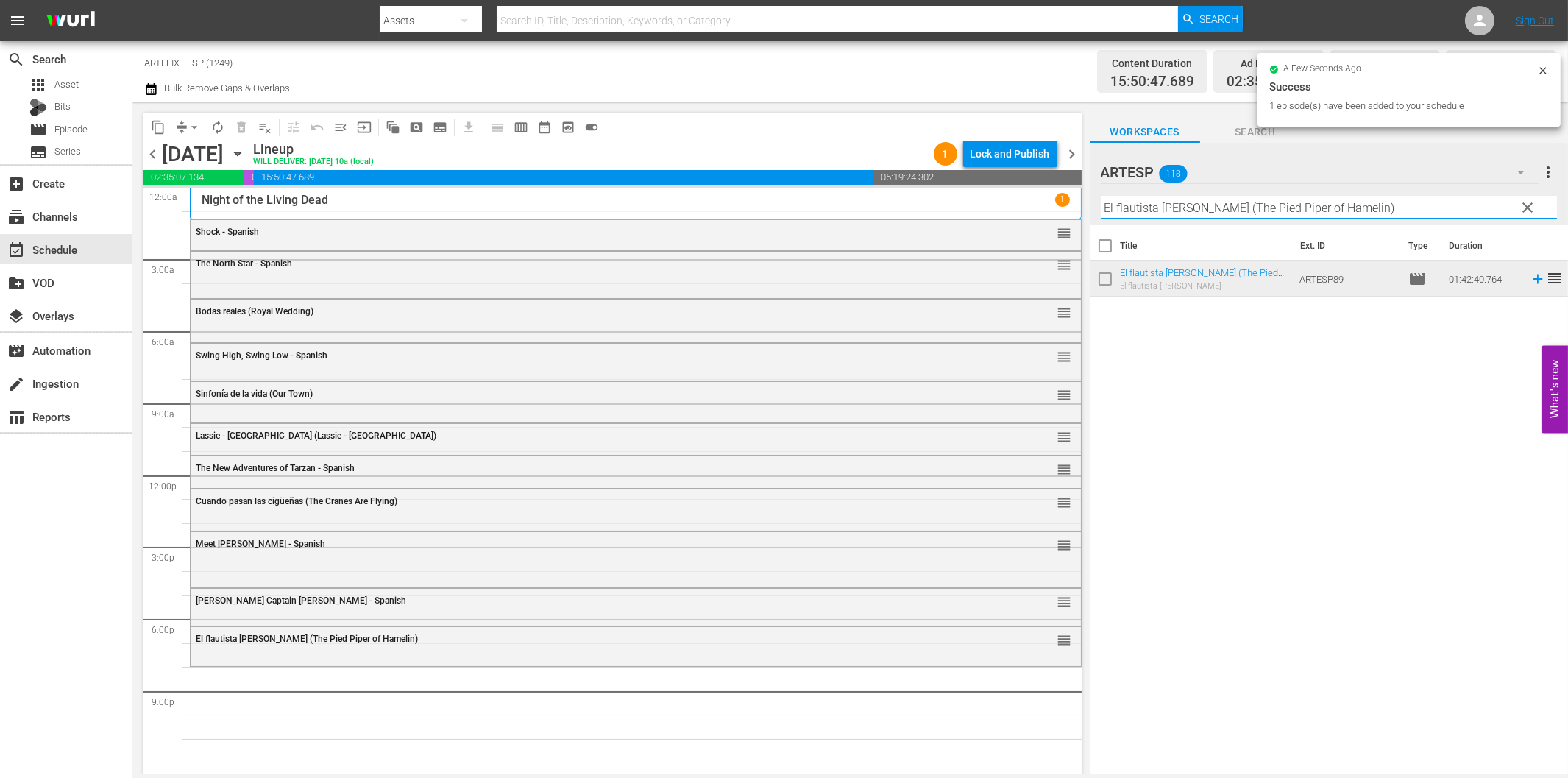
drag, startPoint x: 1272, startPoint y: 205, endPoint x: 1332, endPoint y: 255, distance: 78.1
click at [1272, 204] on input "El flautista [PERSON_NAME] (The Pied Piper of Hamelin)" at bounding box center [1329, 208] width 457 height 23
paste input "Conciencia culpable (Guilty Conscience"
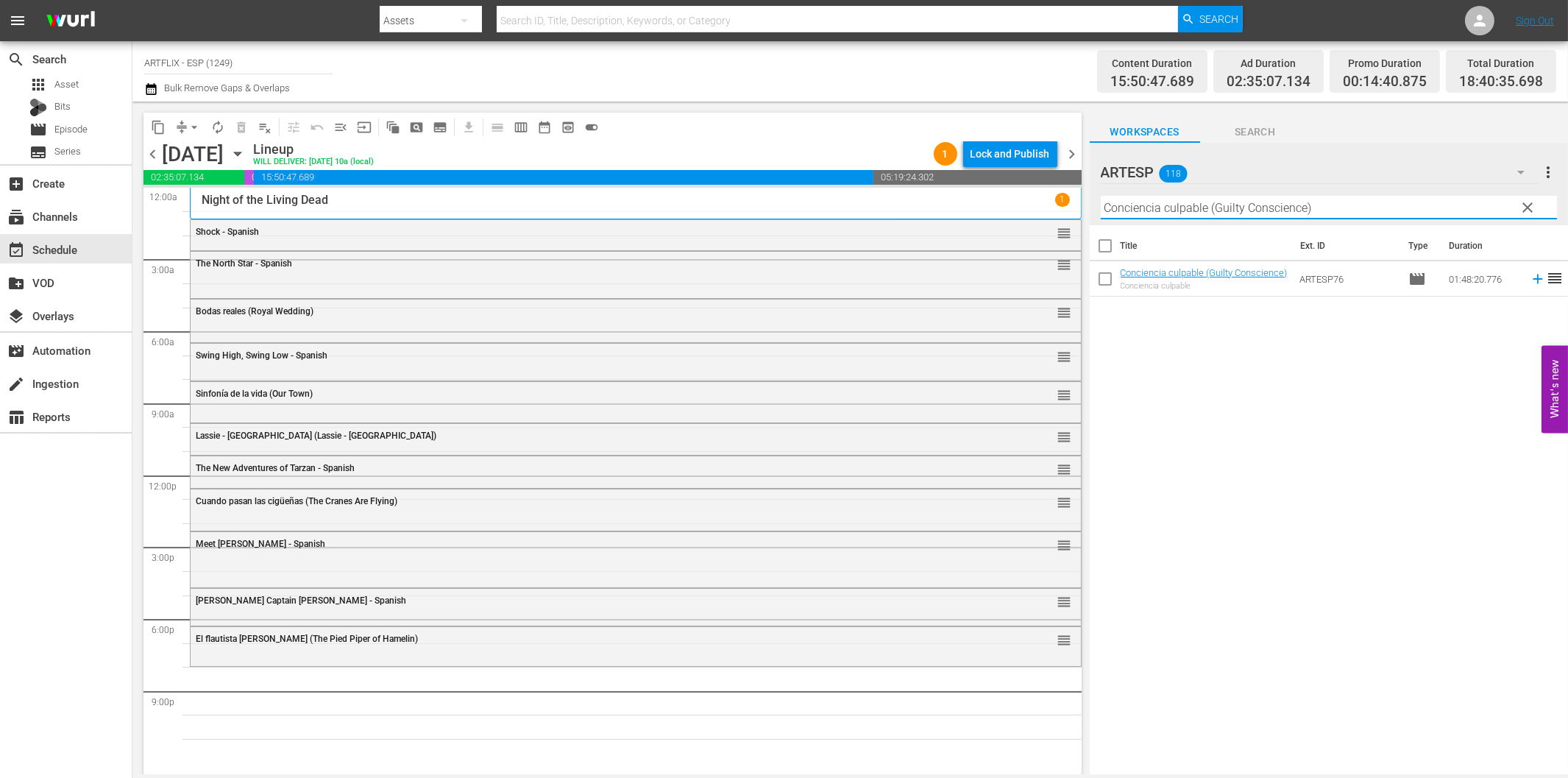
click at [1533, 280] on icon at bounding box center [1538, 280] width 10 height 10
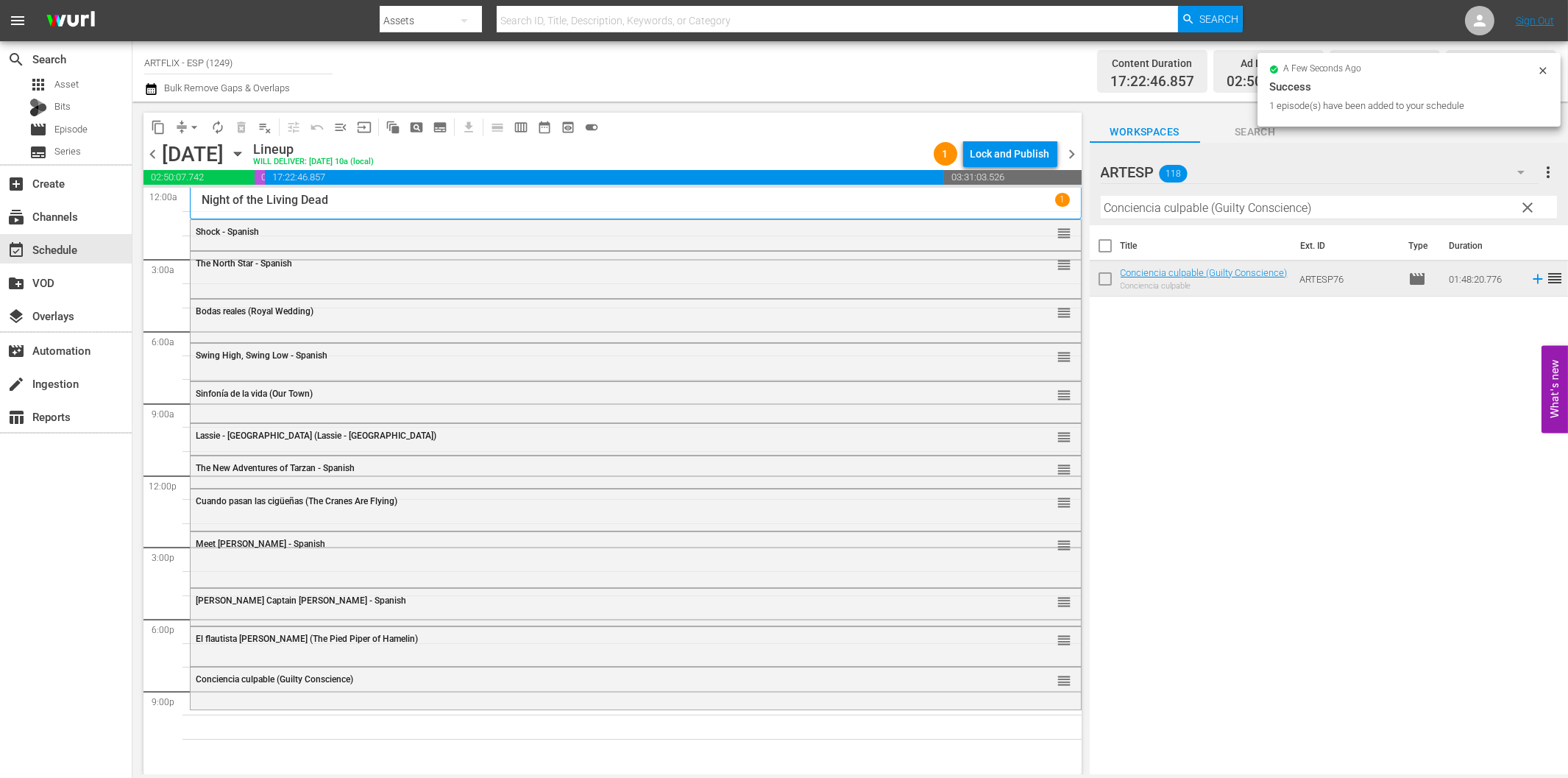
drag, startPoint x: 1261, startPoint y: 207, endPoint x: 1331, endPoint y: 231, distance: 74.0
click at [1261, 207] on input "Conciencia culpable (Guilty Conscience)" at bounding box center [1329, 208] width 457 height 23
paste input "La [PERSON_NAME] del fin del mundo (The Light at the Edge of the World"
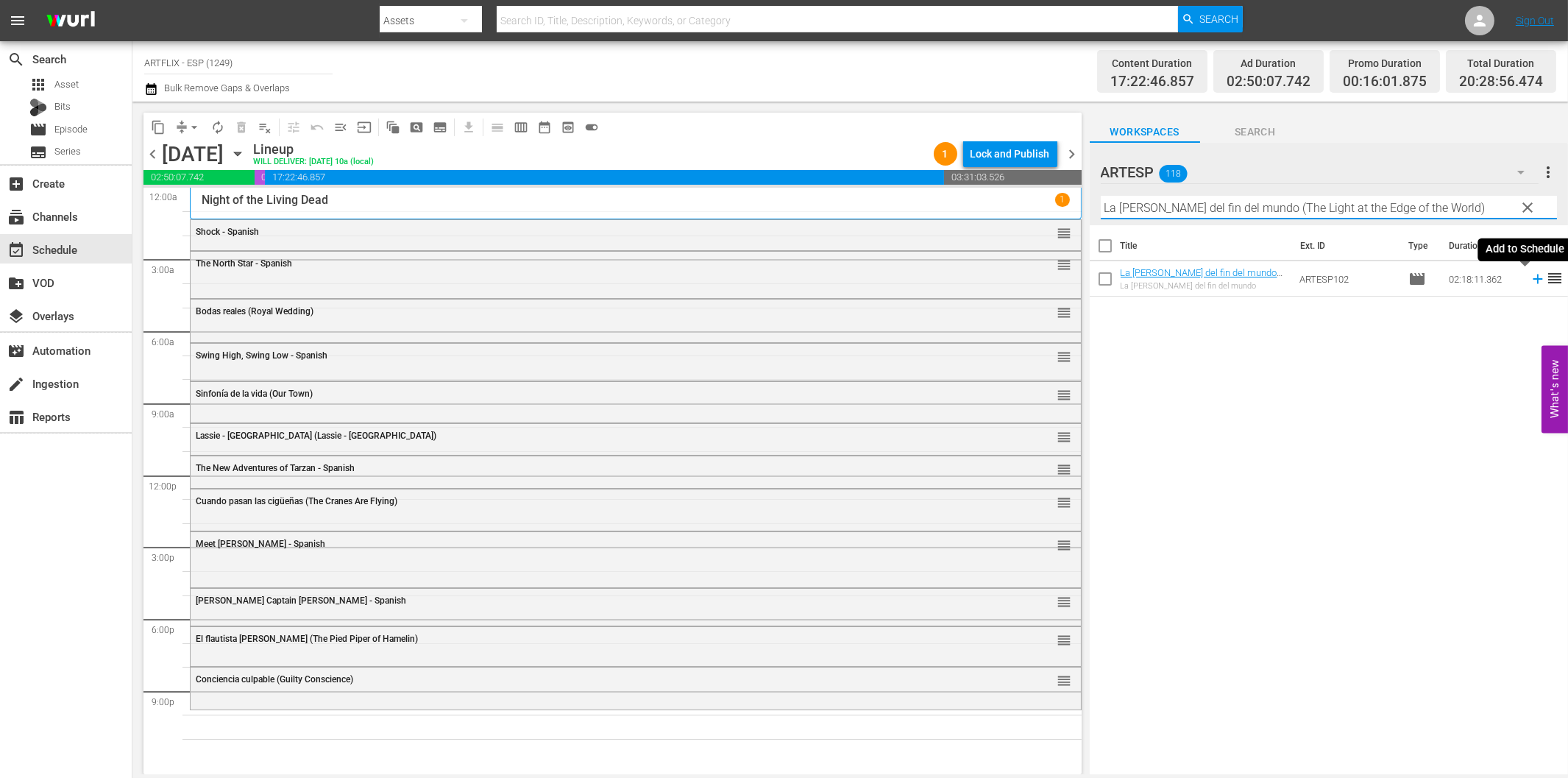
type input "La [PERSON_NAME] del fin del mundo (The Light at the Edge of the World)"
click at [1530, 283] on icon at bounding box center [1538, 279] width 17 height 17
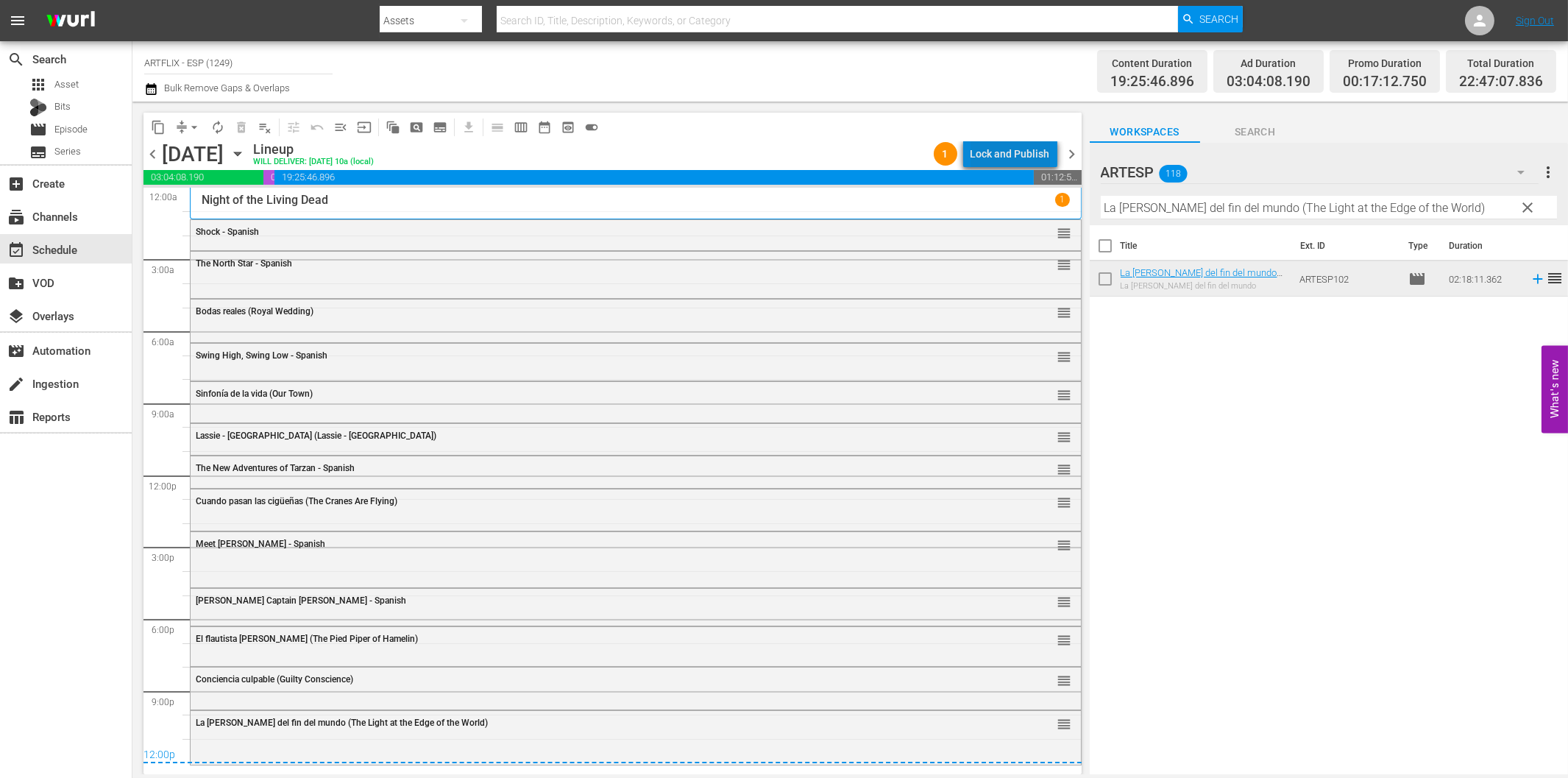
click at [1024, 151] on div "Lock and Publish" at bounding box center [1010, 153] width 80 height 26
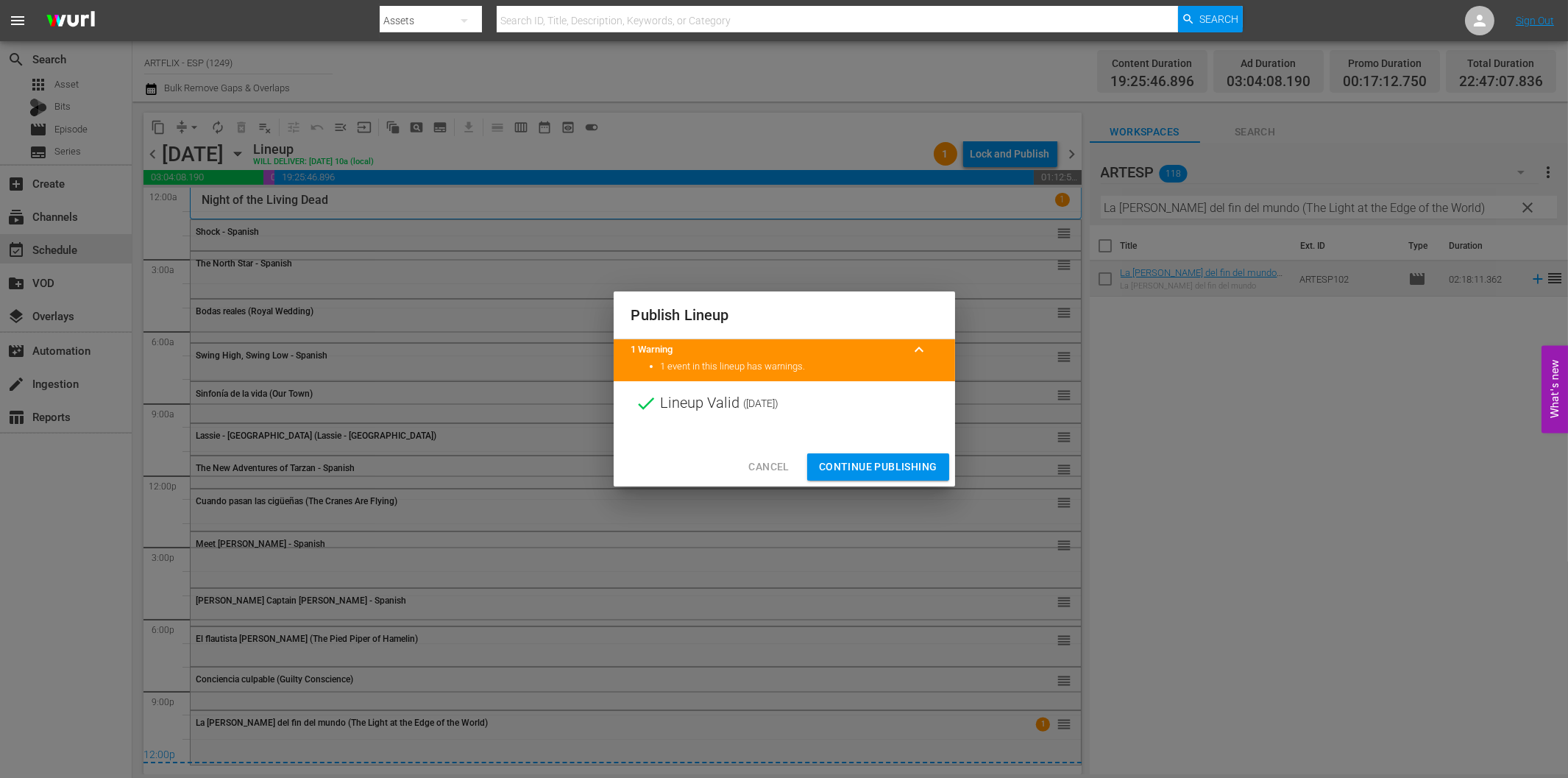
click at [869, 466] on span "Continue Publishing" at bounding box center [878, 466] width 119 height 18
